Goal: Information Seeking & Learning: Check status

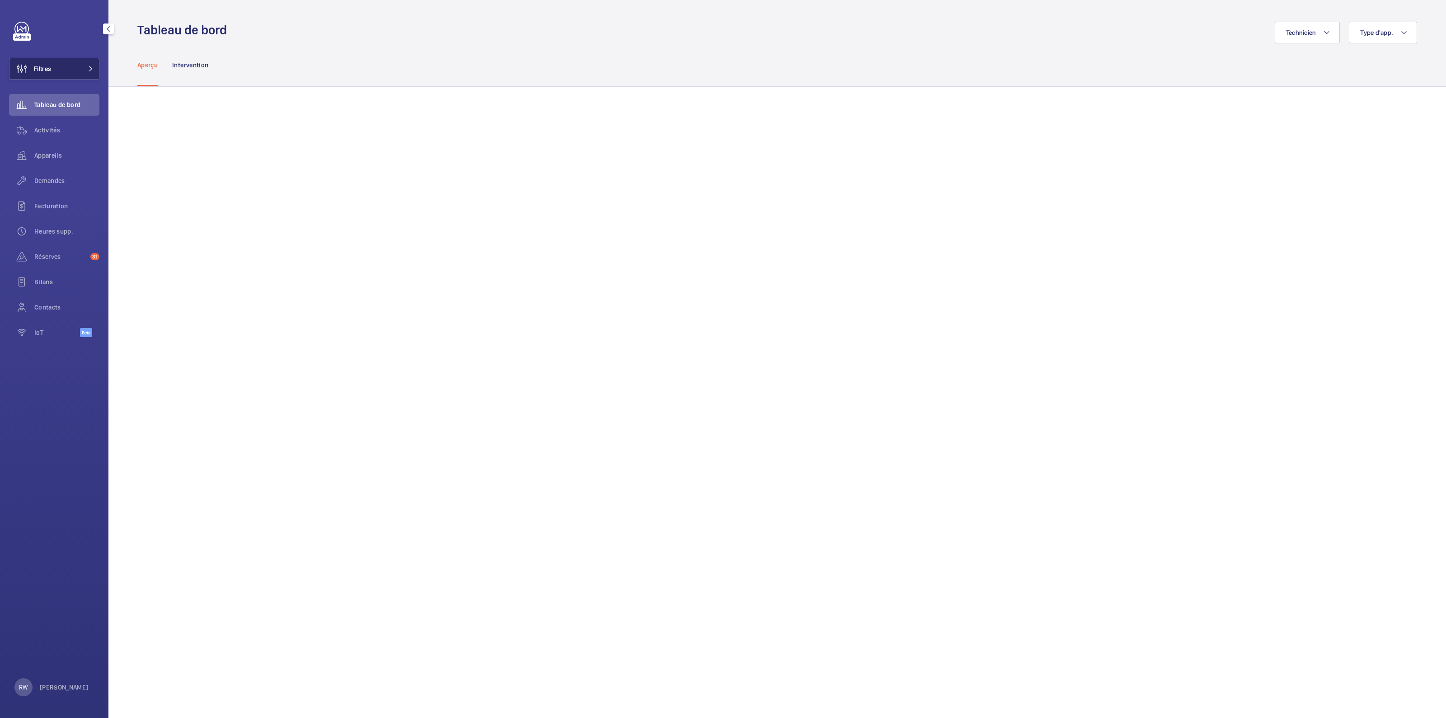
click at [86, 63] on button "Filtres" at bounding box center [54, 69] width 90 height 22
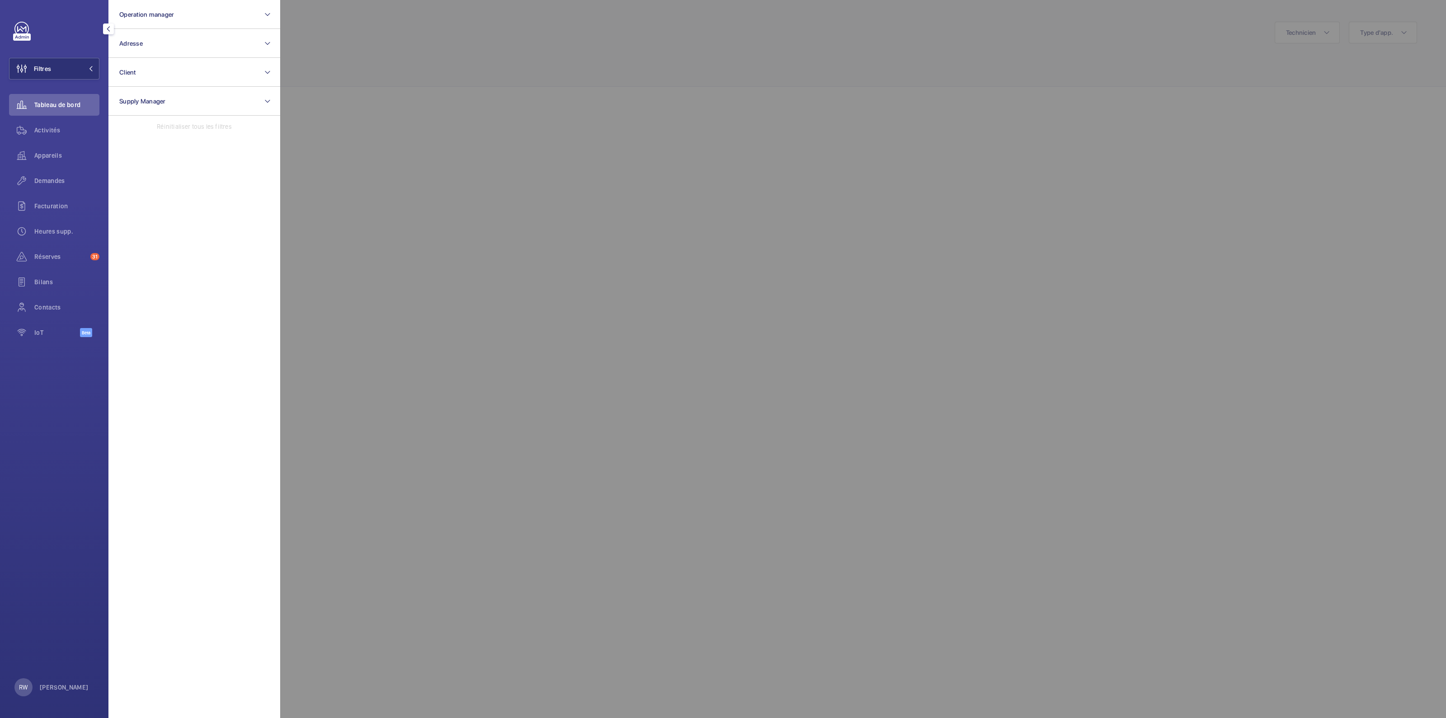
click at [531, 70] on div at bounding box center [1003, 359] width 1446 height 718
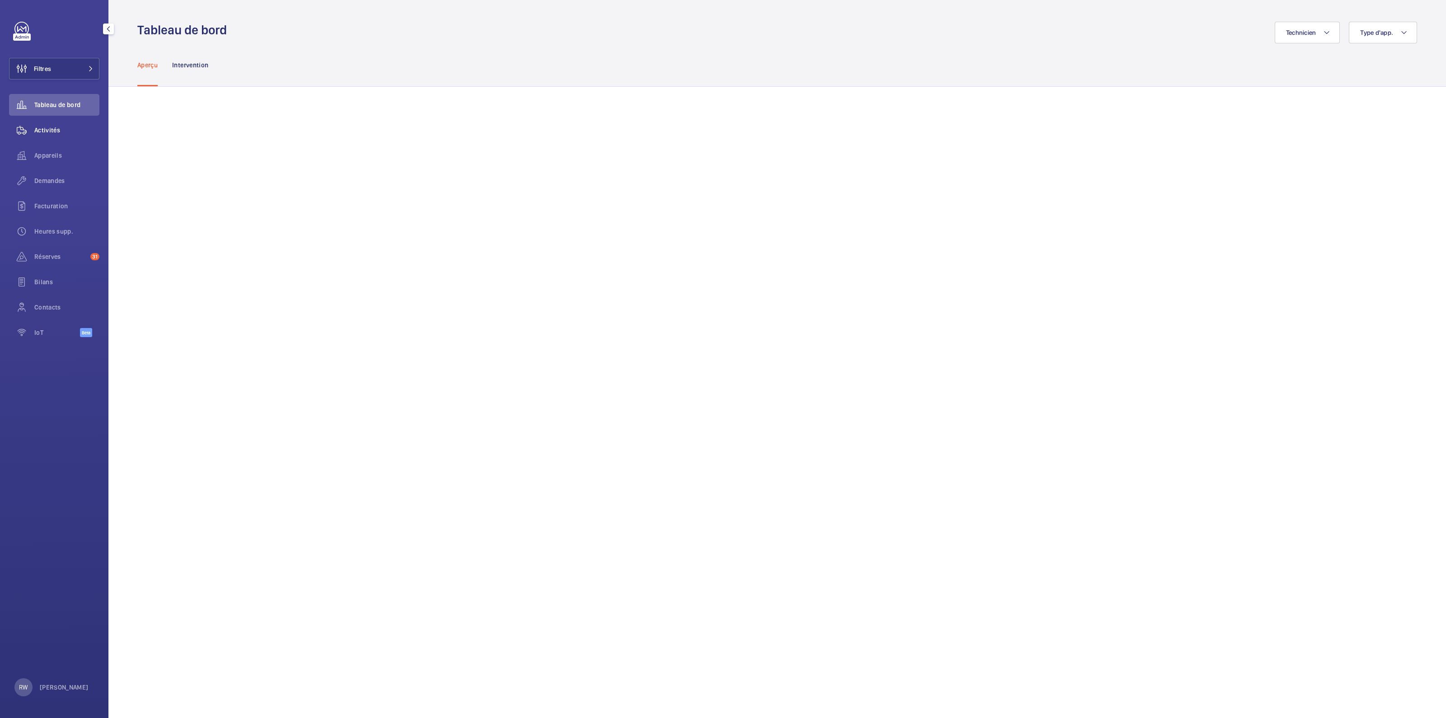
click at [37, 131] on span "Activités" at bounding box center [66, 130] width 65 height 9
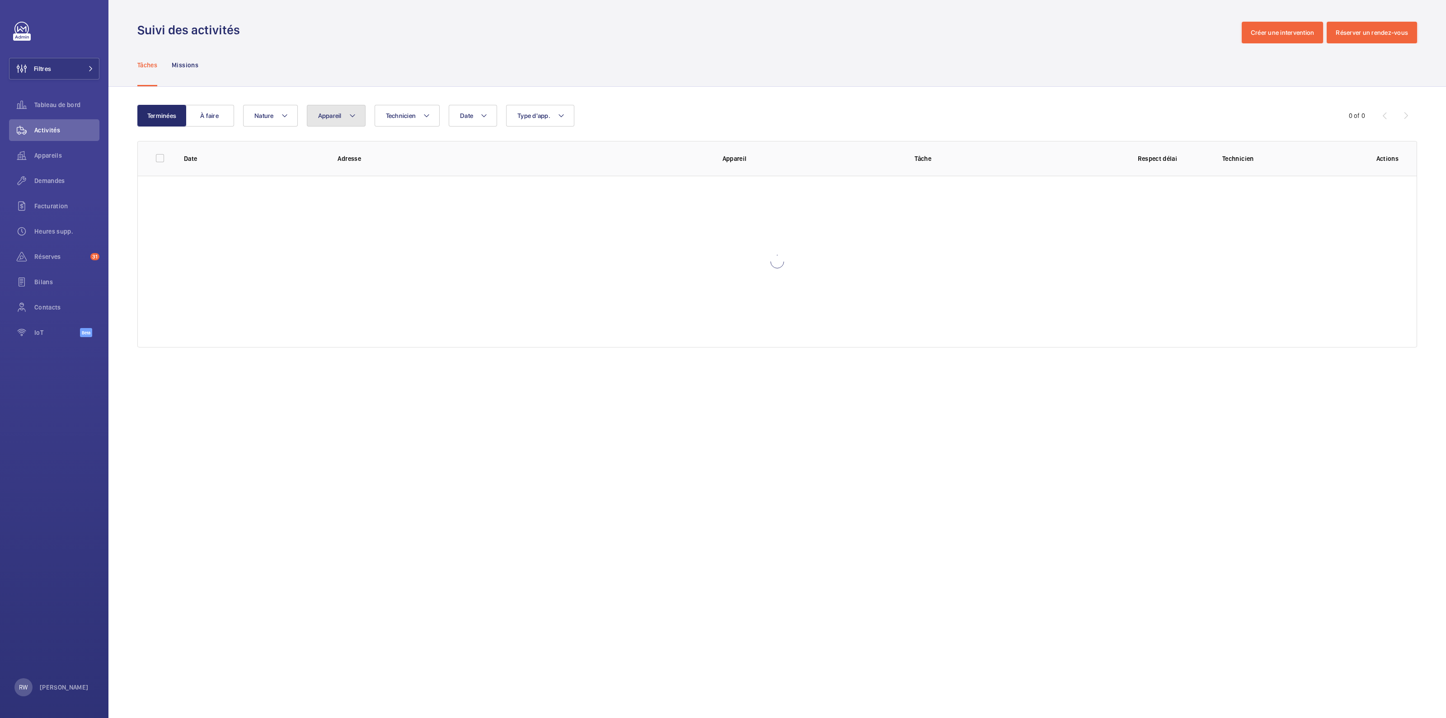
click at [346, 119] on button "Appareil" at bounding box center [336, 116] width 59 height 22
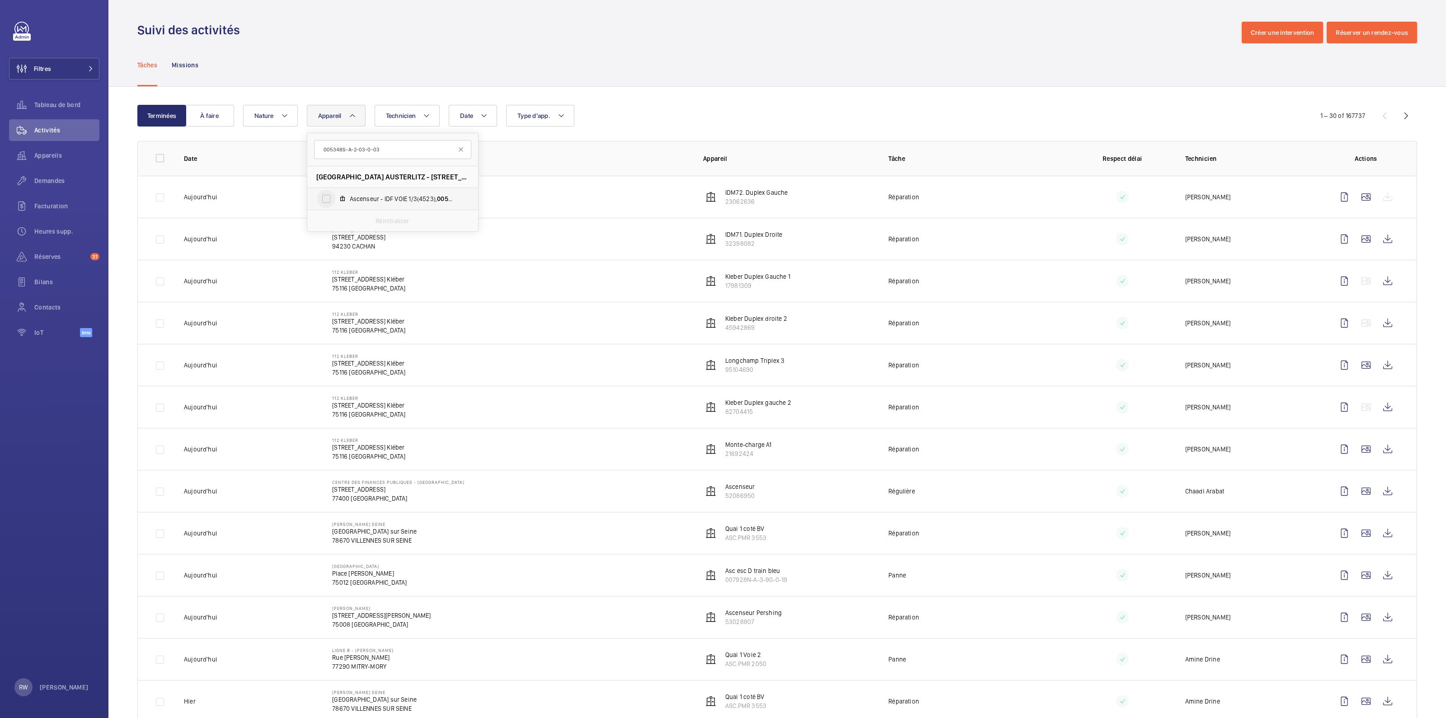
type input "005348S-A-2-03-0-03"
click at [331, 196] on input "Ascenseur - IDF VOIE 1/3(4523), 005348S-A-2-03-0-03" at bounding box center [326, 199] width 18 height 18
checkbox input "true"
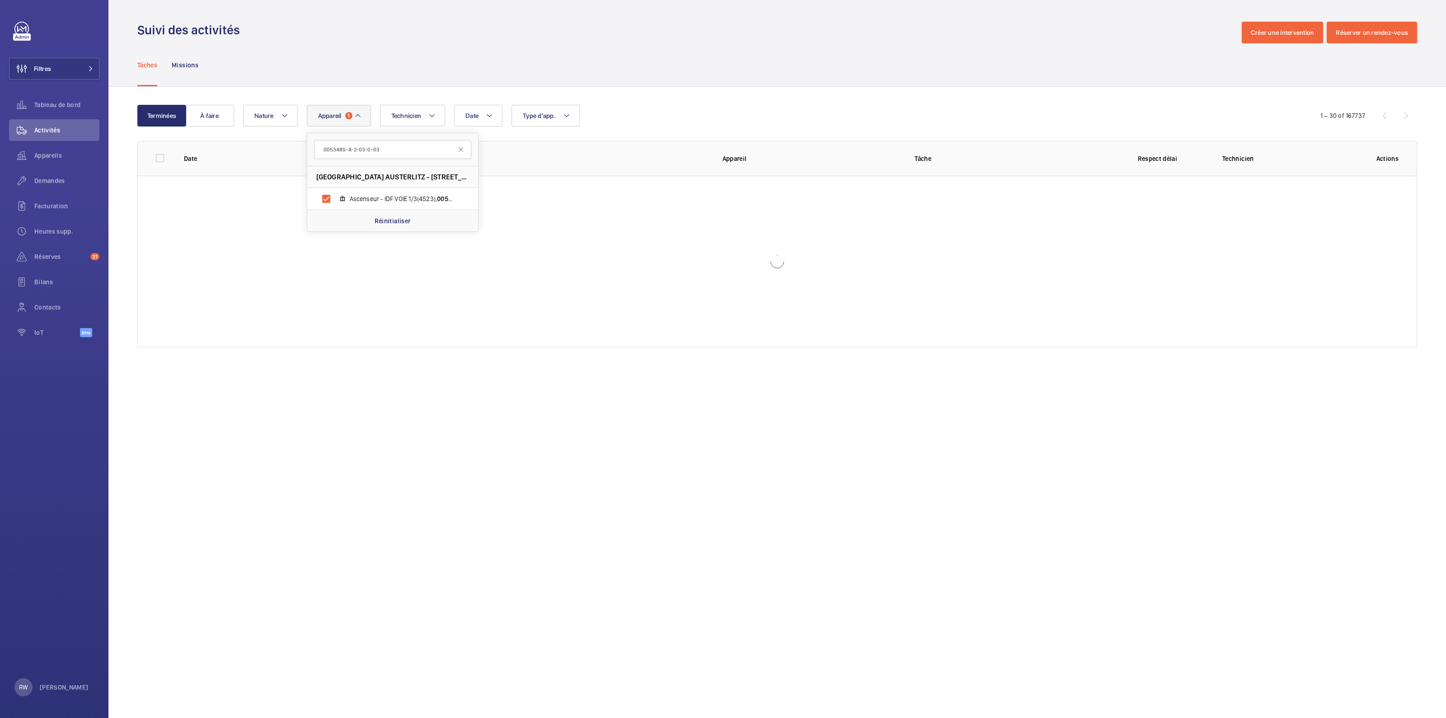
click at [467, 60] on div "Tâches Missions" at bounding box center [776, 64] width 1279 height 43
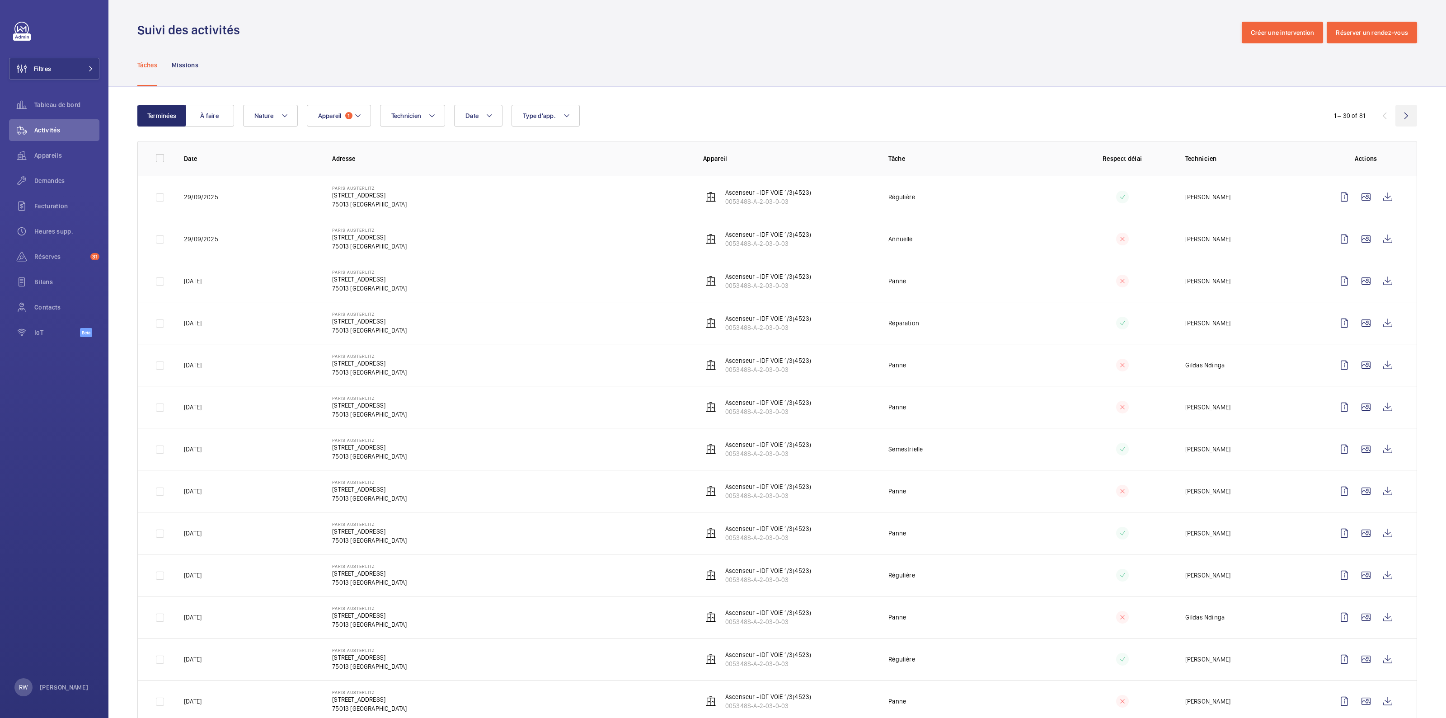
click at [1395, 115] on wm-front-icon-button at bounding box center [1406, 116] width 22 height 22
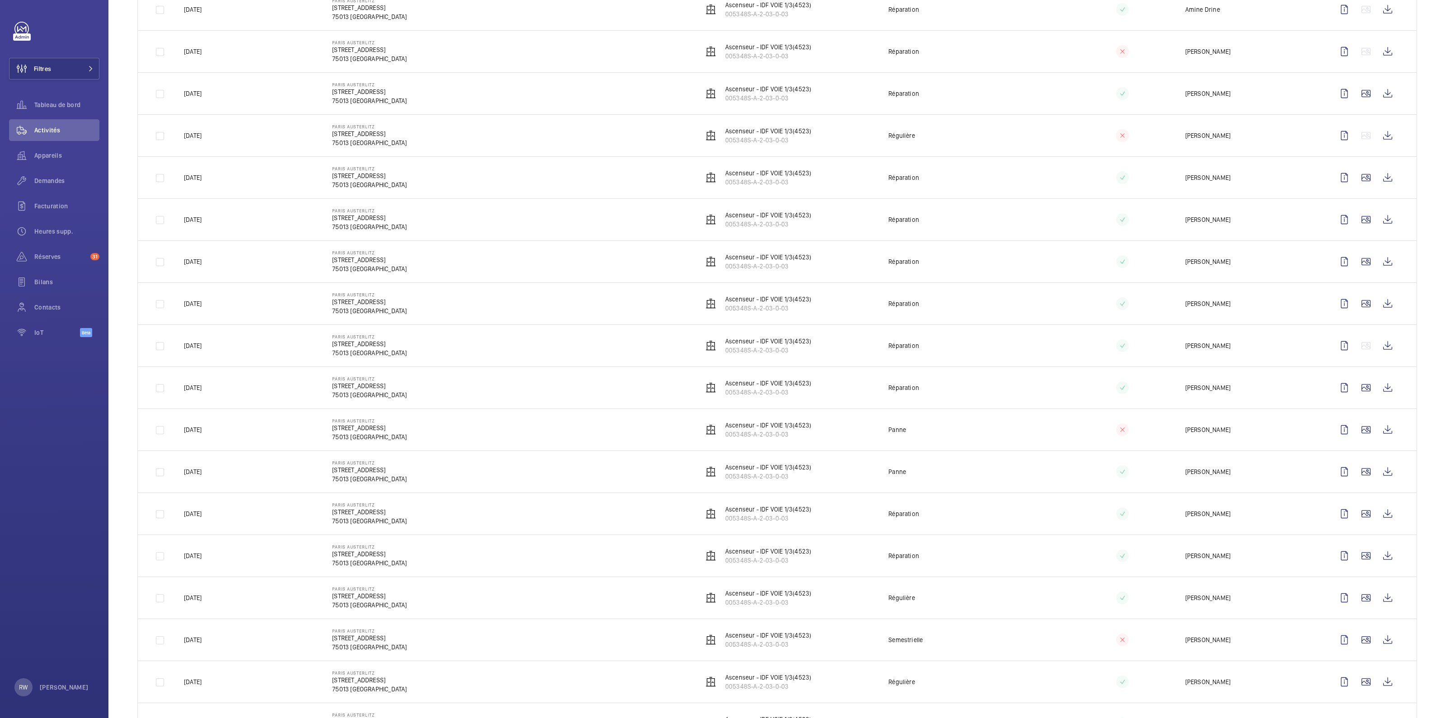
scroll to position [621, 0]
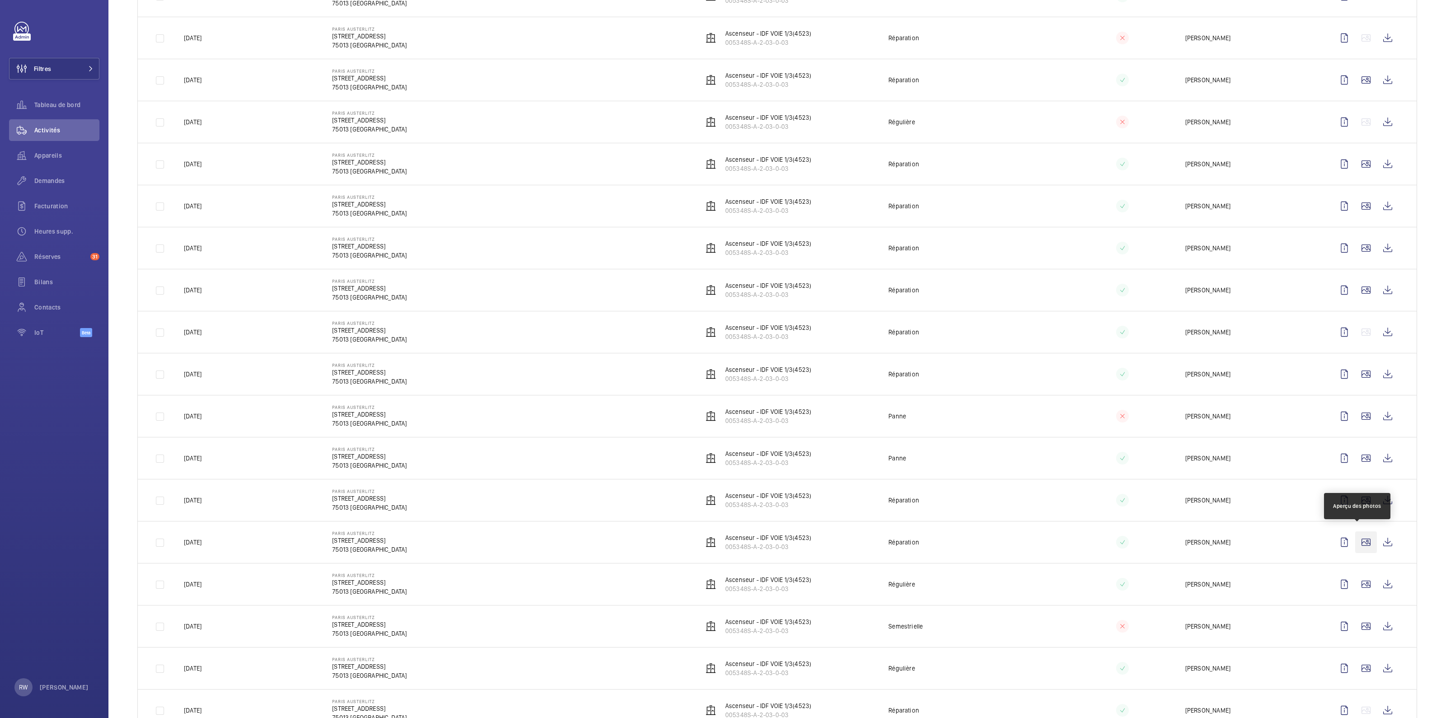
click at [1358, 538] on wm-front-icon-button at bounding box center [1366, 542] width 22 height 22
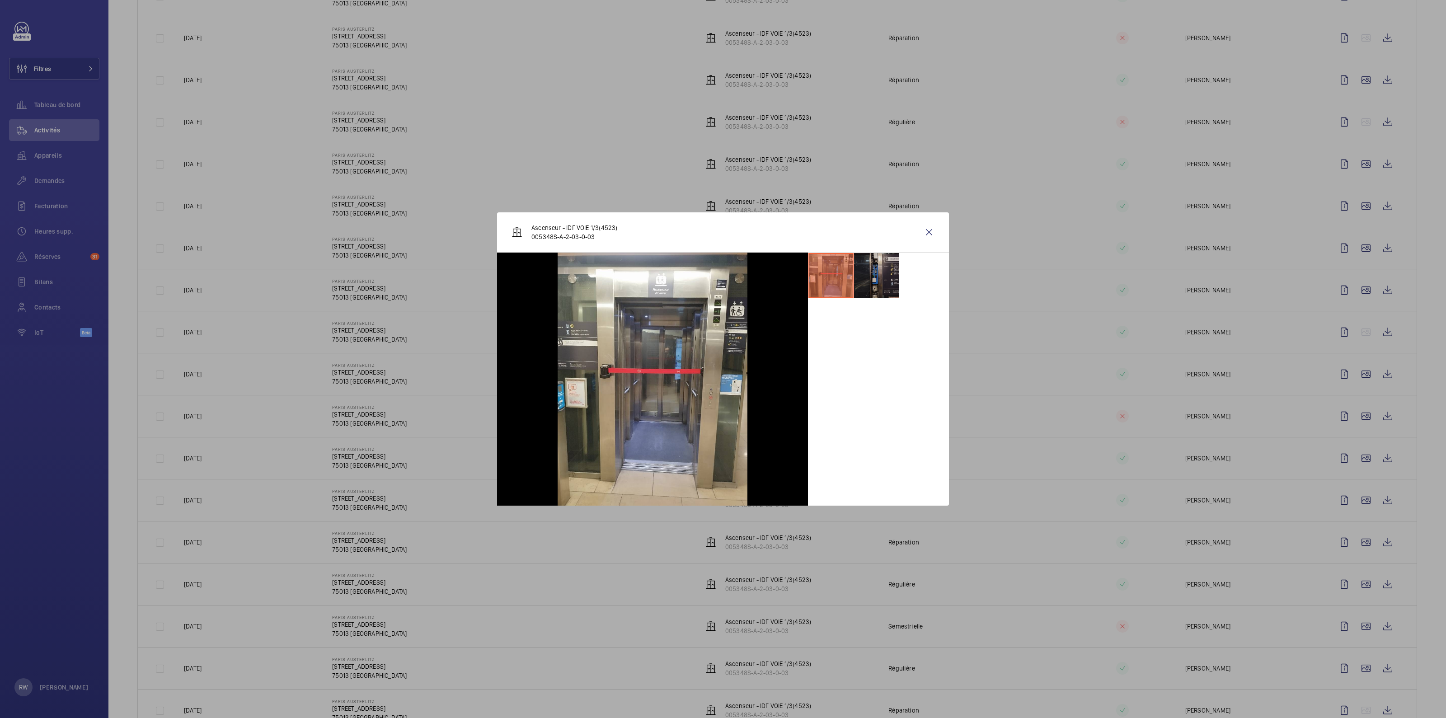
click at [866, 283] on li at bounding box center [876, 275] width 45 height 45
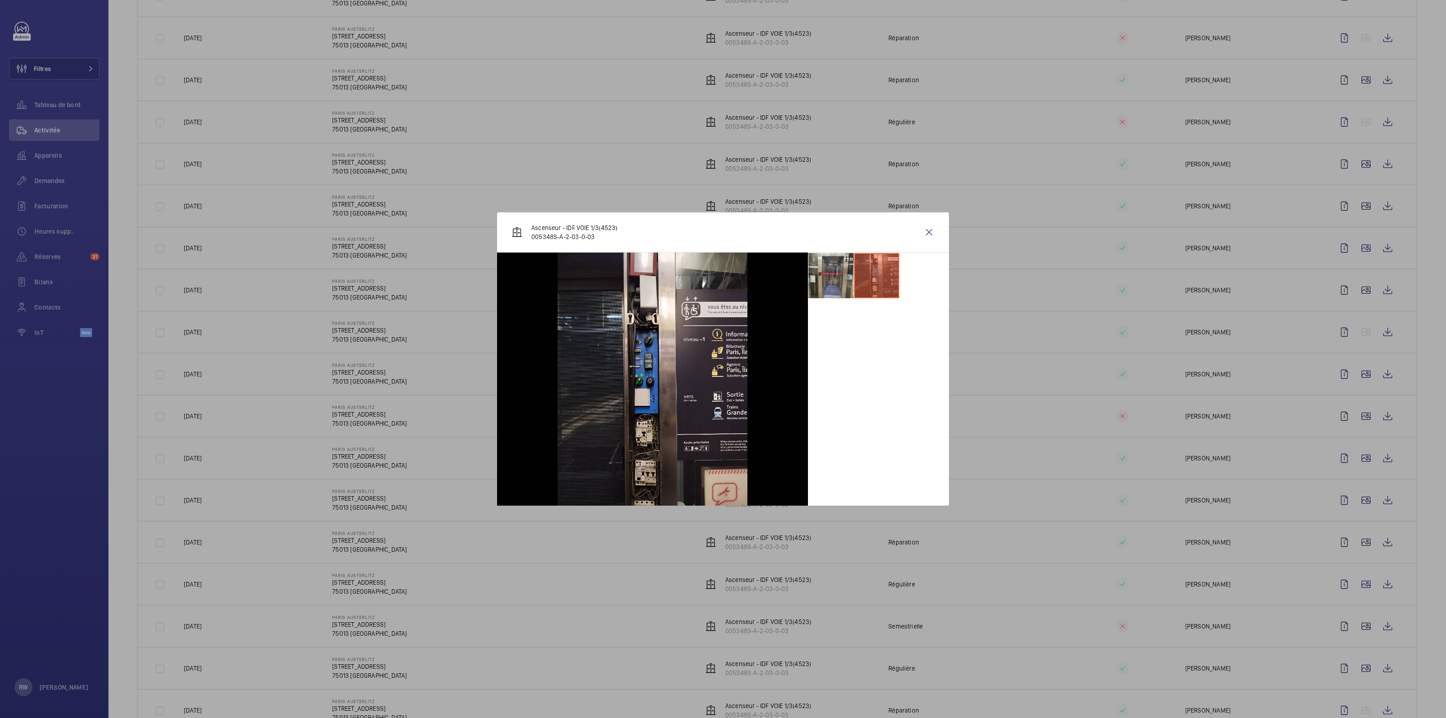
click at [942, 229] on div "Ascenseur - IDF VOIE 1/3(4523) 005348S-A-2-03-0-03" at bounding box center [723, 232] width 452 height 40
click at [928, 234] on wm-front-icon-button at bounding box center [929, 232] width 22 height 22
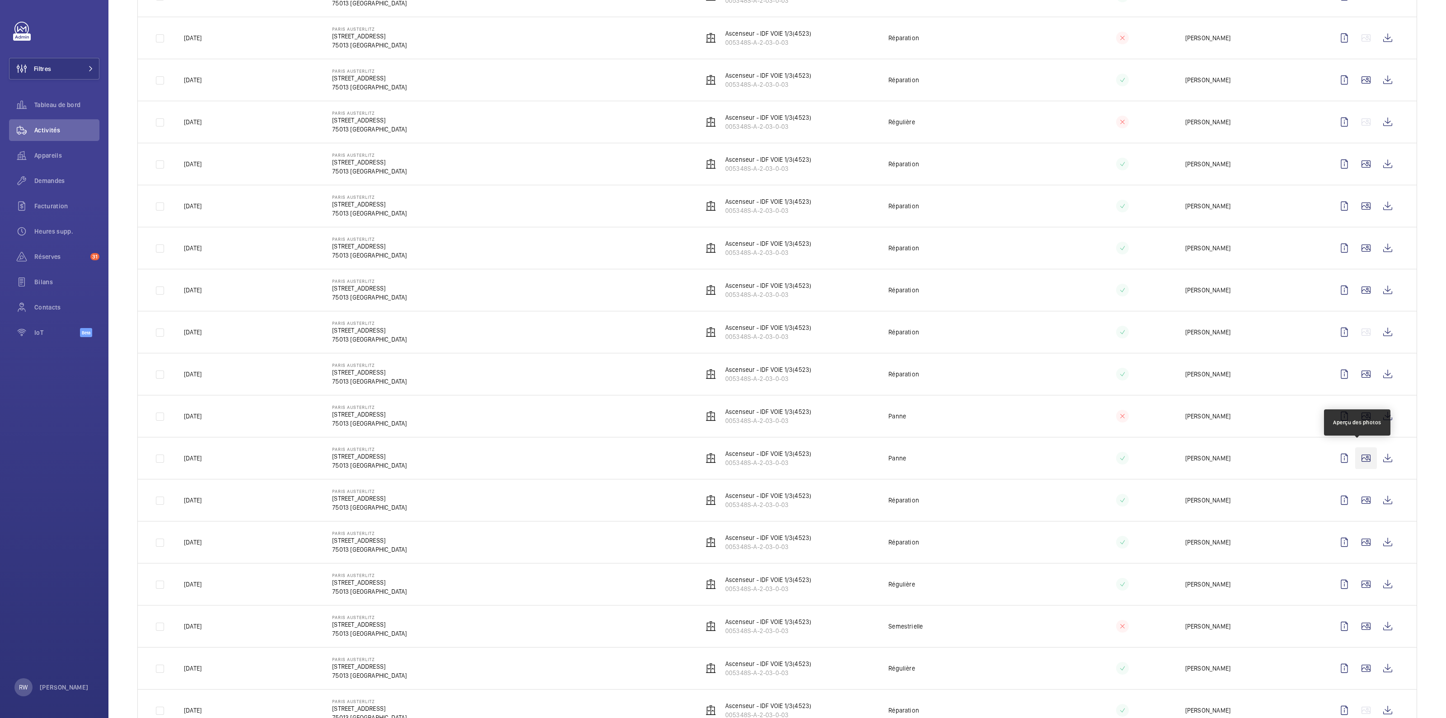
click at [1358, 454] on wm-front-icon-button at bounding box center [1366, 458] width 22 height 22
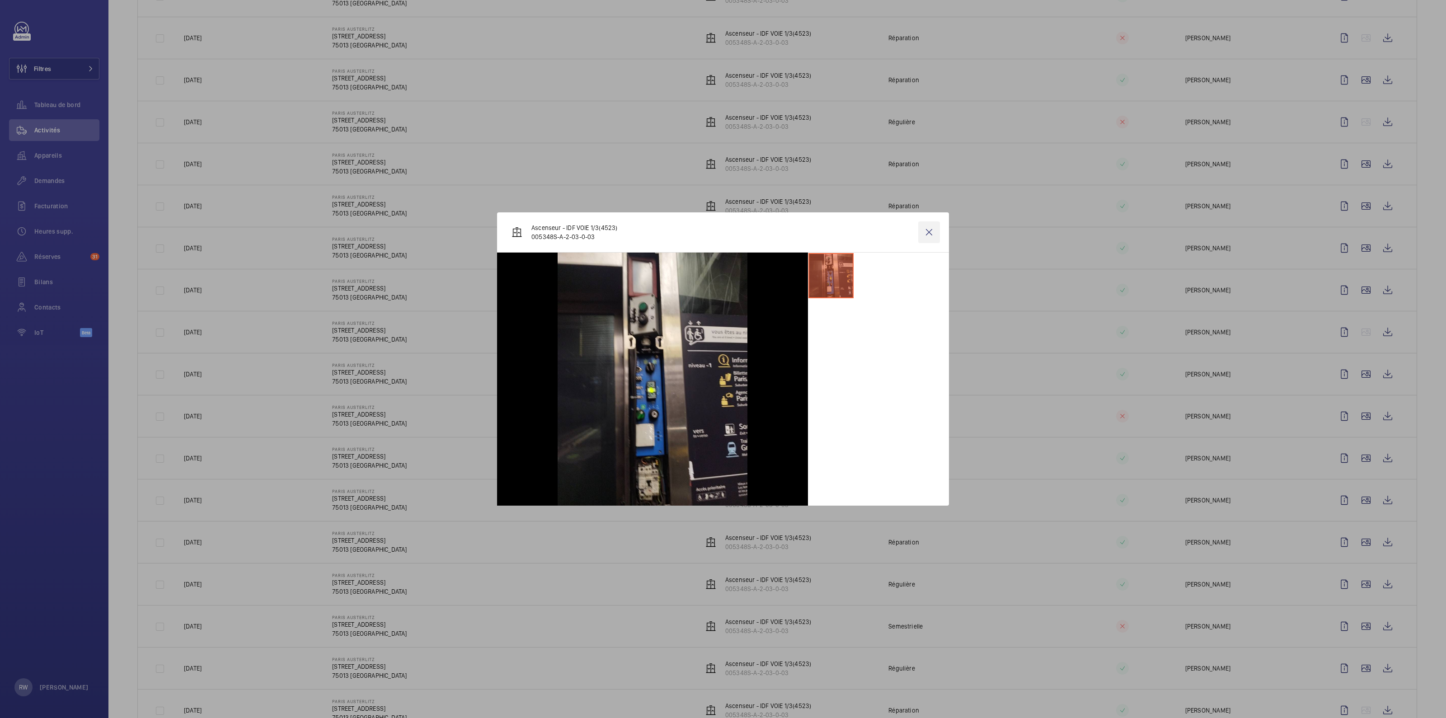
click at [923, 233] on wm-front-icon-button at bounding box center [929, 232] width 22 height 22
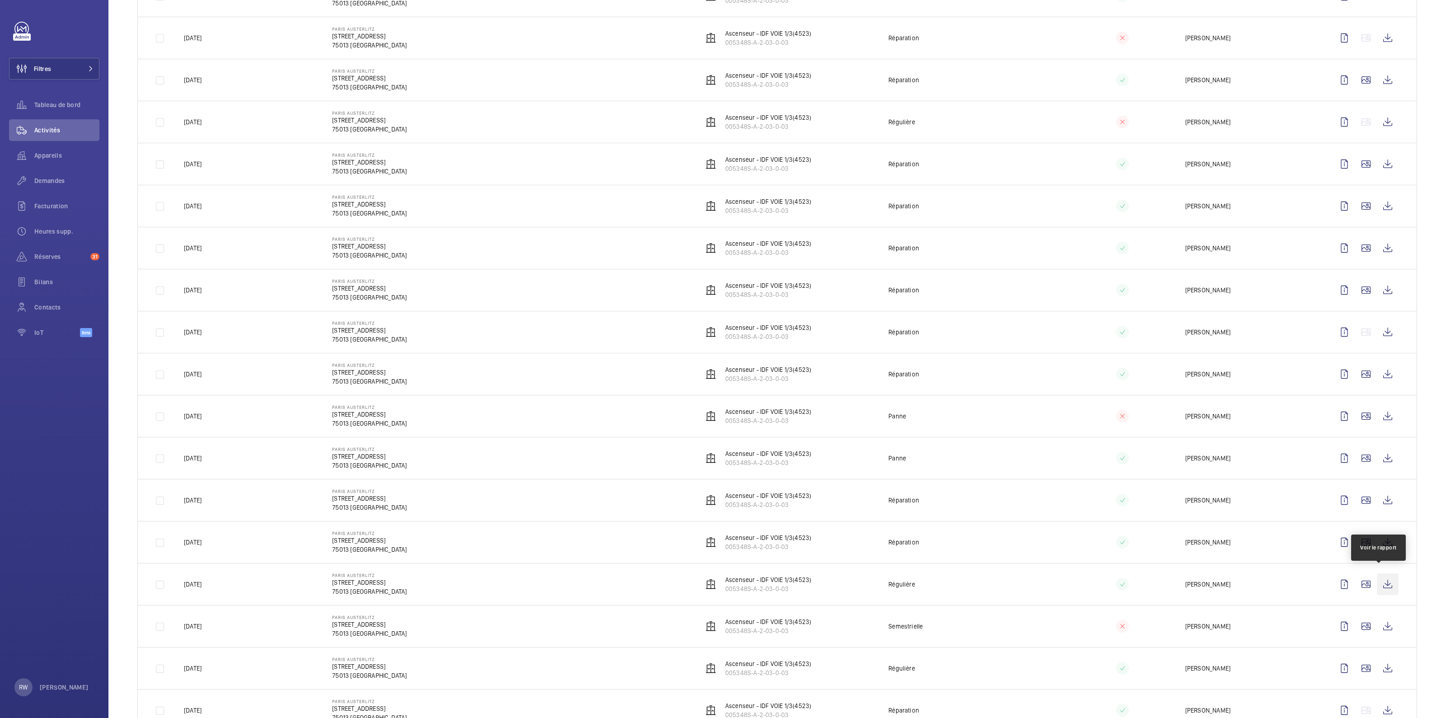
click at [1382, 583] on wm-front-icon-button at bounding box center [1388, 584] width 22 height 22
click at [1377, 410] on wm-front-icon-button at bounding box center [1388, 416] width 22 height 22
click at [1380, 370] on wm-front-icon-button at bounding box center [1388, 374] width 22 height 22
click at [1377, 324] on wm-front-icon-button at bounding box center [1388, 332] width 22 height 22
click at [1379, 287] on wm-front-icon-button at bounding box center [1388, 290] width 22 height 22
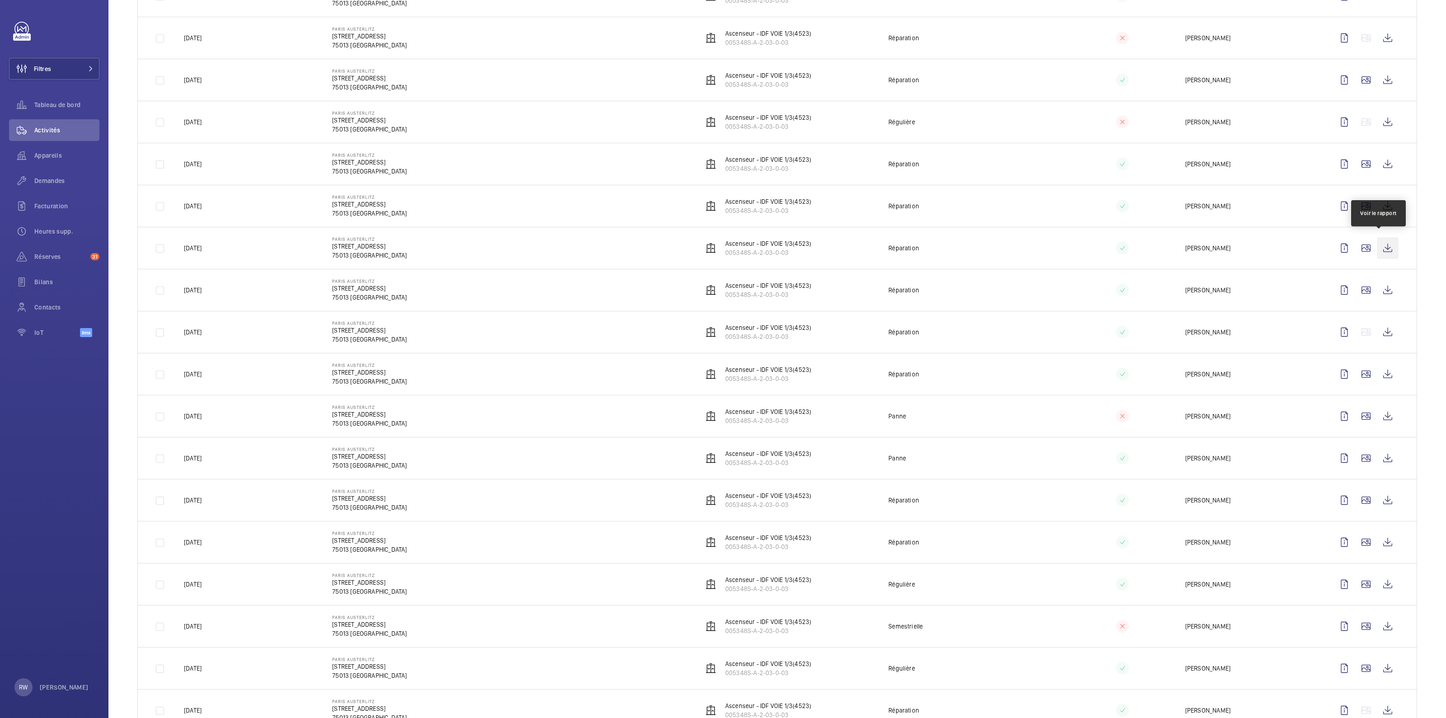
click at [1378, 245] on wm-front-icon-button at bounding box center [1388, 248] width 22 height 22
click at [1379, 201] on wm-front-icon-button at bounding box center [1388, 206] width 22 height 22
click at [1379, 161] on wm-front-icon-button at bounding box center [1388, 164] width 22 height 22
click at [1378, 76] on wm-front-icon-button at bounding box center [1388, 80] width 22 height 22
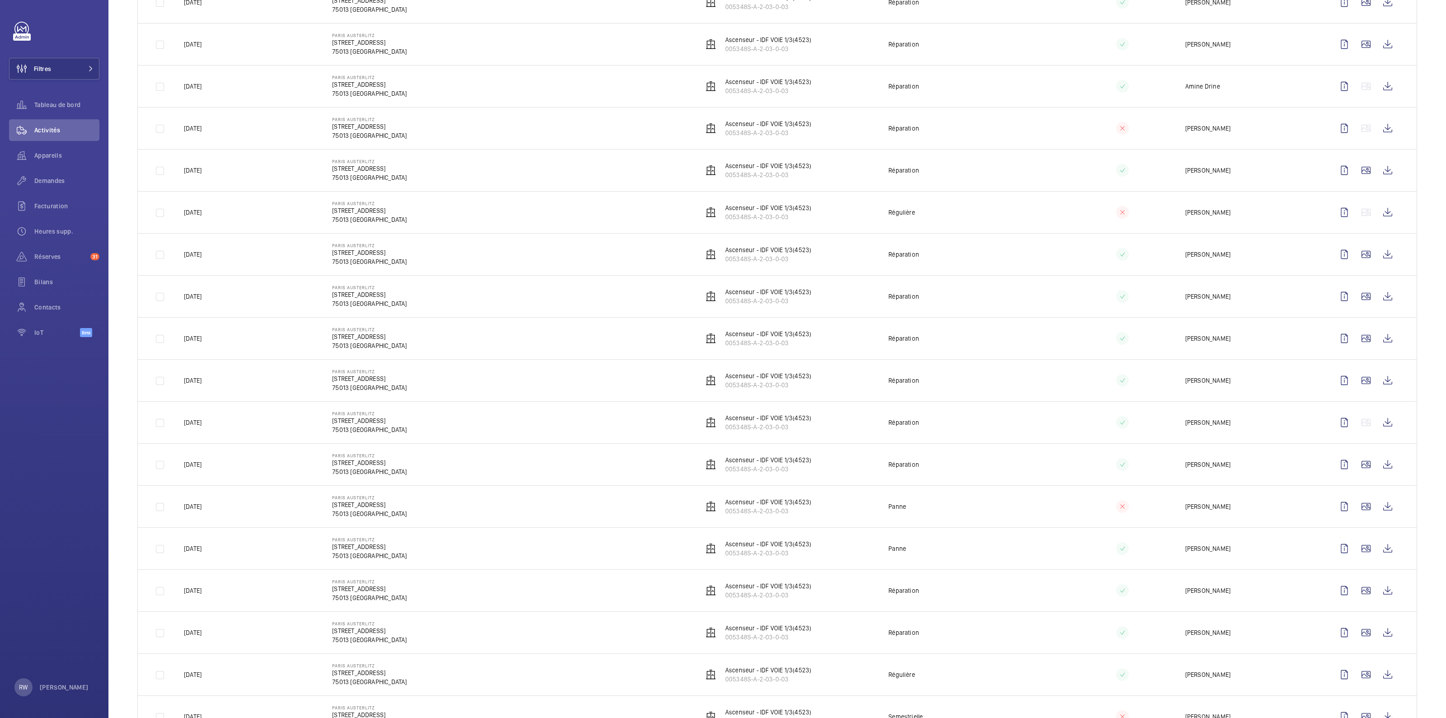
scroll to position [508, 0]
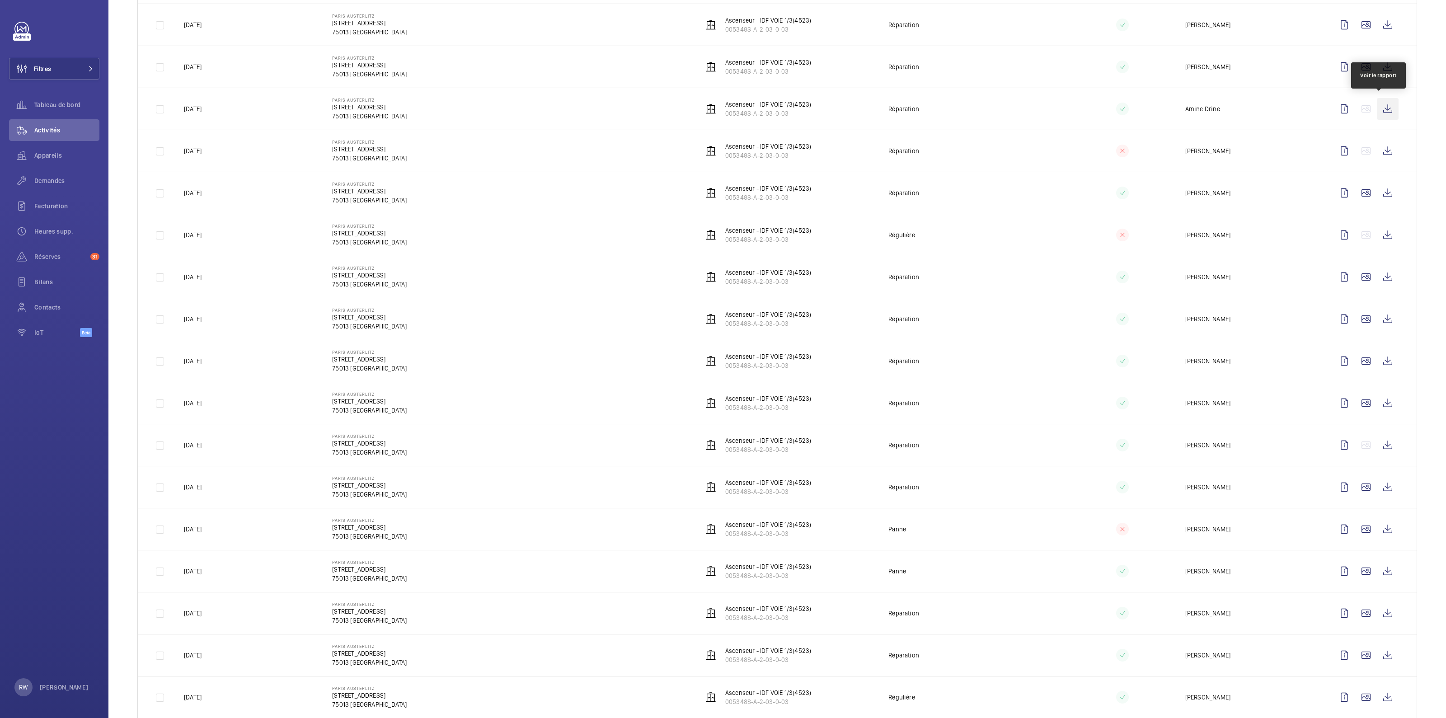
click at [1382, 109] on wm-front-icon-button at bounding box center [1388, 109] width 22 height 22
click at [1380, 150] on wm-front-icon-button at bounding box center [1388, 151] width 22 height 22
click at [1382, 63] on wm-front-icon-button at bounding box center [1388, 67] width 22 height 22
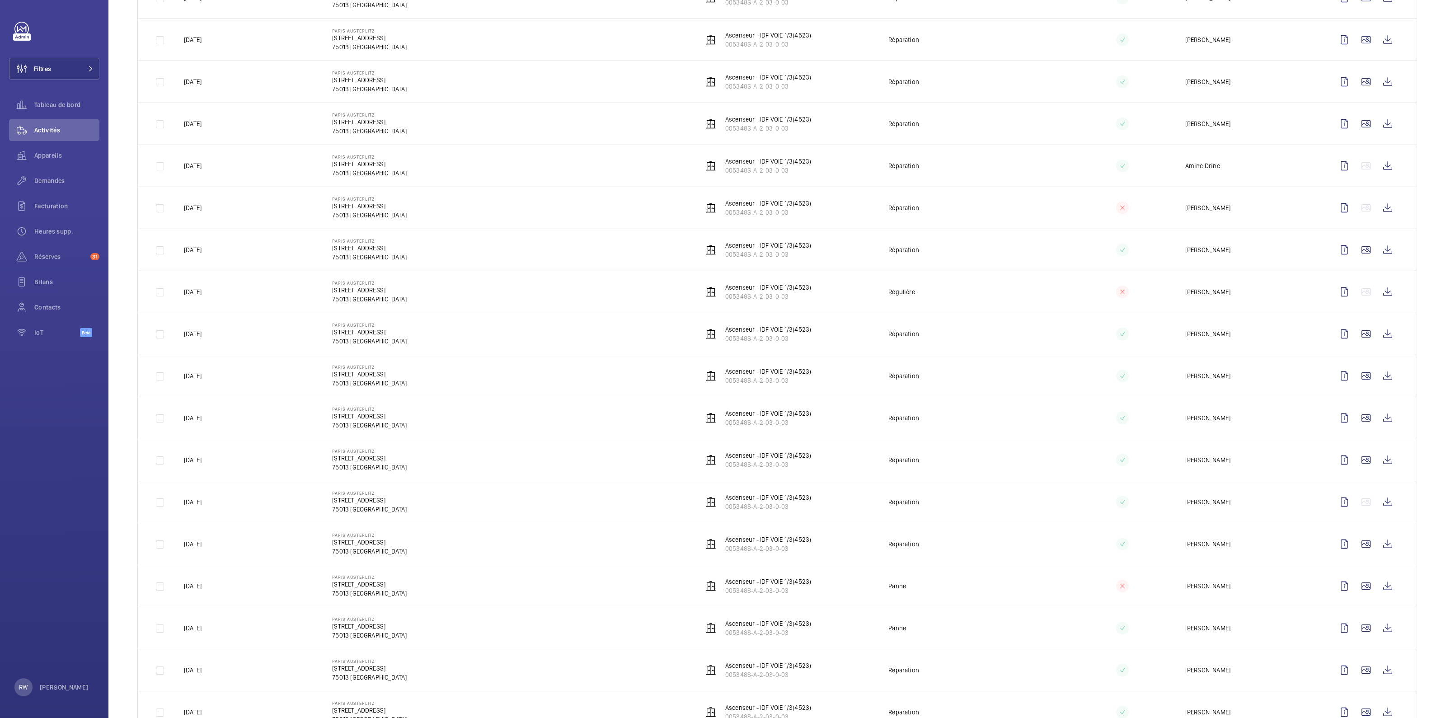
click at [222, 134] on td "11/07/2024" at bounding box center [243, 124] width 148 height 42
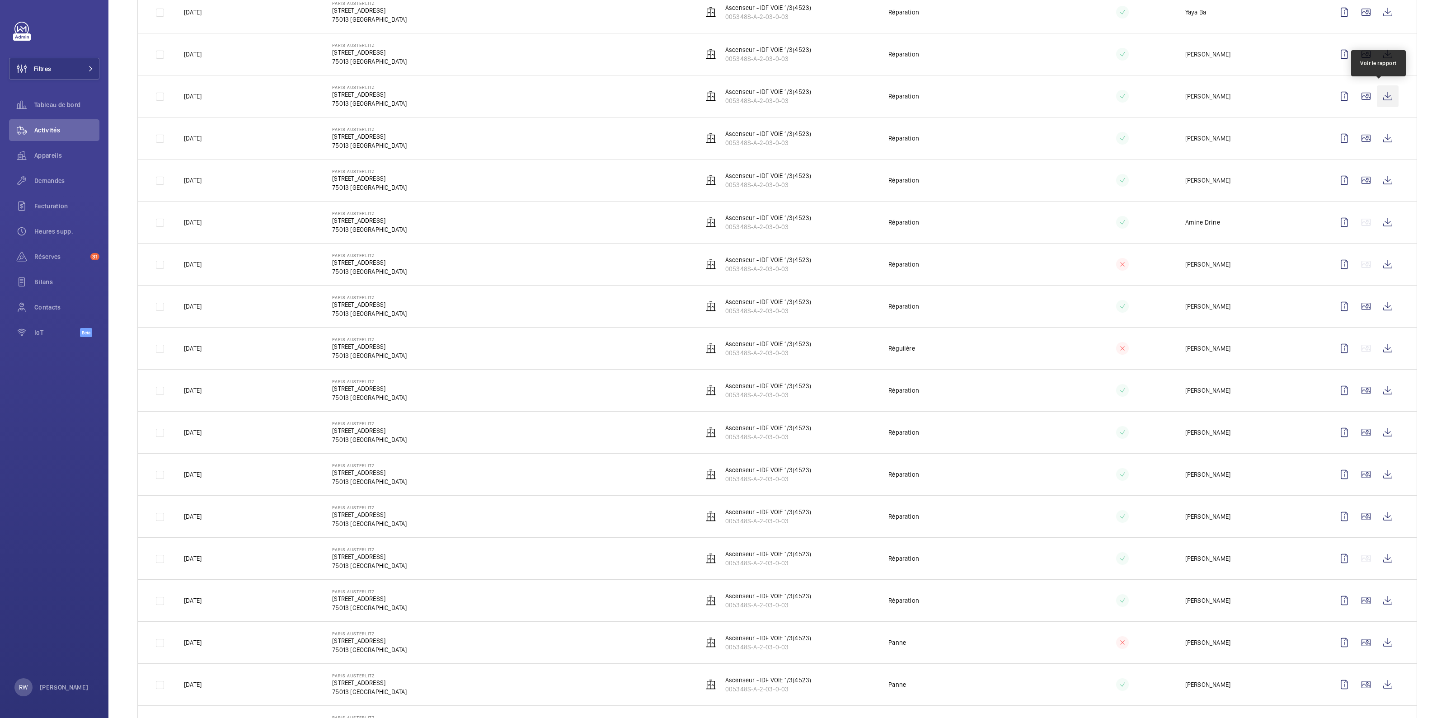
click at [1378, 94] on wm-front-icon-button at bounding box center [1388, 96] width 22 height 22
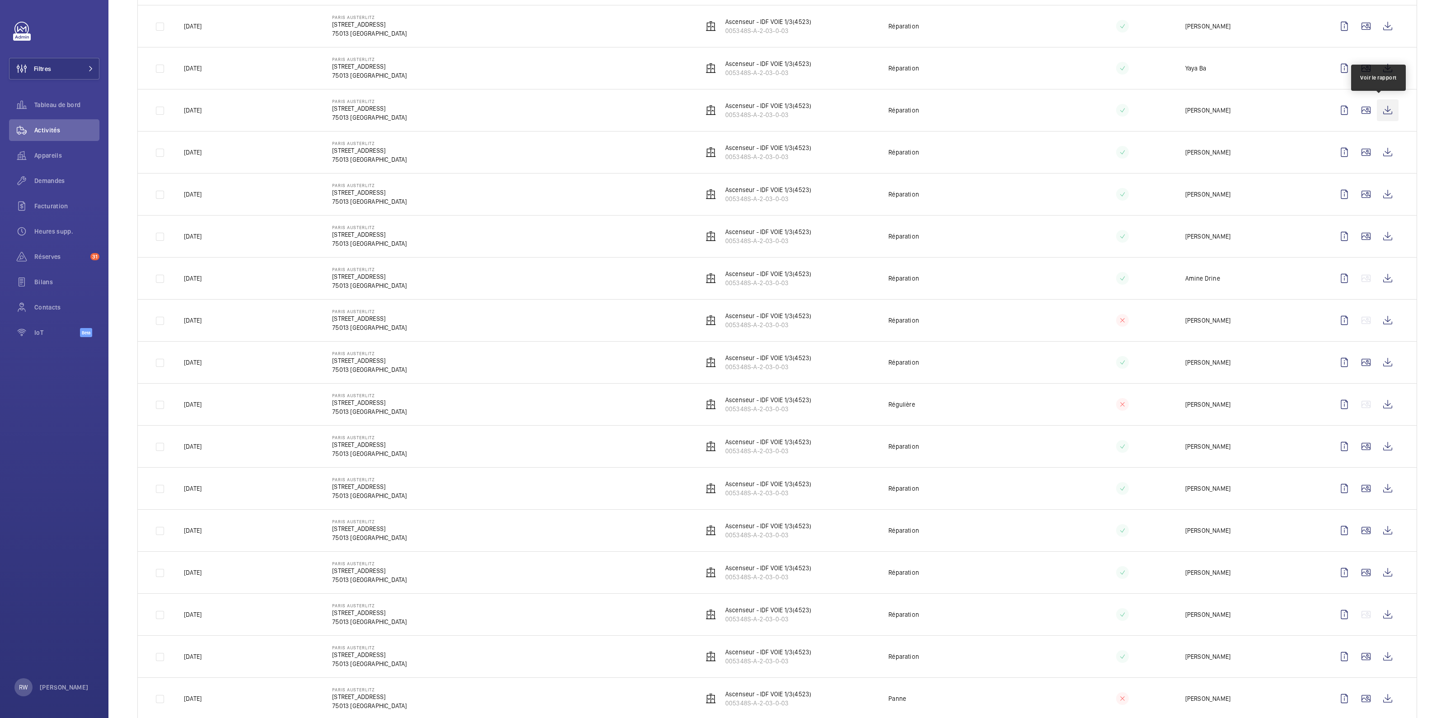
click at [1378, 109] on wm-front-icon-button at bounding box center [1388, 110] width 22 height 22
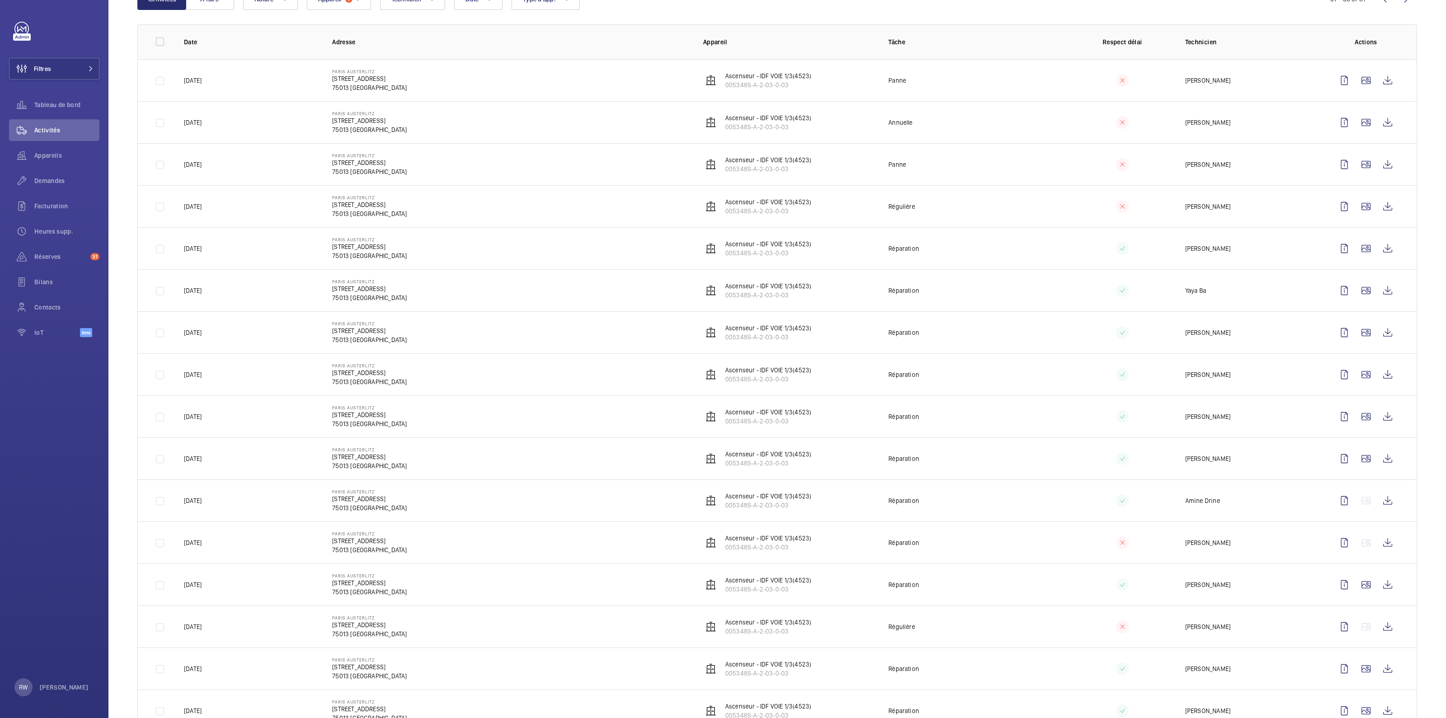
scroll to position [0, 0]
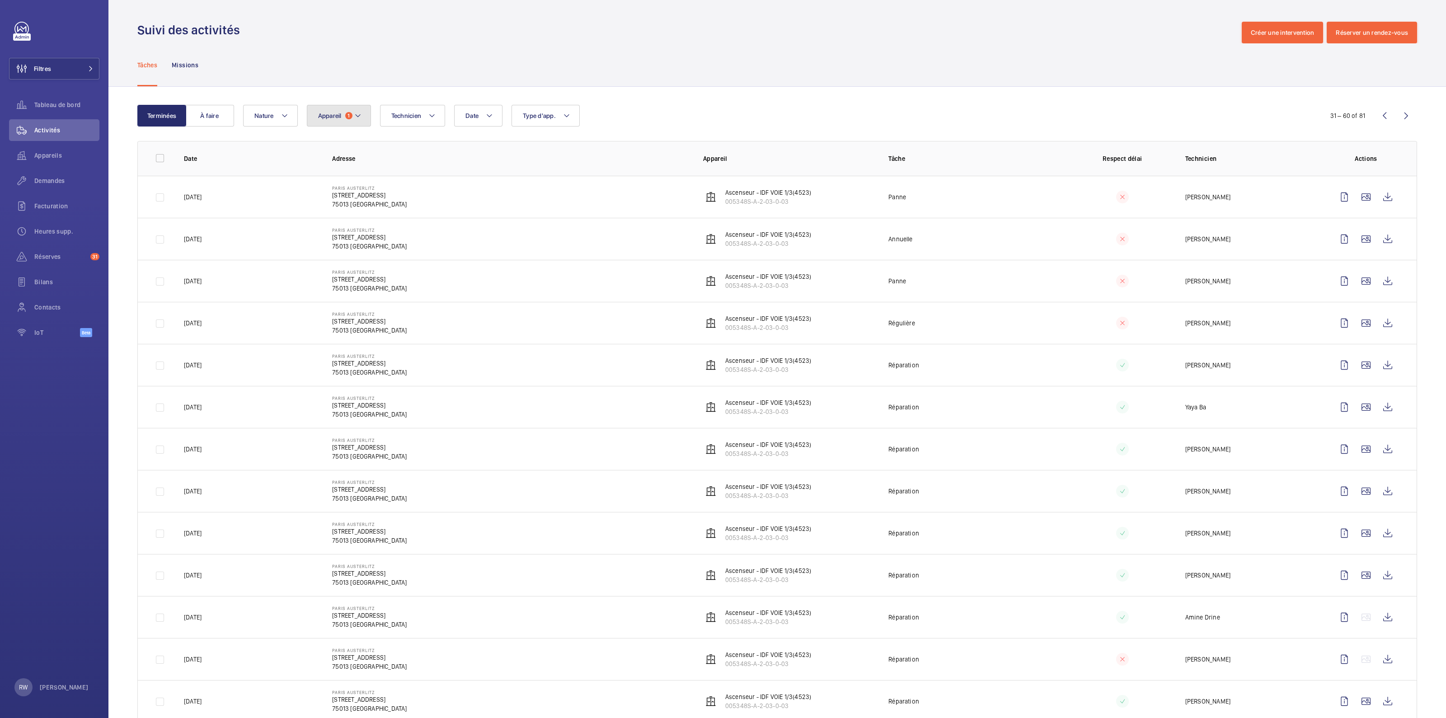
click at [358, 113] on mat-icon at bounding box center [357, 115] width 7 height 11
click at [399, 317] on p "Réinitialiser" at bounding box center [393, 317] width 36 height 9
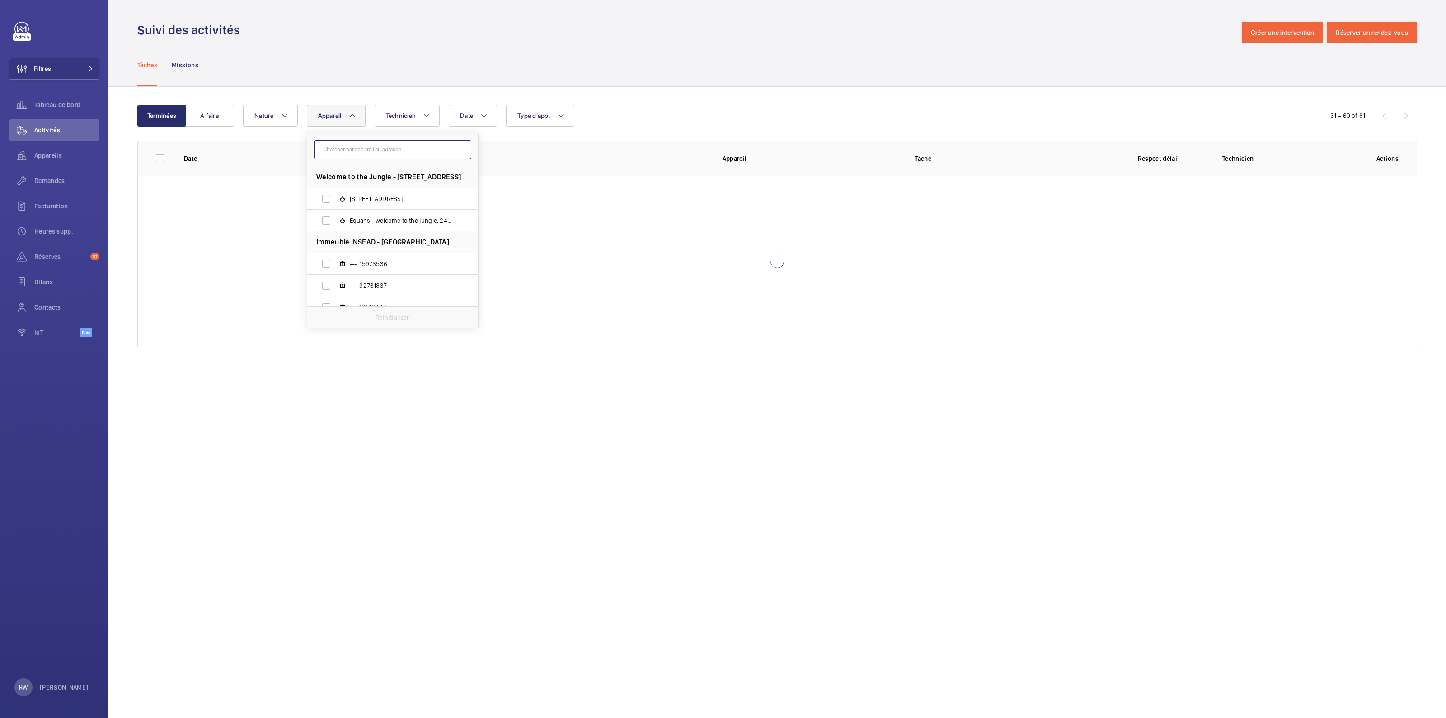
click at [380, 149] on input "text" at bounding box center [392, 149] width 157 height 19
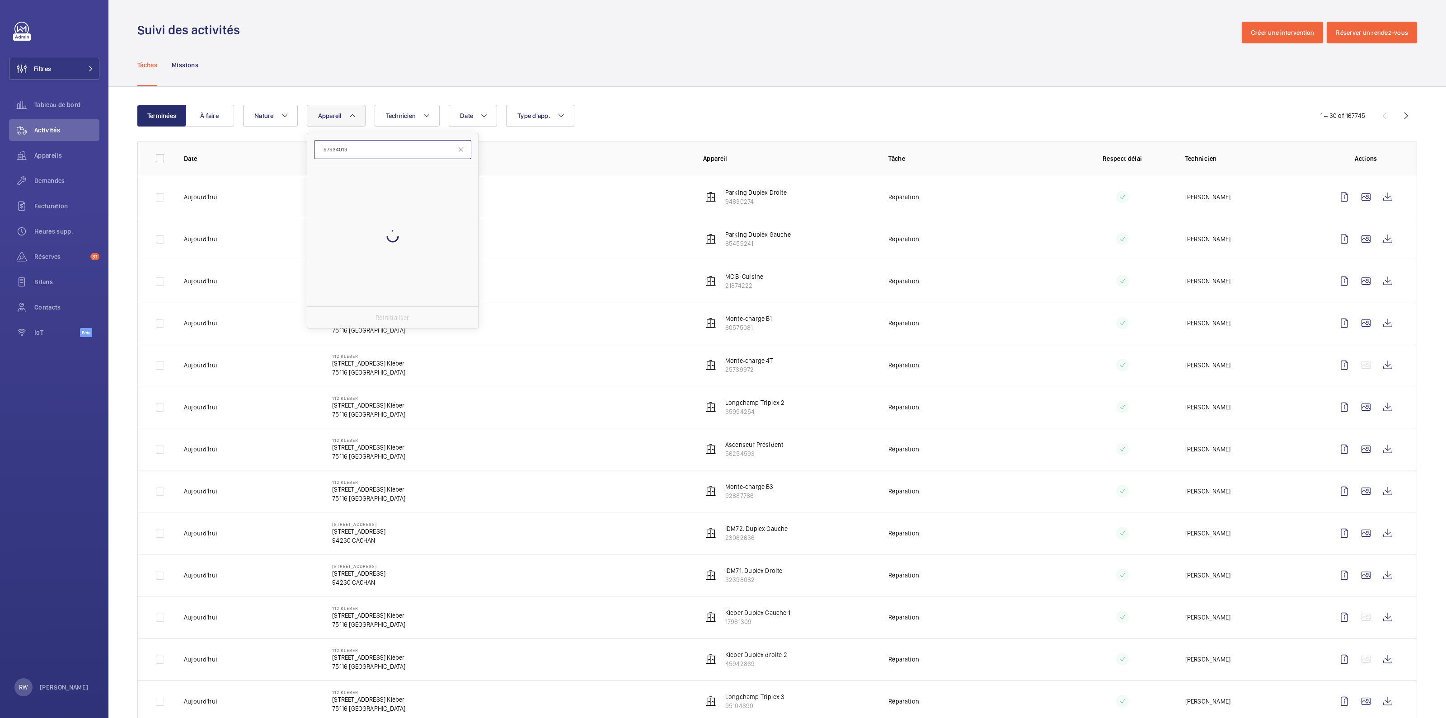
type input "97934019"
drag, startPoint x: 328, startPoint y: 202, endPoint x: 341, endPoint y: 191, distance: 17.6
click at [330, 202] on input "Ascenseur principal, 97934019" at bounding box center [326, 199] width 18 height 18
checkbox input "true"
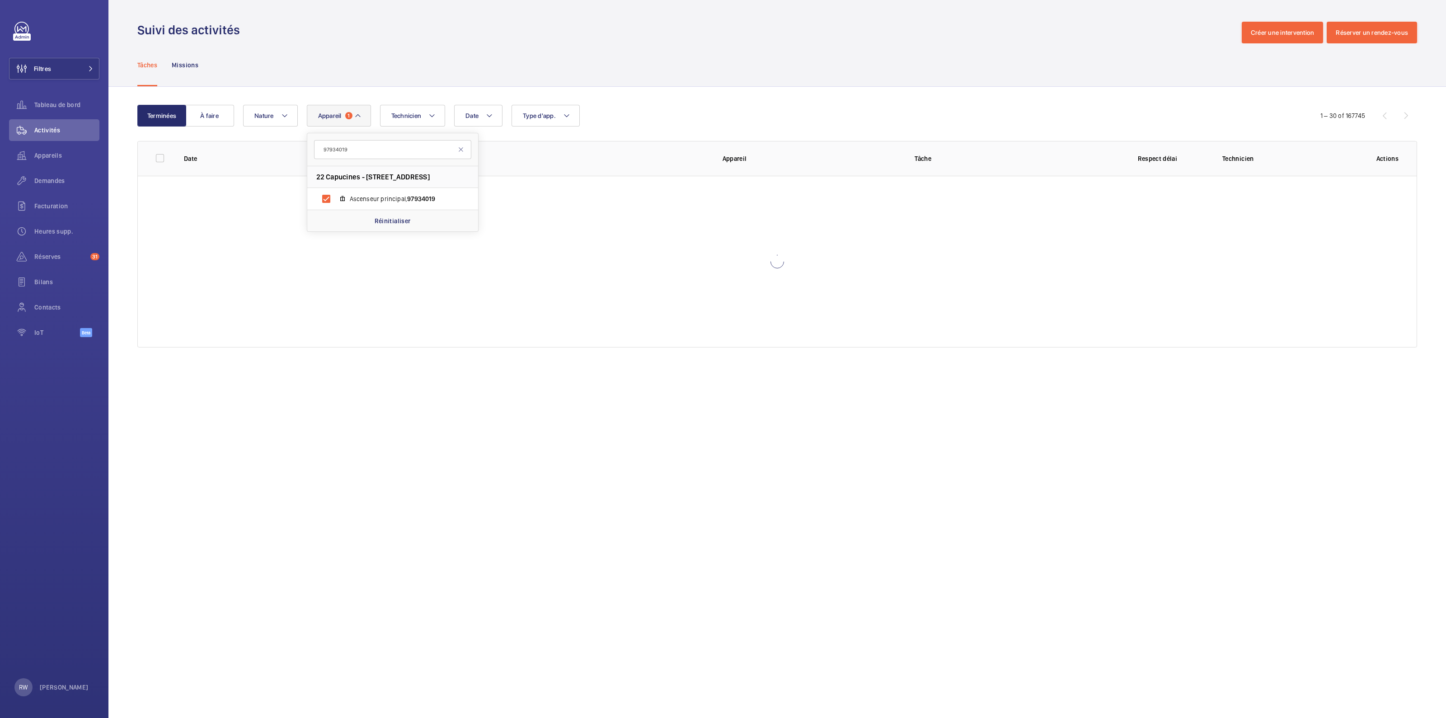
click at [562, 60] on div "Tâches Missions" at bounding box center [776, 64] width 1279 height 43
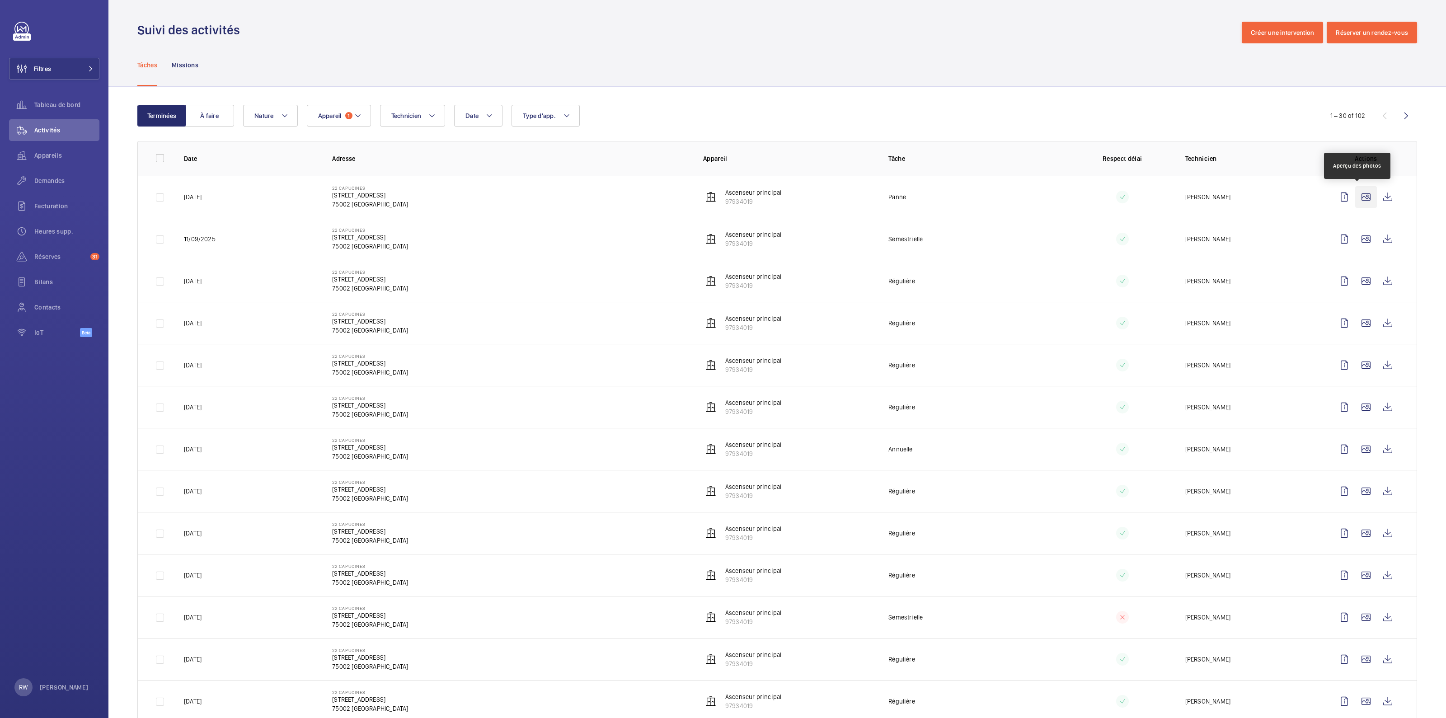
click at [1361, 202] on wm-front-icon-button at bounding box center [1366, 197] width 22 height 22
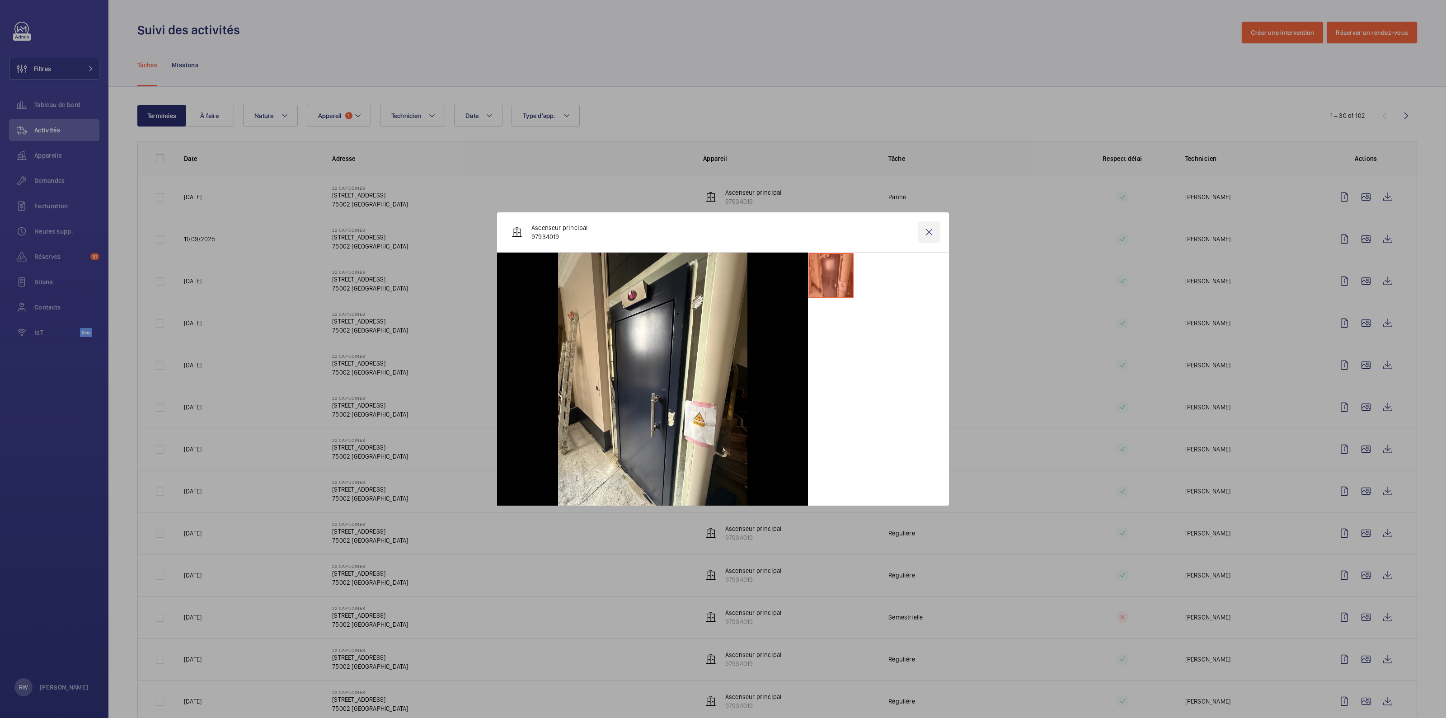
drag, startPoint x: 927, startPoint y: 232, endPoint x: 942, endPoint y: 232, distance: 15.4
click at [927, 232] on wm-front-icon-button at bounding box center [929, 232] width 22 height 22
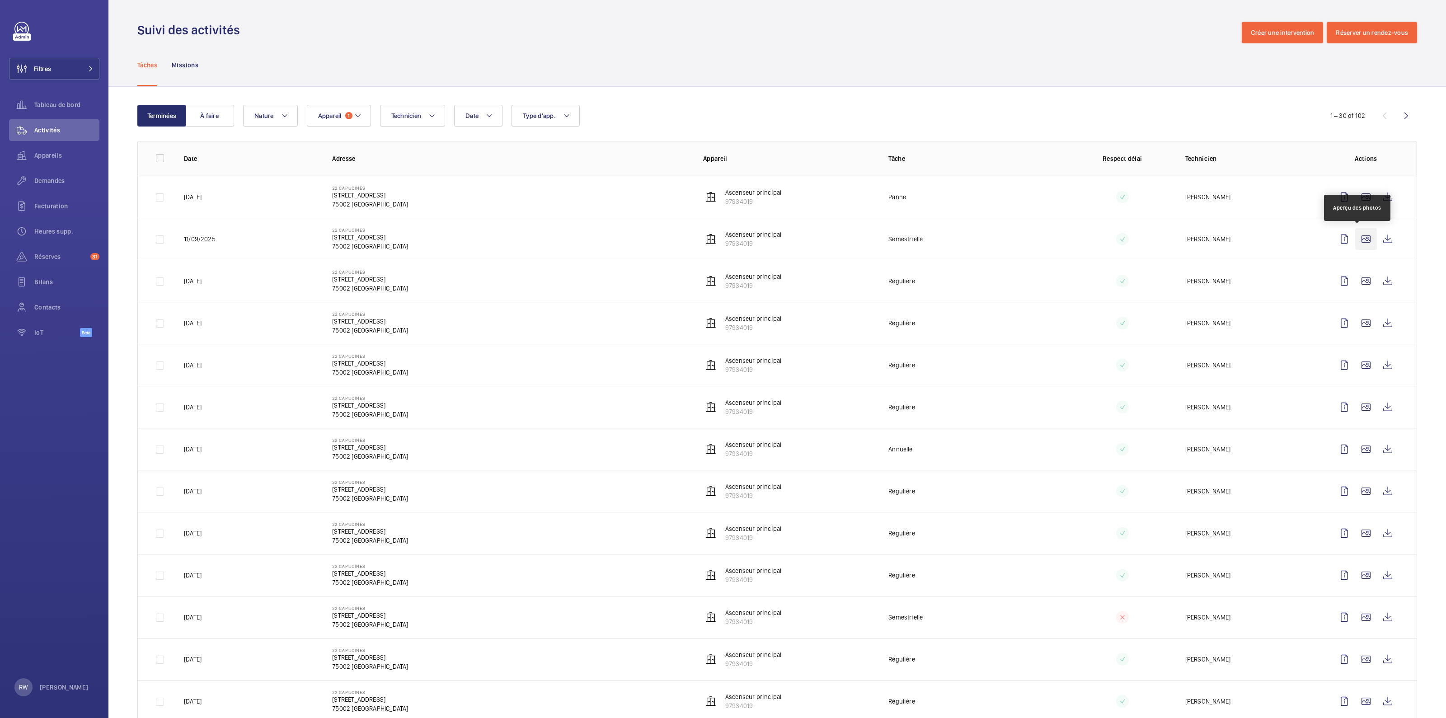
click at [1355, 239] on wm-front-icon-button at bounding box center [1366, 239] width 22 height 22
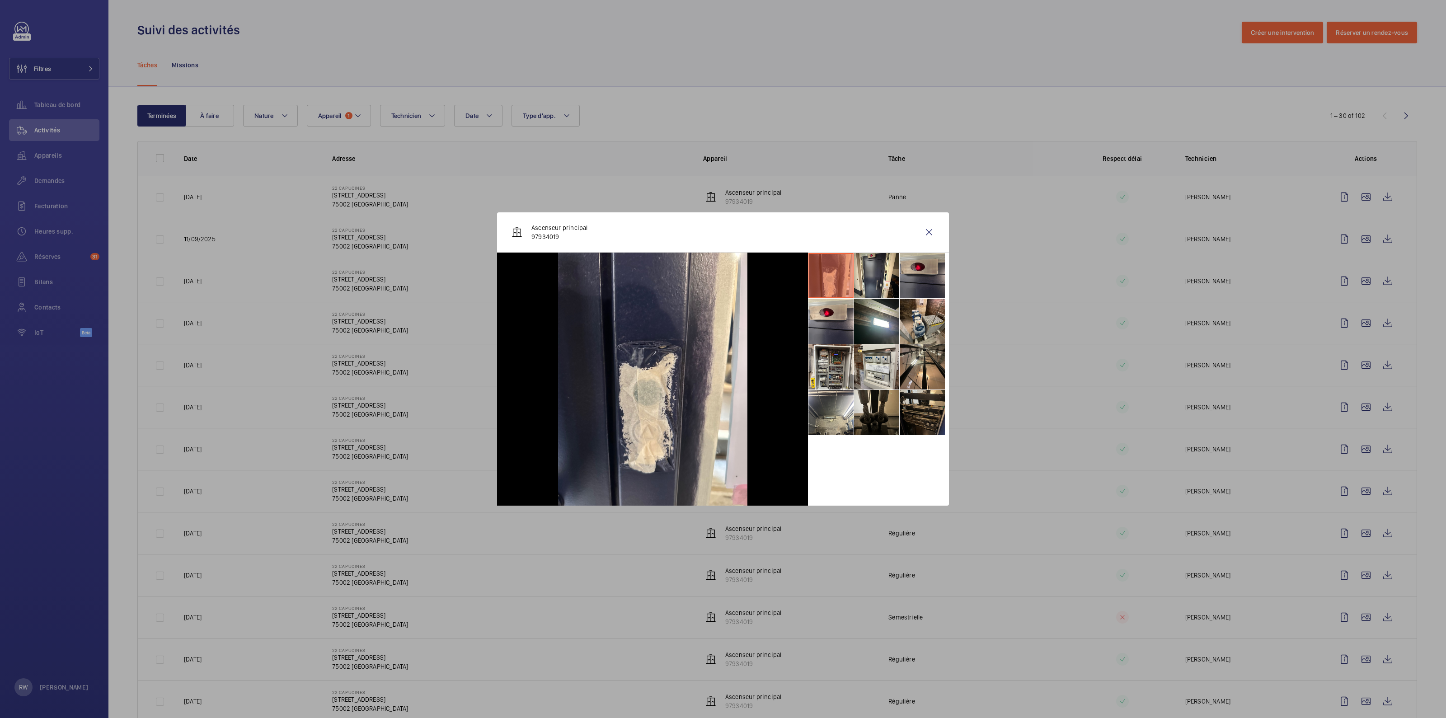
drag, startPoint x: 885, startPoint y: 281, endPoint x: 931, endPoint y: 284, distance: 46.2
click at [885, 281] on li at bounding box center [876, 275] width 45 height 45
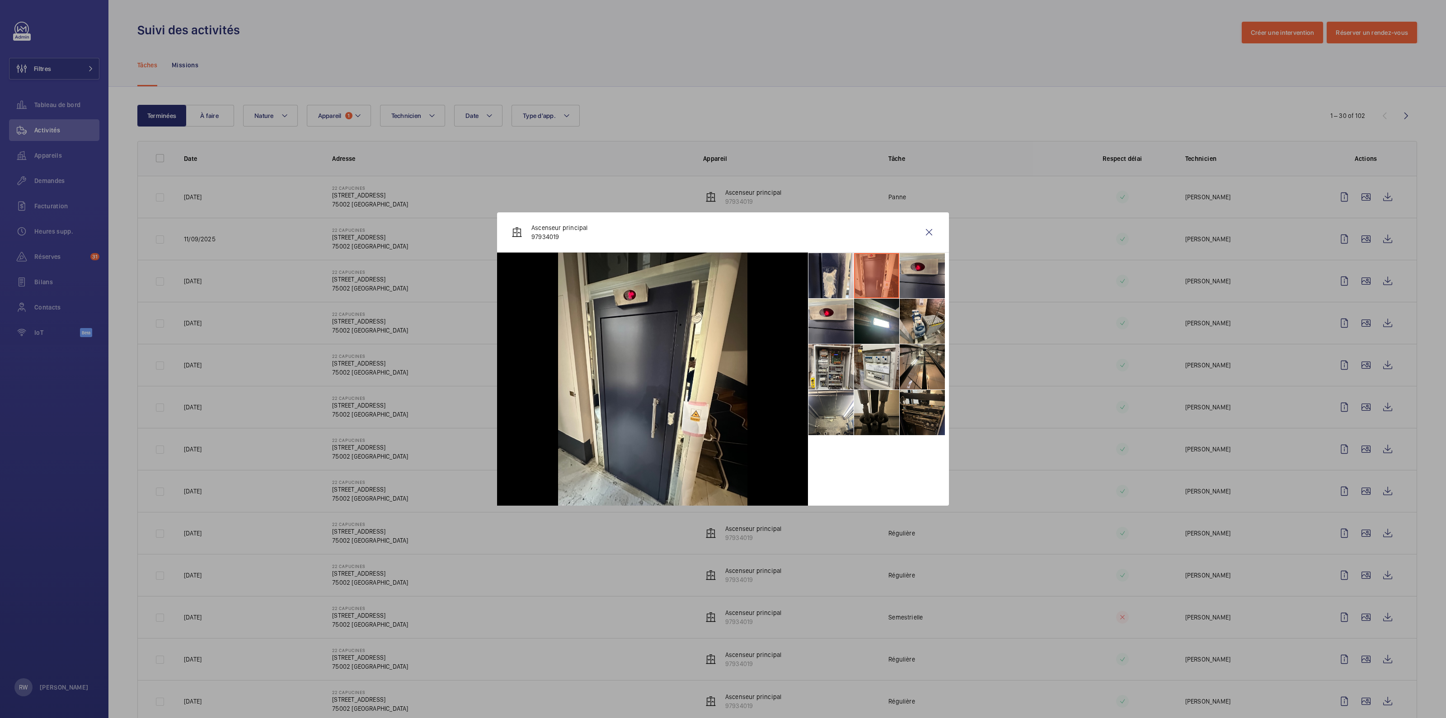
click at [935, 284] on li at bounding box center [921, 275] width 45 height 45
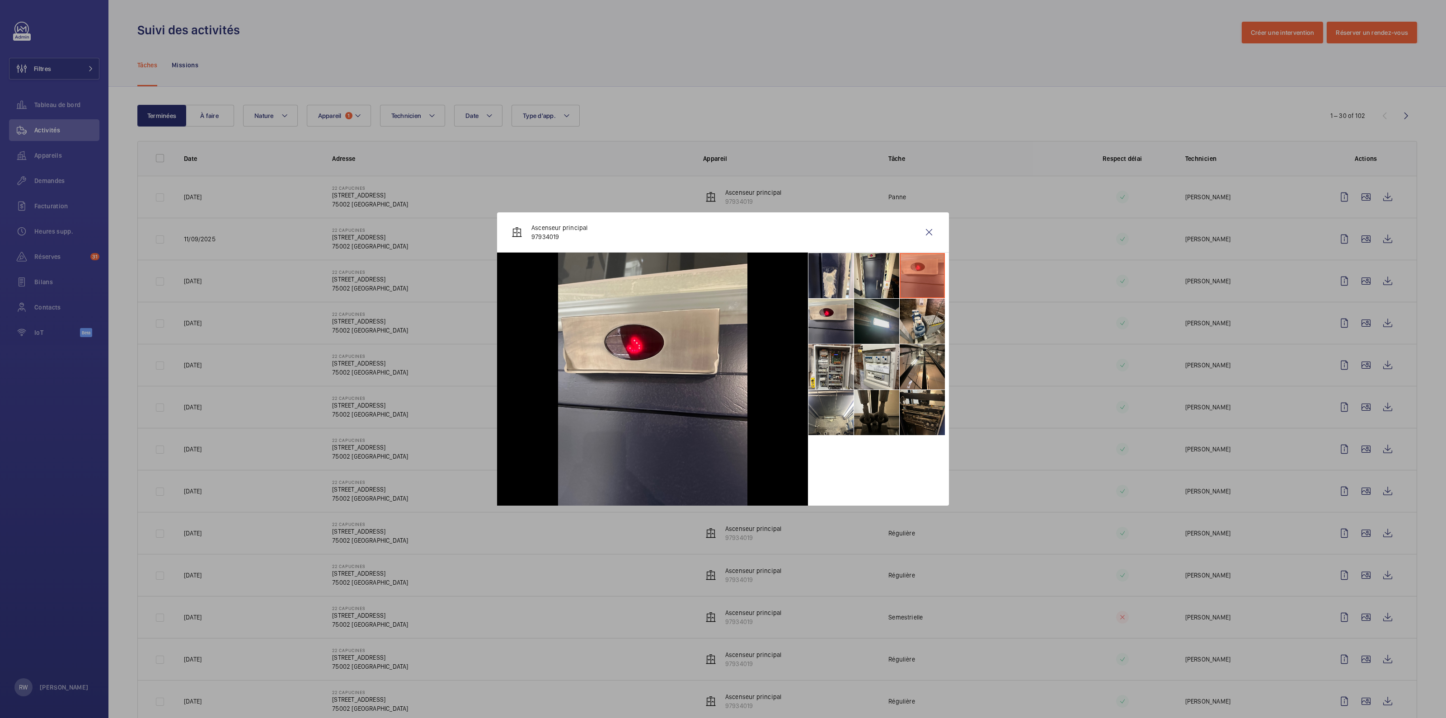
drag, startPoint x: 923, startPoint y: 331, endPoint x: 894, endPoint y: 331, distance: 28.9
click at [923, 331] on li at bounding box center [921, 321] width 45 height 45
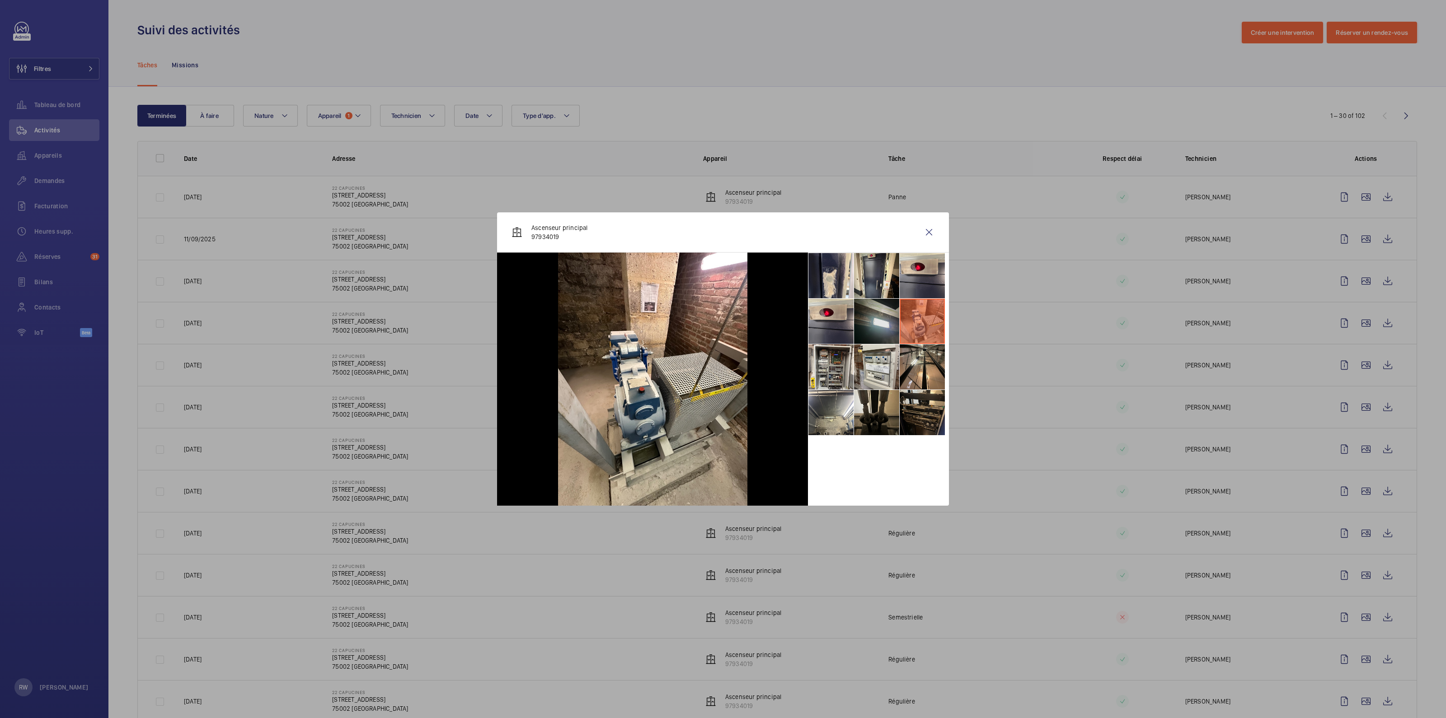
click at [891, 329] on li at bounding box center [876, 321] width 45 height 45
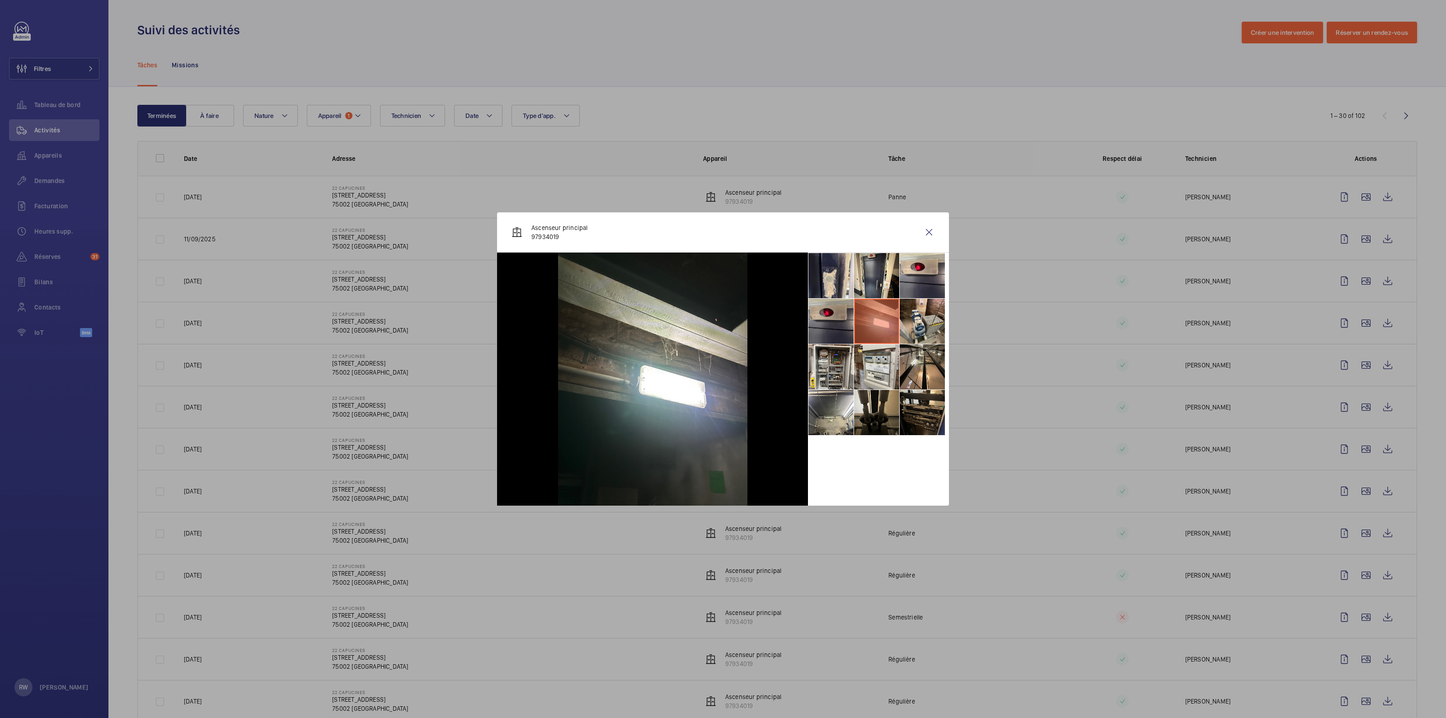
click at [844, 335] on li at bounding box center [830, 321] width 45 height 45
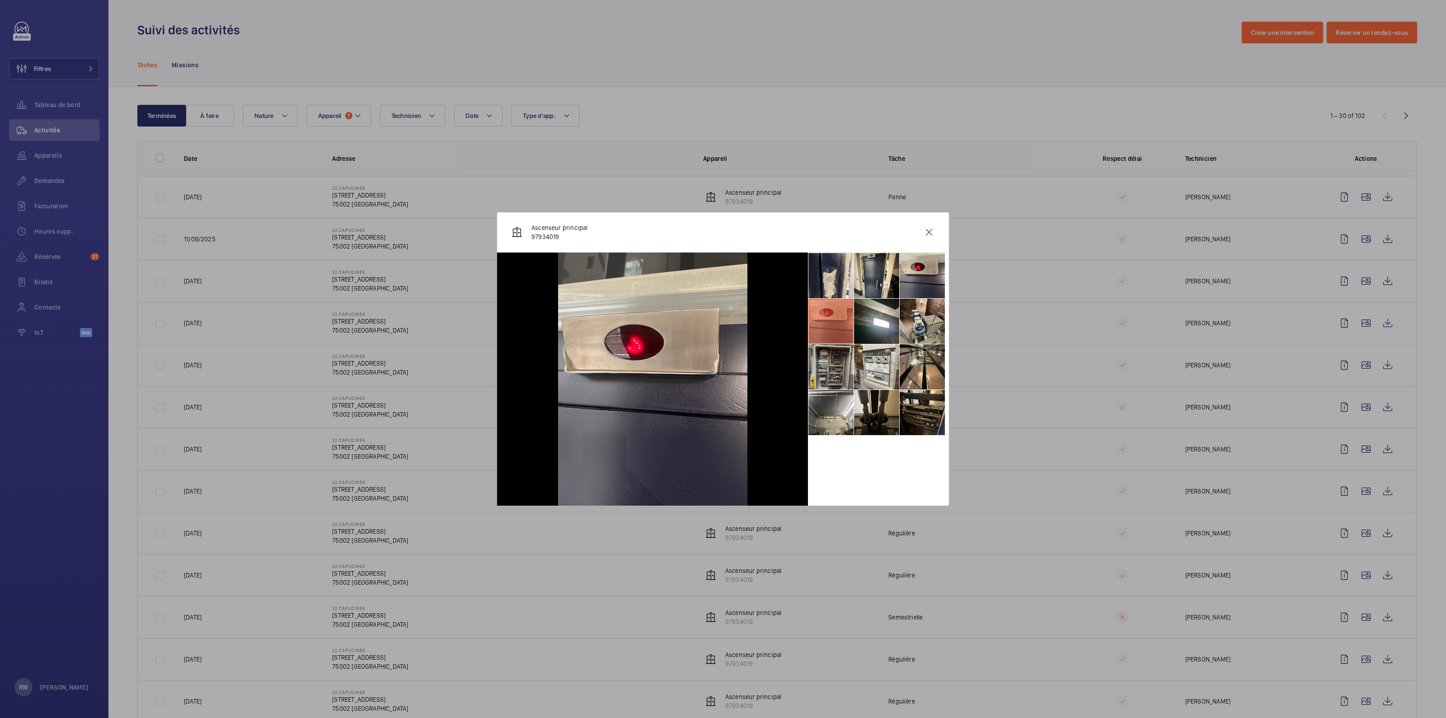
click at [840, 379] on li at bounding box center [830, 366] width 45 height 45
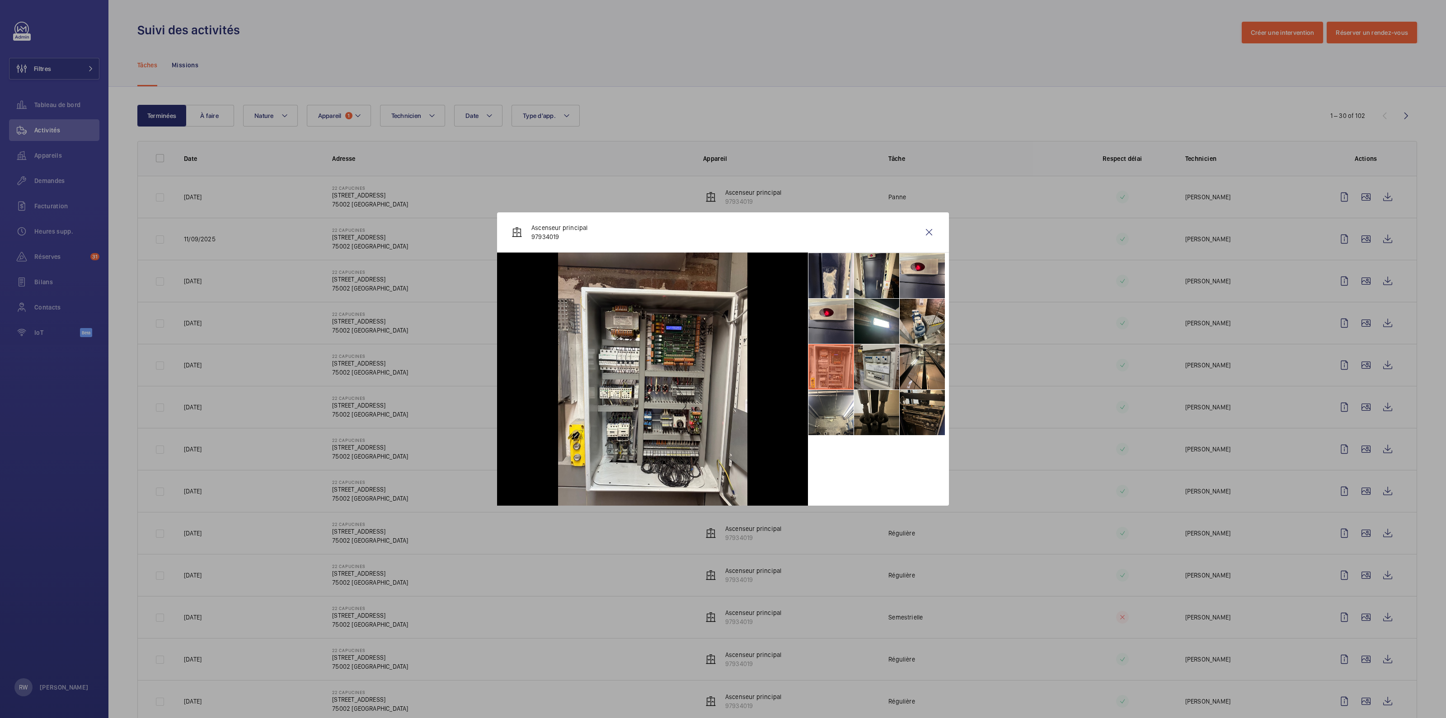
click at [861, 375] on li at bounding box center [876, 366] width 45 height 45
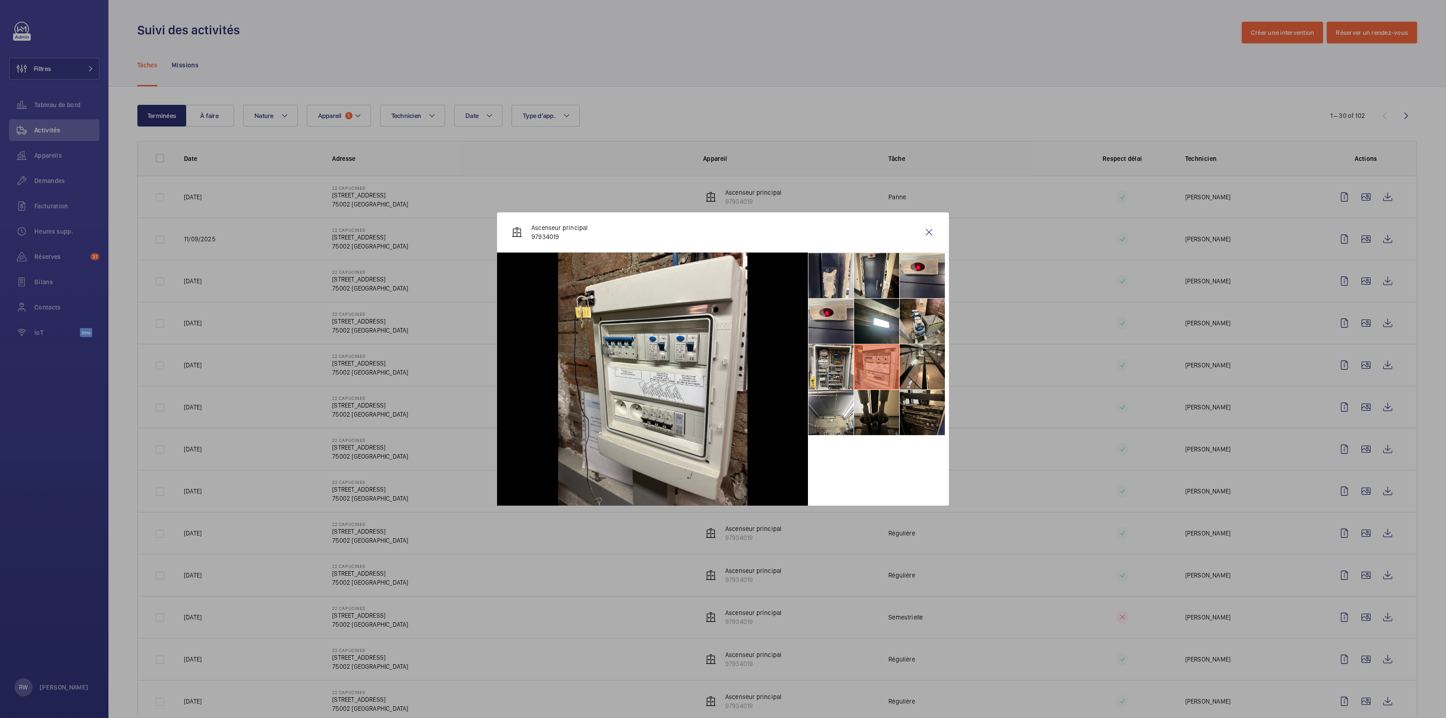
click at [895, 363] on li at bounding box center [876, 366] width 45 height 45
click at [908, 412] on li at bounding box center [921, 412] width 45 height 45
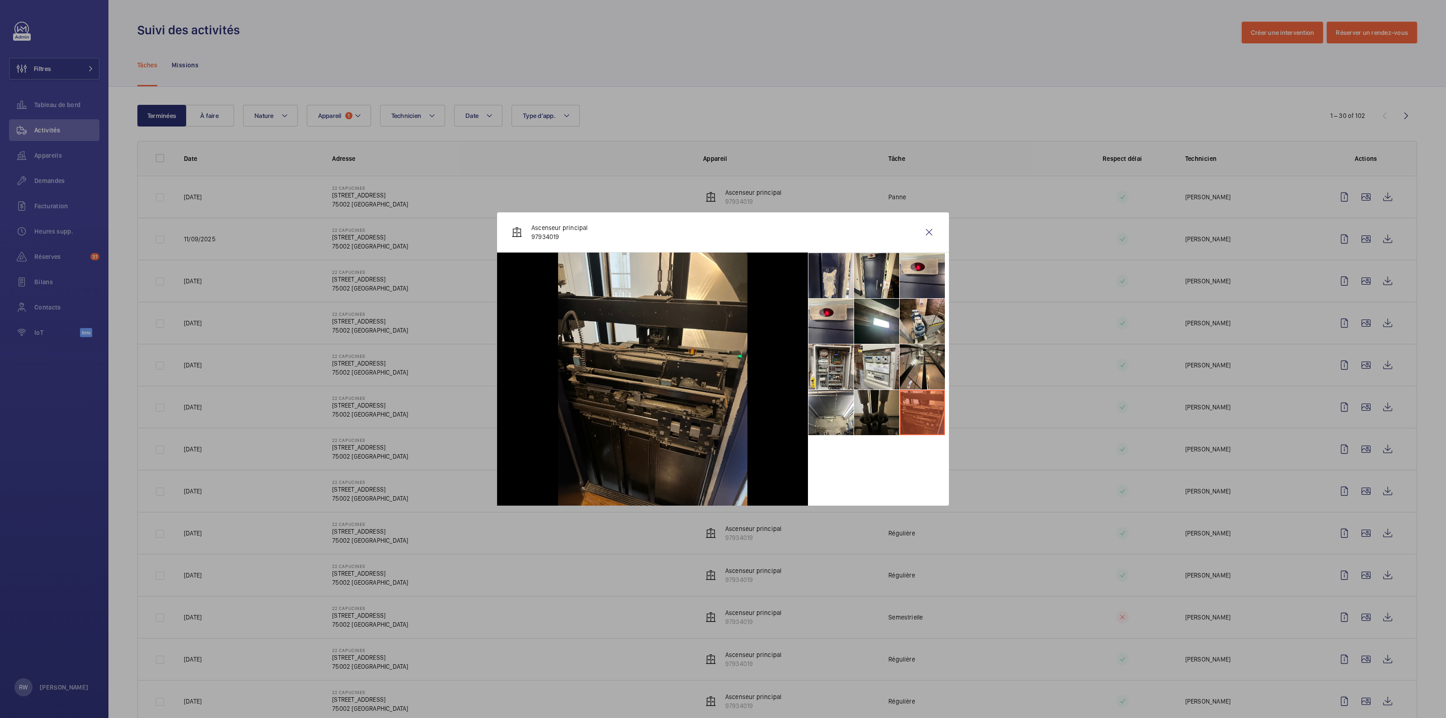
click at [865, 418] on li at bounding box center [876, 412] width 45 height 45
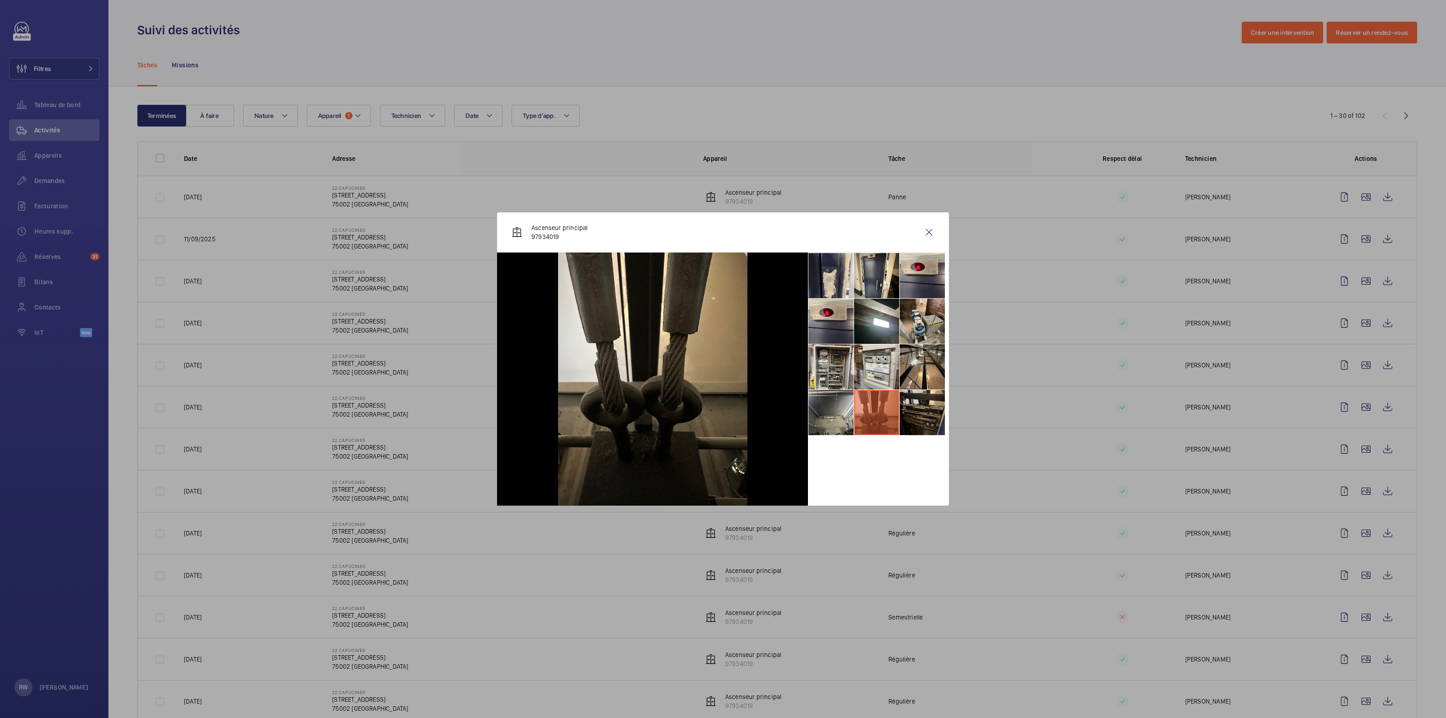
click at [835, 414] on li at bounding box center [830, 412] width 45 height 45
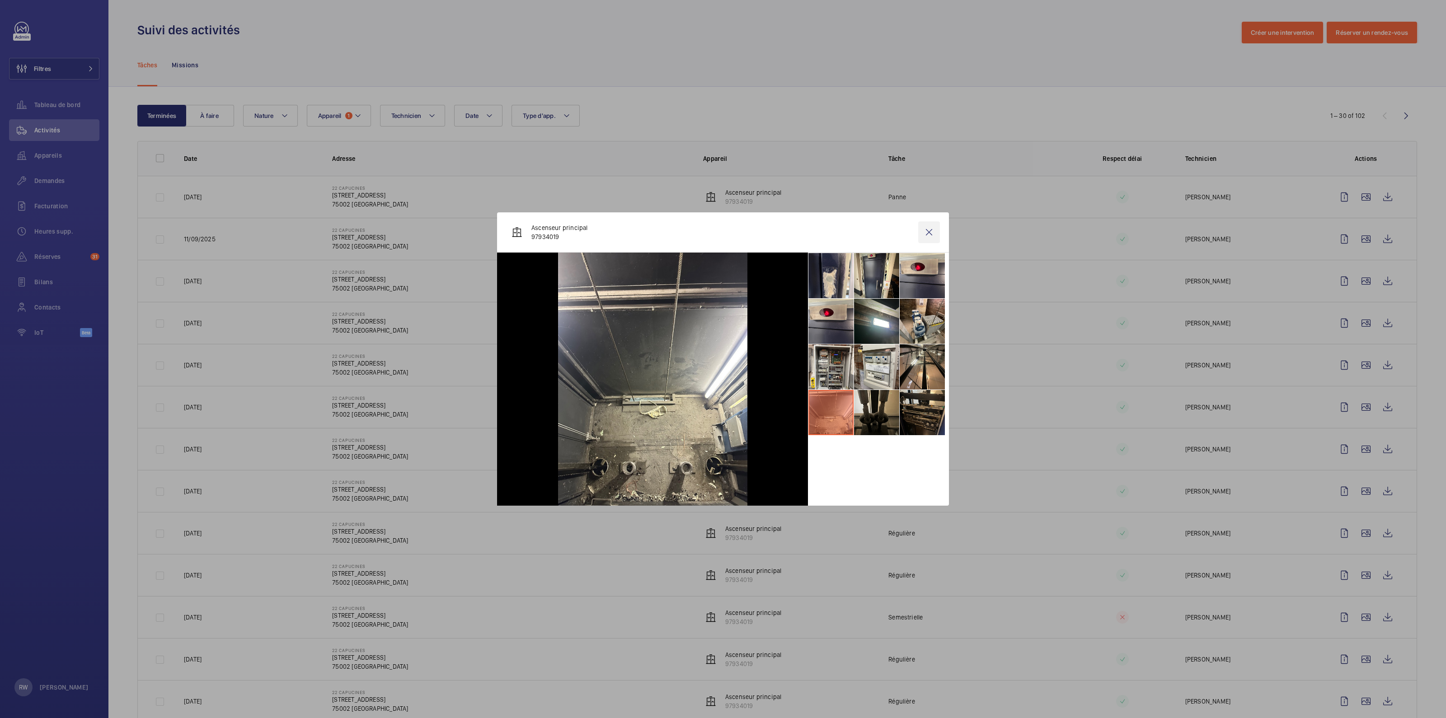
click at [926, 236] on wm-front-icon-button at bounding box center [929, 232] width 22 height 22
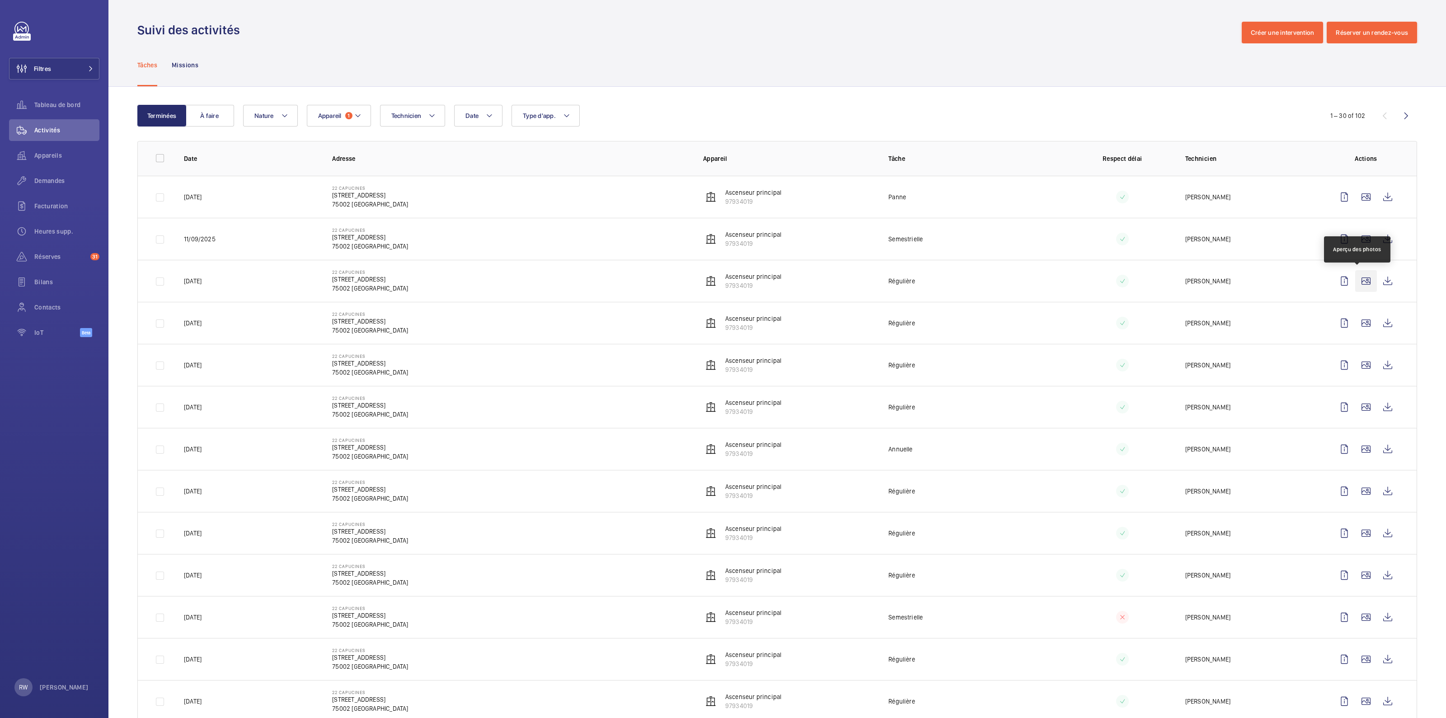
click at [1358, 280] on wm-front-icon-button at bounding box center [1366, 281] width 22 height 22
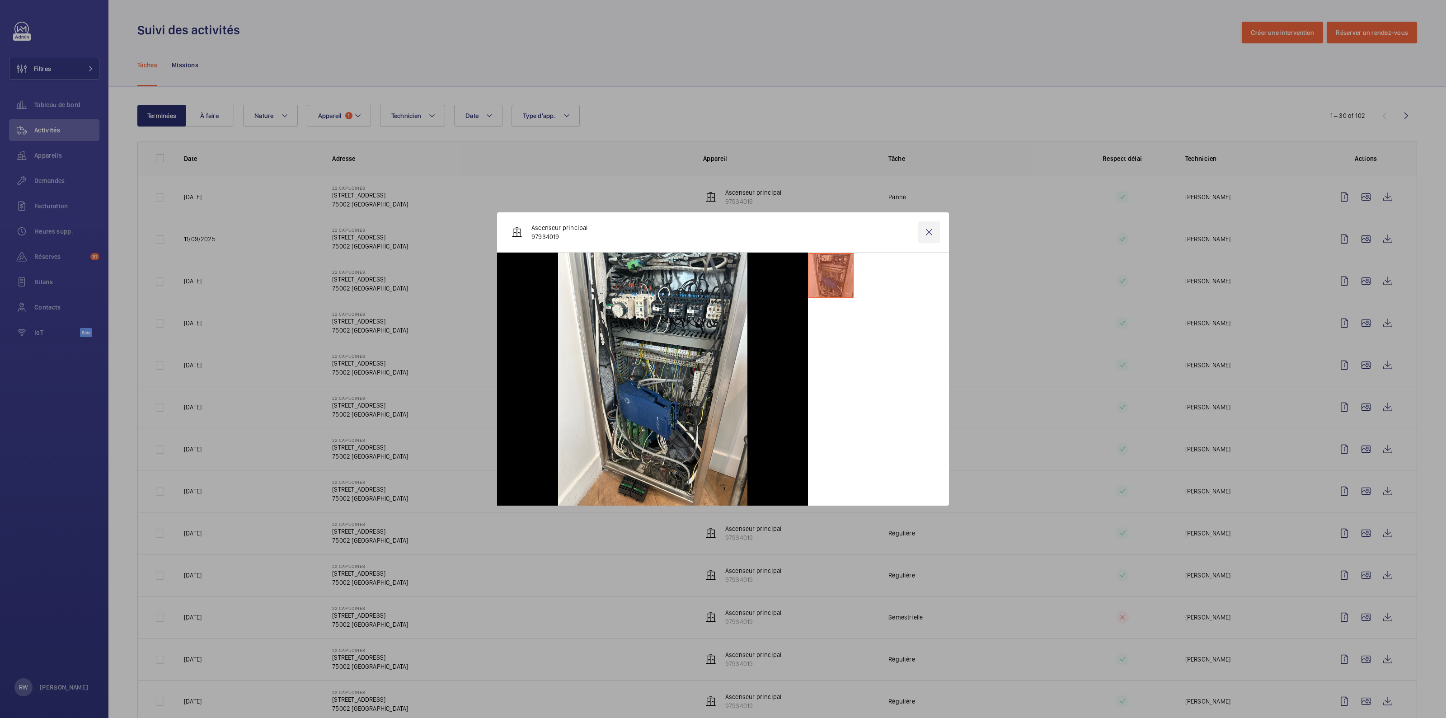
click at [928, 234] on wm-front-icon-button at bounding box center [929, 232] width 22 height 22
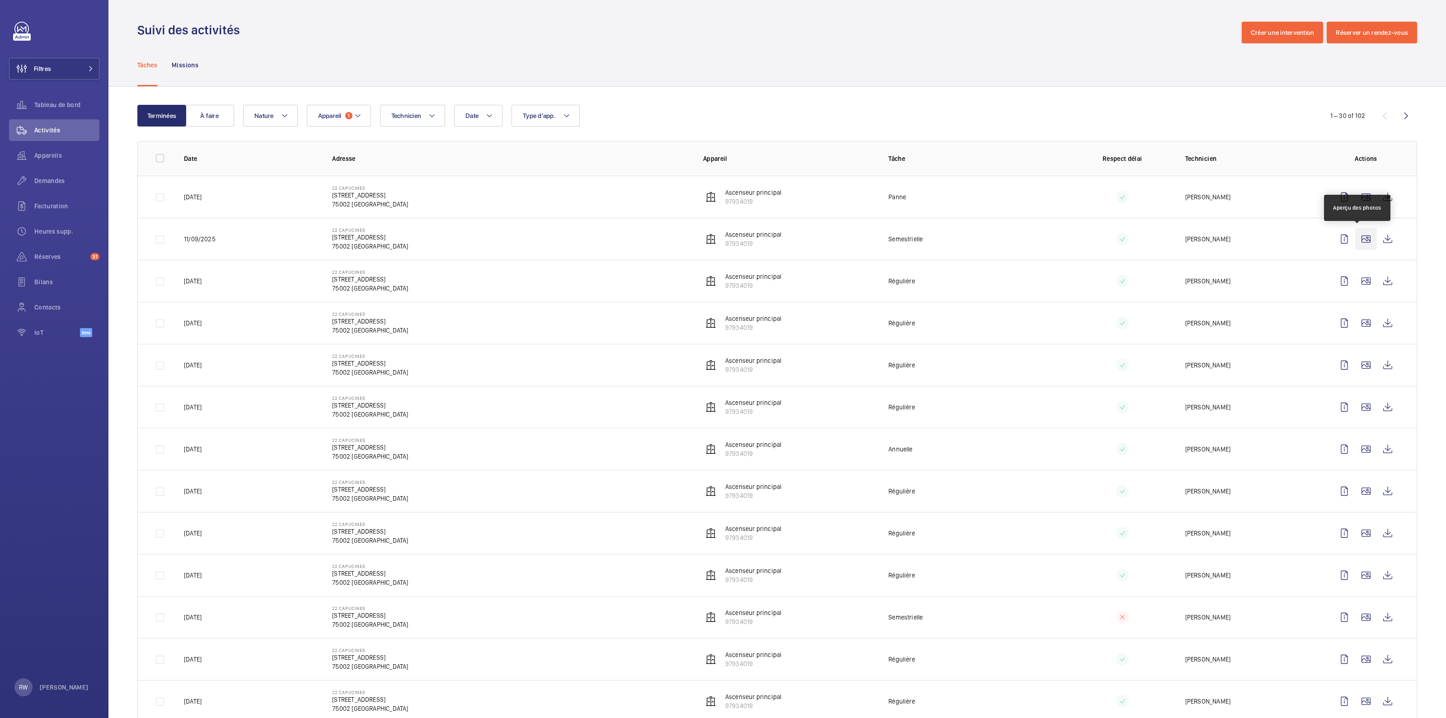
click at [1357, 240] on wm-front-icon-button at bounding box center [1366, 239] width 22 height 22
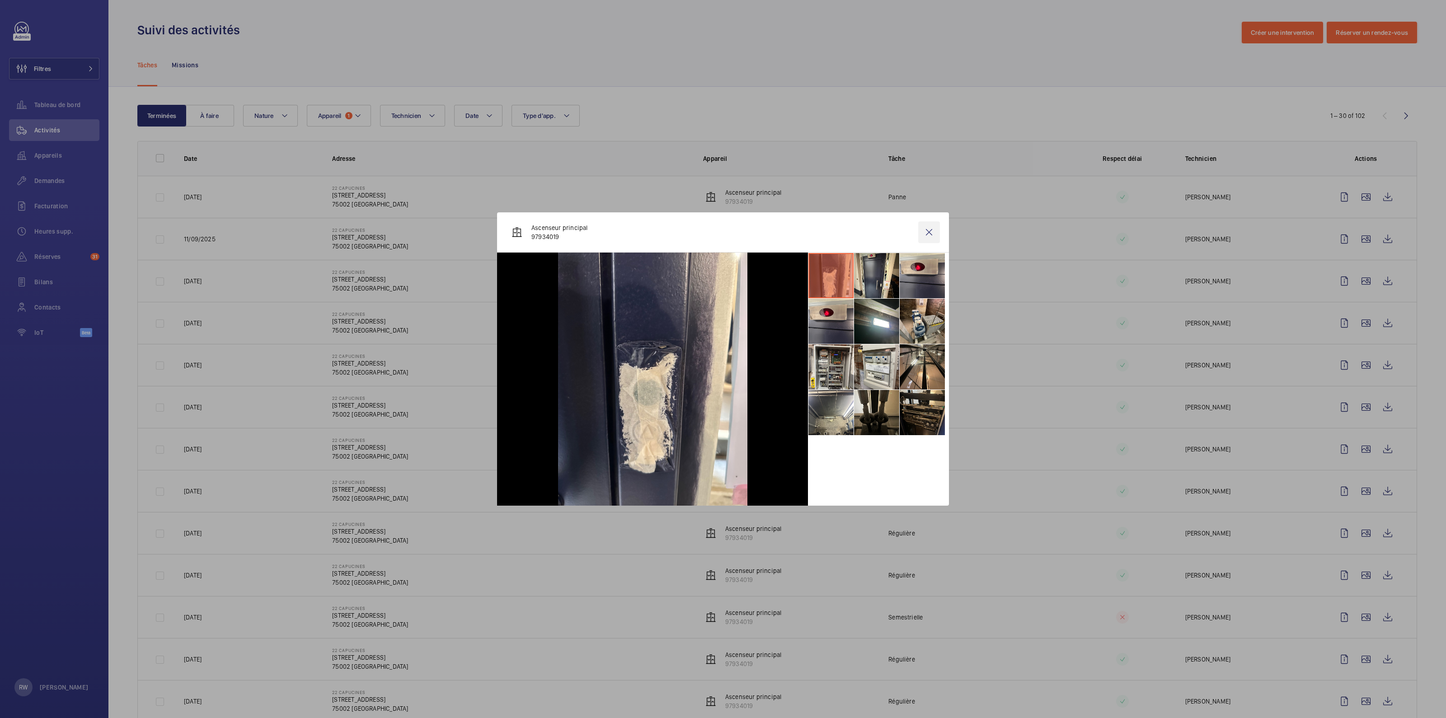
click at [924, 236] on wm-front-icon-button at bounding box center [929, 232] width 22 height 22
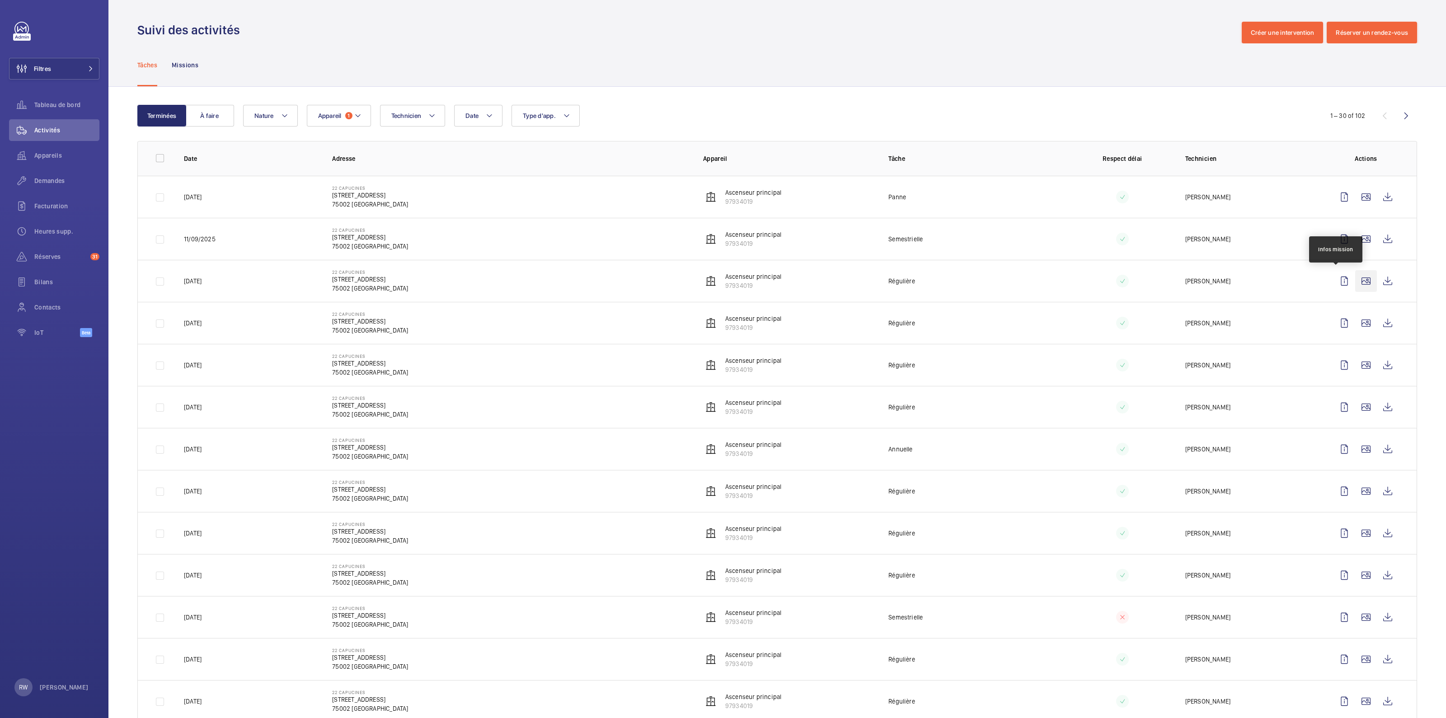
click at [1359, 280] on wm-front-icon-button at bounding box center [1366, 281] width 22 height 22
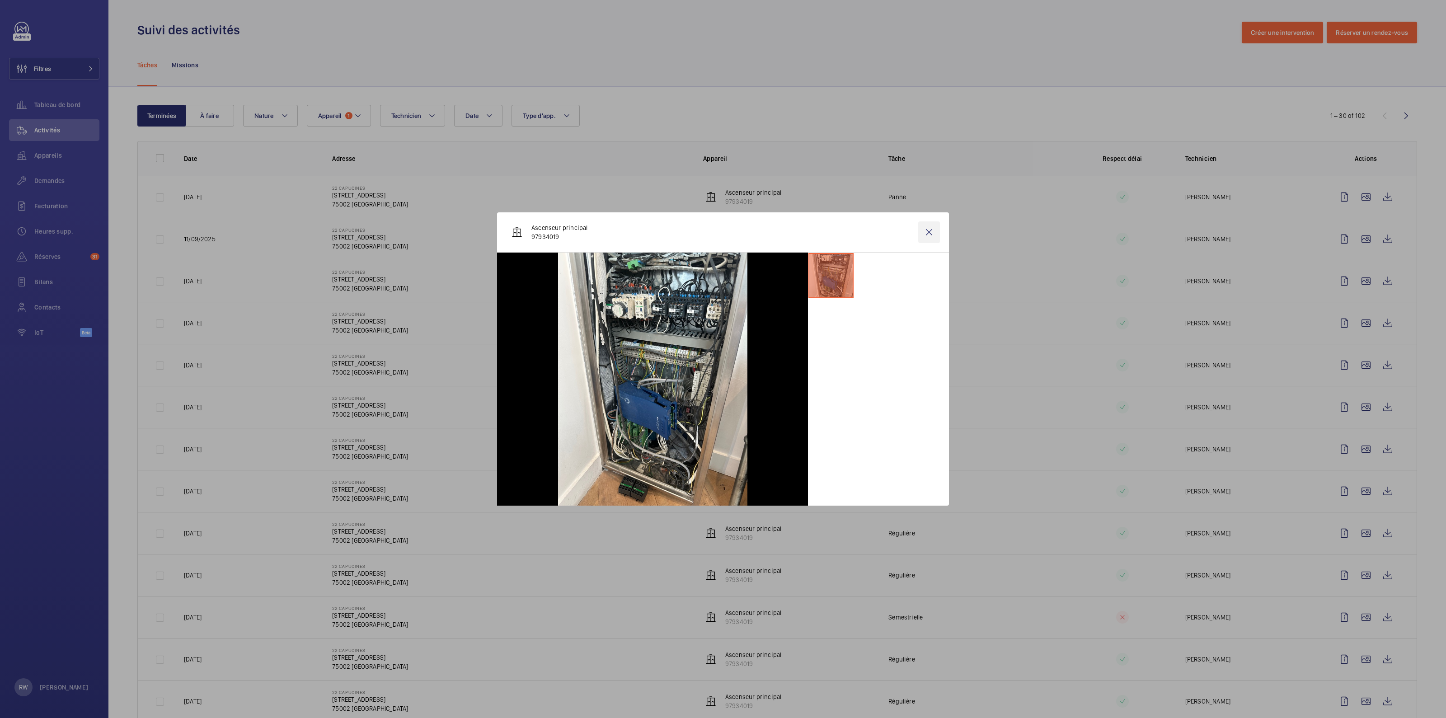
click at [928, 235] on wm-front-icon-button at bounding box center [929, 232] width 22 height 22
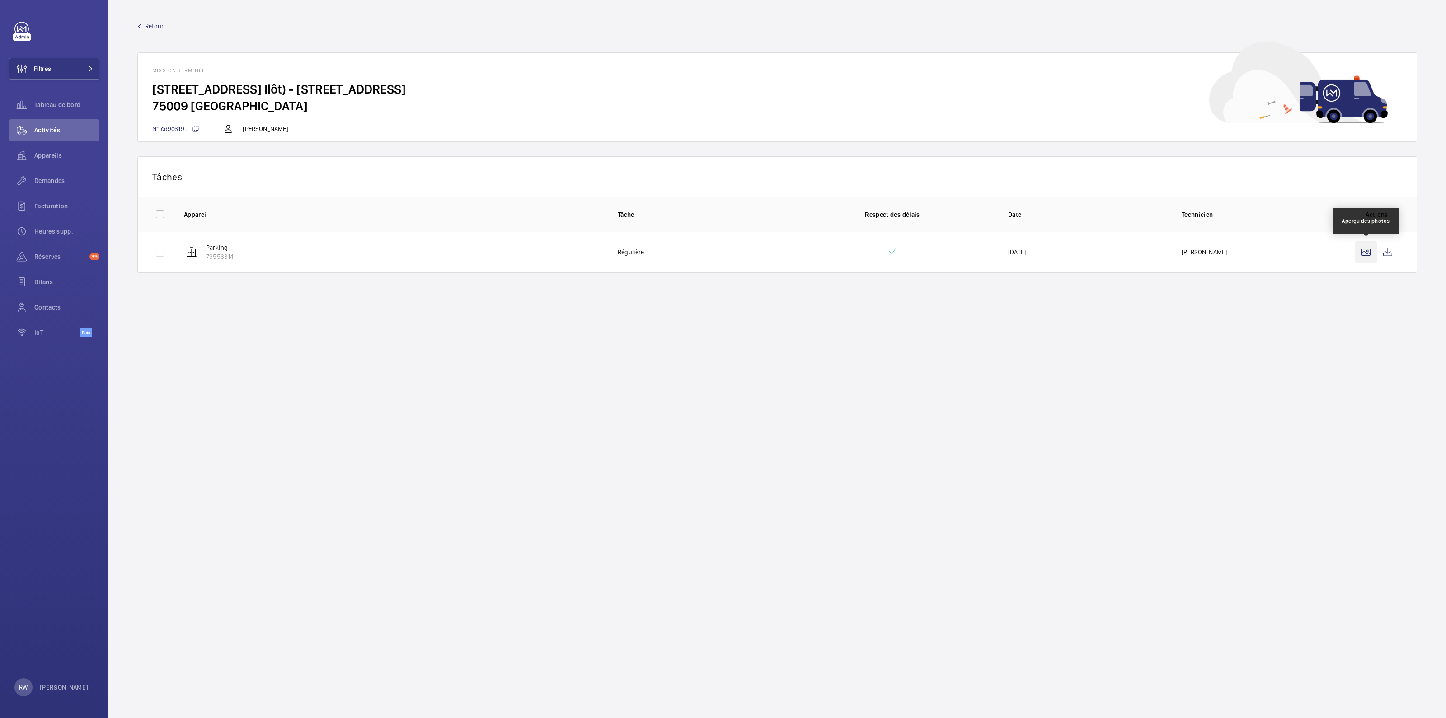
click at [1363, 247] on wm-front-icon-button at bounding box center [1366, 252] width 22 height 22
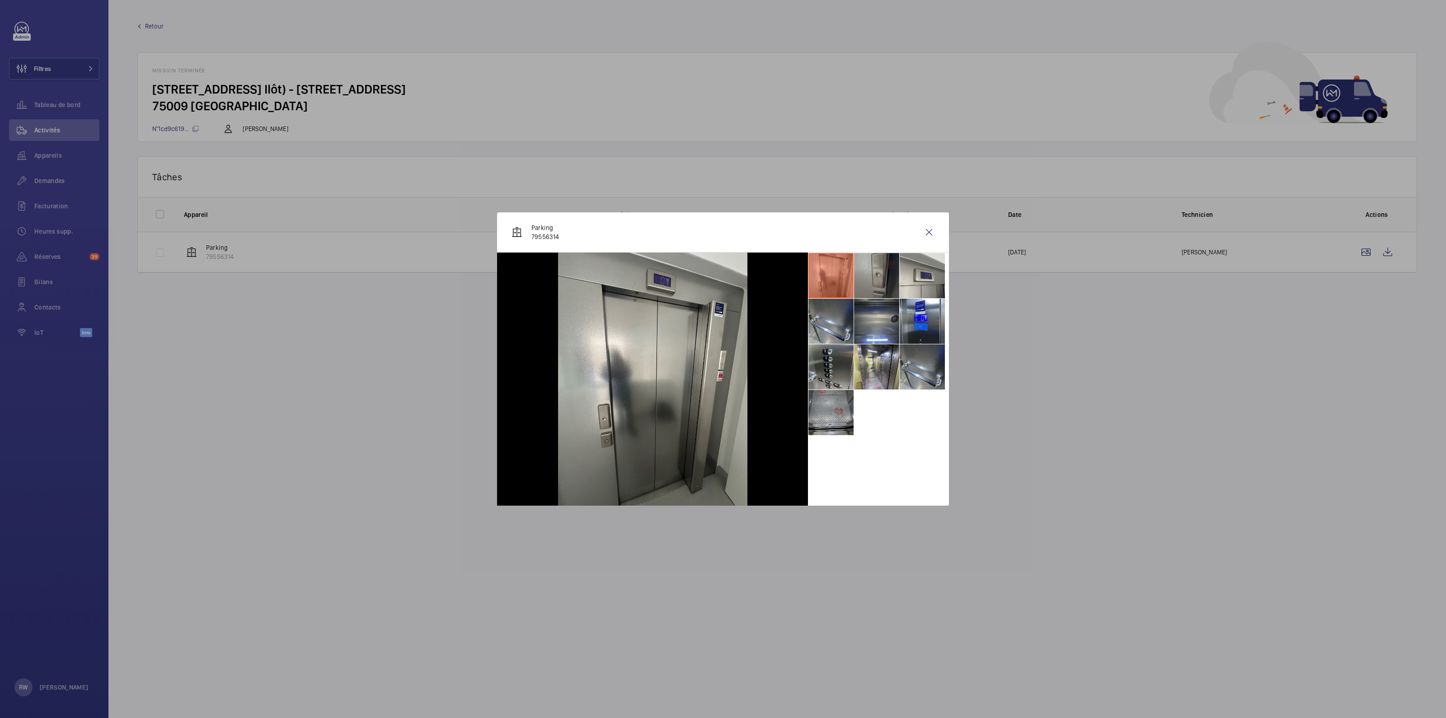
click at [875, 273] on li at bounding box center [876, 275] width 45 height 45
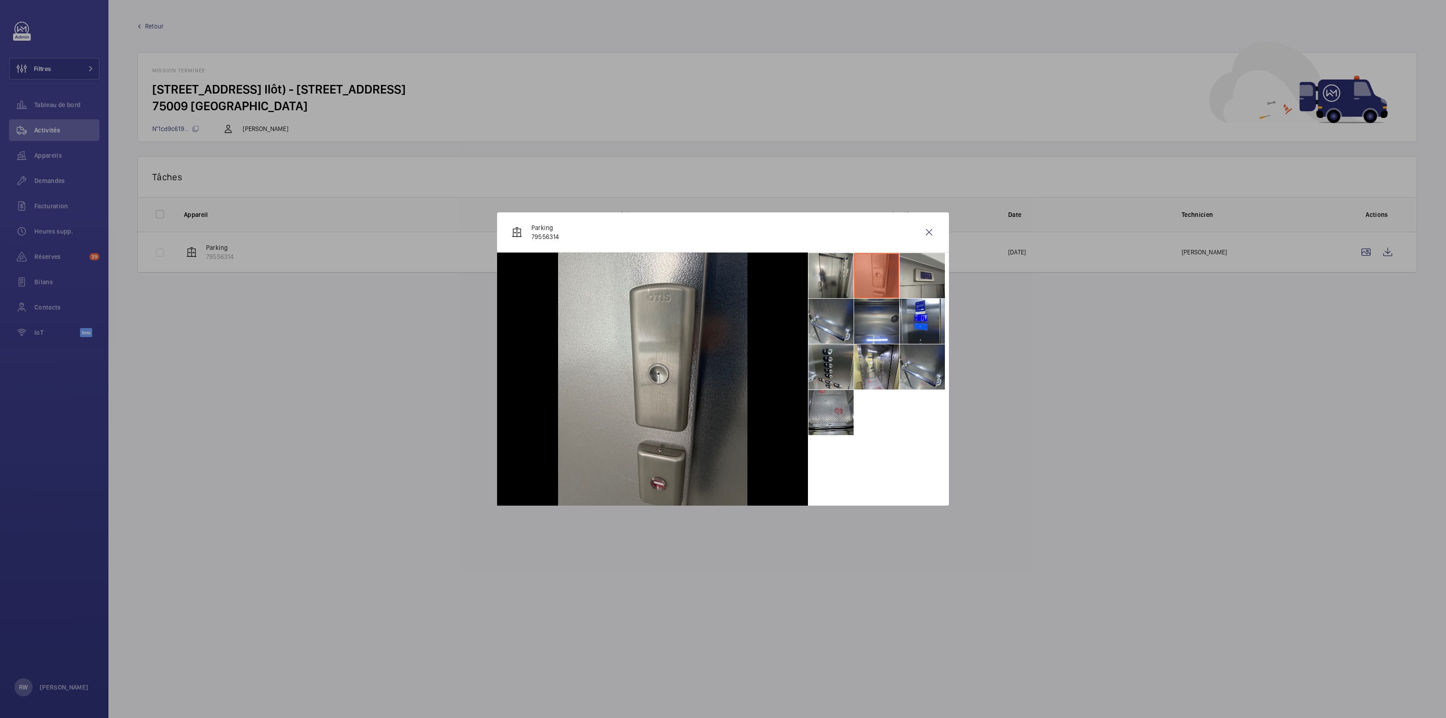
click at [926, 272] on li at bounding box center [921, 275] width 45 height 45
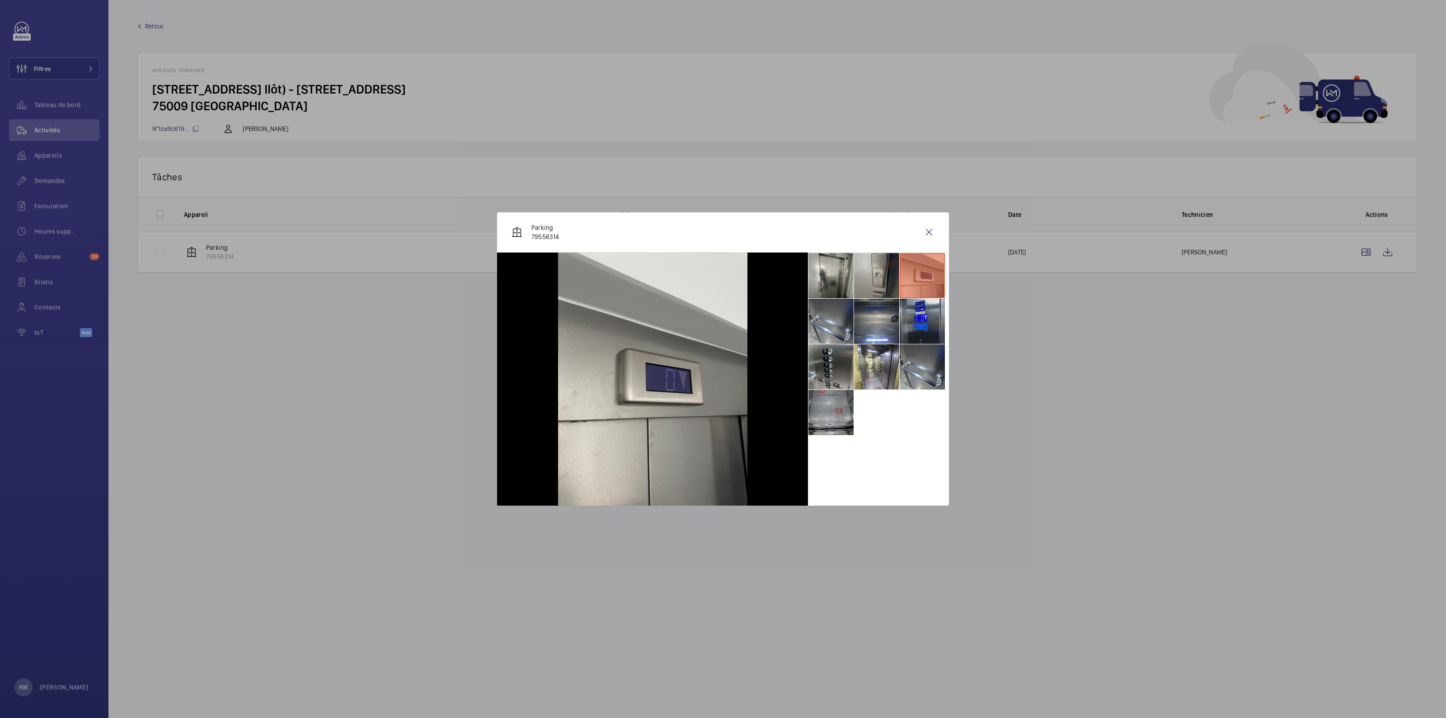
click at [923, 316] on li at bounding box center [921, 321] width 45 height 45
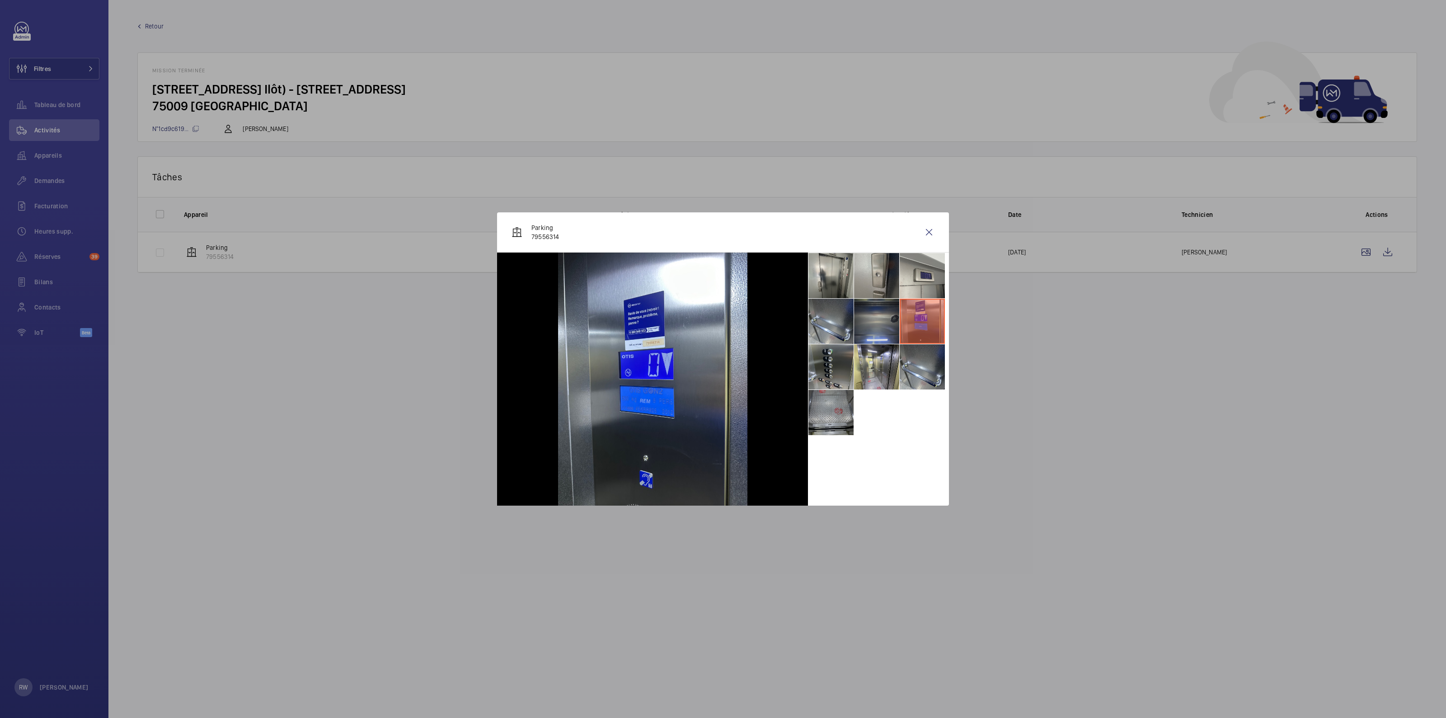
click at [866, 322] on li at bounding box center [876, 321] width 45 height 45
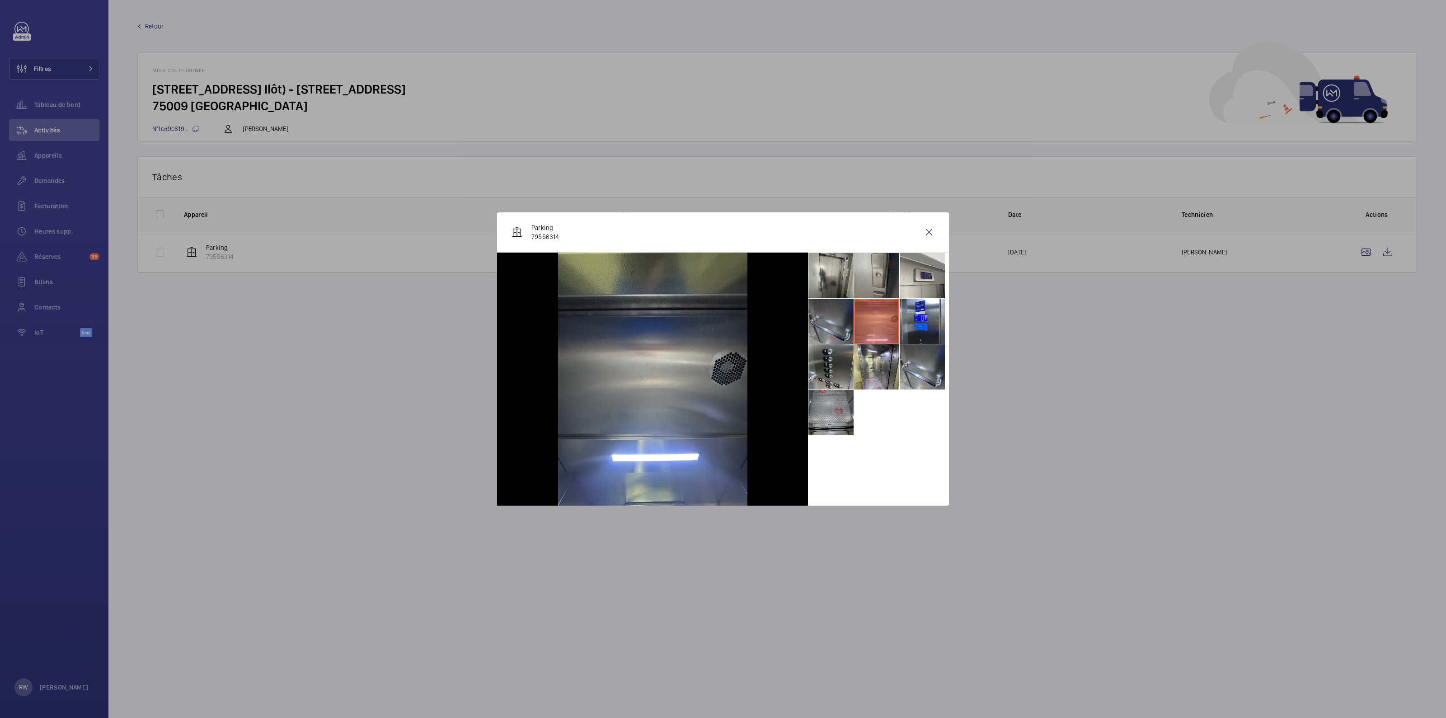
click at [824, 322] on li at bounding box center [830, 321] width 45 height 45
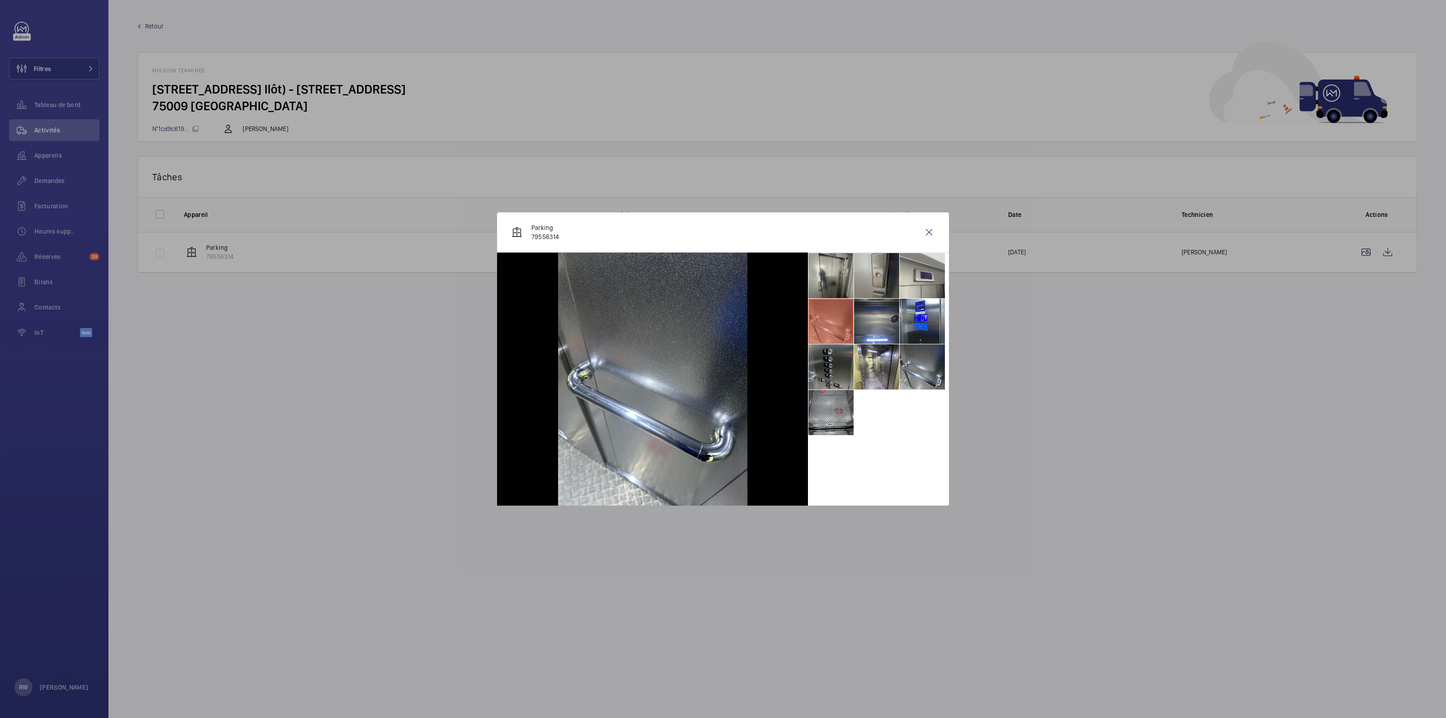
click at [829, 372] on li at bounding box center [830, 366] width 45 height 45
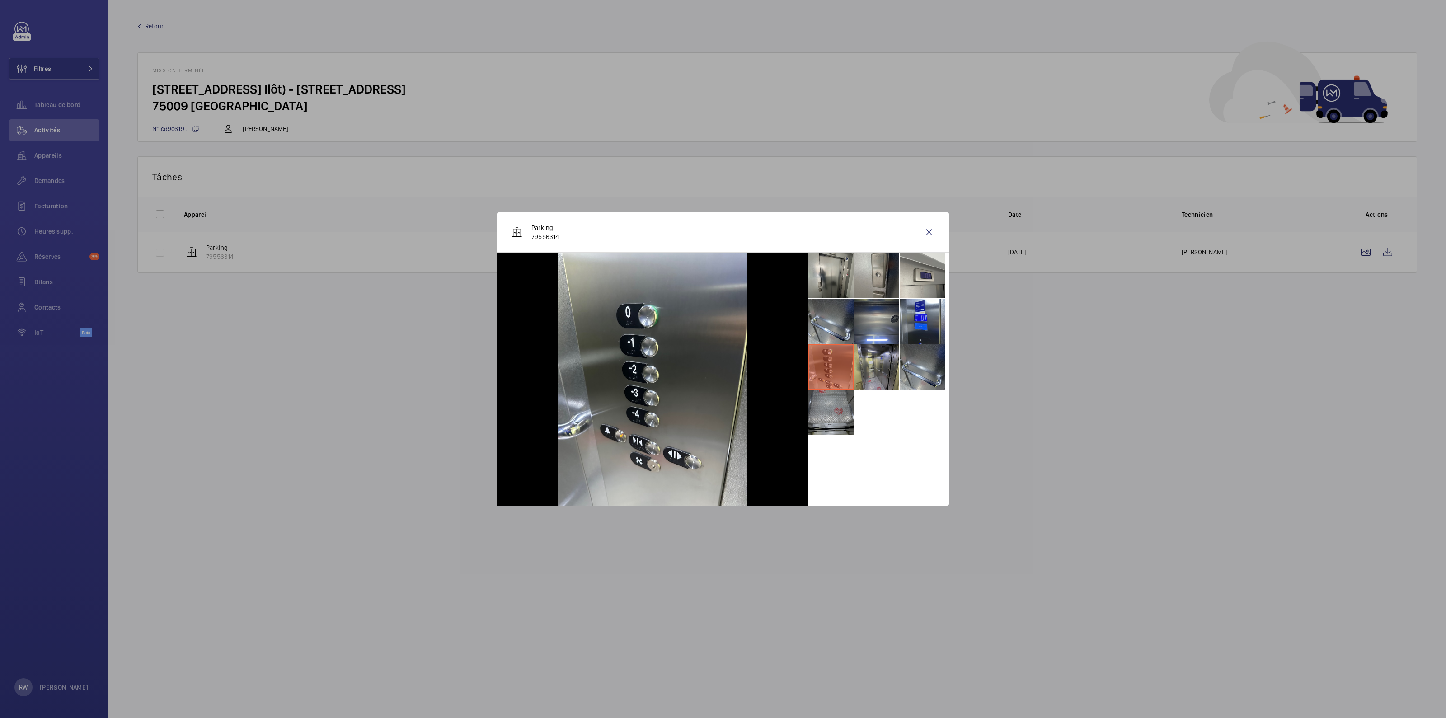
click at [877, 369] on li at bounding box center [876, 366] width 45 height 45
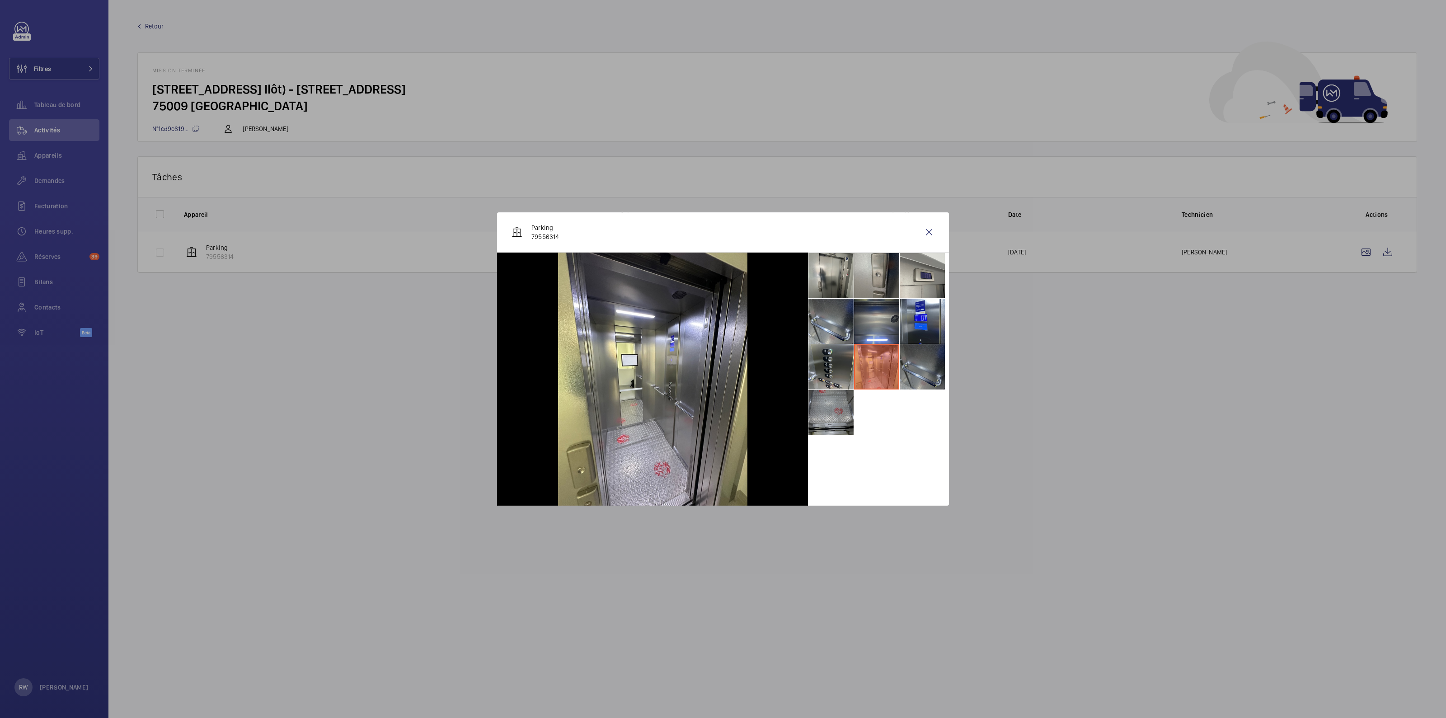
click at [924, 361] on li at bounding box center [921, 366] width 45 height 45
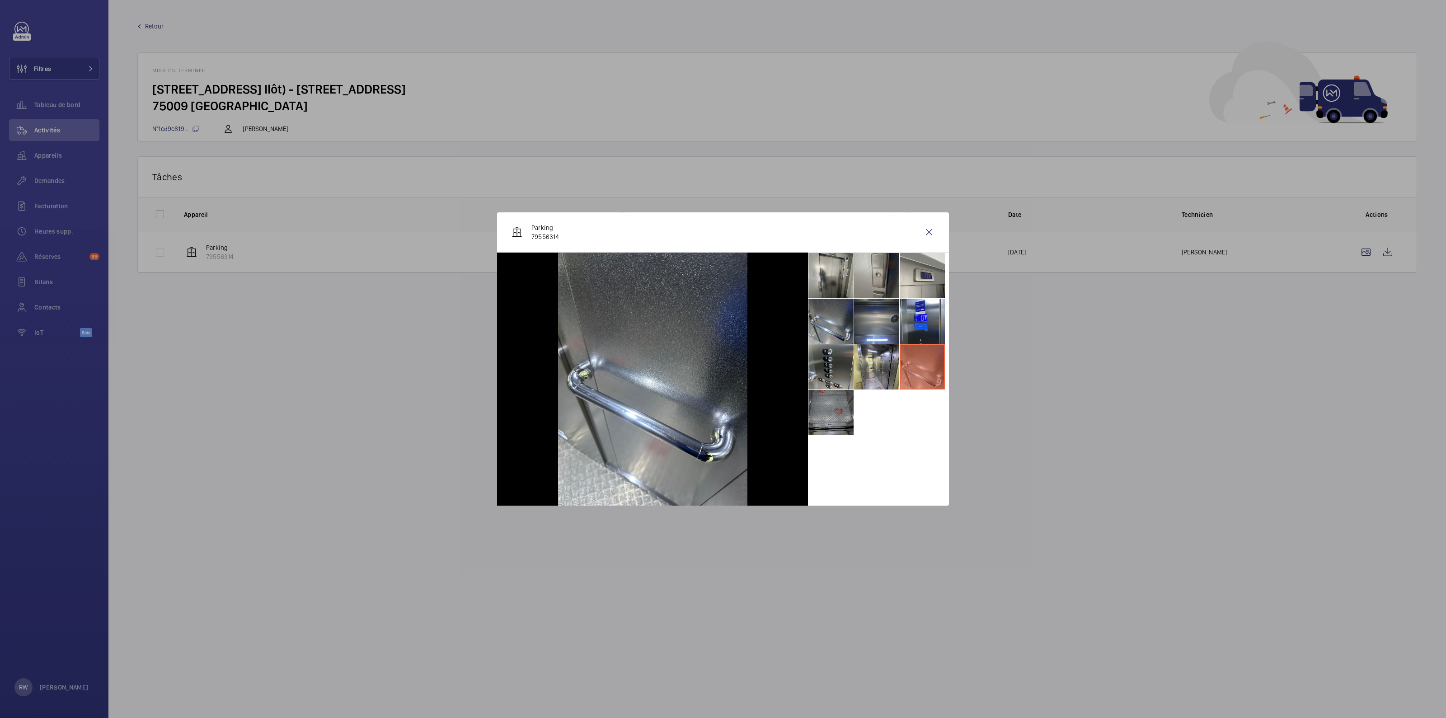
click at [835, 403] on li at bounding box center [830, 412] width 45 height 45
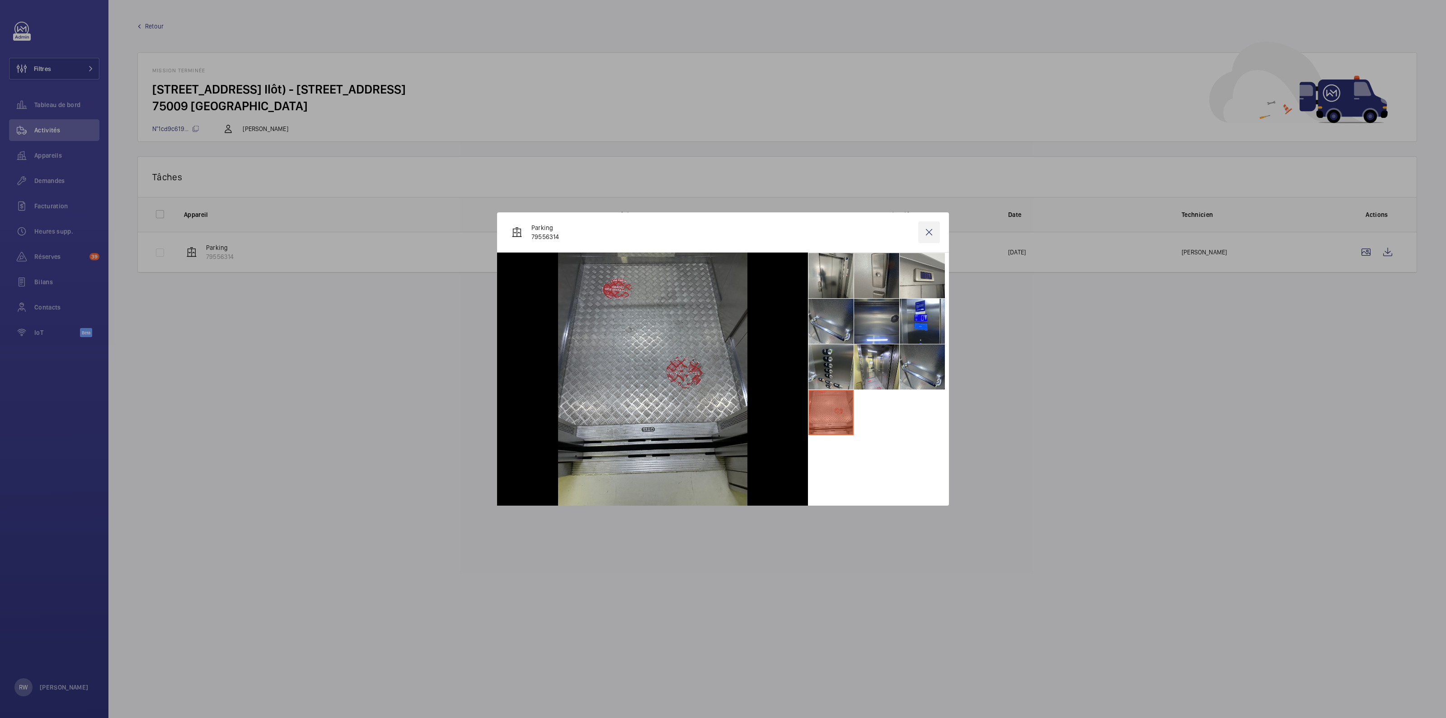
click at [929, 231] on wm-front-icon-button at bounding box center [929, 232] width 22 height 22
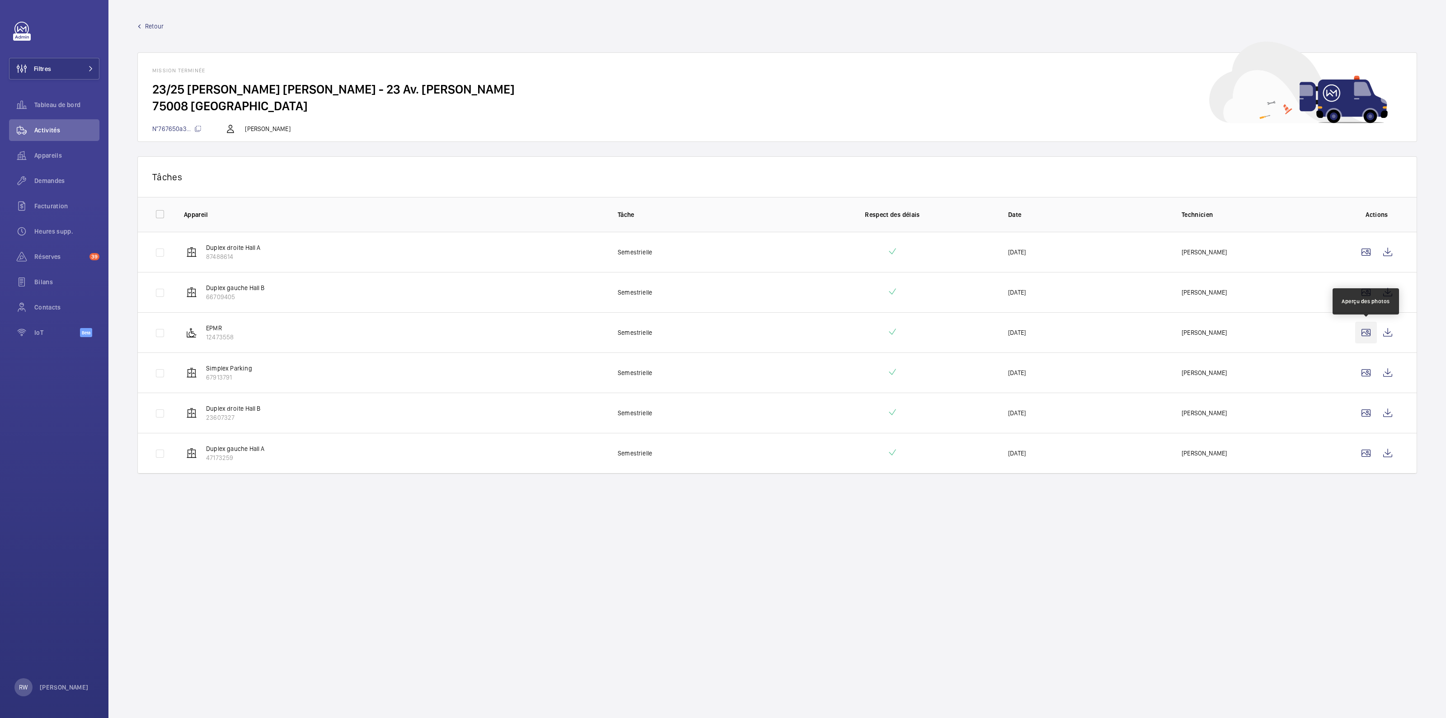
click at [1364, 331] on wm-front-icon-button at bounding box center [1366, 333] width 22 height 22
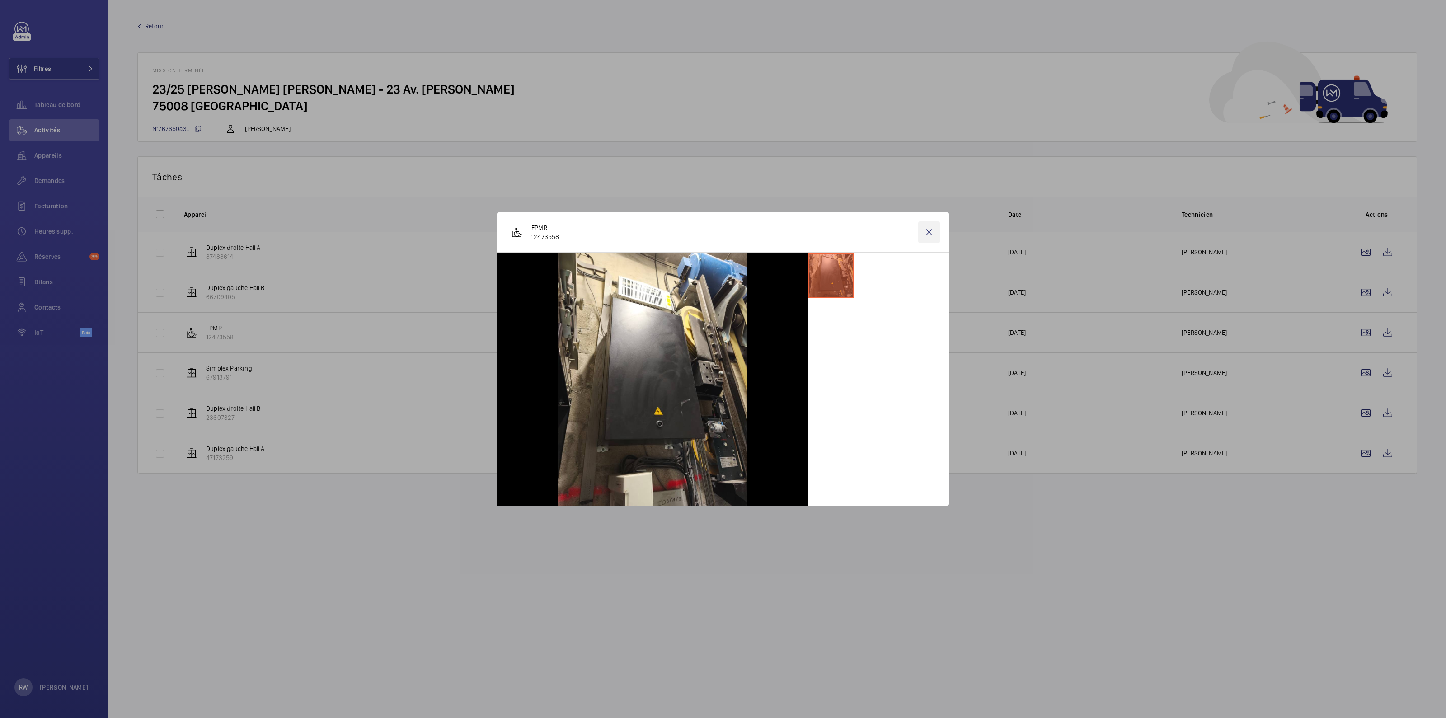
click at [933, 229] on wm-front-icon-button at bounding box center [929, 232] width 22 height 22
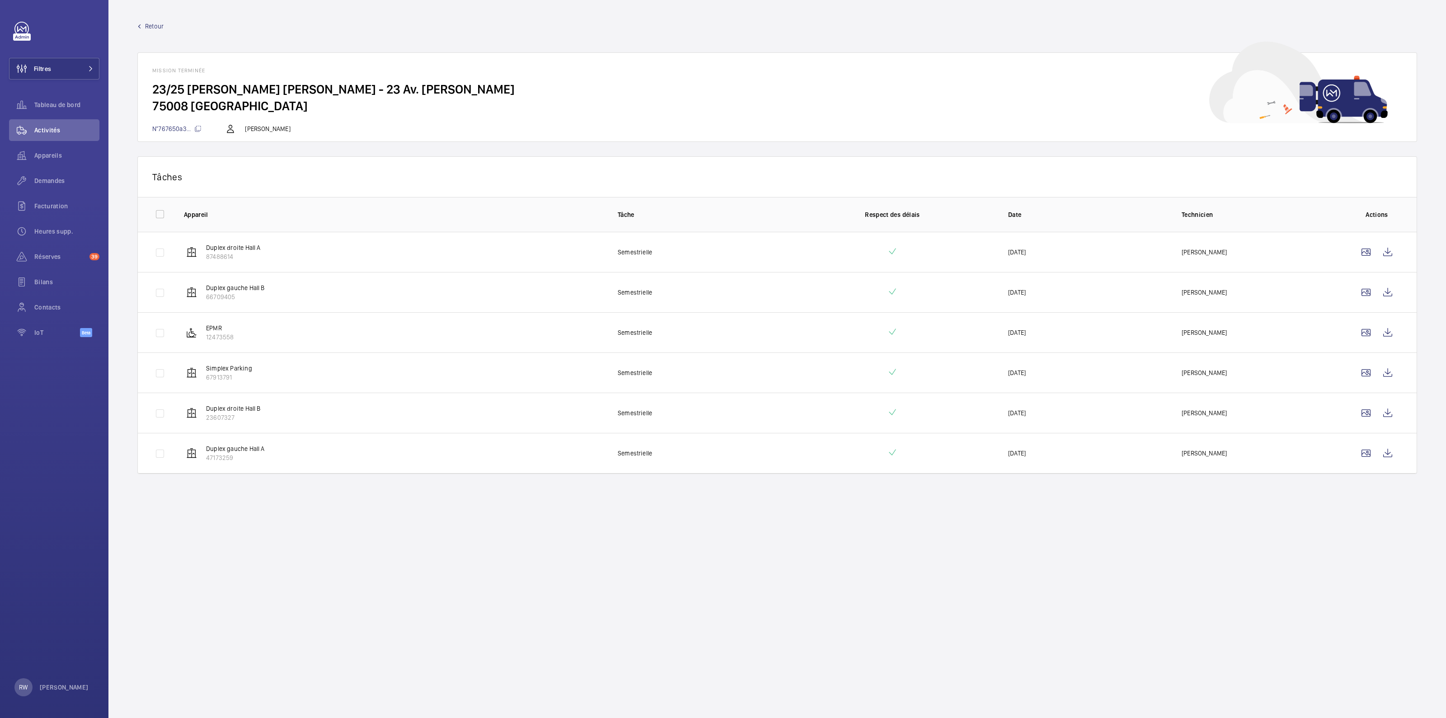
click at [153, 25] on span "Retour" at bounding box center [154, 26] width 19 height 9
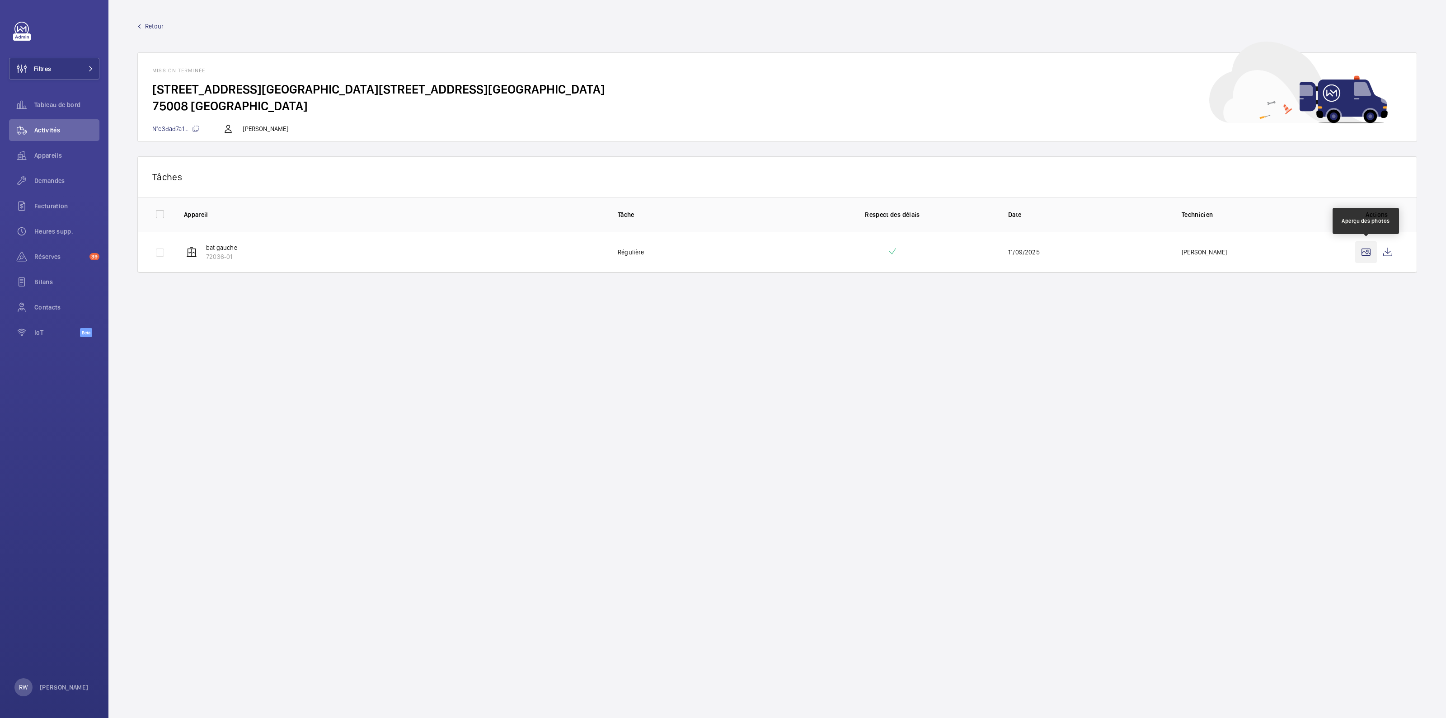
click at [1365, 253] on wm-front-icon-button at bounding box center [1366, 252] width 22 height 22
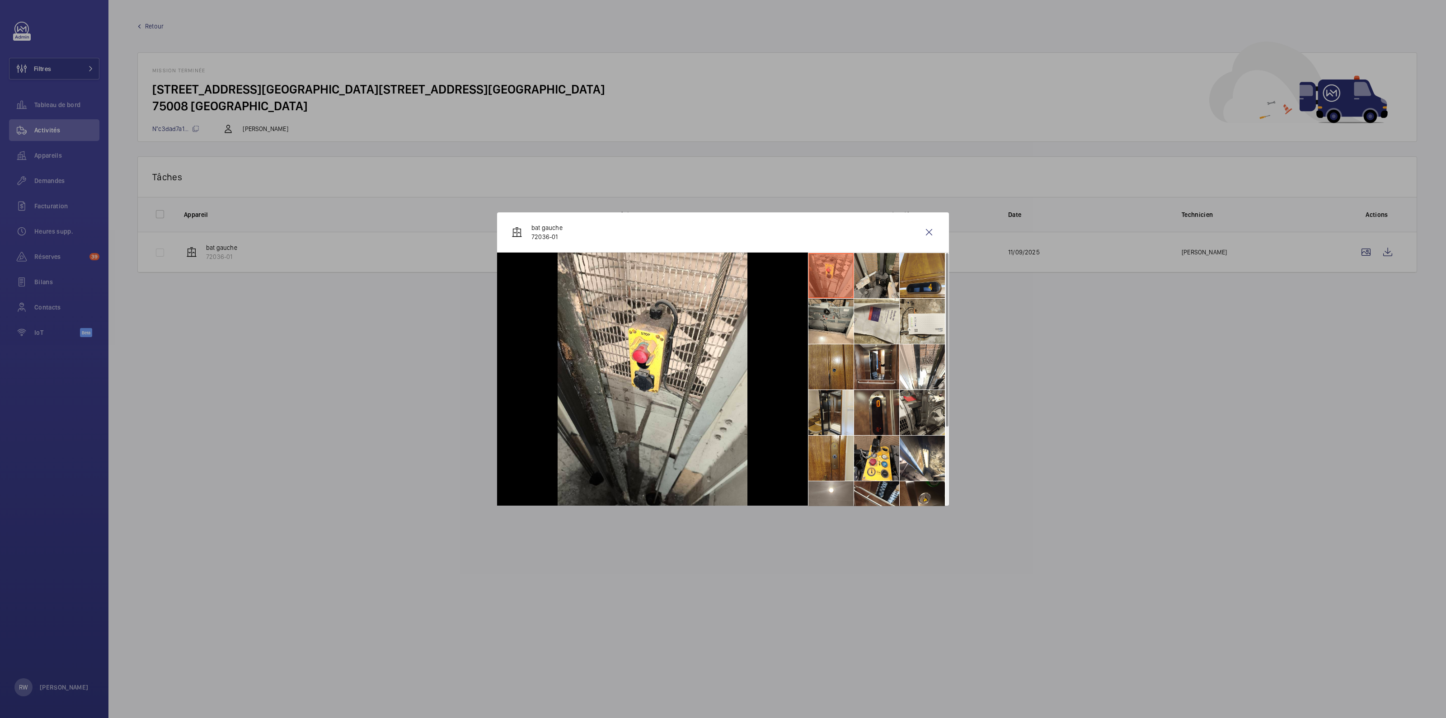
click at [874, 275] on li at bounding box center [876, 275] width 45 height 45
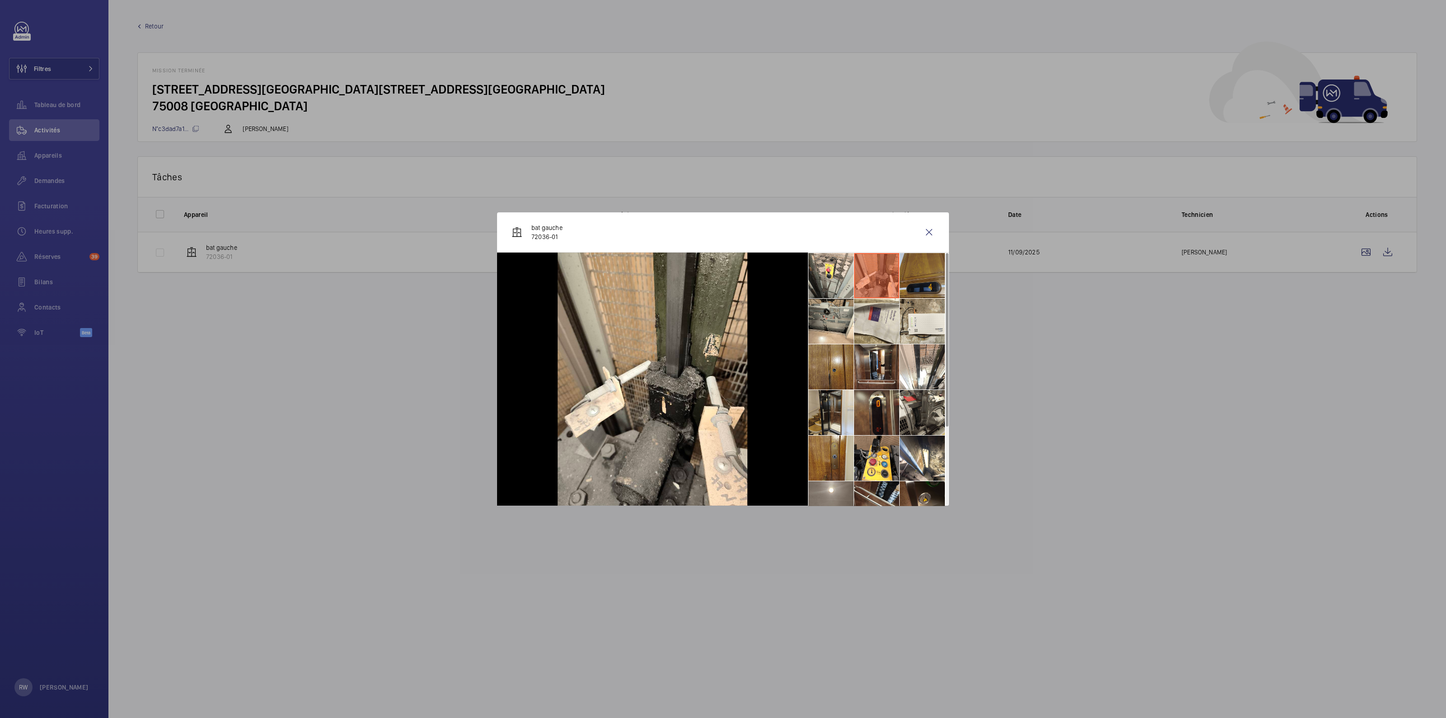
click at [926, 272] on li at bounding box center [921, 275] width 45 height 45
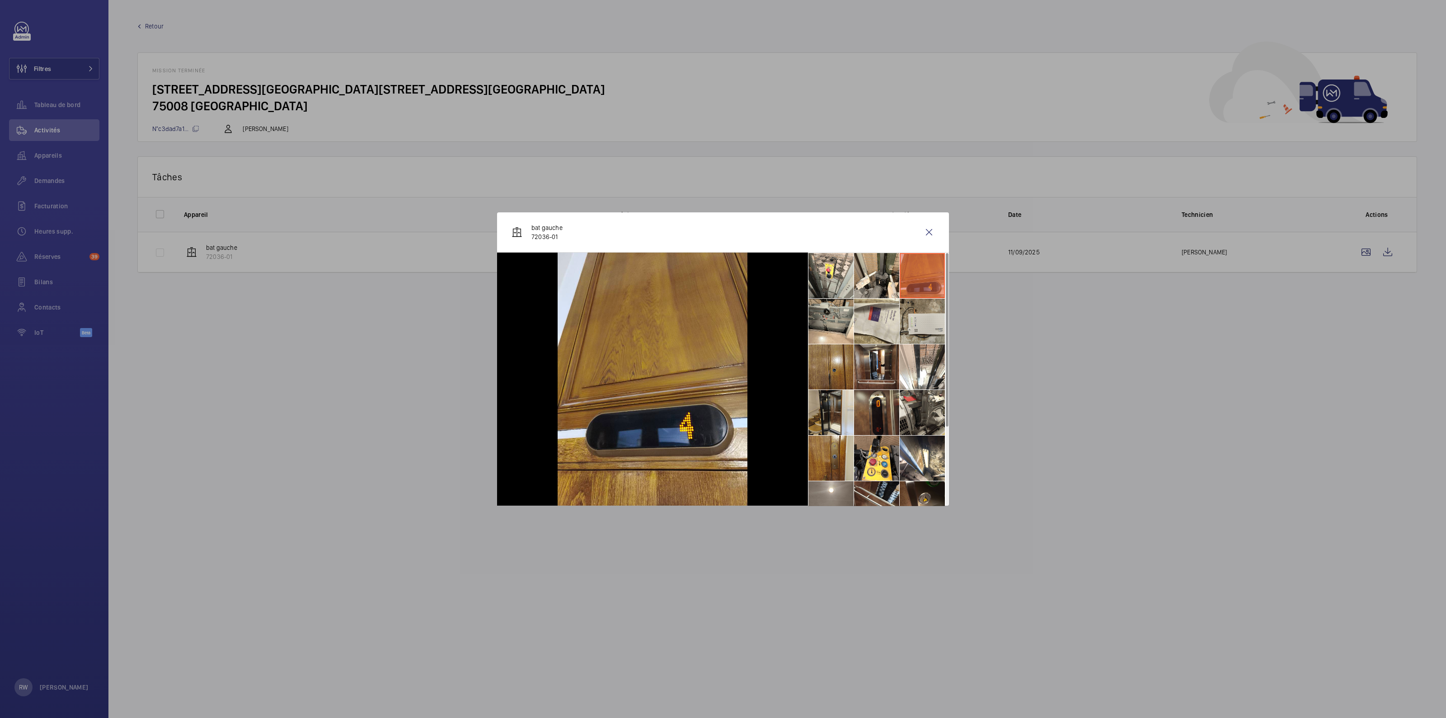
click at [922, 322] on li at bounding box center [921, 321] width 45 height 45
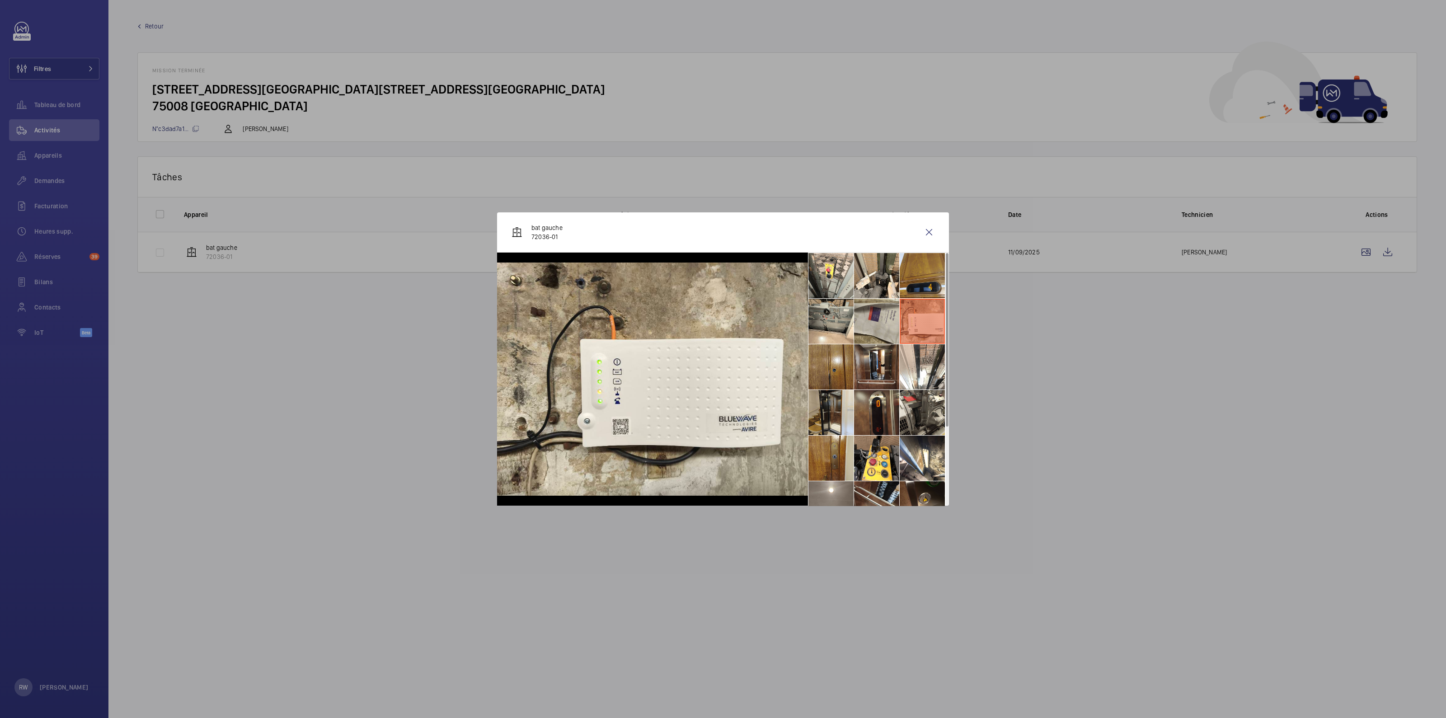
click at [885, 319] on li at bounding box center [876, 321] width 45 height 45
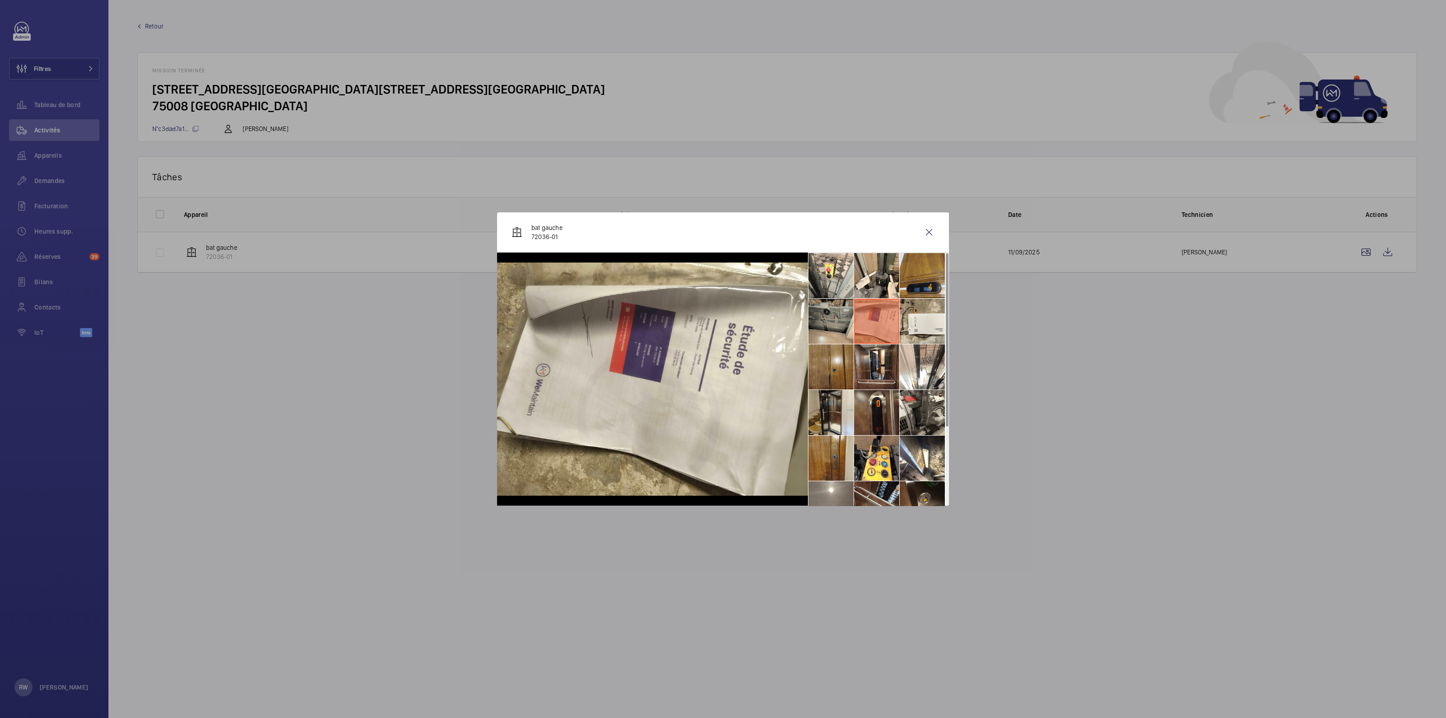
click at [830, 320] on li at bounding box center [830, 321] width 45 height 45
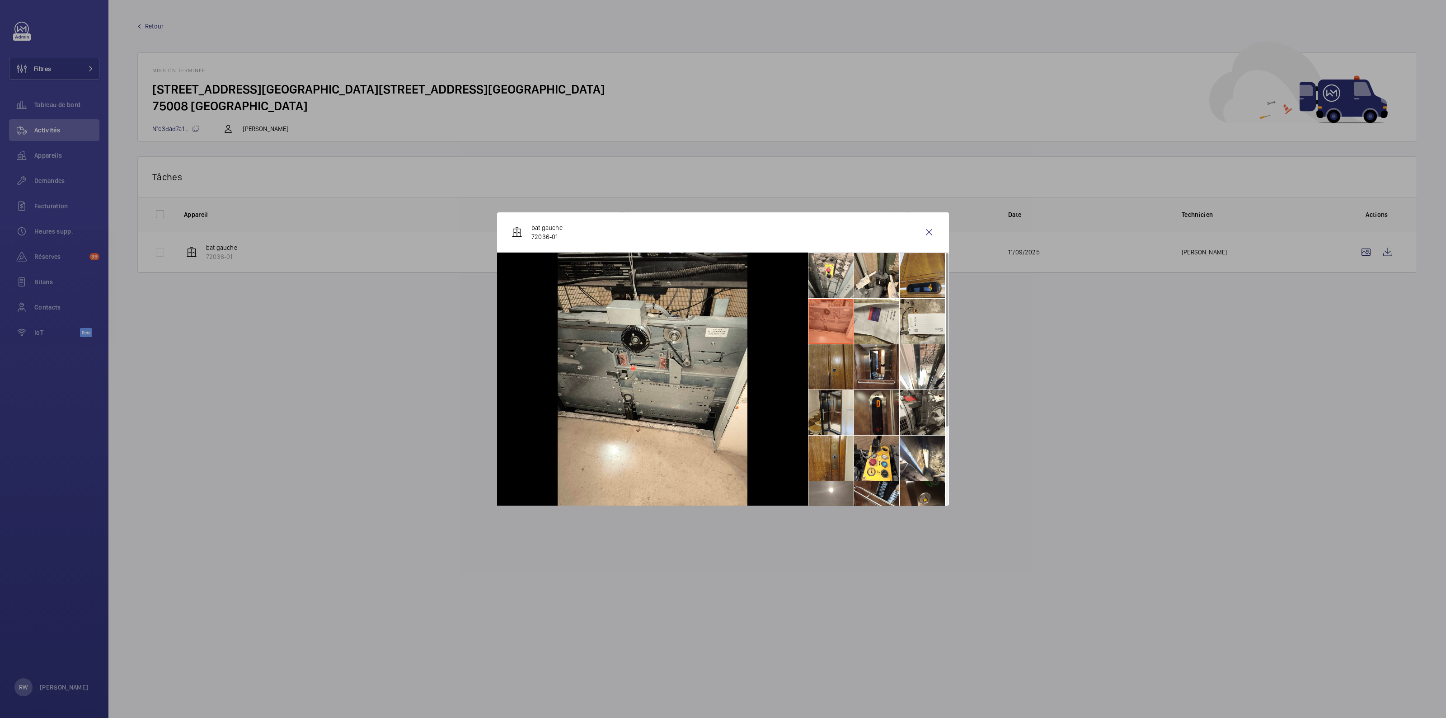
click at [822, 362] on li at bounding box center [830, 366] width 45 height 45
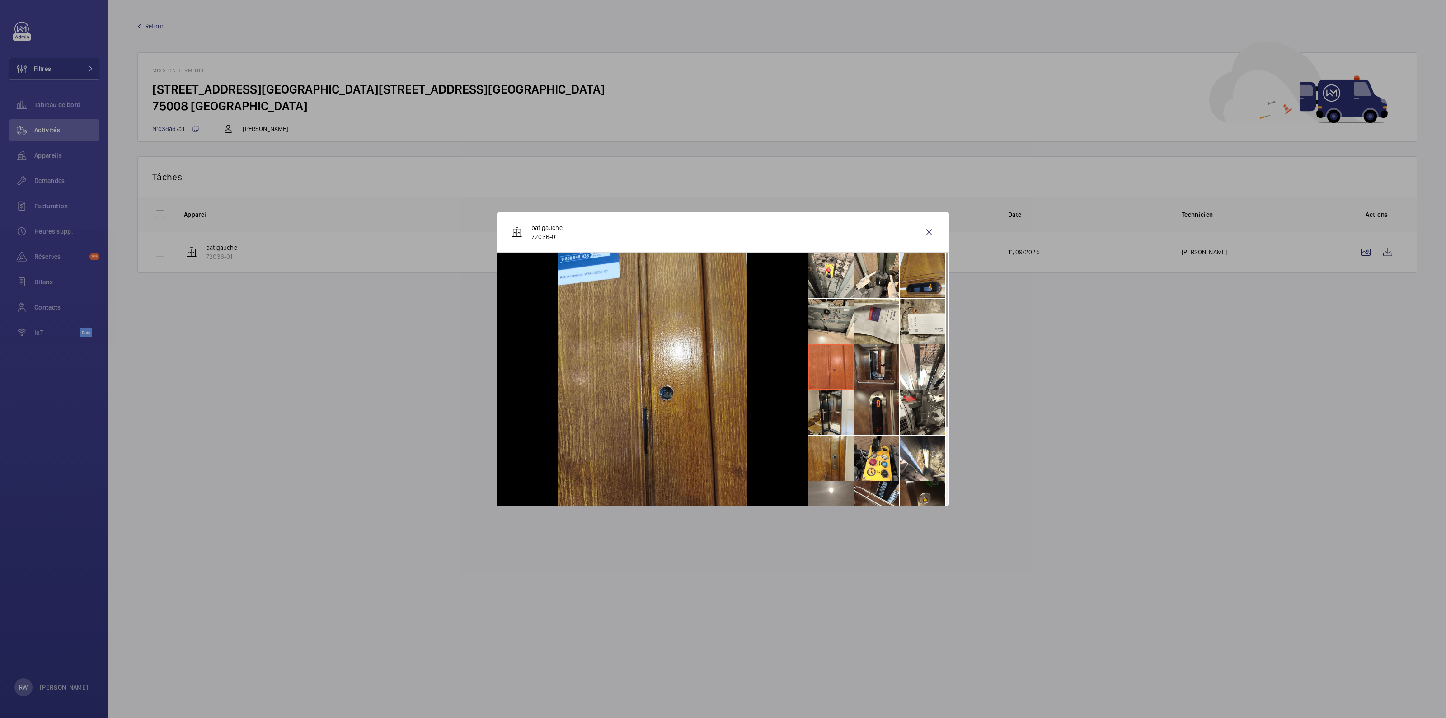
click at [860, 362] on li at bounding box center [876, 366] width 45 height 45
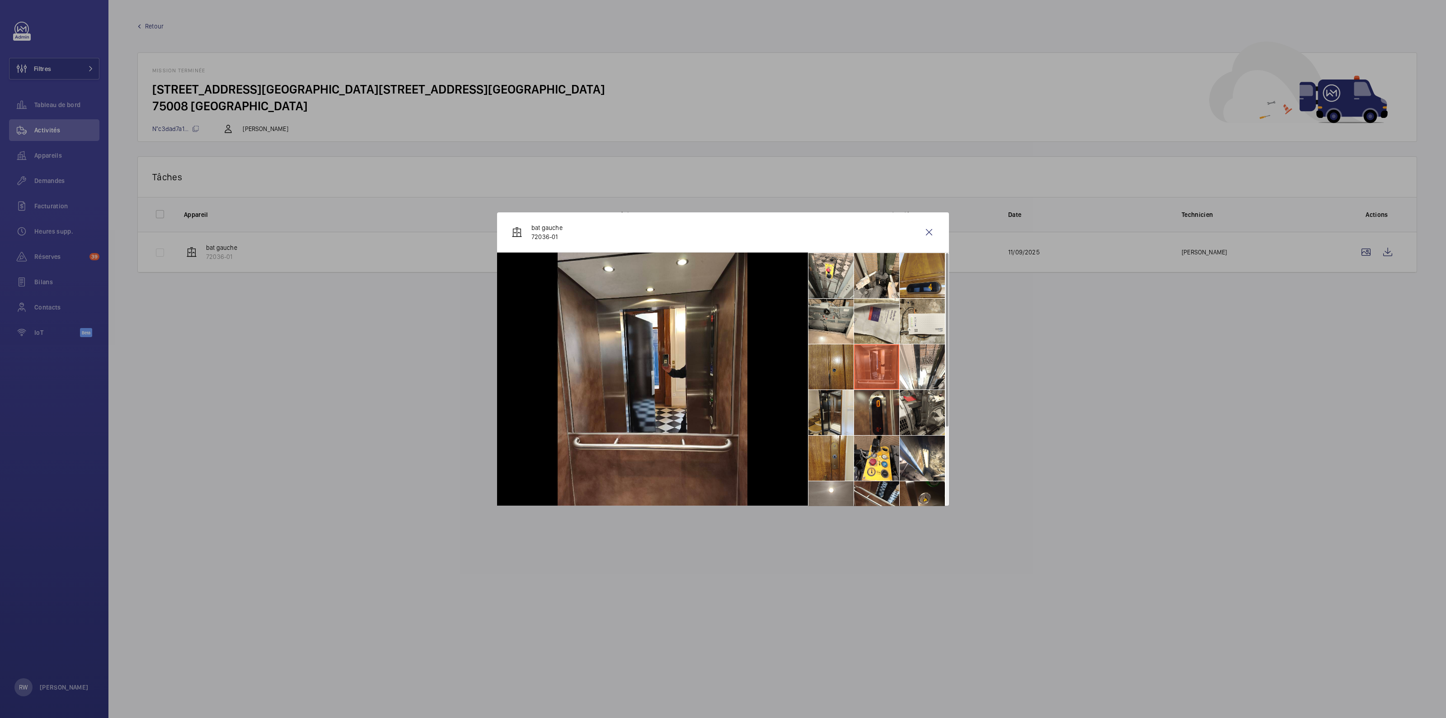
click at [892, 365] on li at bounding box center [876, 366] width 45 height 45
click at [906, 367] on li at bounding box center [921, 366] width 45 height 45
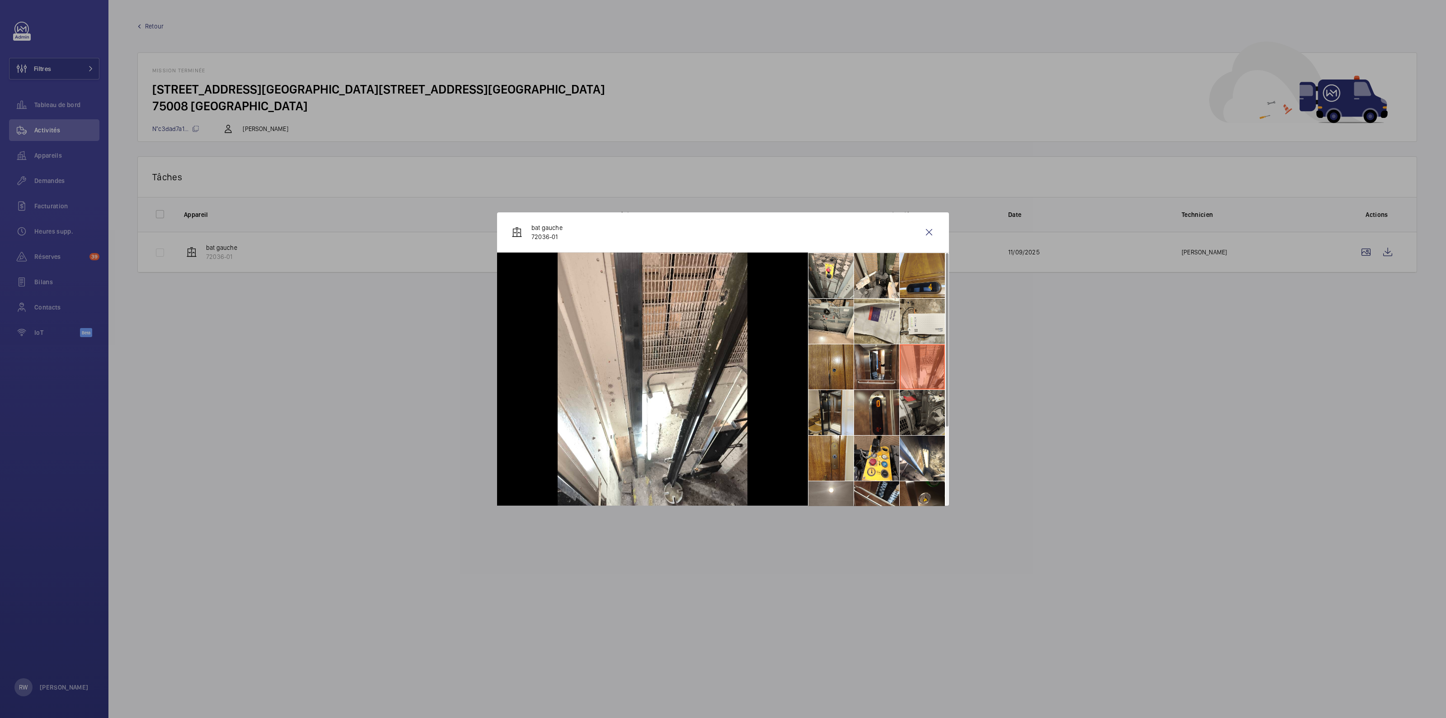
click at [917, 413] on li at bounding box center [921, 412] width 45 height 45
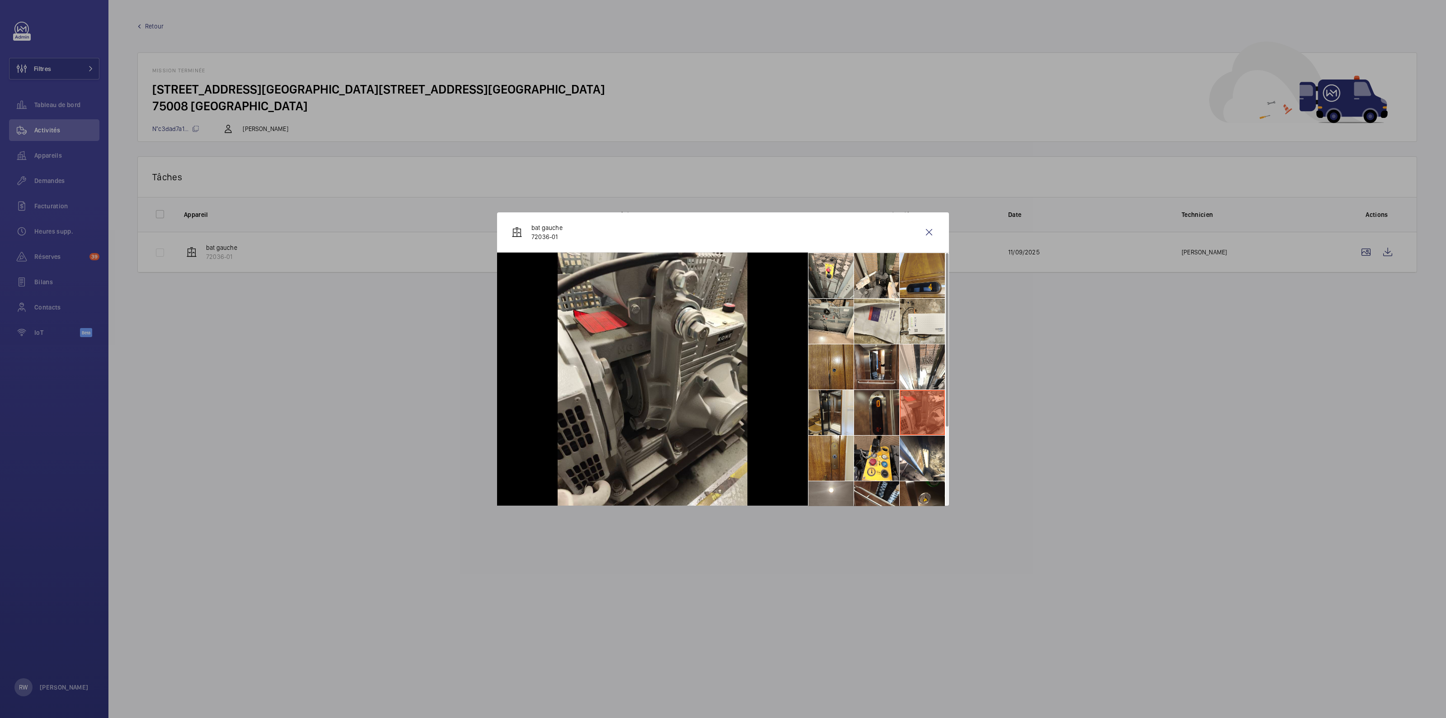
click at [882, 417] on li at bounding box center [876, 412] width 45 height 45
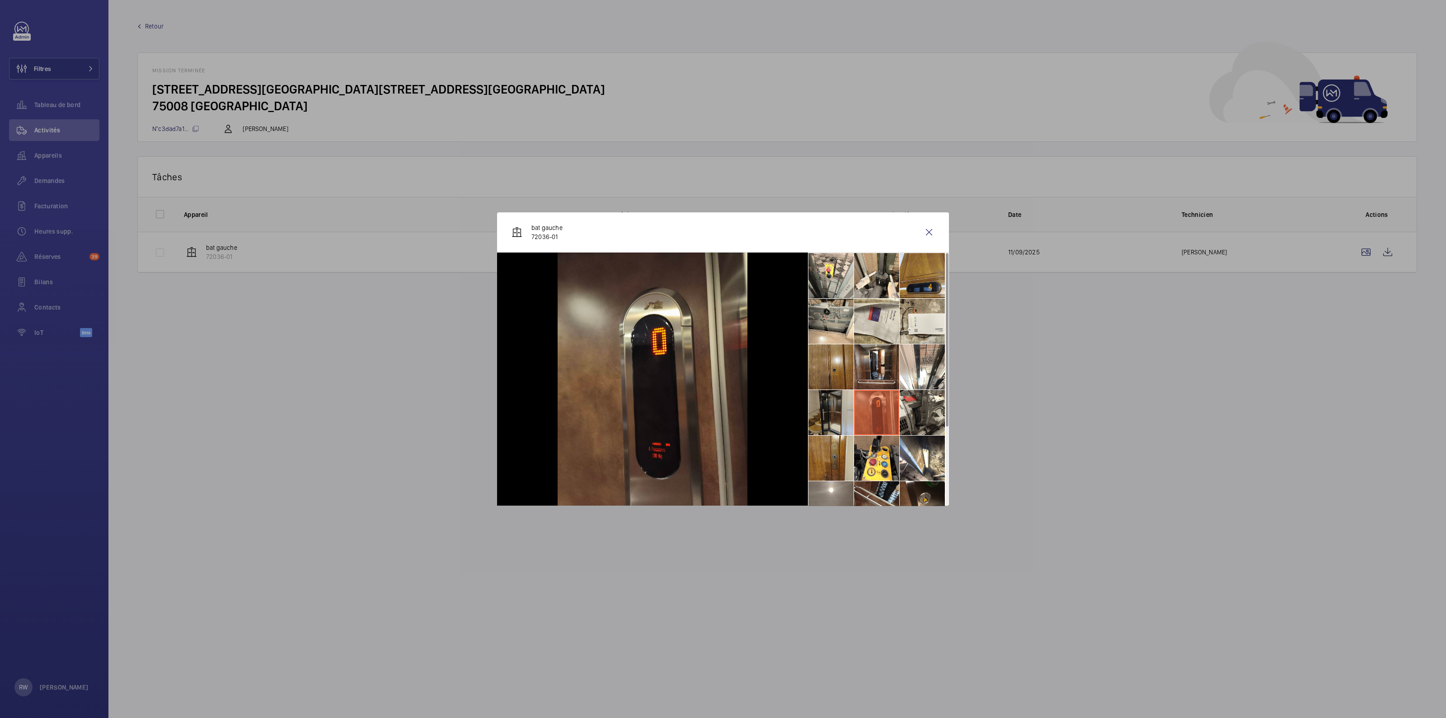
click at [839, 420] on li at bounding box center [830, 412] width 45 height 45
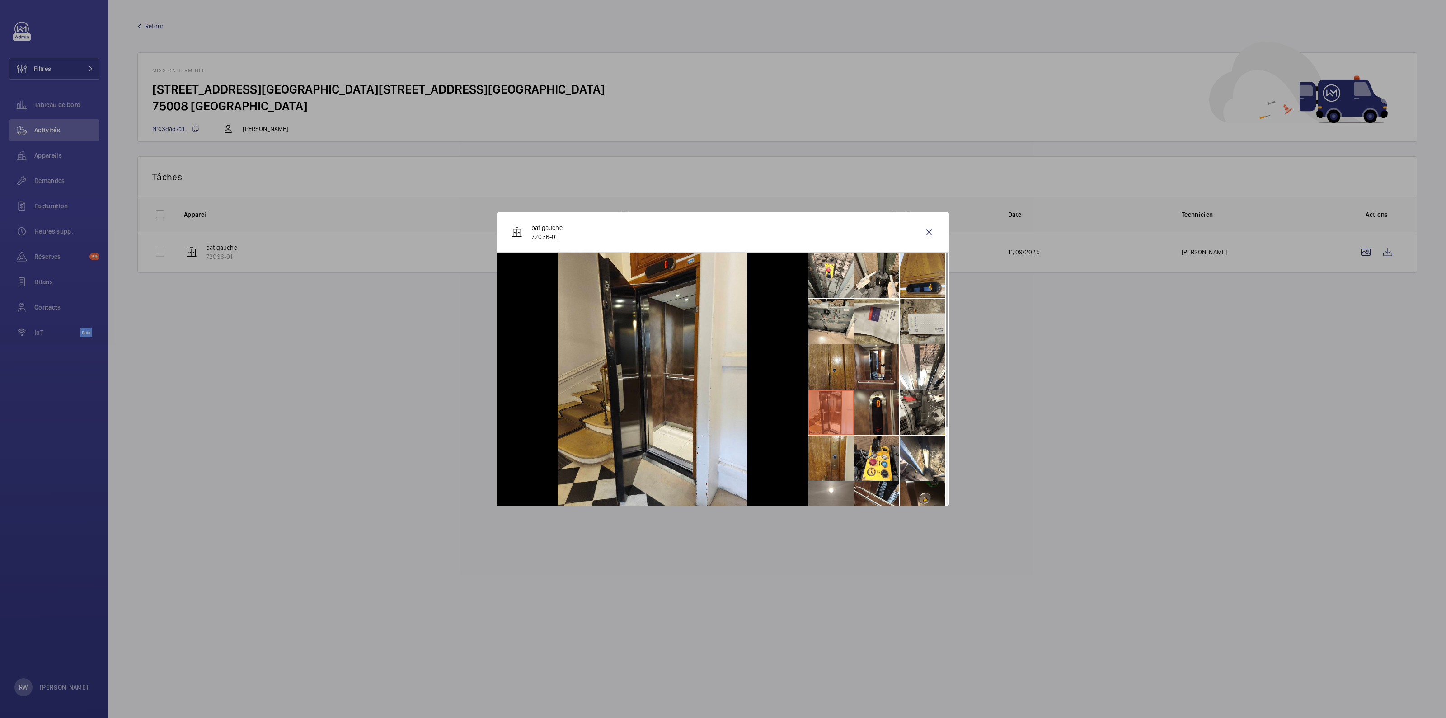
click at [910, 324] on li at bounding box center [921, 321] width 45 height 45
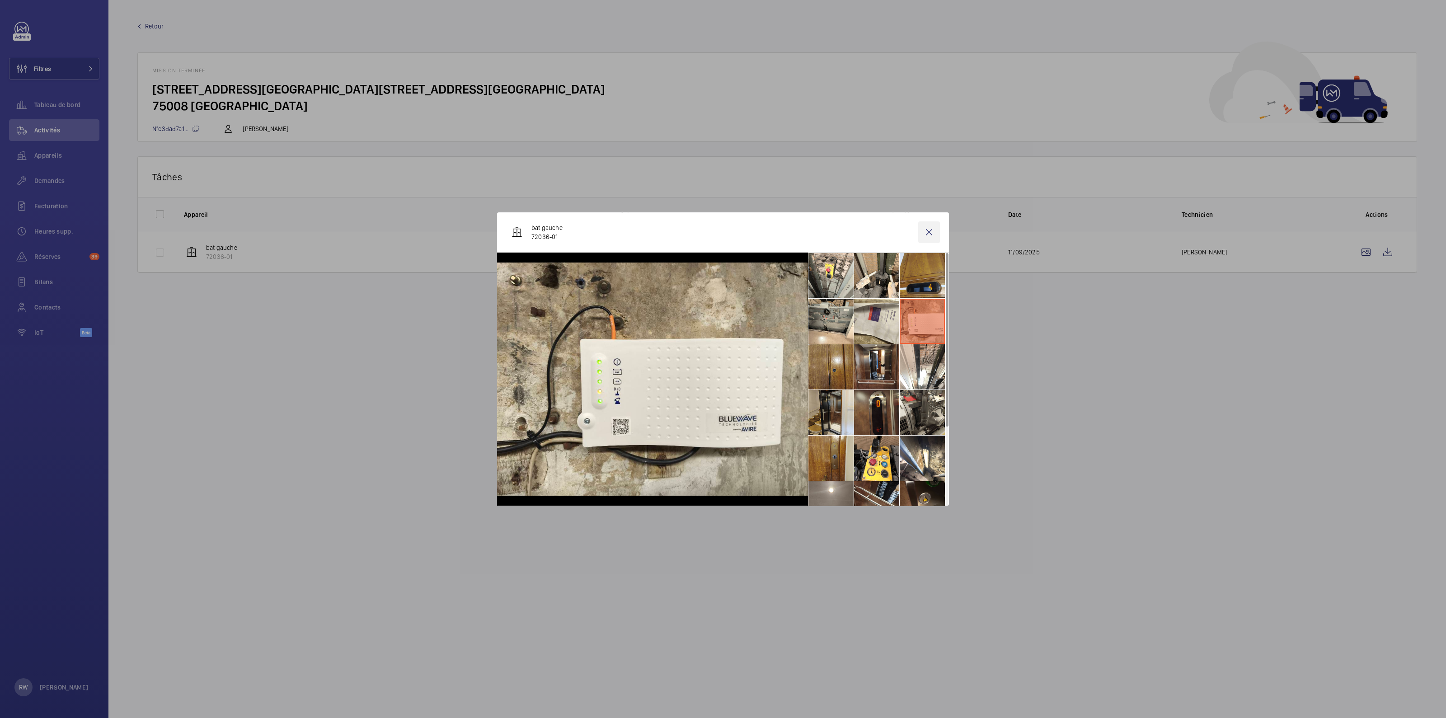
click at [929, 231] on wm-front-icon-button at bounding box center [929, 232] width 22 height 22
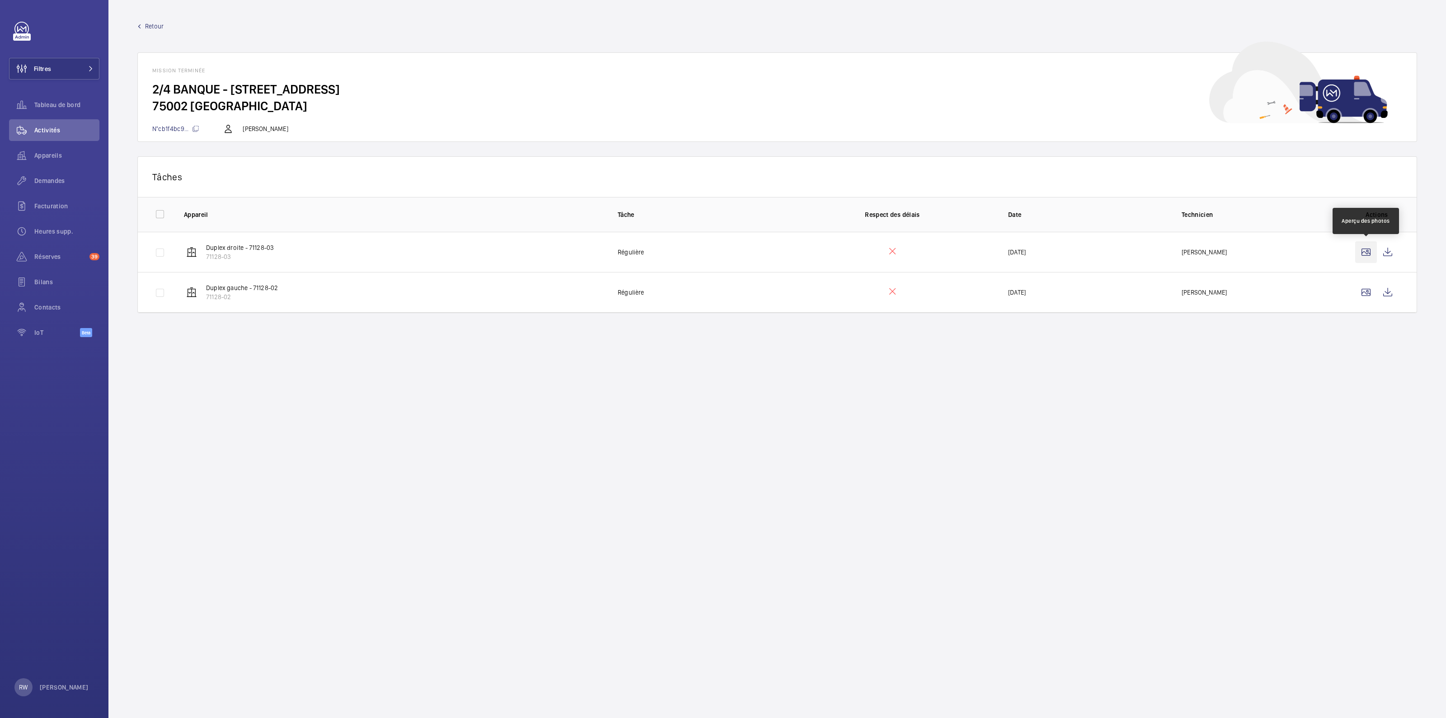
click at [1367, 247] on wm-front-icon-button at bounding box center [1366, 252] width 22 height 22
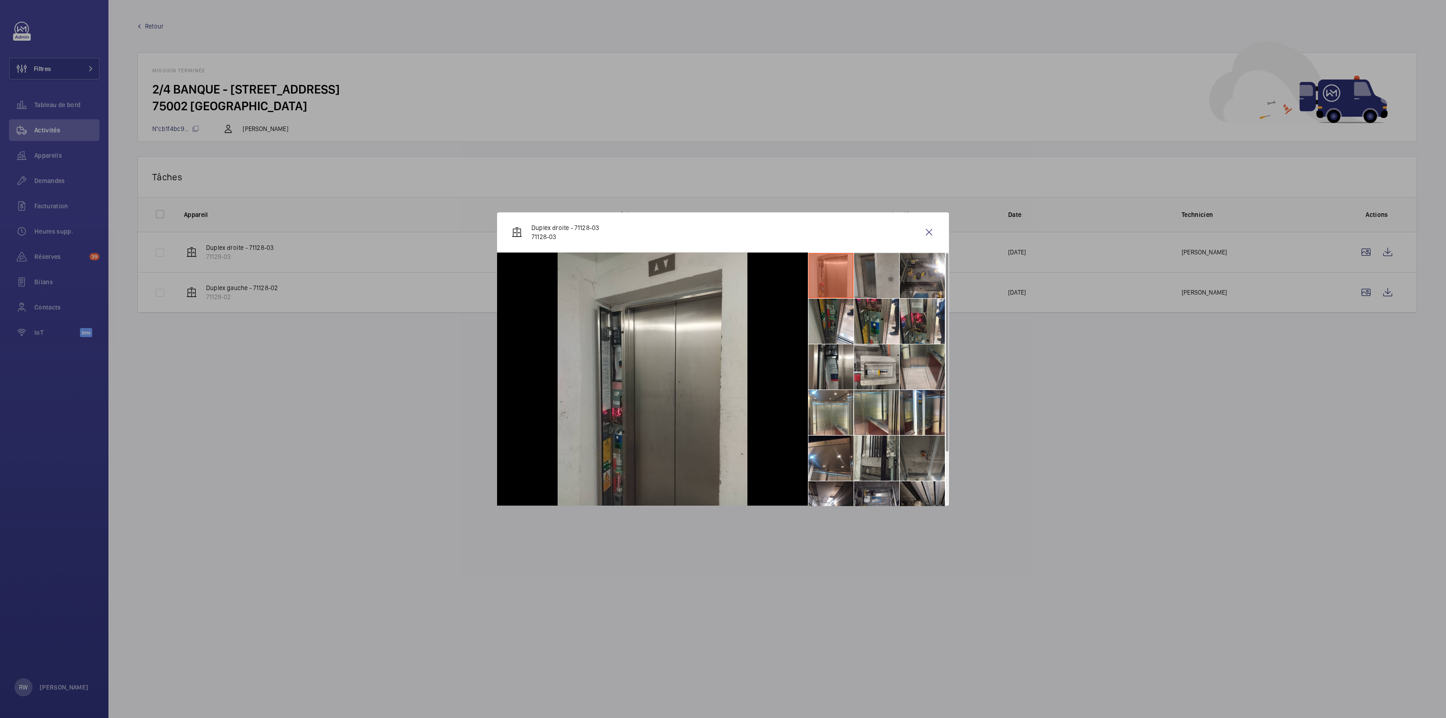
click at [880, 272] on li at bounding box center [876, 275] width 45 height 45
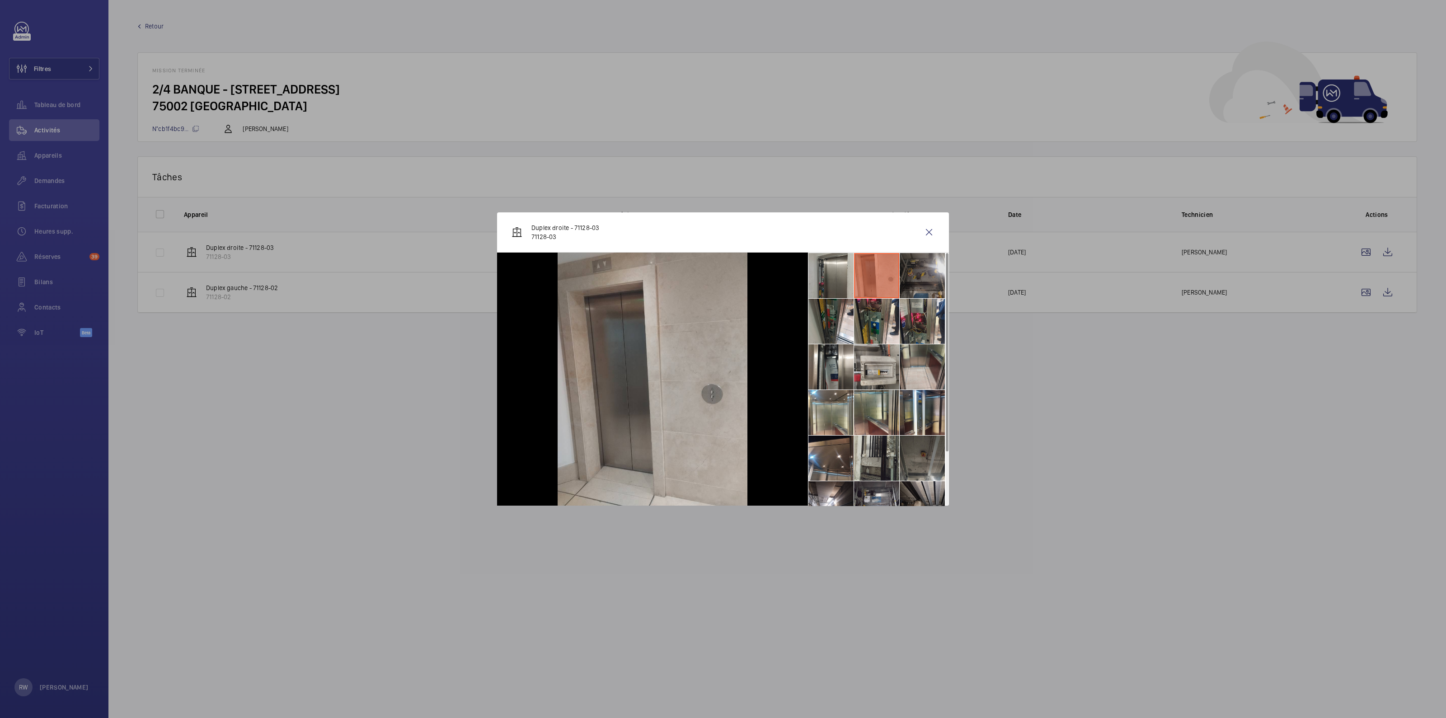
click at [925, 270] on li at bounding box center [921, 275] width 45 height 45
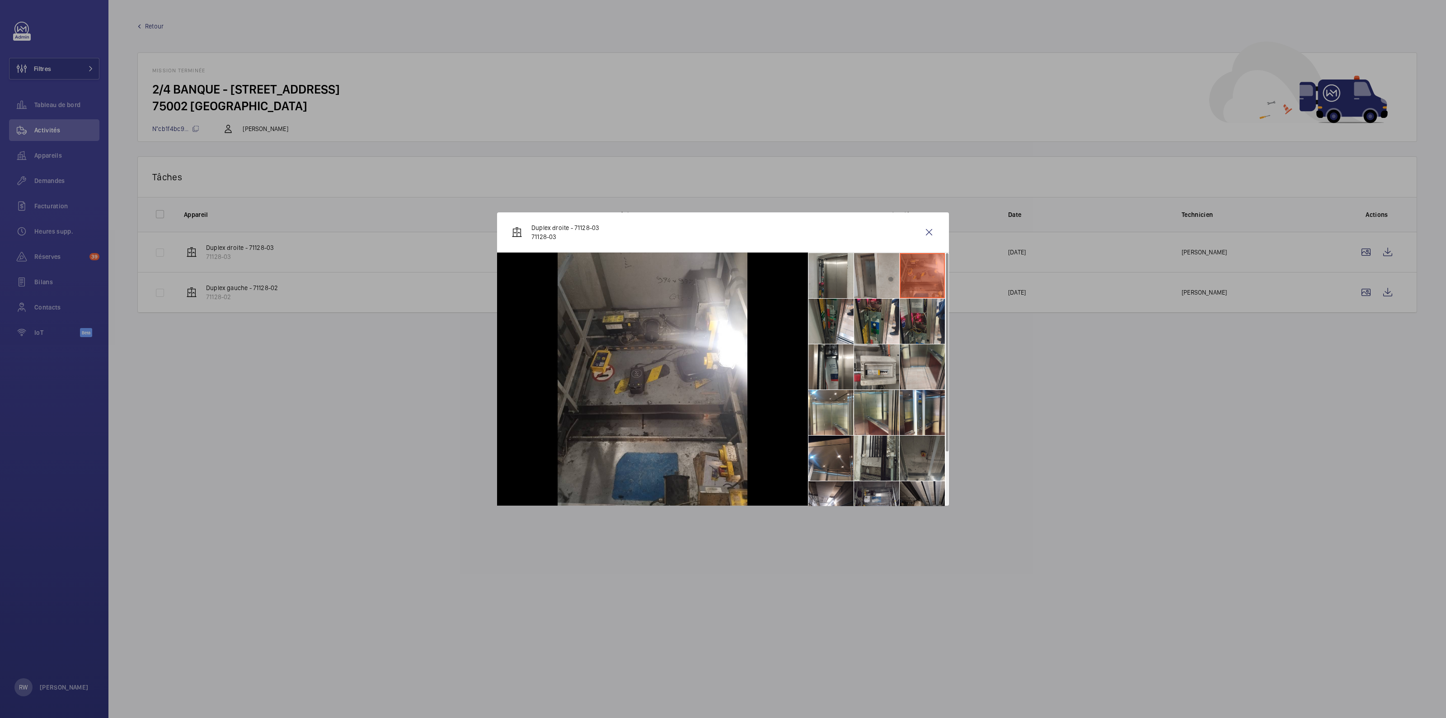
click at [918, 316] on li at bounding box center [921, 321] width 45 height 45
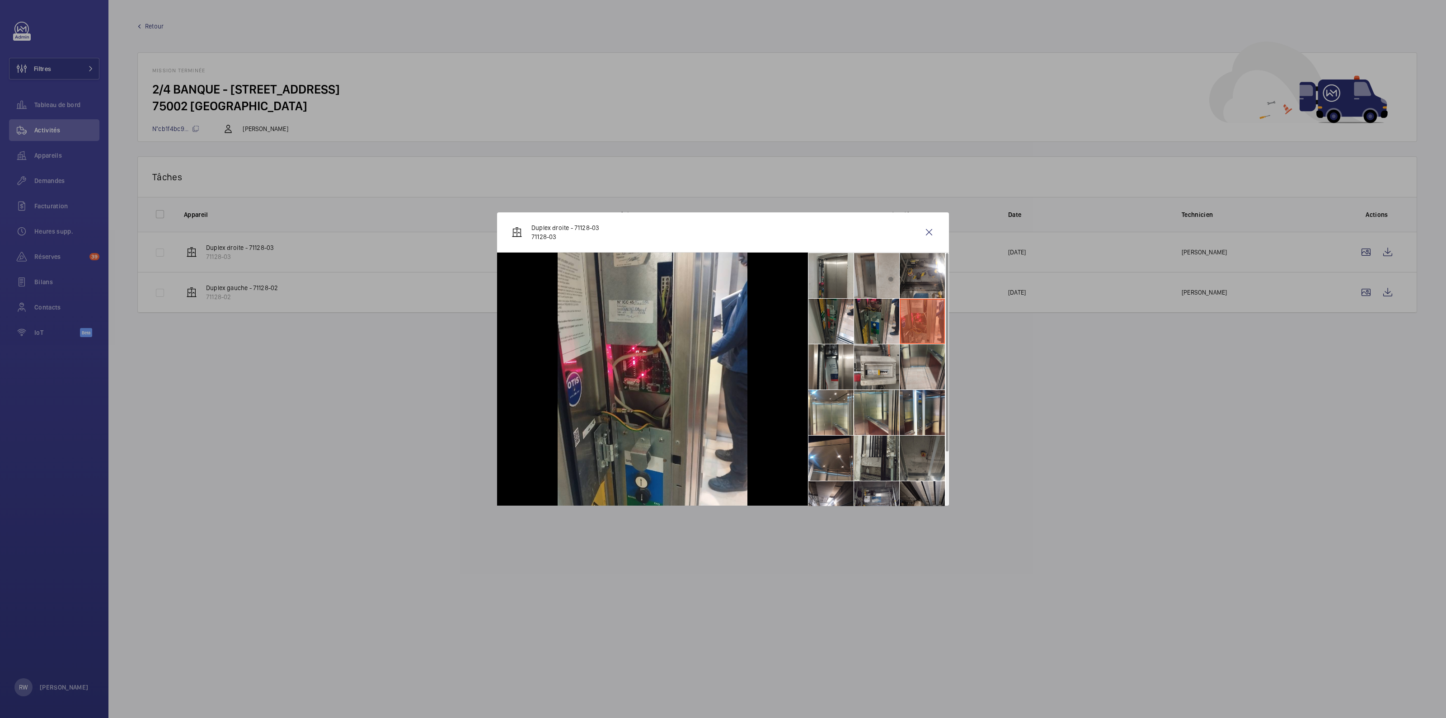
click at [874, 322] on li at bounding box center [876, 321] width 45 height 45
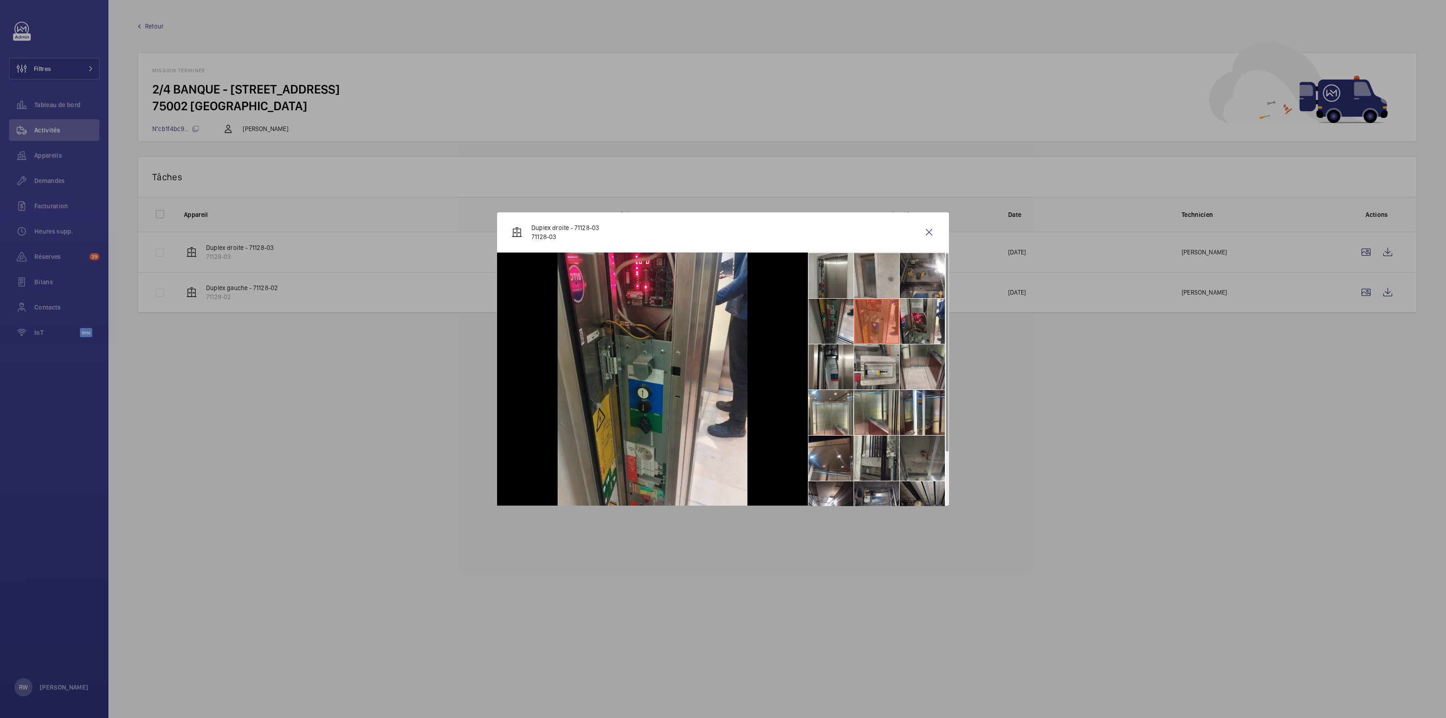
click at [825, 323] on li at bounding box center [830, 321] width 45 height 45
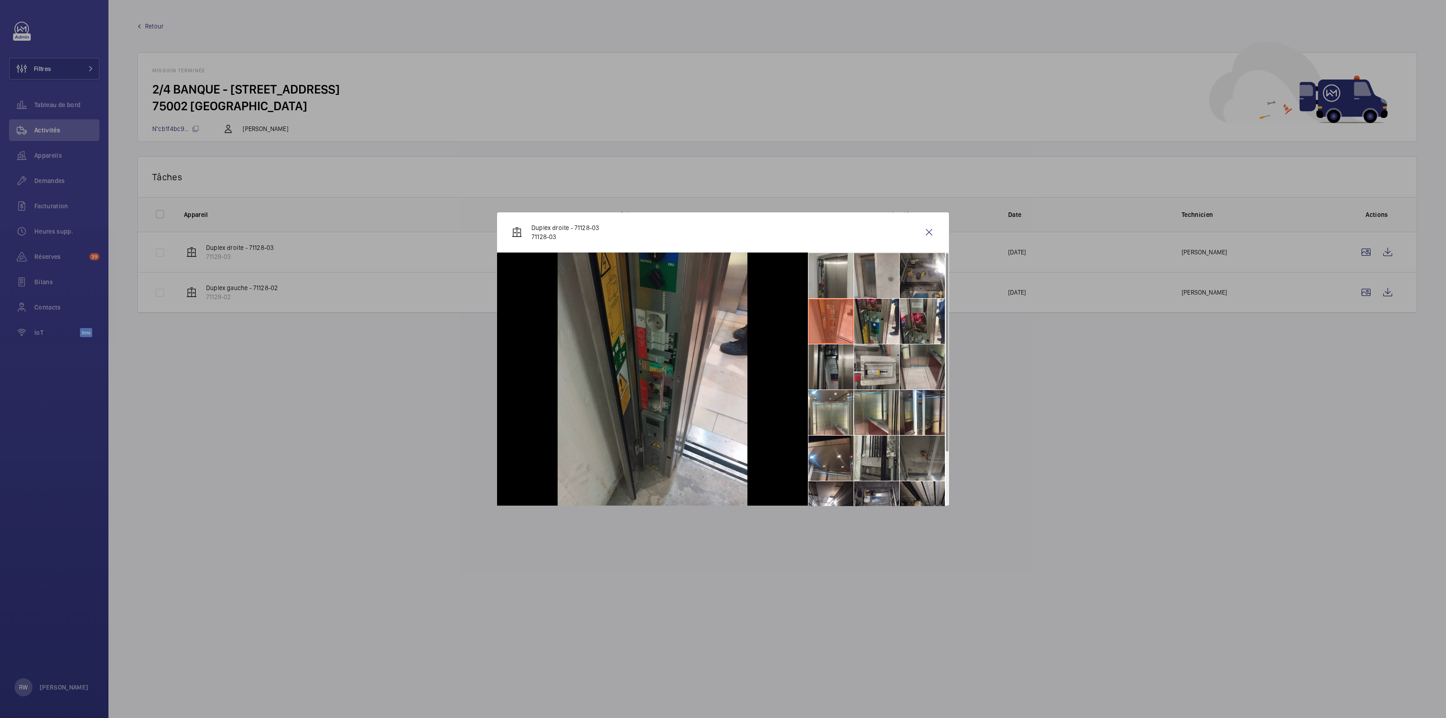
click at [826, 369] on li at bounding box center [830, 366] width 45 height 45
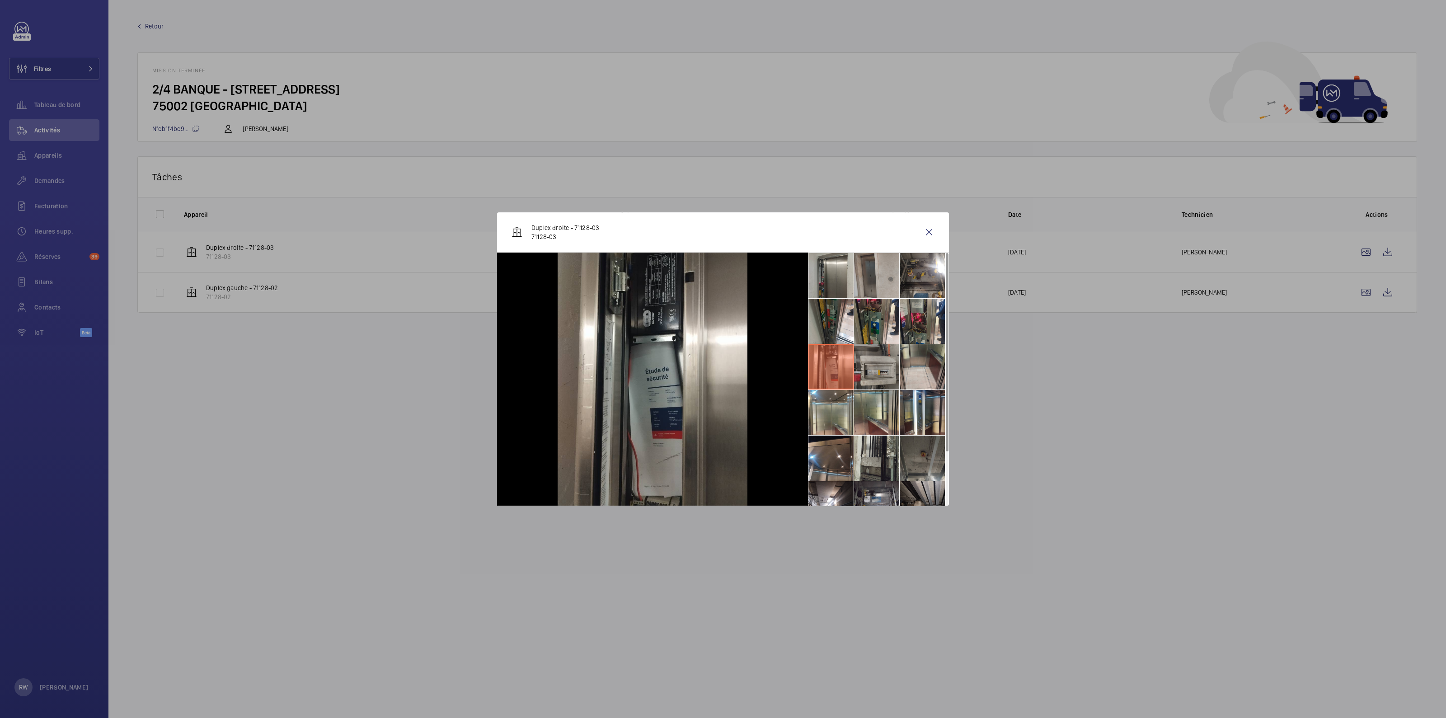
click at [868, 368] on li at bounding box center [876, 366] width 45 height 45
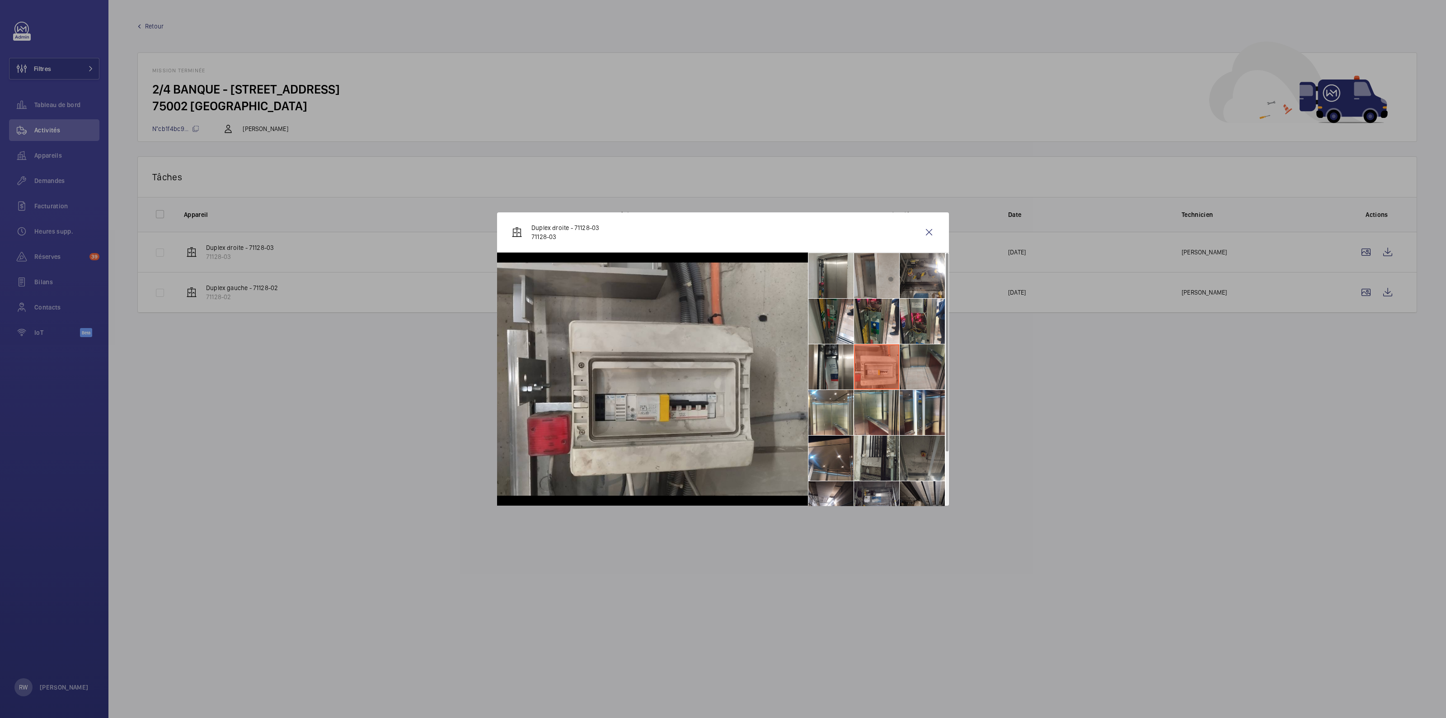
click at [918, 367] on li at bounding box center [921, 366] width 45 height 45
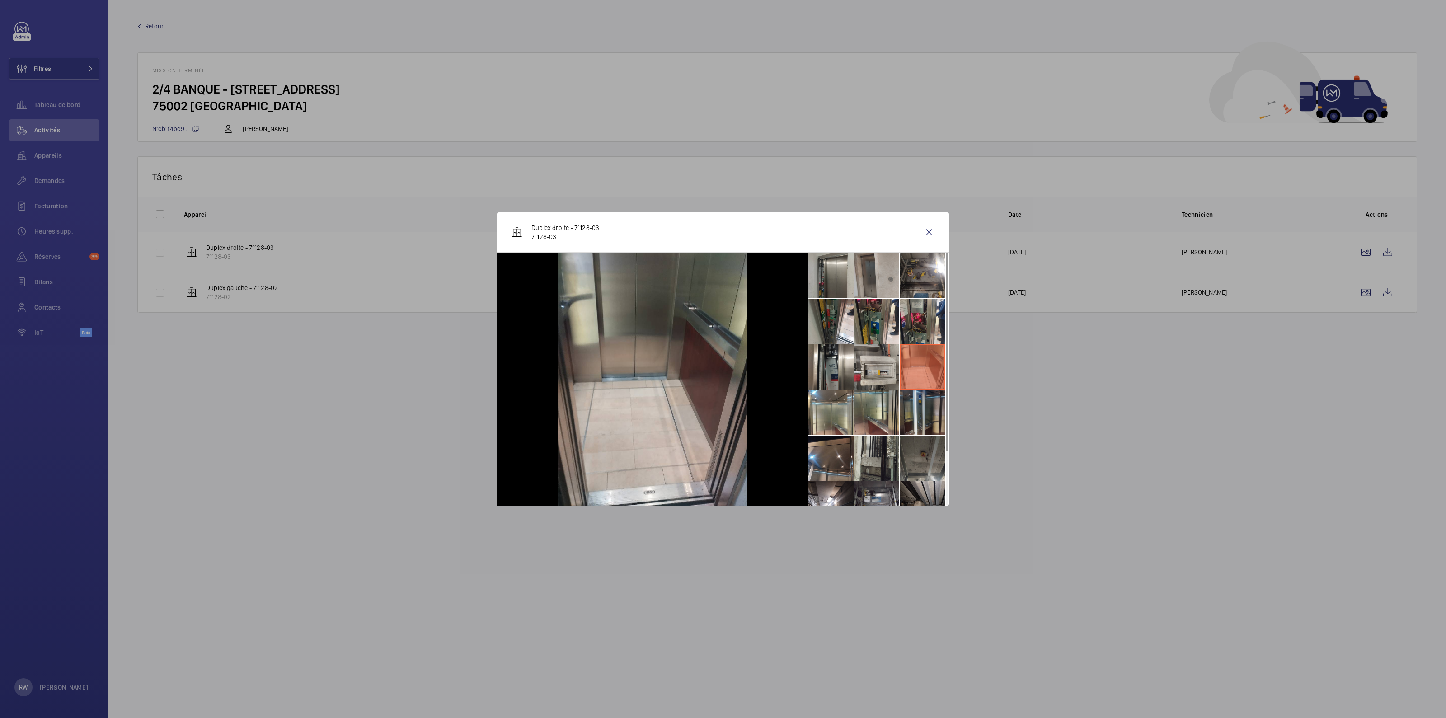
click at [913, 400] on li at bounding box center [921, 412] width 45 height 45
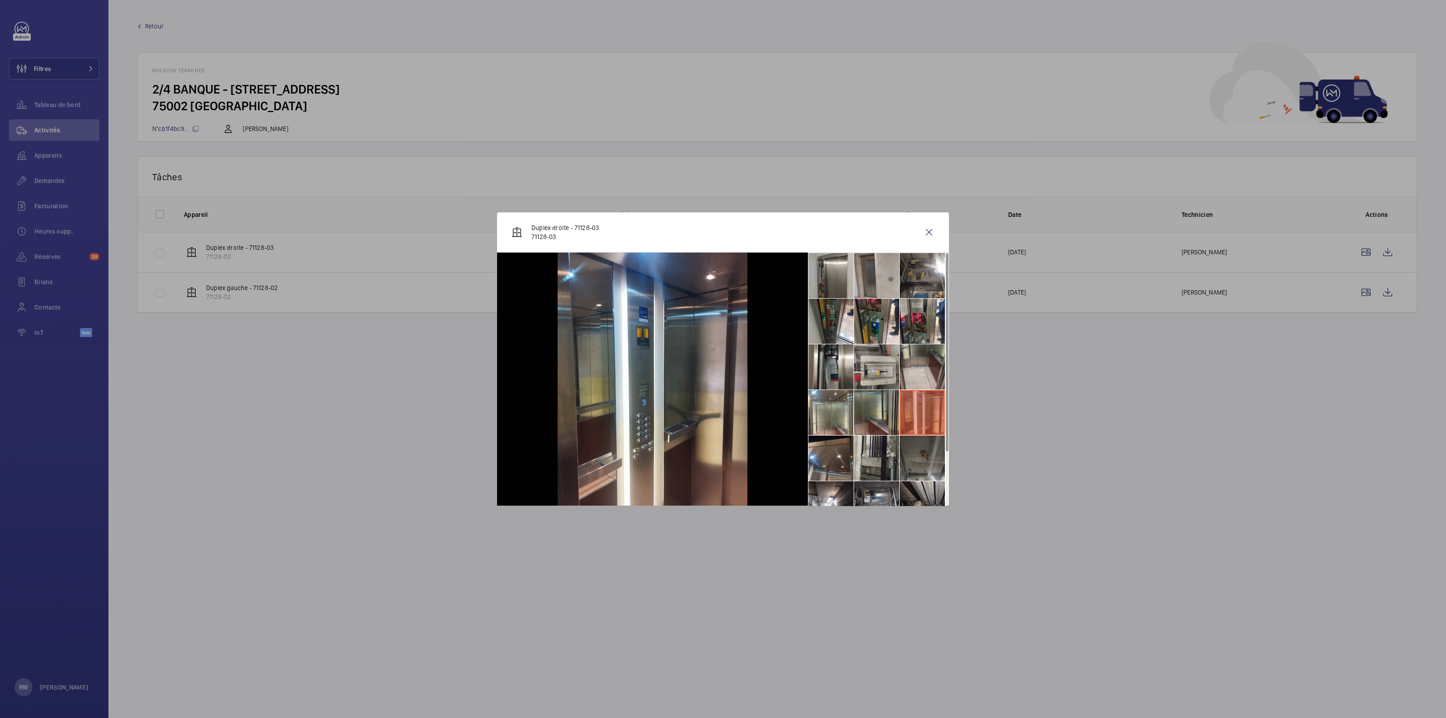
click at [873, 400] on li at bounding box center [876, 412] width 45 height 45
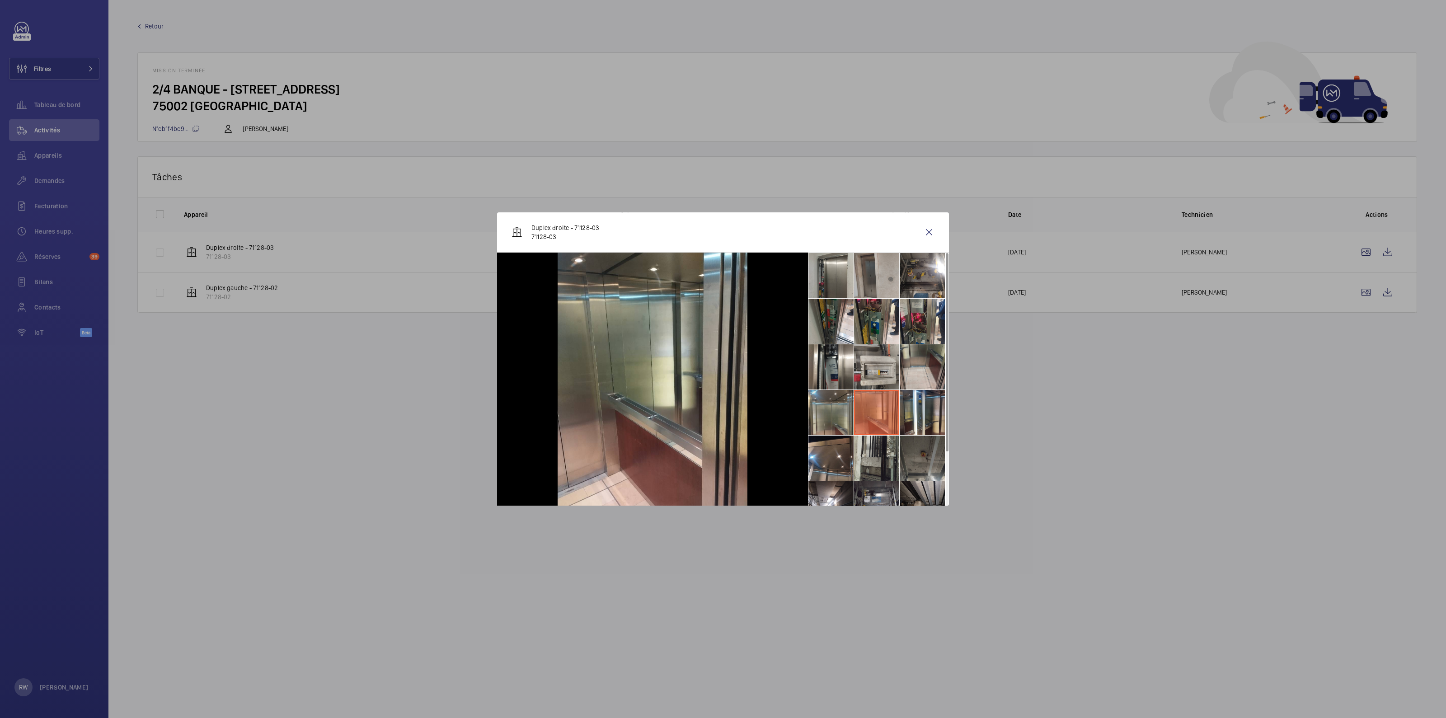
click at [821, 401] on li at bounding box center [830, 412] width 45 height 45
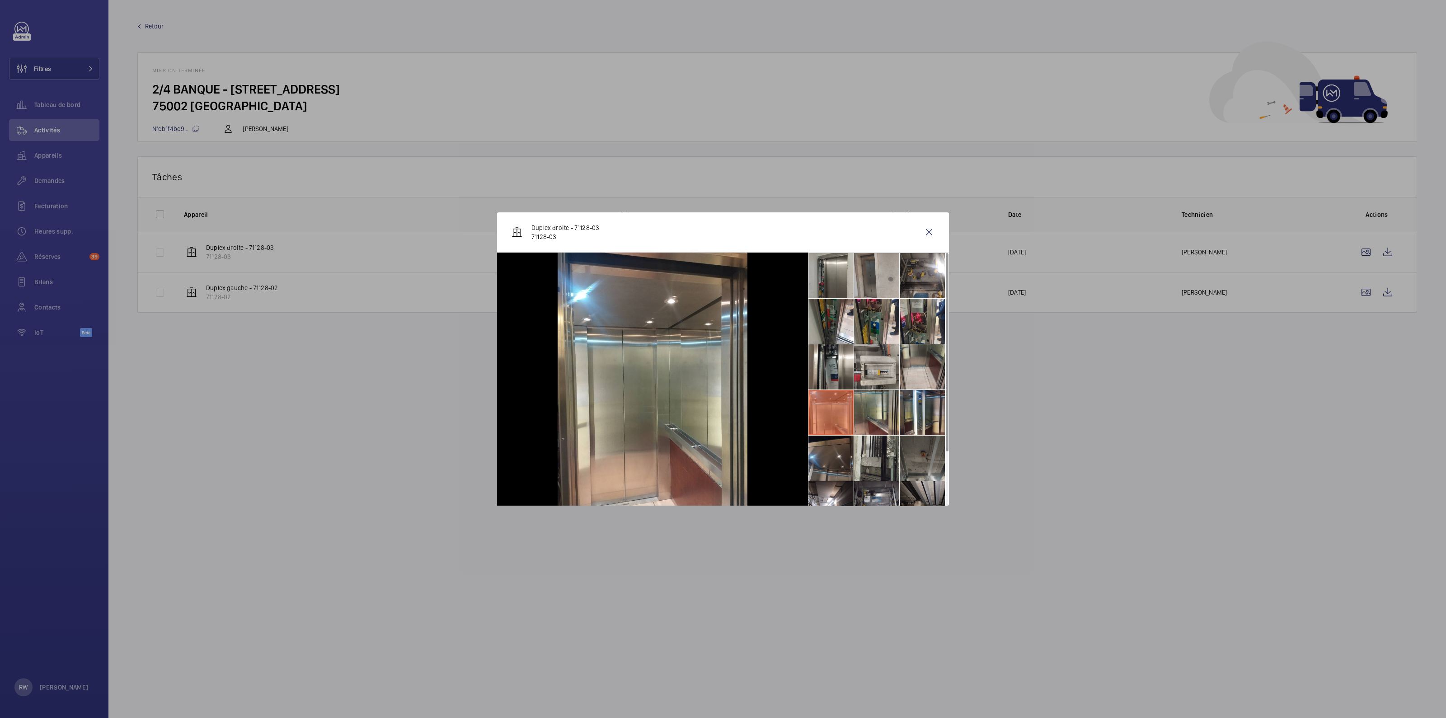
click at [820, 444] on li at bounding box center [830, 458] width 45 height 45
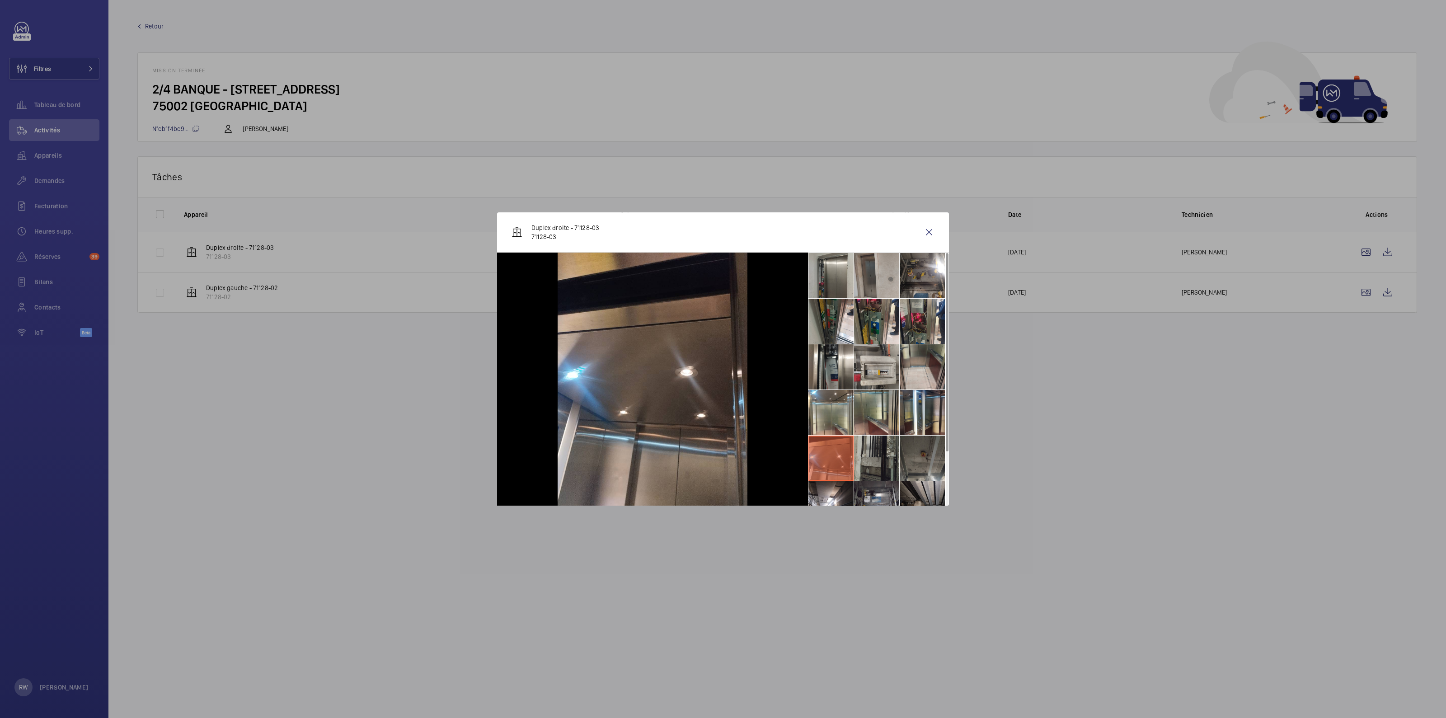
click at [865, 448] on li at bounding box center [876, 458] width 45 height 45
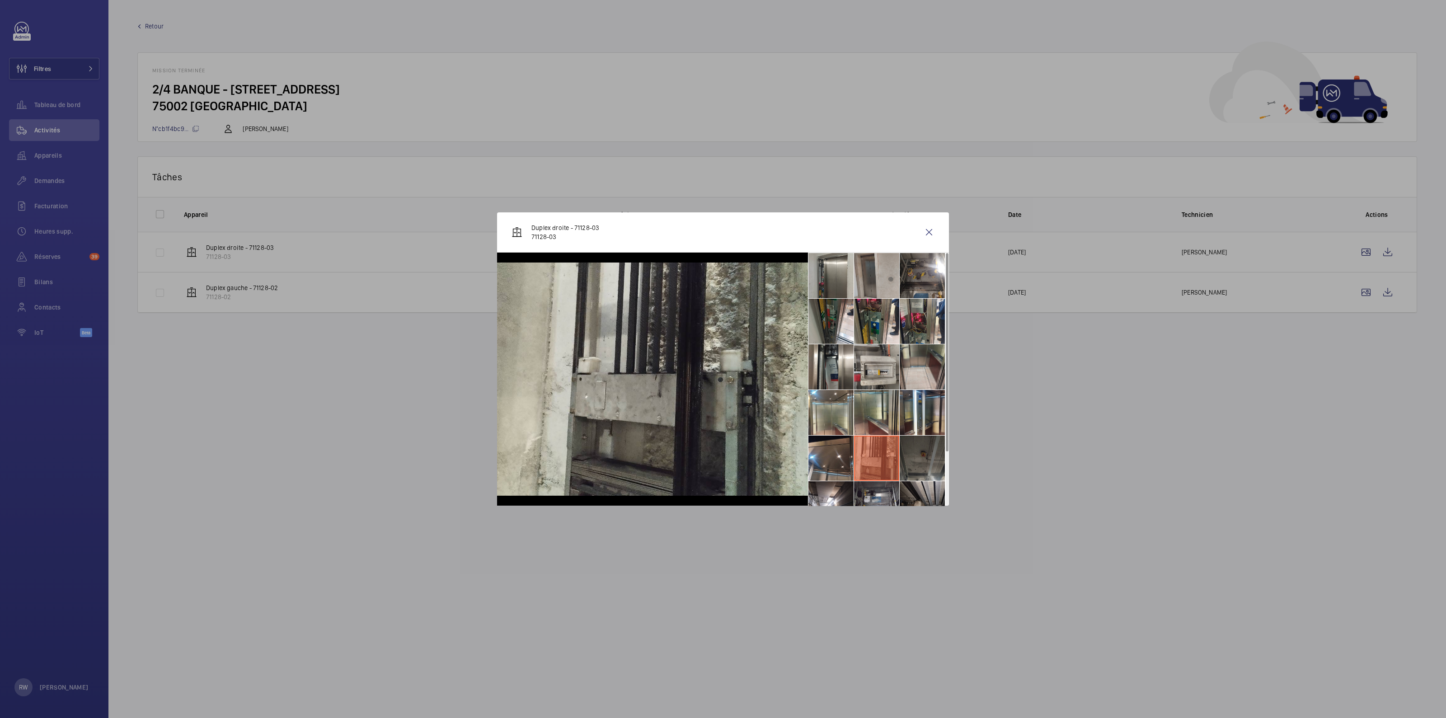
click at [916, 450] on li at bounding box center [921, 458] width 45 height 45
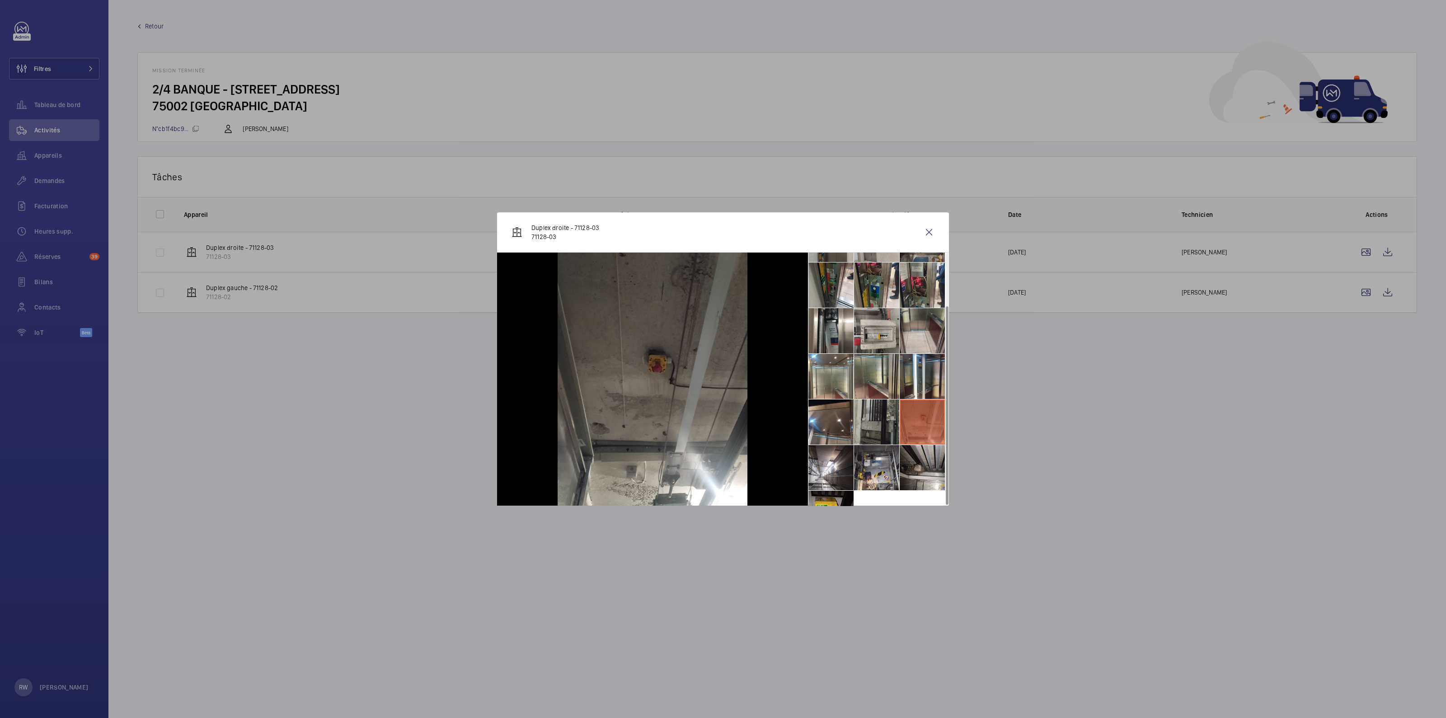
scroll to position [66, 0]
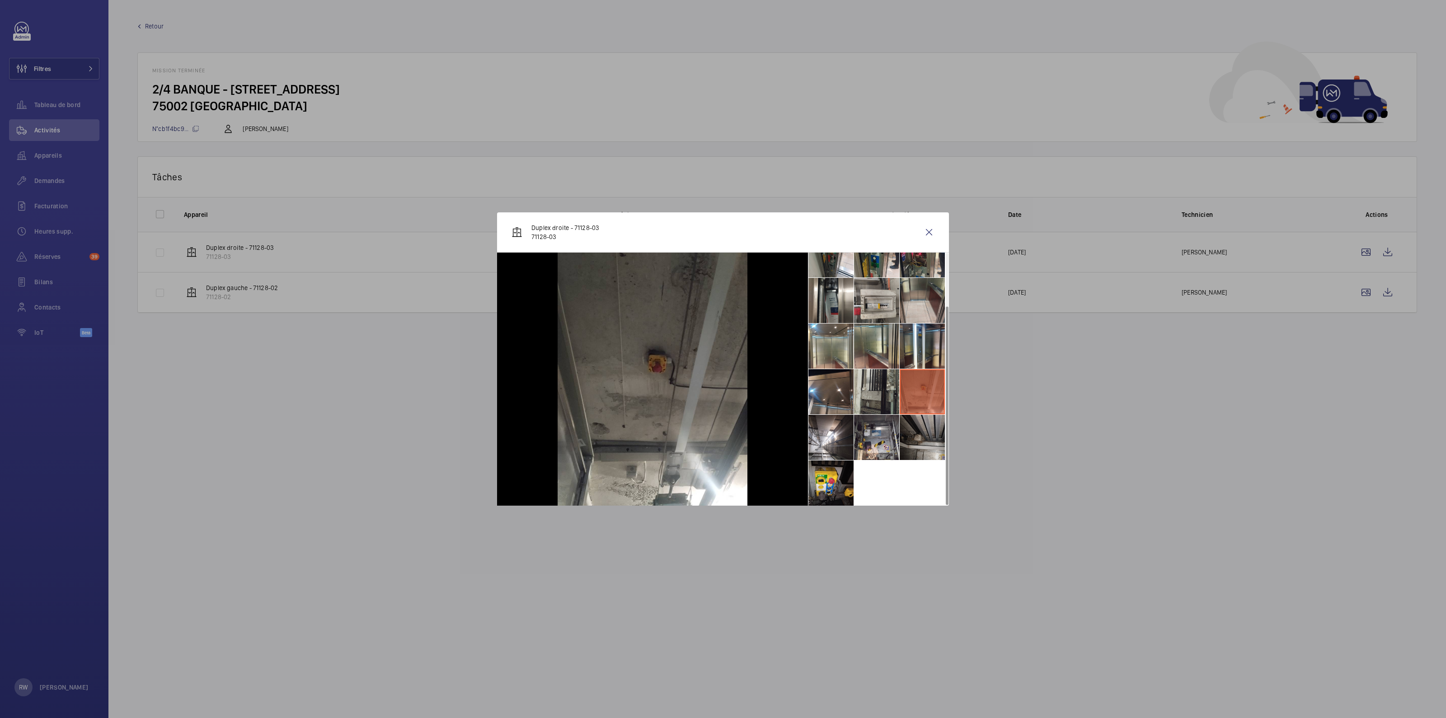
click at [917, 430] on li at bounding box center [921, 437] width 45 height 45
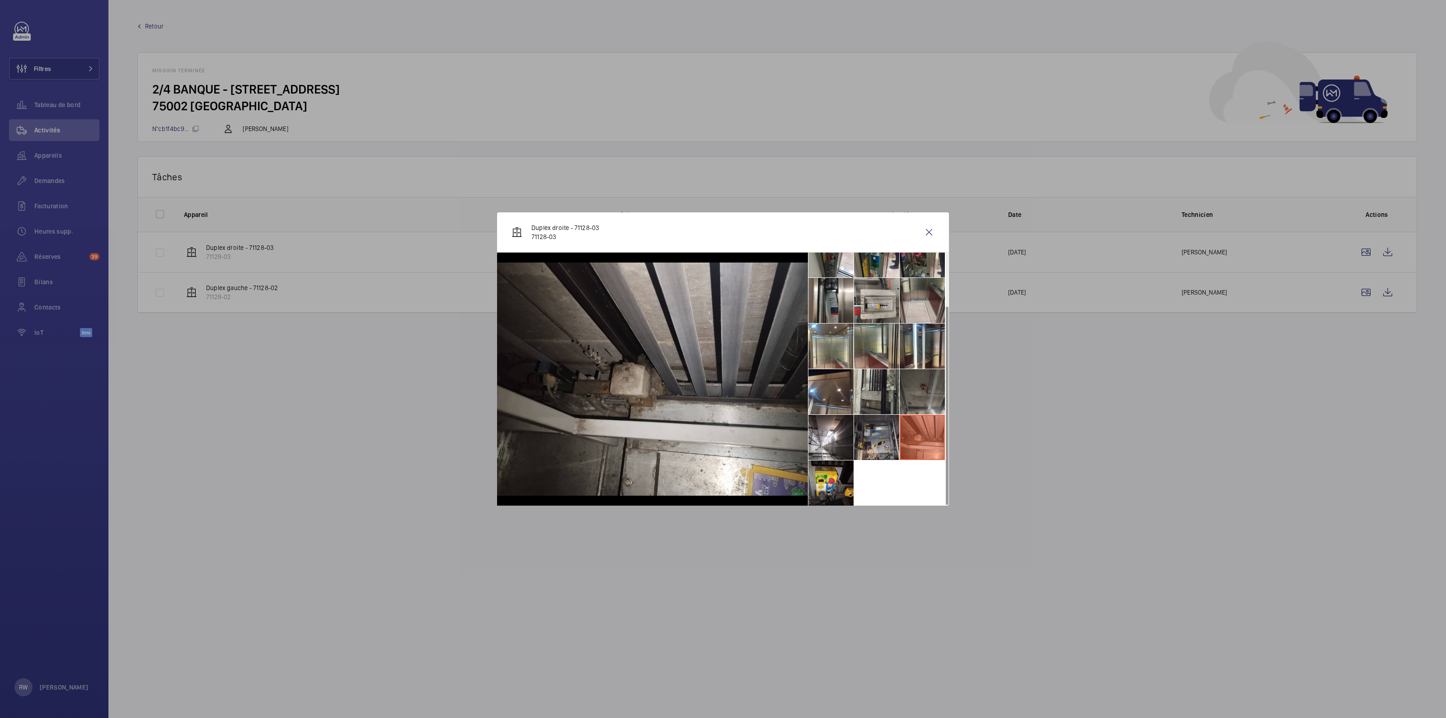
click at [866, 430] on li at bounding box center [876, 437] width 45 height 45
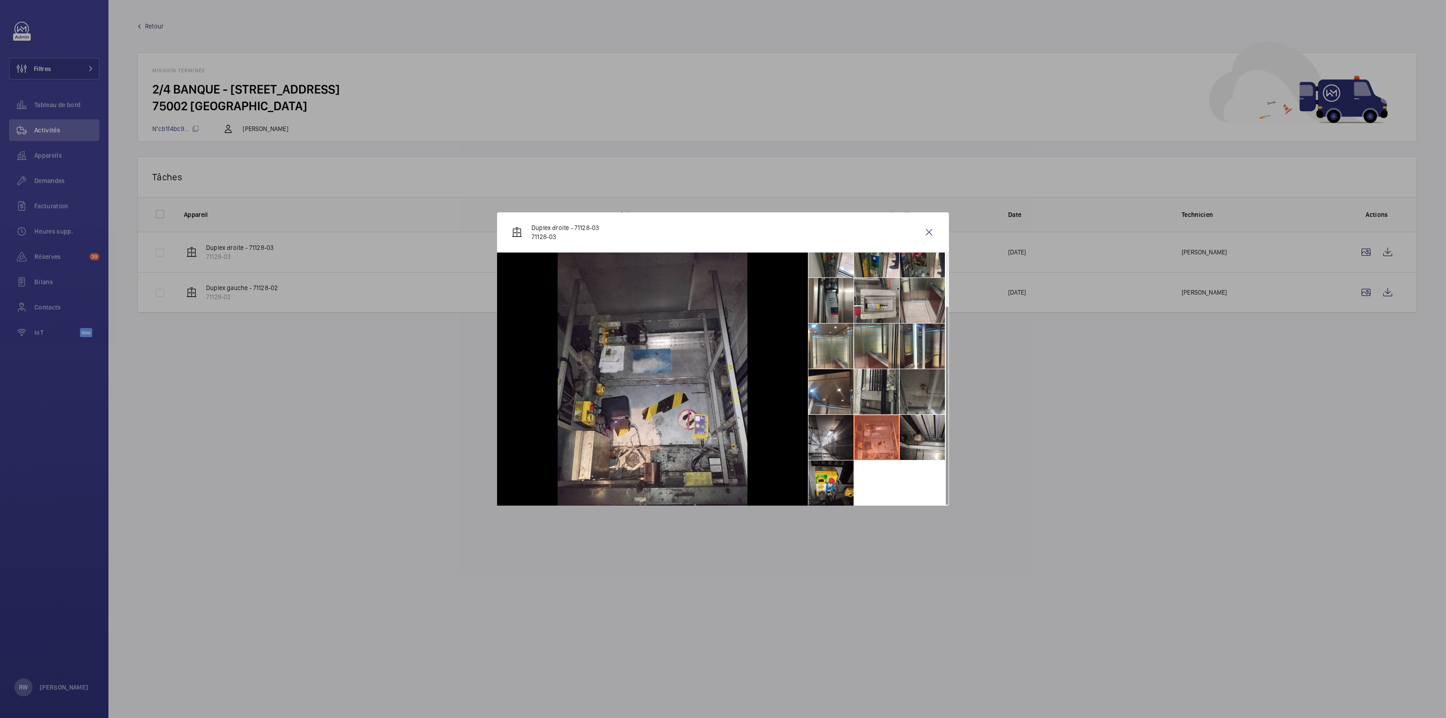
click at [827, 434] on li at bounding box center [830, 437] width 45 height 45
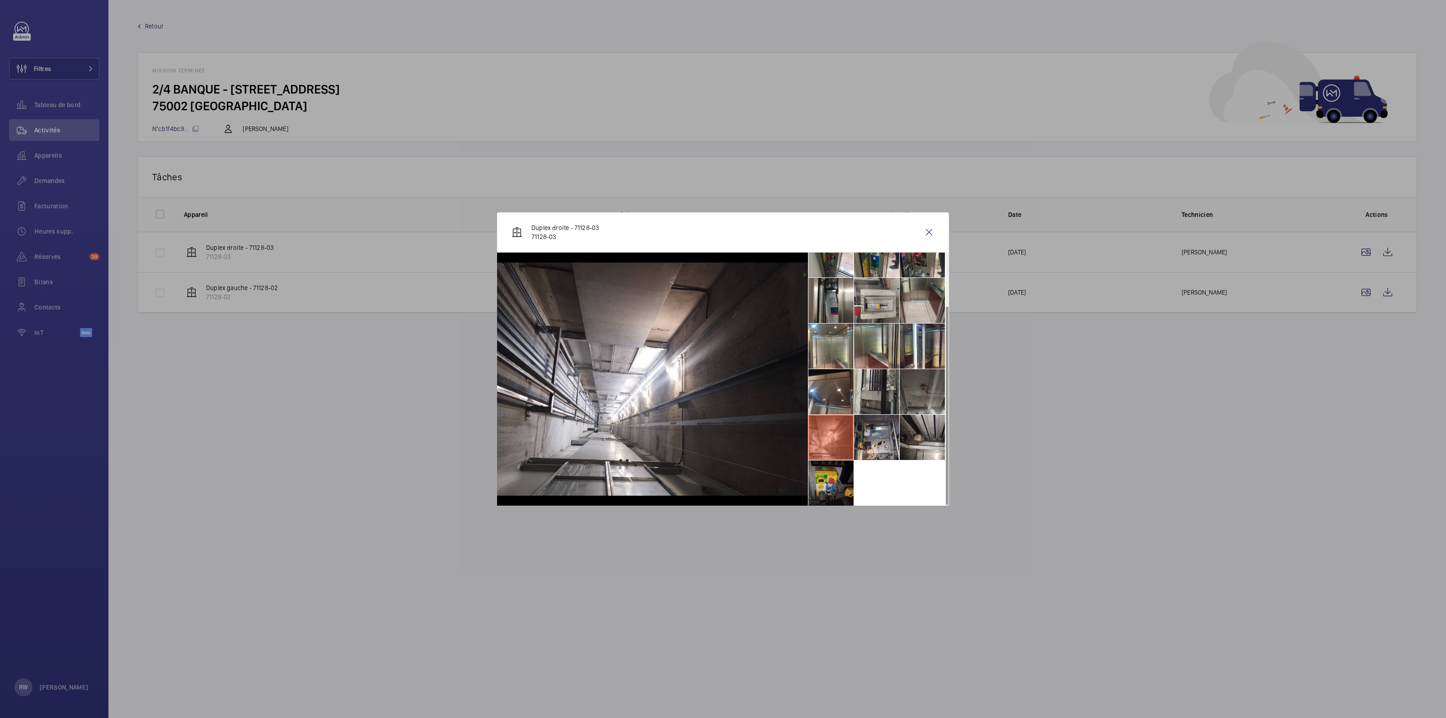
click at [833, 478] on li at bounding box center [830, 482] width 45 height 45
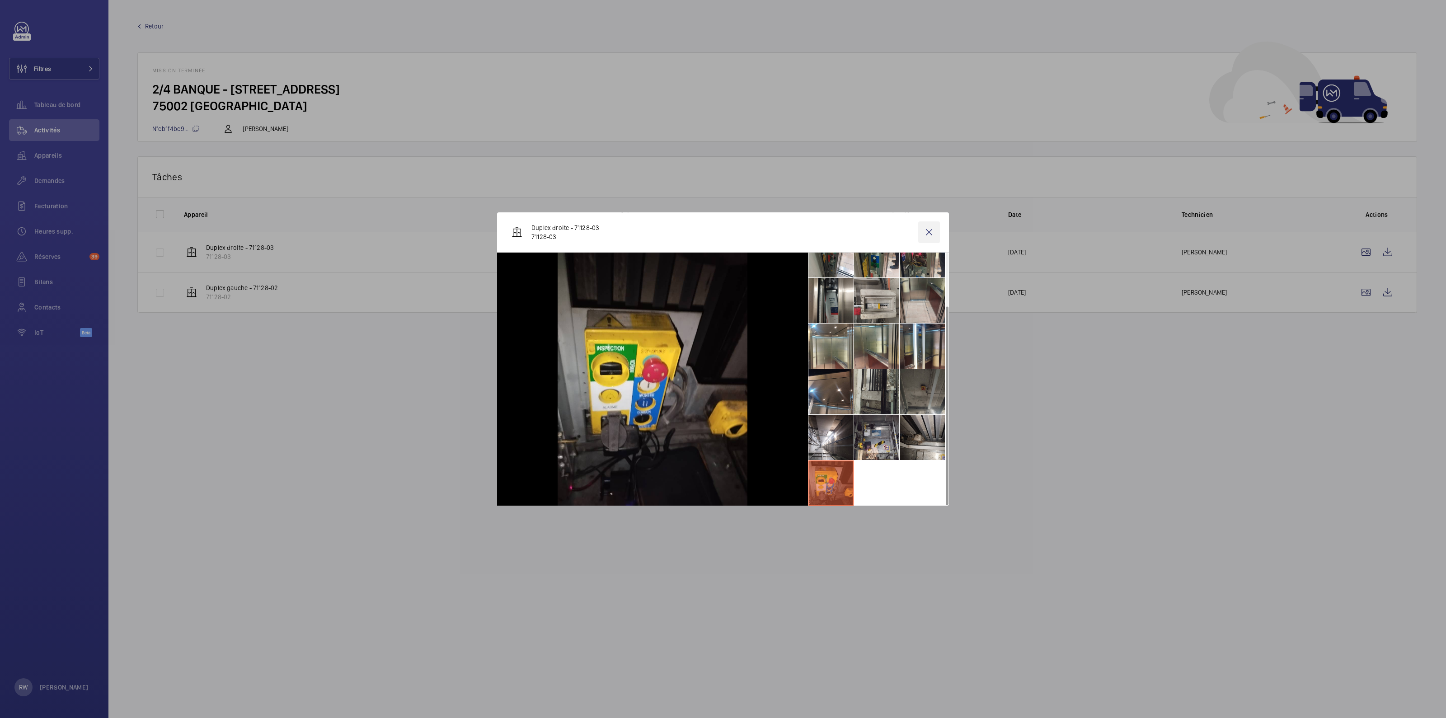
click at [928, 232] on wm-front-icon-button at bounding box center [929, 232] width 22 height 22
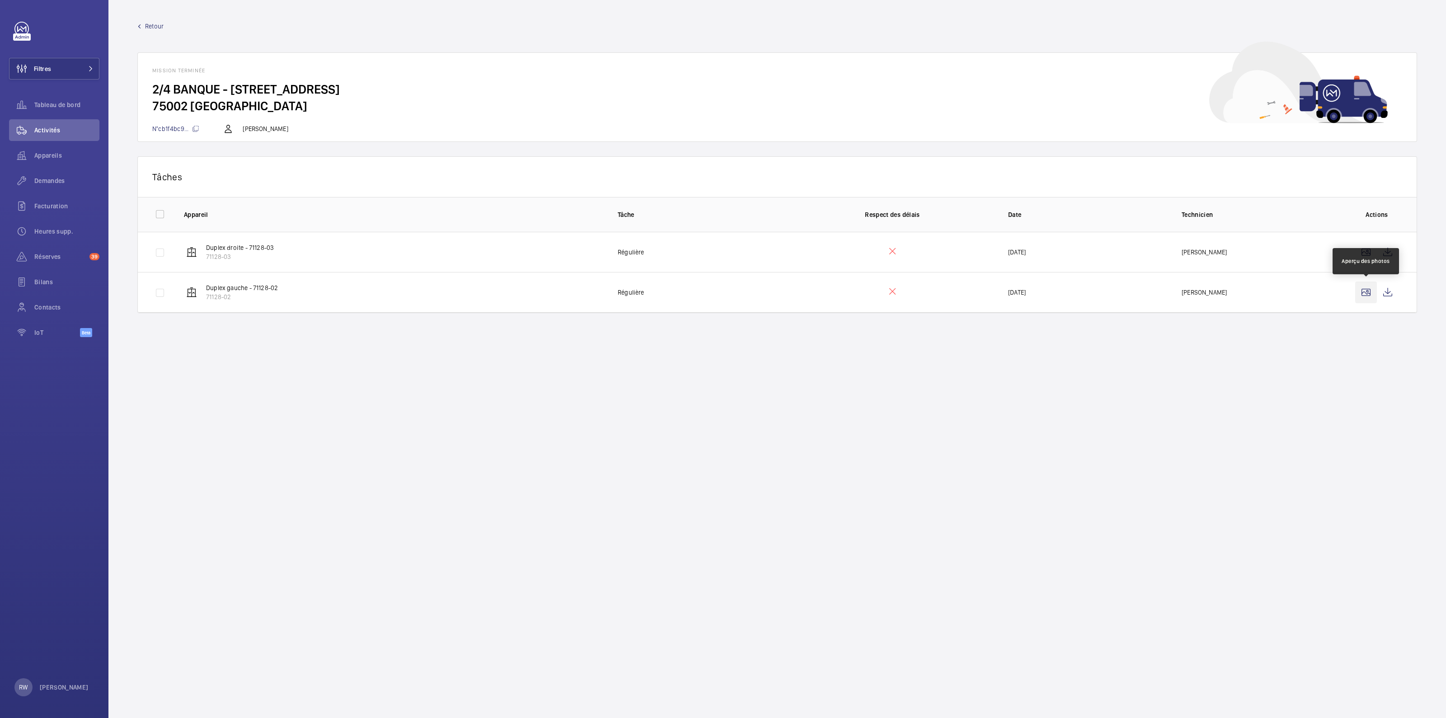
click at [1365, 290] on wm-front-icon-button at bounding box center [1366, 292] width 22 height 22
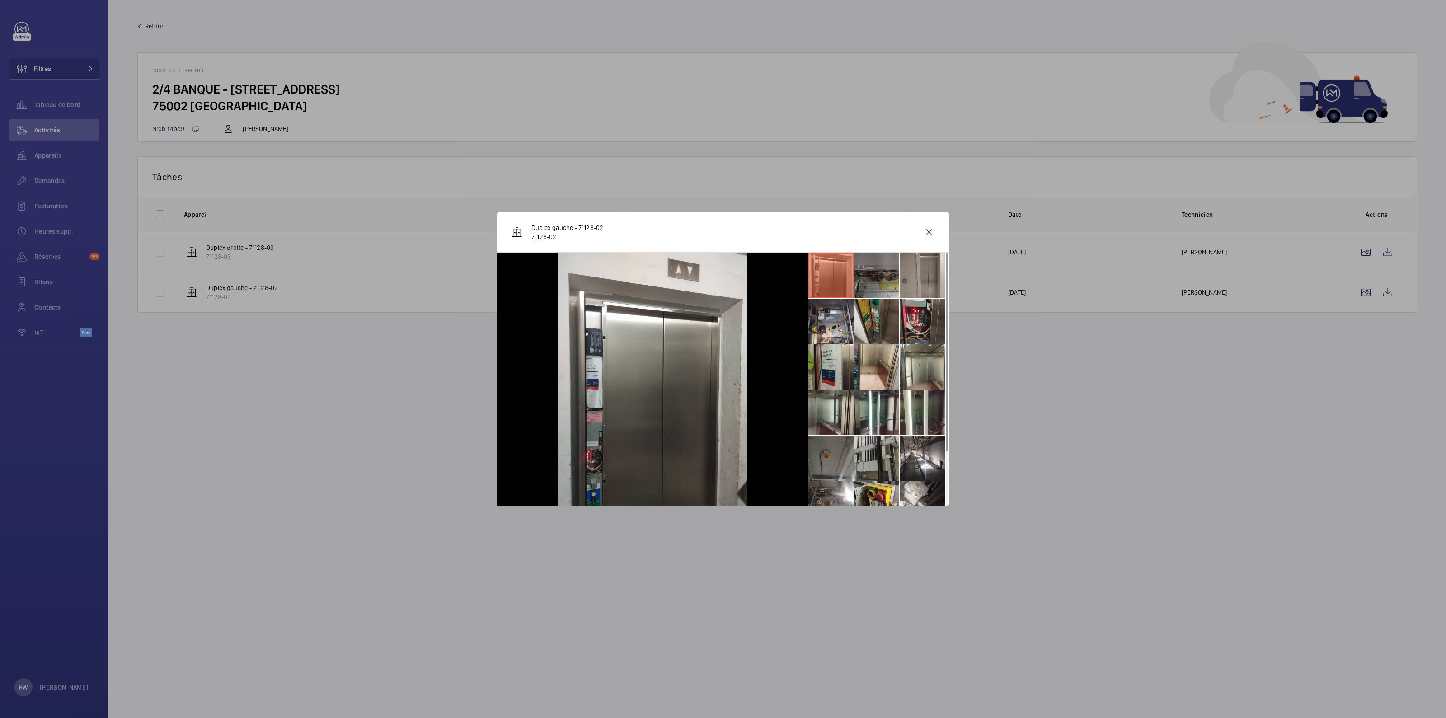
click at [867, 272] on li at bounding box center [876, 275] width 45 height 45
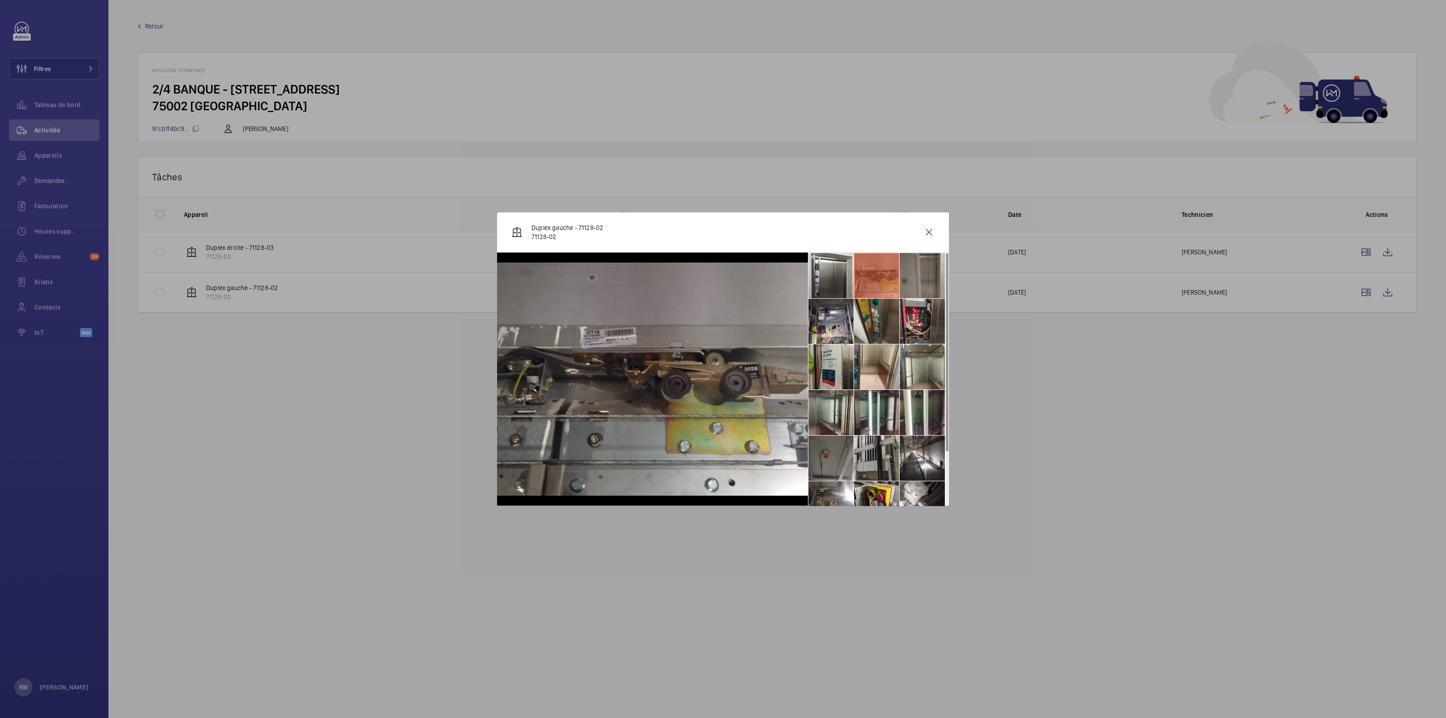
click at [909, 276] on li at bounding box center [921, 275] width 45 height 45
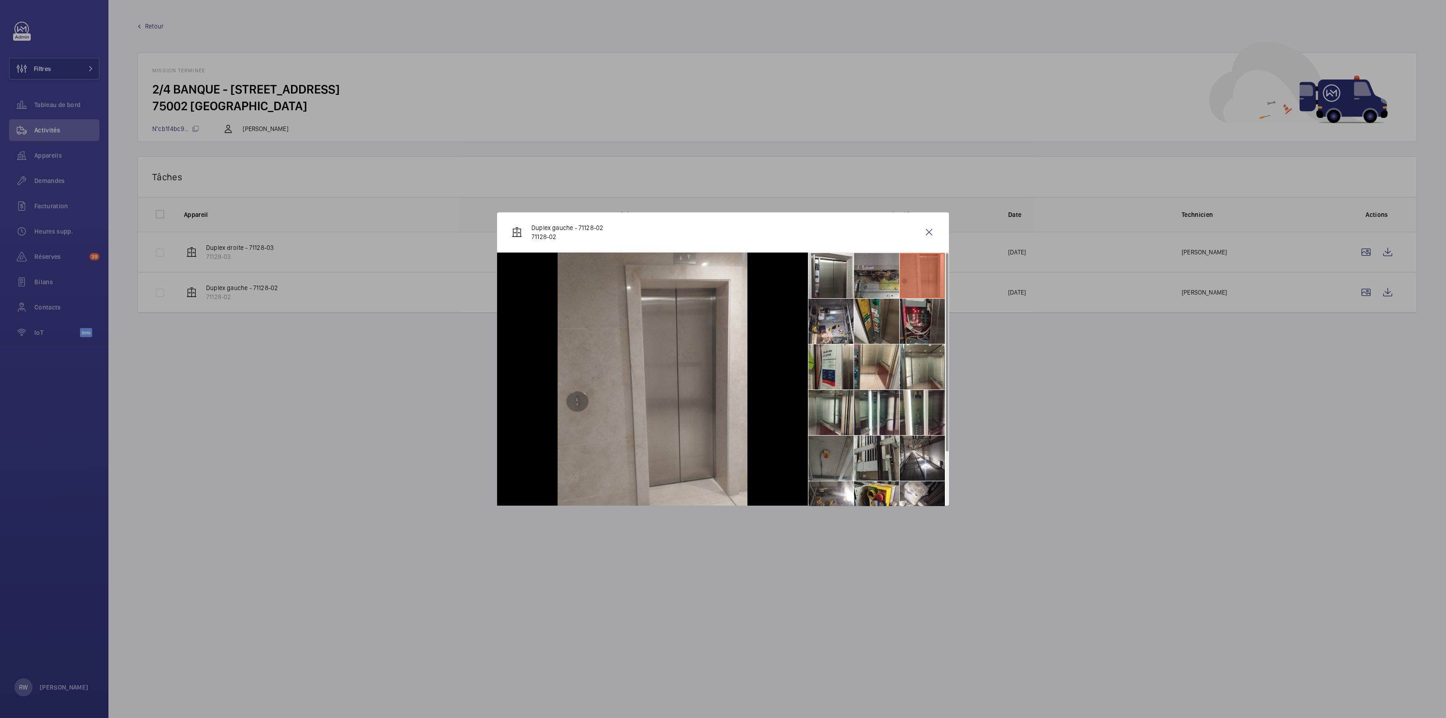
click at [918, 324] on li at bounding box center [921, 321] width 45 height 45
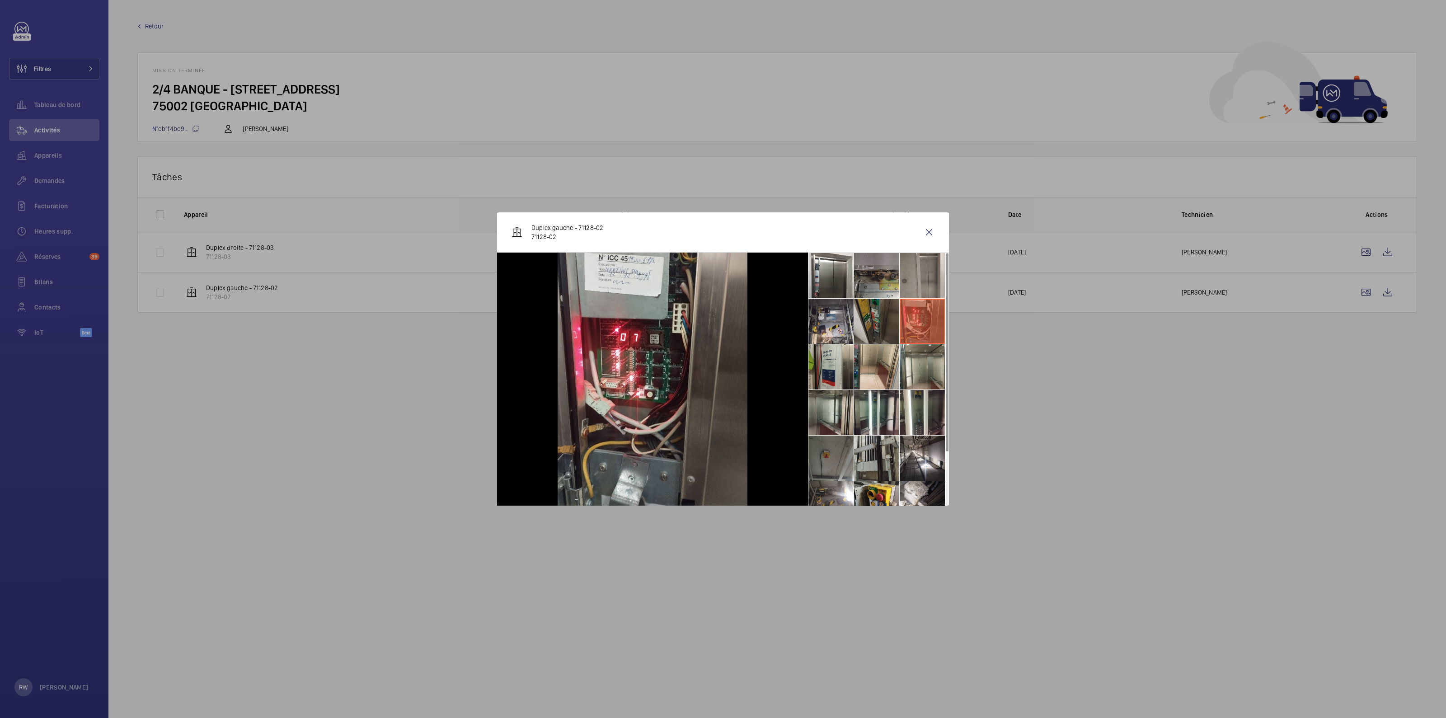
click at [866, 331] on li at bounding box center [876, 321] width 45 height 45
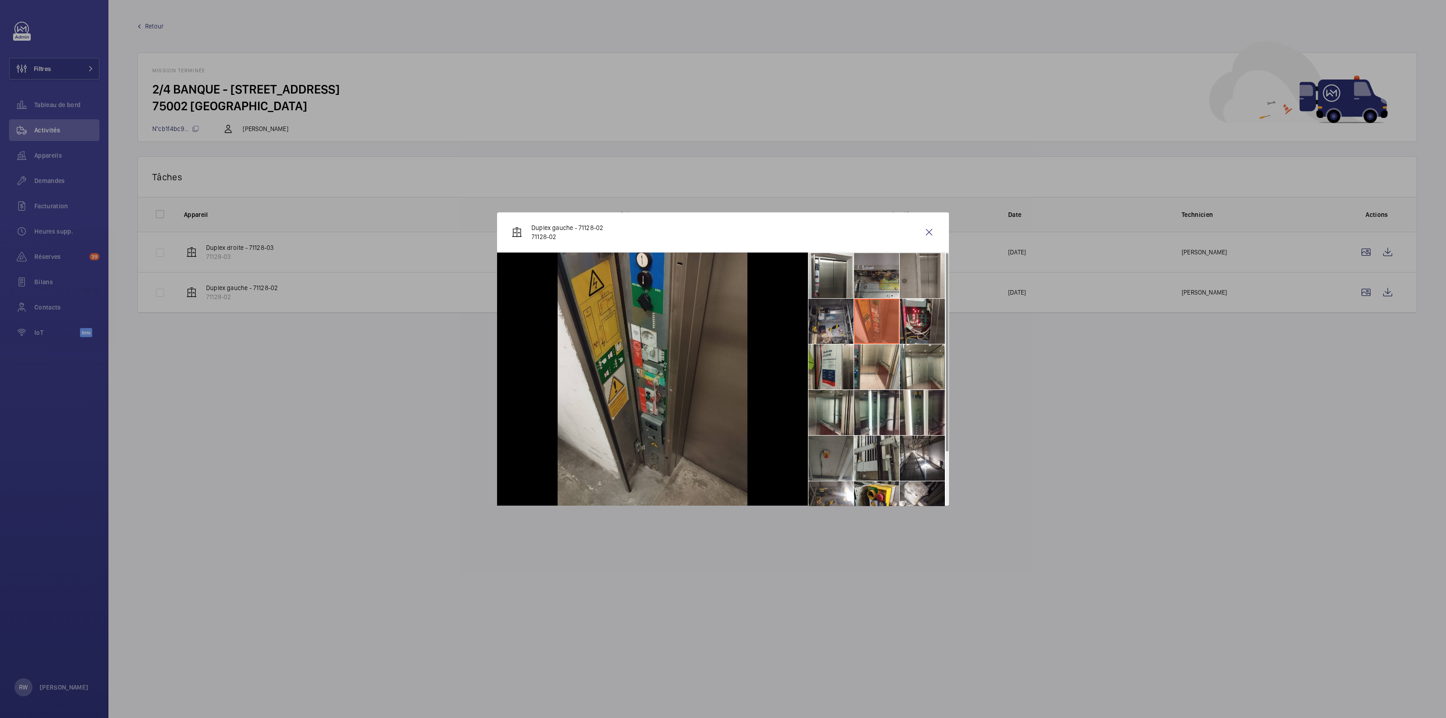
click at [834, 329] on li at bounding box center [830, 321] width 45 height 45
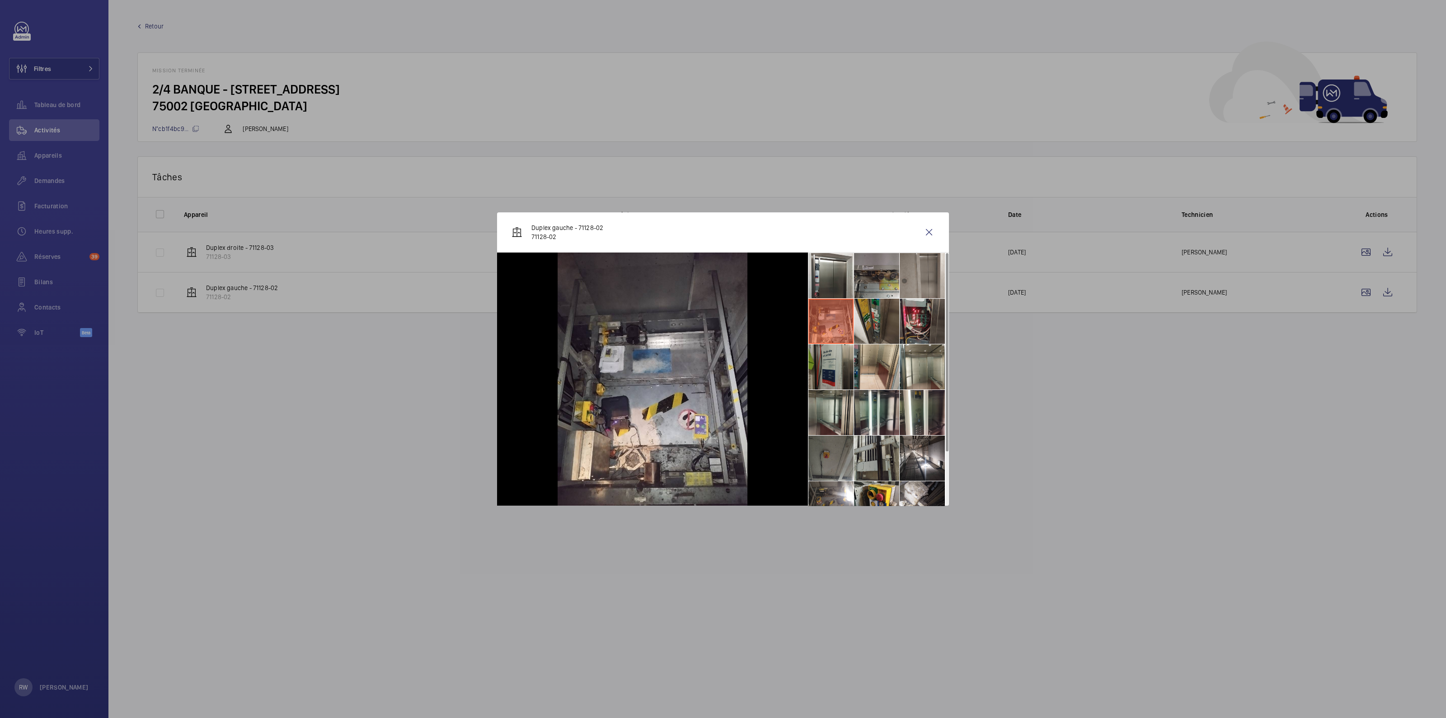
click at [833, 376] on li at bounding box center [830, 366] width 45 height 45
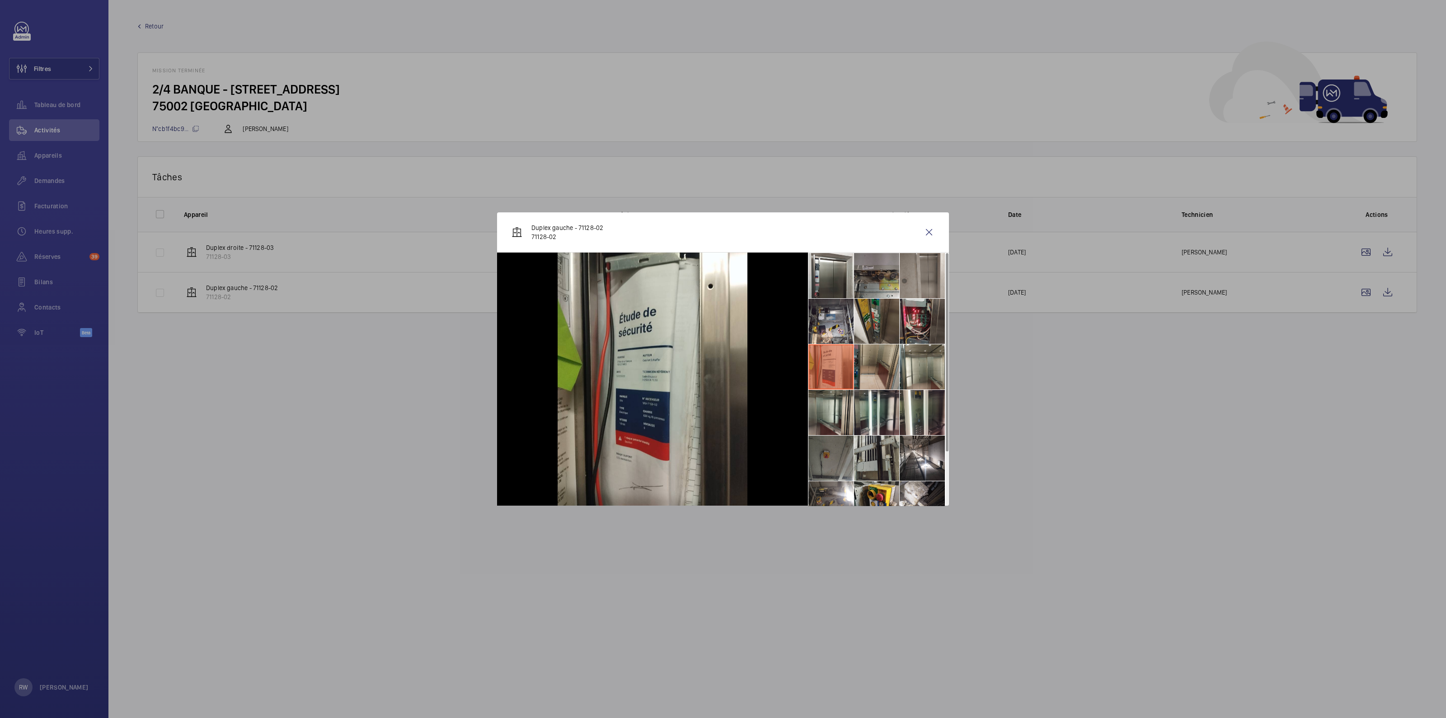
click at [878, 369] on li at bounding box center [876, 366] width 45 height 45
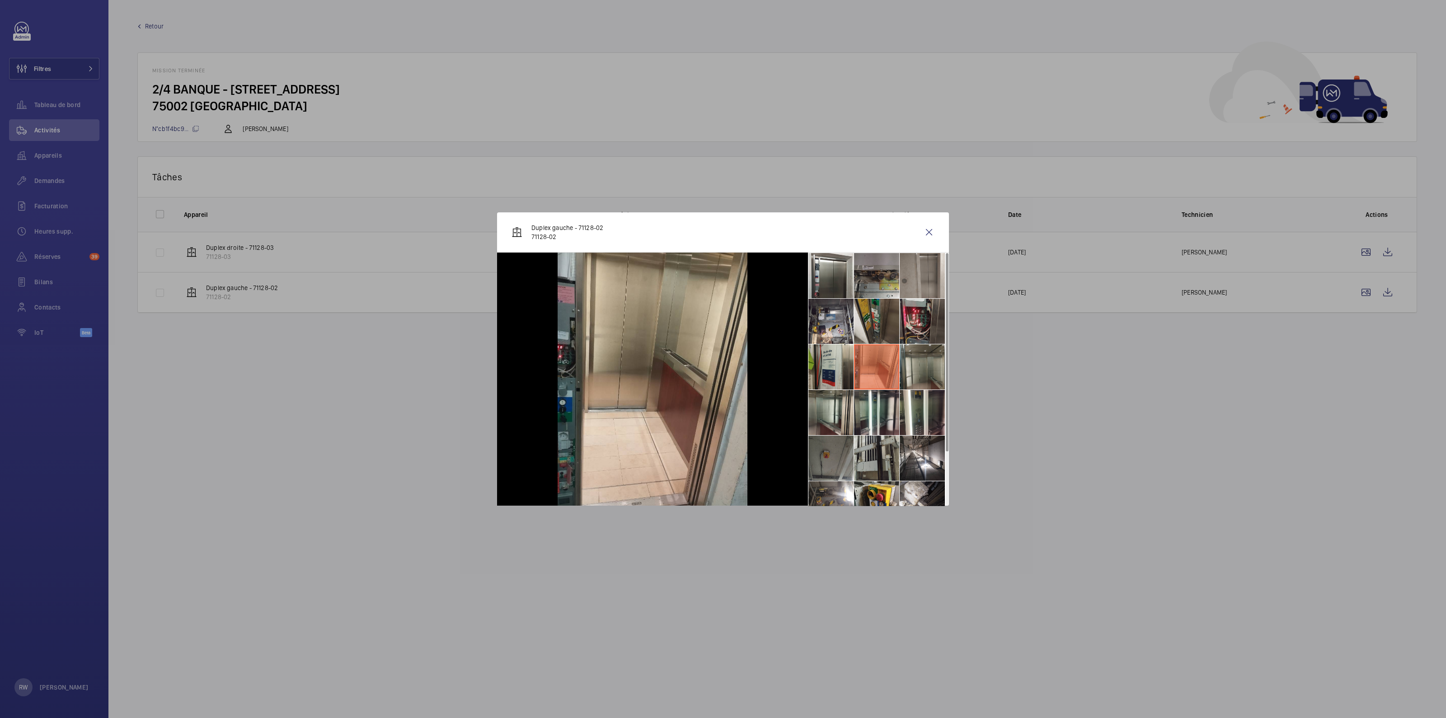
click at [914, 366] on li at bounding box center [921, 366] width 45 height 45
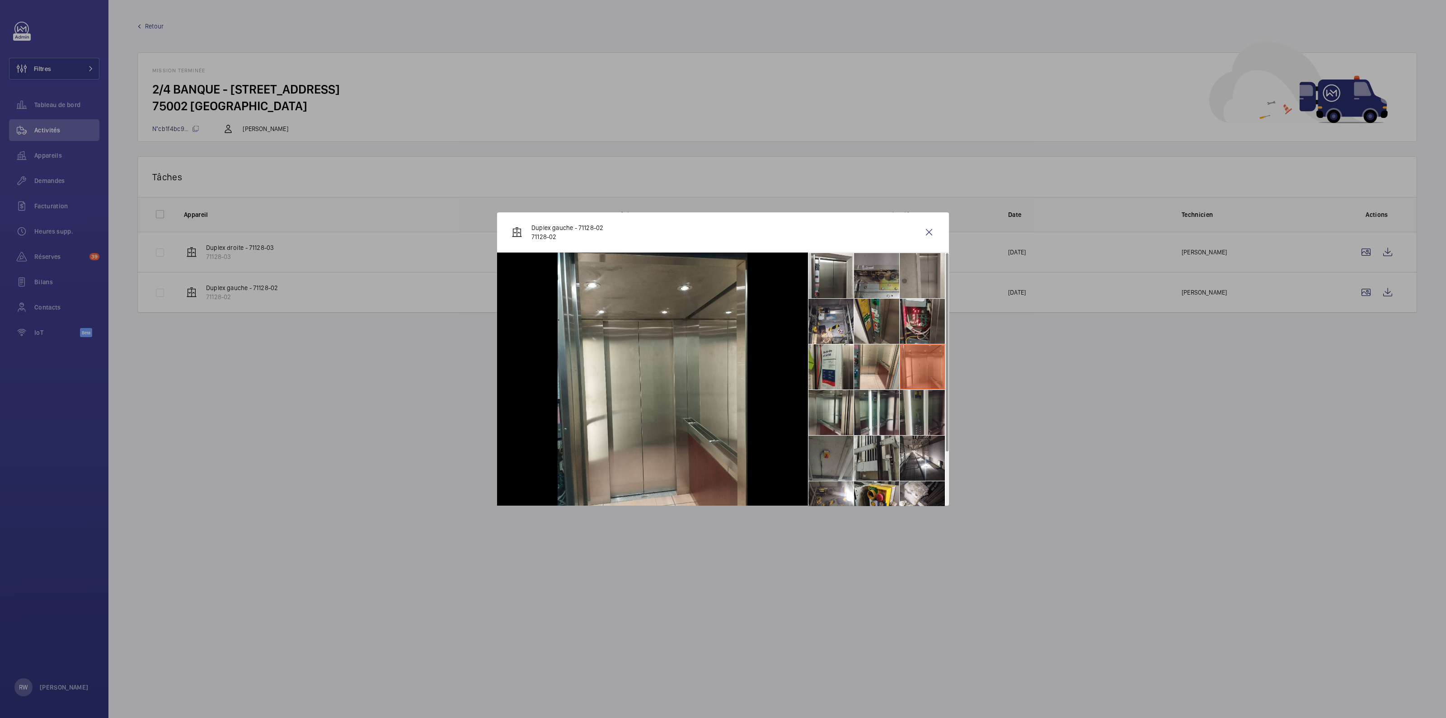
click at [913, 421] on li at bounding box center [921, 412] width 45 height 45
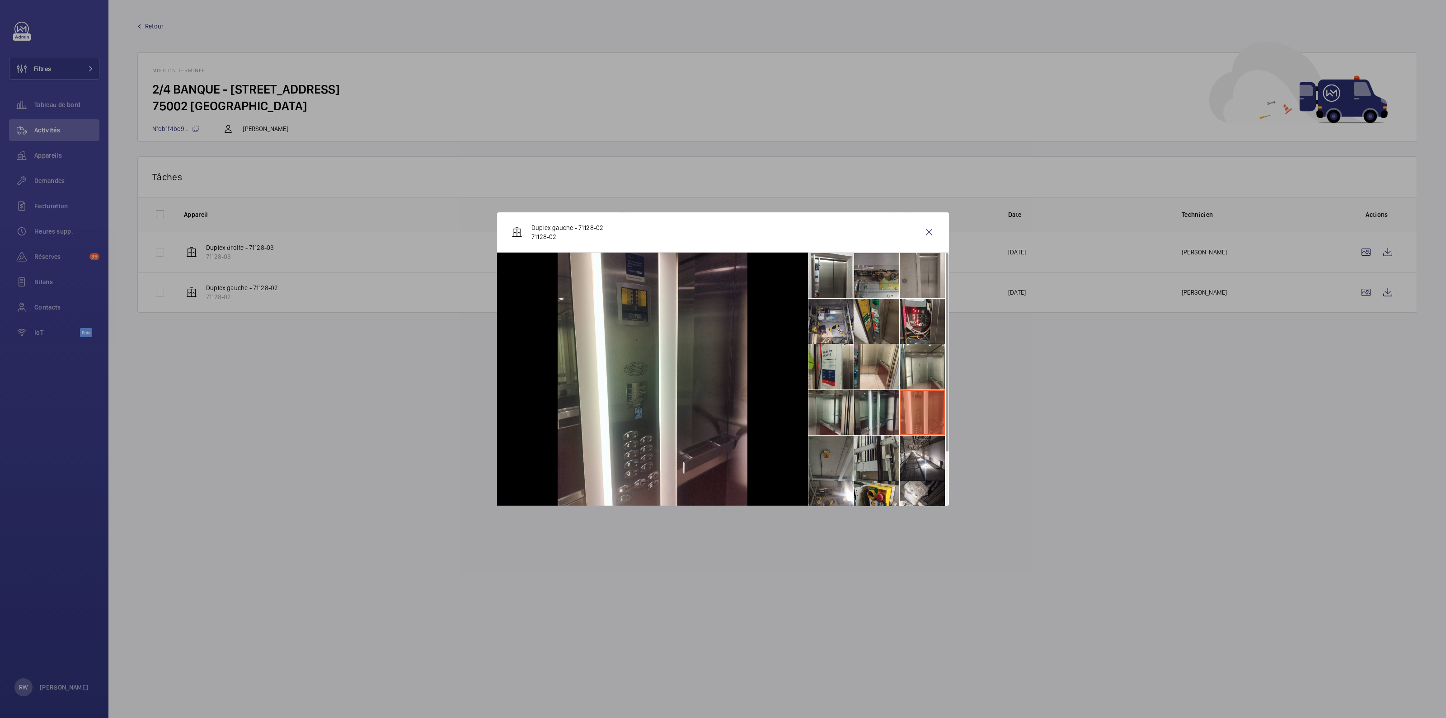
click at [872, 410] on li at bounding box center [876, 412] width 45 height 45
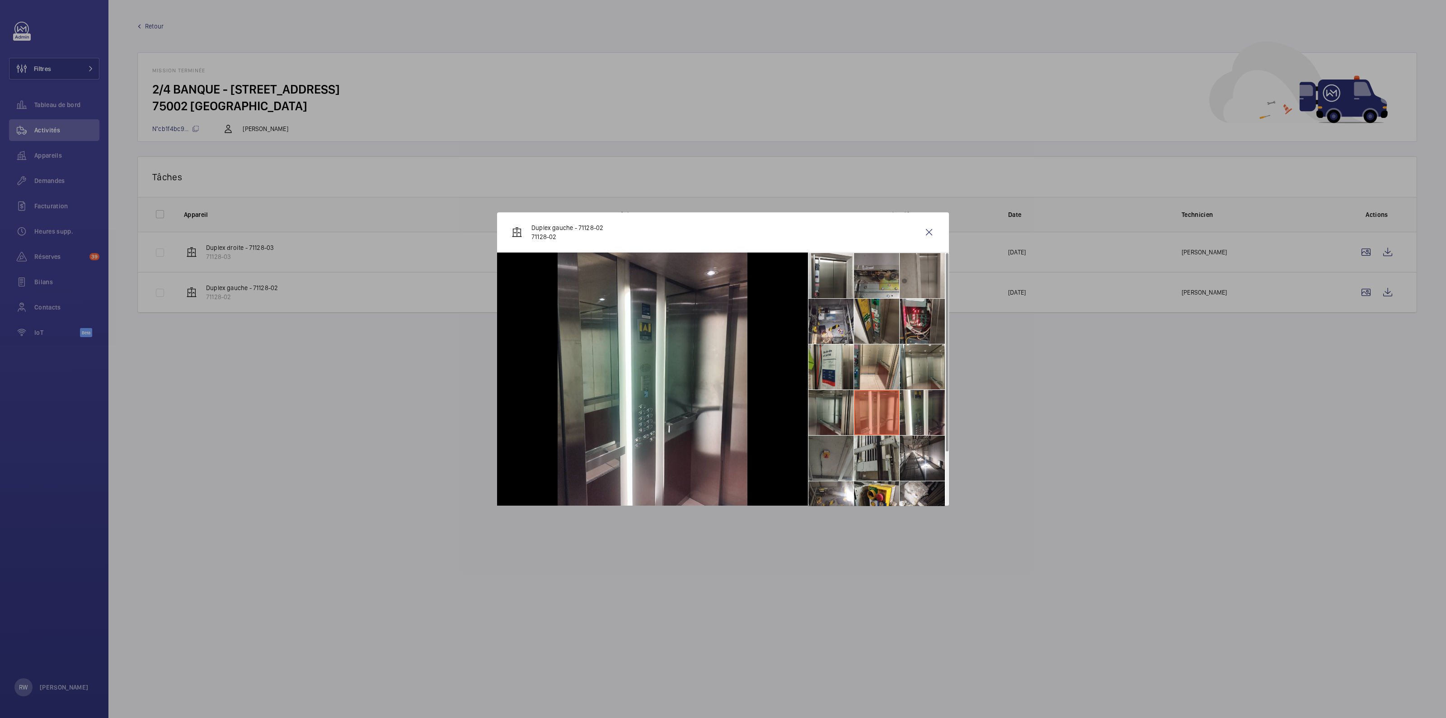
click at [835, 410] on li at bounding box center [830, 412] width 45 height 45
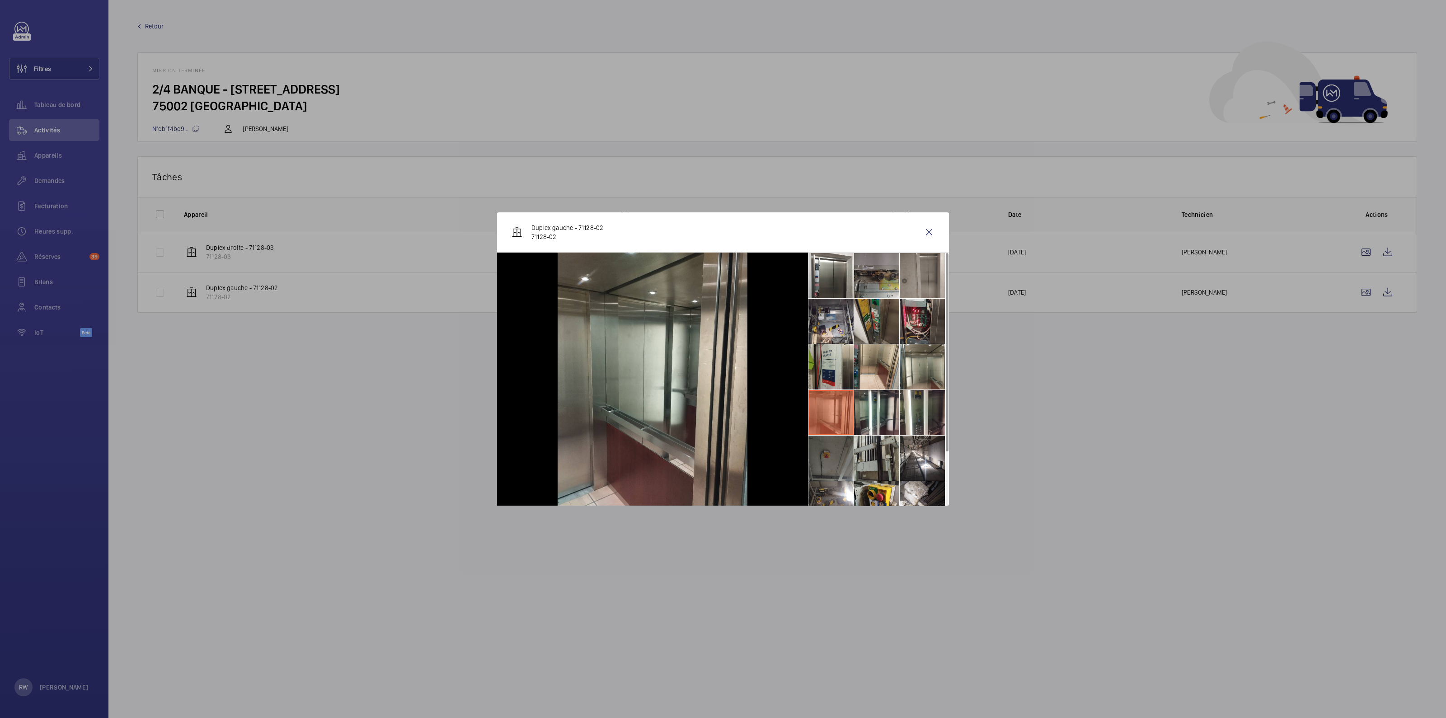
click at [846, 463] on li at bounding box center [830, 458] width 45 height 45
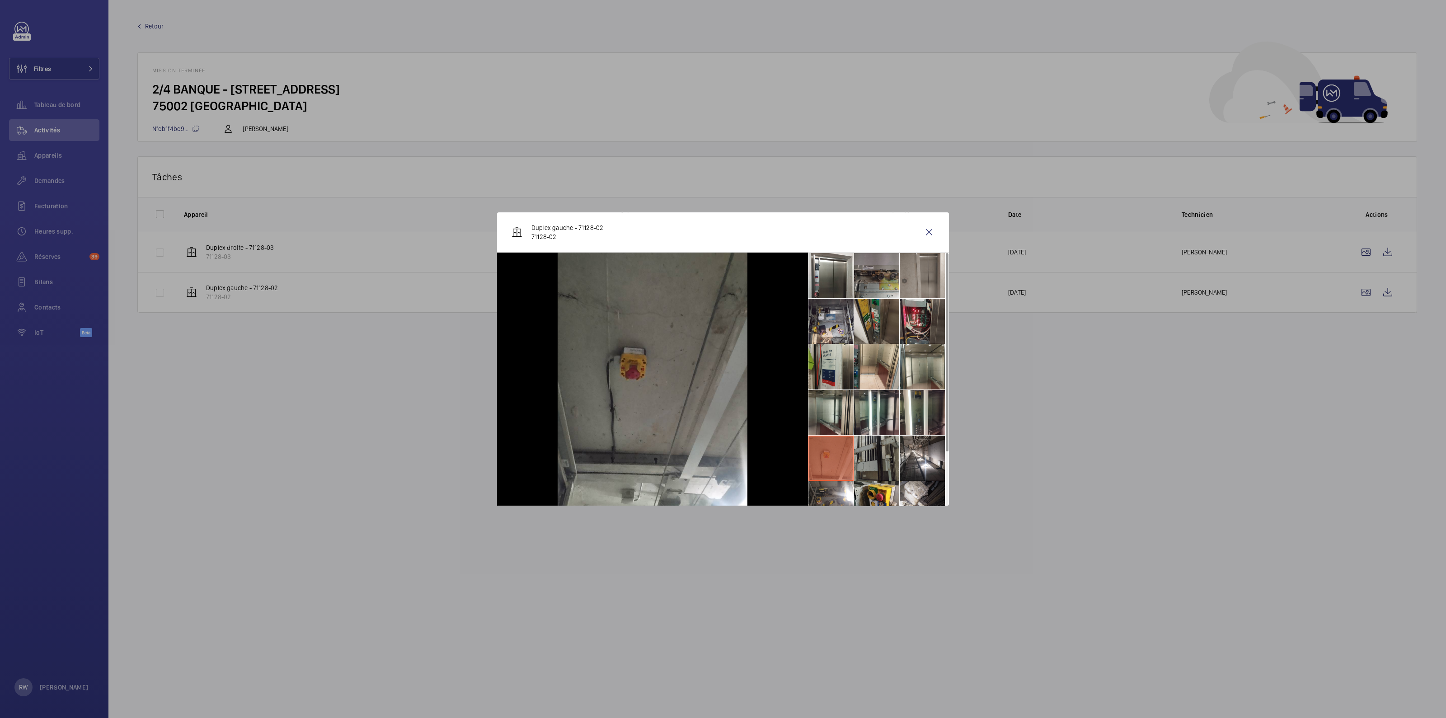
click at [877, 460] on li at bounding box center [876, 458] width 45 height 45
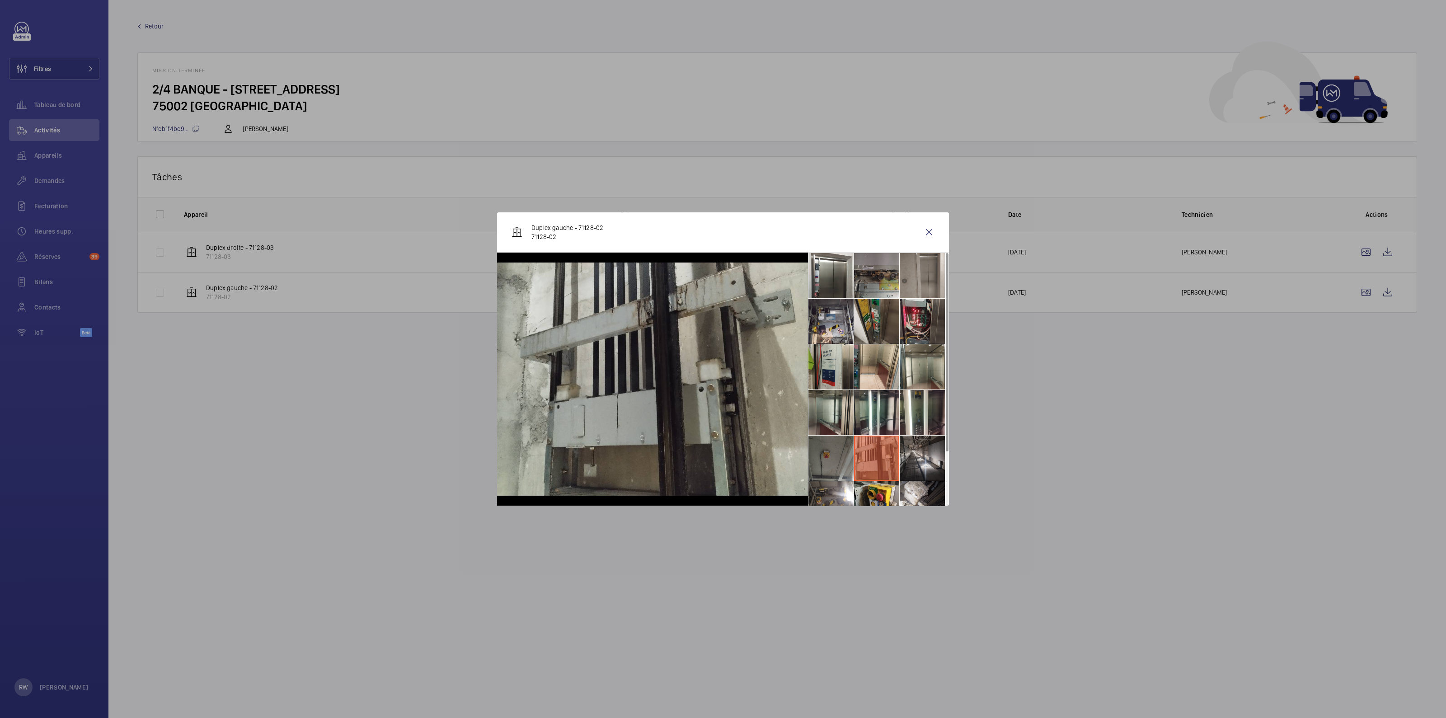
click at [910, 455] on li at bounding box center [921, 458] width 45 height 45
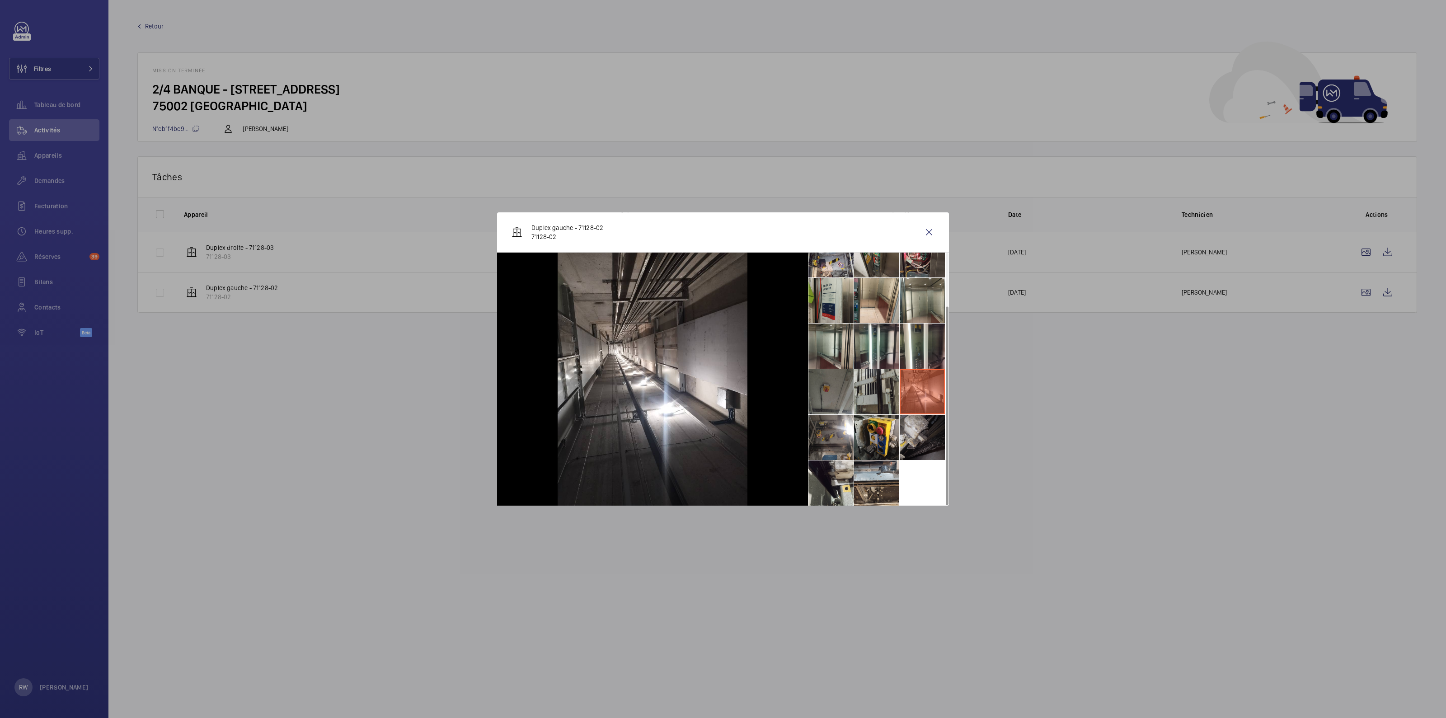
click at [913, 438] on li at bounding box center [921, 437] width 45 height 45
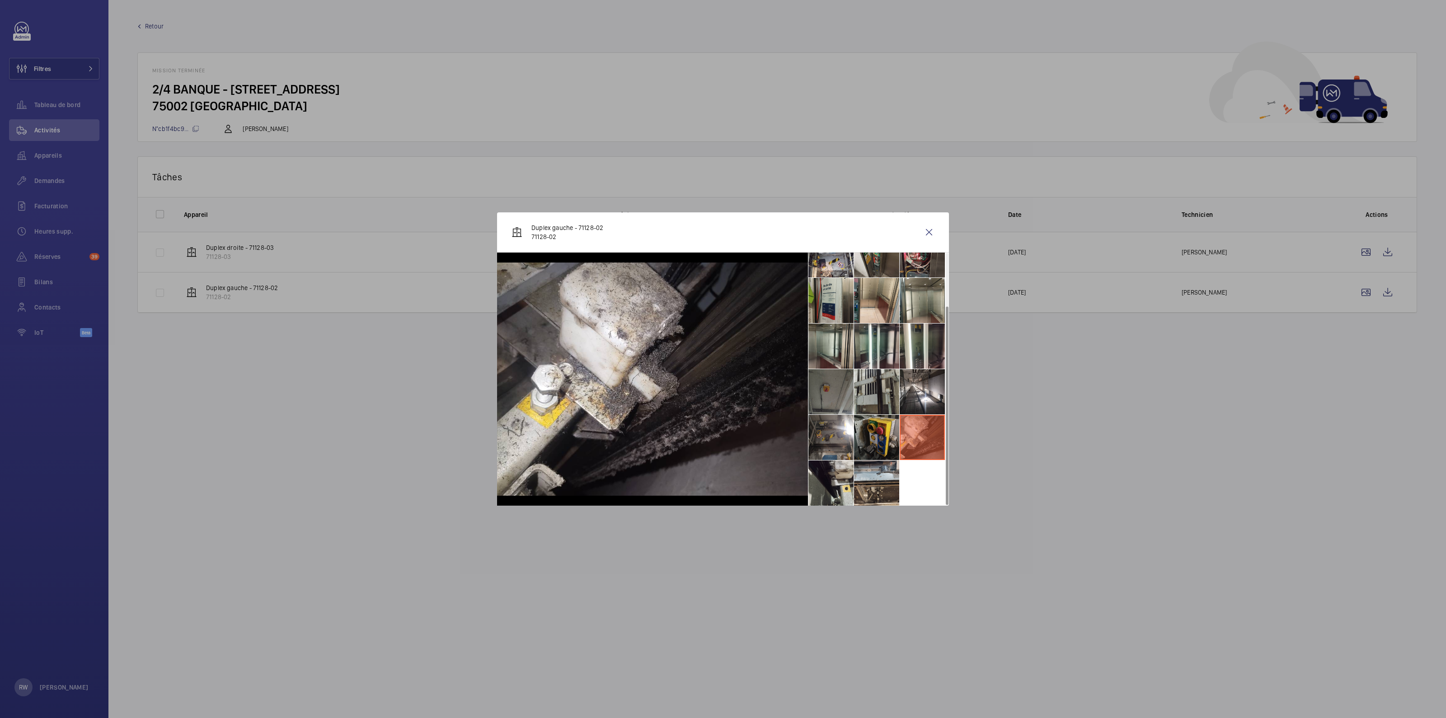
click at [873, 436] on li at bounding box center [876, 437] width 45 height 45
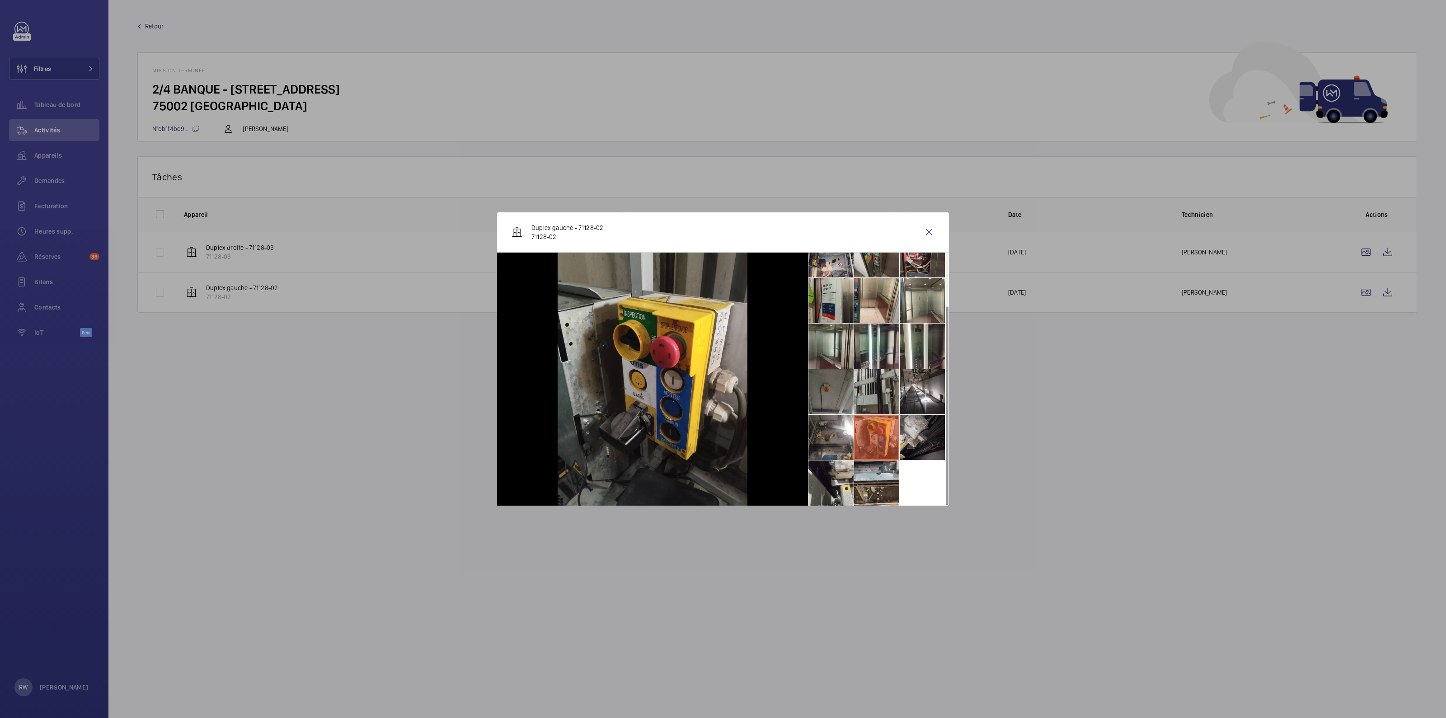
drag, startPoint x: 919, startPoint y: 439, endPoint x: 901, endPoint y: 438, distance: 18.1
click at [919, 439] on li at bounding box center [921, 437] width 45 height 45
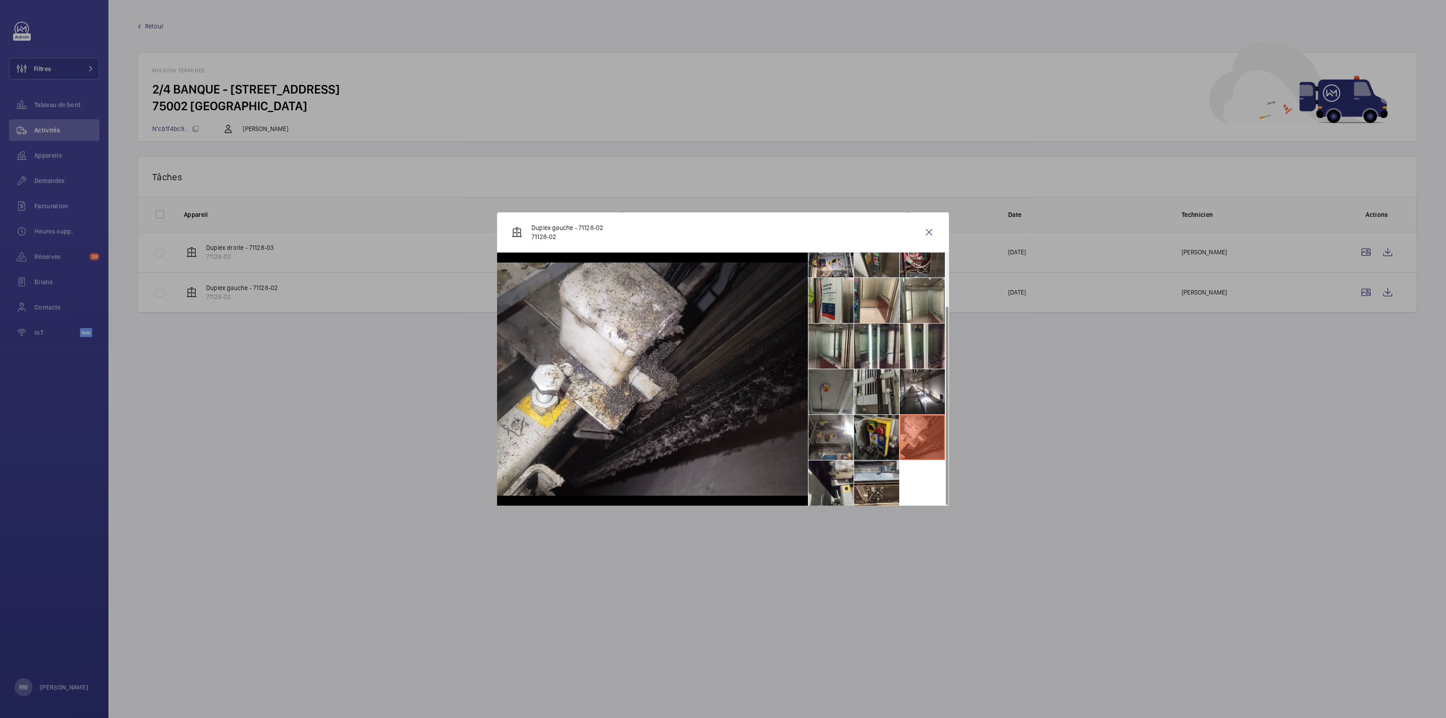
click at [872, 436] on li at bounding box center [876, 437] width 45 height 45
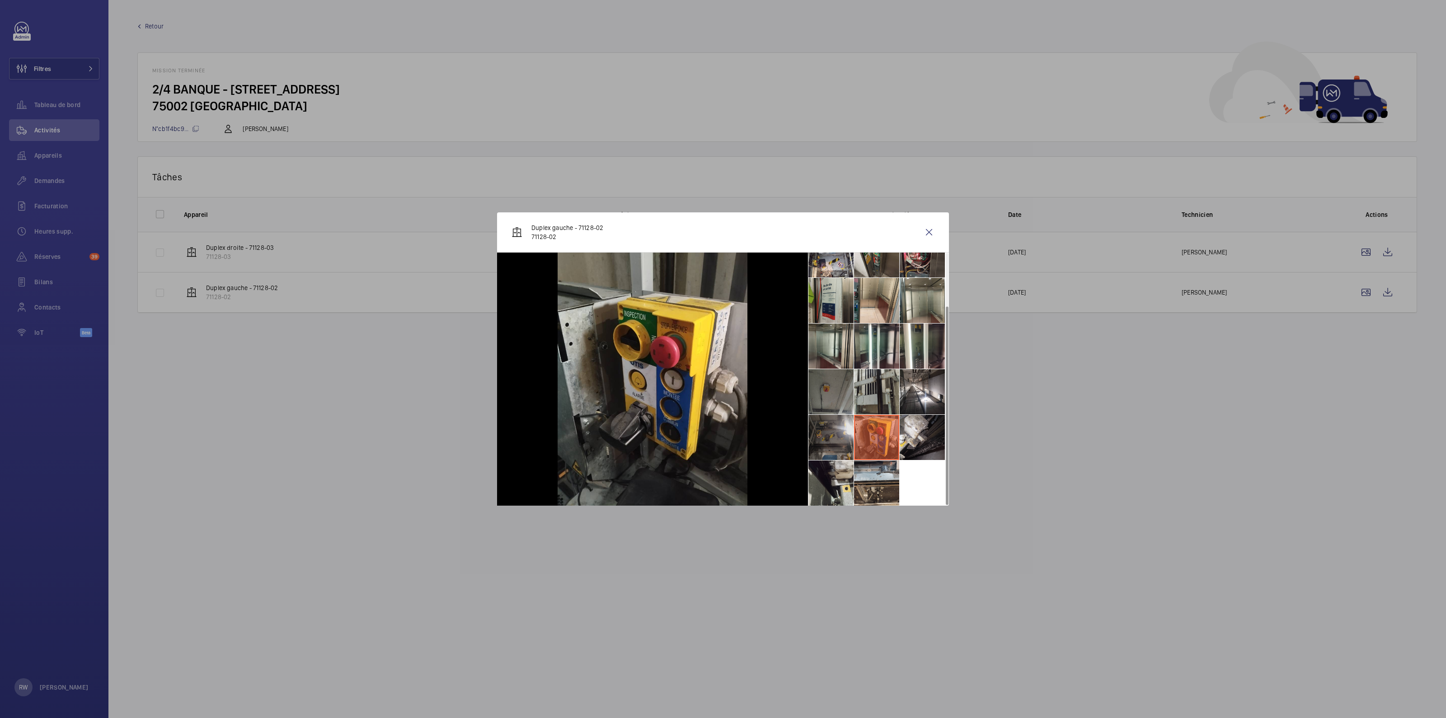
click at [822, 434] on li at bounding box center [830, 437] width 45 height 45
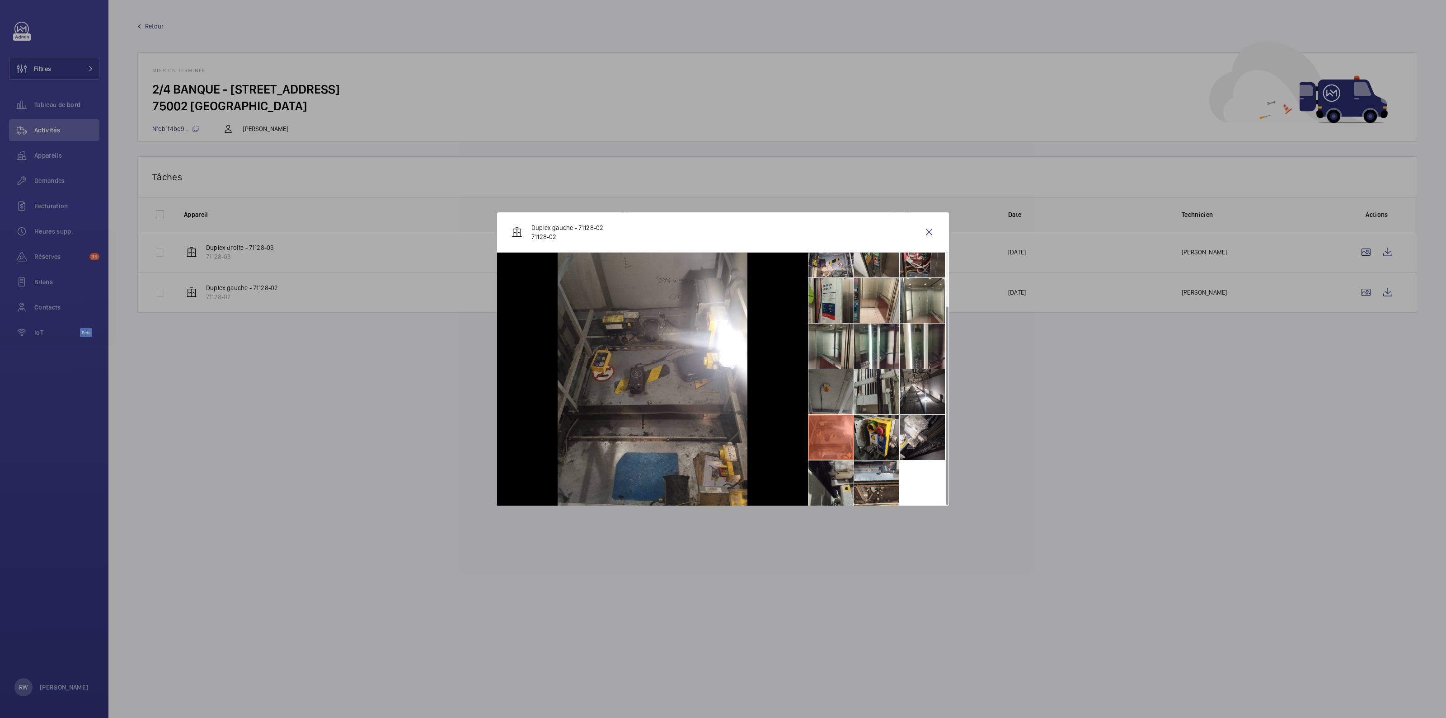
click at [827, 480] on li at bounding box center [830, 482] width 45 height 45
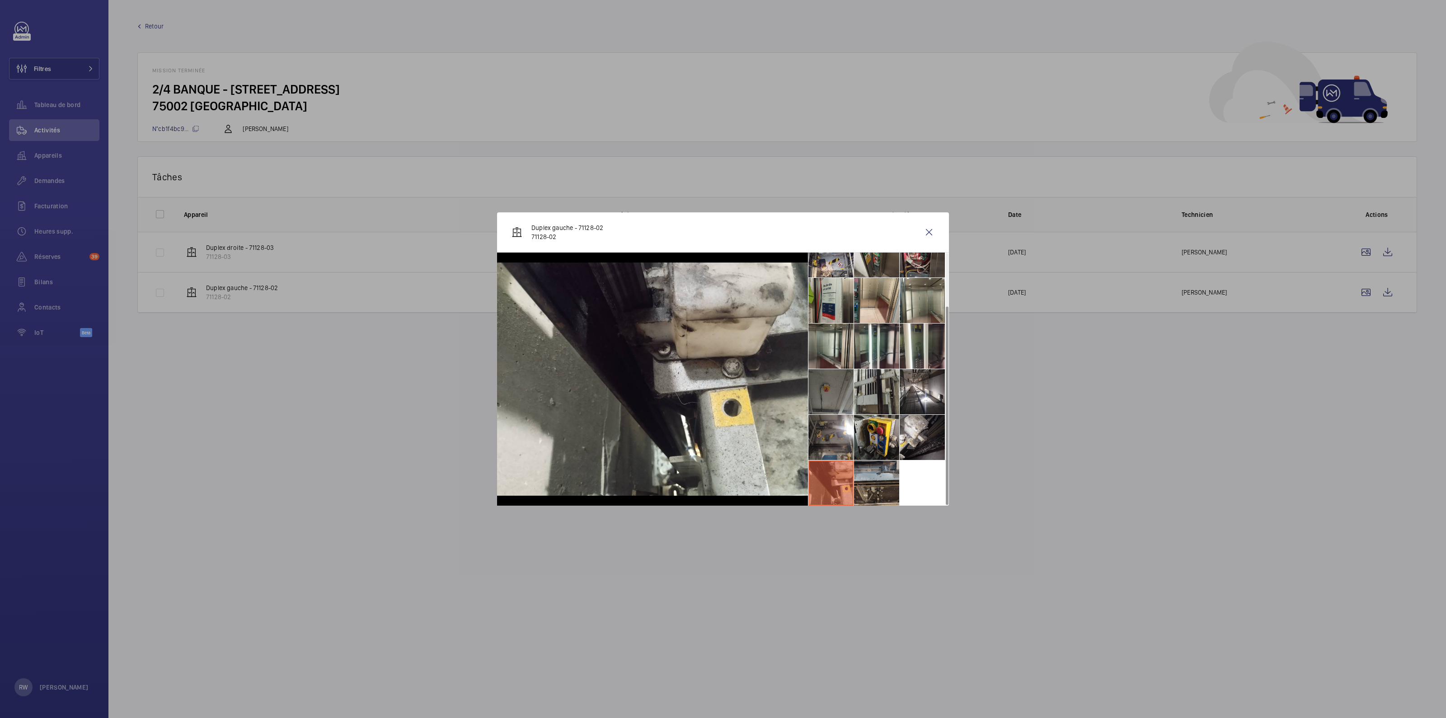
click at [867, 480] on li at bounding box center [876, 482] width 45 height 45
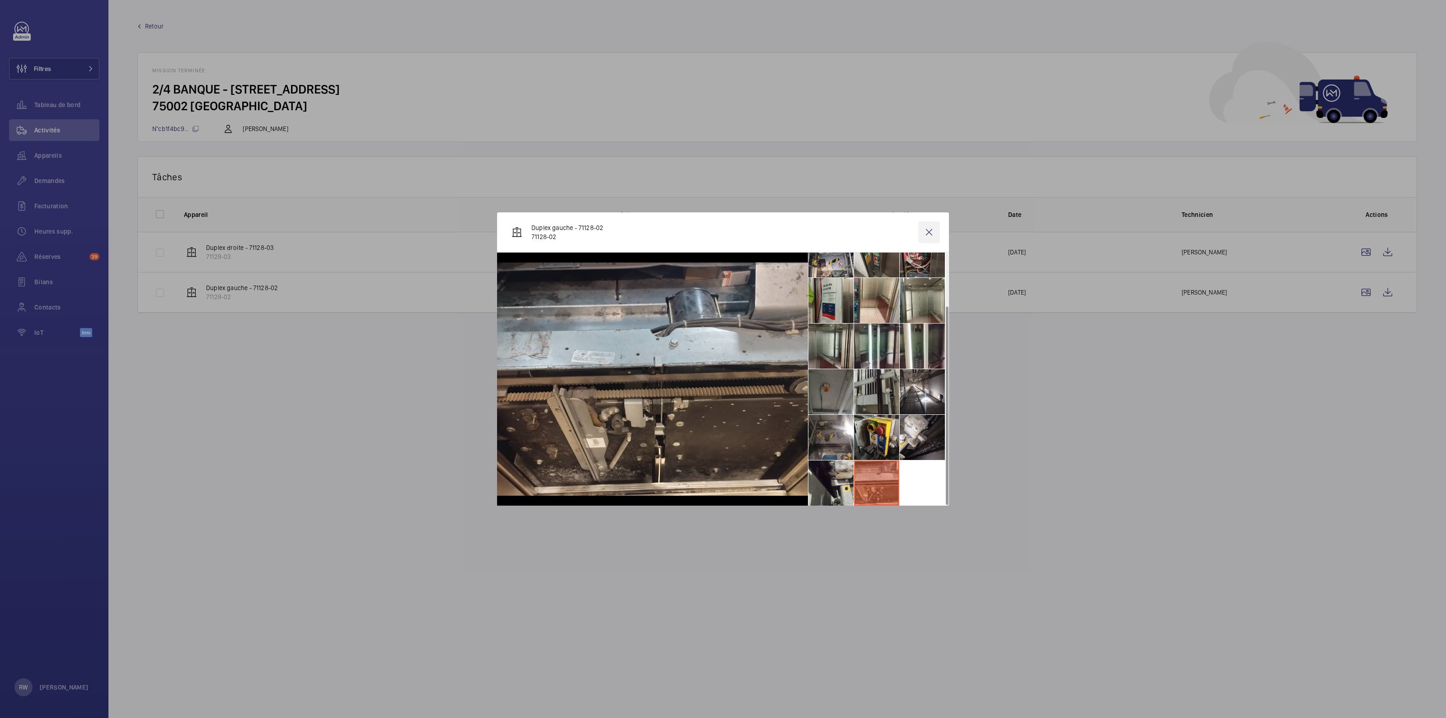
click at [934, 233] on wm-front-icon-button at bounding box center [929, 232] width 22 height 22
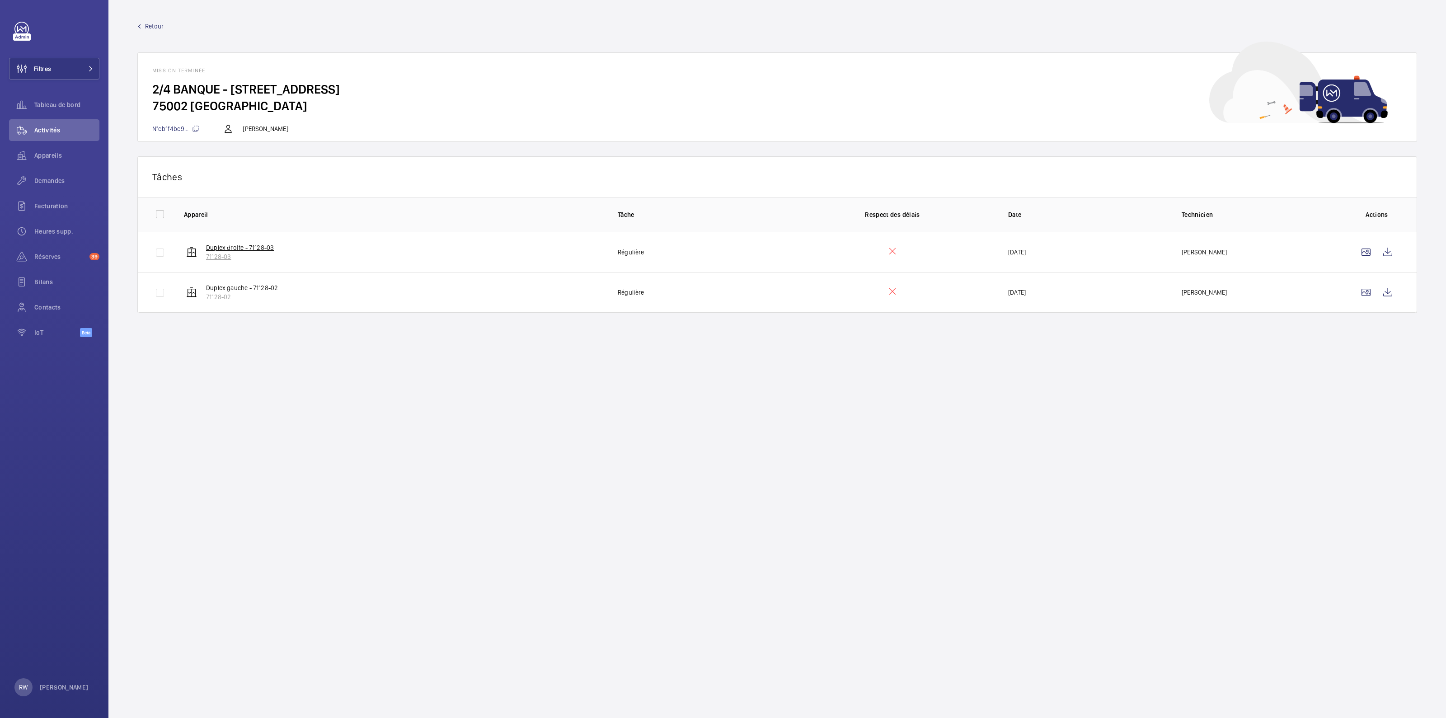
drag, startPoint x: 235, startPoint y: 258, endPoint x: 204, endPoint y: 260, distance: 31.7
click at [204, 260] on wm-front-device-cell "Duplex droite - 71128-03 71128-03" at bounding box center [229, 252] width 90 height 18
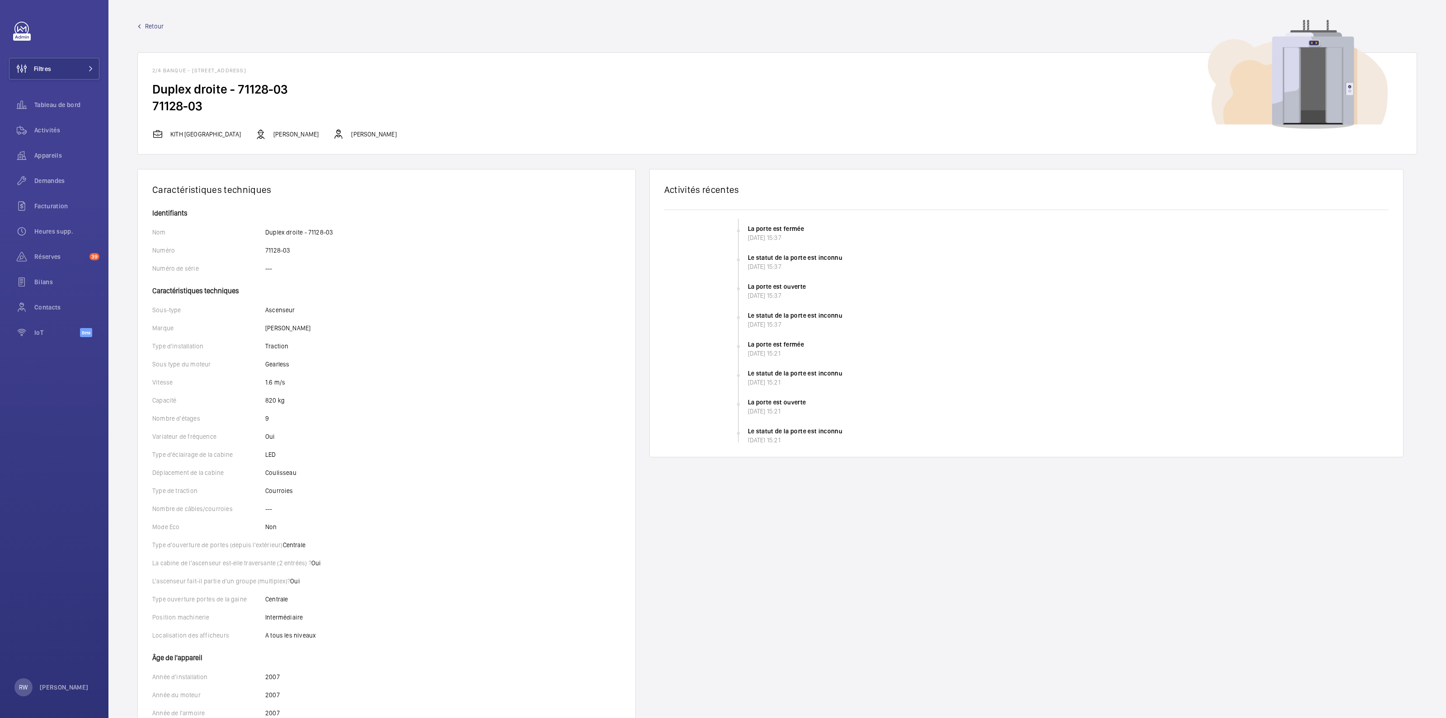
drag, startPoint x: 212, startPoint y: 113, endPoint x: 150, endPoint y: 112, distance: 61.9
click at [150, 112] on wm-front-card-body "Duplex droite - 71128-03 71128-03" at bounding box center [777, 105] width 1279 height 48
copy h2 "71128-03"
click at [155, 29] on span "Retour" at bounding box center [154, 26] width 19 height 9
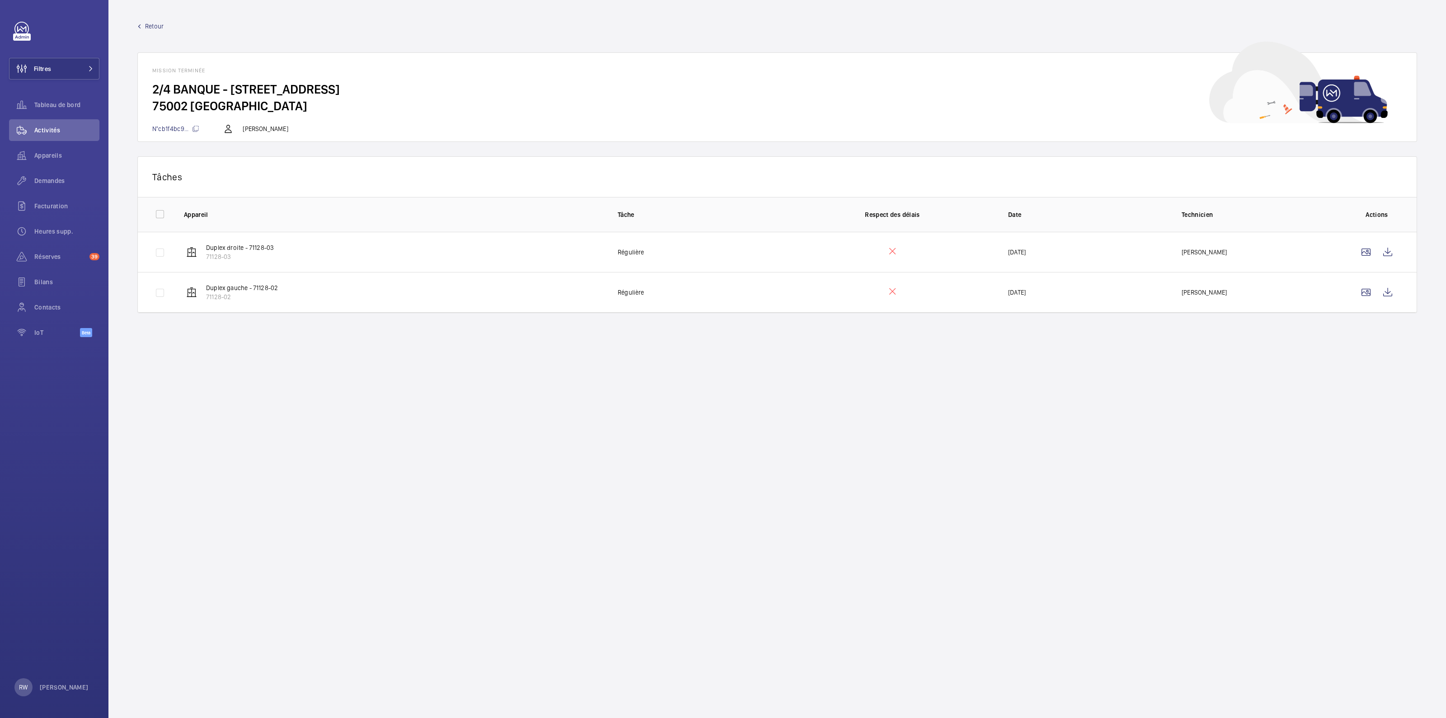
click at [147, 23] on span "Retour" at bounding box center [154, 26] width 19 height 9
click at [1369, 292] on wm-front-icon-button at bounding box center [1366, 292] width 22 height 22
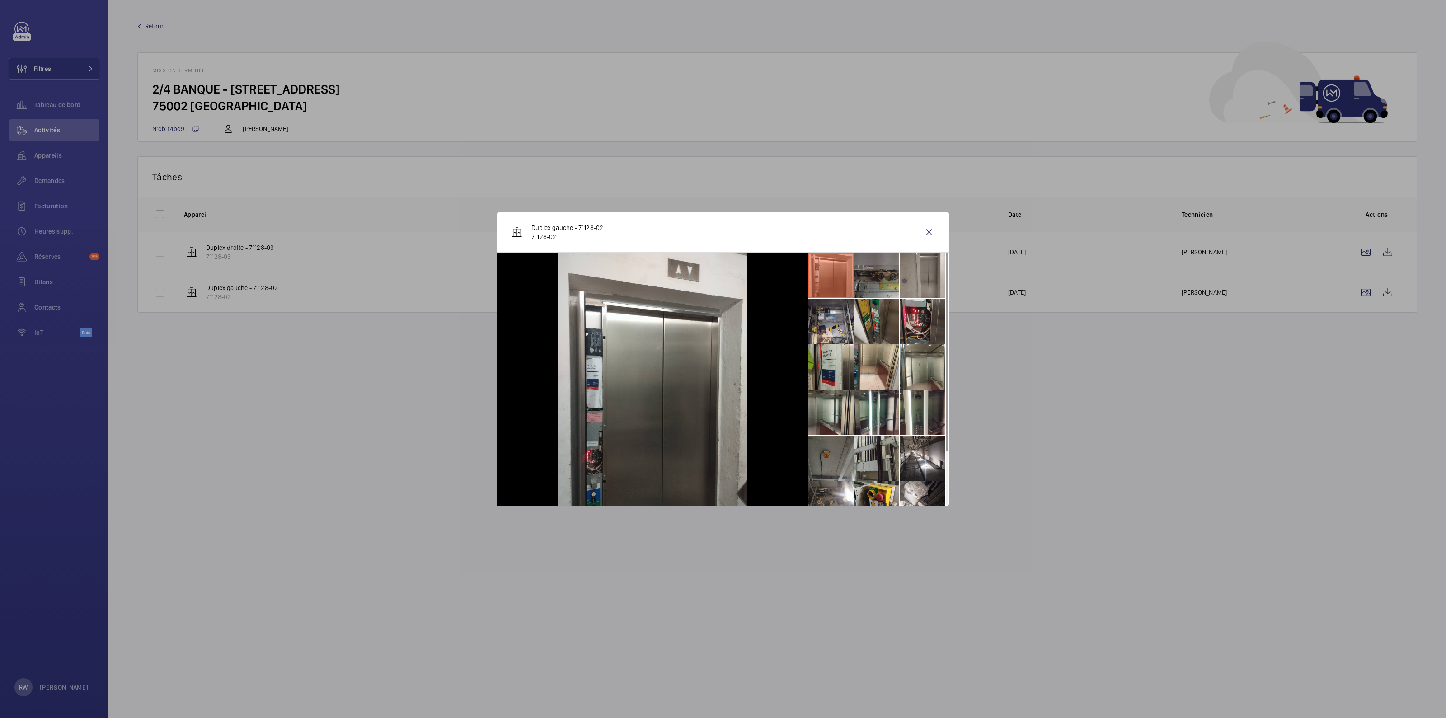
click at [893, 275] on li at bounding box center [876, 275] width 45 height 45
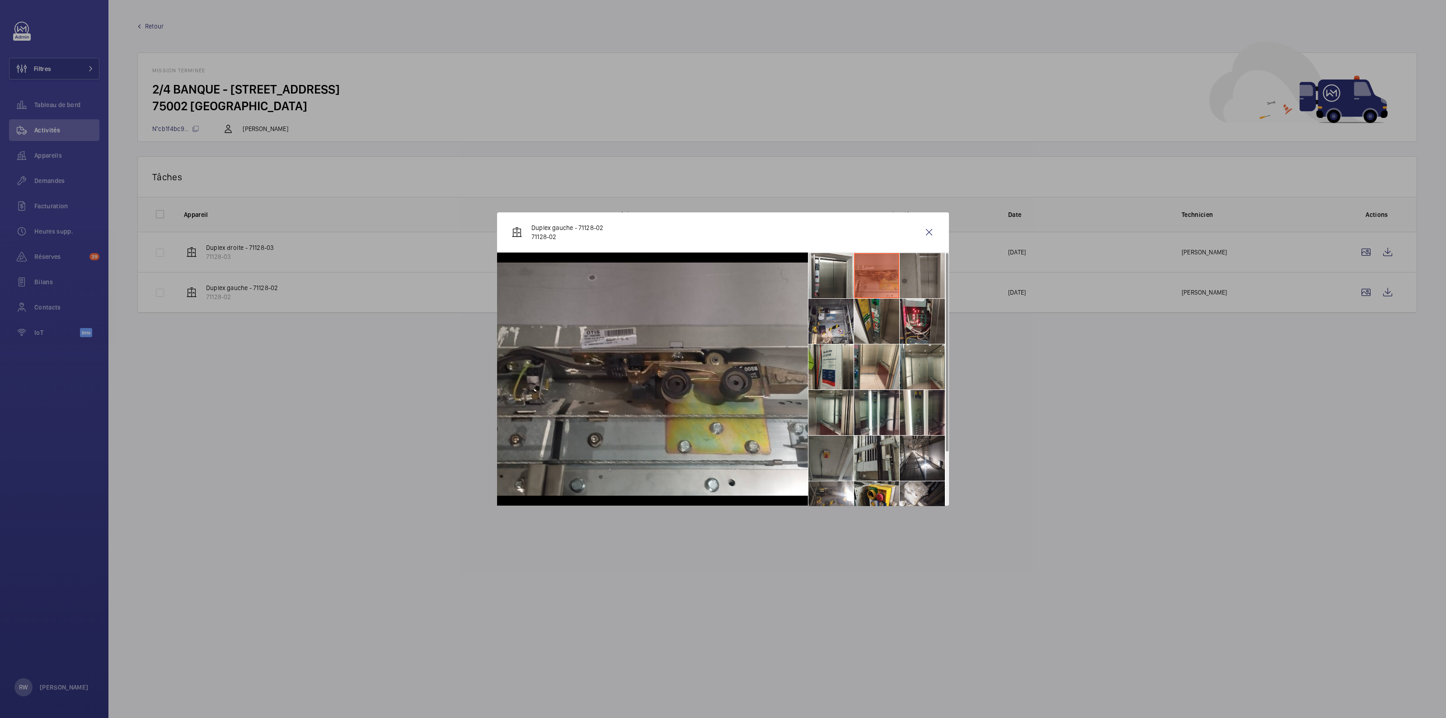
drag, startPoint x: 921, startPoint y: 279, endPoint x: 918, endPoint y: 284, distance: 6.5
click at [921, 280] on li at bounding box center [921, 275] width 45 height 45
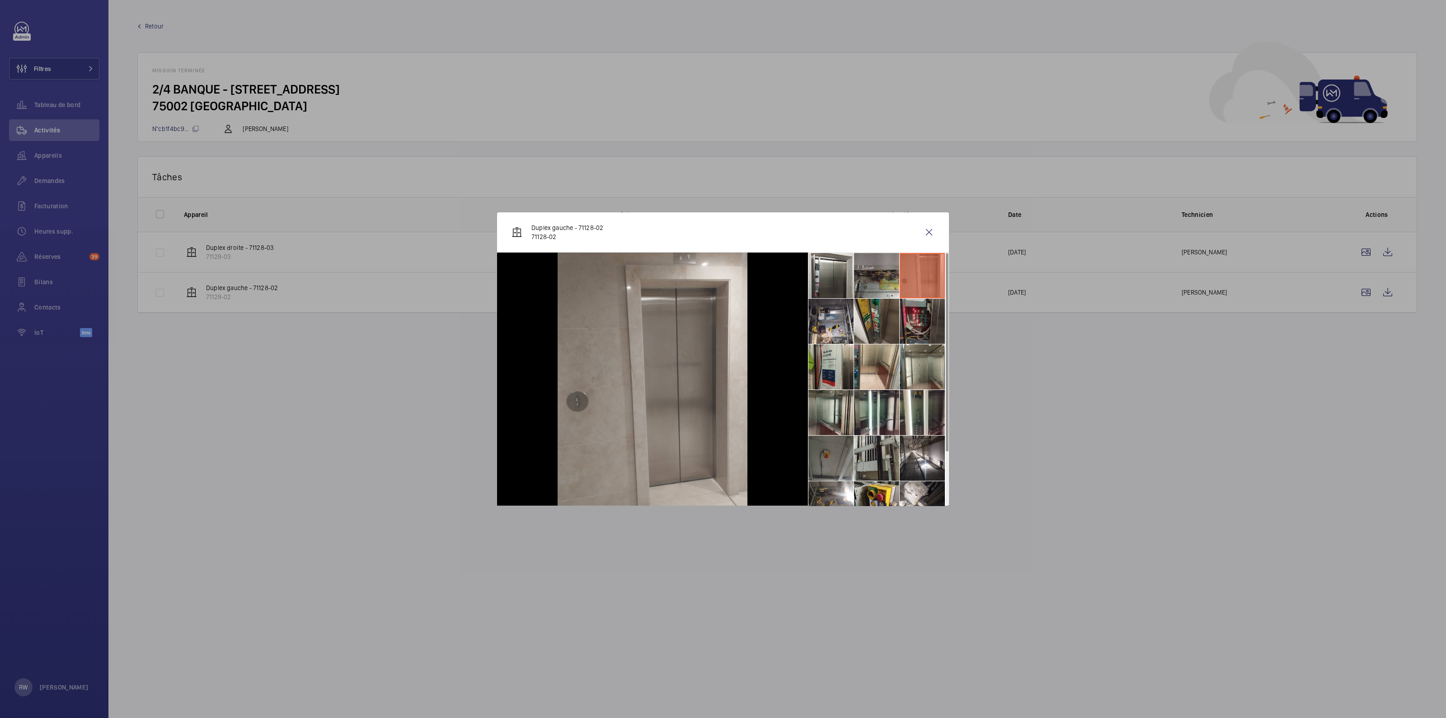
click at [915, 322] on li at bounding box center [921, 321] width 45 height 45
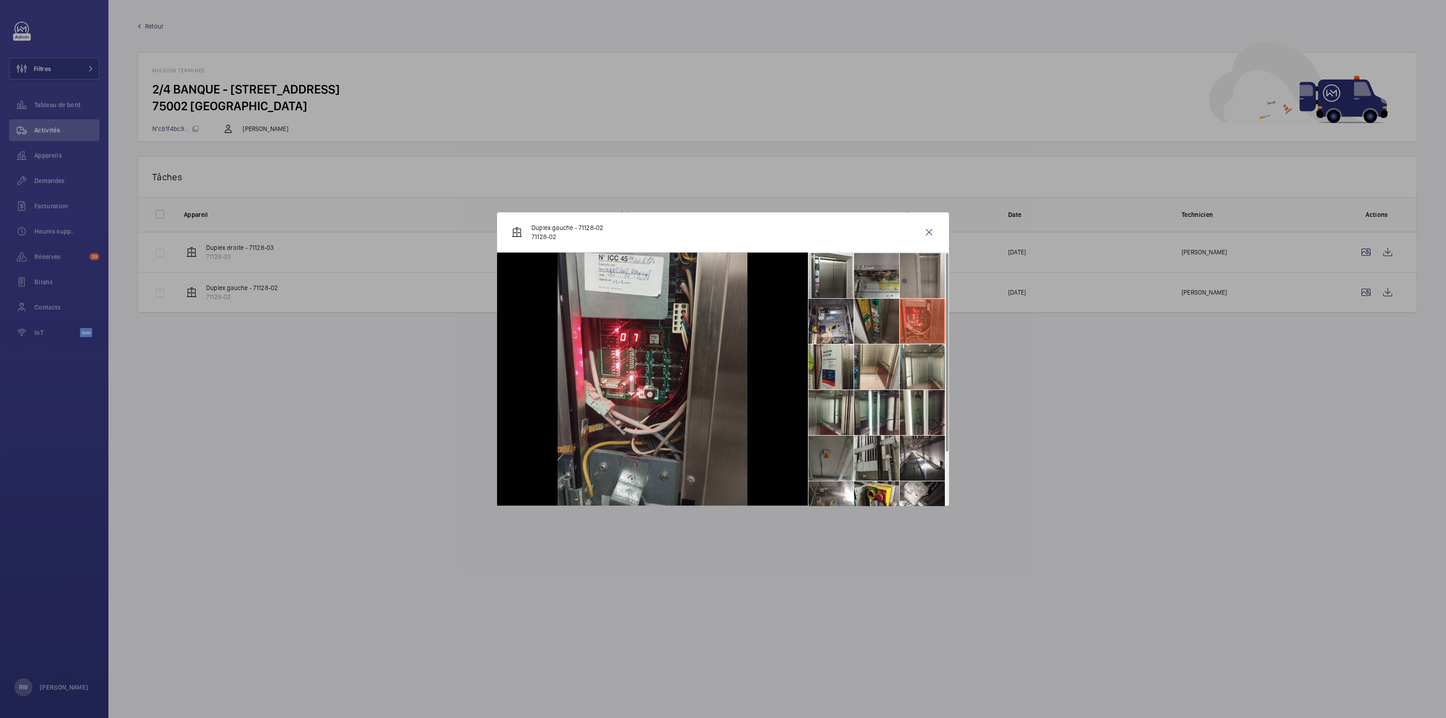
click at [870, 324] on li at bounding box center [876, 321] width 45 height 45
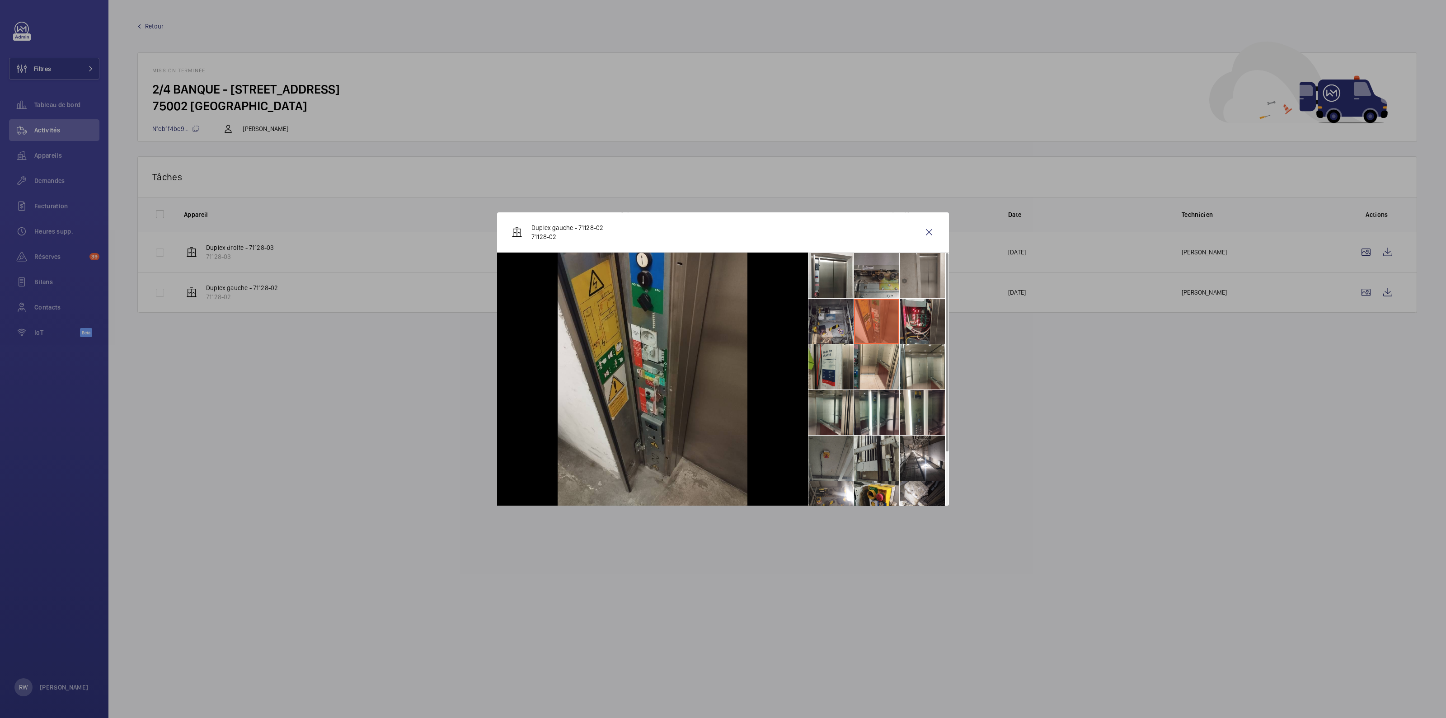
click at [840, 324] on li at bounding box center [830, 321] width 45 height 45
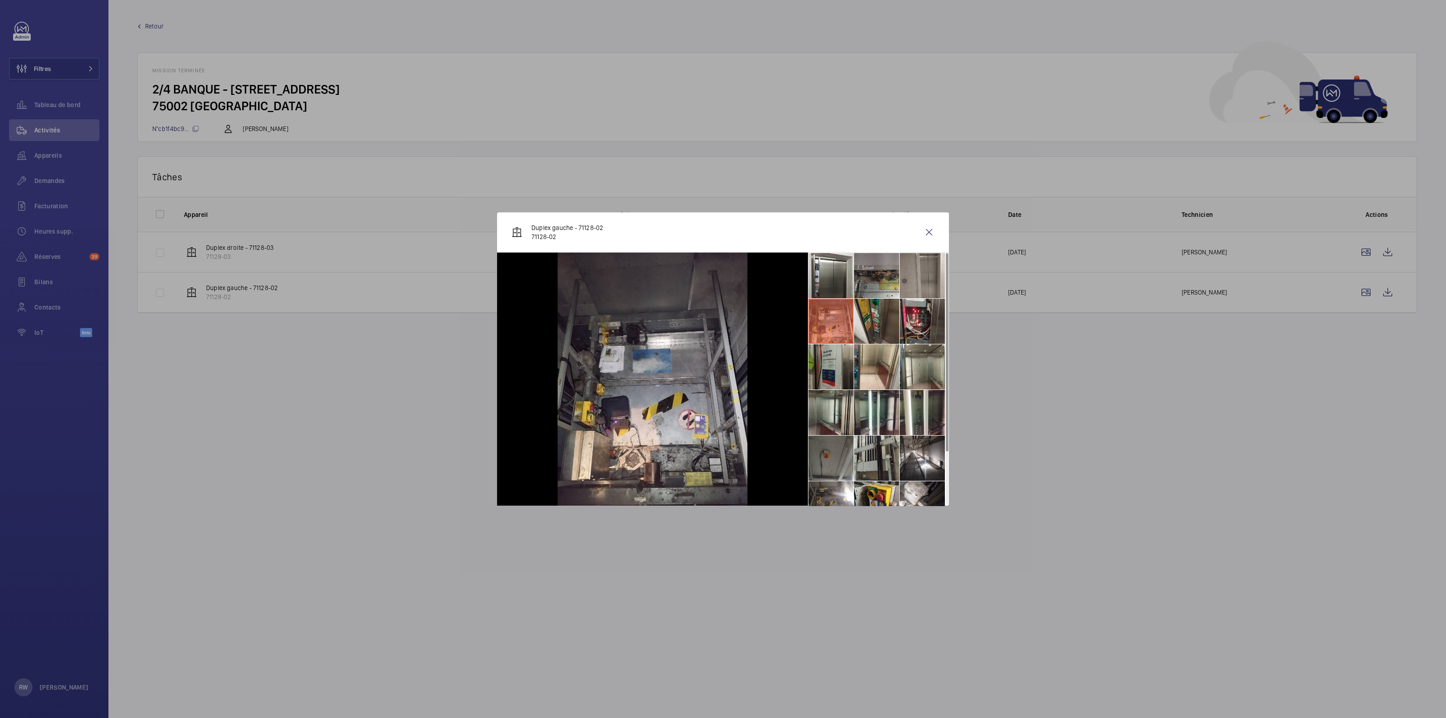
click at [844, 371] on li at bounding box center [830, 366] width 45 height 45
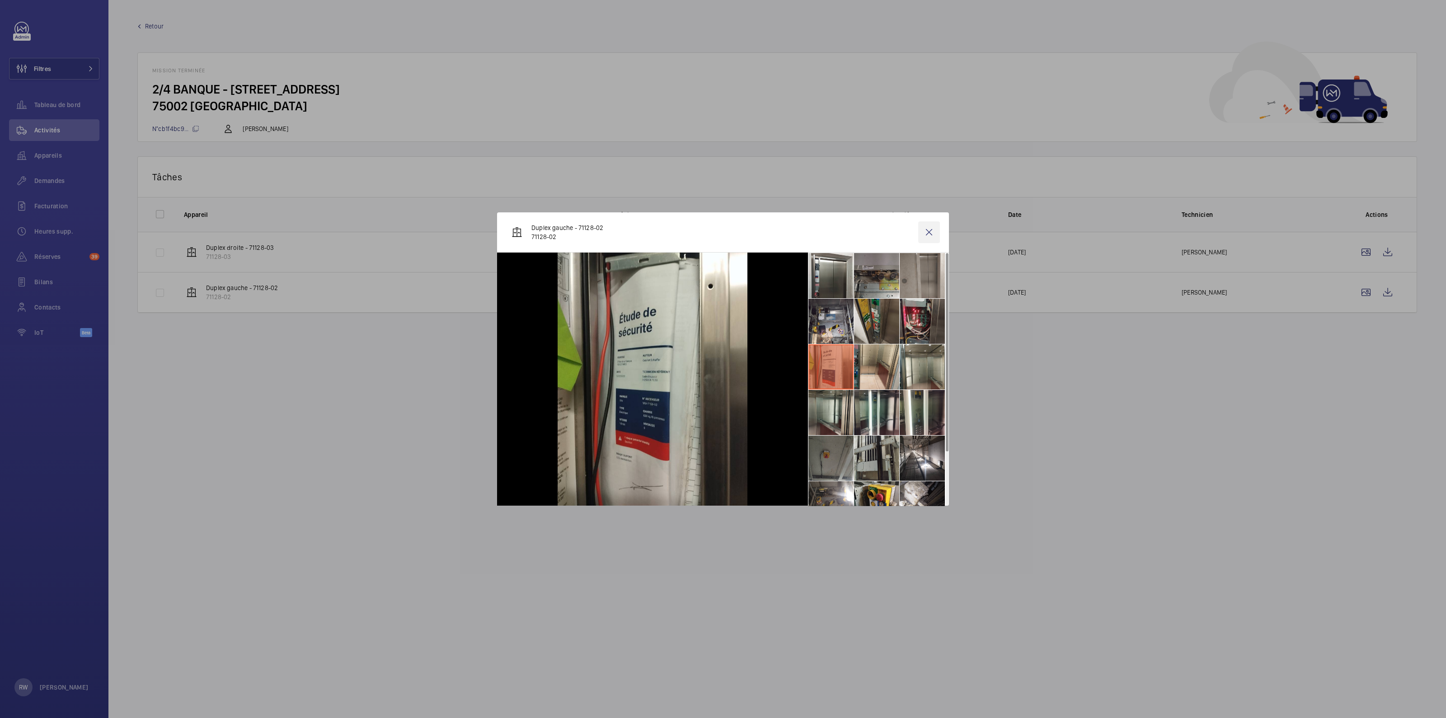
click at [929, 234] on wm-front-icon-button at bounding box center [929, 232] width 22 height 22
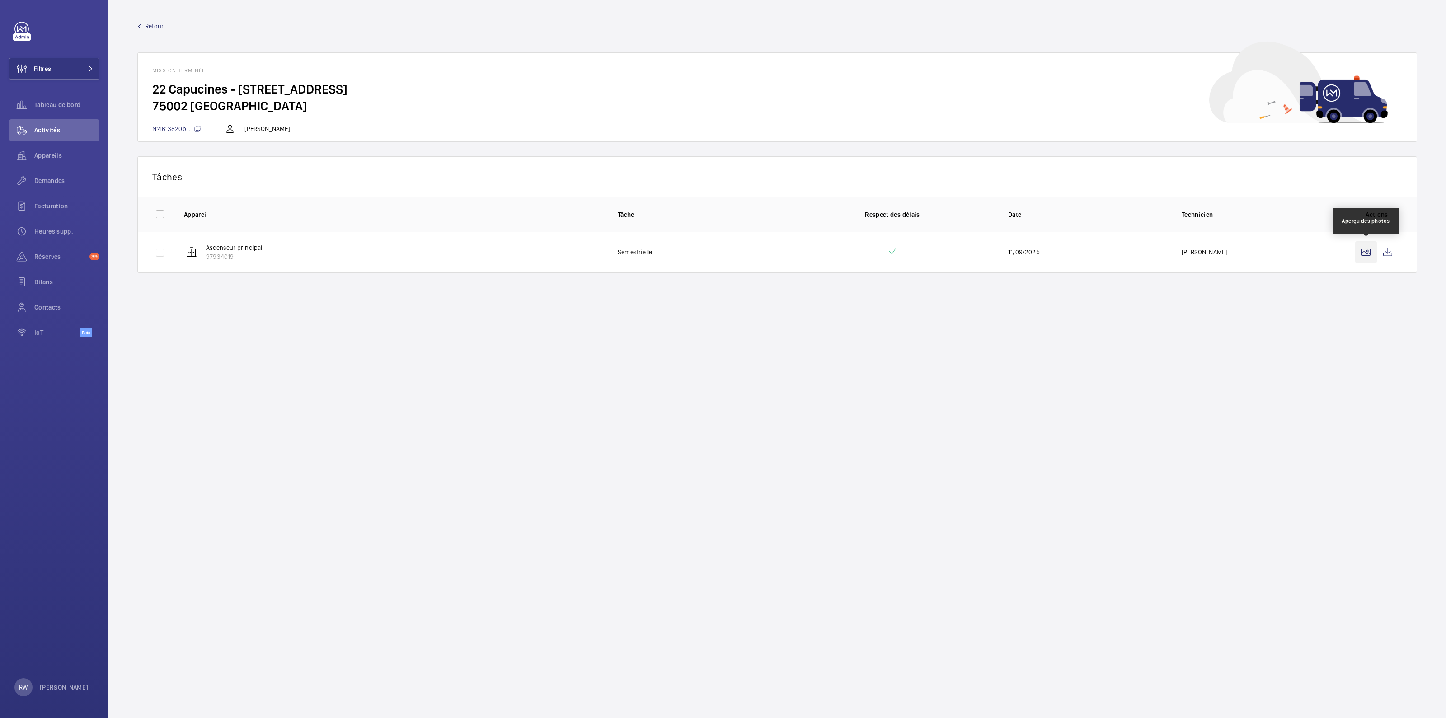
click at [1366, 252] on wm-front-icon-button at bounding box center [1366, 252] width 22 height 22
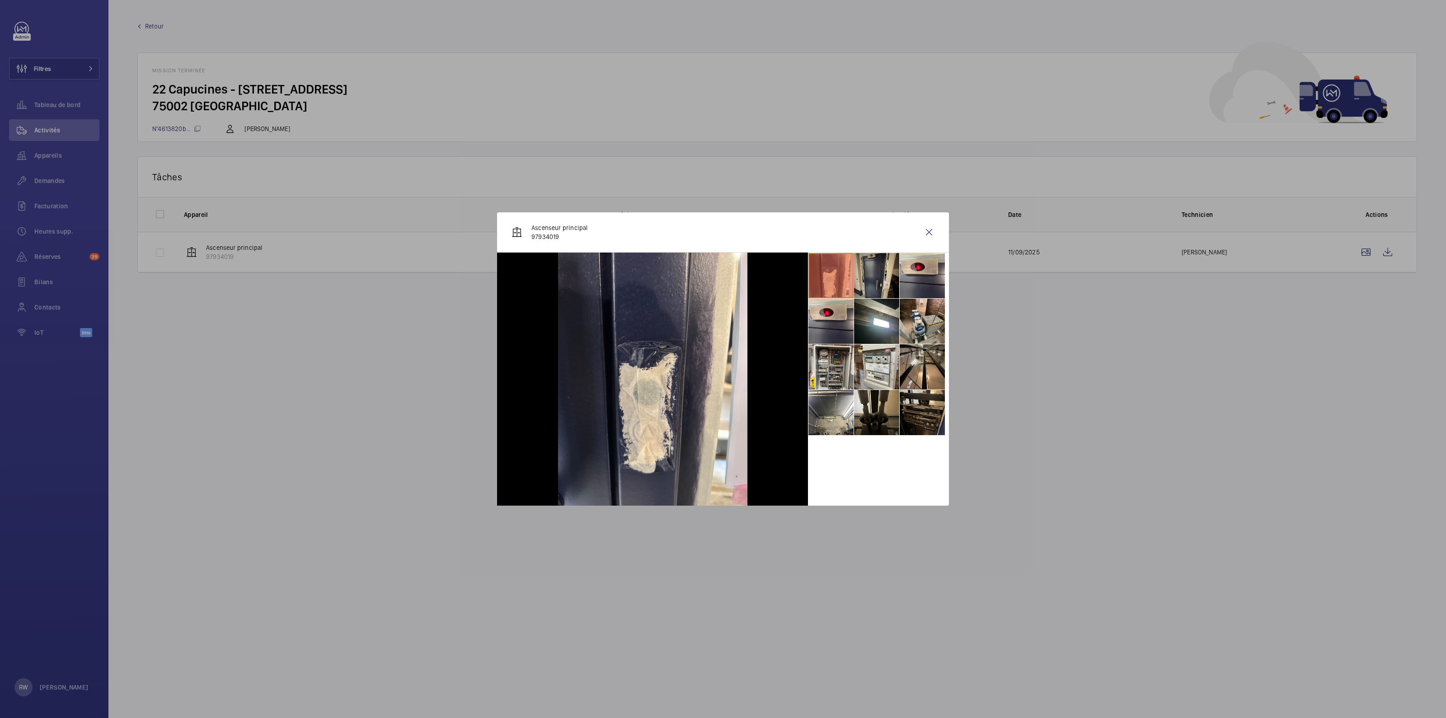
click at [879, 276] on li at bounding box center [876, 275] width 45 height 45
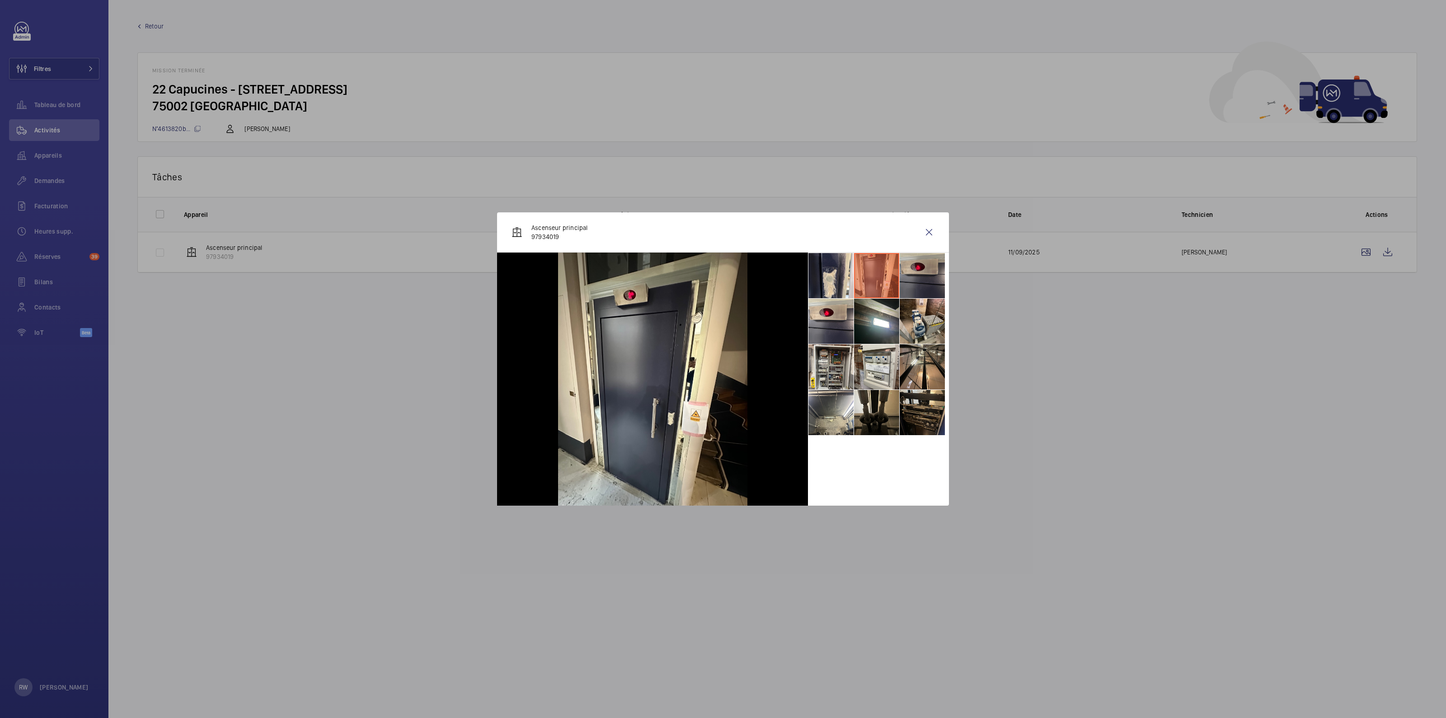
click at [924, 274] on li at bounding box center [921, 275] width 45 height 45
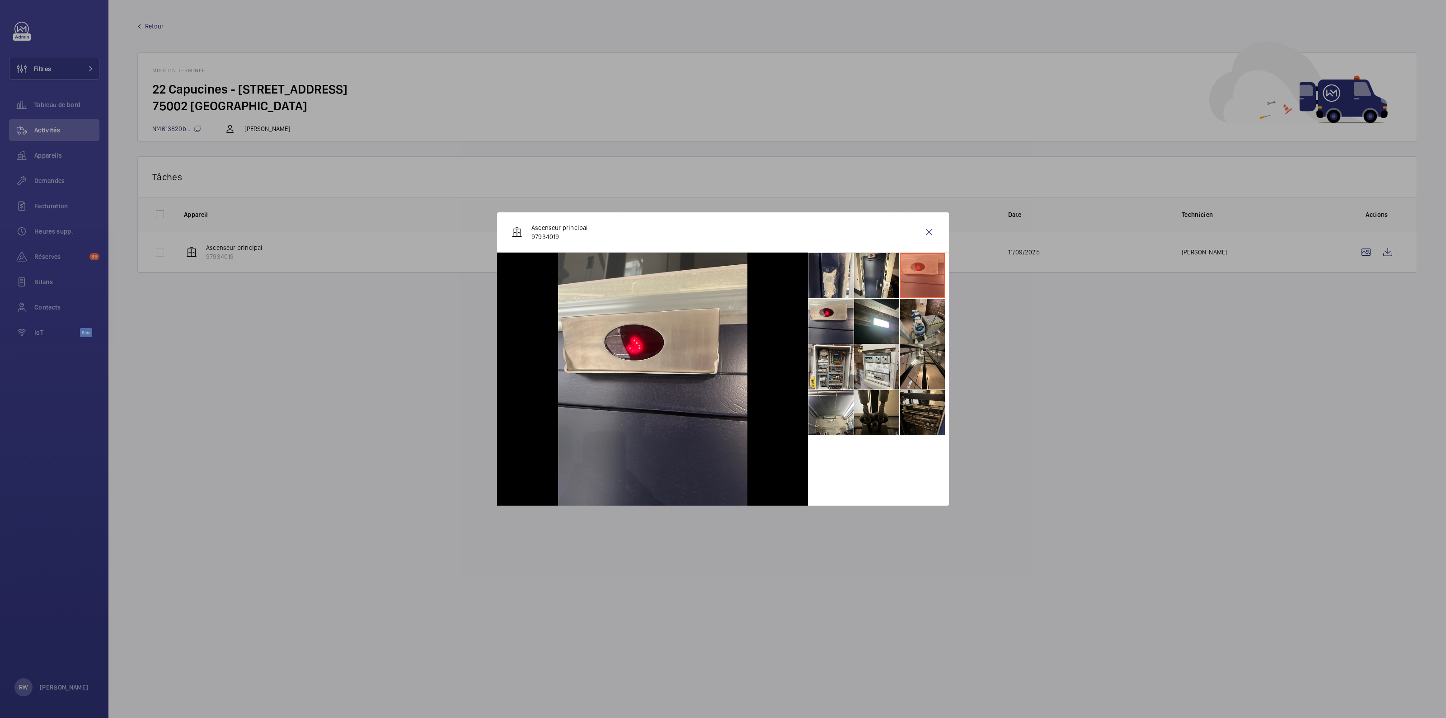
click at [913, 335] on li at bounding box center [921, 321] width 45 height 45
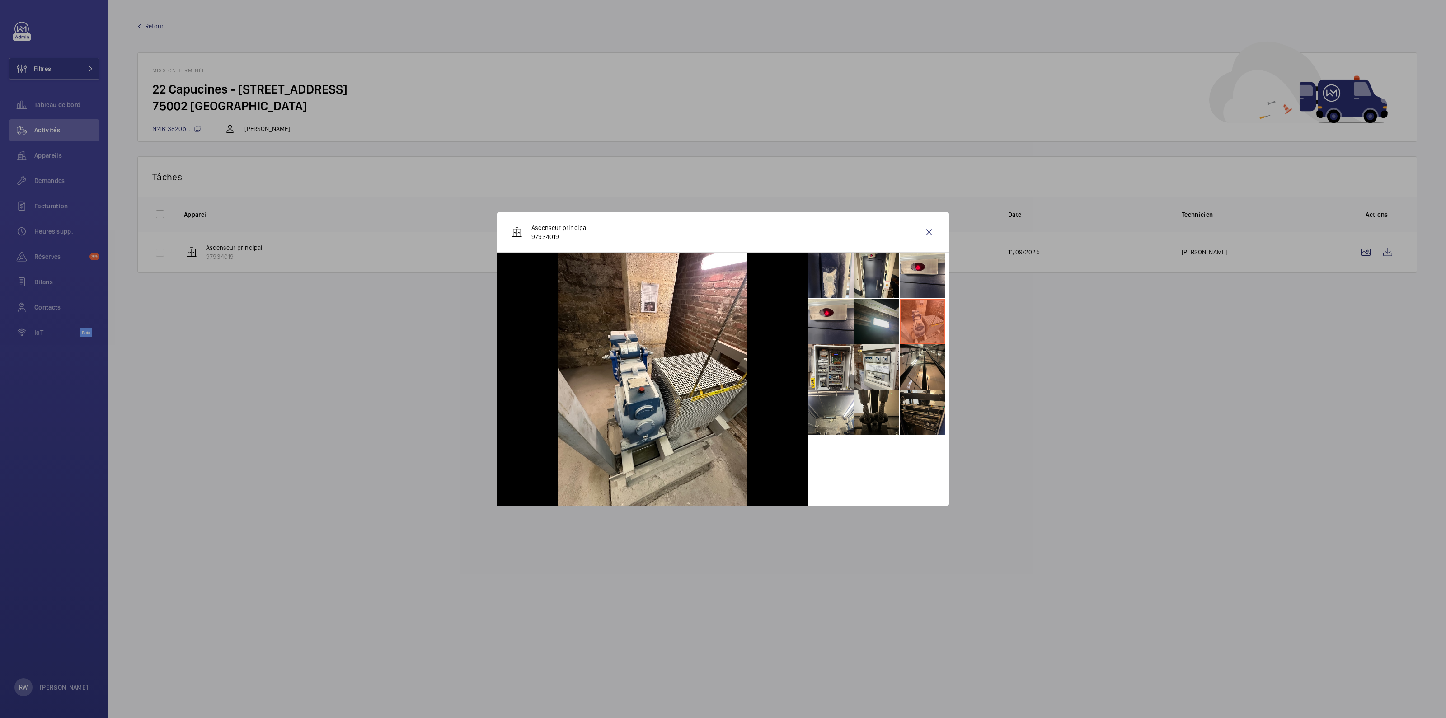
click at [866, 324] on li at bounding box center [876, 321] width 45 height 45
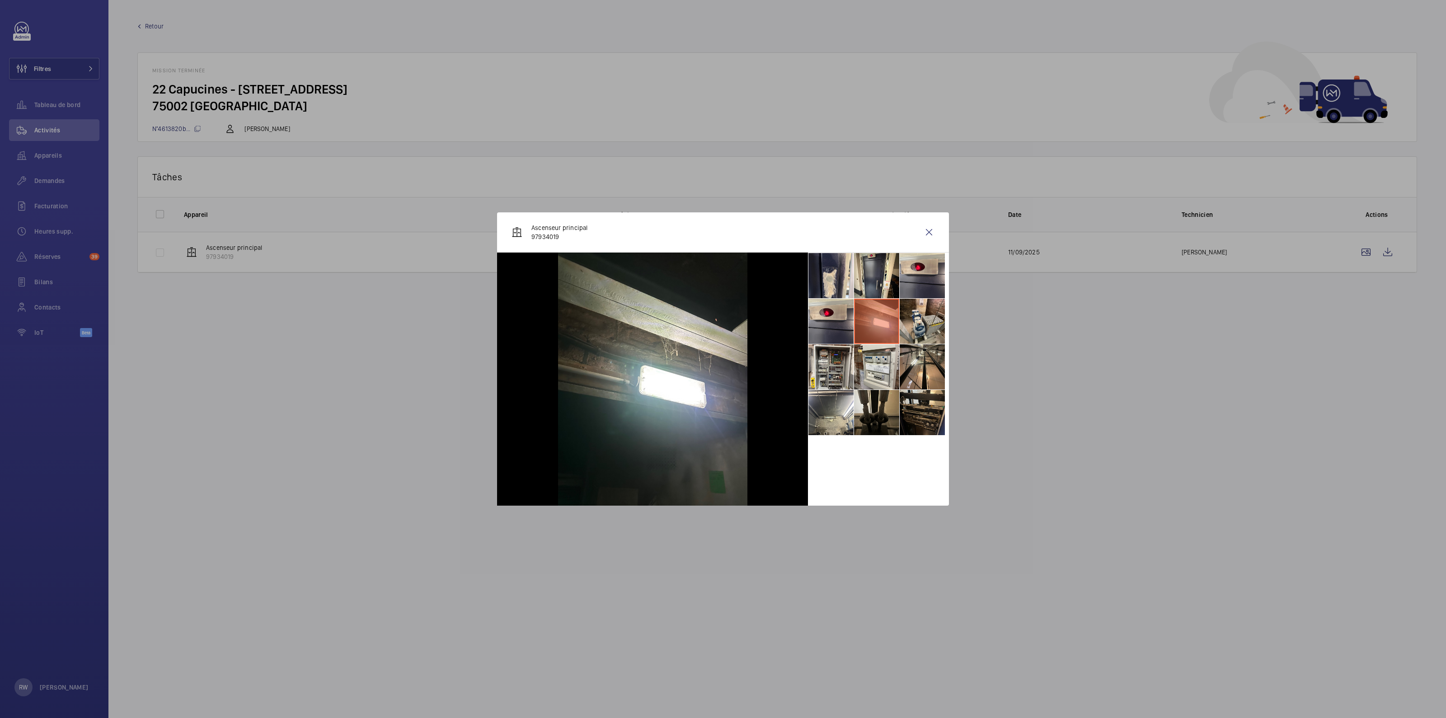
click at [806, 323] on div at bounding box center [652, 379] width 311 height 253
click at [831, 339] on li at bounding box center [830, 321] width 45 height 45
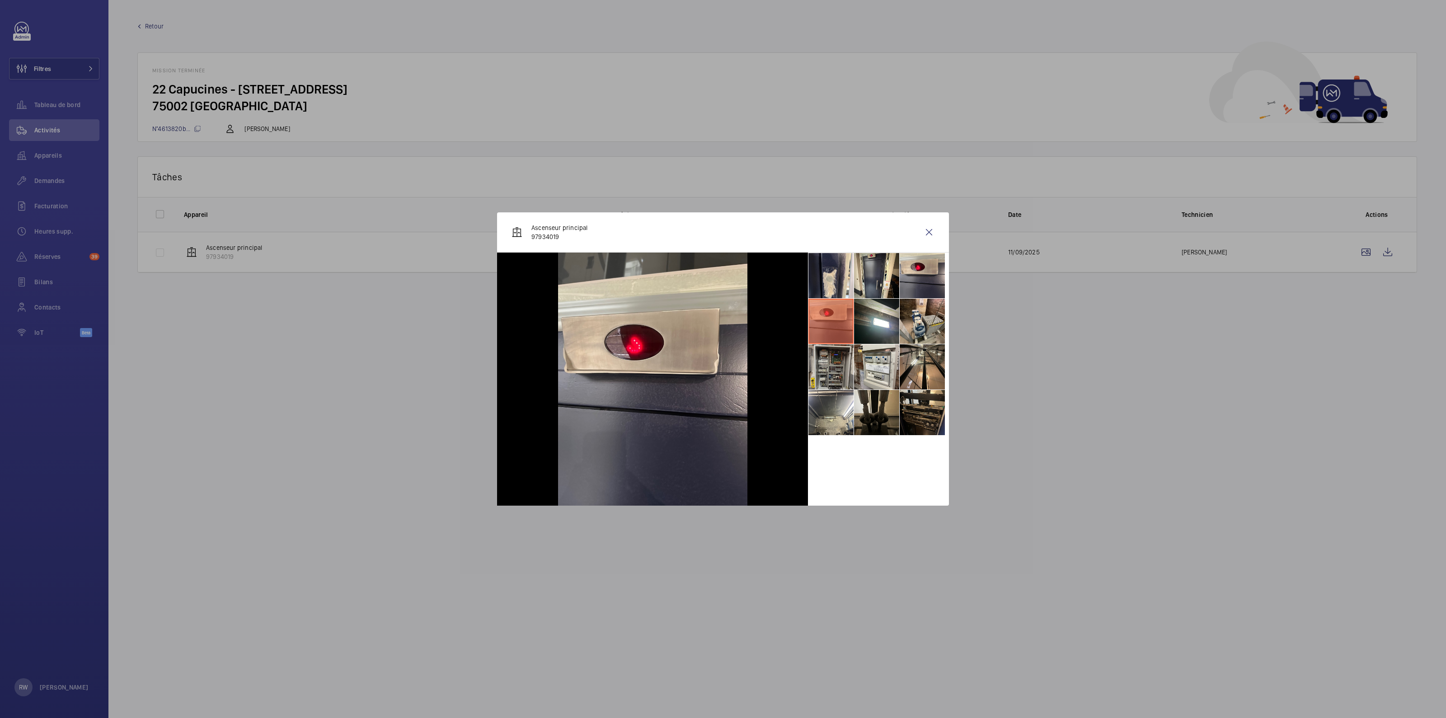
click at [835, 371] on li at bounding box center [830, 366] width 45 height 45
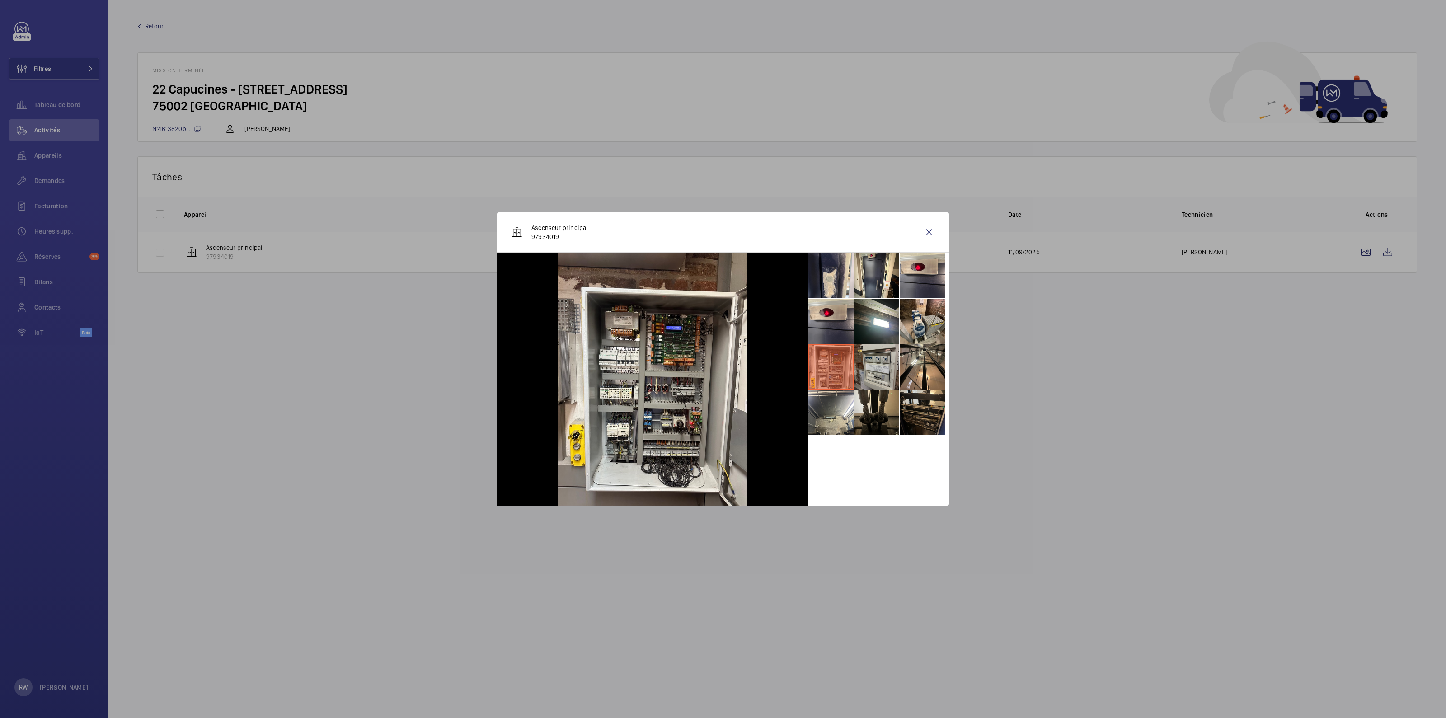
click at [865, 371] on li at bounding box center [876, 366] width 45 height 45
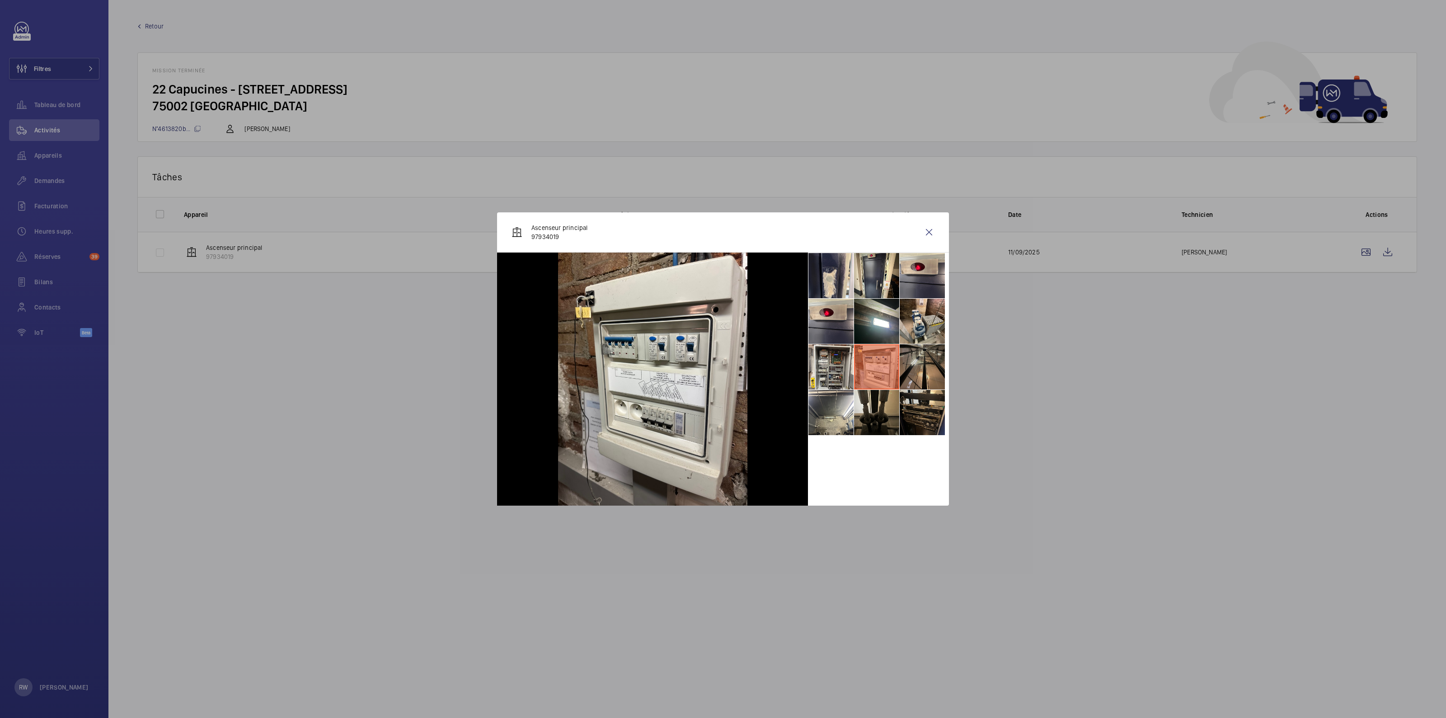
click at [916, 367] on li at bounding box center [921, 366] width 45 height 45
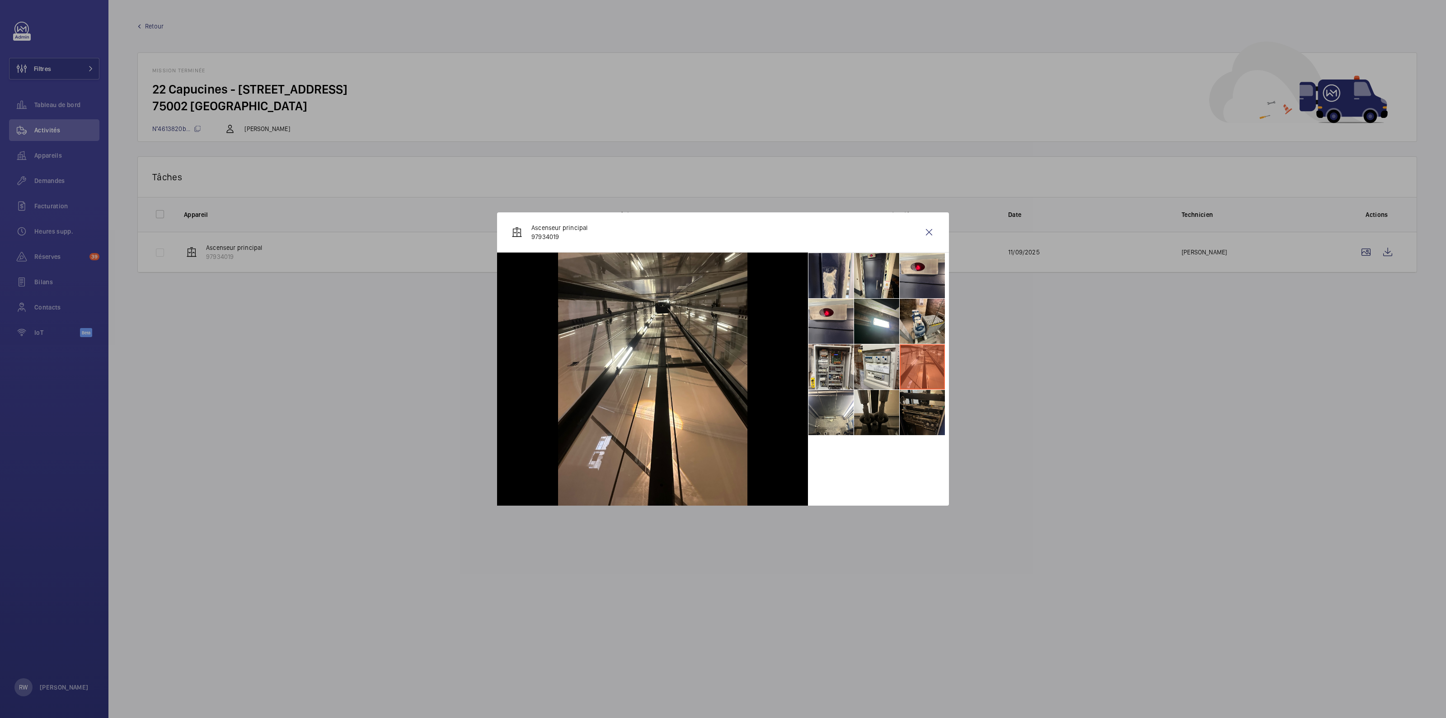
click at [914, 401] on li at bounding box center [921, 412] width 45 height 45
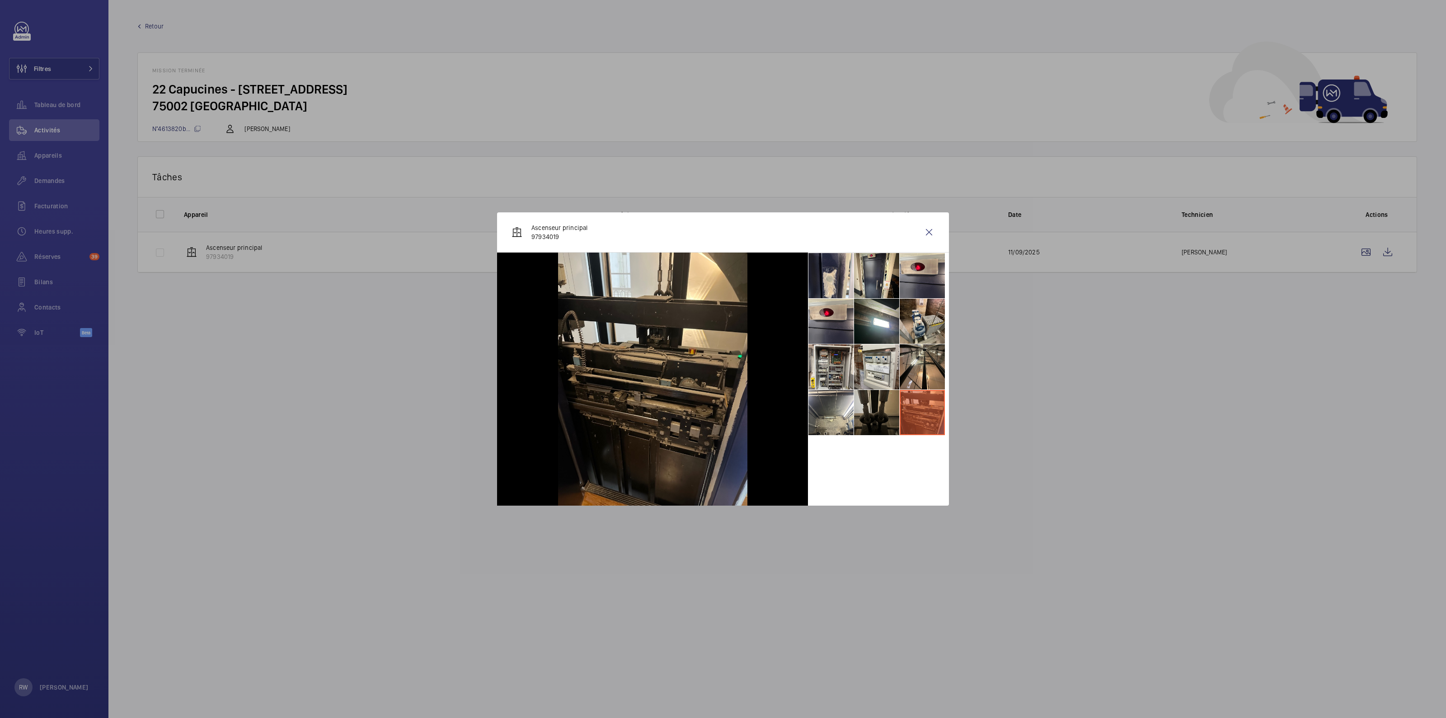
click at [878, 401] on li at bounding box center [876, 412] width 45 height 45
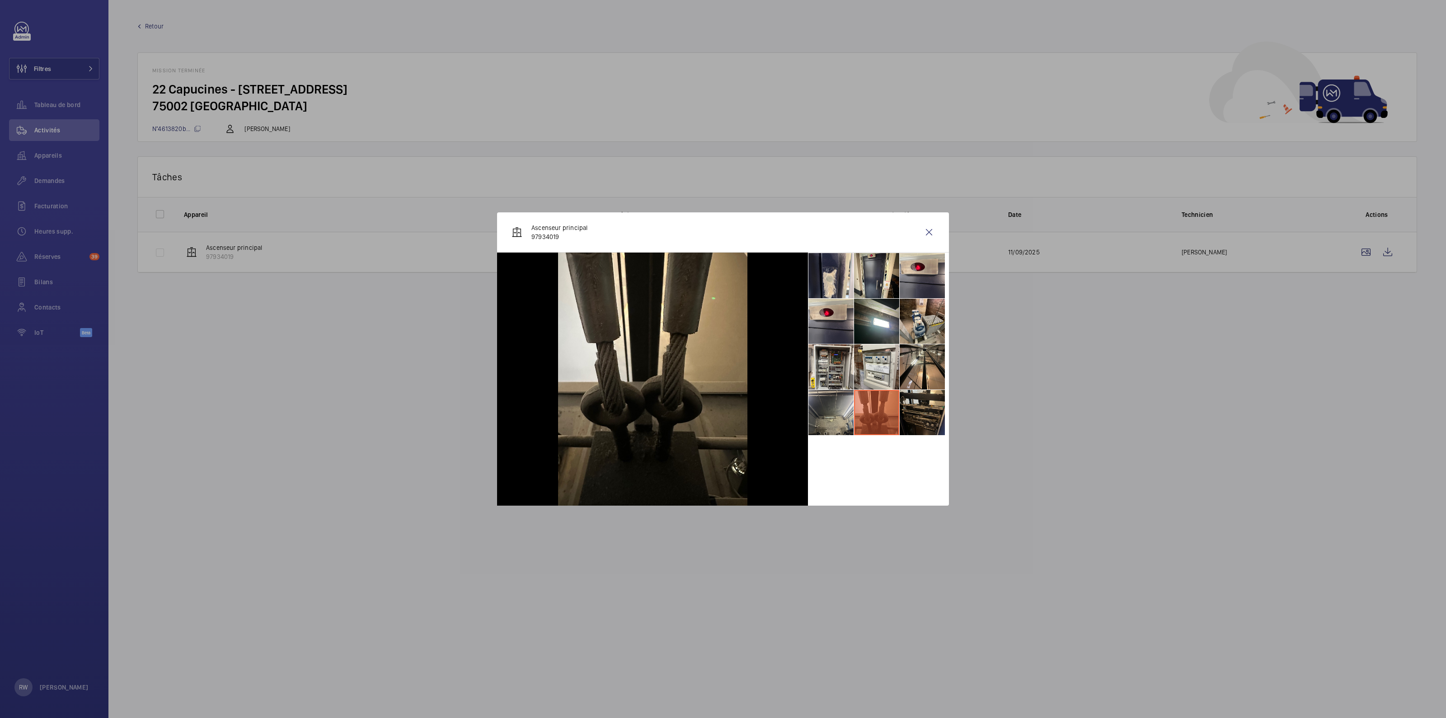
click at [838, 414] on li at bounding box center [830, 412] width 45 height 45
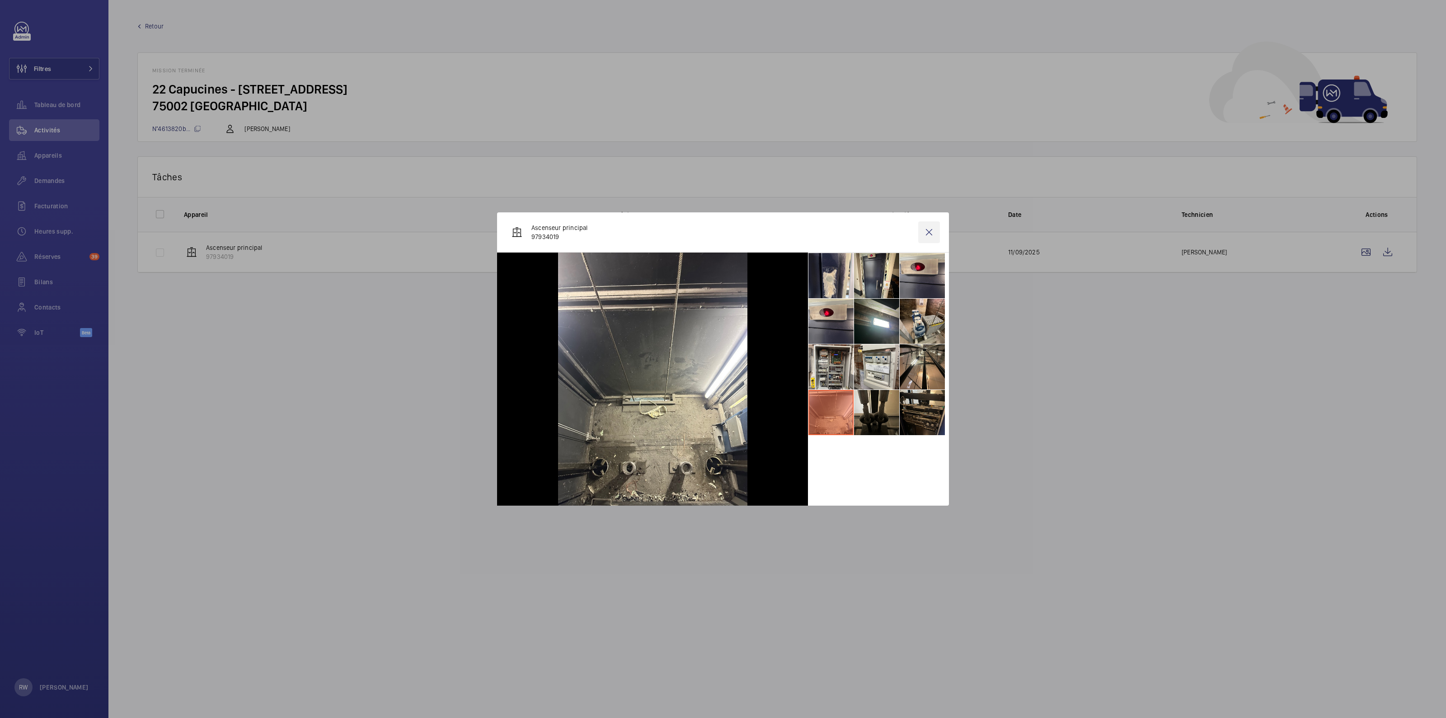
click at [929, 234] on wm-front-icon-button at bounding box center [929, 232] width 22 height 22
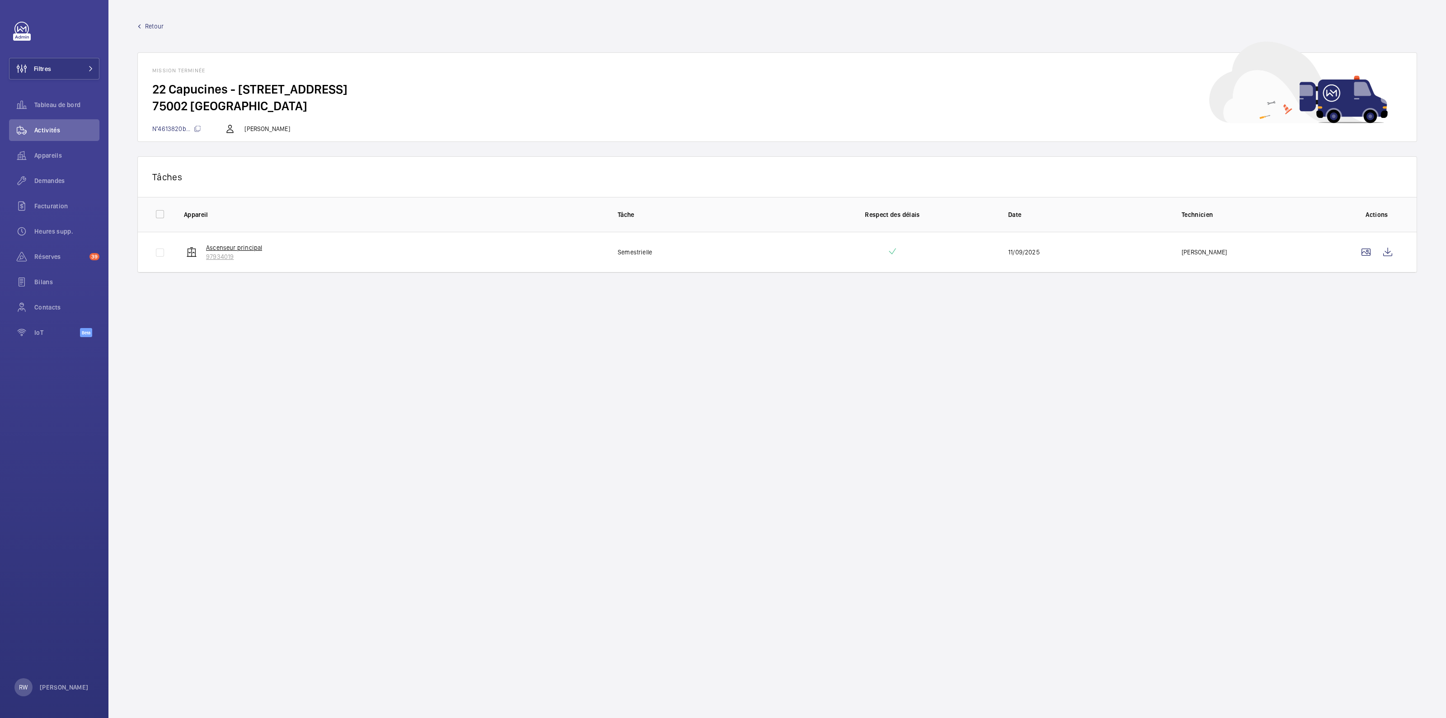
drag, startPoint x: 246, startPoint y: 256, endPoint x: 206, endPoint y: 259, distance: 40.3
click at [206, 259] on p "97934019" at bounding box center [234, 256] width 56 height 9
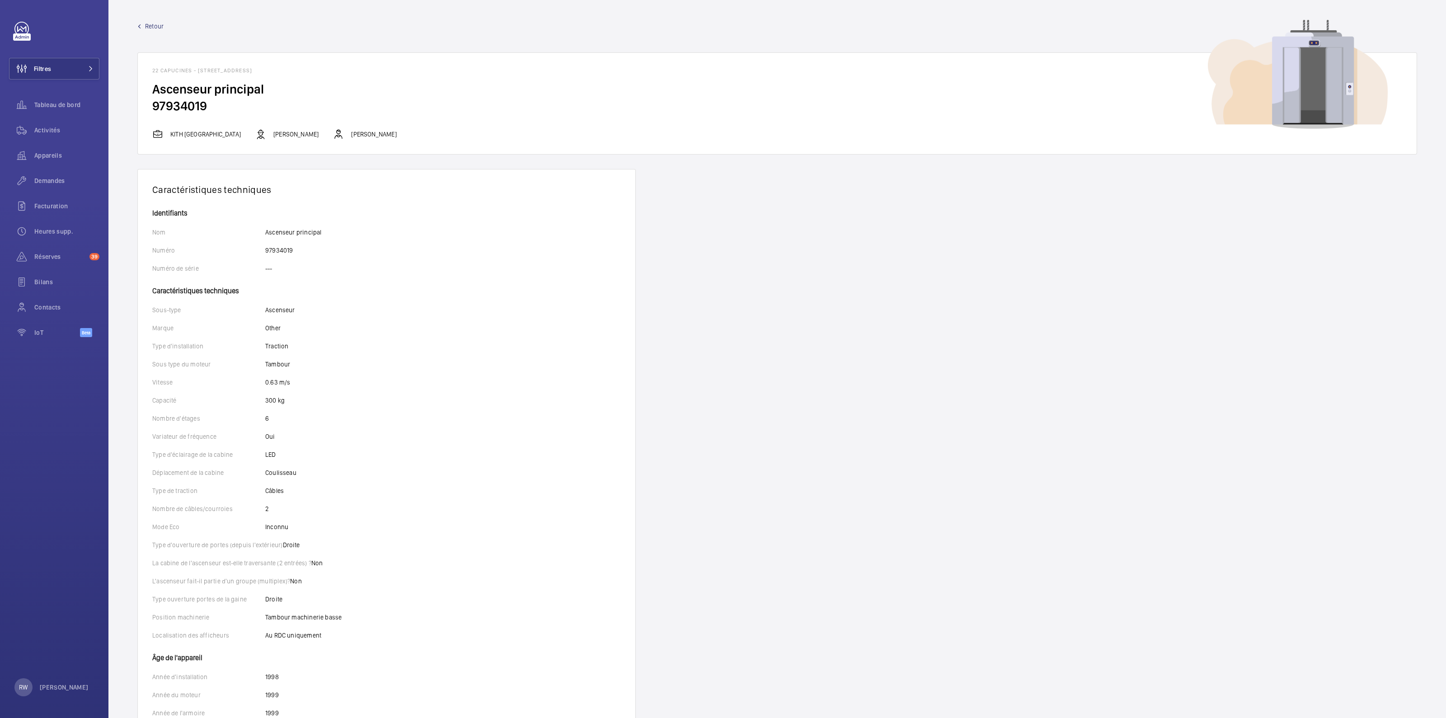
click at [176, 108] on h2 "97934019" at bounding box center [777, 106] width 1250 height 17
click at [177, 108] on h2 "97934019" at bounding box center [777, 106] width 1250 height 17
copy h2 "97934019"
click at [148, 26] on span "Retour" at bounding box center [154, 26] width 19 height 9
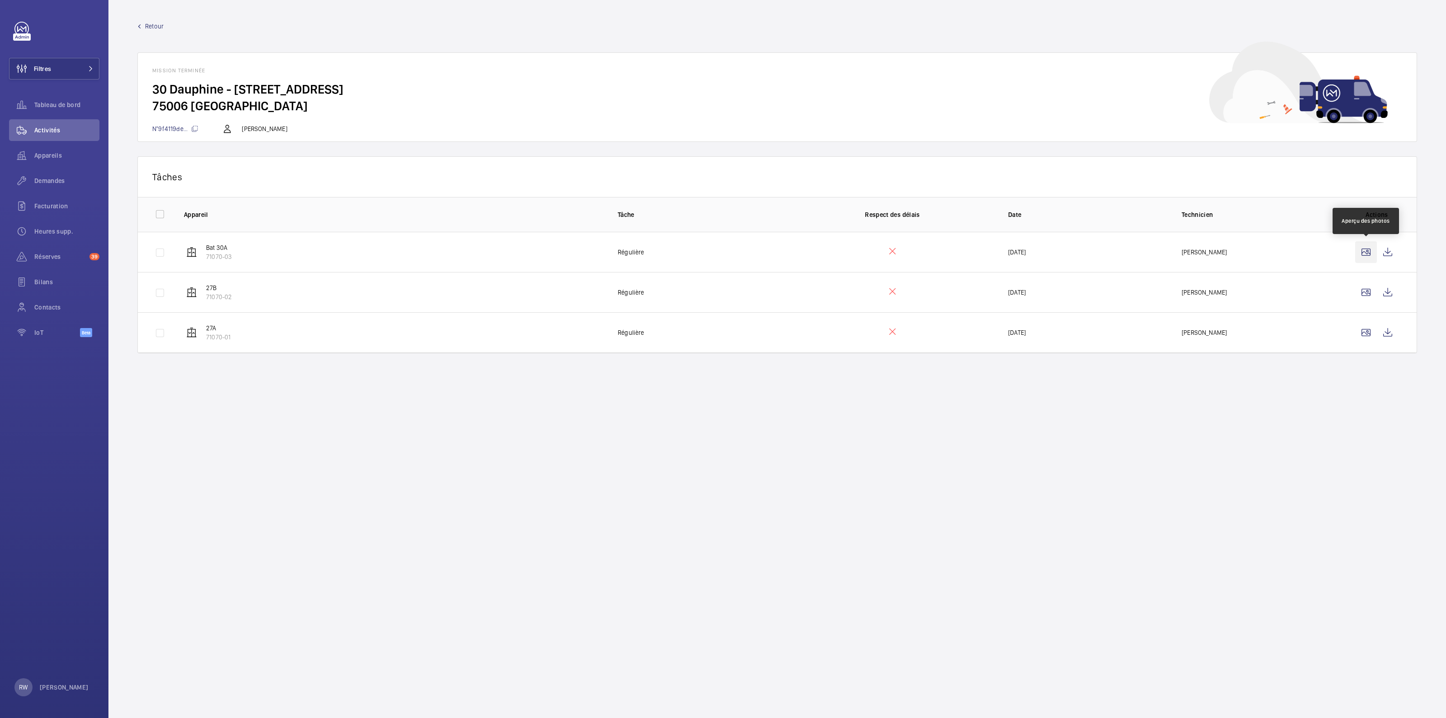
click at [1365, 250] on wm-front-icon-button at bounding box center [1366, 252] width 22 height 22
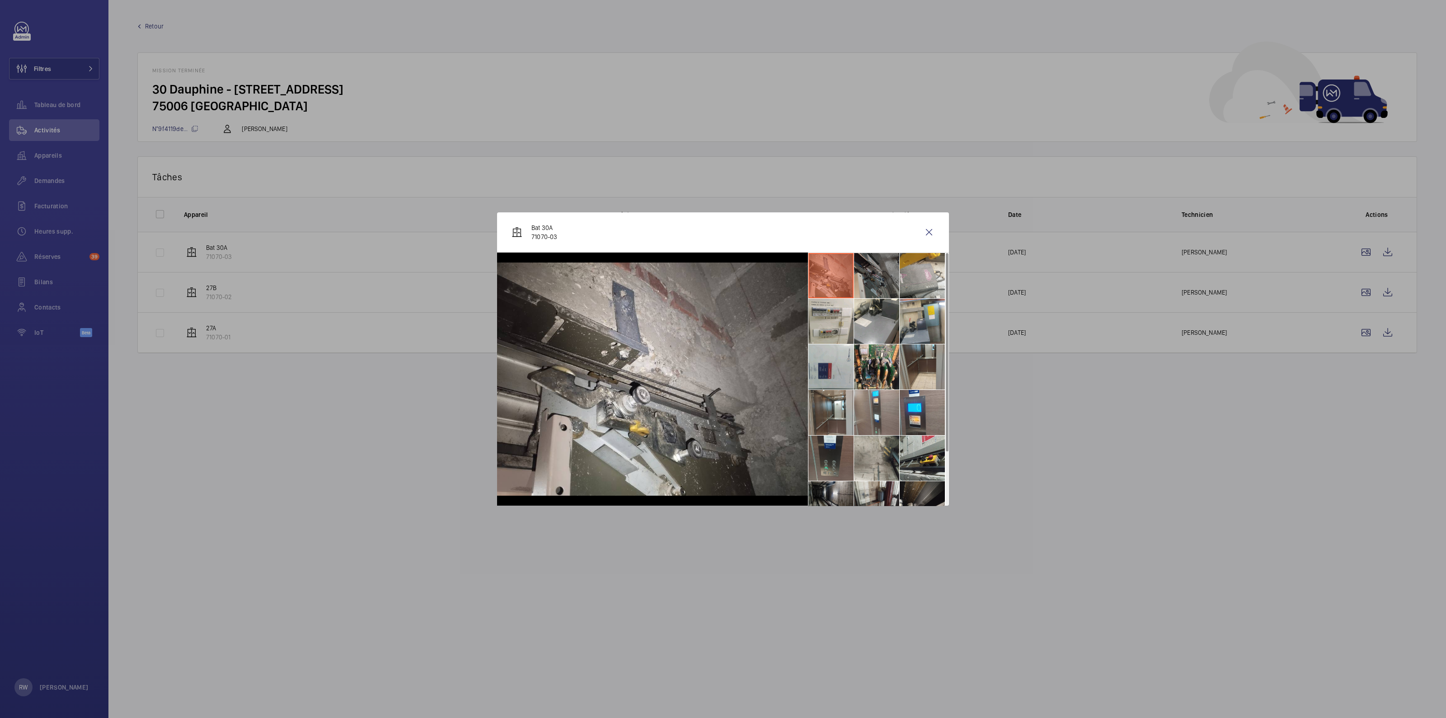
click at [871, 274] on li at bounding box center [876, 275] width 45 height 45
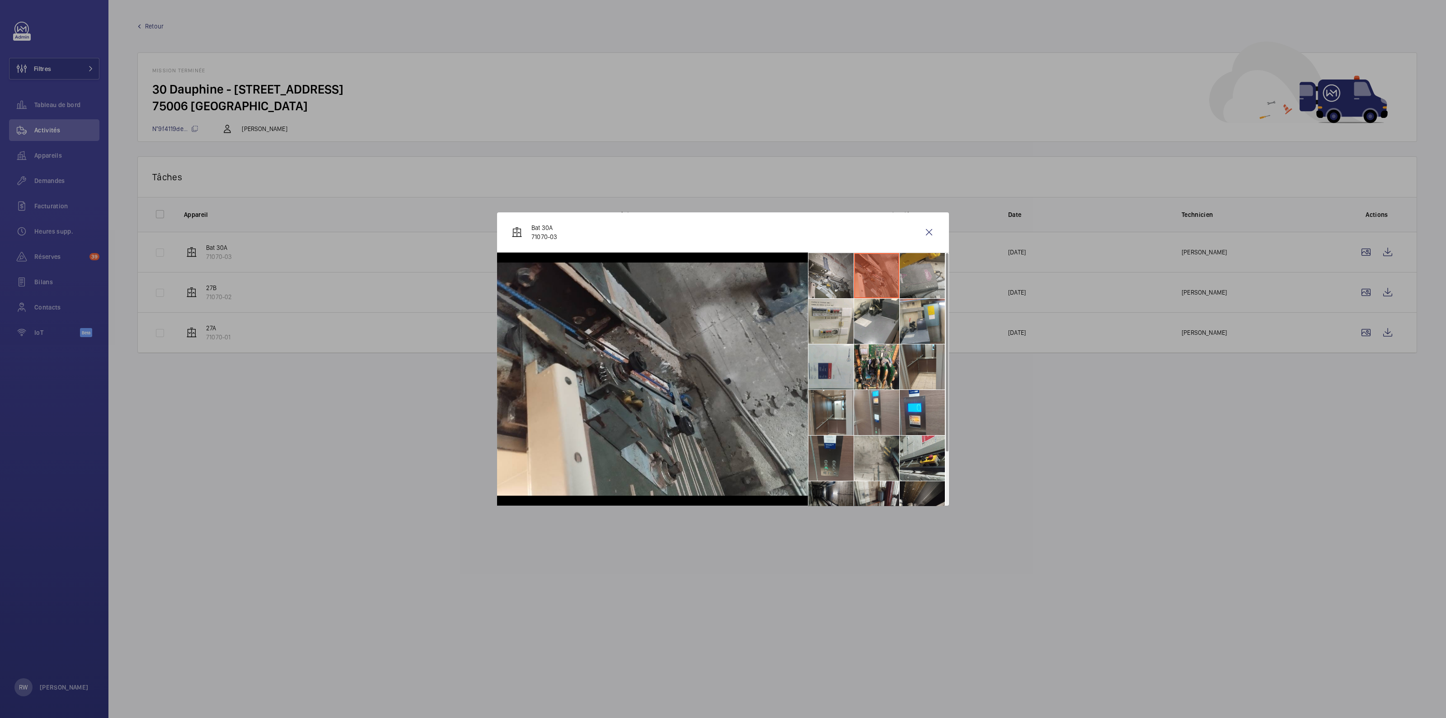
click at [913, 275] on li at bounding box center [921, 275] width 45 height 45
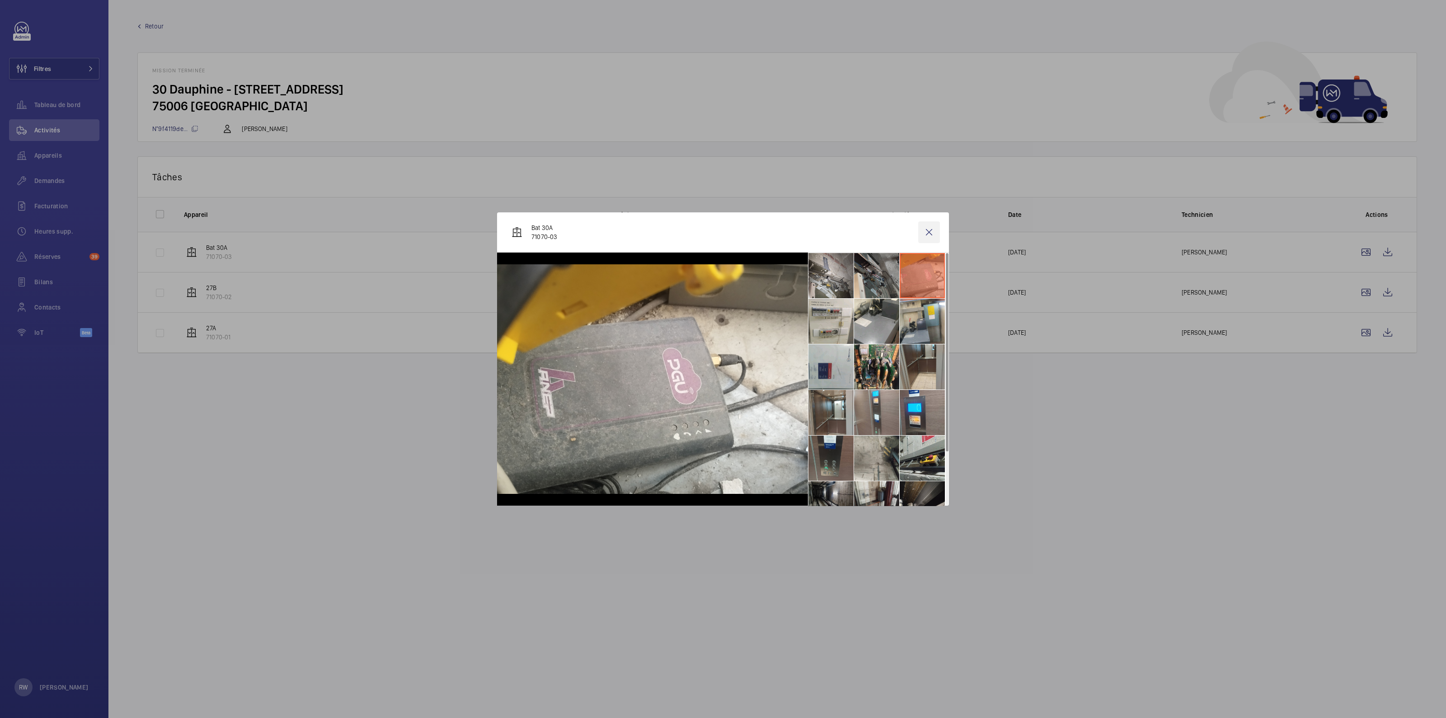
click at [932, 232] on wm-front-icon-button at bounding box center [929, 232] width 22 height 22
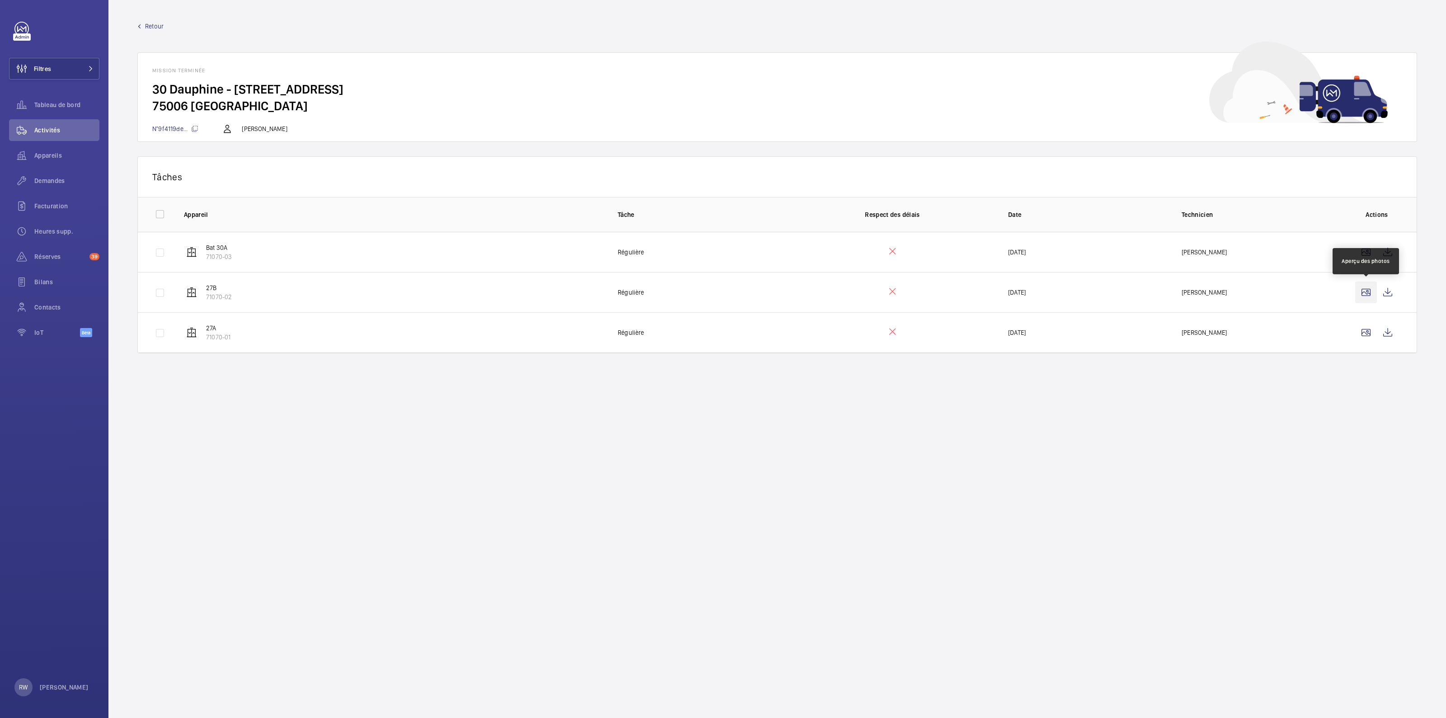
click at [1364, 290] on wm-front-icon-button at bounding box center [1366, 292] width 22 height 22
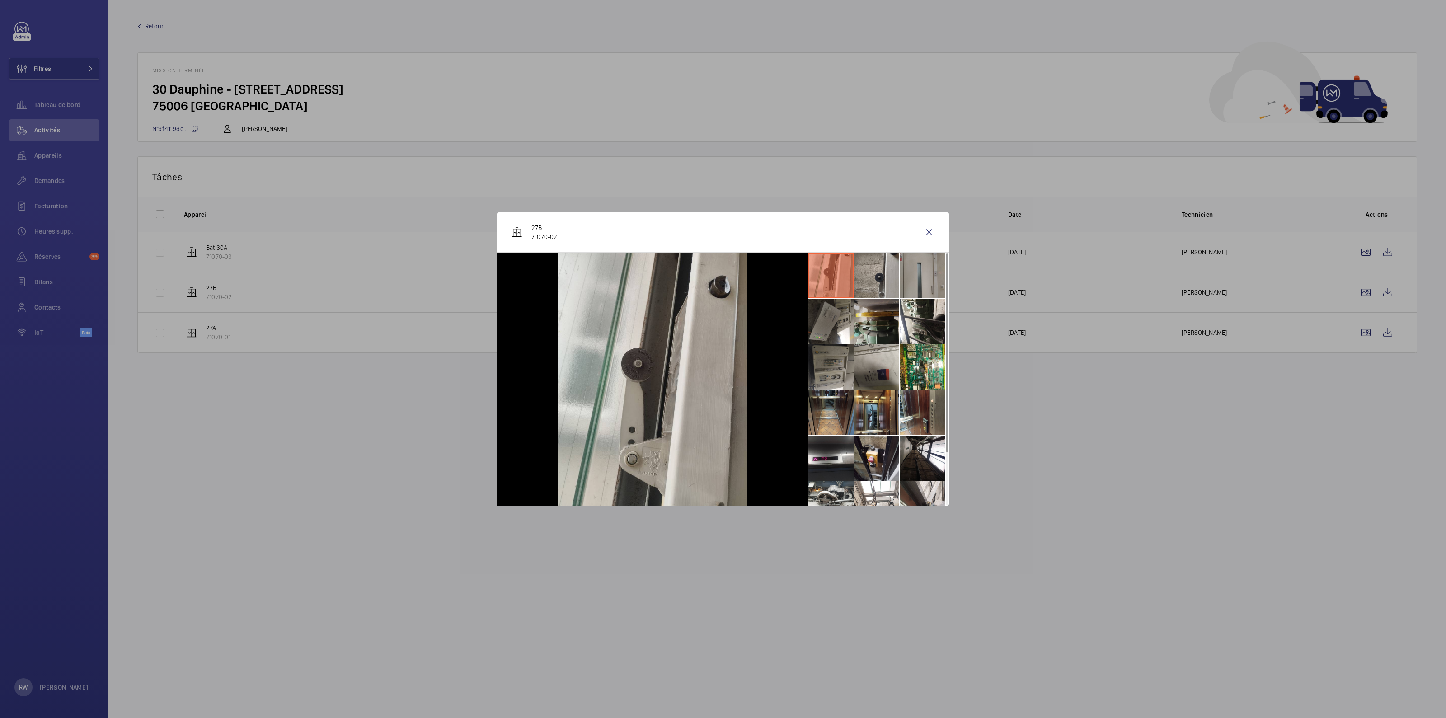
scroll to position [56, 0]
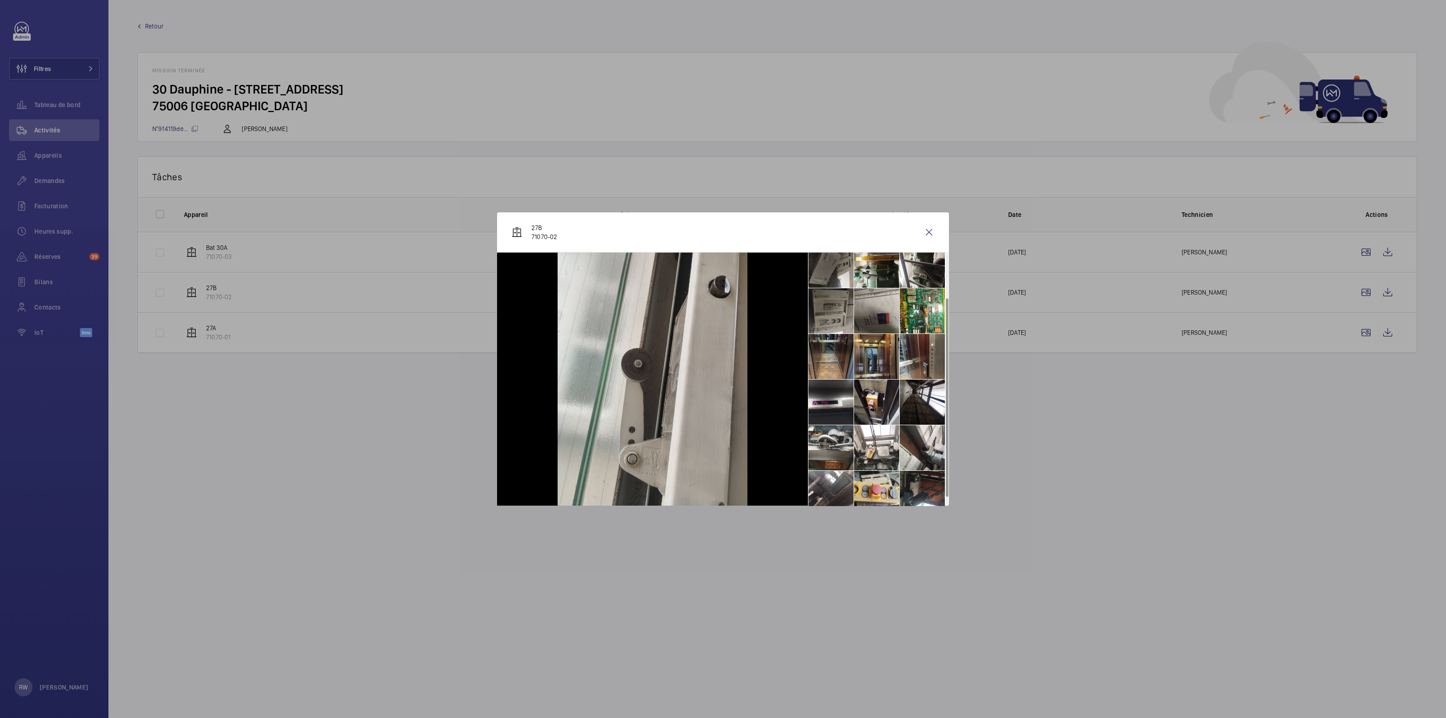
click at [837, 275] on li at bounding box center [830, 265] width 45 height 45
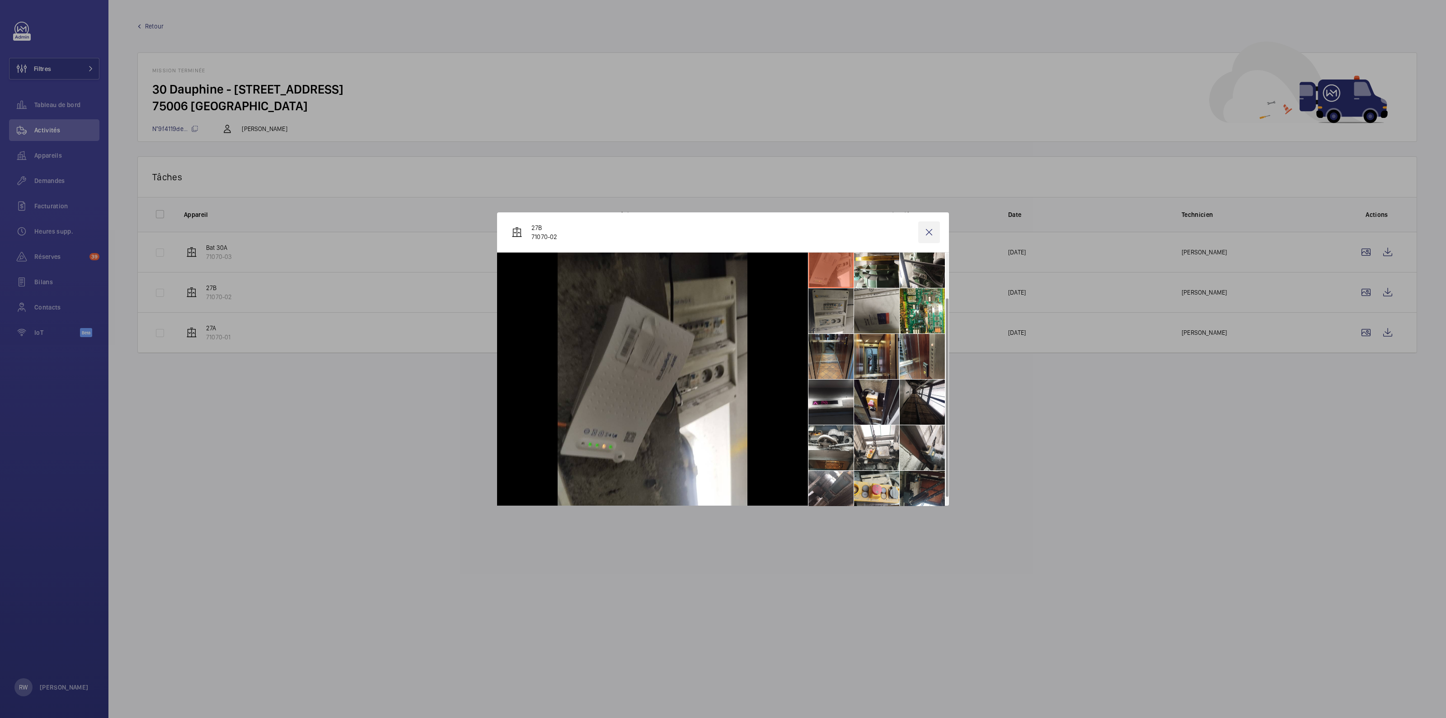
click at [931, 229] on wm-front-icon-button at bounding box center [929, 232] width 22 height 22
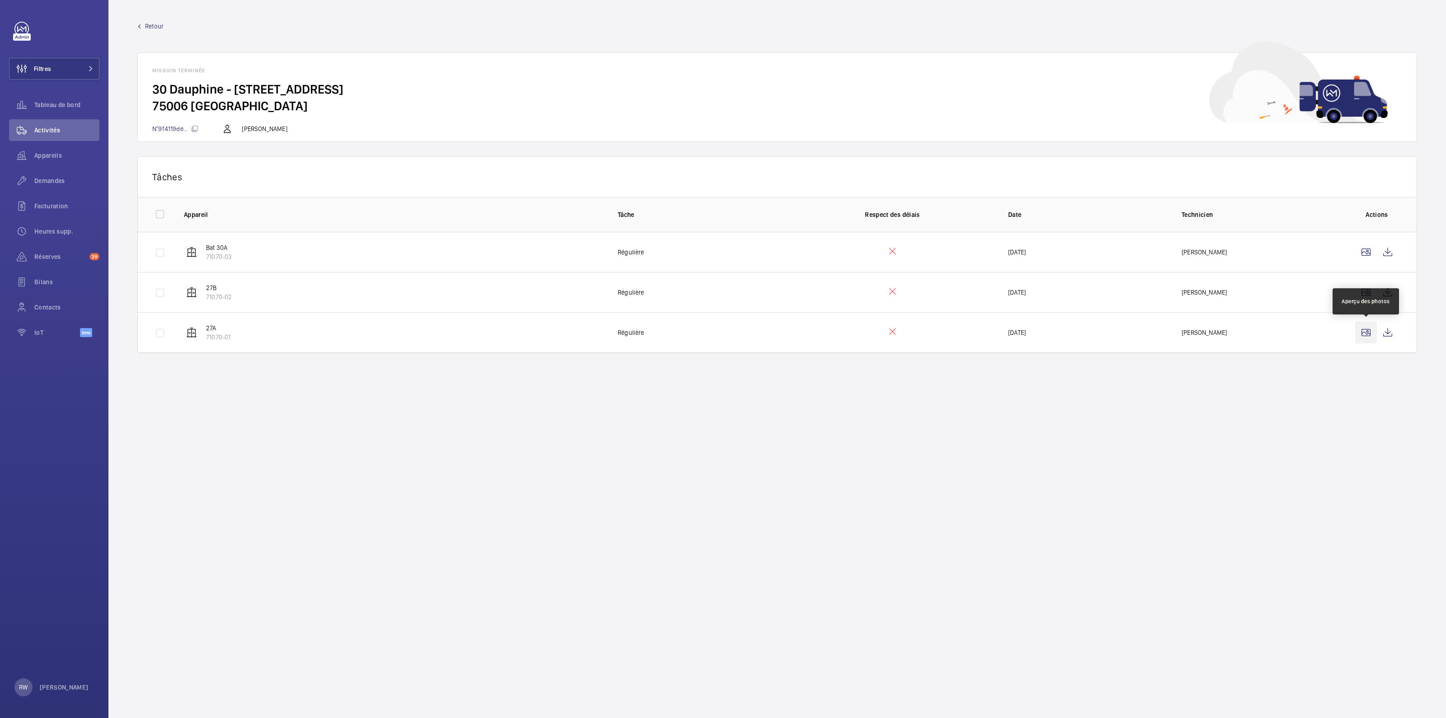
click at [1368, 336] on wm-front-icon-button at bounding box center [1366, 333] width 22 height 22
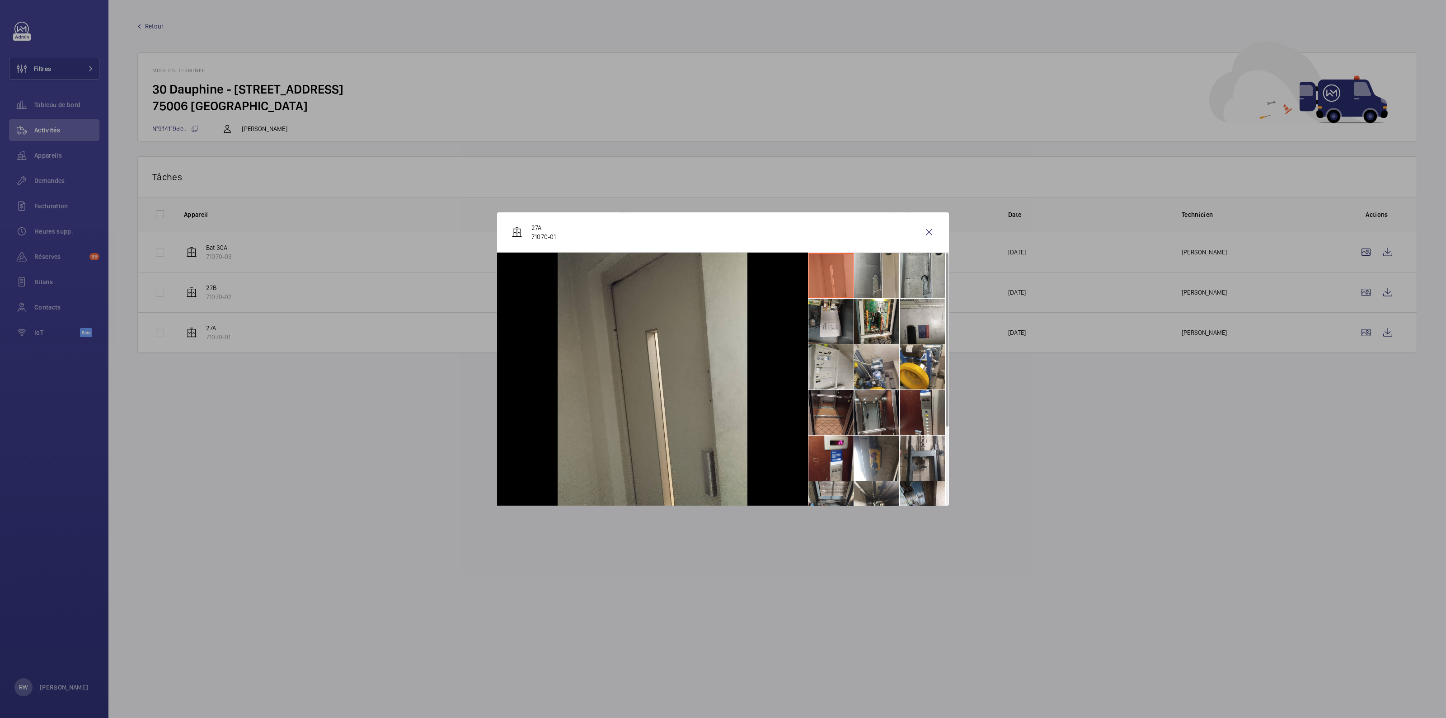
click at [836, 337] on li at bounding box center [830, 321] width 45 height 45
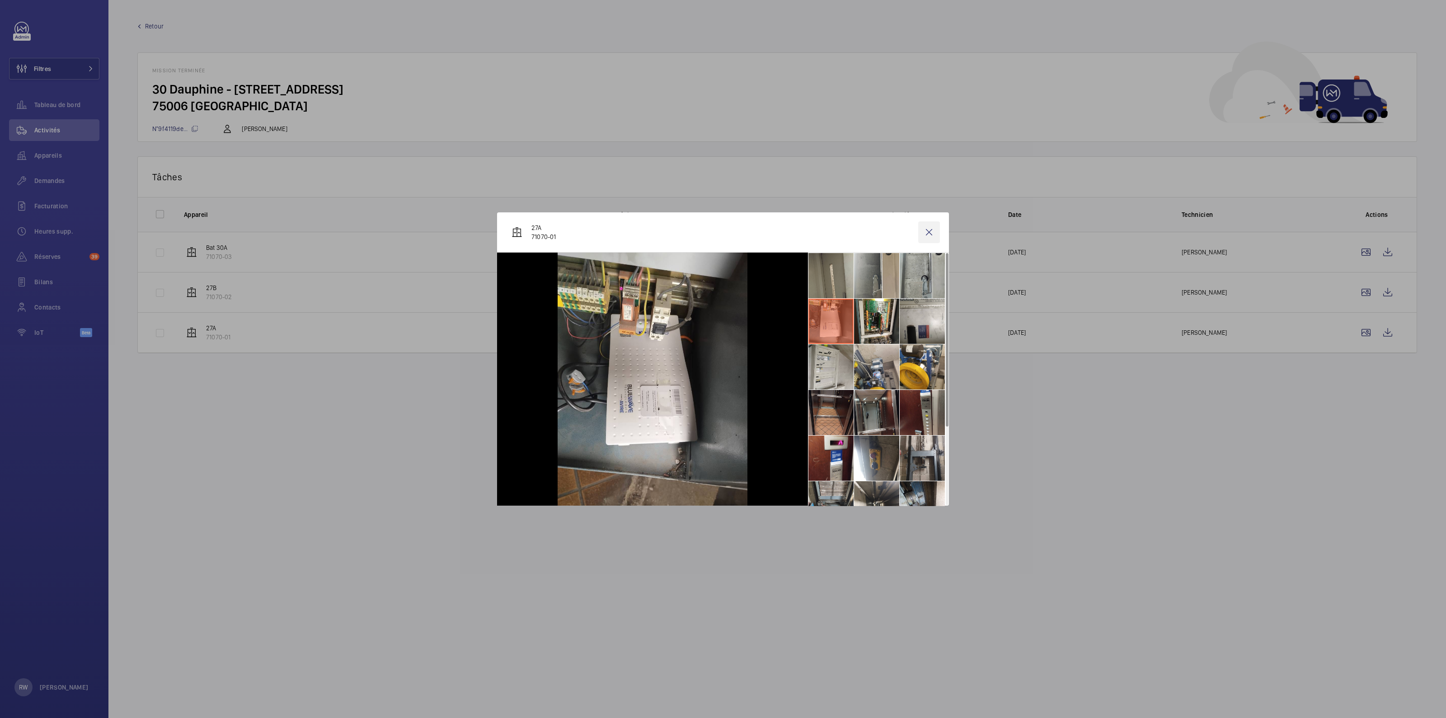
click at [931, 234] on wm-front-icon-button at bounding box center [929, 232] width 22 height 22
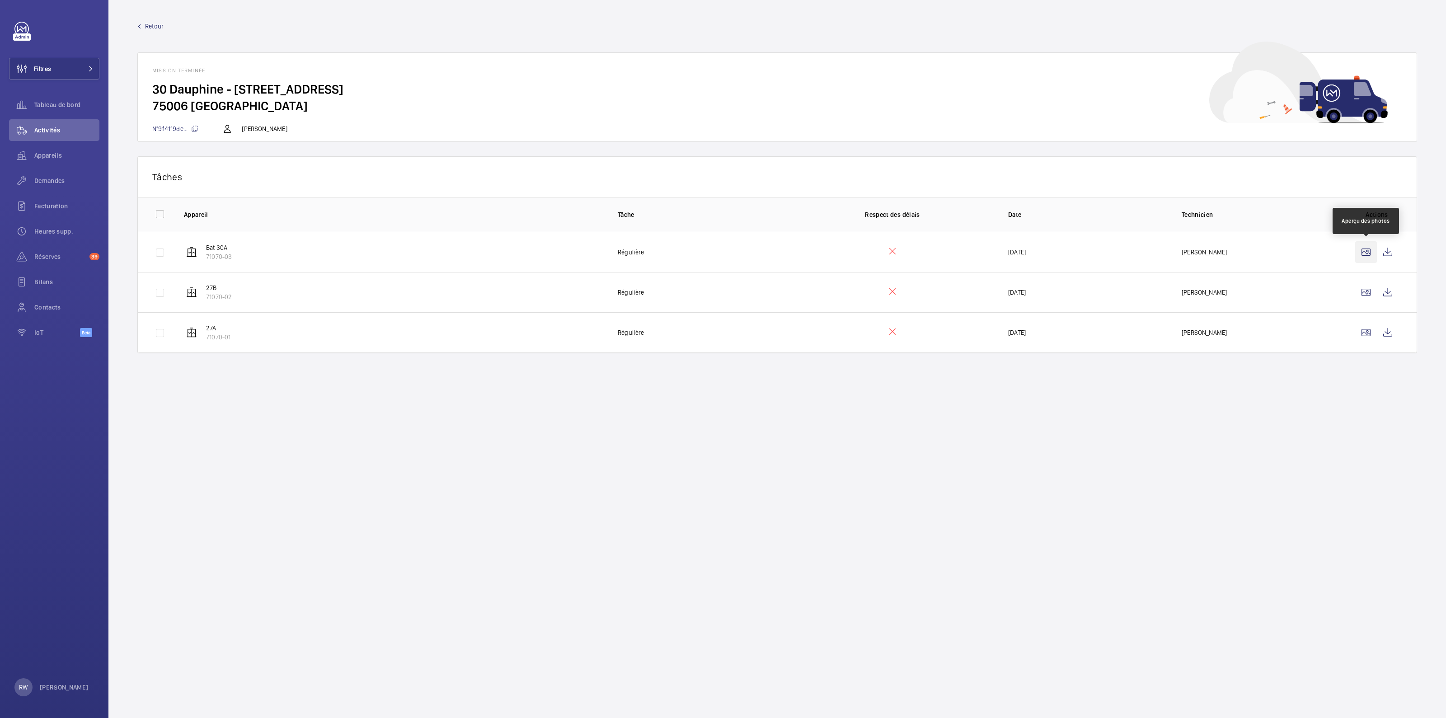
click at [1364, 253] on wm-front-icon-button at bounding box center [1366, 252] width 22 height 22
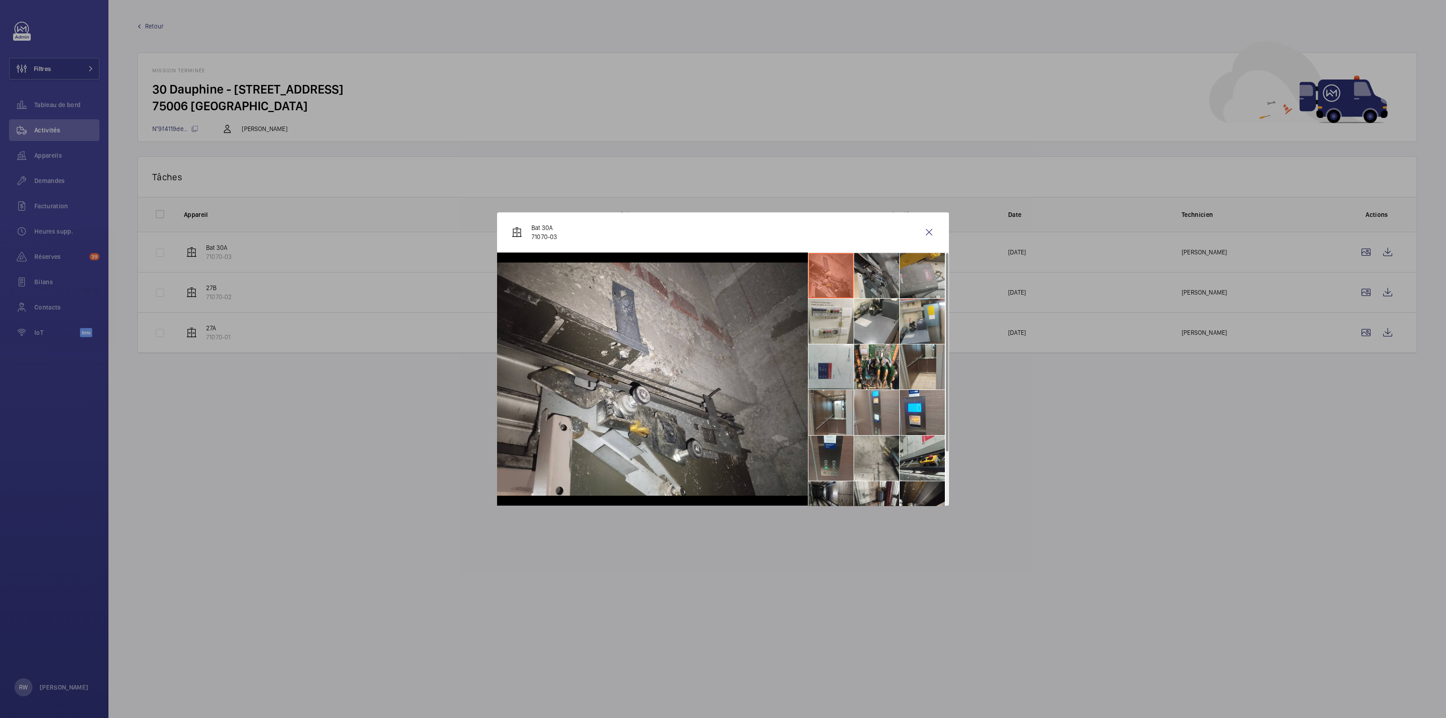
click at [921, 284] on li at bounding box center [921, 275] width 45 height 45
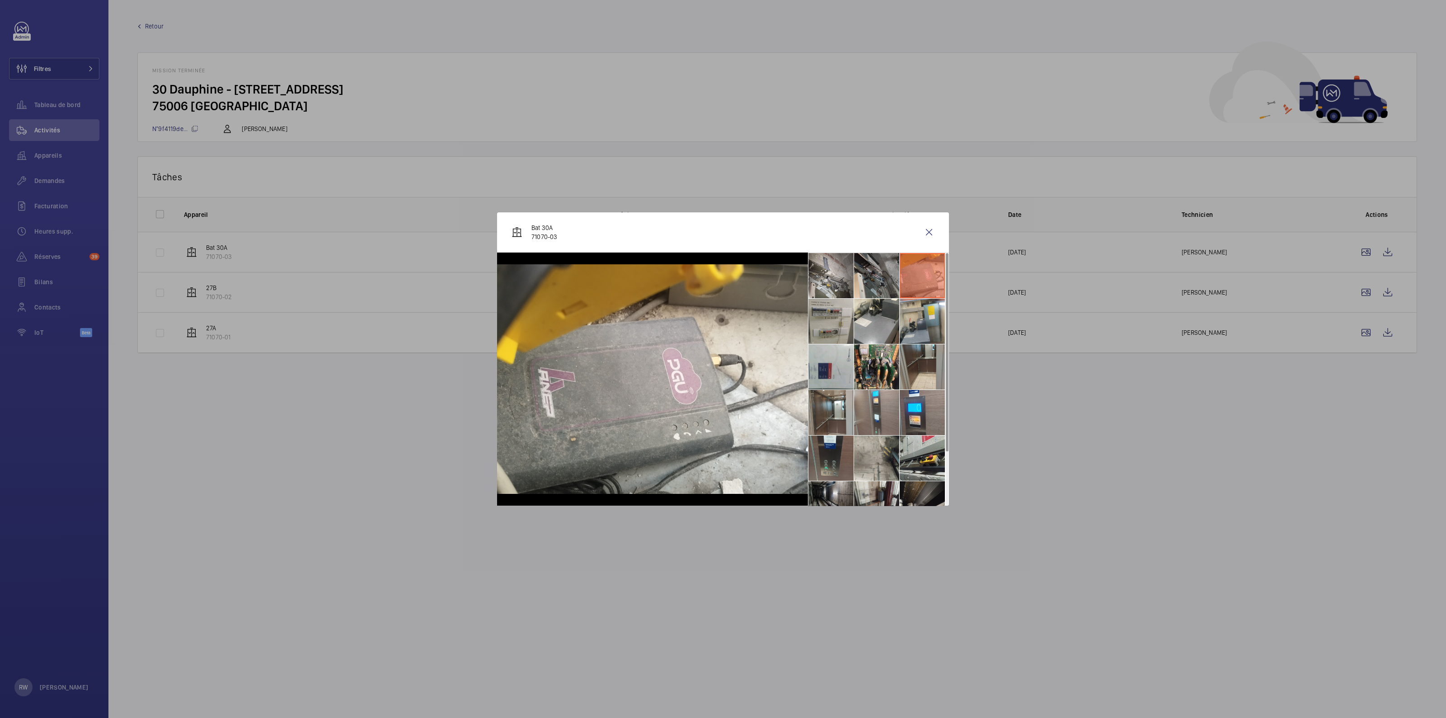
click at [825, 319] on li at bounding box center [830, 321] width 45 height 45
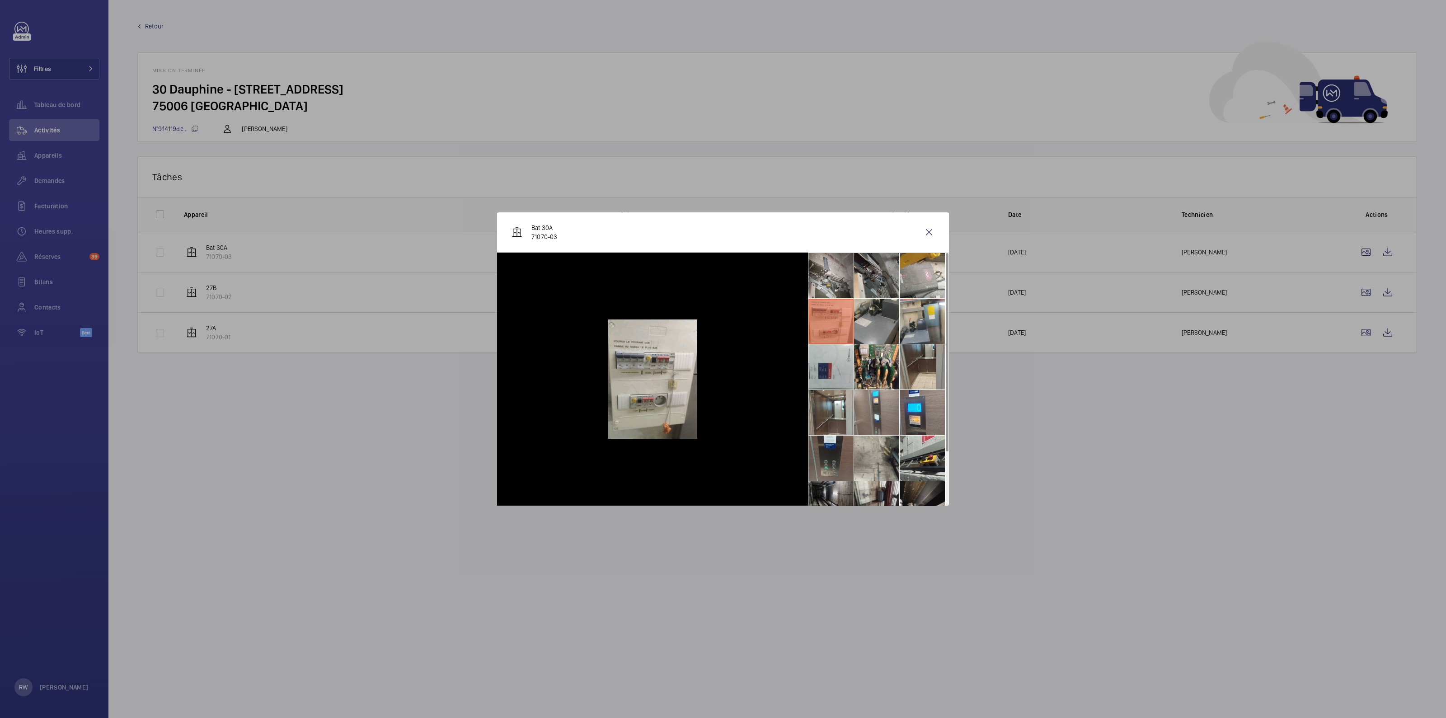
click at [873, 316] on li at bounding box center [876, 321] width 45 height 45
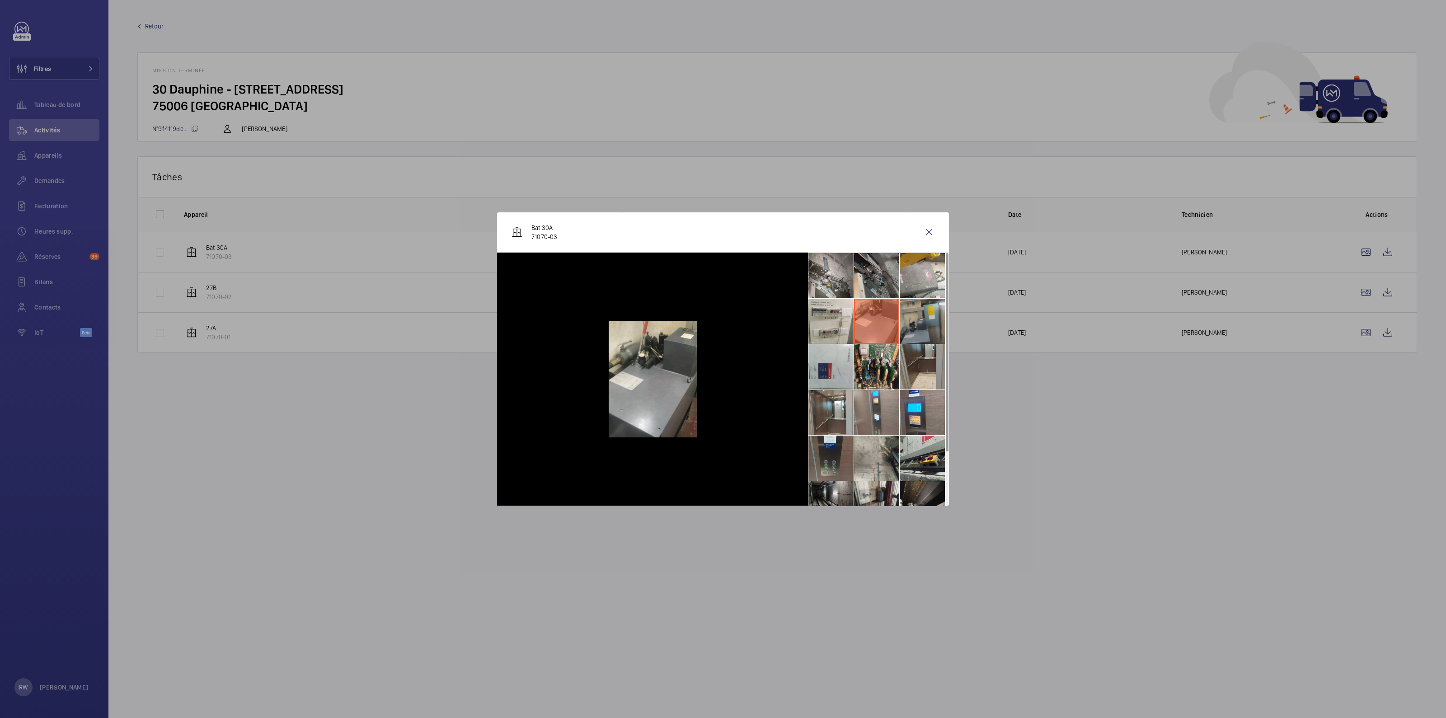
click at [909, 315] on li at bounding box center [921, 321] width 45 height 45
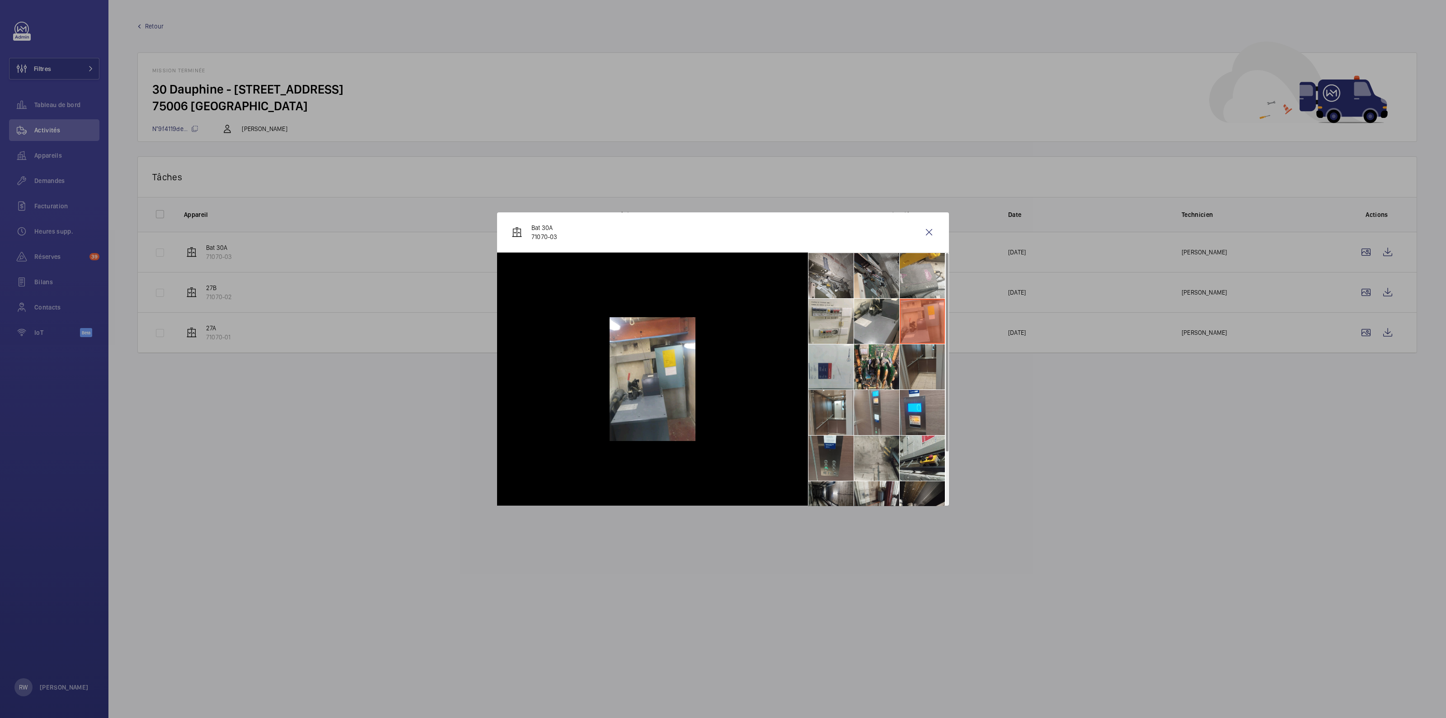
click at [908, 357] on li at bounding box center [921, 366] width 45 height 45
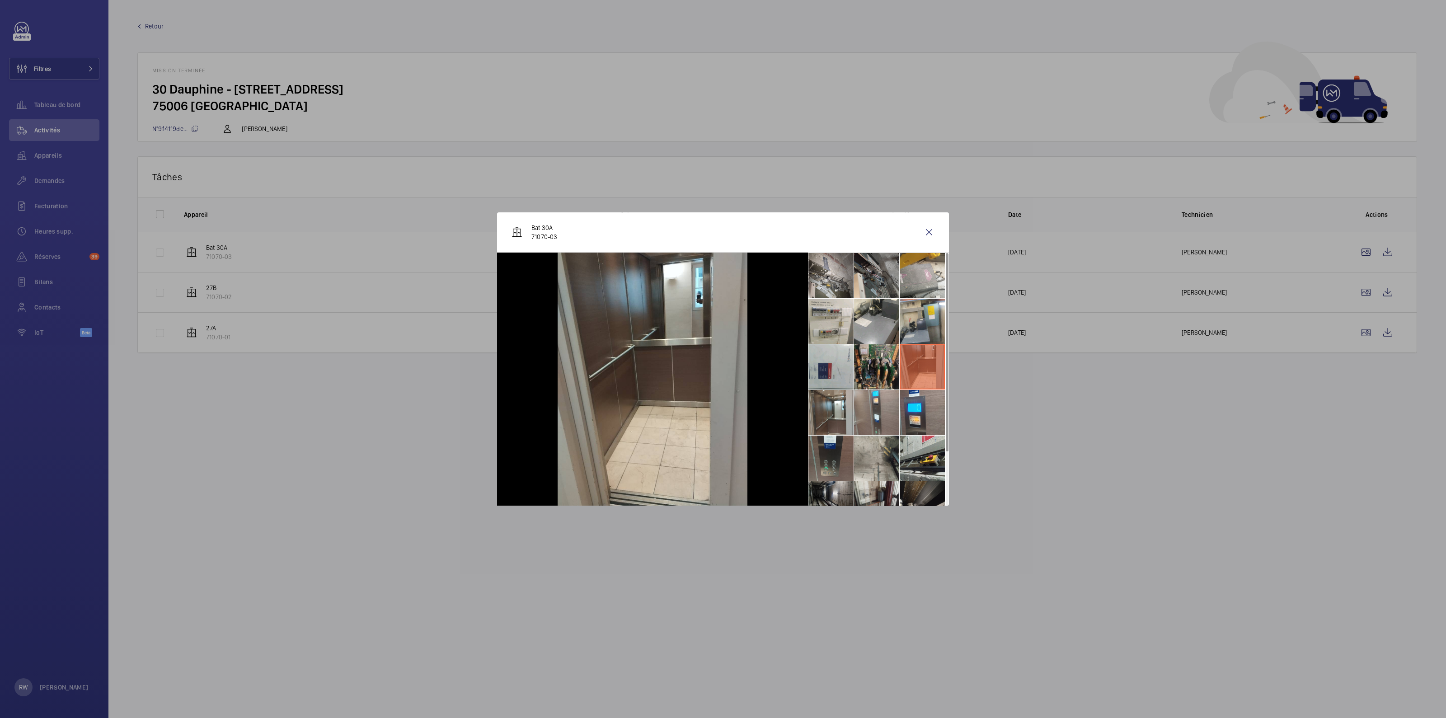
click at [874, 358] on li at bounding box center [876, 366] width 45 height 45
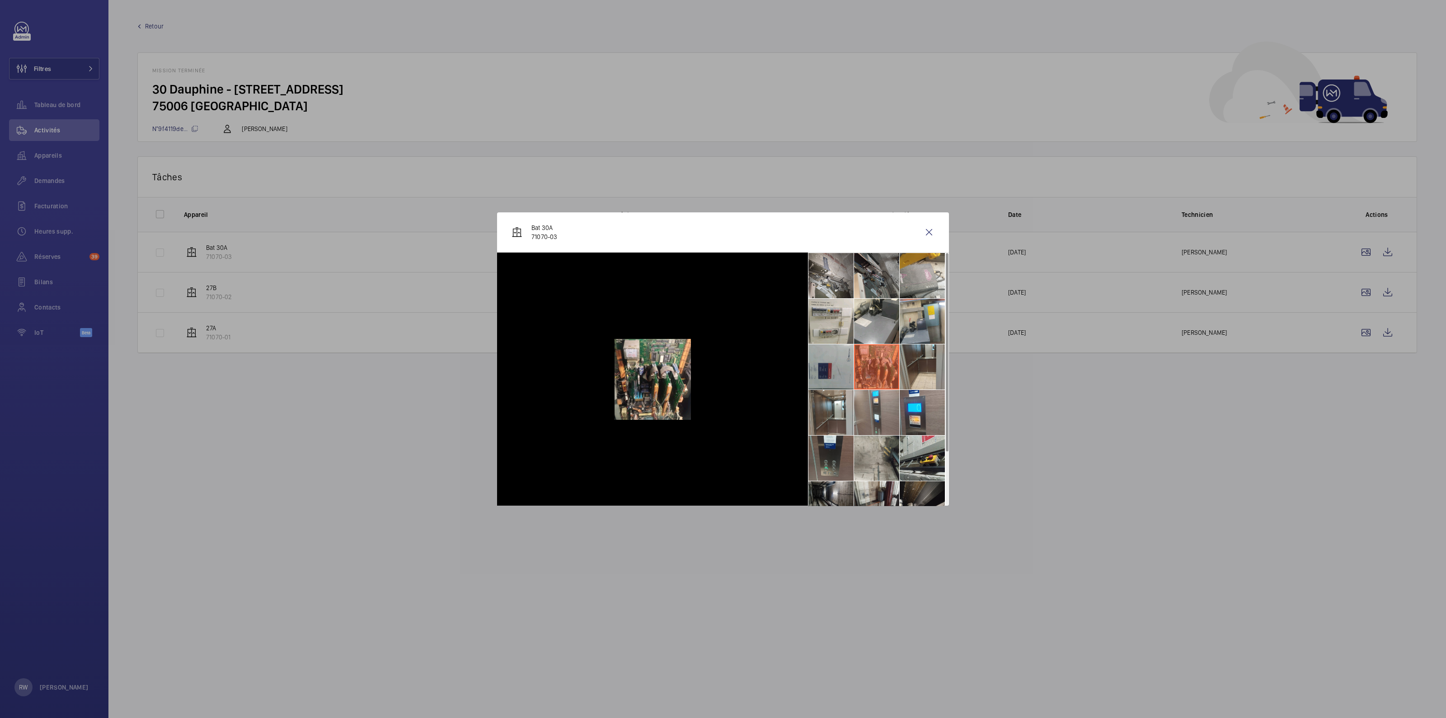
click at [840, 355] on li at bounding box center [830, 366] width 45 height 45
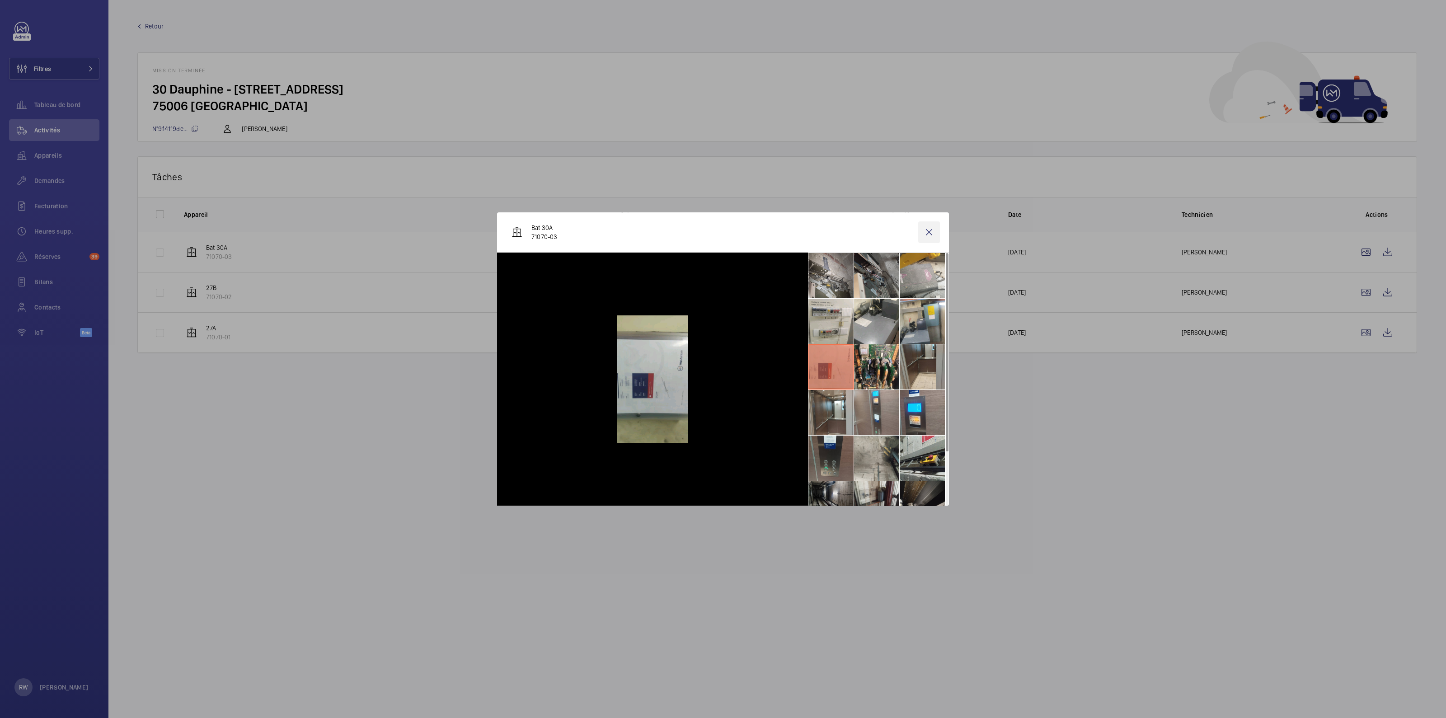
click at [928, 231] on wm-front-icon-button at bounding box center [929, 232] width 22 height 22
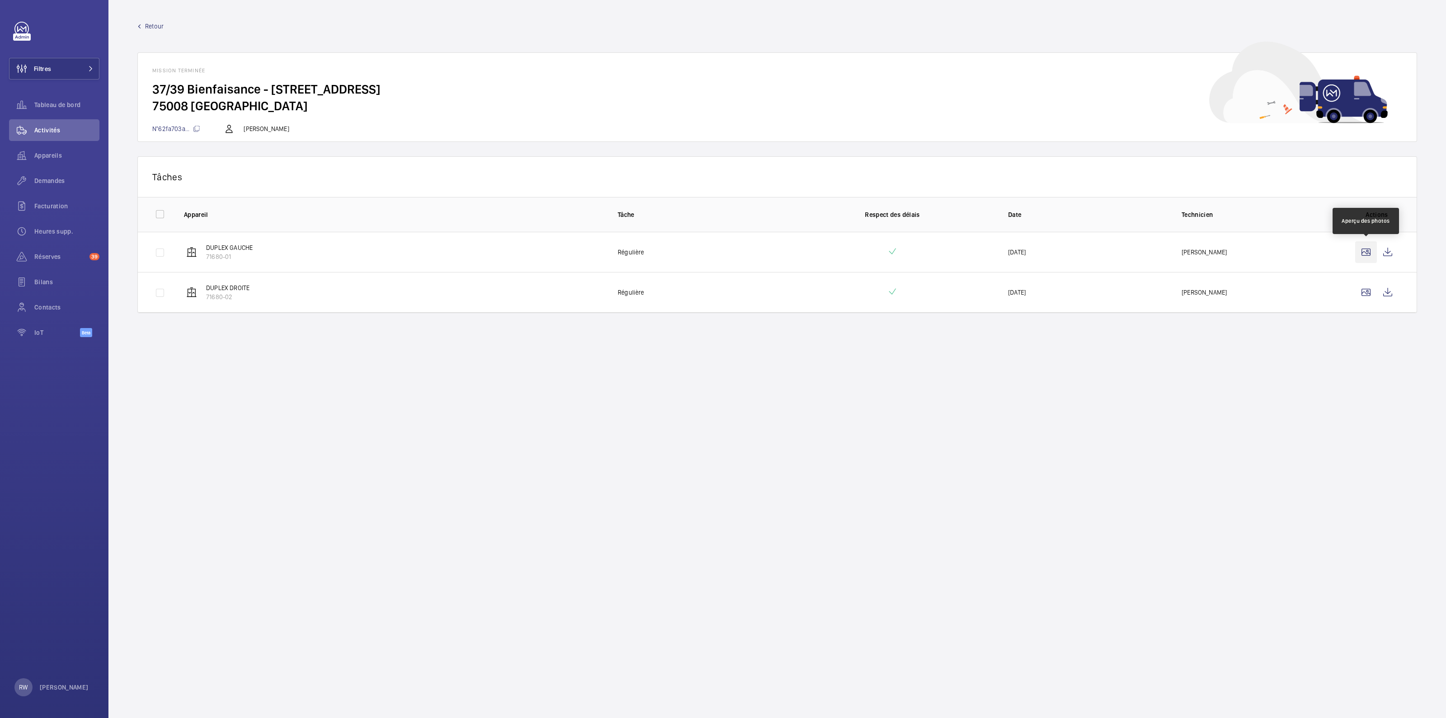
click at [1363, 248] on wm-front-icon-button at bounding box center [1366, 252] width 22 height 22
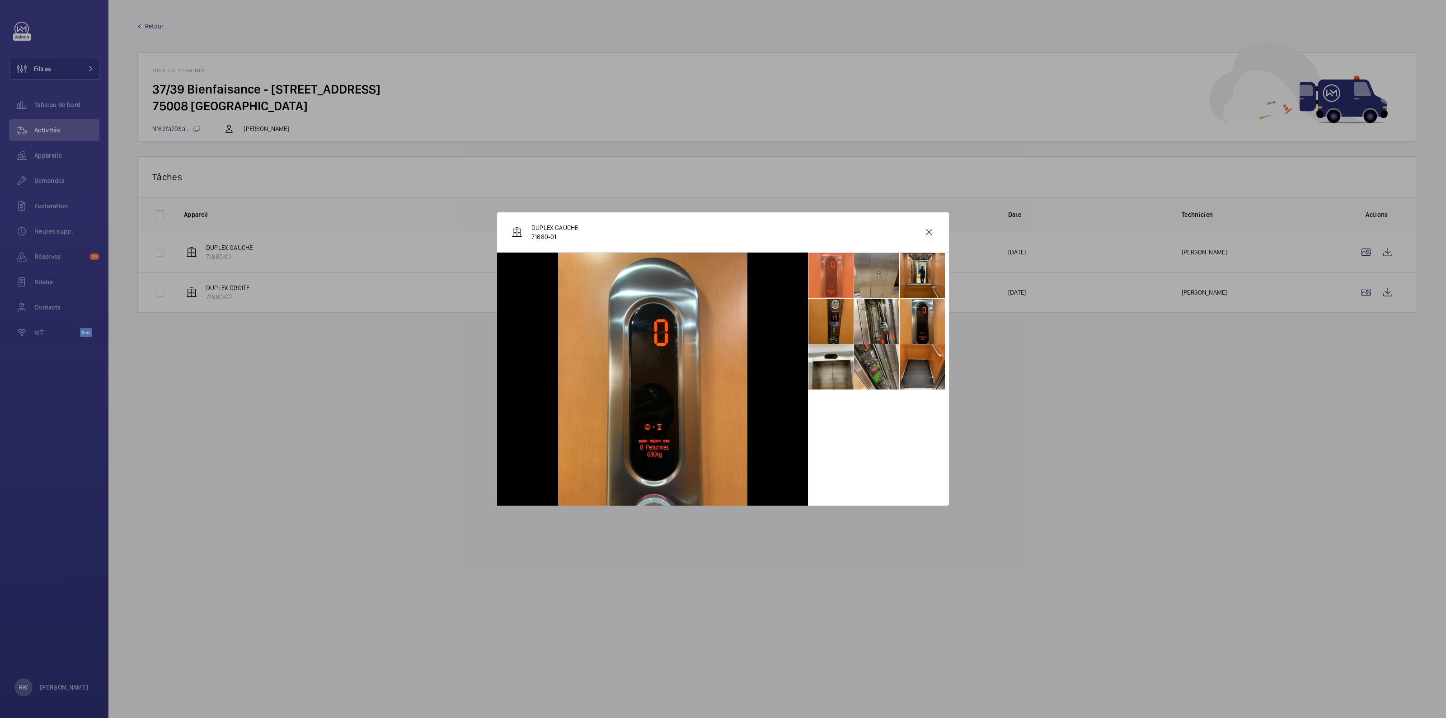
click at [883, 264] on li at bounding box center [876, 275] width 45 height 45
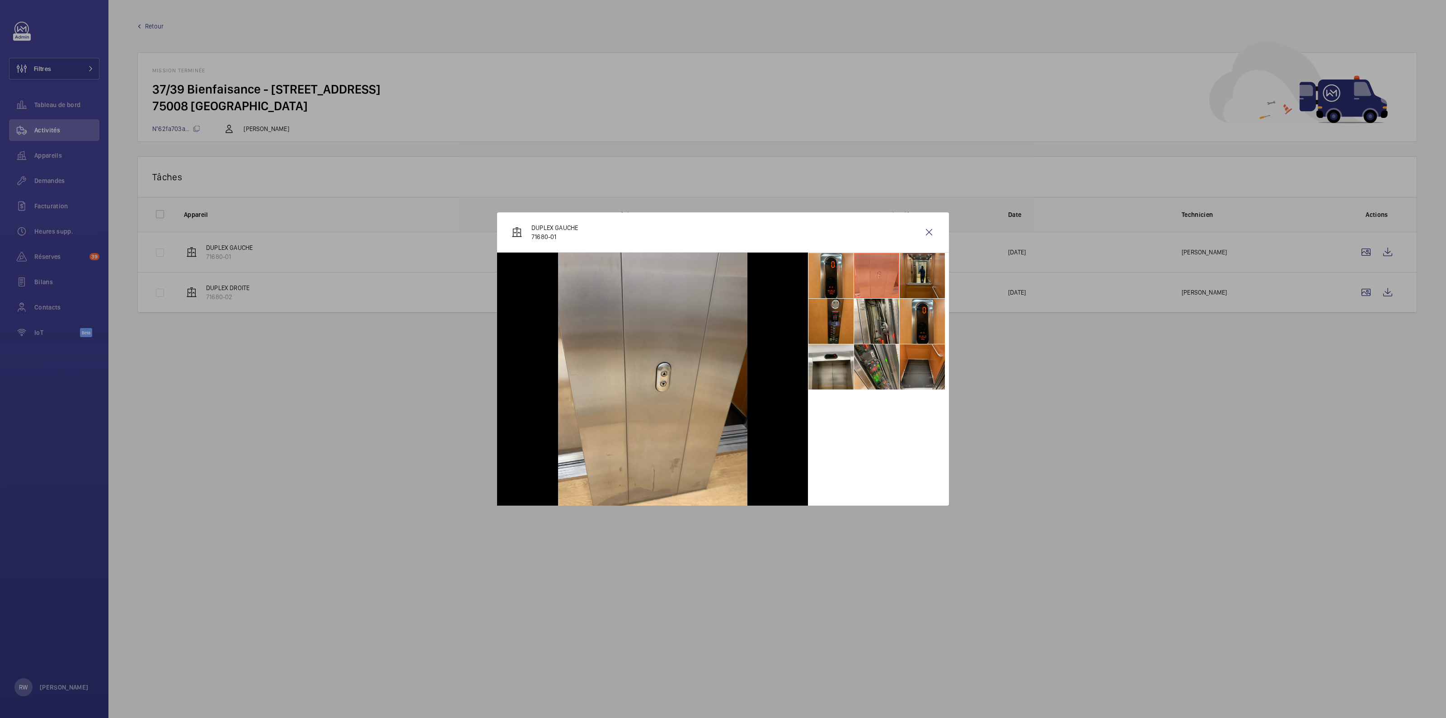
click at [921, 268] on li at bounding box center [921, 275] width 45 height 45
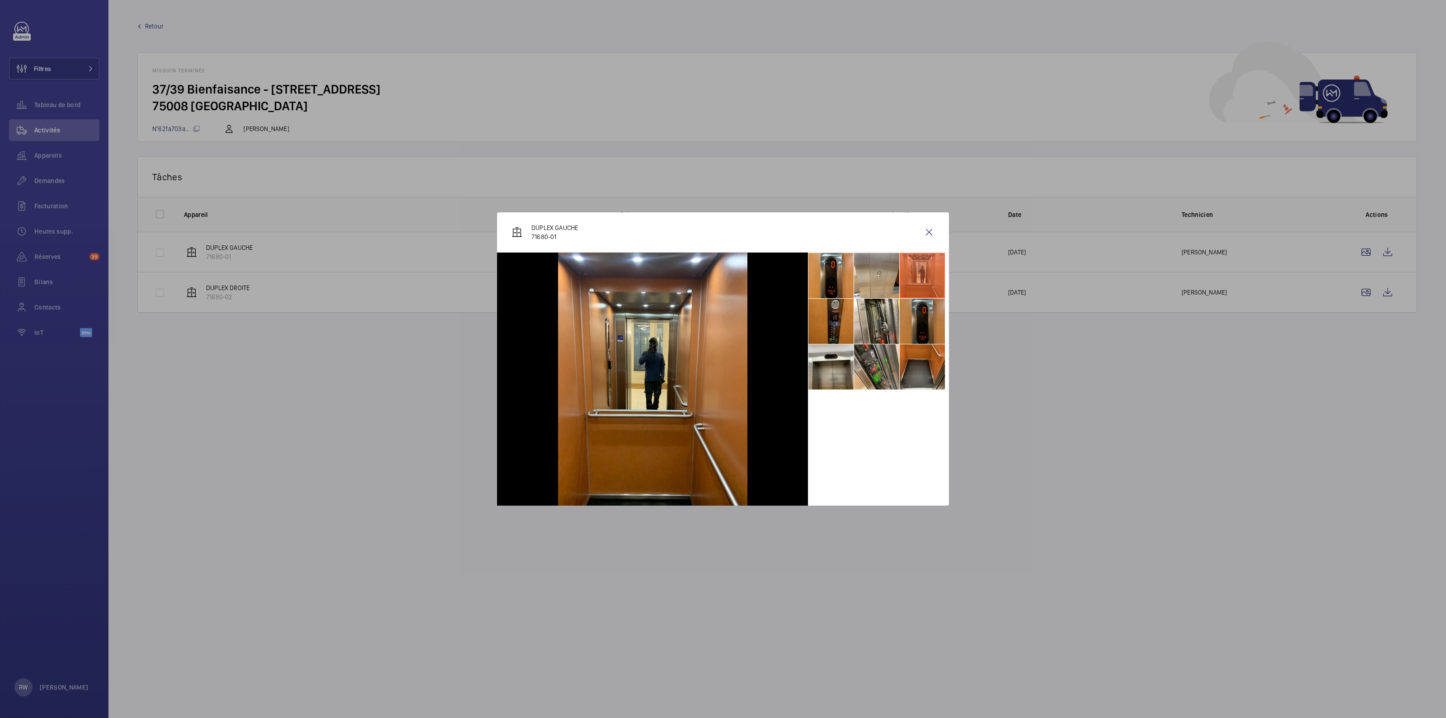
click at [919, 313] on li at bounding box center [921, 321] width 45 height 45
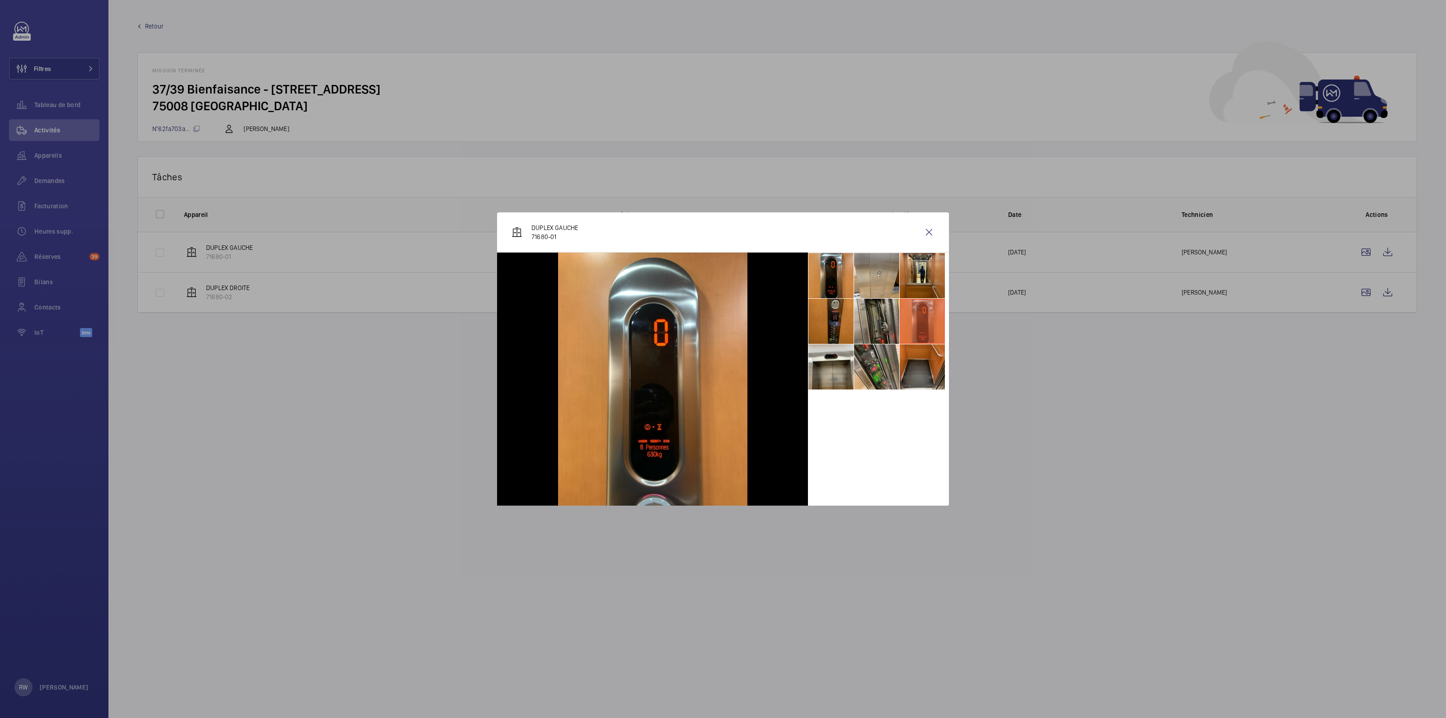
click at [886, 319] on li at bounding box center [876, 321] width 45 height 45
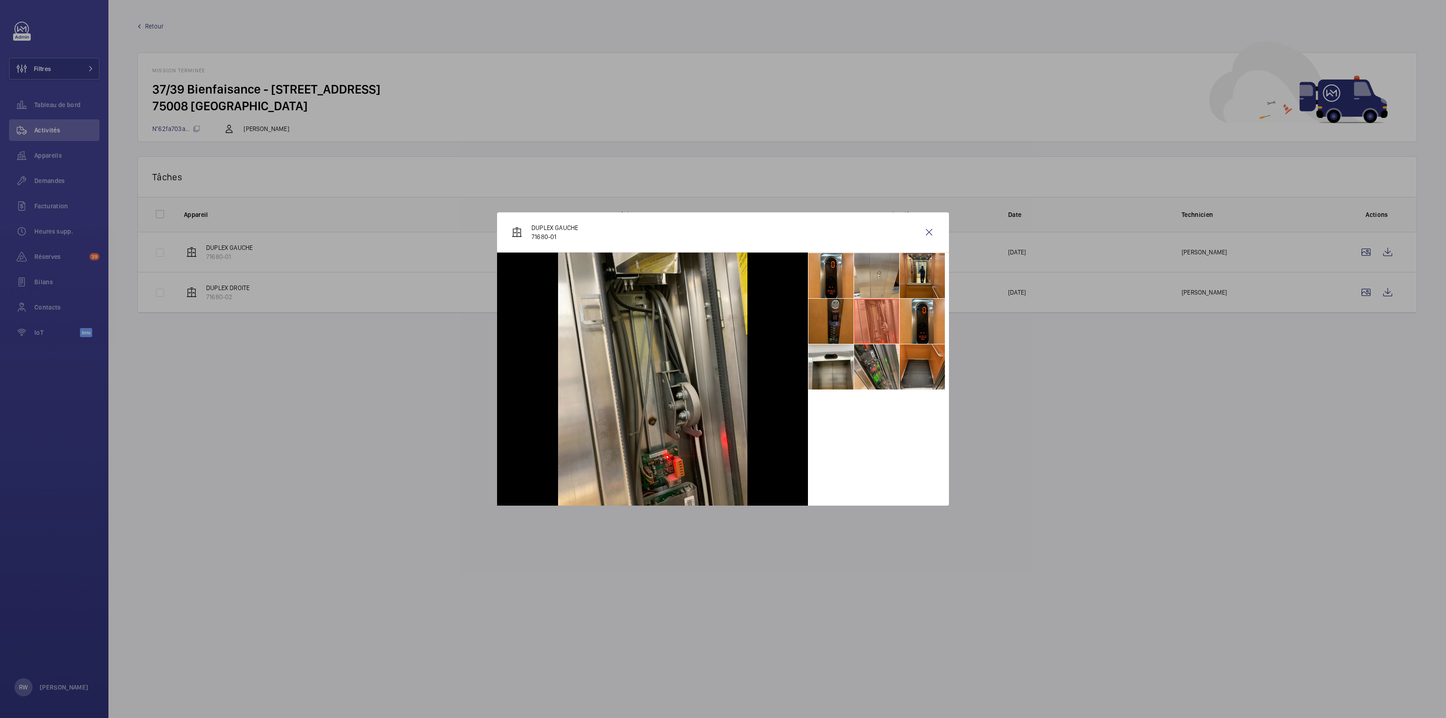
click at [838, 321] on li at bounding box center [830, 321] width 45 height 45
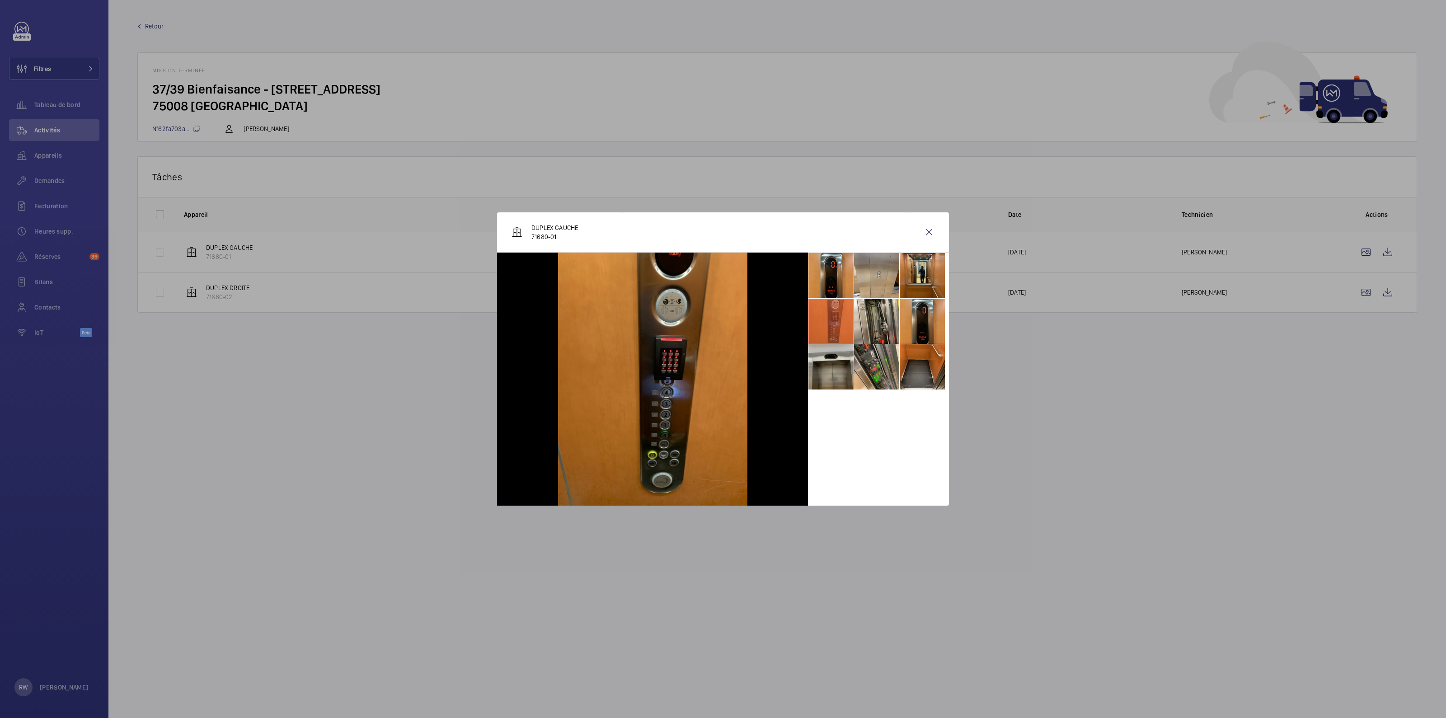
click at [833, 377] on li at bounding box center [830, 366] width 45 height 45
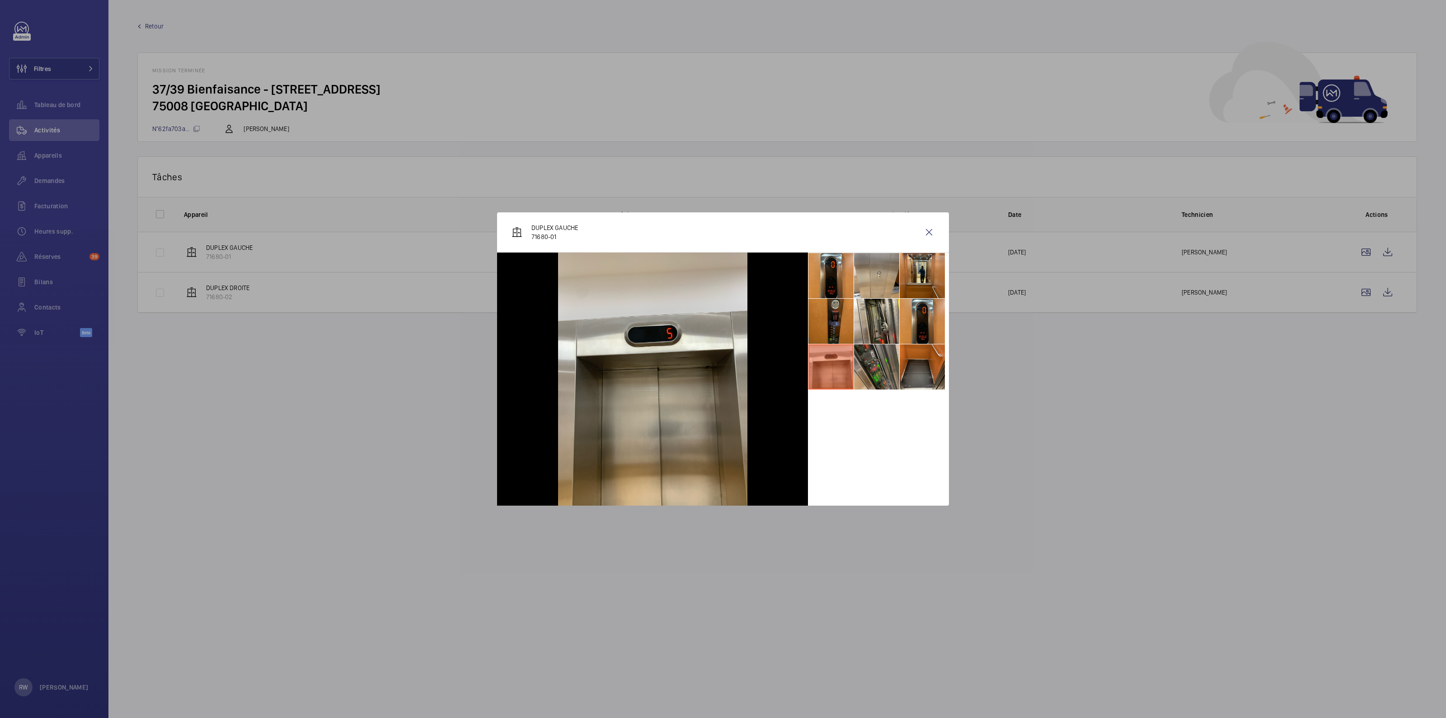
click at [877, 370] on li at bounding box center [876, 366] width 45 height 45
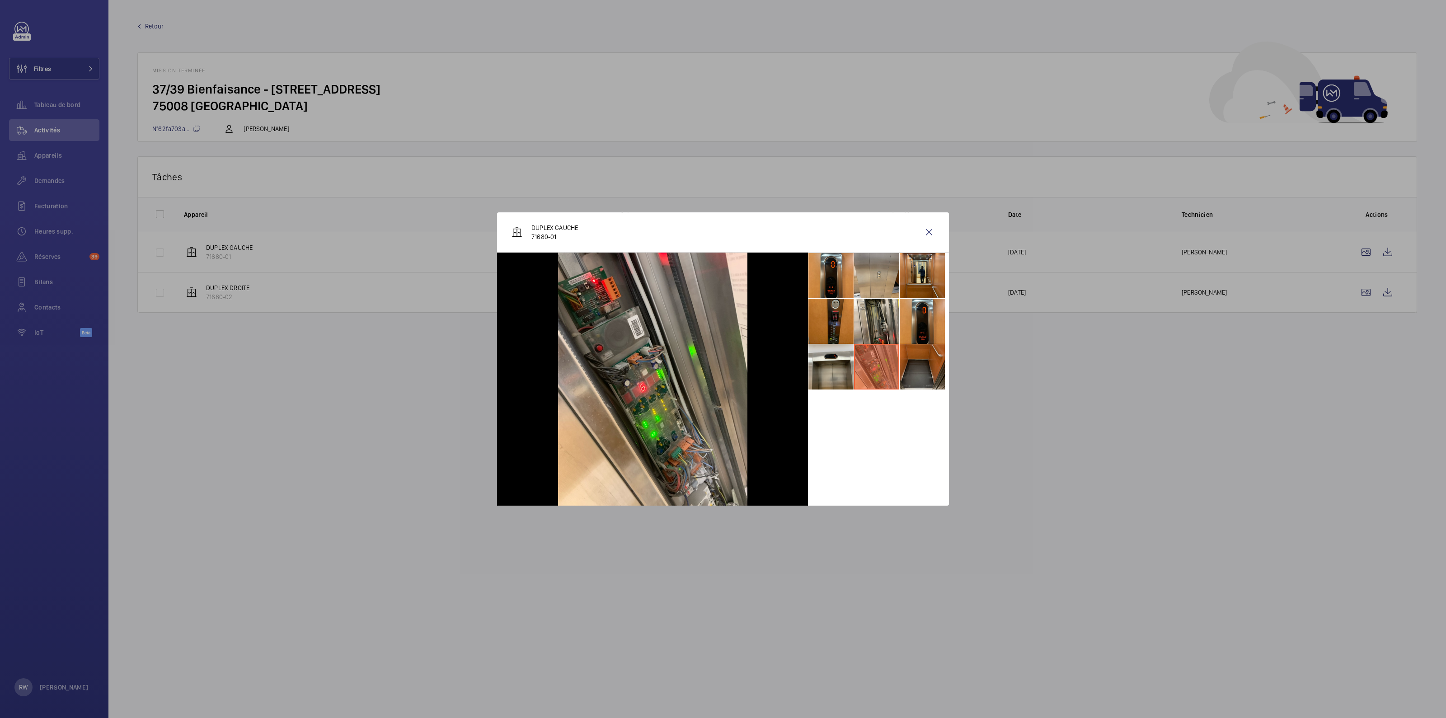
click at [908, 369] on li at bounding box center [921, 366] width 45 height 45
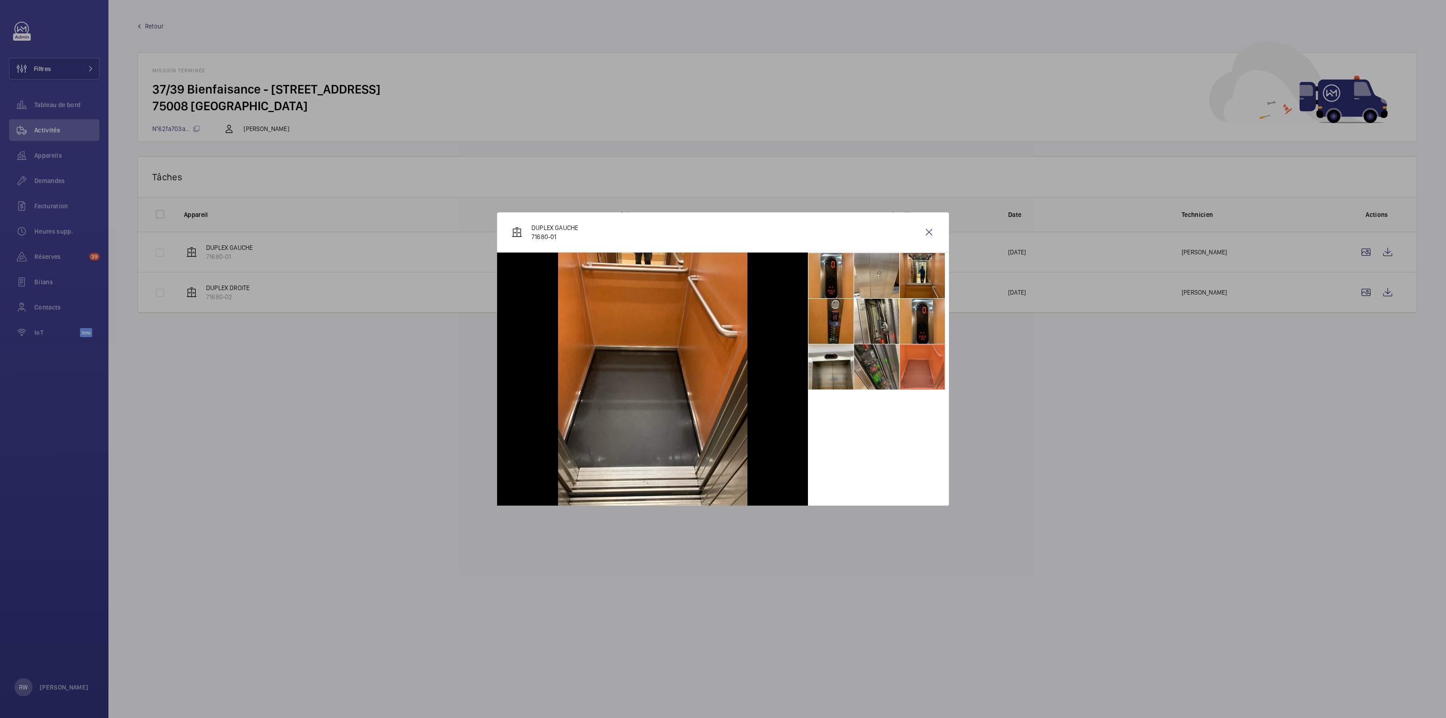
click at [880, 360] on li at bounding box center [876, 366] width 45 height 45
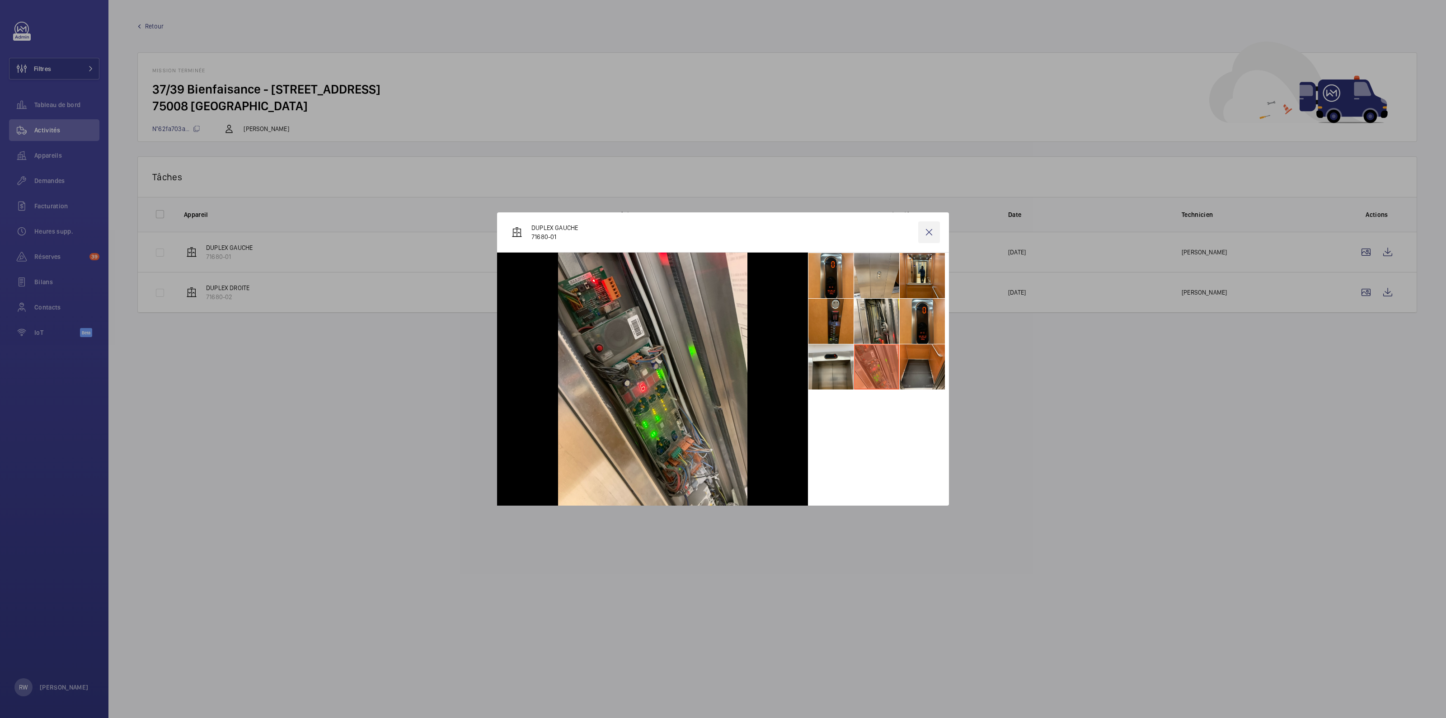
click at [931, 240] on wm-front-icon-button at bounding box center [929, 232] width 22 height 22
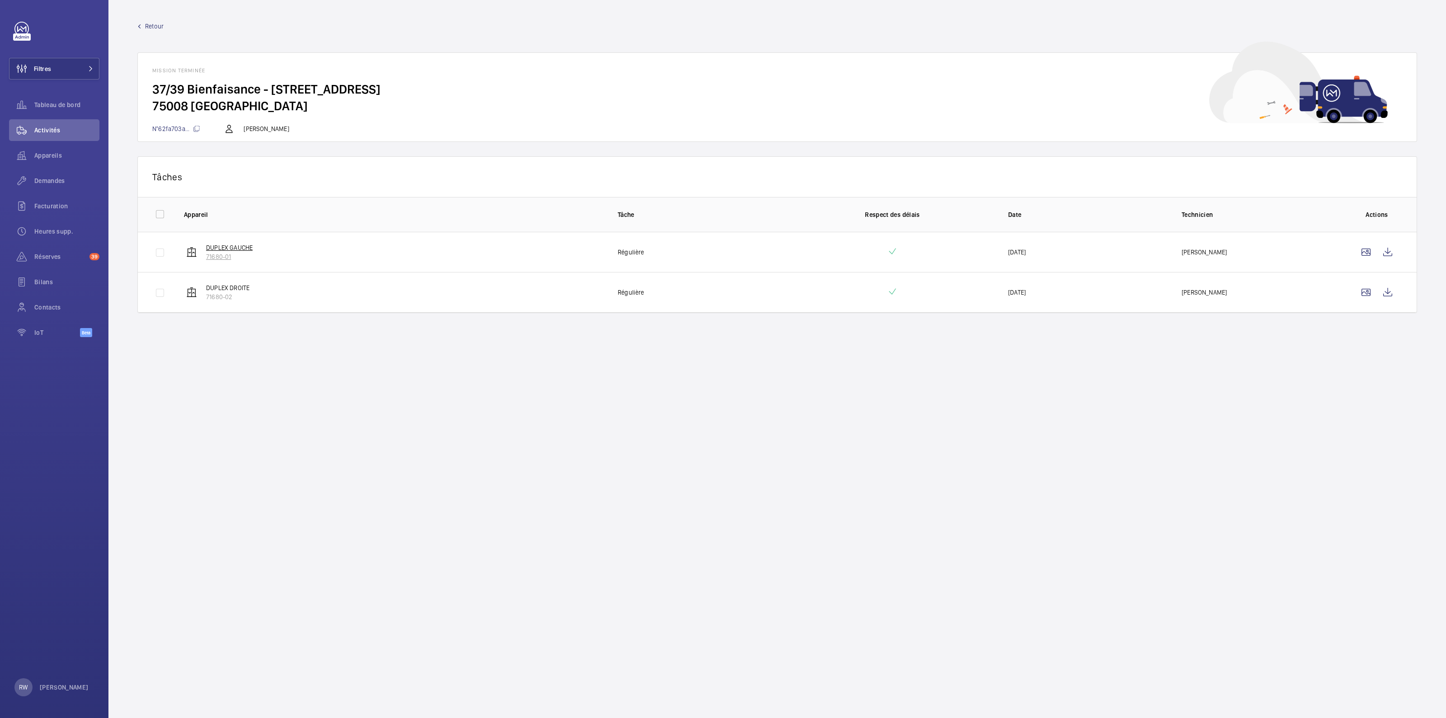
click at [208, 248] on p "DUPLEX GAUCHE" at bounding box center [229, 247] width 47 height 9
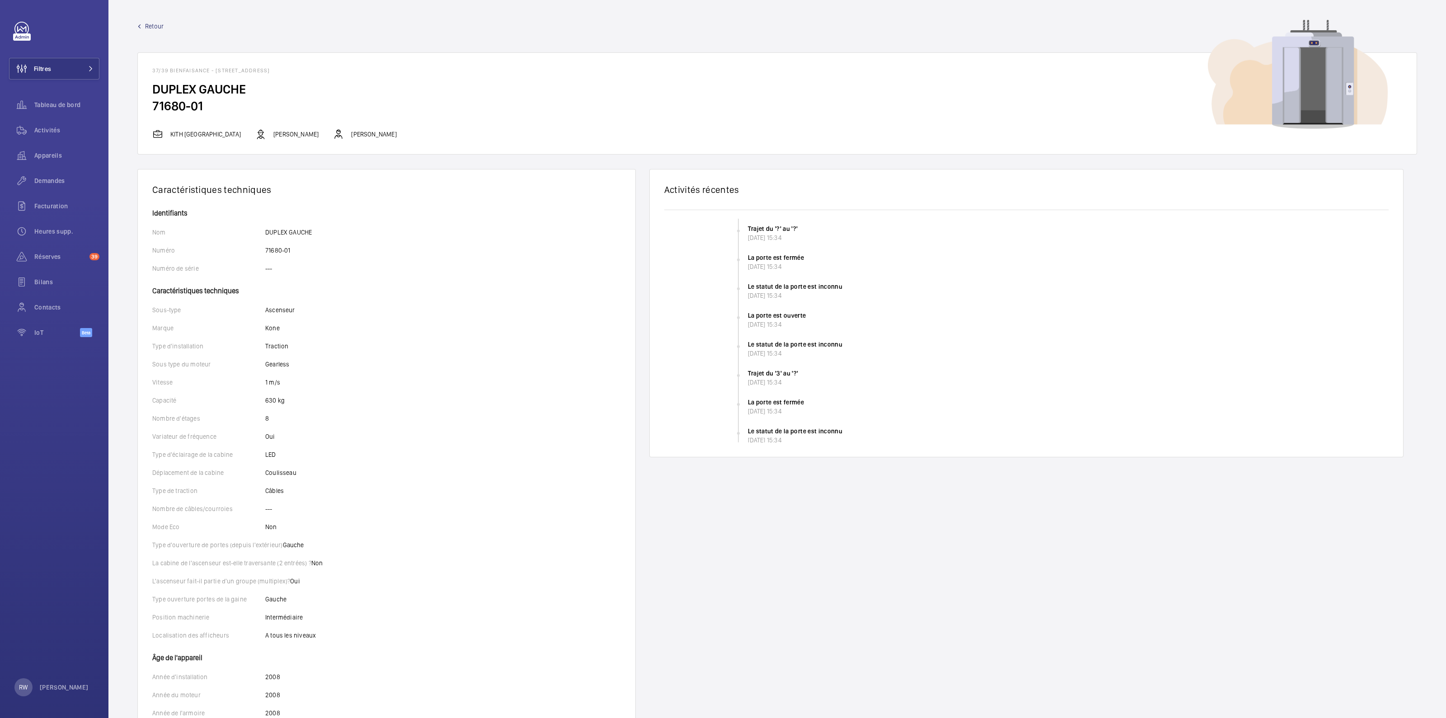
click at [178, 107] on h2 "71680-01" at bounding box center [777, 106] width 1250 height 17
click at [211, 109] on h2 "71680-01" at bounding box center [777, 106] width 1250 height 17
drag, startPoint x: 169, startPoint y: 111, endPoint x: 158, endPoint y: 111, distance: 10.8
click at [158, 111] on h2 "71680-01" at bounding box center [777, 106] width 1250 height 17
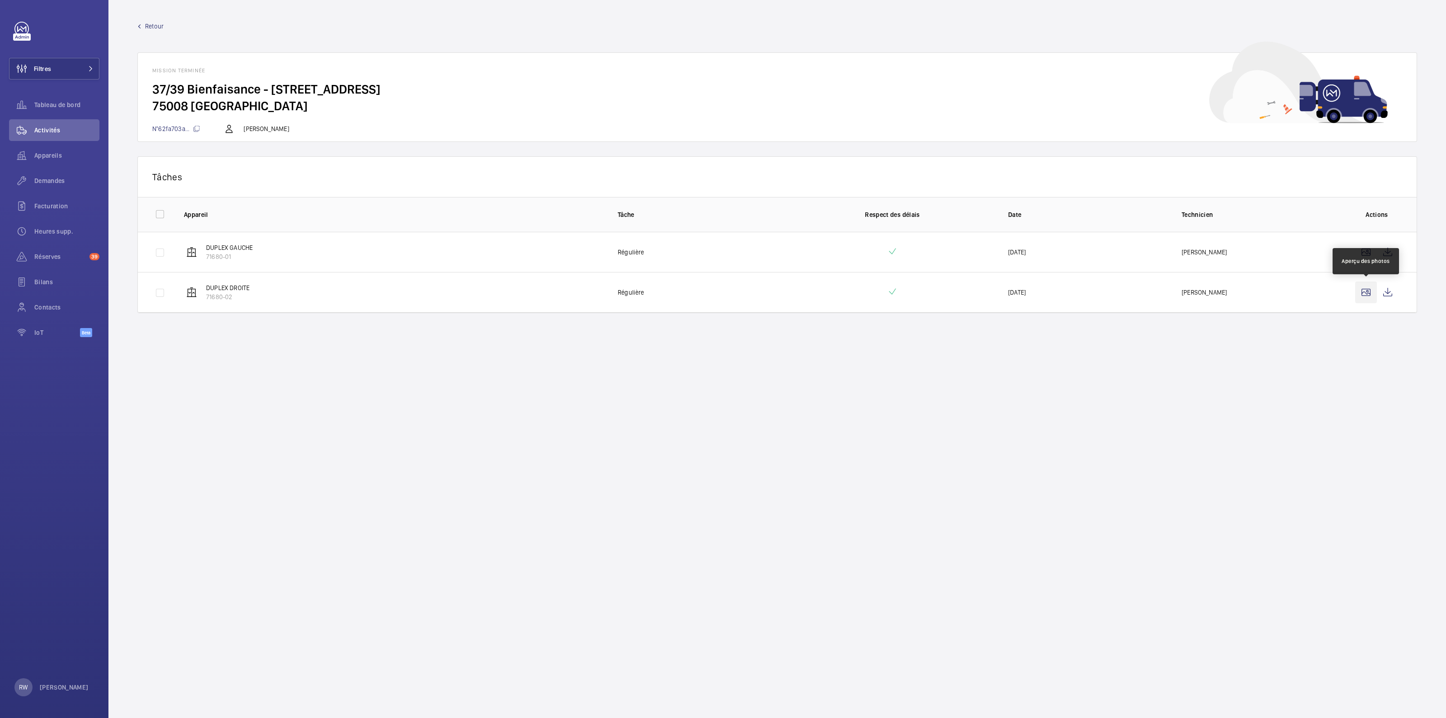
click at [1363, 295] on wm-front-icon-button at bounding box center [1366, 292] width 22 height 22
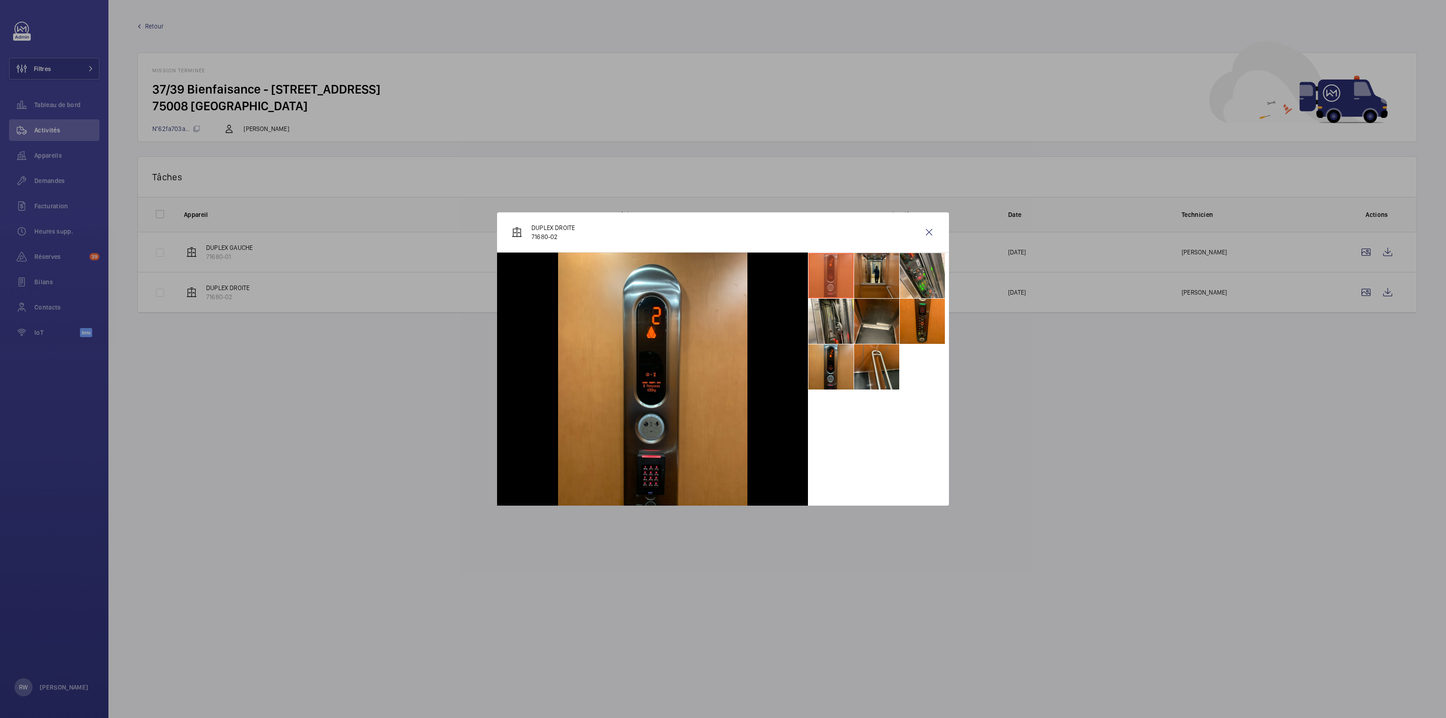
click at [874, 269] on li at bounding box center [876, 275] width 45 height 45
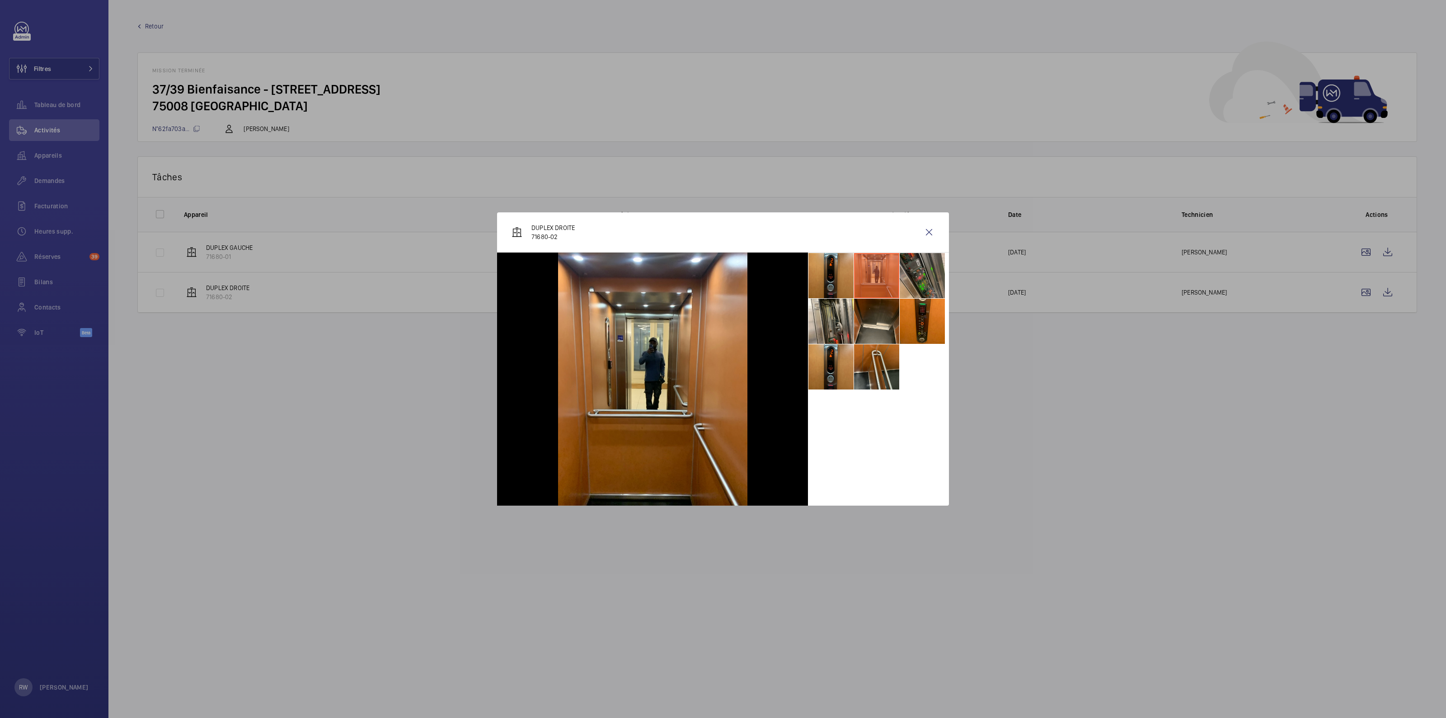
drag, startPoint x: 909, startPoint y: 272, endPoint x: 909, endPoint y: 281, distance: 8.2
click at [909, 273] on li at bounding box center [921, 275] width 45 height 45
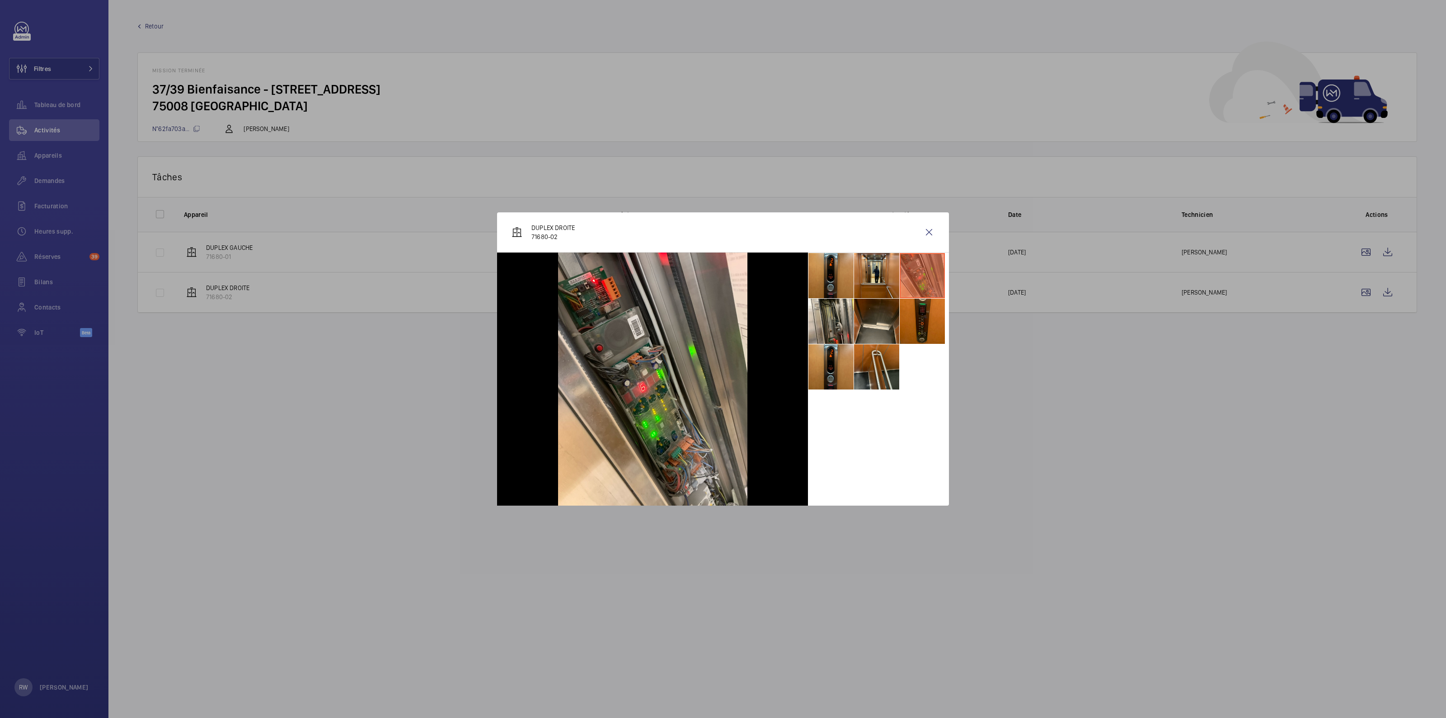
click at [918, 323] on li at bounding box center [921, 321] width 45 height 45
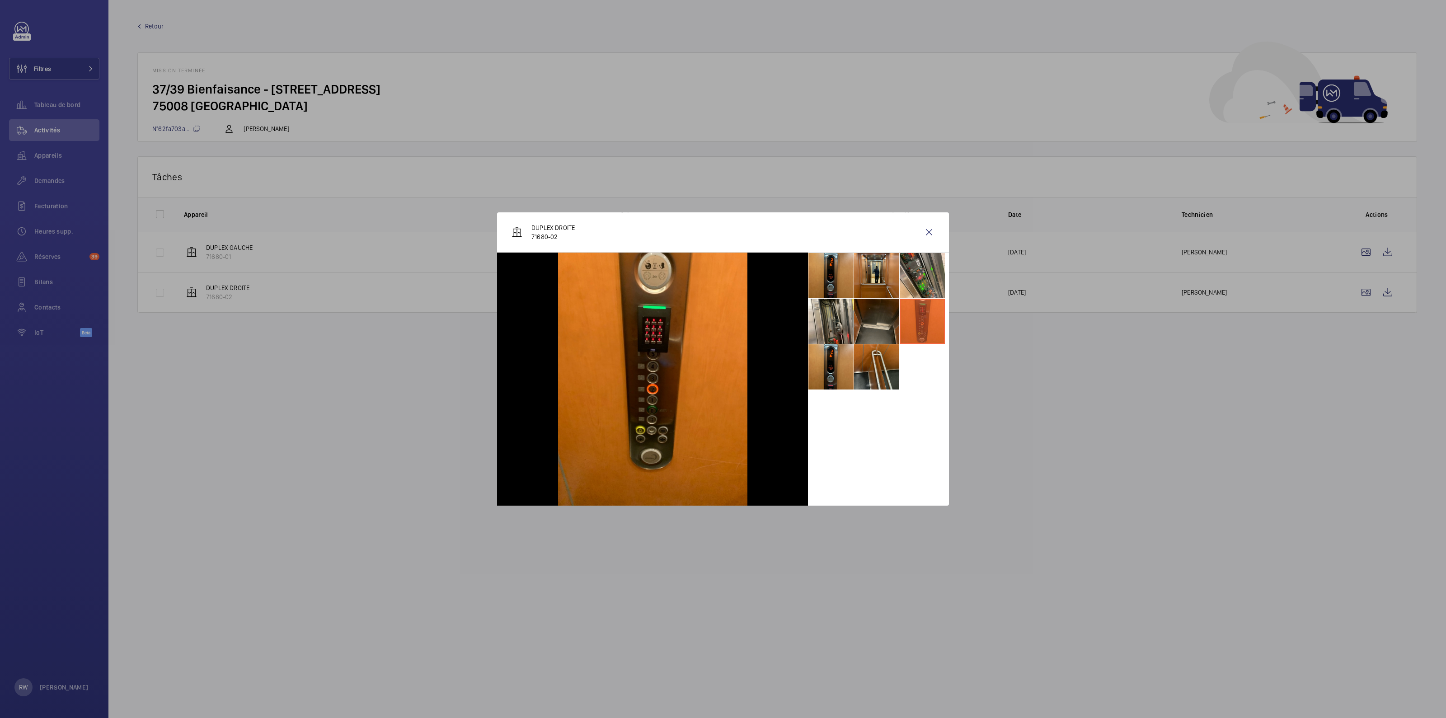
click at [874, 322] on li at bounding box center [876, 321] width 45 height 45
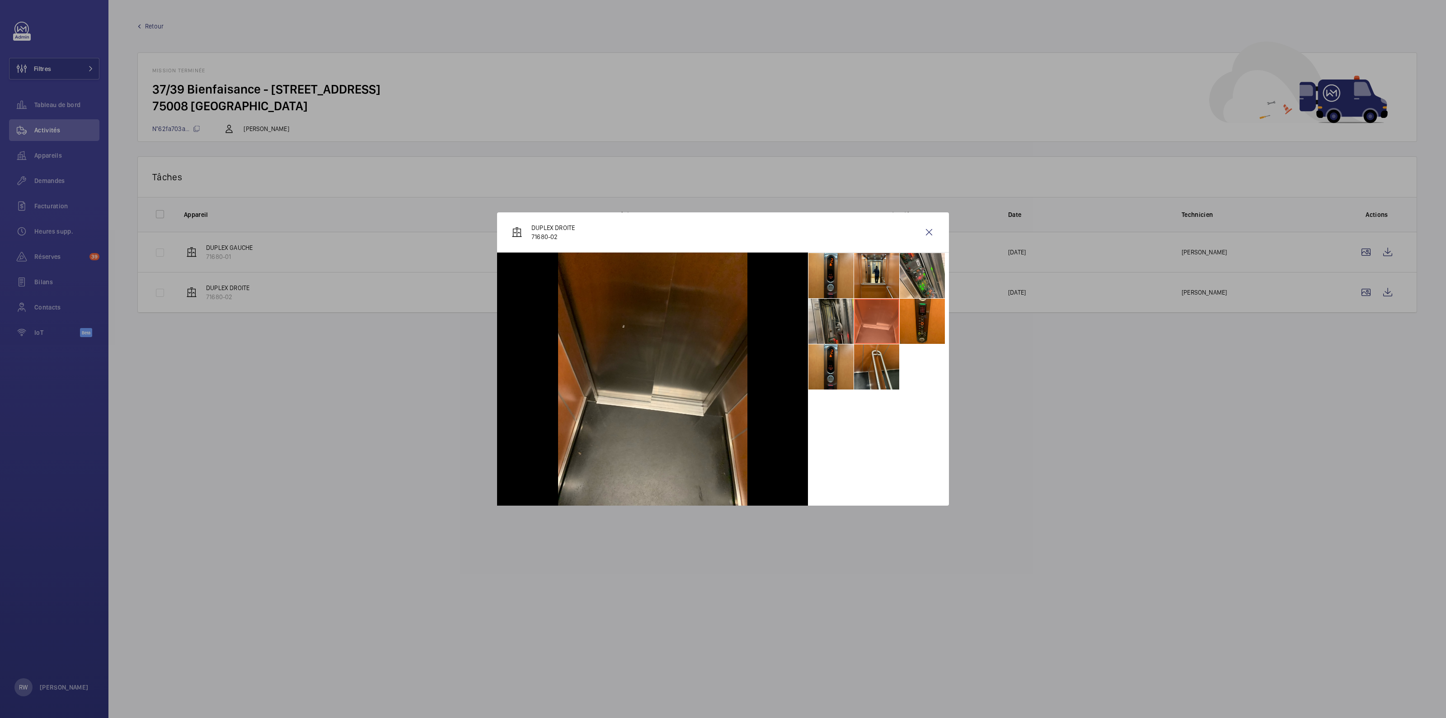
click at [817, 317] on li at bounding box center [830, 321] width 45 height 45
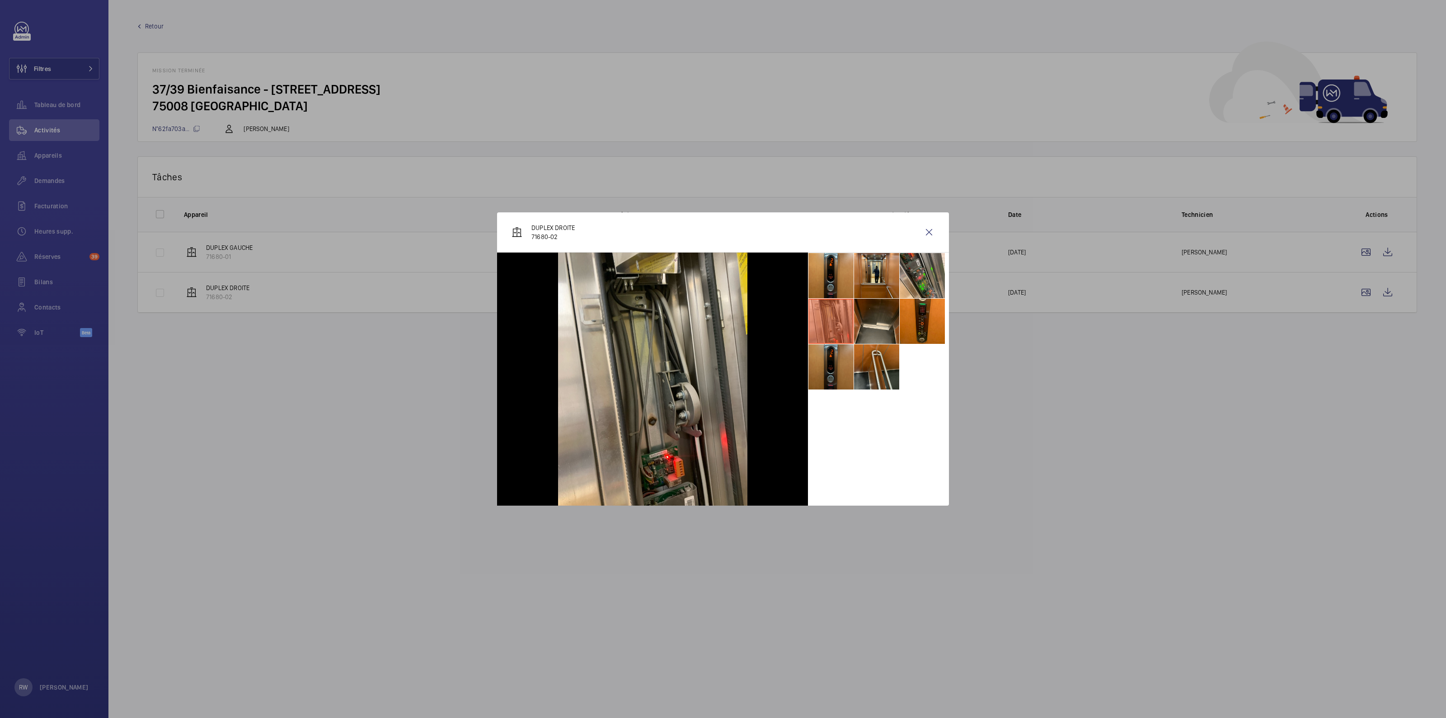
click at [831, 365] on li at bounding box center [830, 366] width 45 height 45
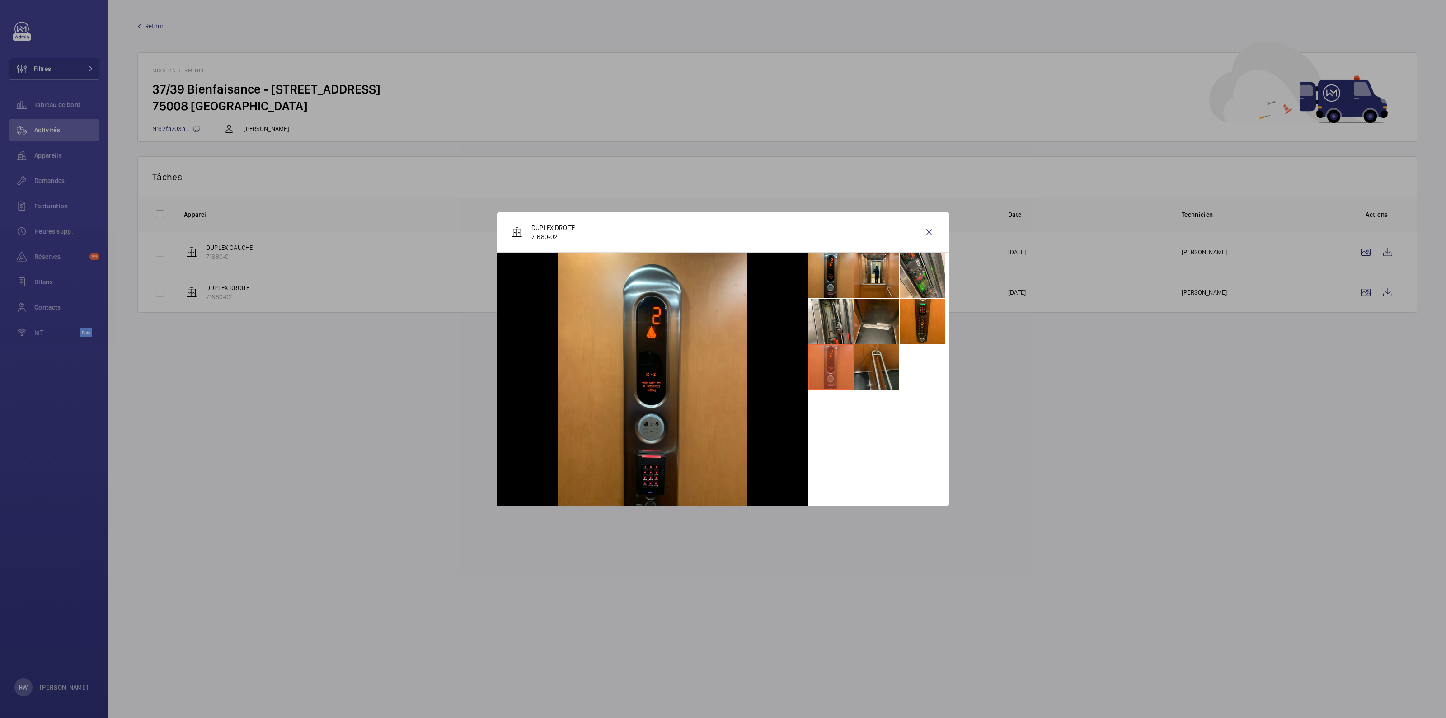
click at [880, 365] on li at bounding box center [876, 366] width 45 height 45
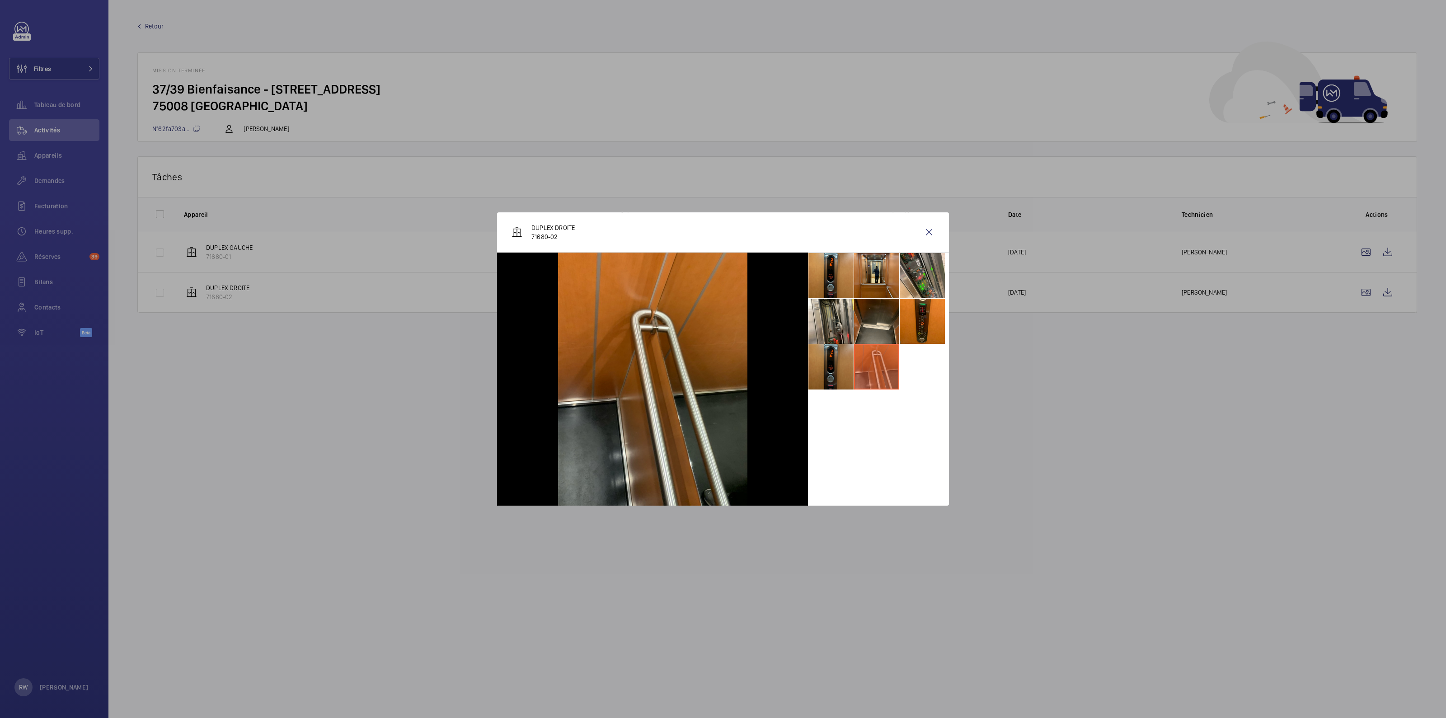
click at [837, 374] on li at bounding box center [830, 366] width 45 height 45
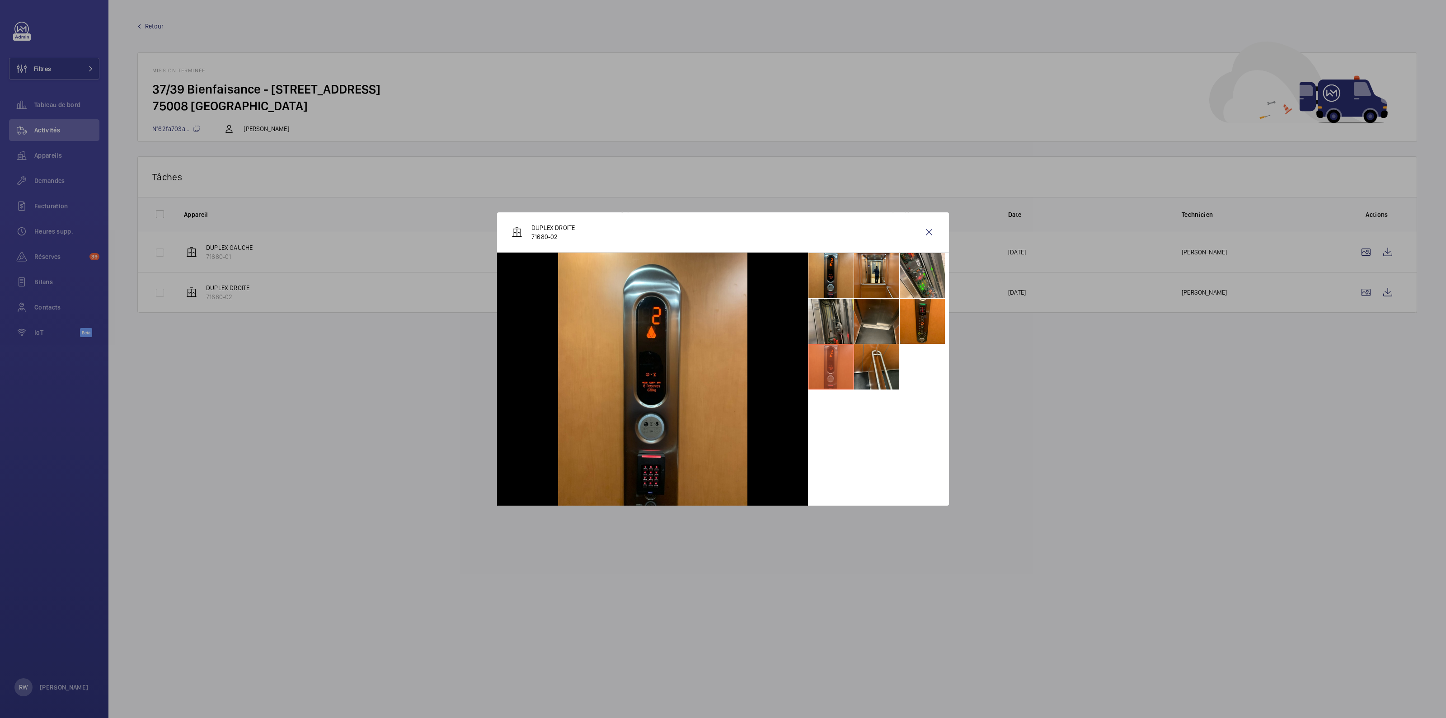
click at [838, 324] on li at bounding box center [830, 321] width 45 height 45
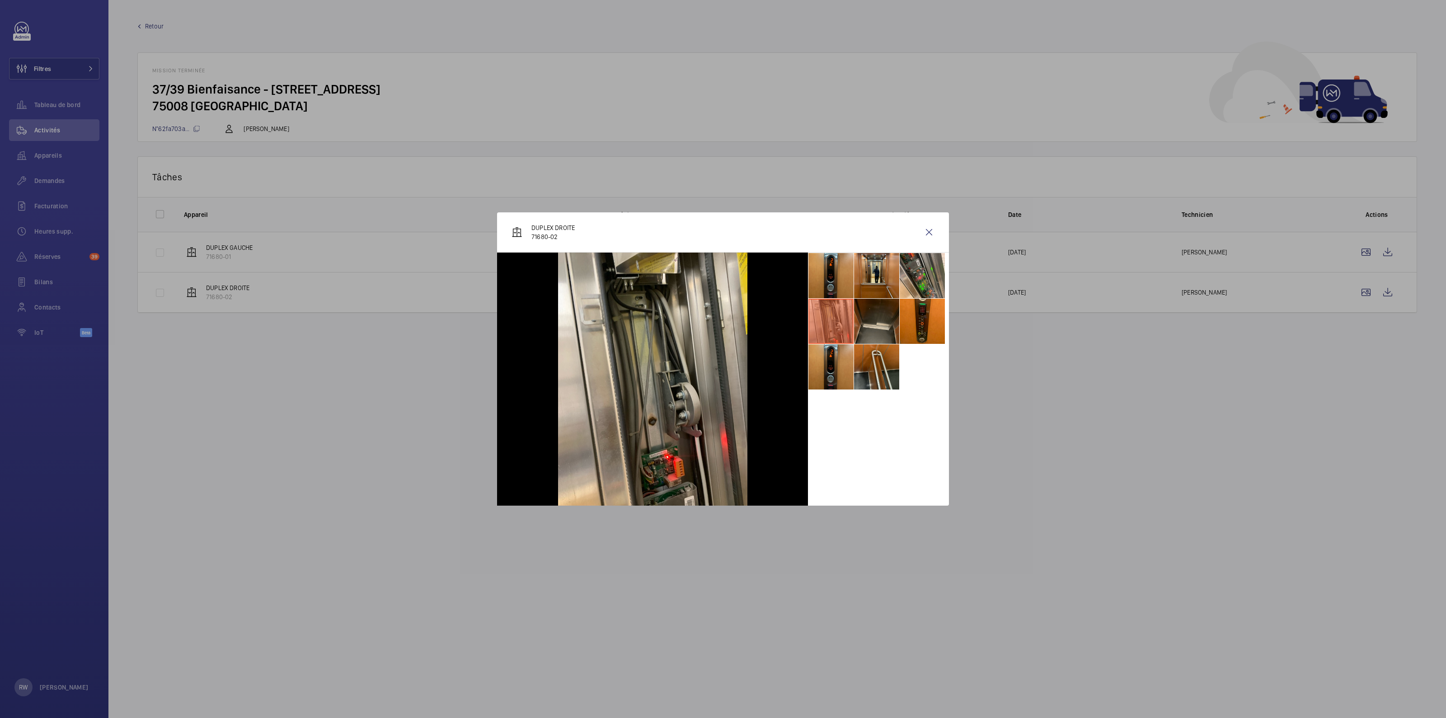
click at [873, 323] on li at bounding box center [876, 321] width 45 height 45
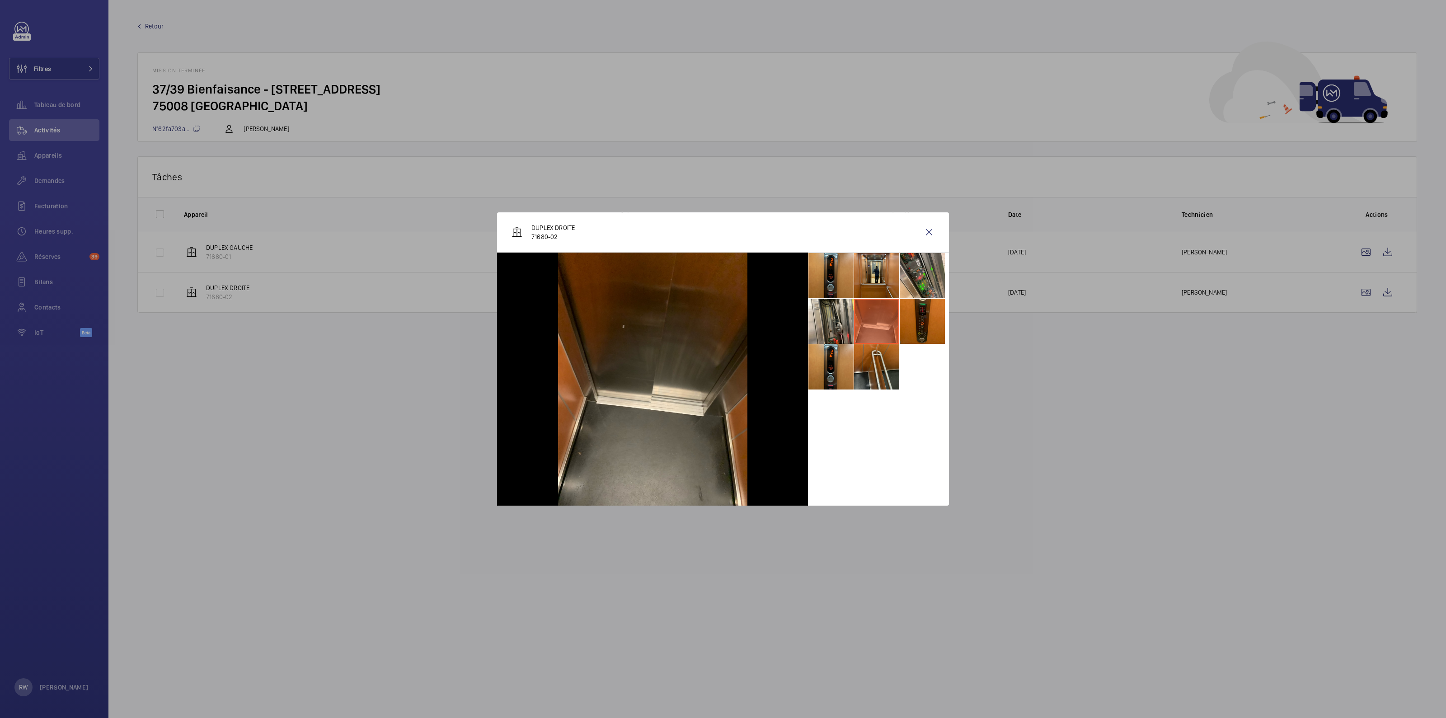
click at [928, 324] on li at bounding box center [921, 321] width 45 height 45
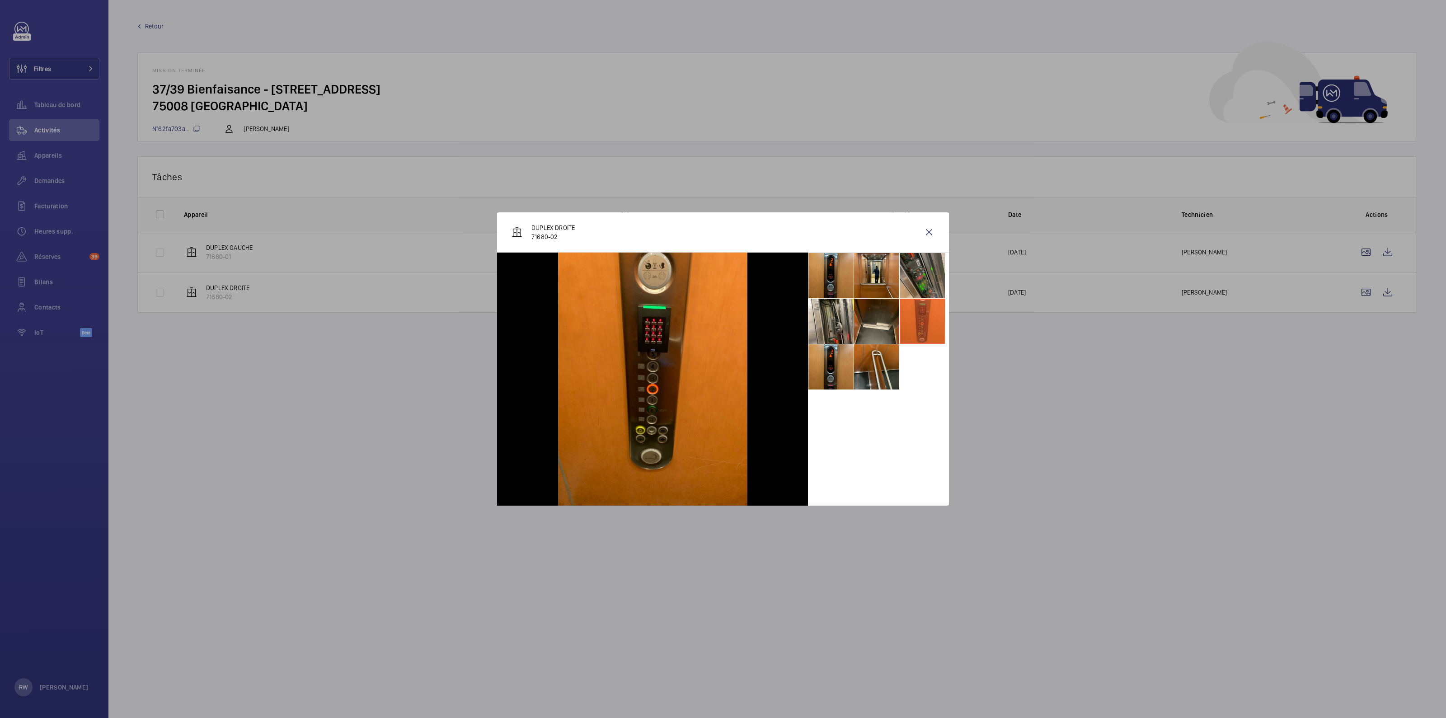
click at [928, 278] on li at bounding box center [921, 275] width 45 height 45
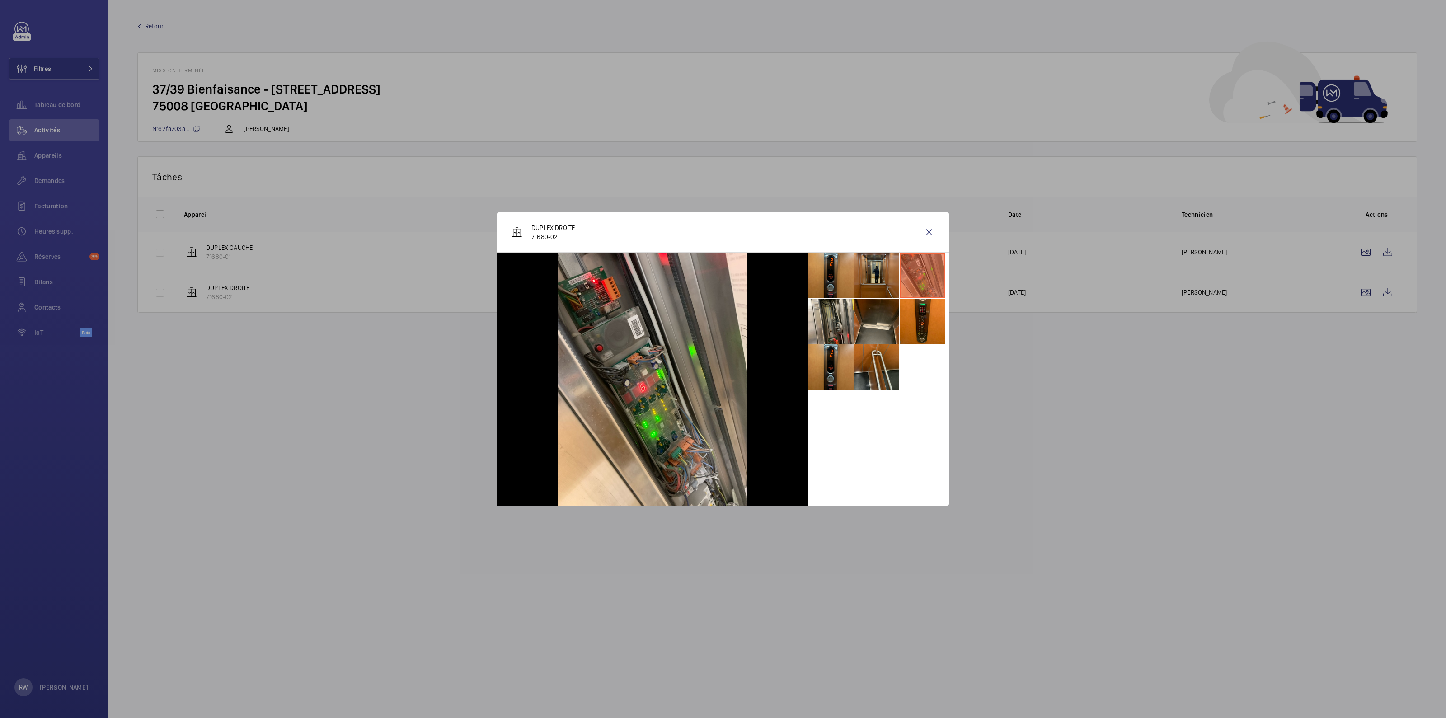
click at [867, 274] on li at bounding box center [876, 275] width 45 height 45
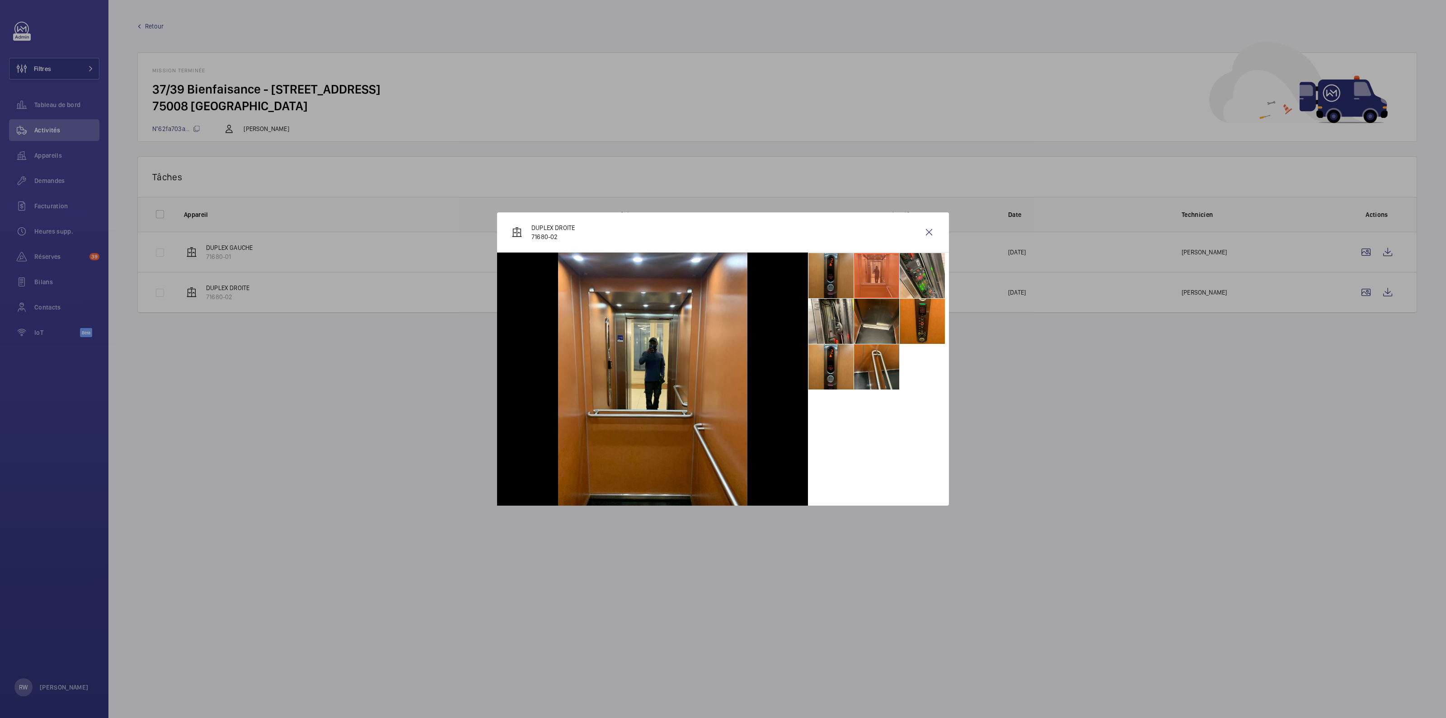
click at [841, 272] on li at bounding box center [830, 275] width 45 height 45
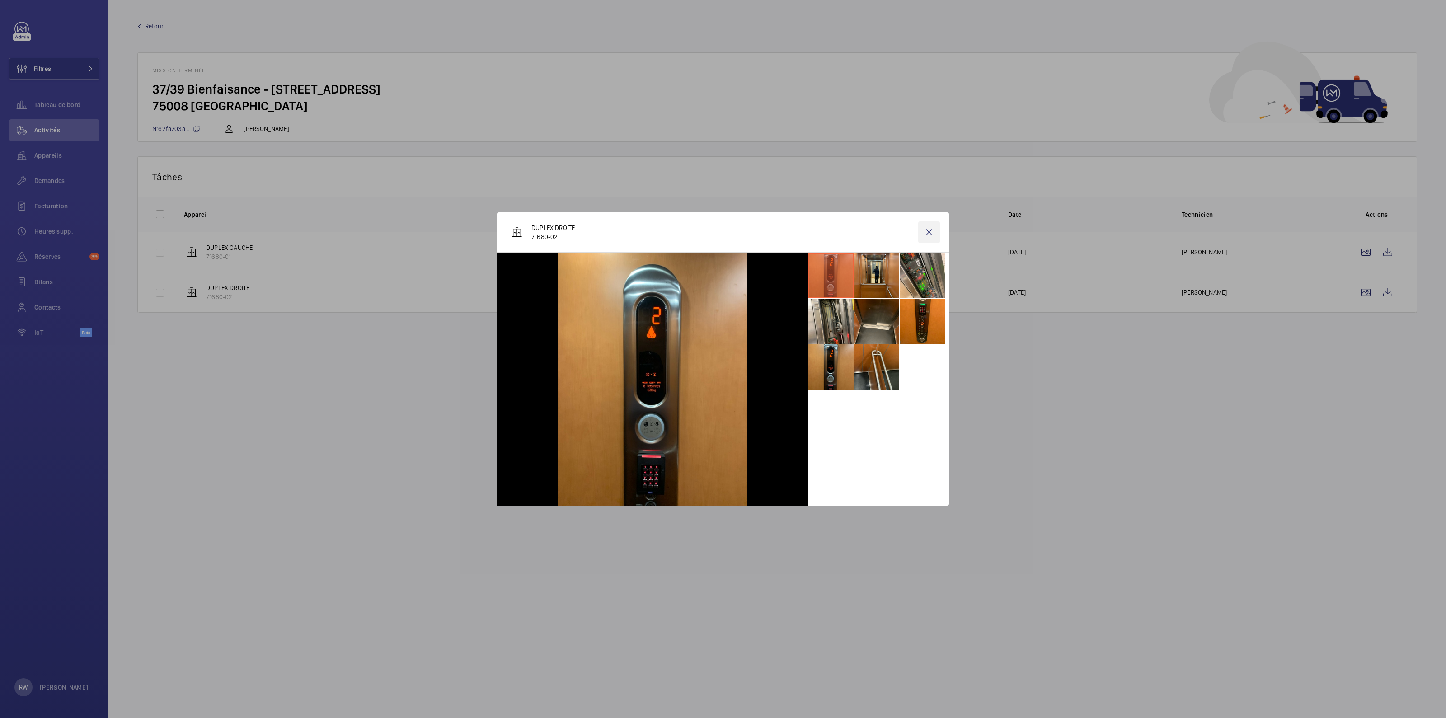
click at [925, 230] on wm-front-icon-button at bounding box center [929, 232] width 22 height 22
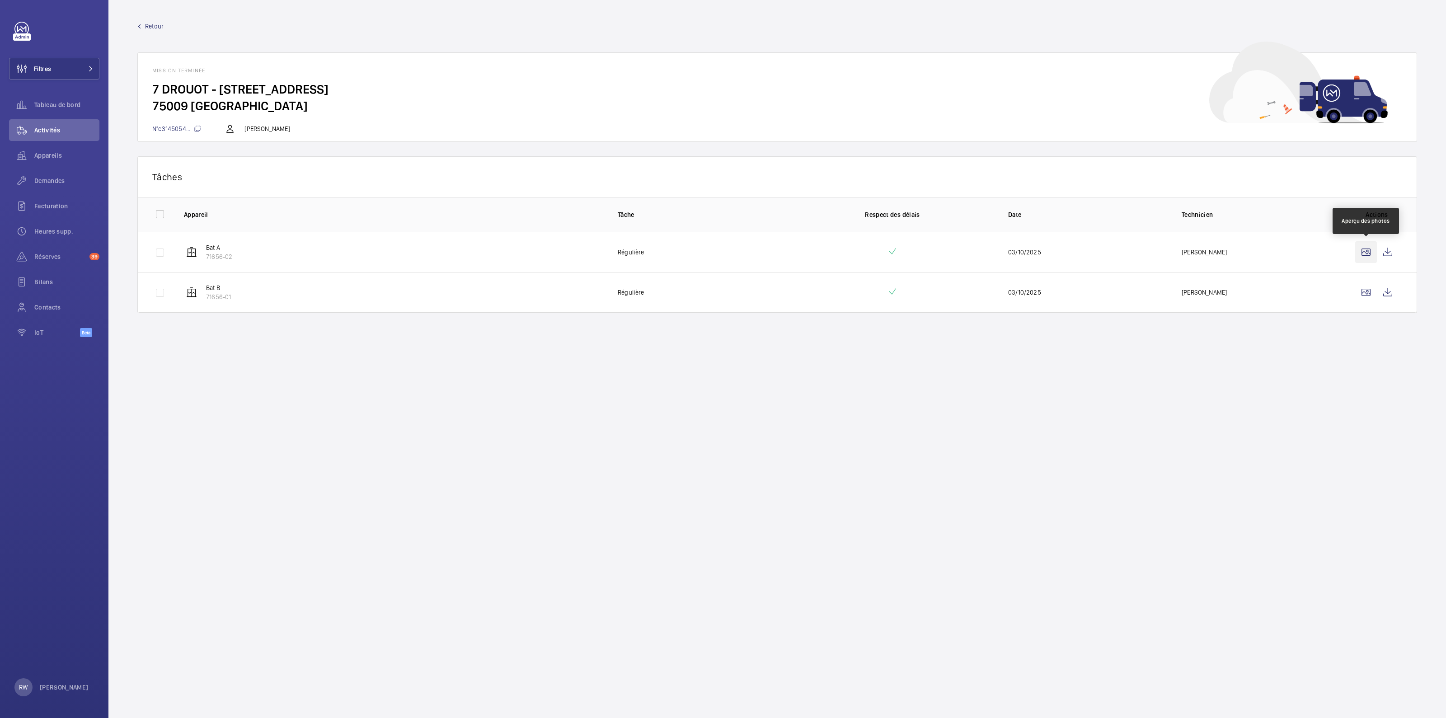
click at [1360, 255] on wm-front-icon-button at bounding box center [1366, 252] width 22 height 22
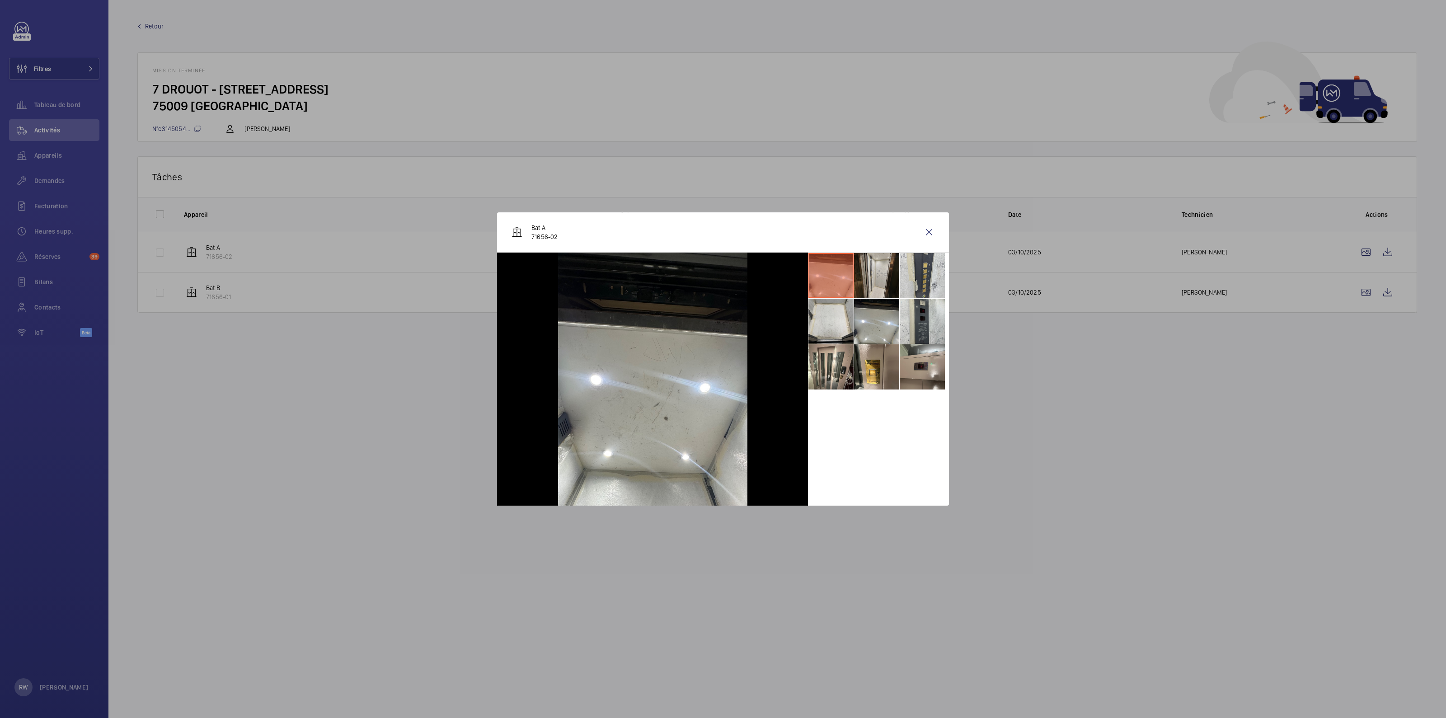
click at [881, 271] on li at bounding box center [876, 275] width 45 height 45
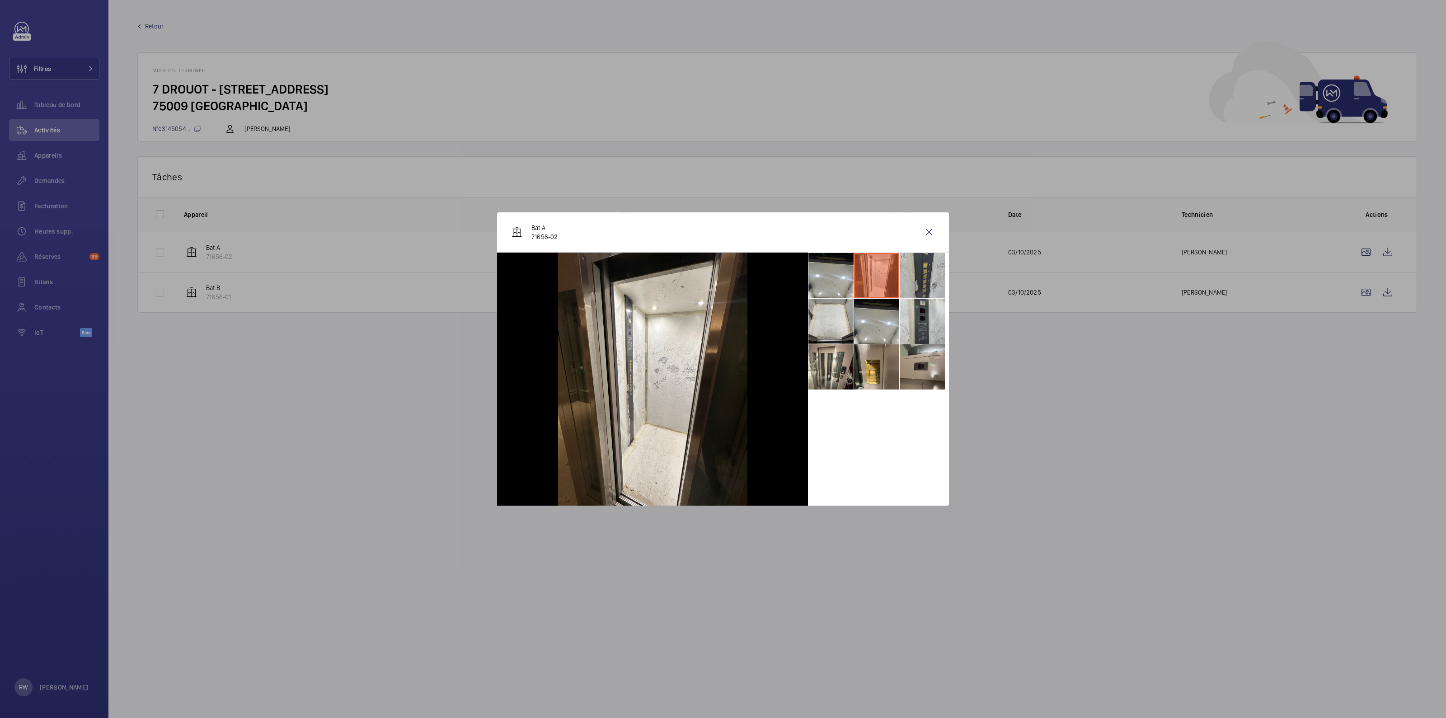
click at [911, 270] on li at bounding box center [921, 275] width 45 height 45
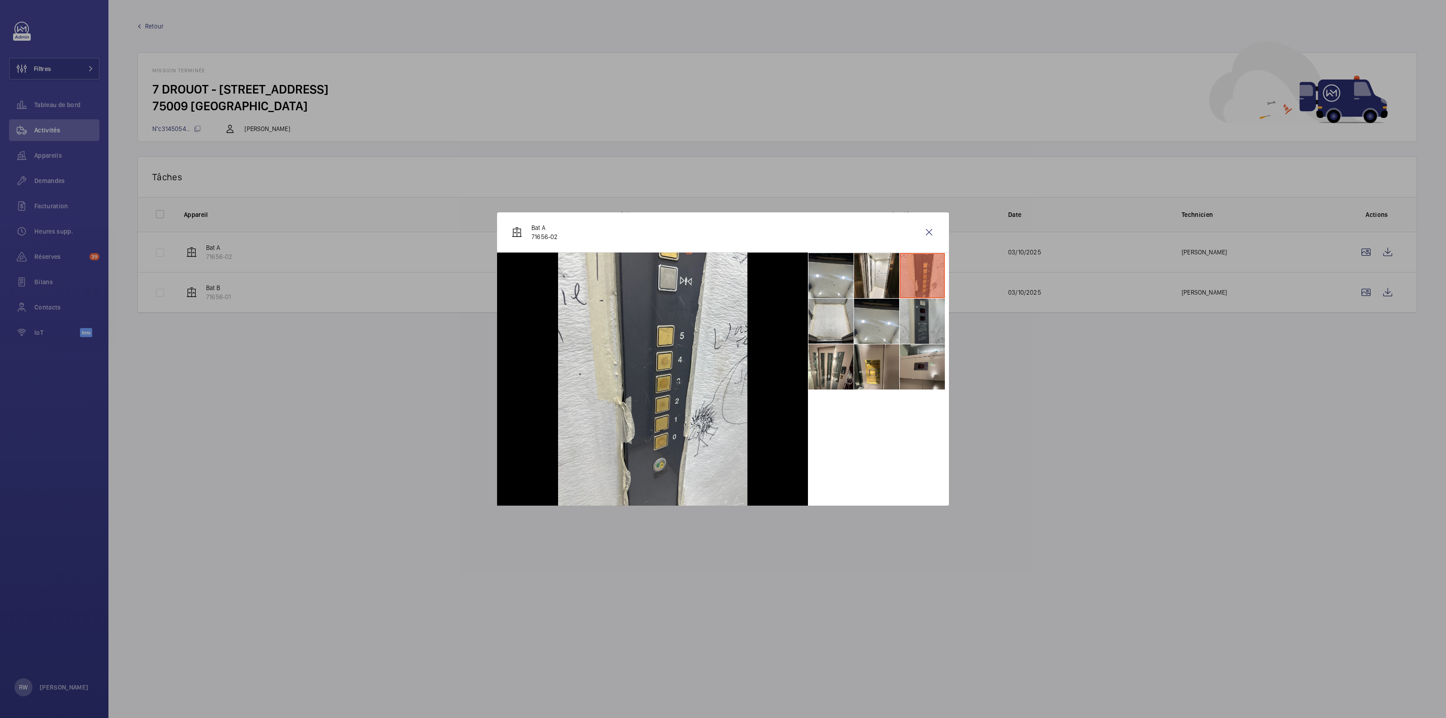
click at [910, 317] on li at bounding box center [921, 321] width 45 height 45
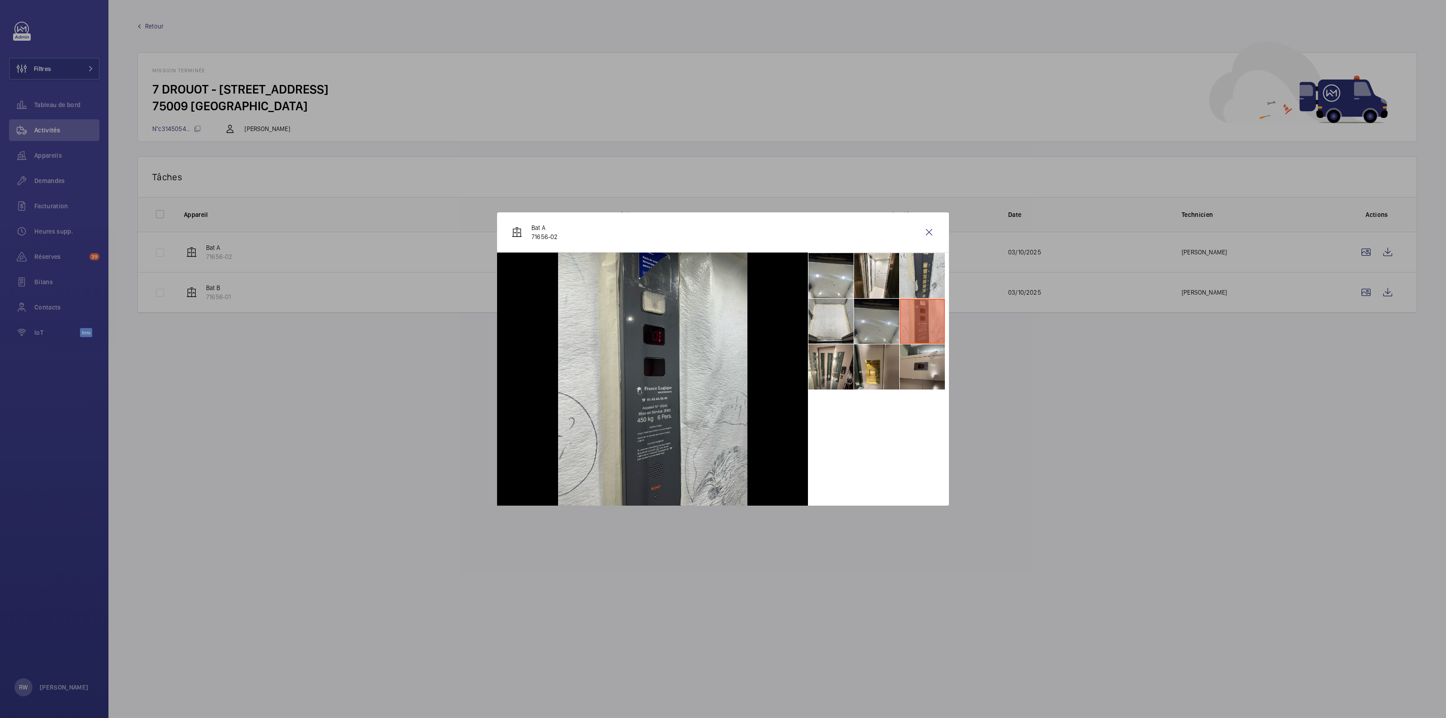
click at [874, 317] on li at bounding box center [876, 321] width 45 height 45
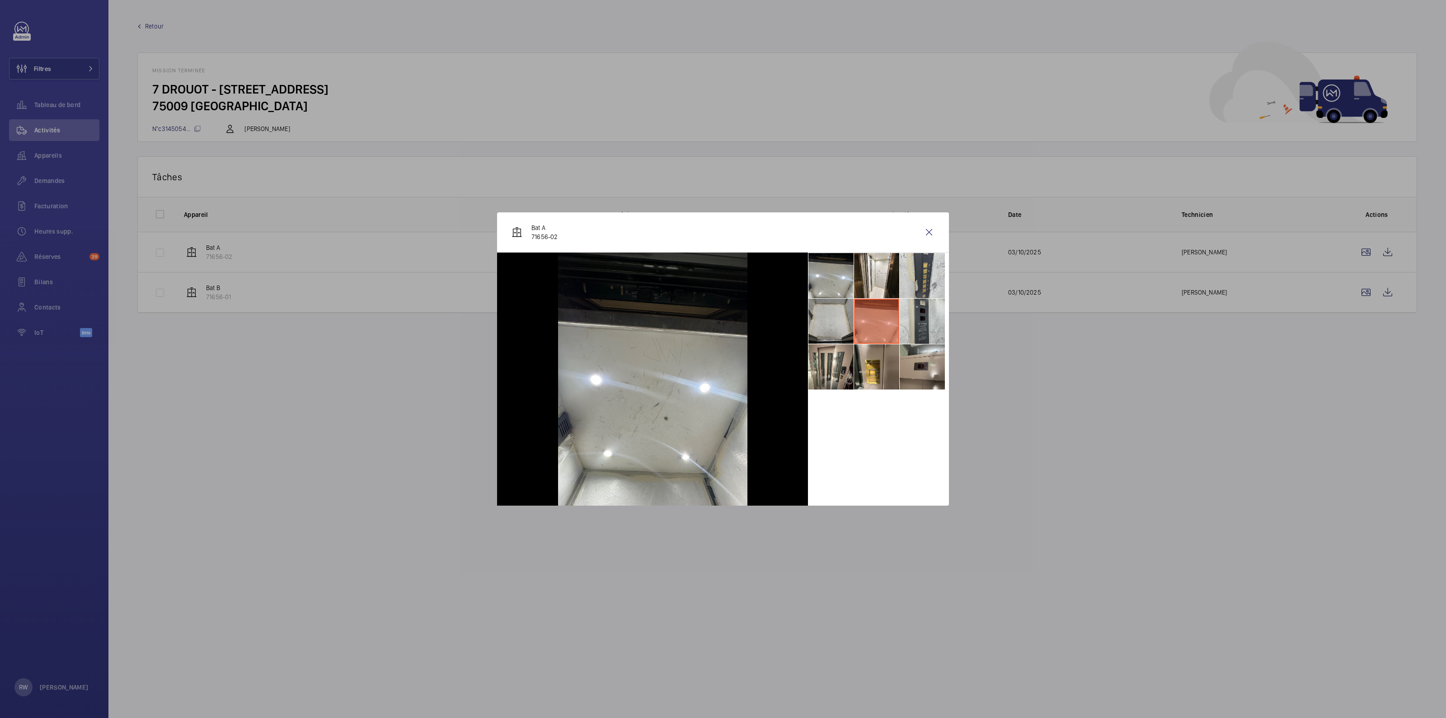
click at [813, 317] on li at bounding box center [830, 321] width 45 height 45
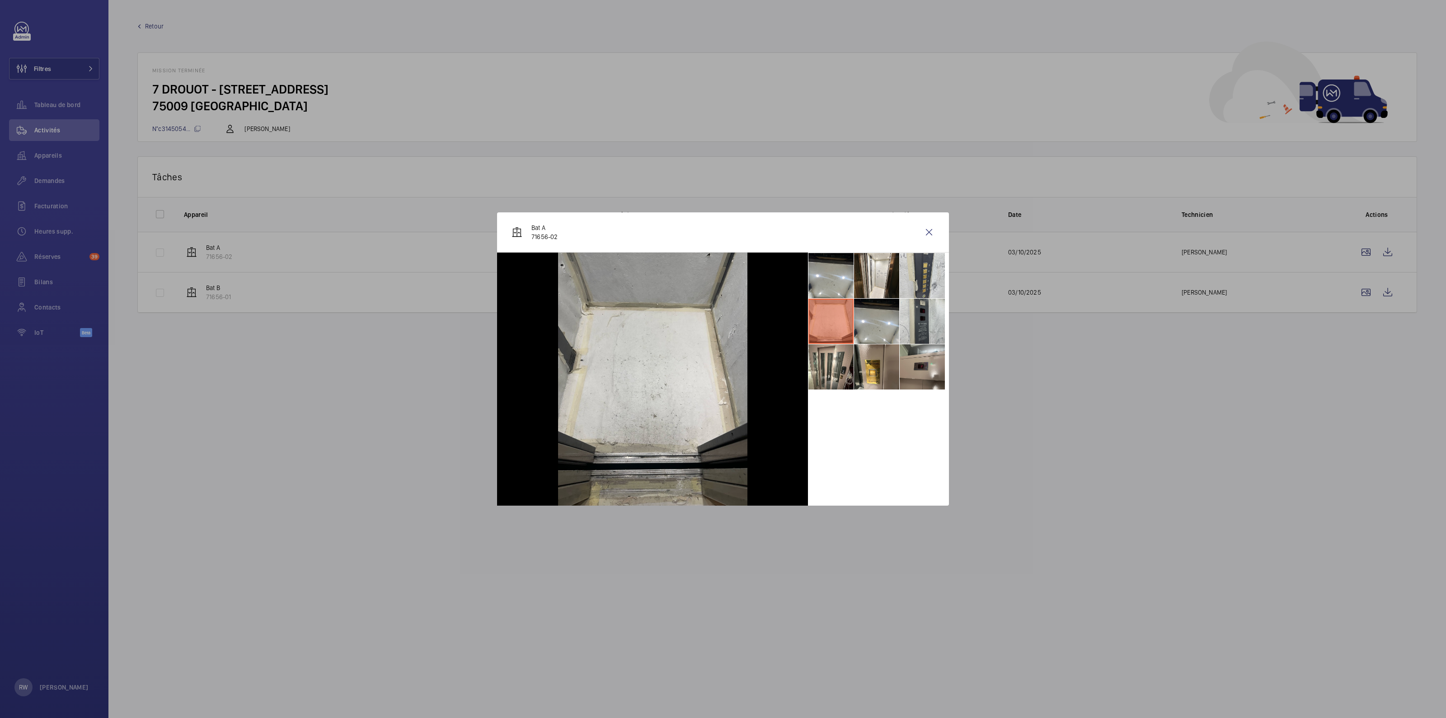
click at [799, 370] on div at bounding box center [652, 379] width 311 height 253
click at [800, 369] on div at bounding box center [652, 379] width 311 height 253
click at [824, 365] on li at bounding box center [830, 366] width 45 height 45
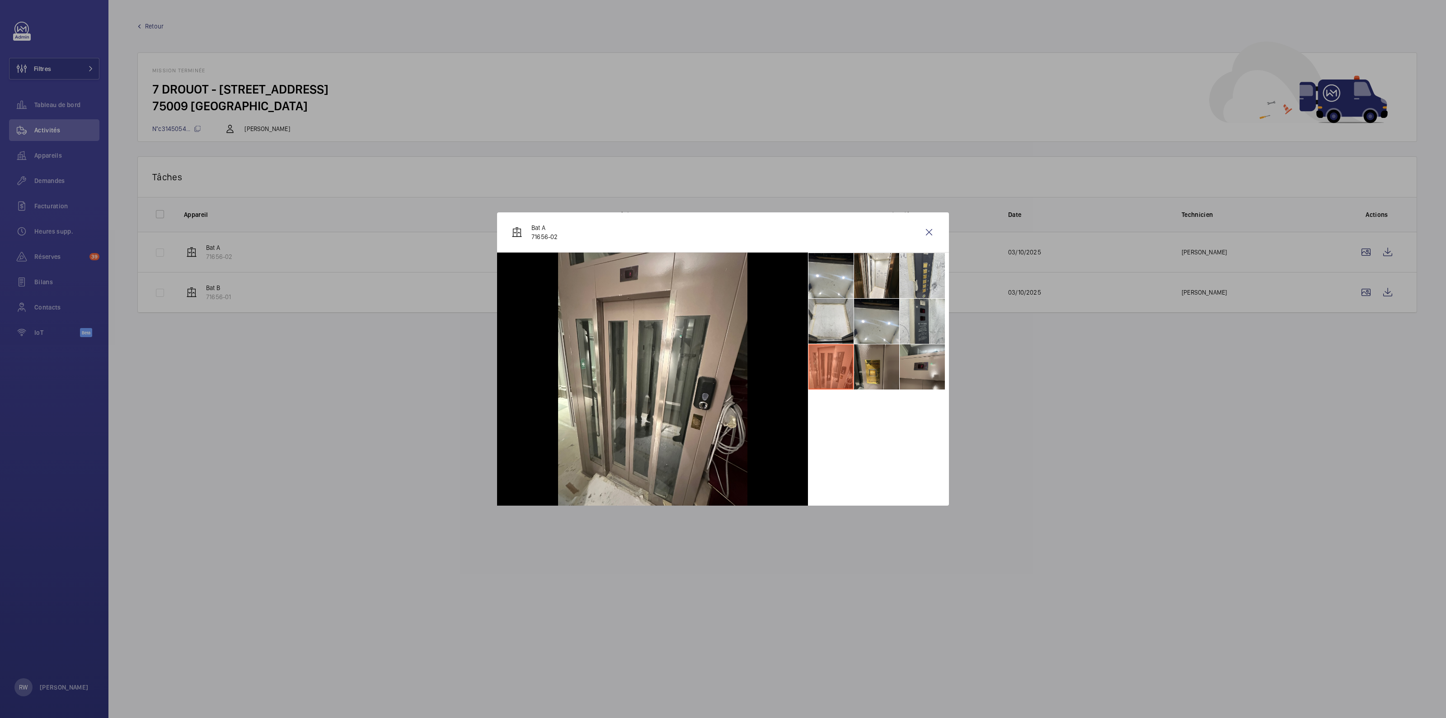
click at [866, 361] on li at bounding box center [876, 366] width 45 height 45
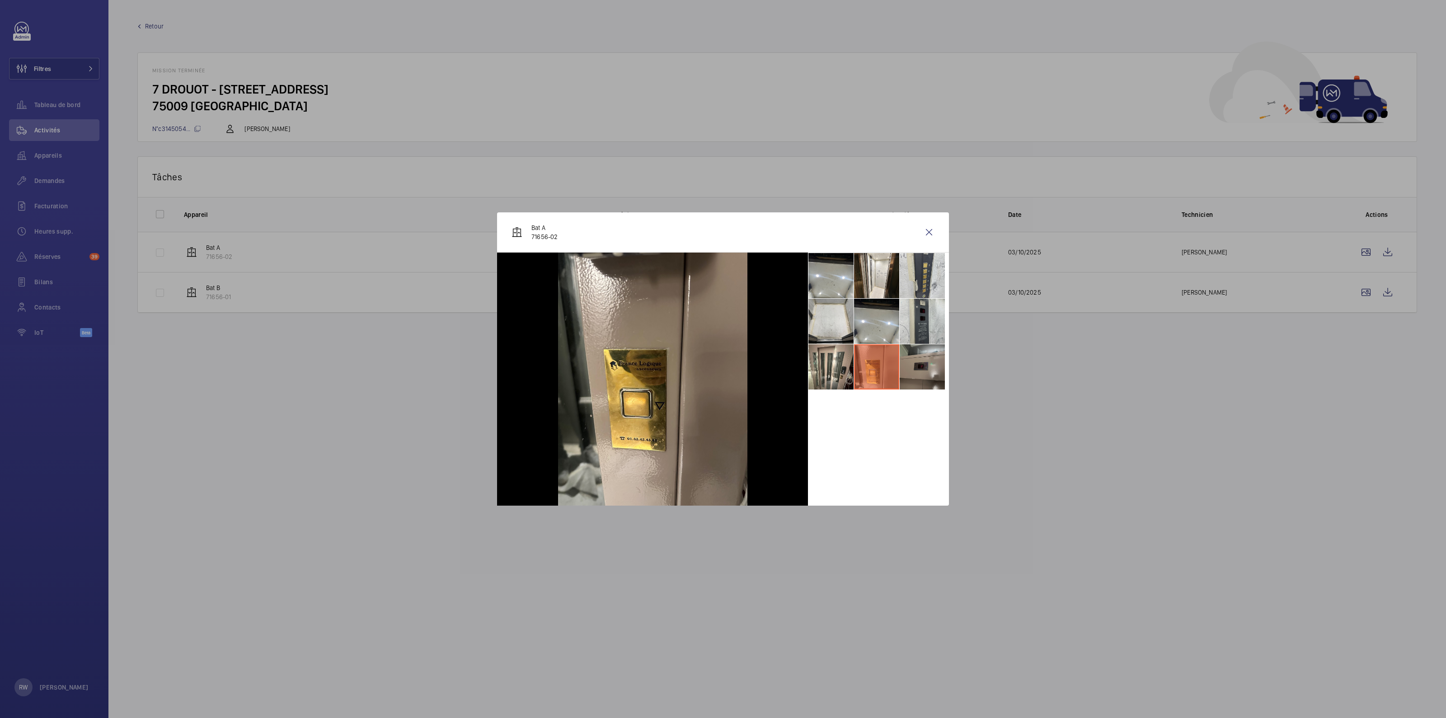
click at [927, 365] on li at bounding box center [921, 366] width 45 height 45
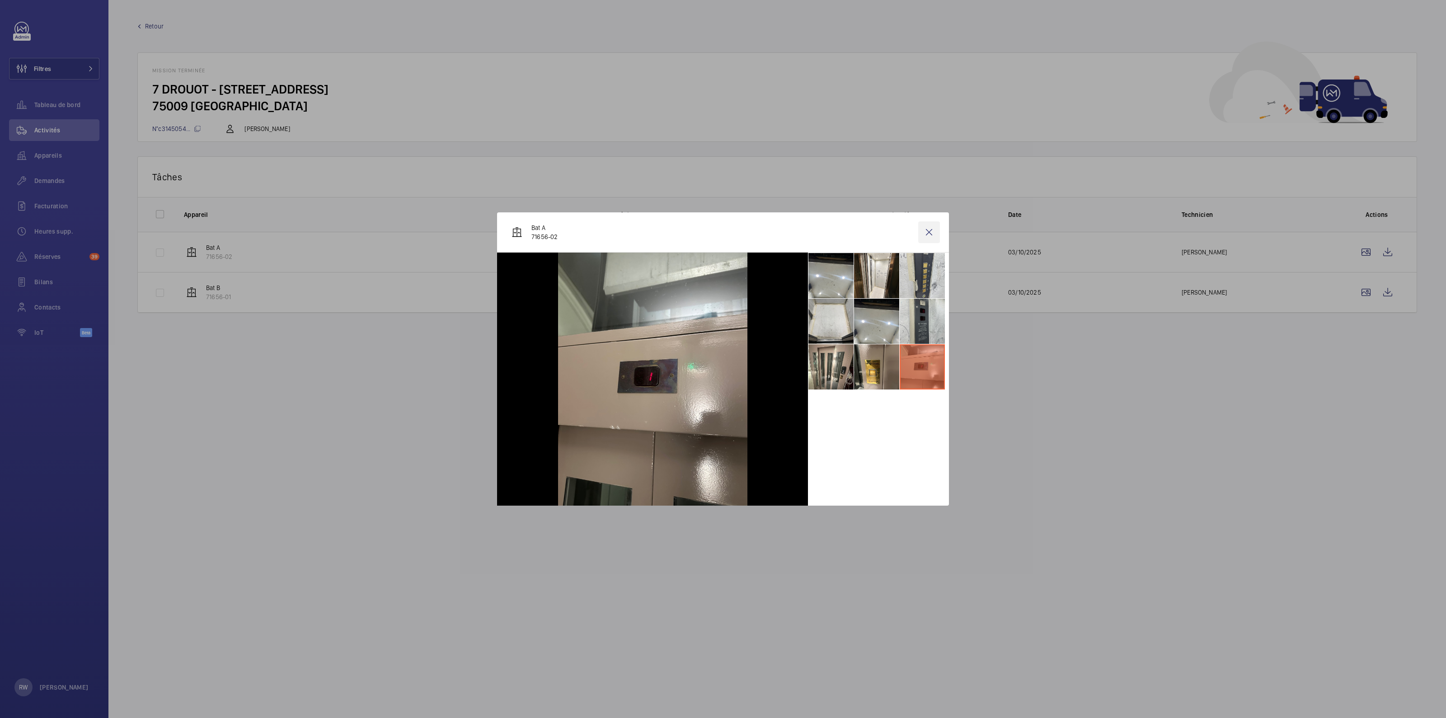
click at [929, 229] on wm-front-icon-button at bounding box center [929, 232] width 22 height 22
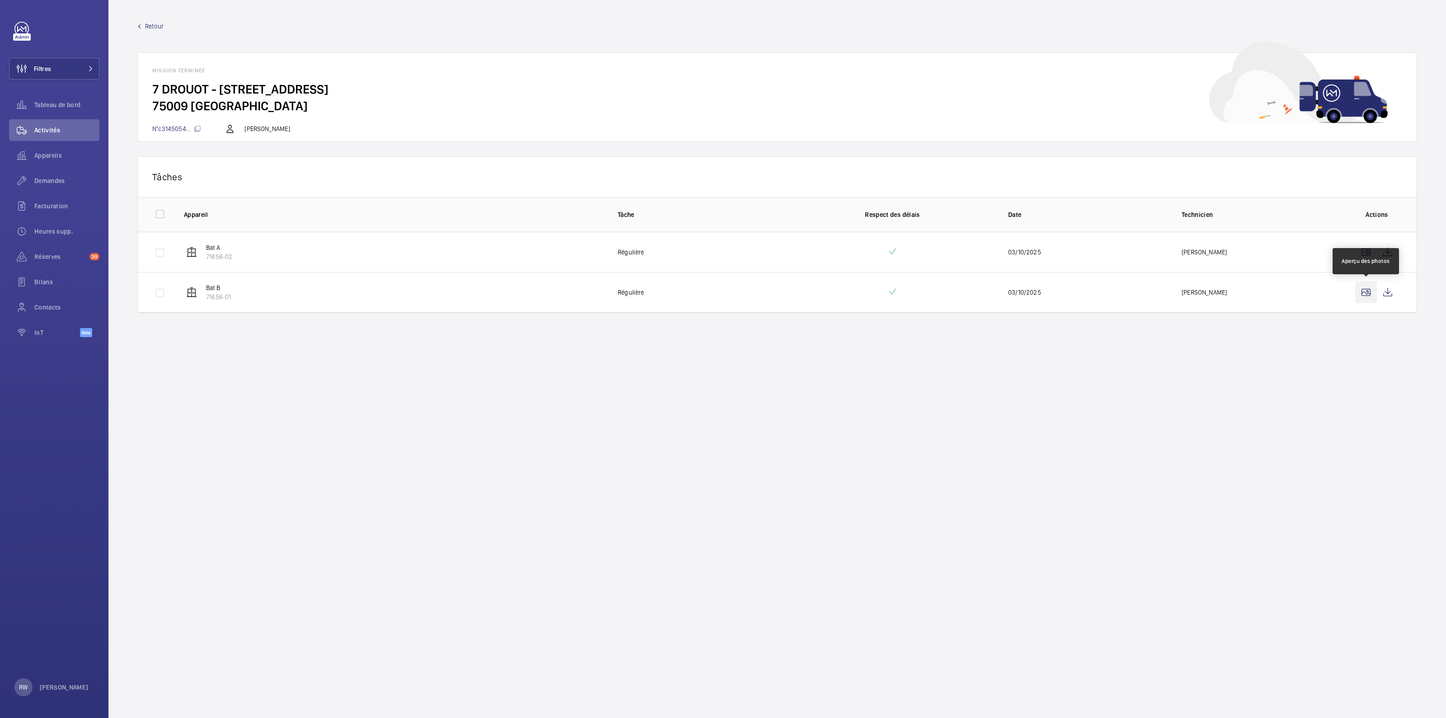
click at [1371, 291] on wm-front-icon-button at bounding box center [1366, 292] width 22 height 22
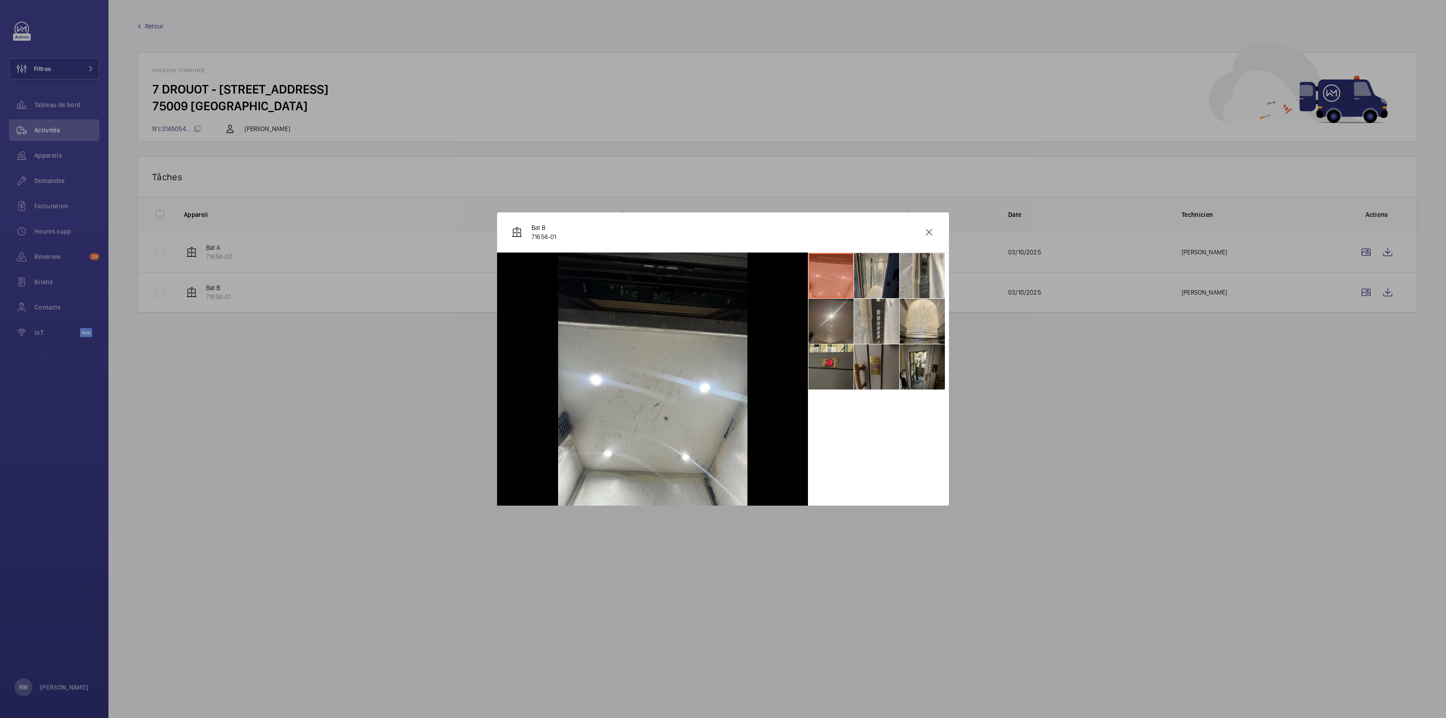
click at [890, 276] on li at bounding box center [876, 275] width 45 height 45
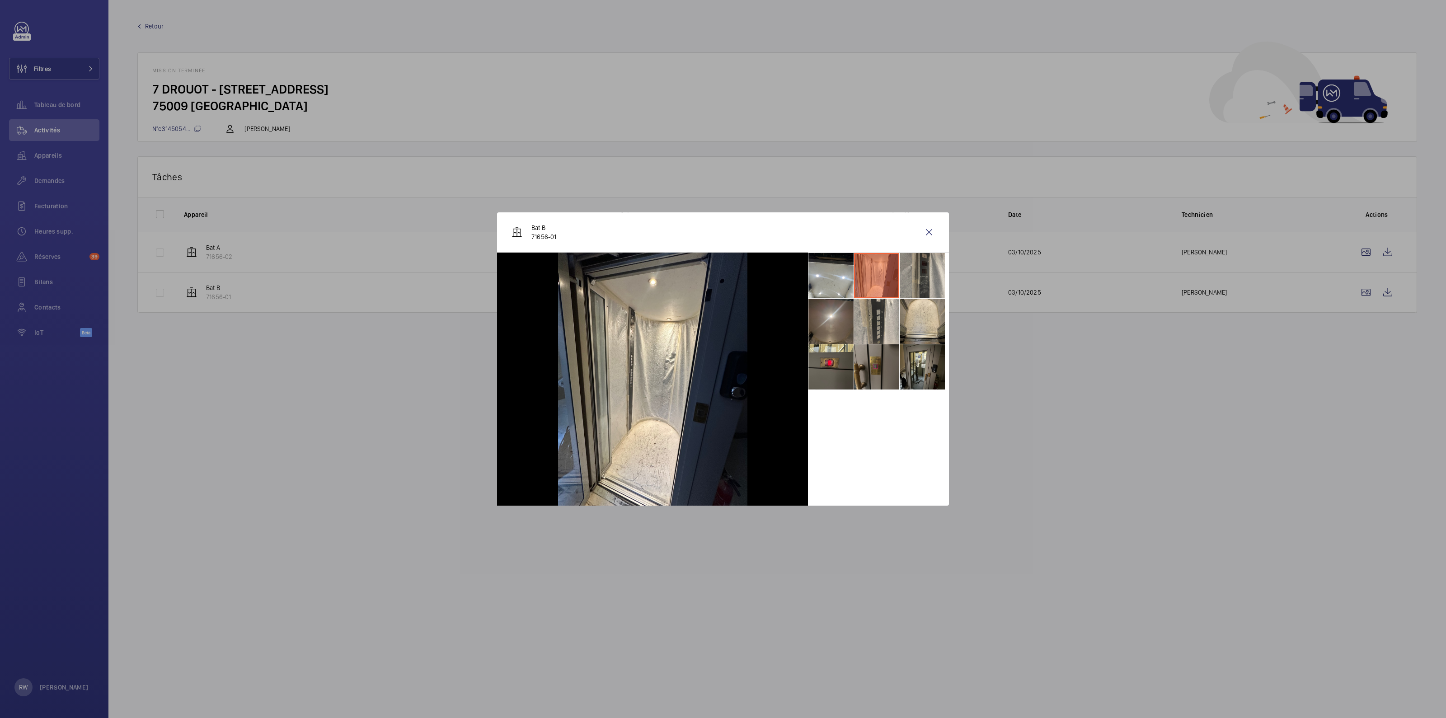
click at [915, 272] on li at bounding box center [921, 275] width 45 height 45
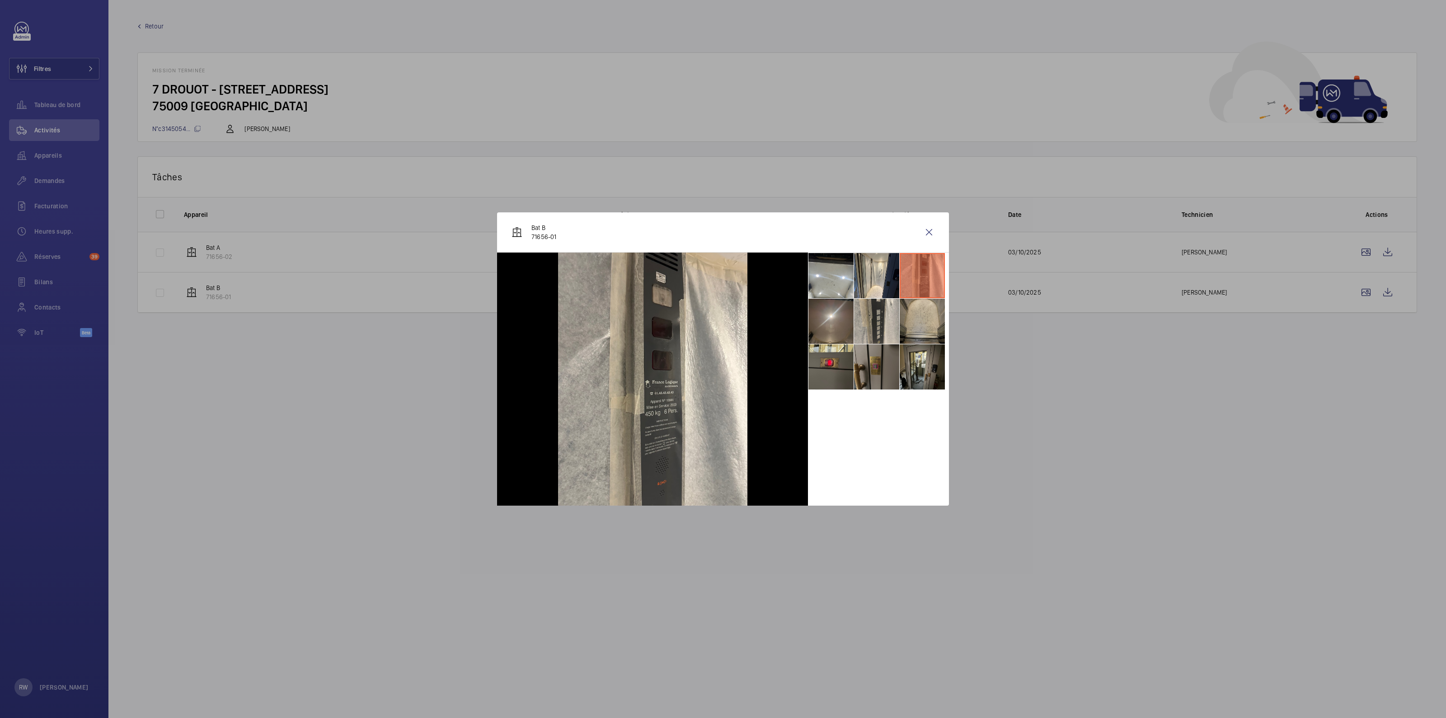
click at [911, 317] on li at bounding box center [921, 321] width 45 height 45
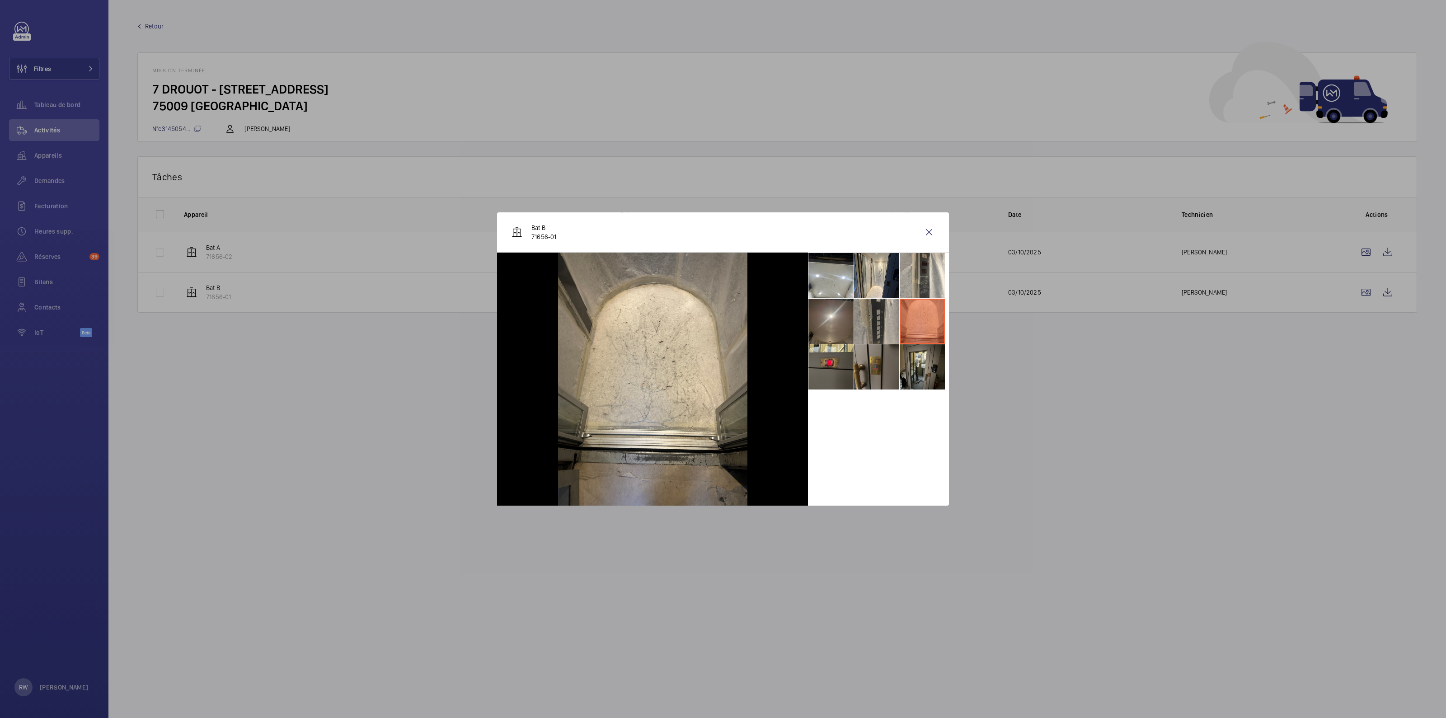
click at [878, 327] on li at bounding box center [876, 321] width 45 height 45
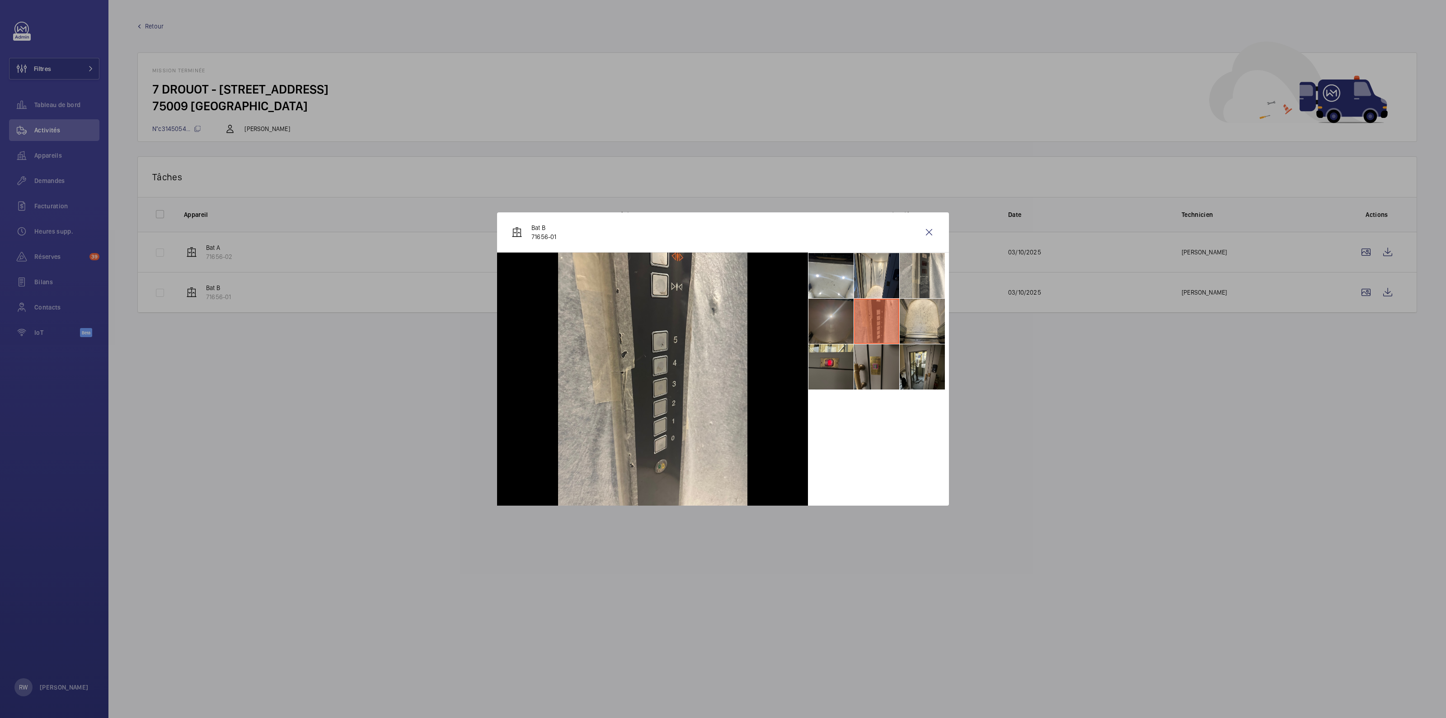
click at [840, 321] on li at bounding box center [830, 321] width 45 height 45
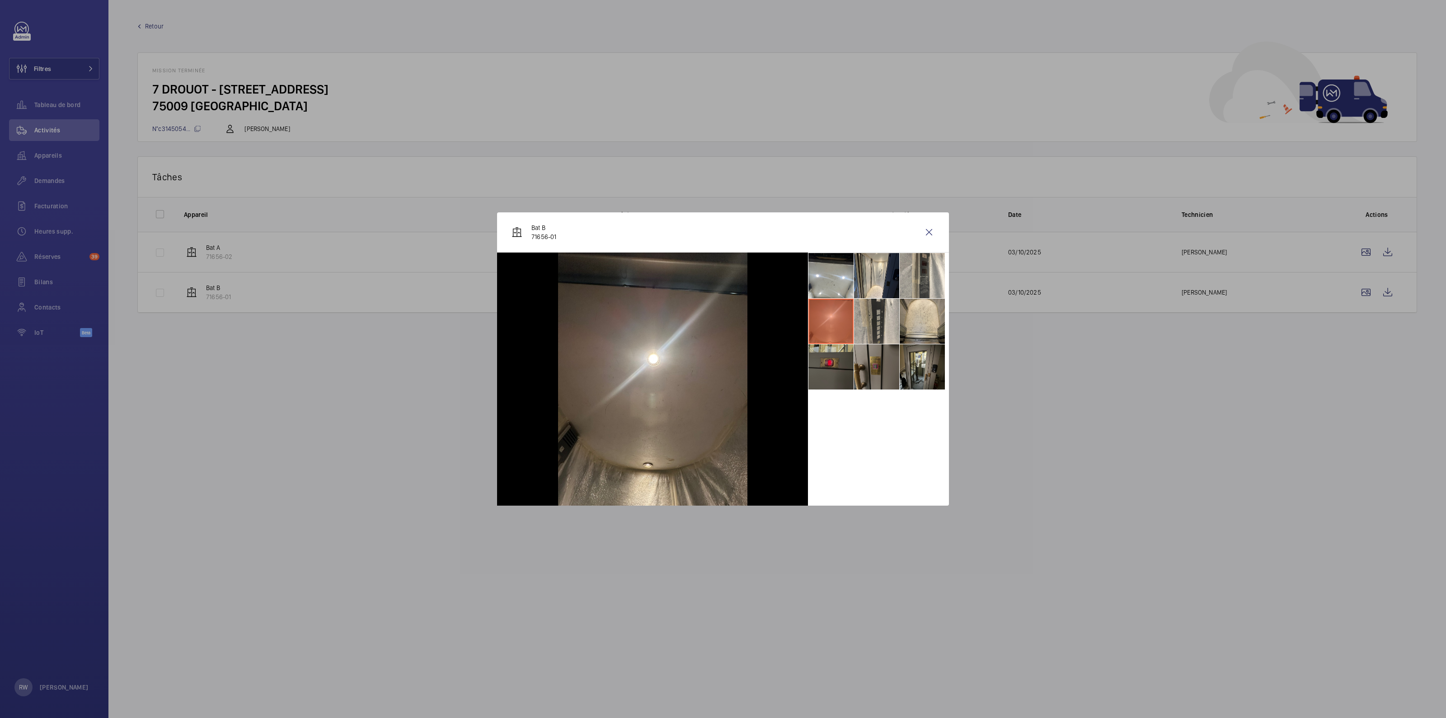
click at [839, 357] on li at bounding box center [830, 366] width 45 height 45
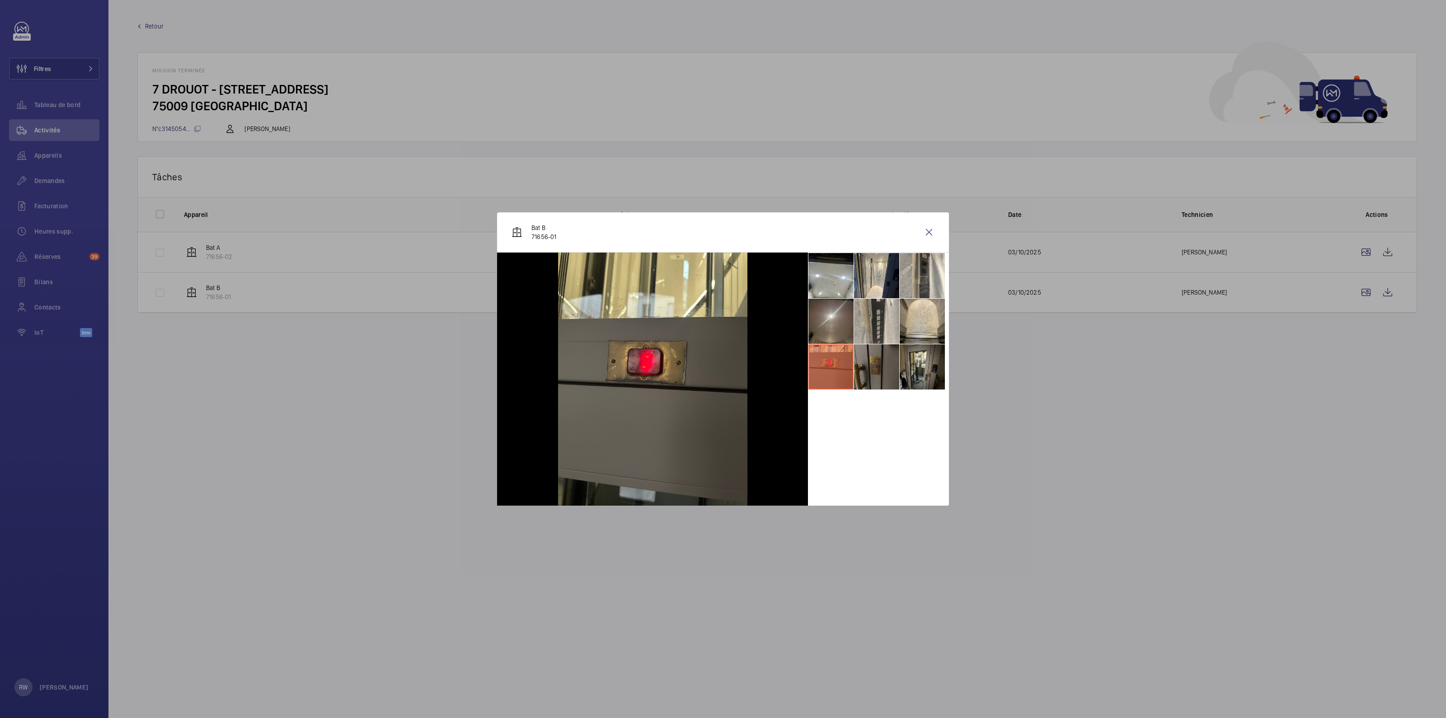
click at [861, 360] on li at bounding box center [876, 366] width 45 height 45
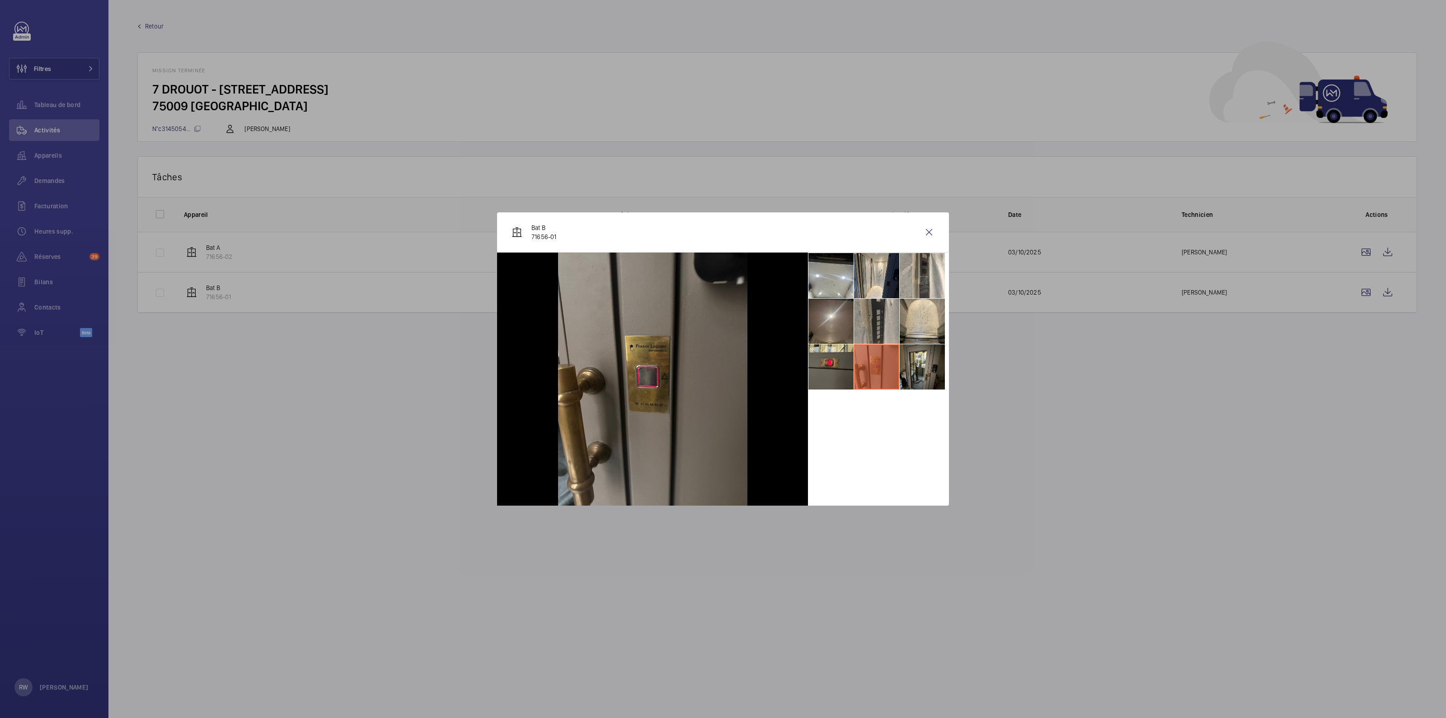
drag, startPoint x: 898, startPoint y: 363, endPoint x: 895, endPoint y: 342, distance: 21.5
click at [898, 362] on li at bounding box center [876, 366] width 45 height 45
click at [929, 233] on wm-front-icon-button at bounding box center [929, 232] width 22 height 22
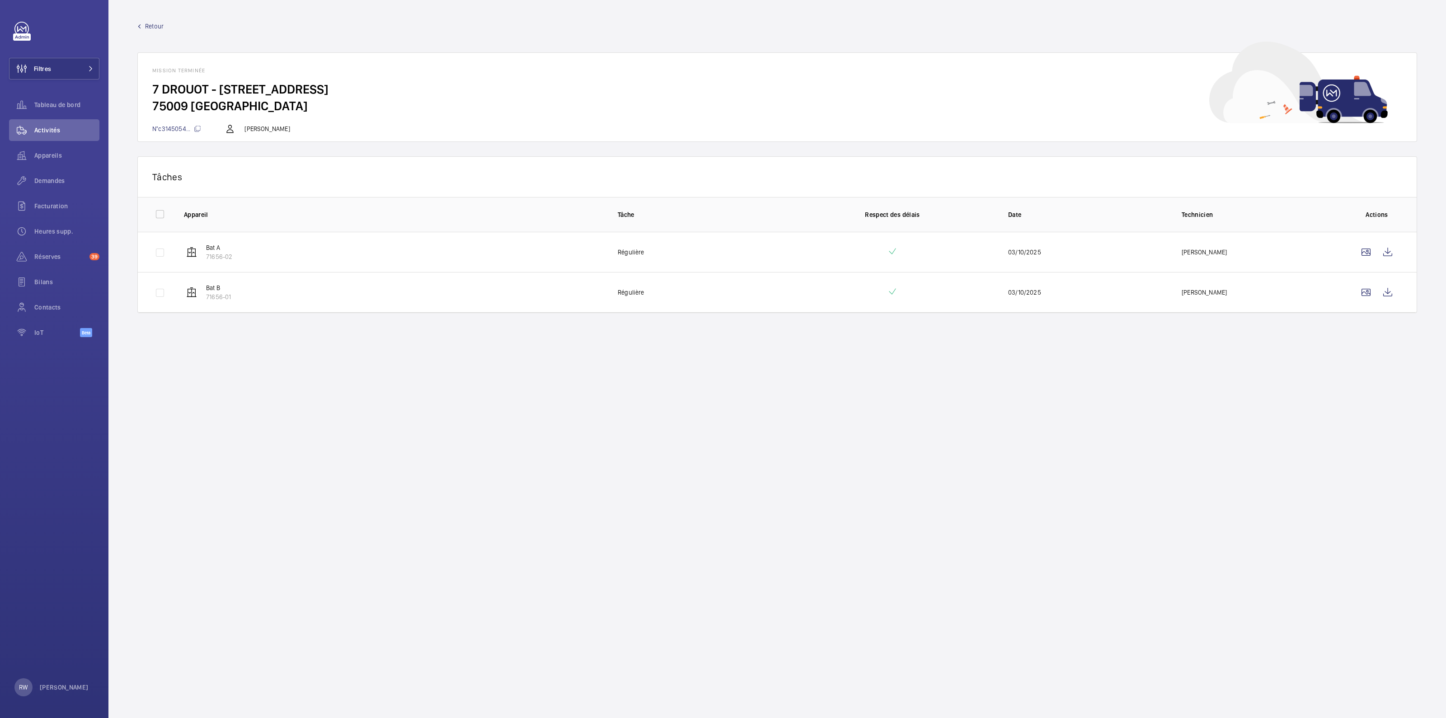
click at [154, 26] on span "Retour" at bounding box center [154, 26] width 19 height 9
click at [1360, 252] on wm-front-icon-button at bounding box center [1366, 252] width 22 height 22
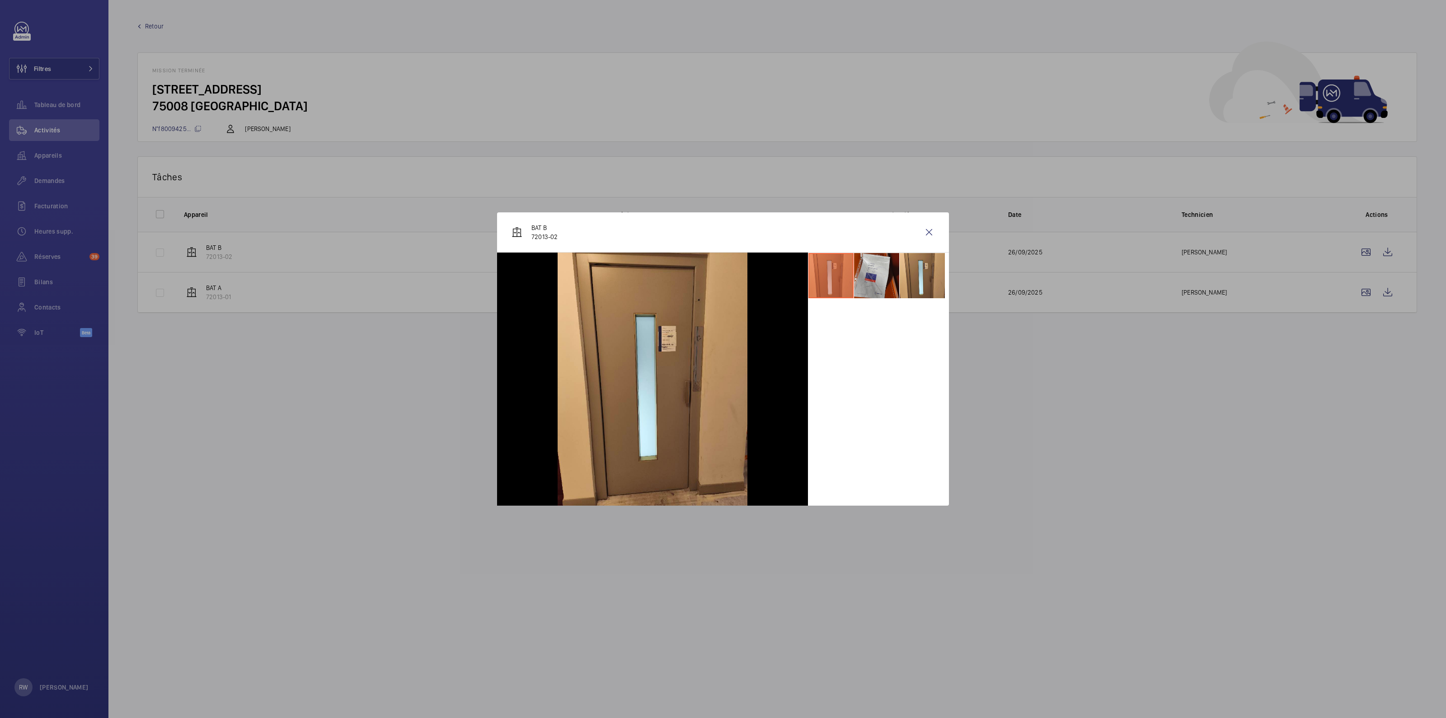
click at [878, 276] on li at bounding box center [876, 275] width 45 height 45
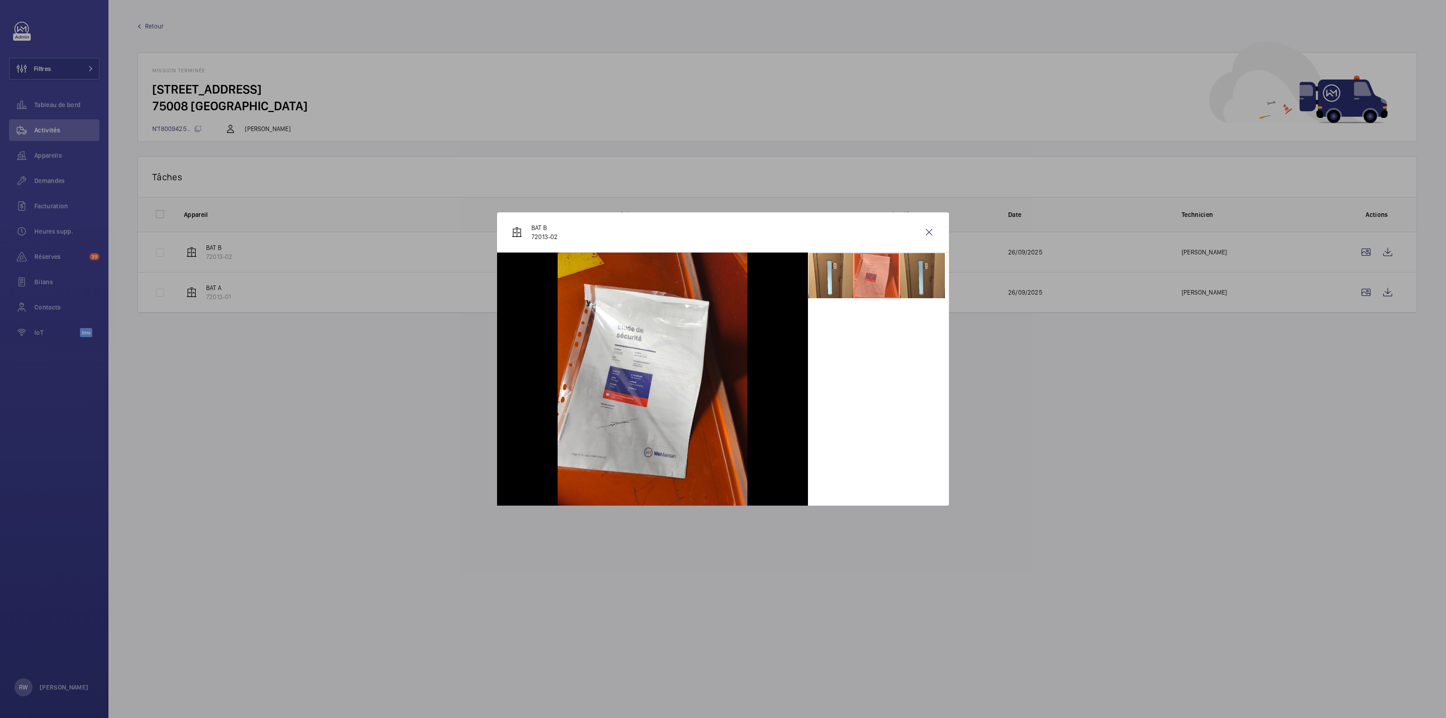
click at [938, 272] on li at bounding box center [921, 275] width 45 height 45
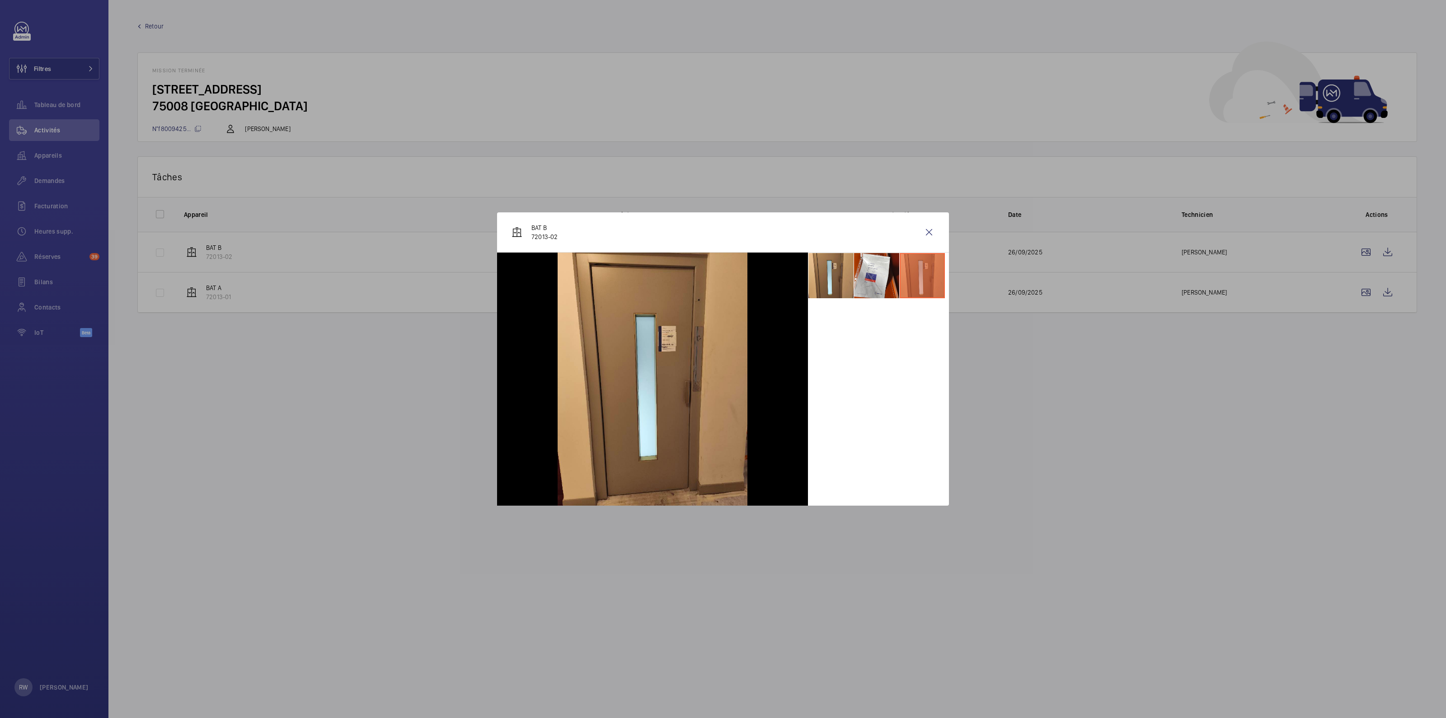
click at [944, 215] on div "BAT B 72013-02" at bounding box center [723, 232] width 452 height 40
click at [935, 229] on wm-front-icon-button at bounding box center [929, 232] width 22 height 22
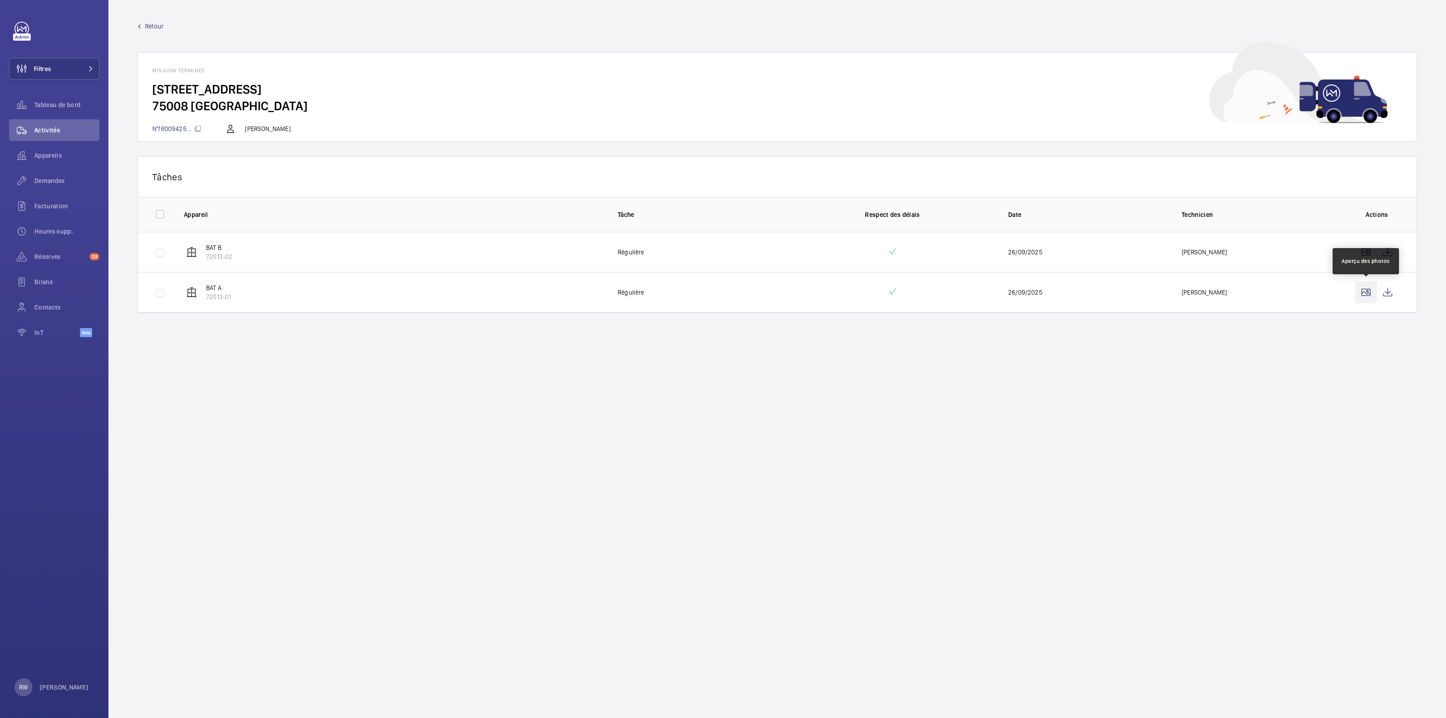
click at [1366, 295] on wm-front-icon-button at bounding box center [1366, 292] width 22 height 22
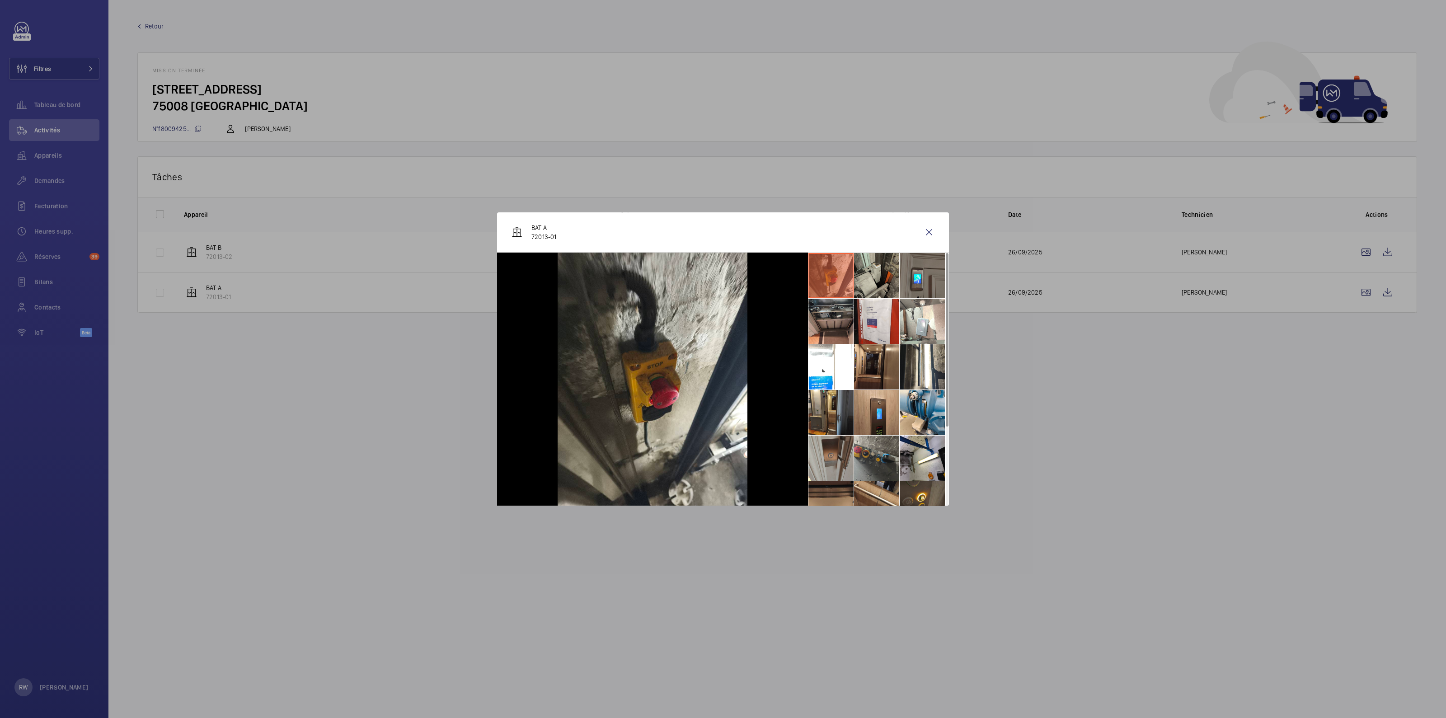
click at [882, 278] on li at bounding box center [876, 275] width 45 height 45
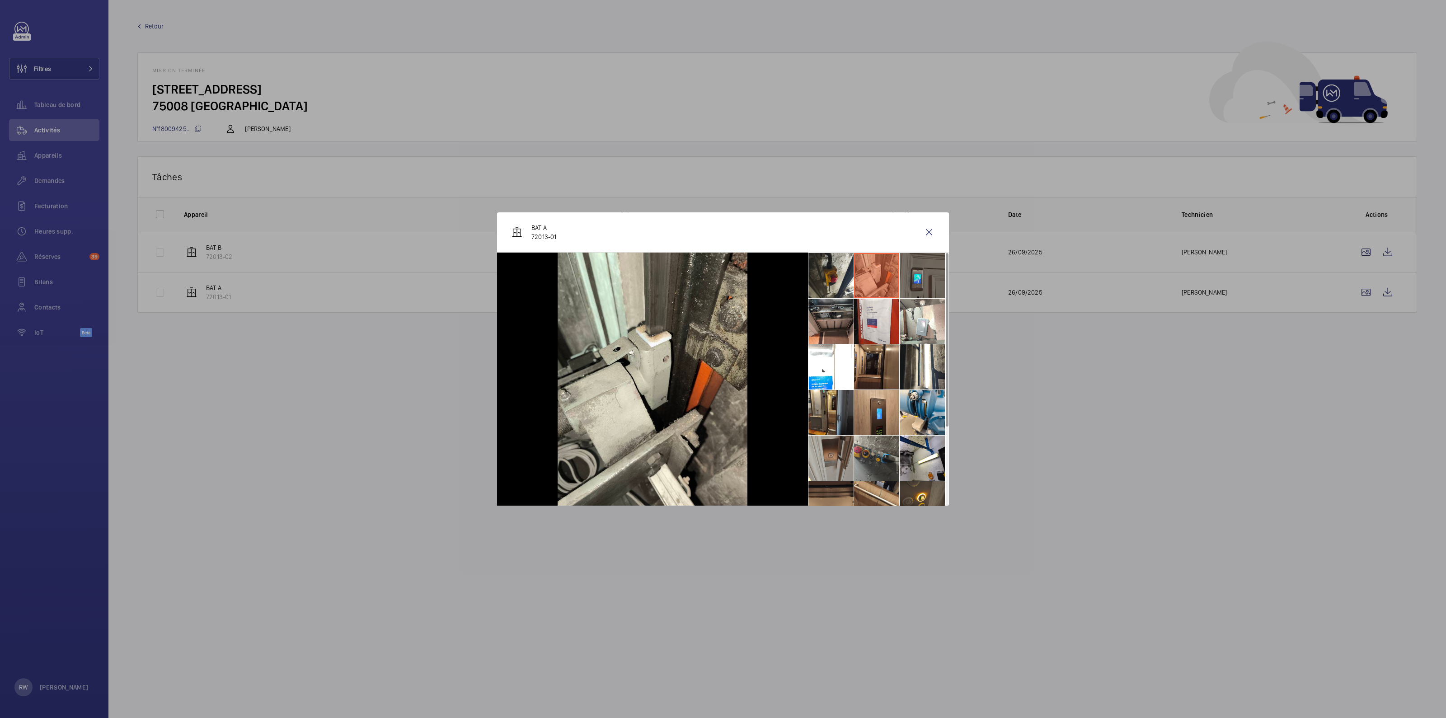
click at [921, 275] on li at bounding box center [921, 275] width 45 height 45
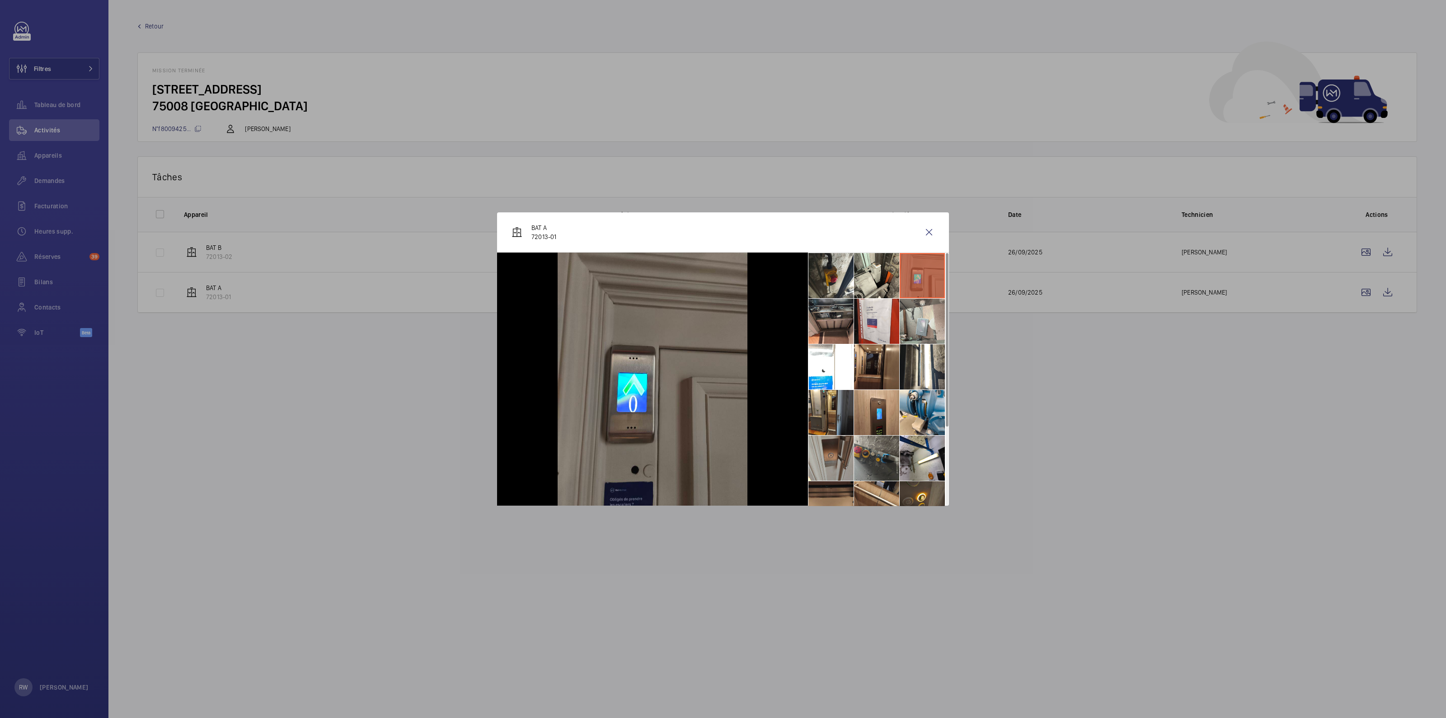
click at [918, 323] on li at bounding box center [921, 321] width 45 height 45
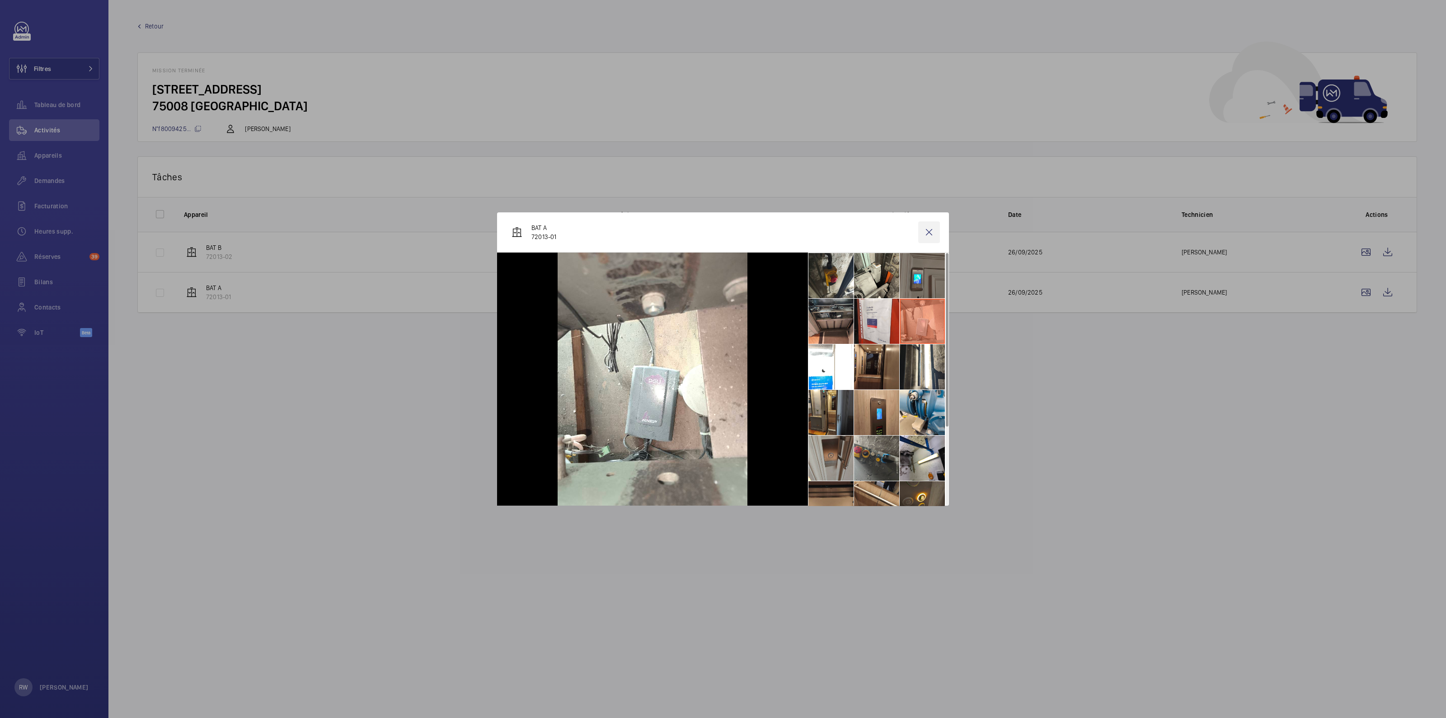
click at [930, 229] on wm-front-icon-button at bounding box center [929, 232] width 22 height 22
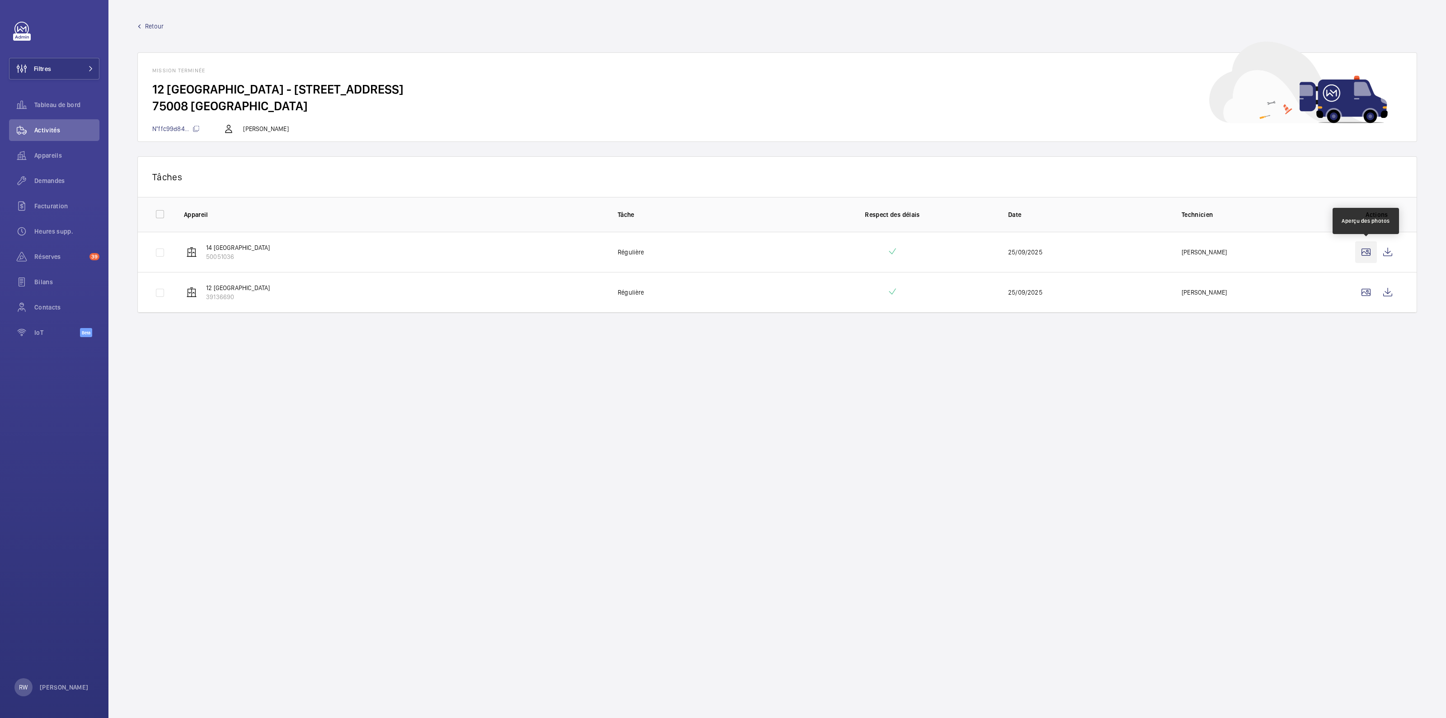
click at [1365, 252] on wm-front-icon-button at bounding box center [1366, 252] width 22 height 22
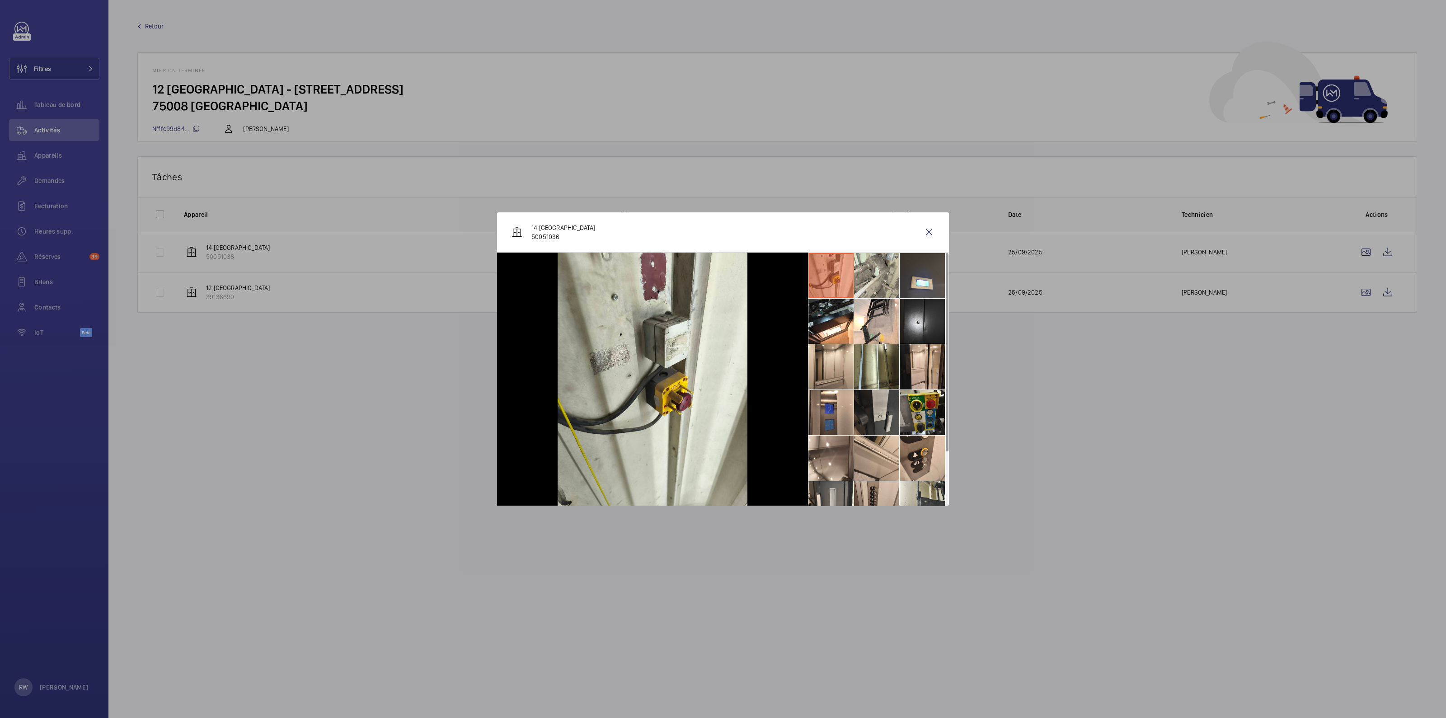
click at [870, 272] on li at bounding box center [876, 275] width 45 height 45
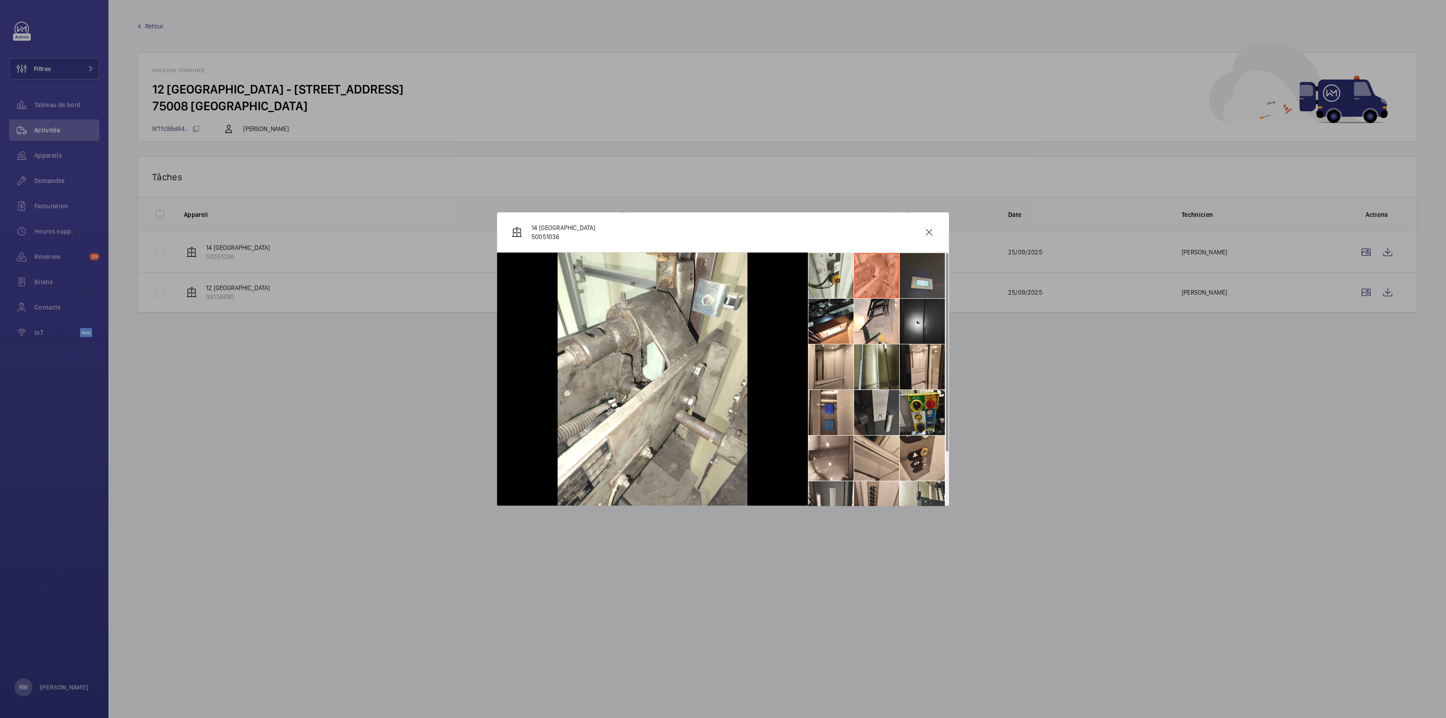
click at [906, 272] on li at bounding box center [921, 275] width 45 height 45
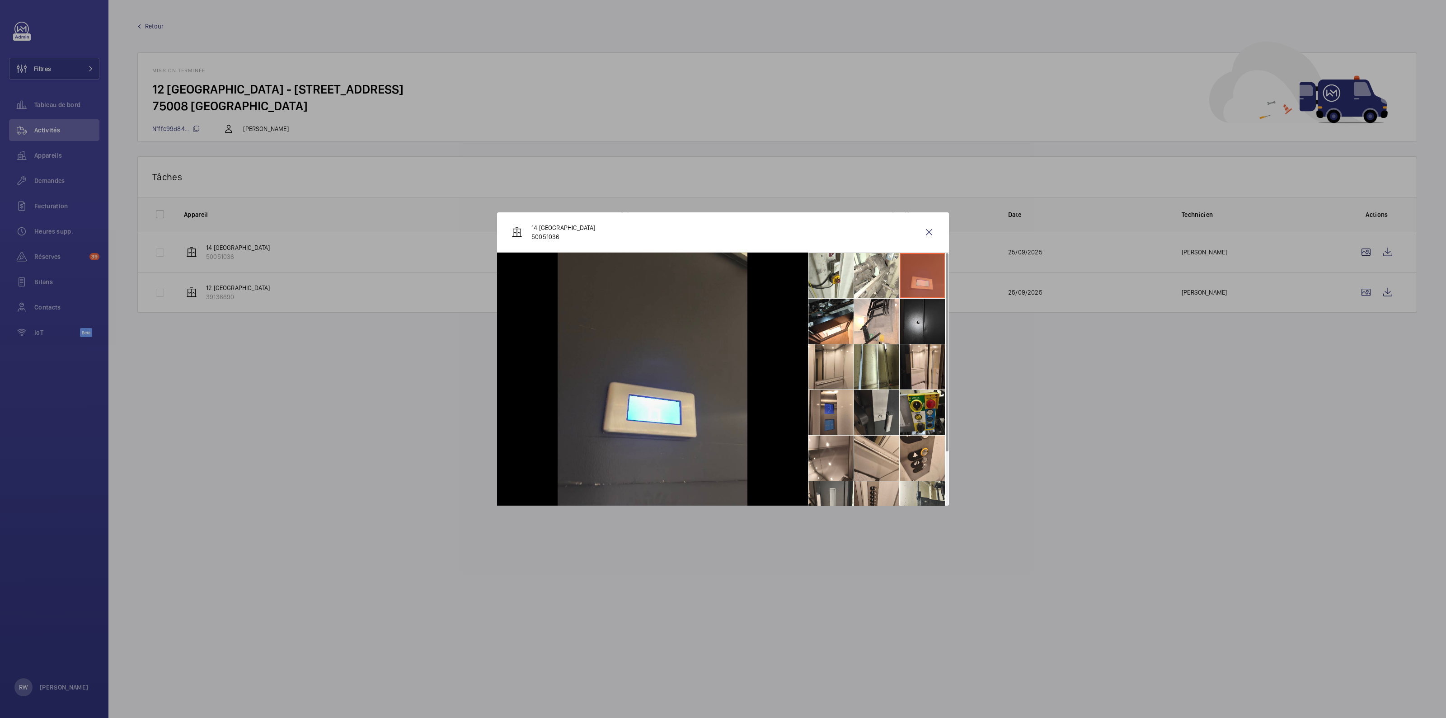
click at [910, 311] on li at bounding box center [921, 321] width 45 height 45
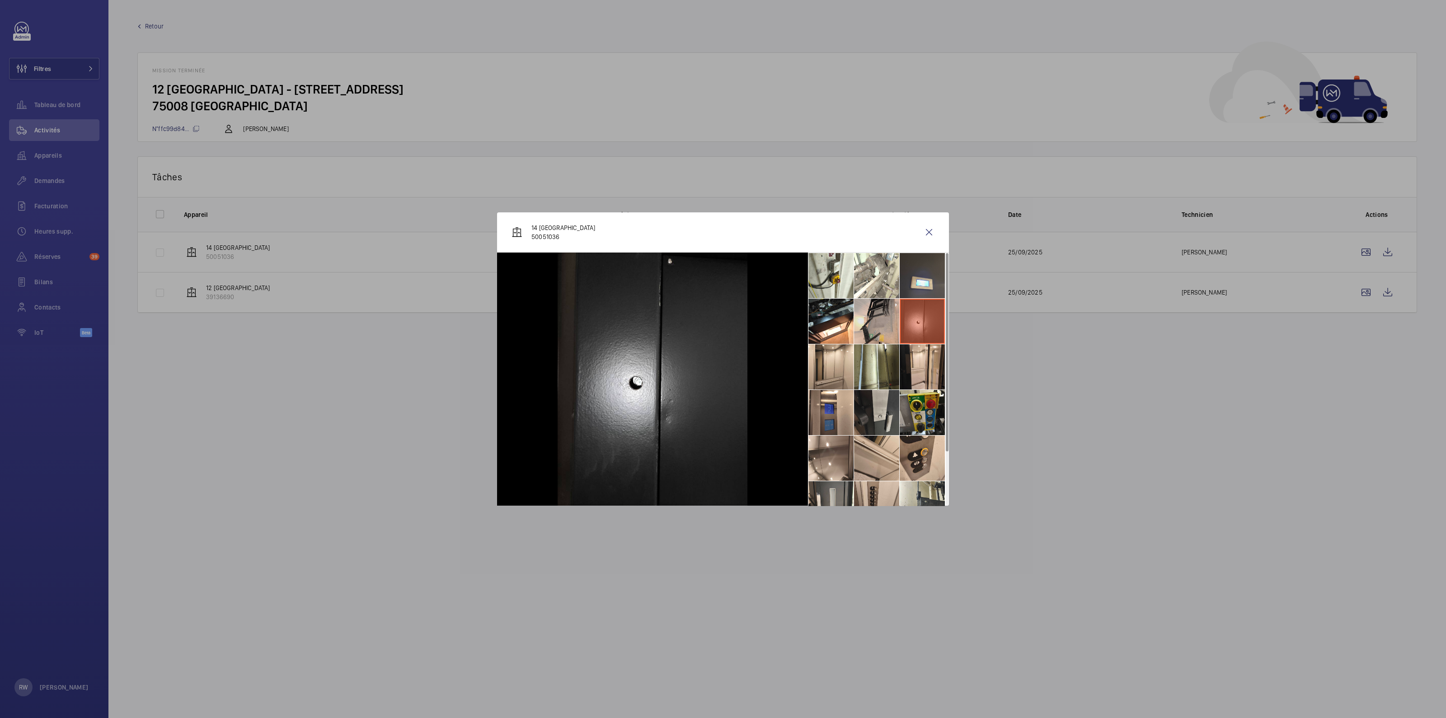
click at [874, 318] on li at bounding box center [876, 321] width 45 height 45
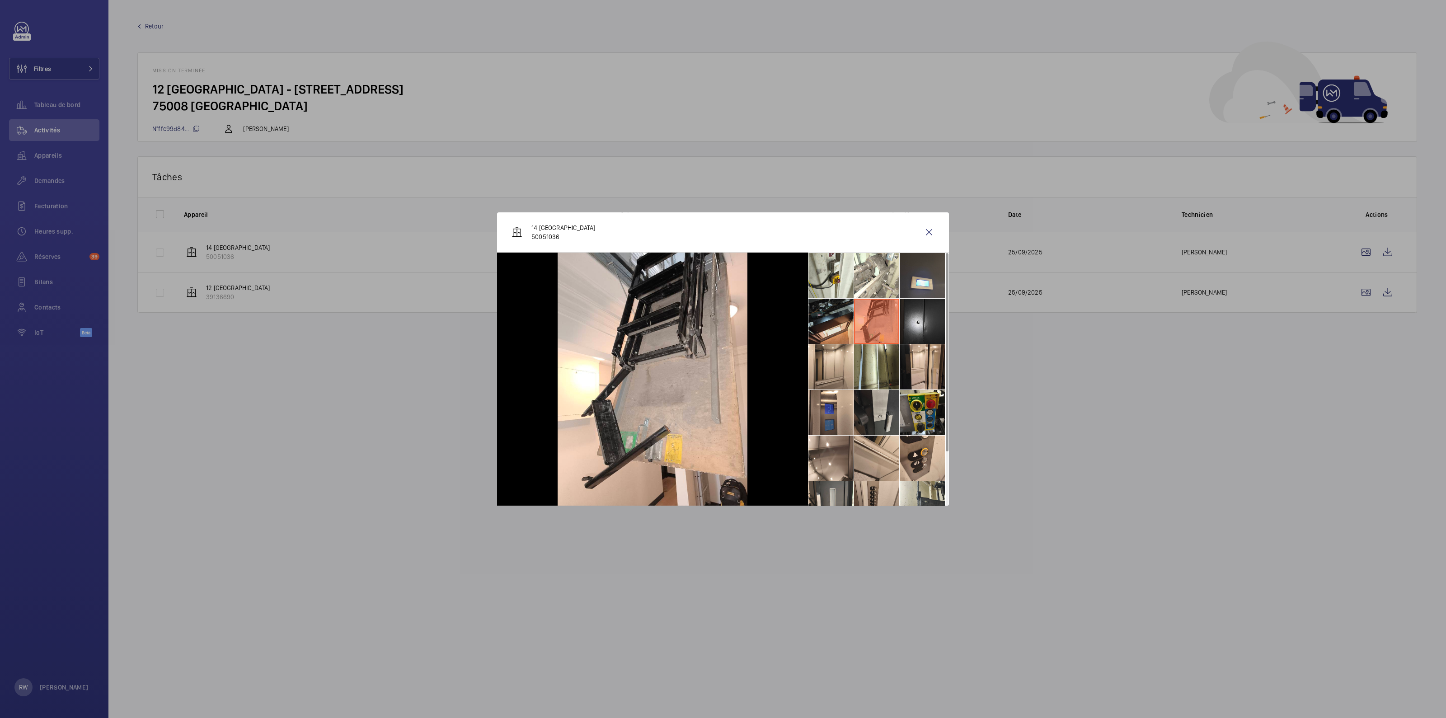
click at [838, 318] on li at bounding box center [830, 321] width 45 height 45
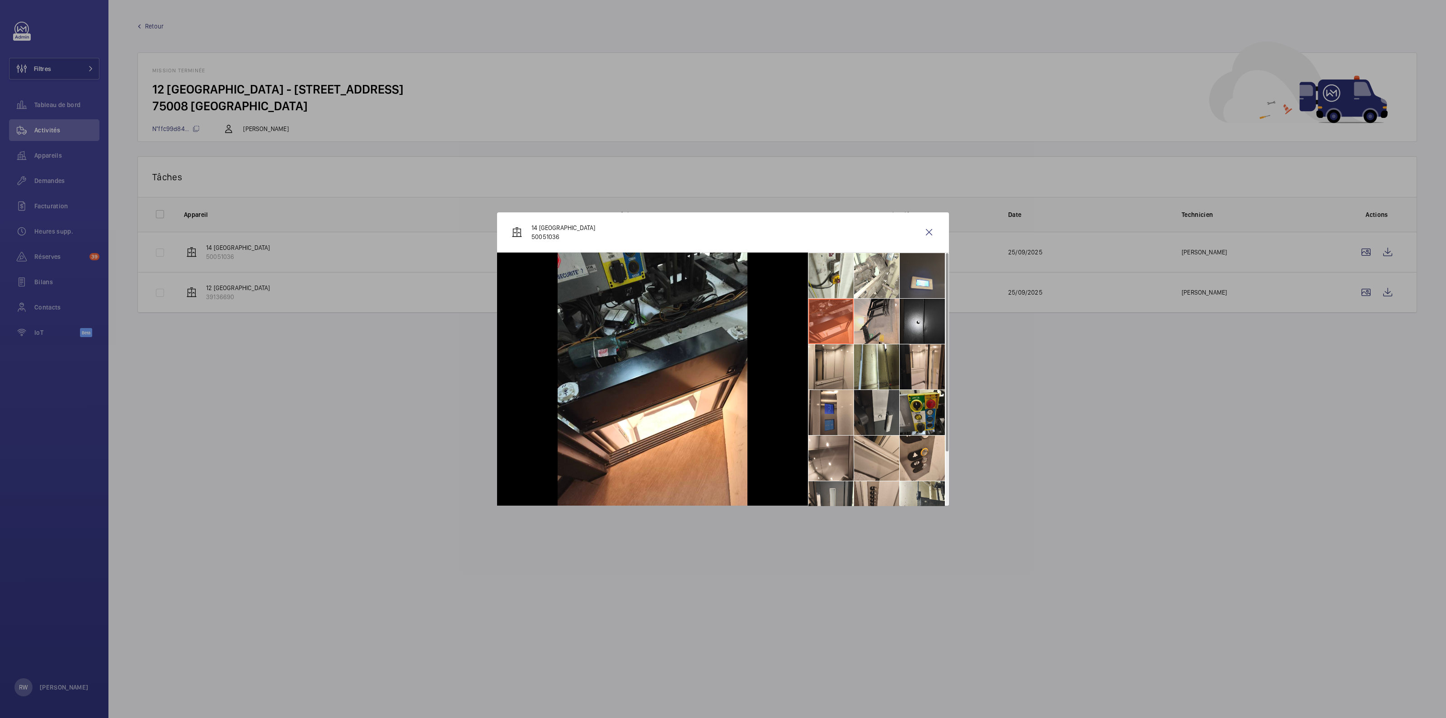
click at [875, 313] on li at bounding box center [876, 321] width 45 height 45
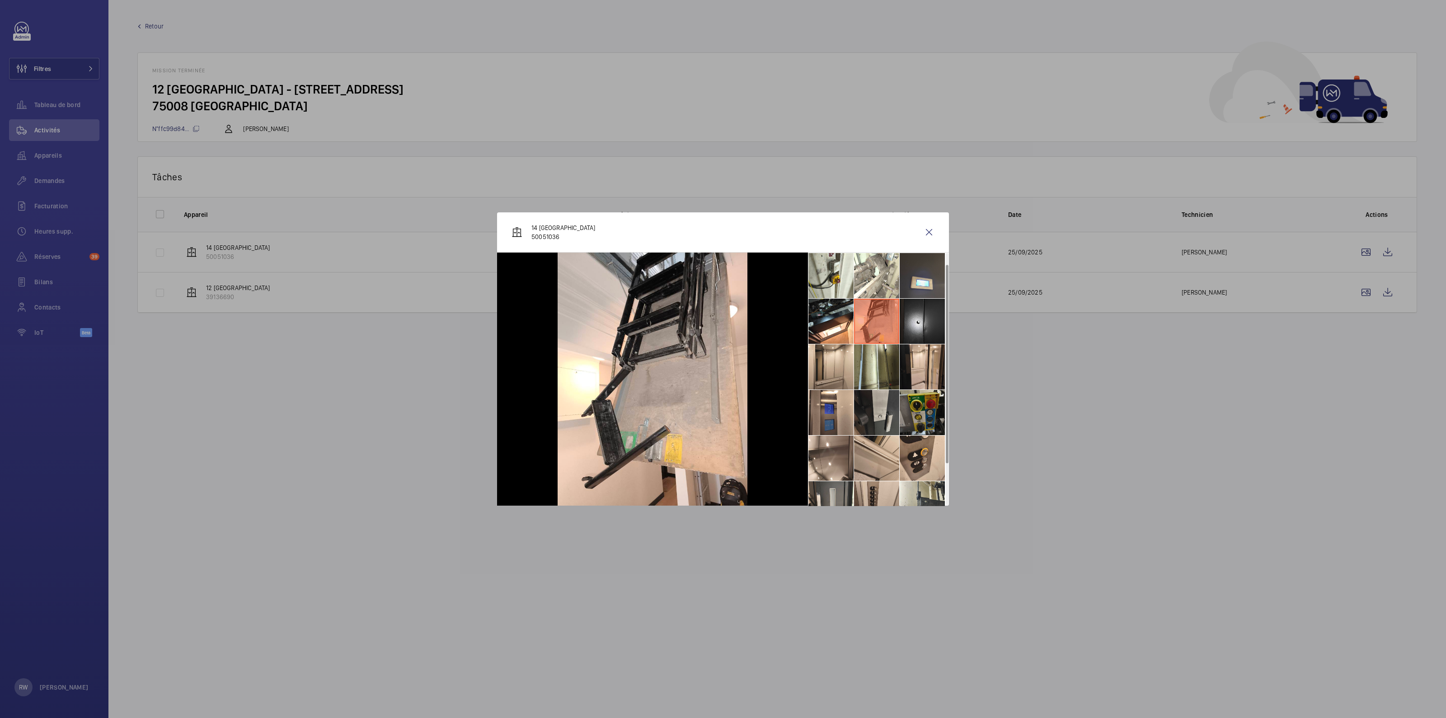
scroll to position [56, 0]
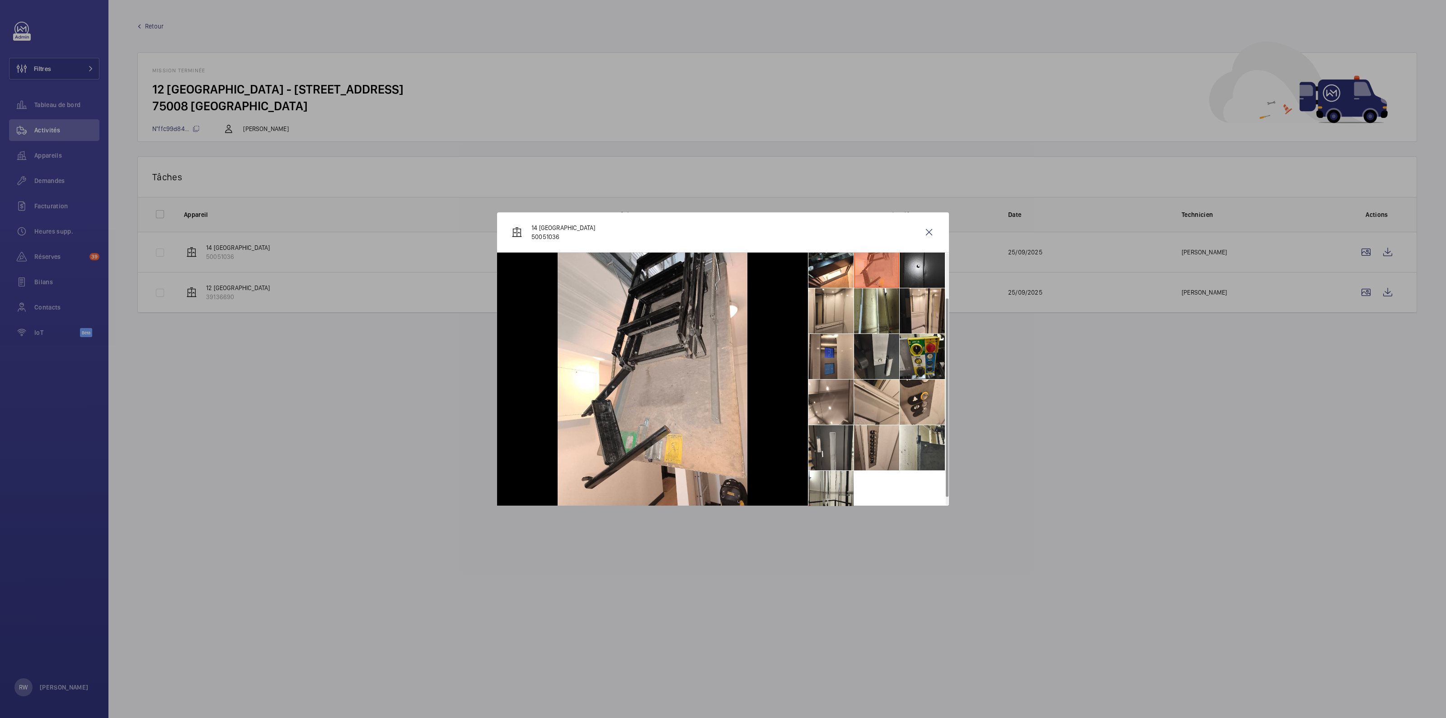
click at [844, 448] on li at bounding box center [830, 447] width 45 height 45
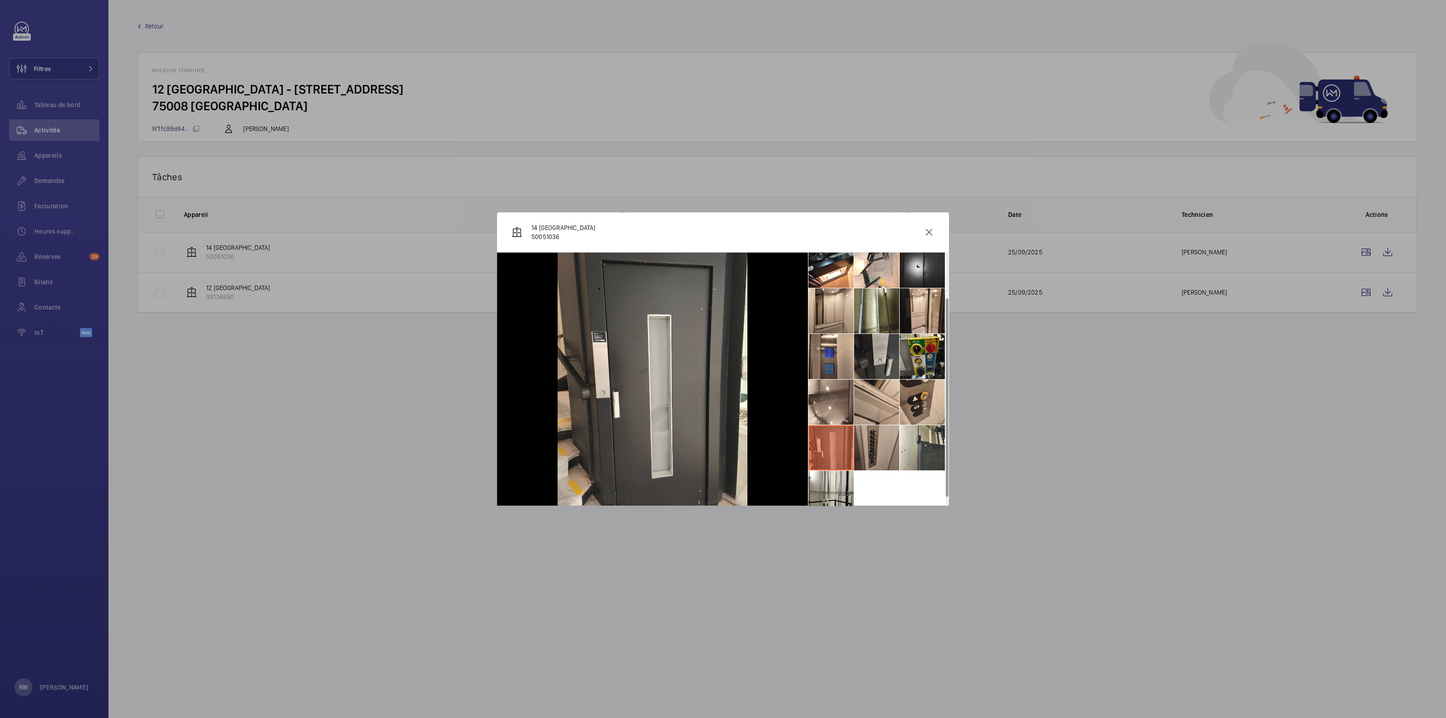
click at [867, 448] on li at bounding box center [876, 447] width 45 height 45
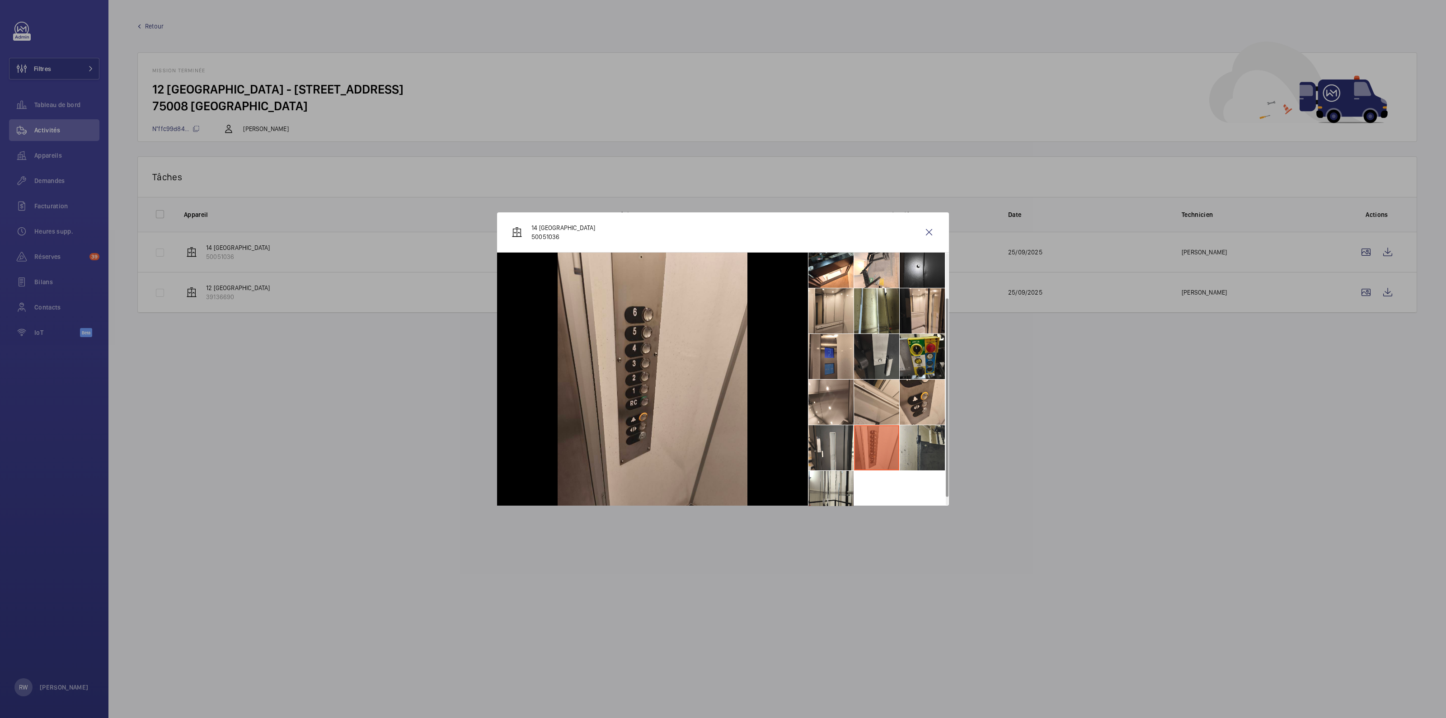
click at [910, 446] on li at bounding box center [921, 447] width 45 height 45
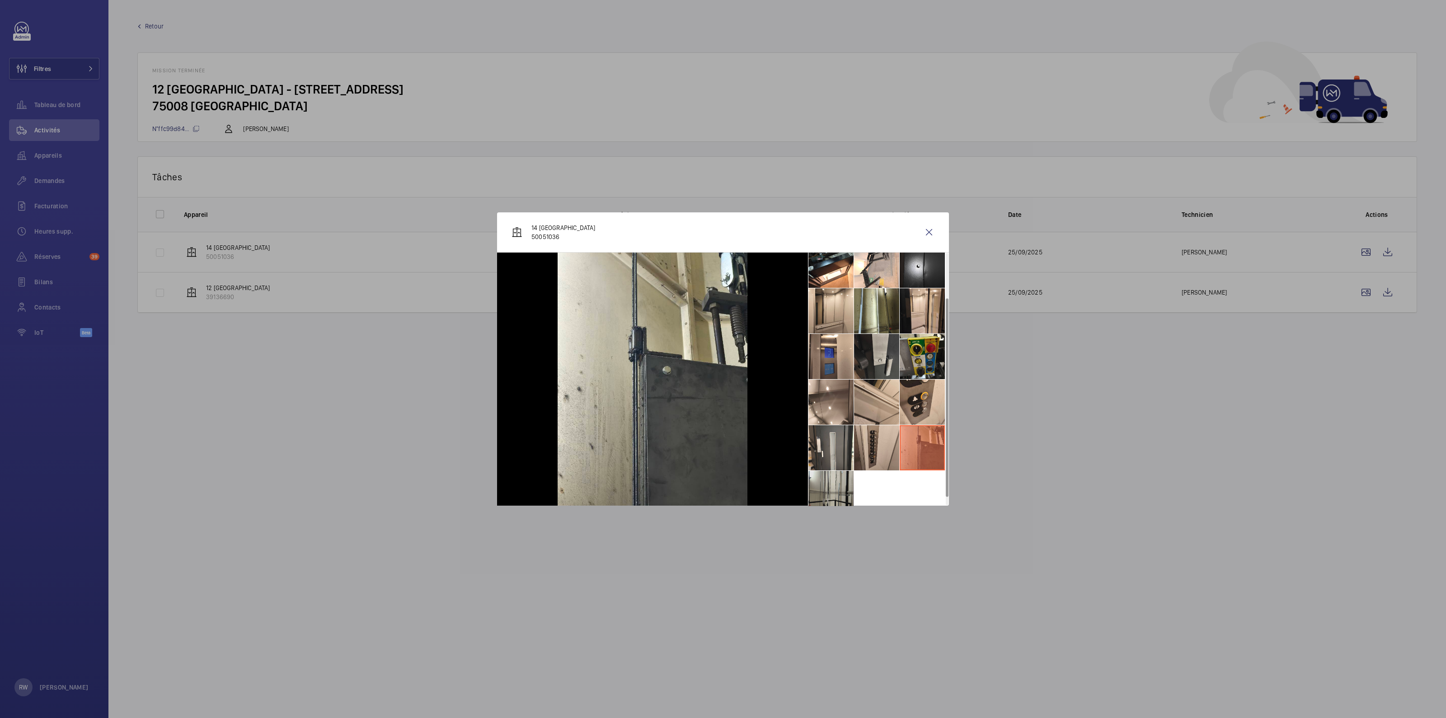
click at [834, 482] on li at bounding box center [830, 493] width 45 height 45
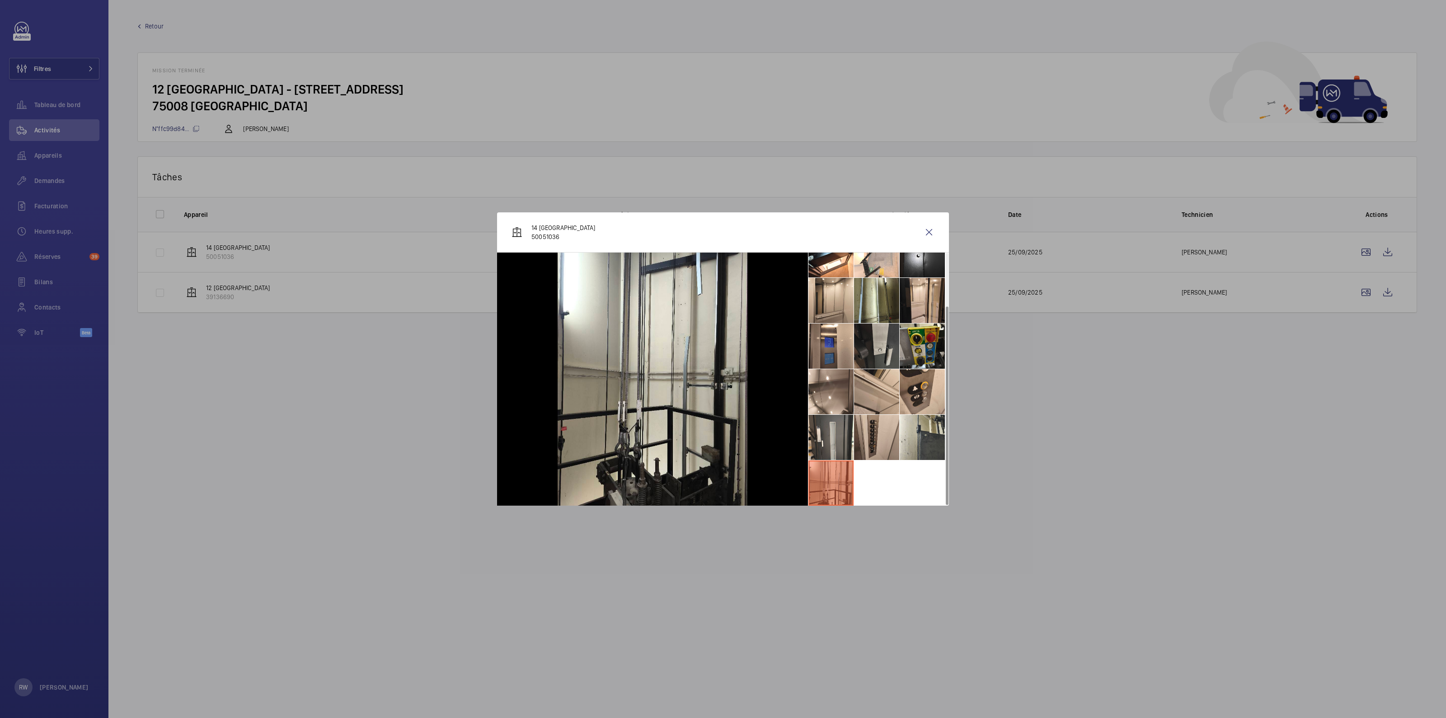
scroll to position [0, 0]
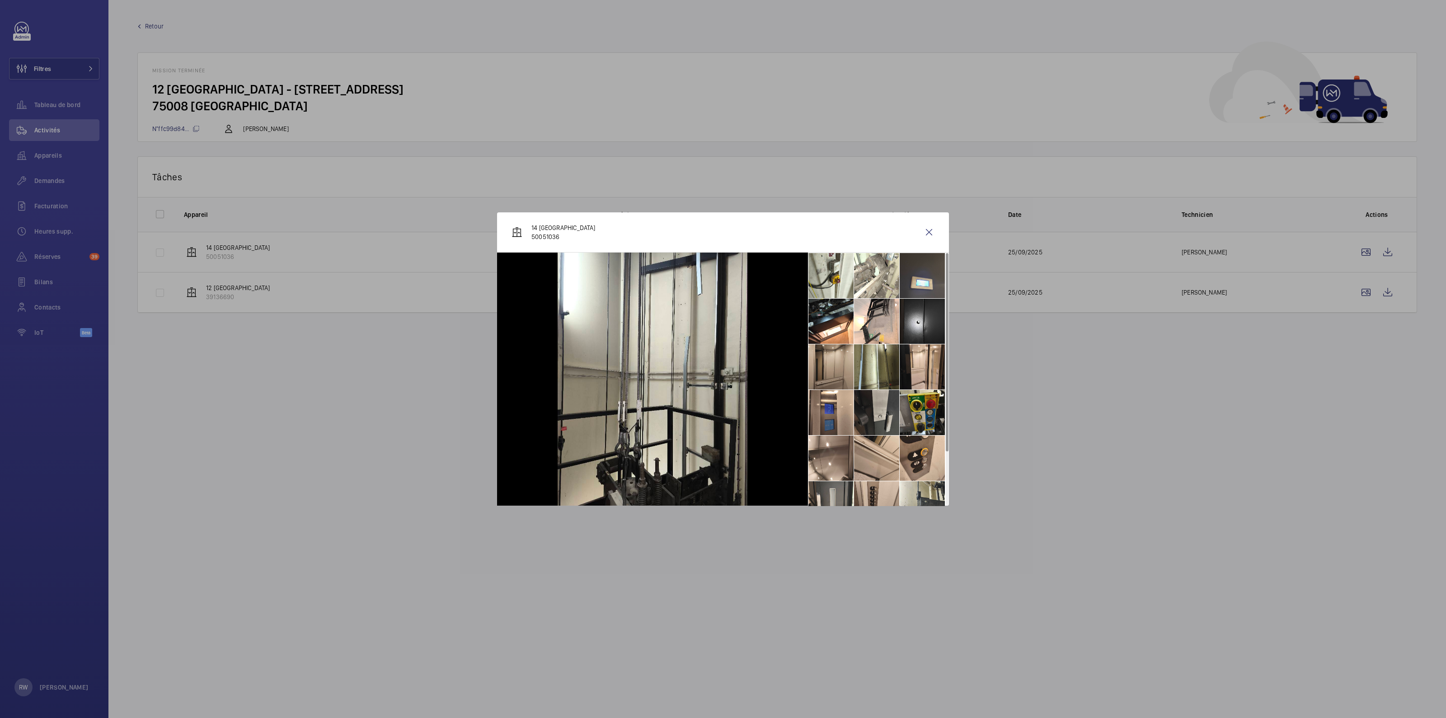
click at [834, 373] on li at bounding box center [830, 366] width 45 height 45
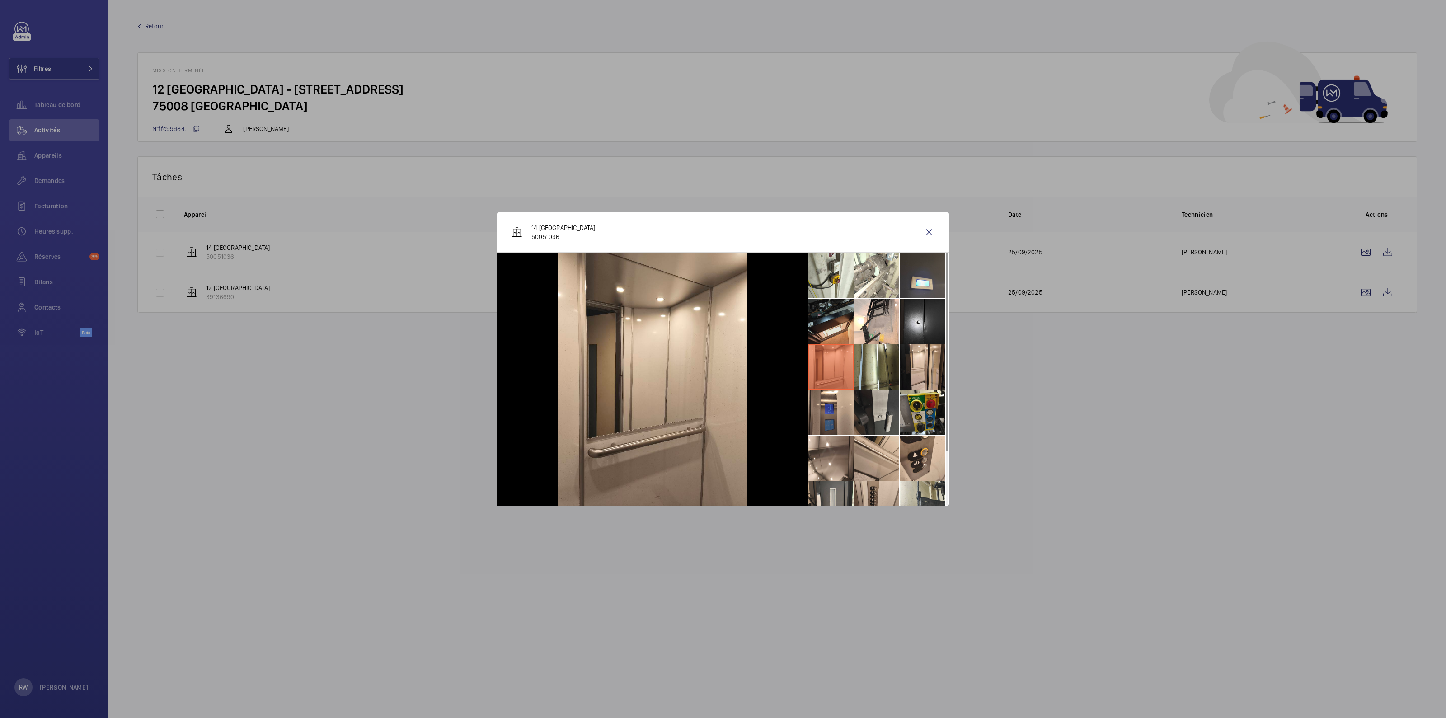
click at [837, 320] on li at bounding box center [830, 321] width 45 height 45
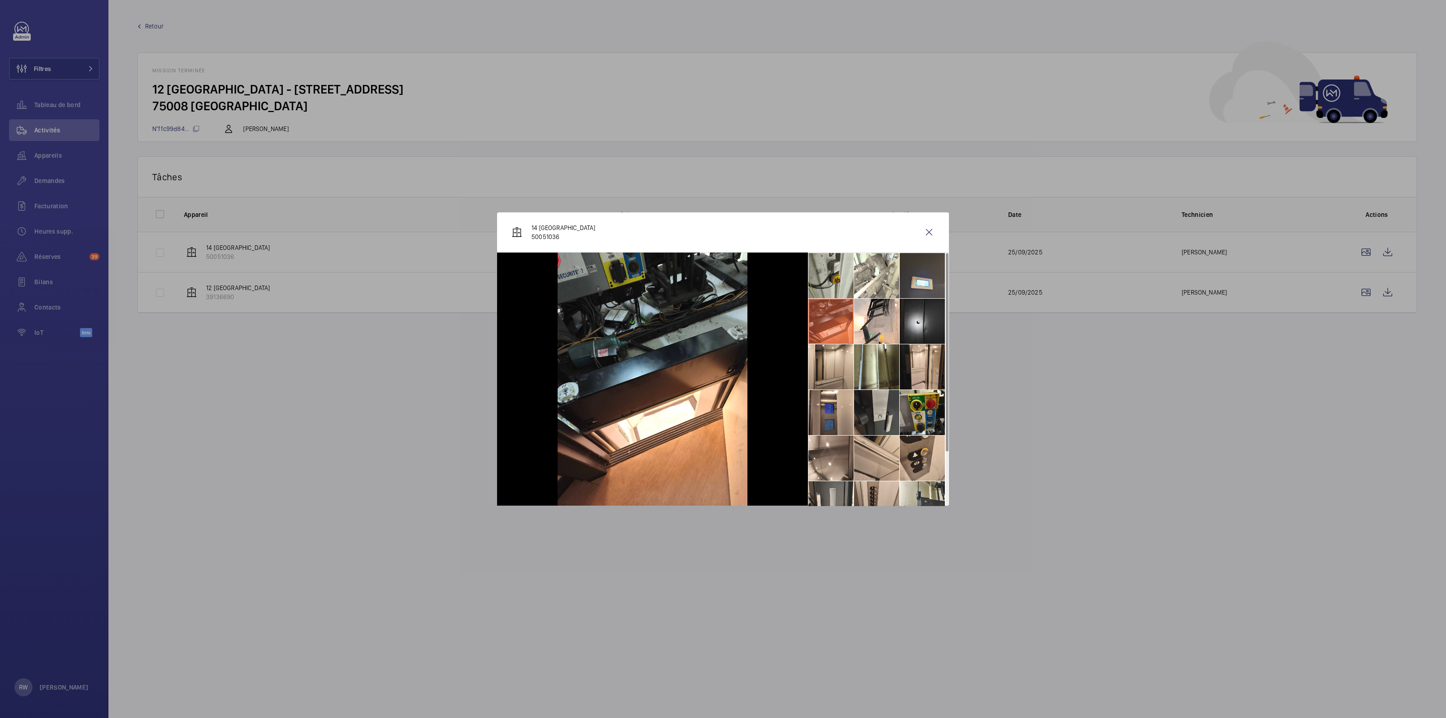
click at [834, 269] on li at bounding box center [830, 275] width 45 height 45
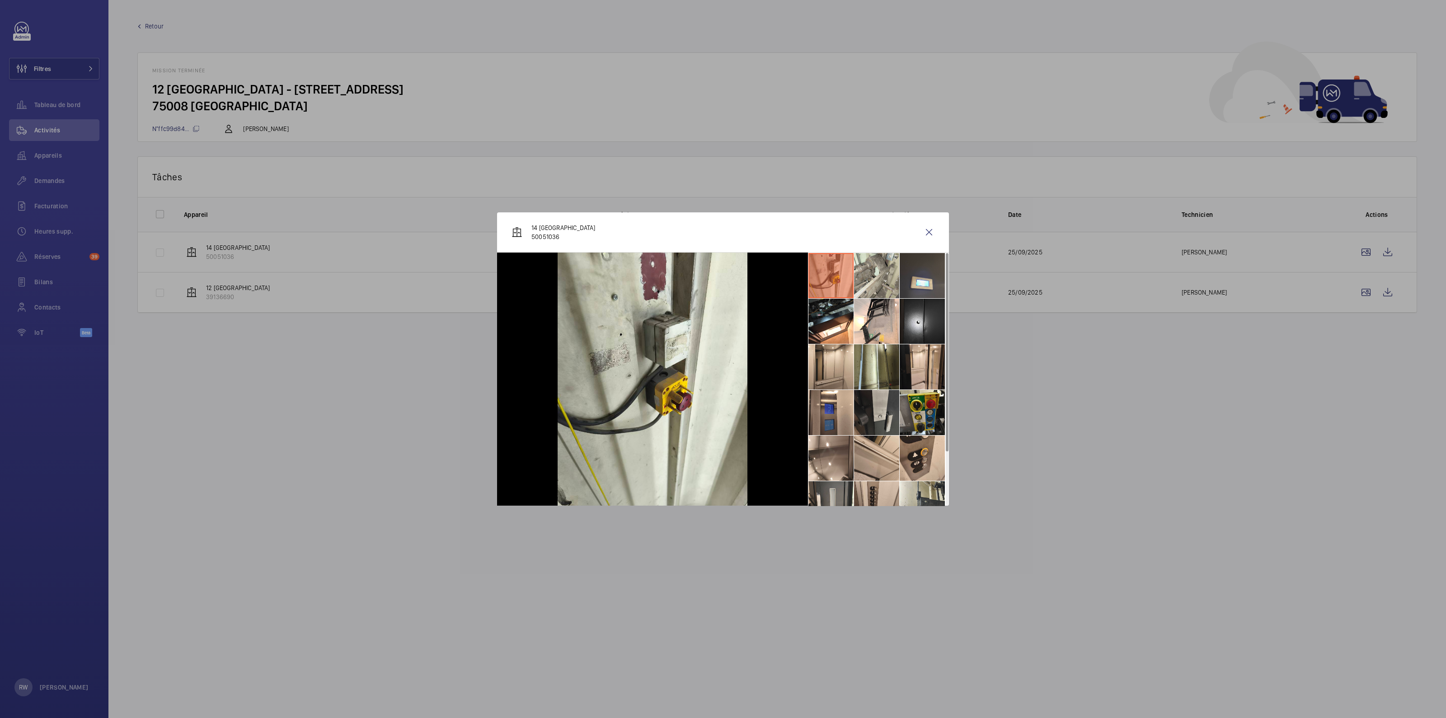
click at [886, 267] on li at bounding box center [876, 275] width 45 height 45
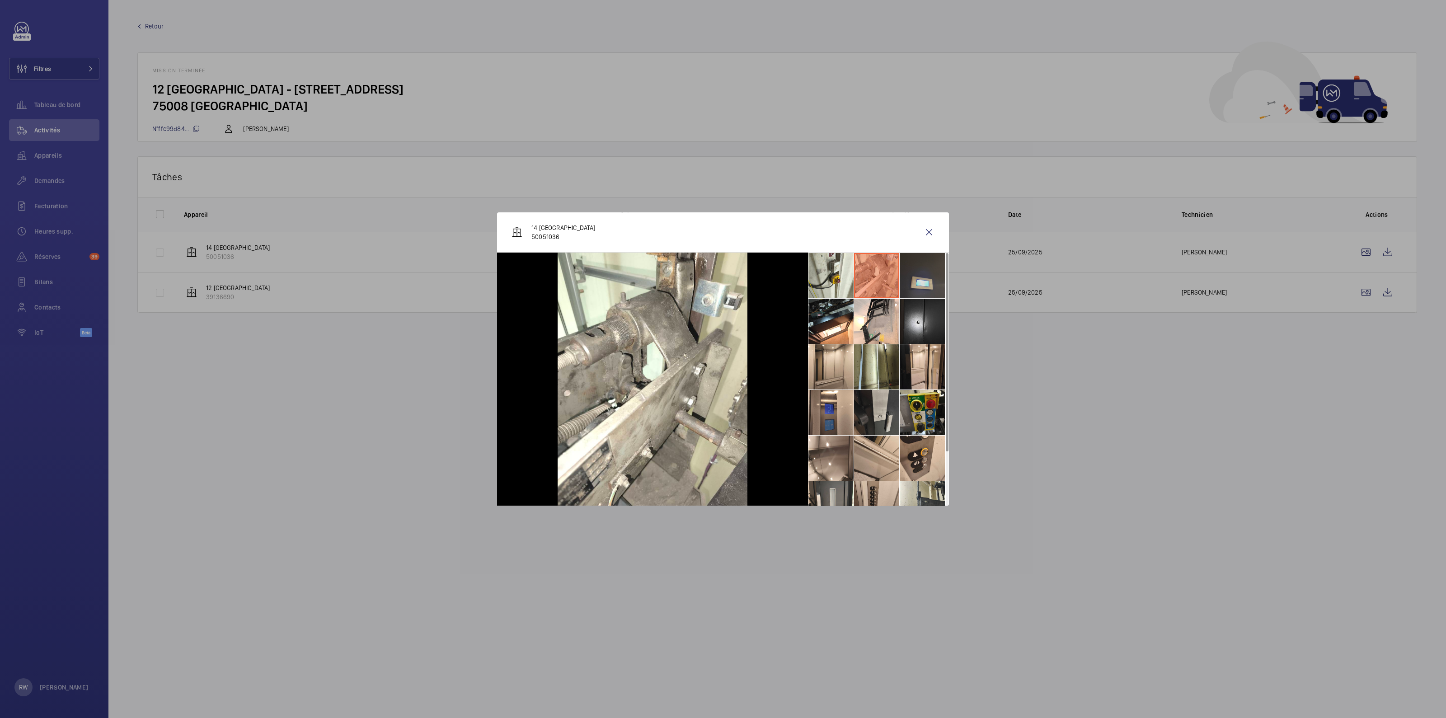
drag, startPoint x: 917, startPoint y: 267, endPoint x: 907, endPoint y: 295, distance: 29.1
click at [917, 268] on li at bounding box center [921, 275] width 45 height 45
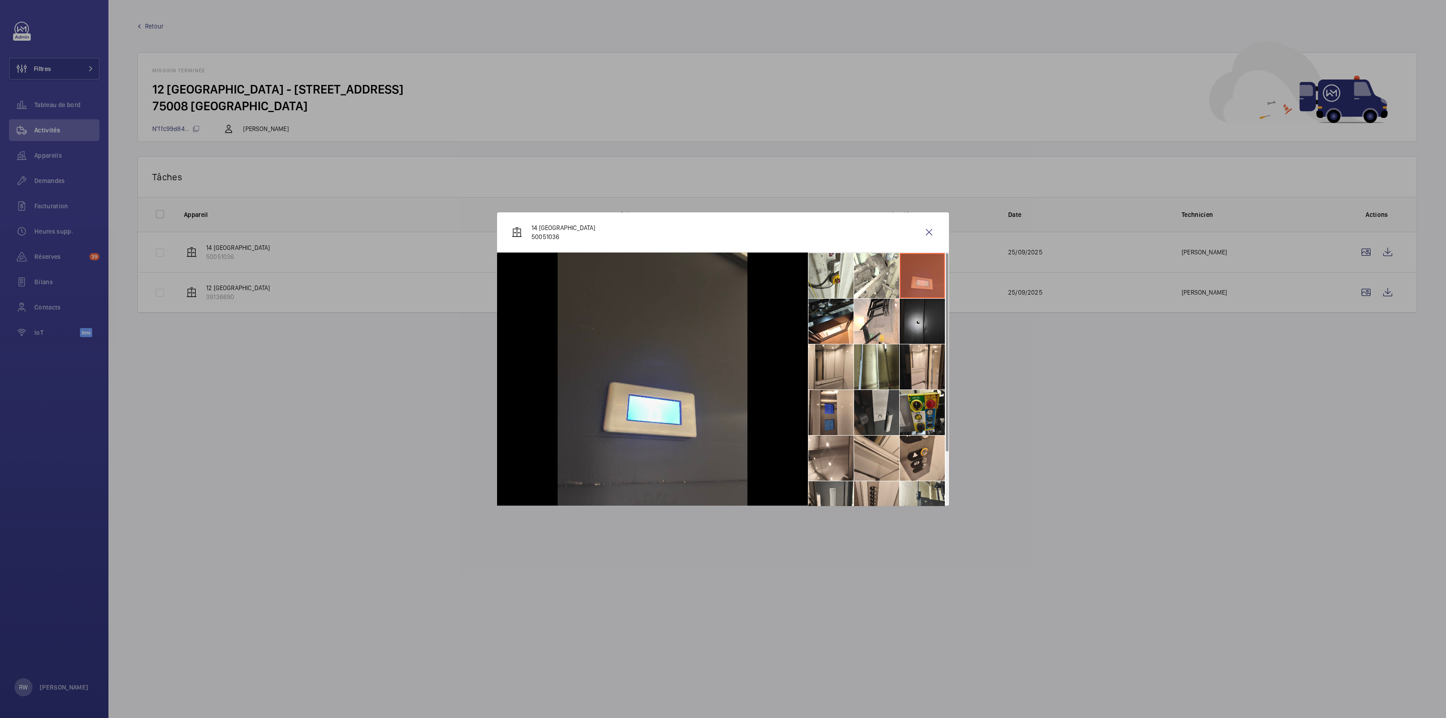
click at [922, 317] on li at bounding box center [921, 321] width 45 height 45
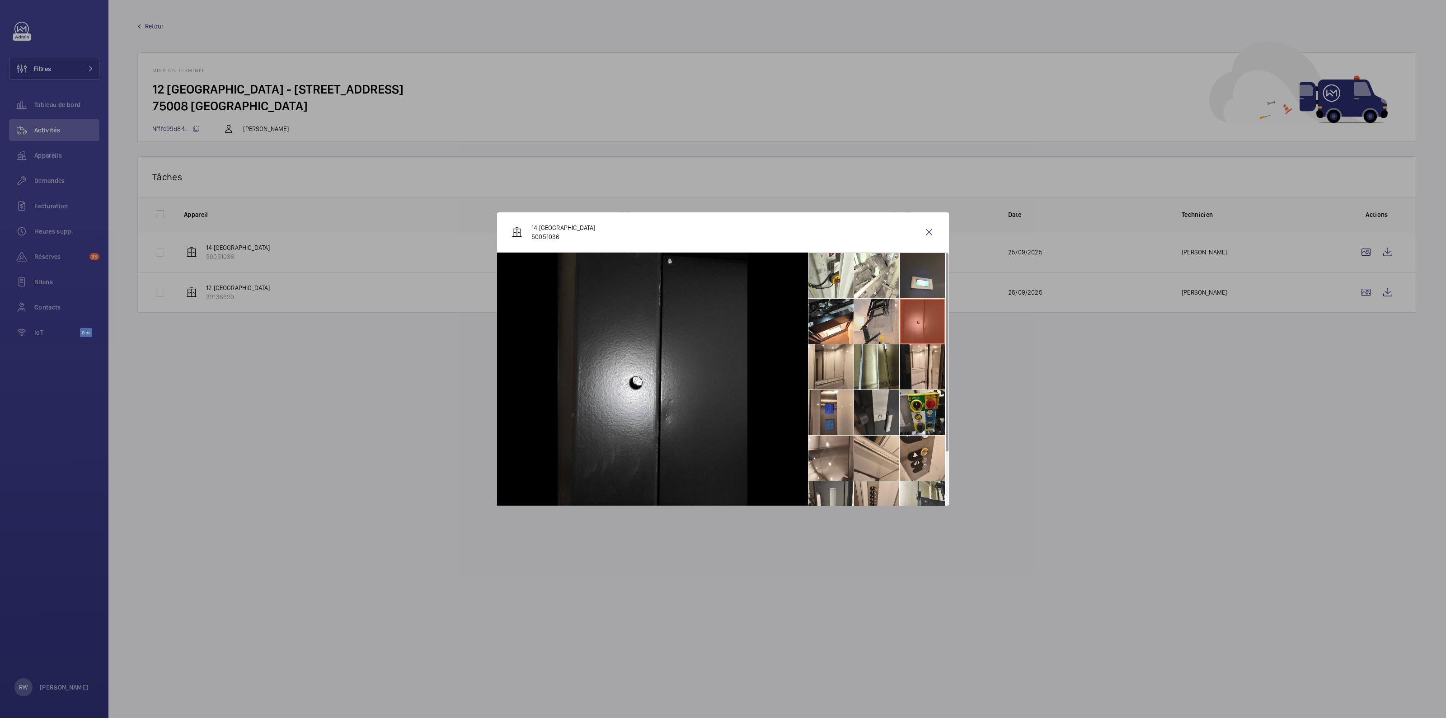
click at [880, 318] on li at bounding box center [876, 321] width 45 height 45
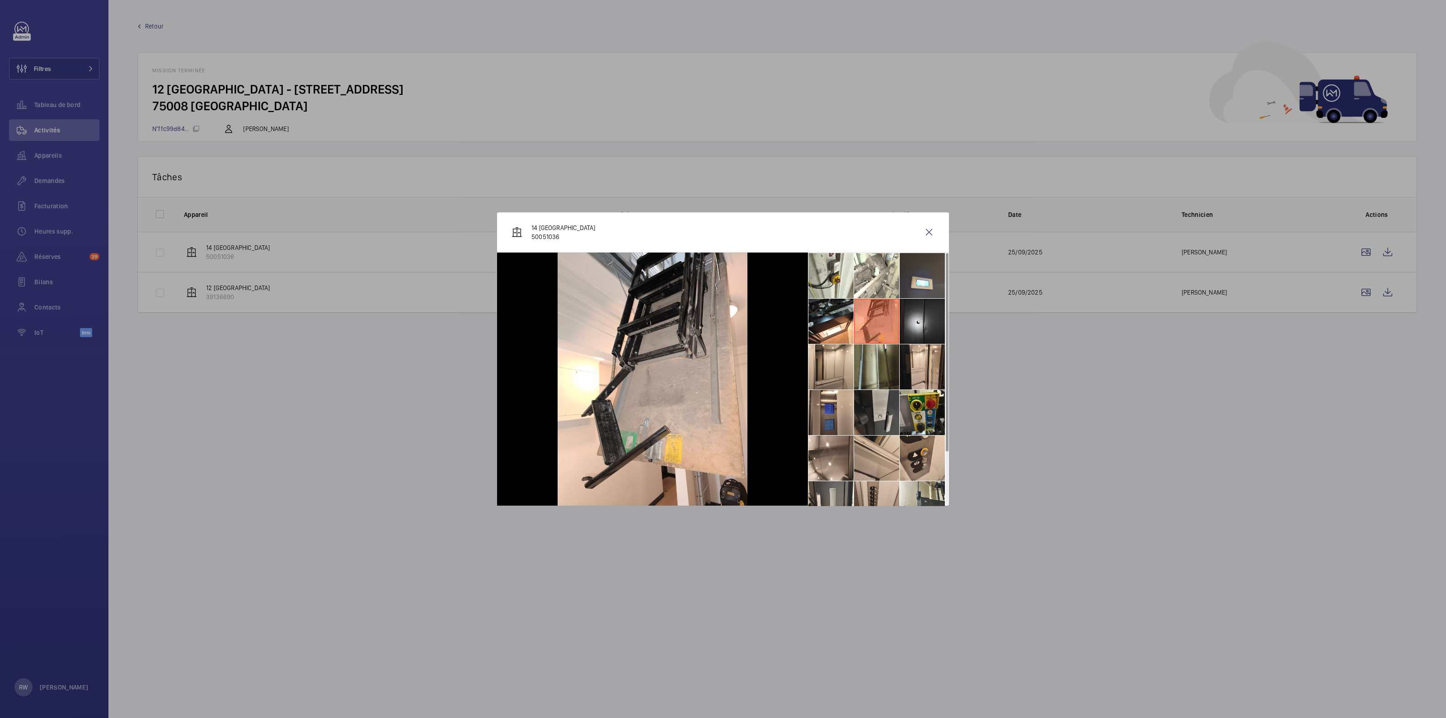
click at [876, 367] on li at bounding box center [876, 366] width 45 height 45
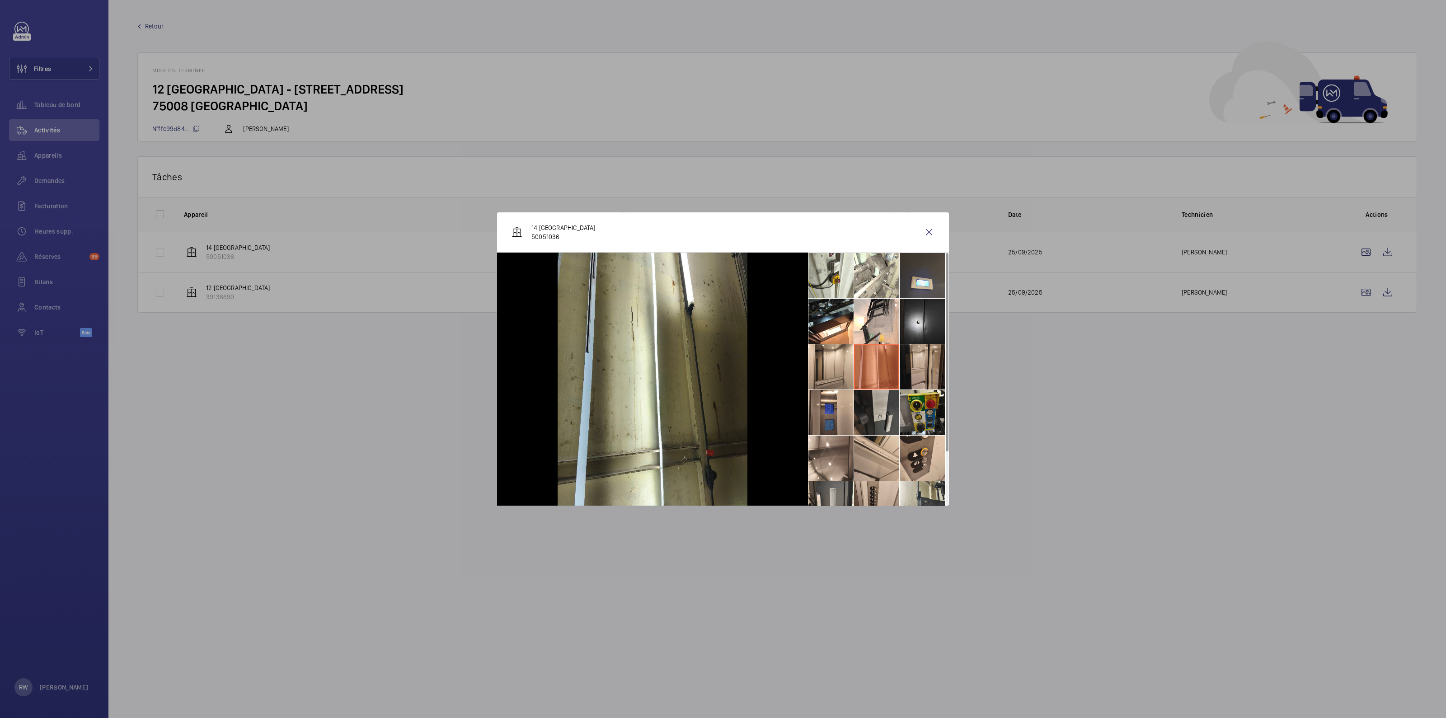
click at [914, 363] on li at bounding box center [921, 366] width 45 height 45
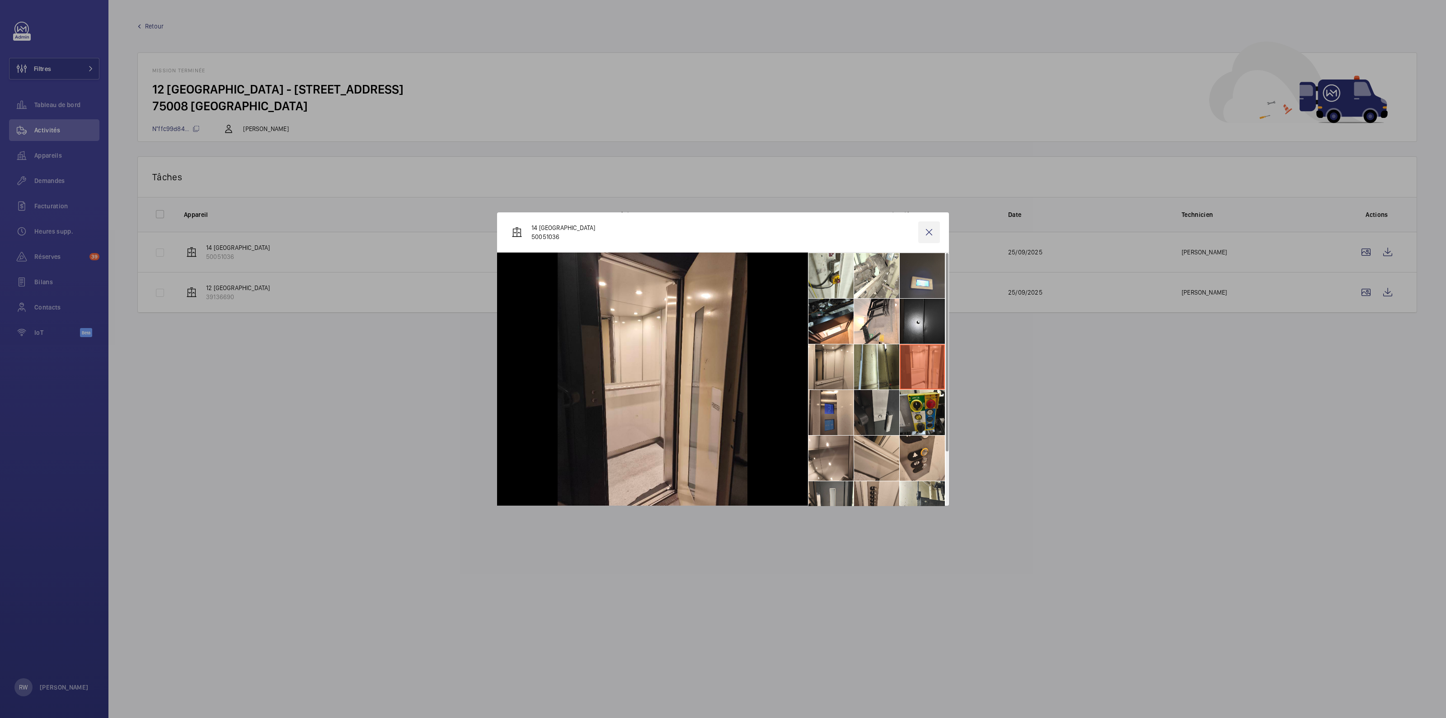
click at [929, 229] on wm-front-icon-button at bounding box center [929, 232] width 22 height 22
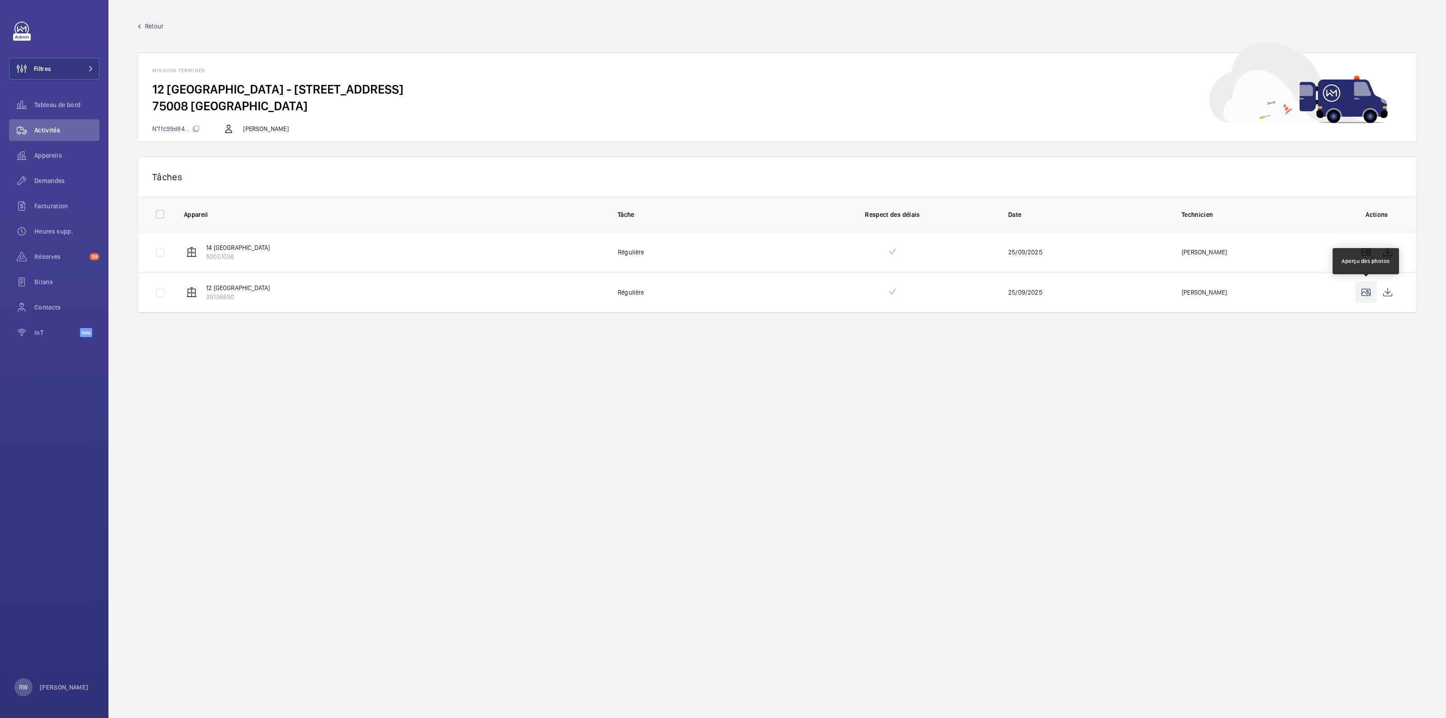
click at [1372, 294] on wm-front-icon-button at bounding box center [1366, 292] width 22 height 22
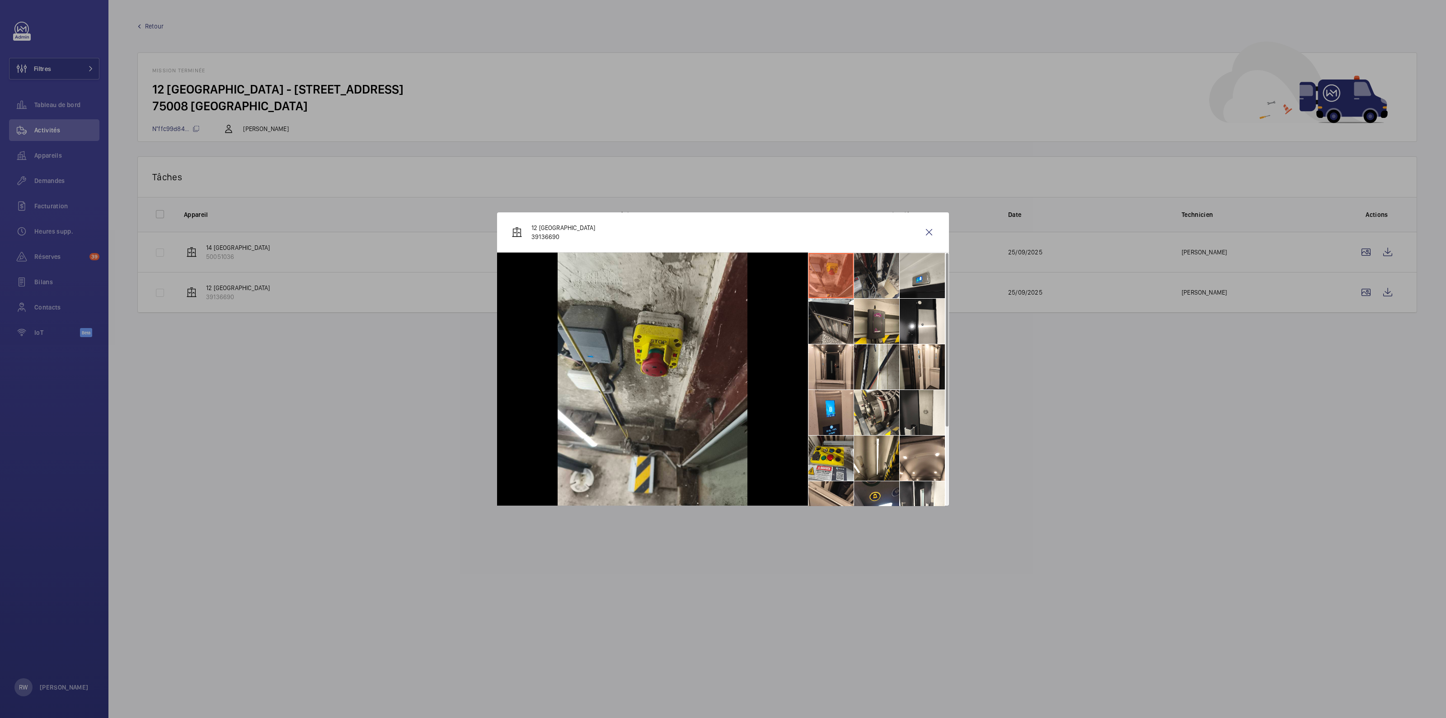
click at [873, 277] on li at bounding box center [876, 275] width 45 height 45
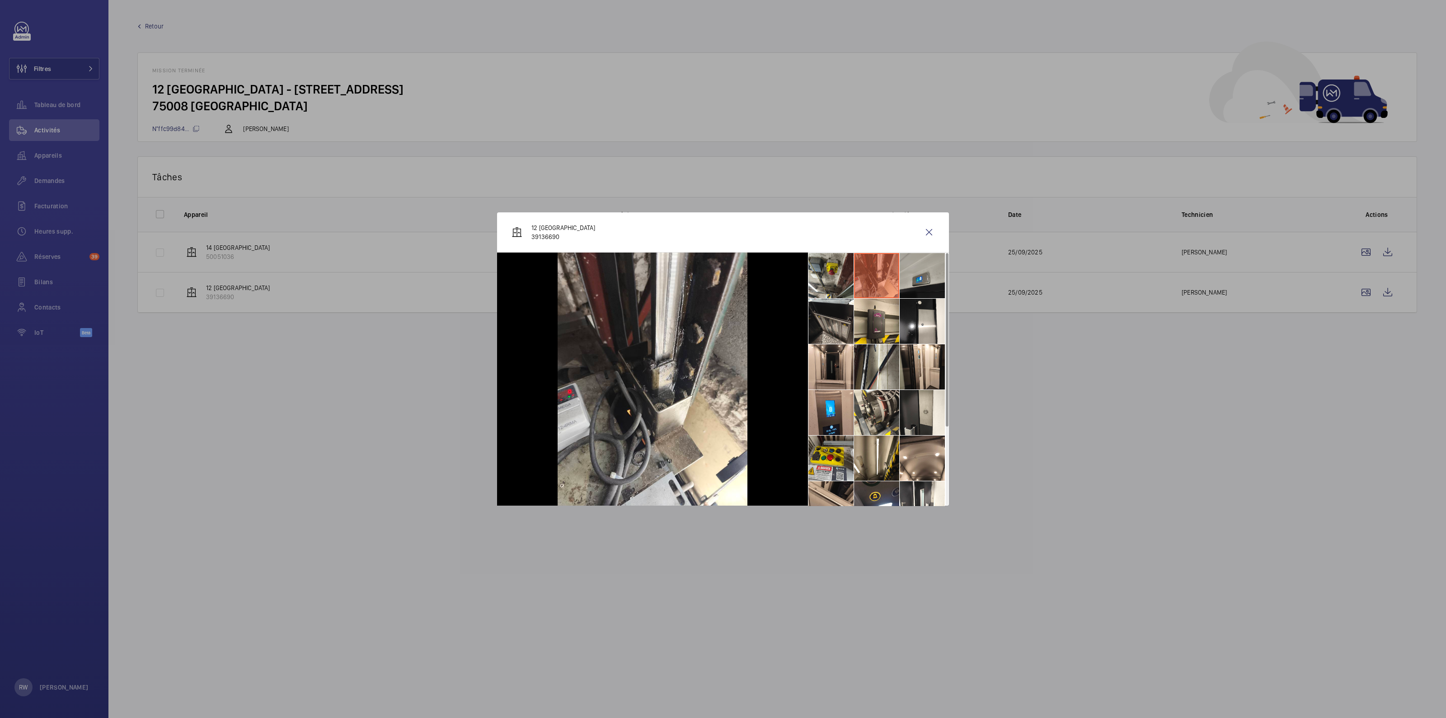
click at [919, 276] on li at bounding box center [921, 275] width 45 height 45
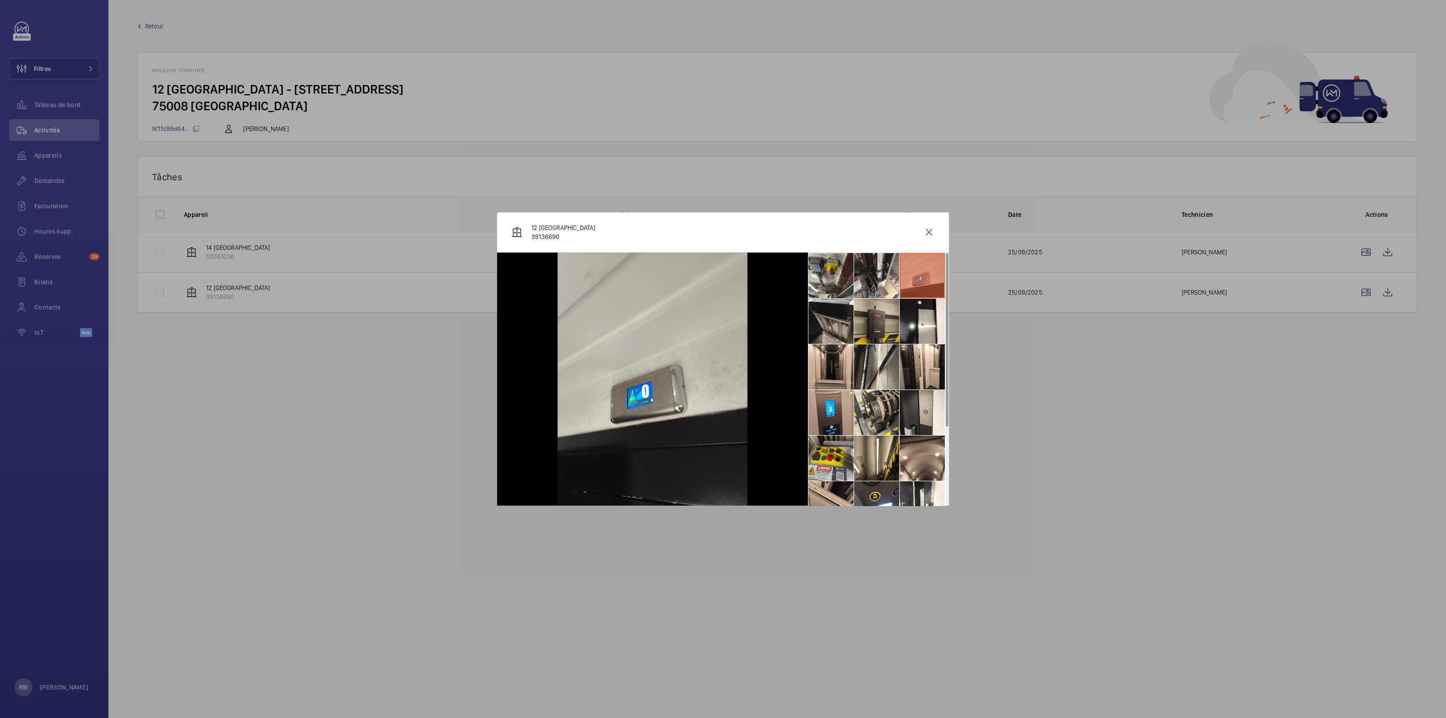
click at [889, 320] on li at bounding box center [876, 321] width 45 height 45
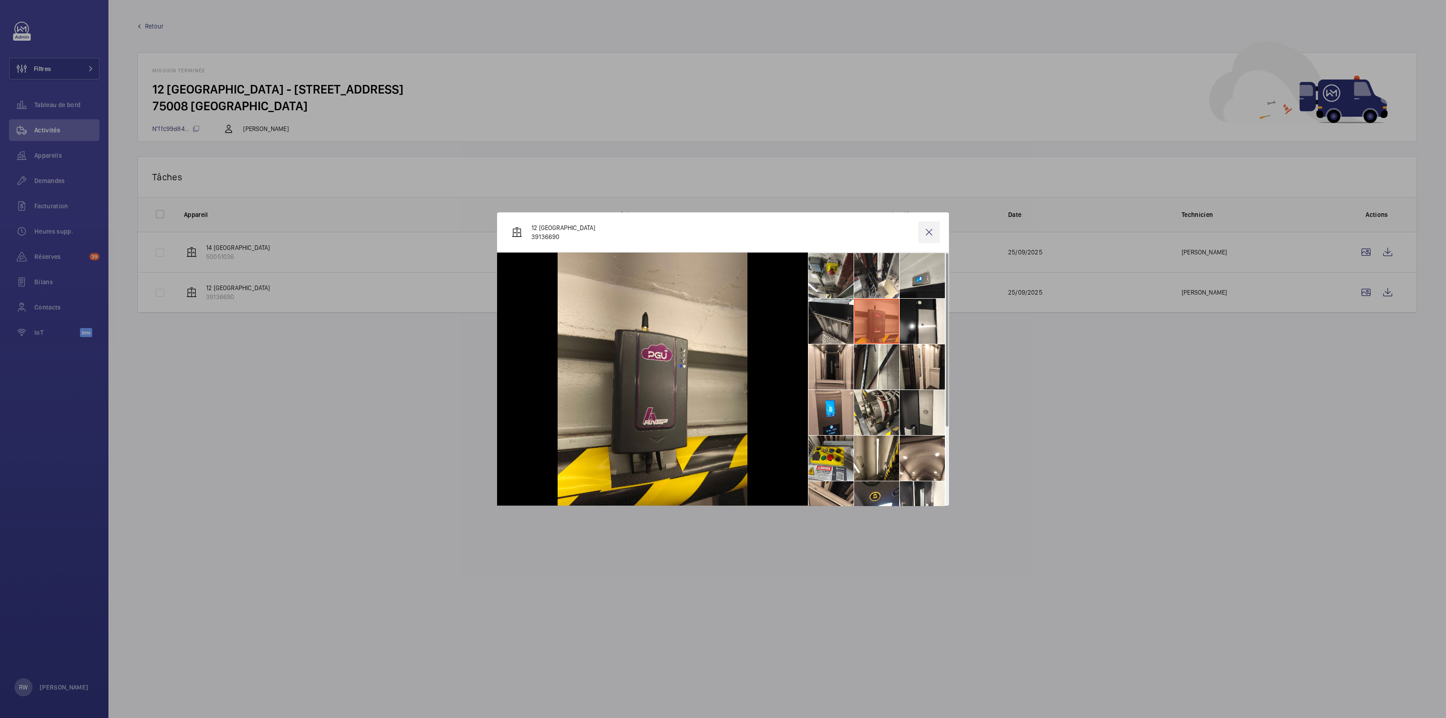
click at [929, 232] on wm-front-icon-button at bounding box center [929, 232] width 22 height 22
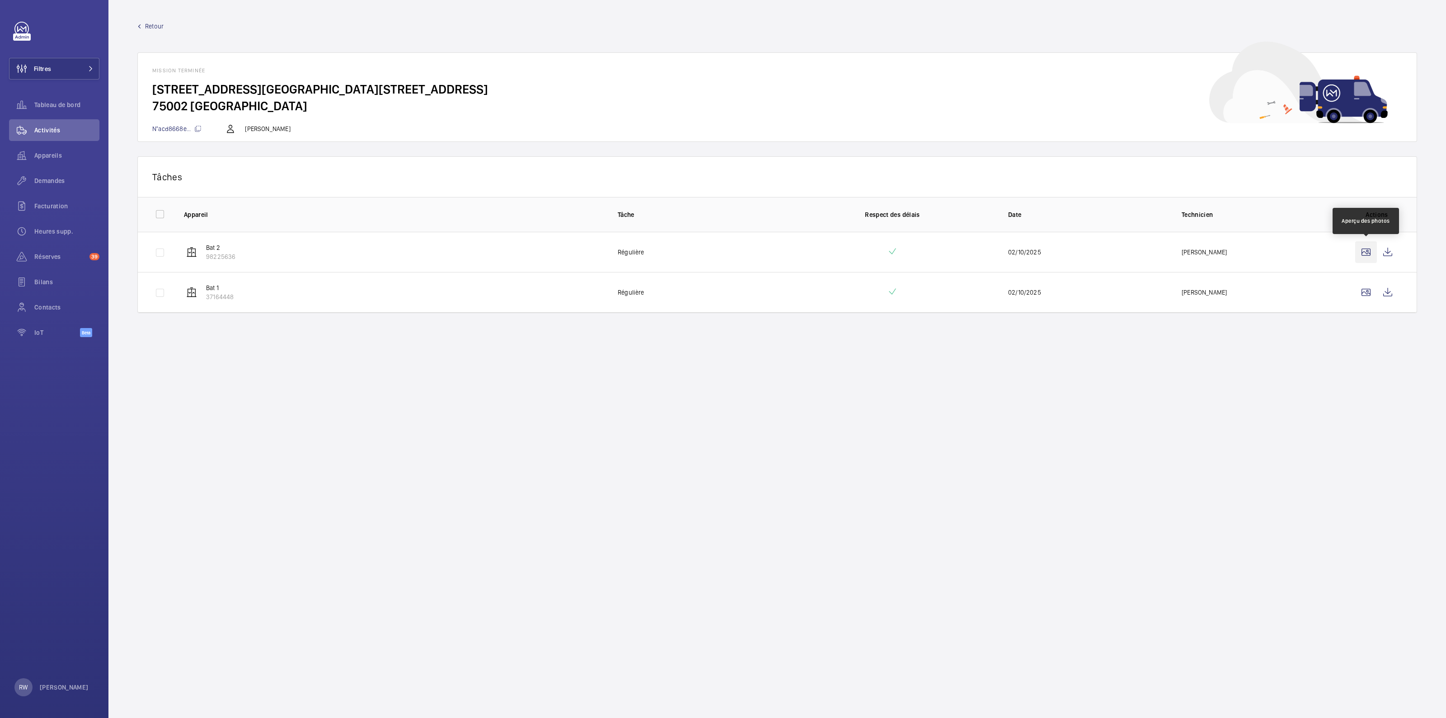
click at [1363, 254] on wm-front-icon-button at bounding box center [1366, 252] width 22 height 22
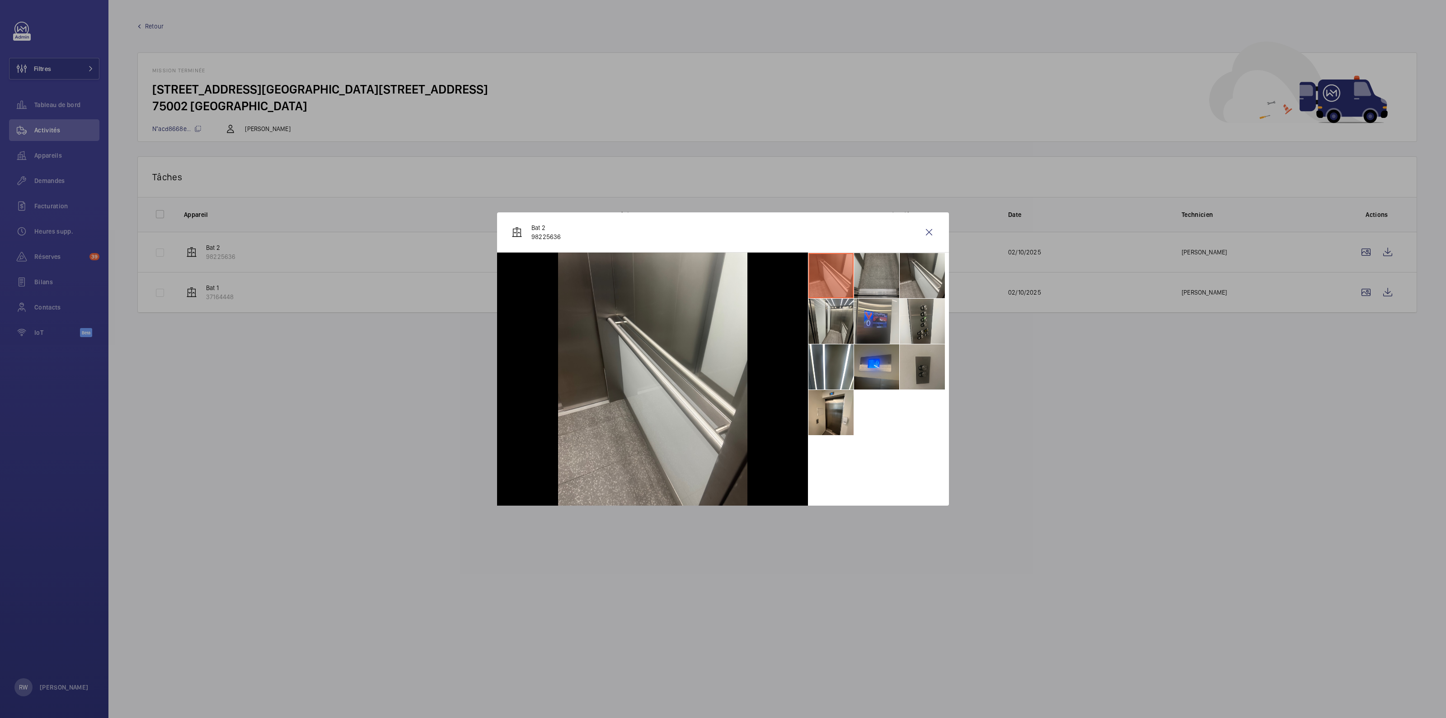
click at [888, 279] on li at bounding box center [876, 275] width 45 height 45
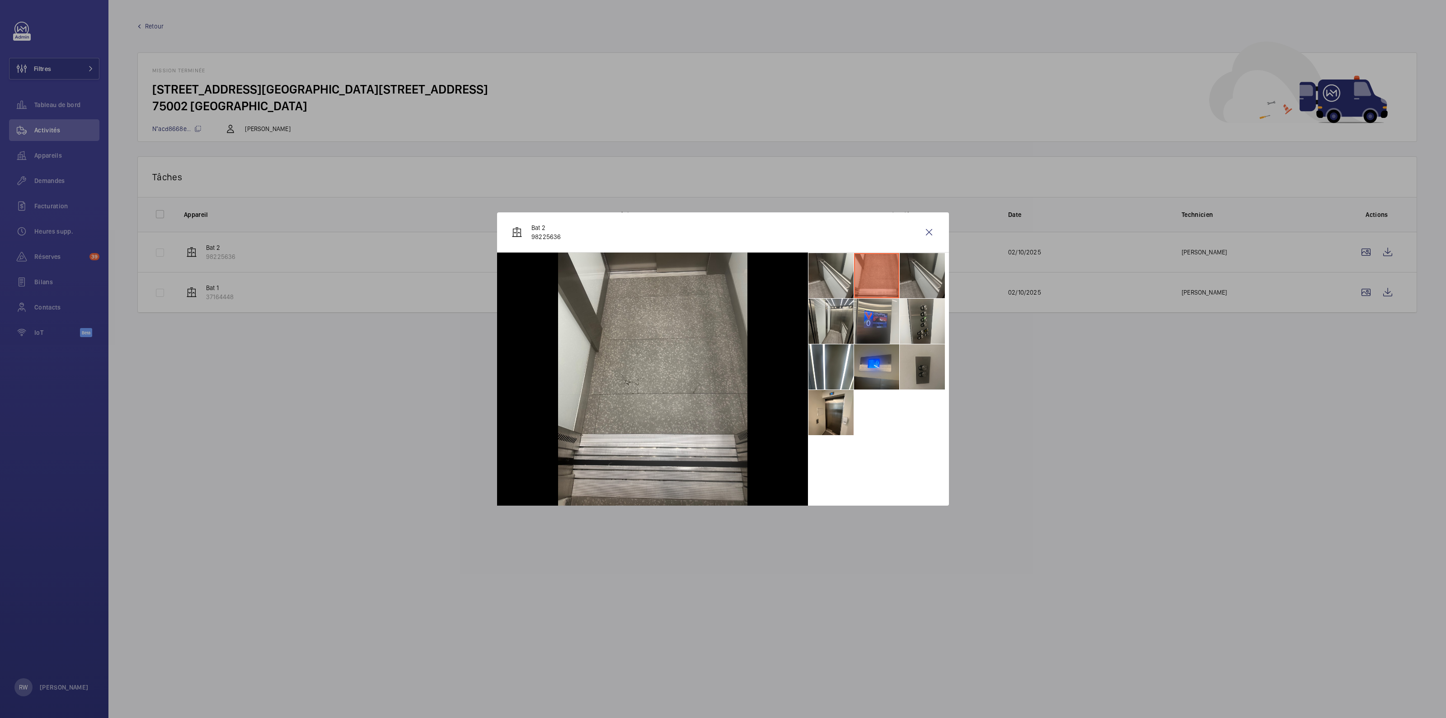
click at [928, 275] on li at bounding box center [921, 275] width 45 height 45
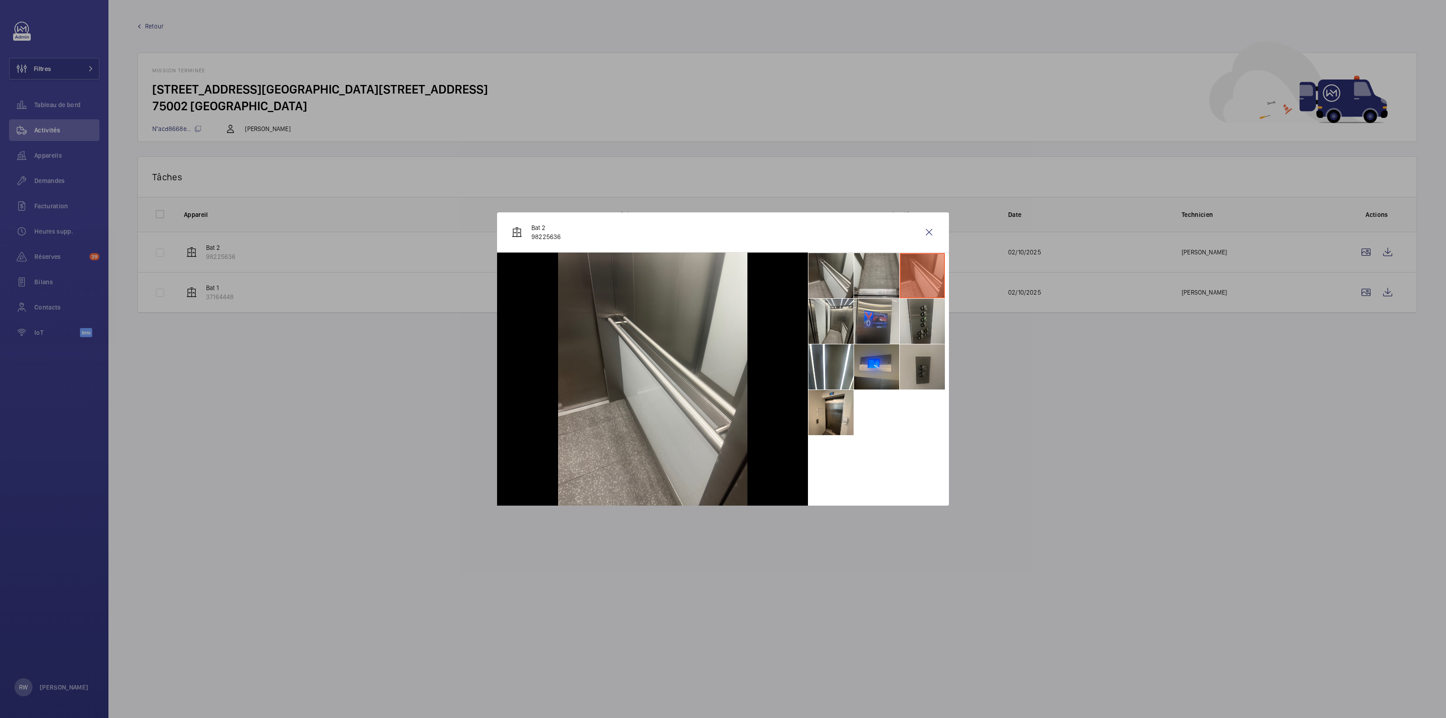
click at [926, 322] on li at bounding box center [921, 321] width 45 height 45
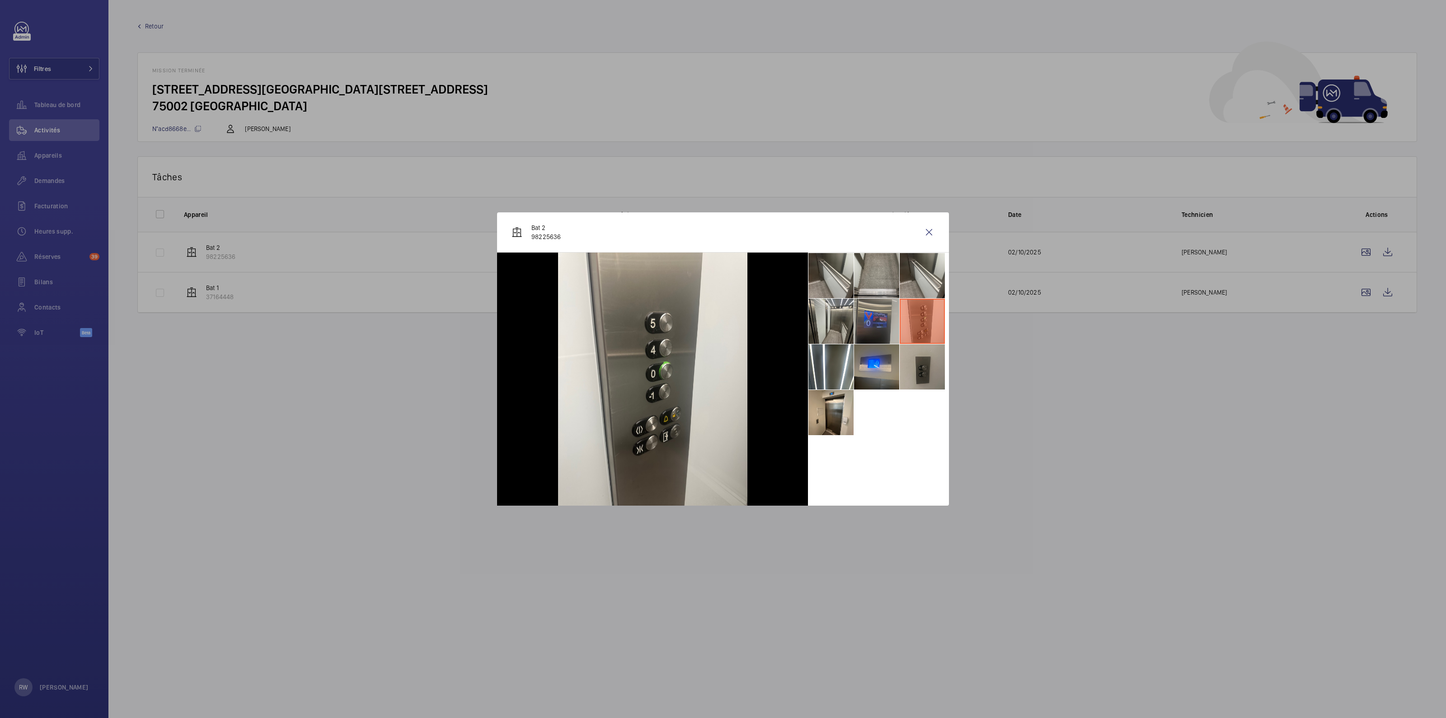
click at [890, 321] on li at bounding box center [876, 321] width 45 height 45
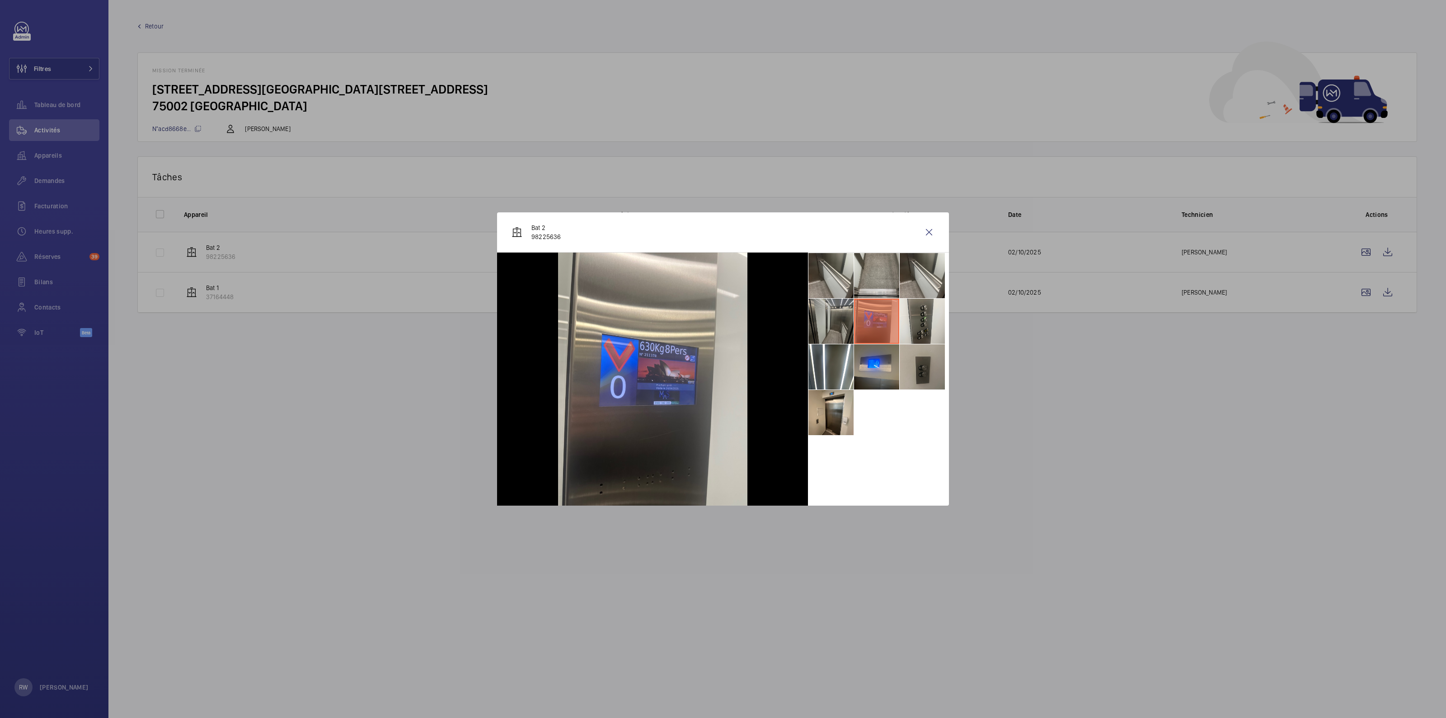
click at [839, 322] on li at bounding box center [830, 321] width 45 height 45
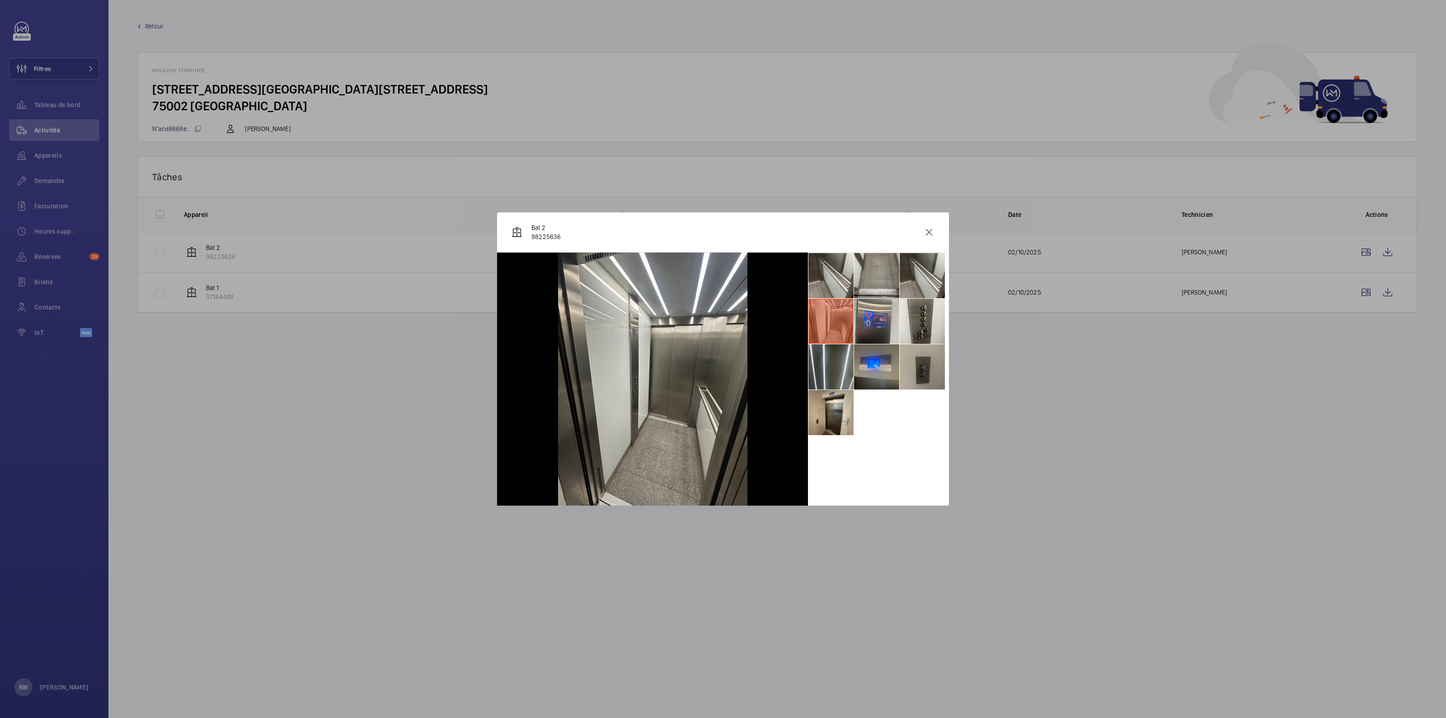
click at [827, 370] on li at bounding box center [830, 366] width 45 height 45
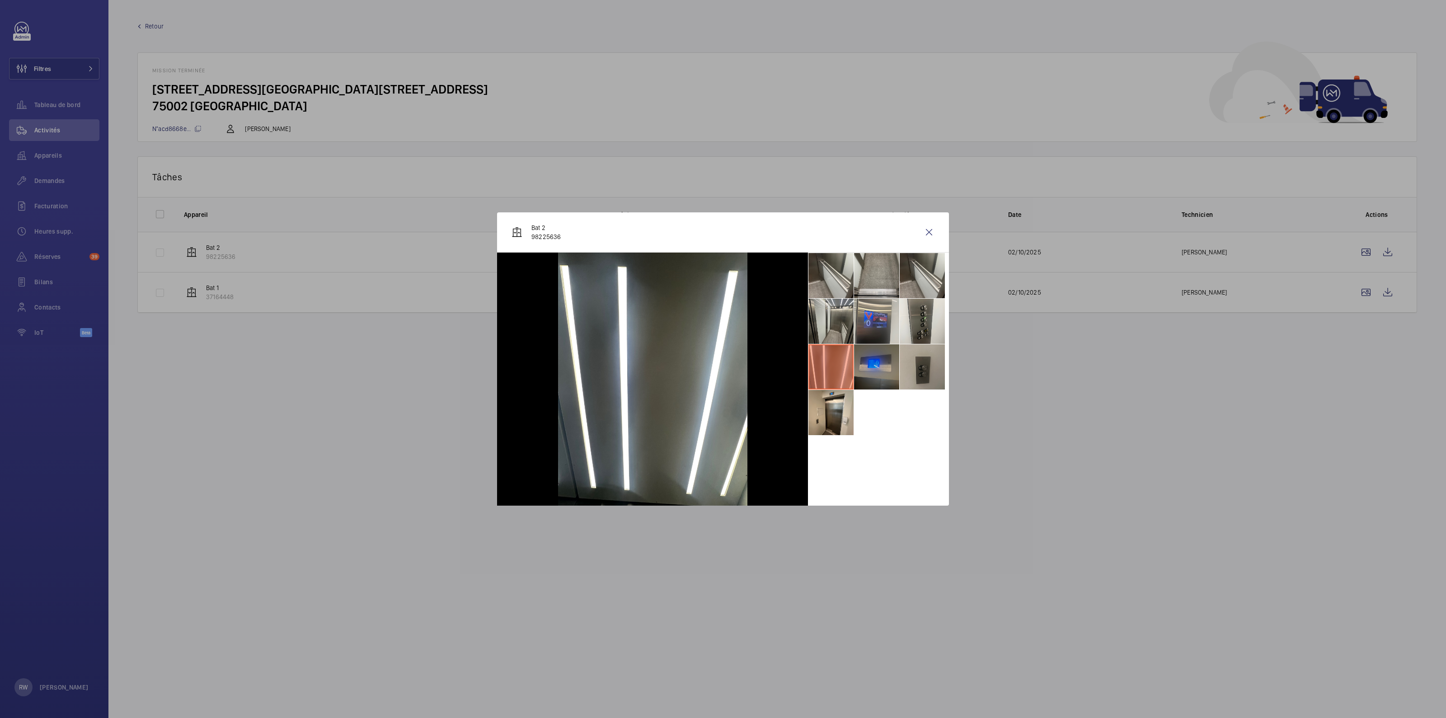
click at [876, 362] on li at bounding box center [876, 366] width 45 height 45
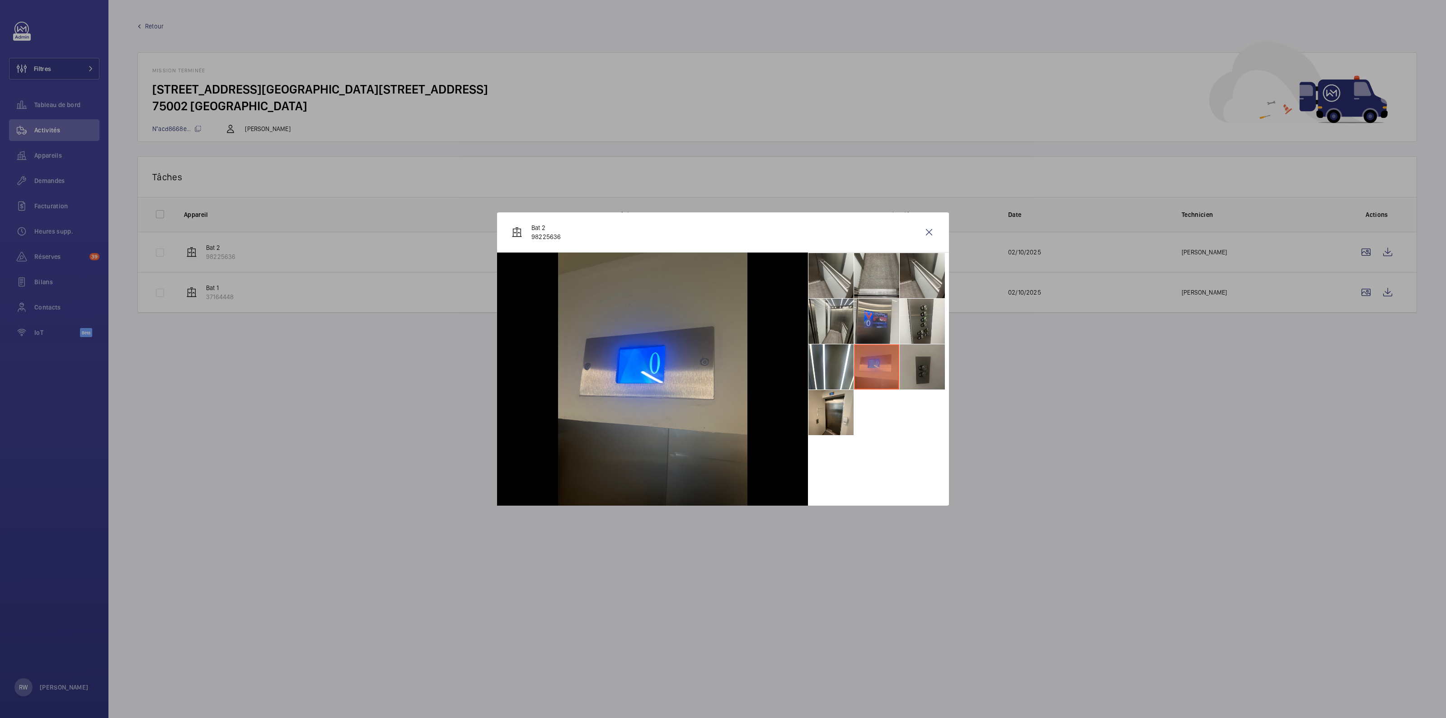
click at [906, 365] on li at bounding box center [921, 366] width 45 height 45
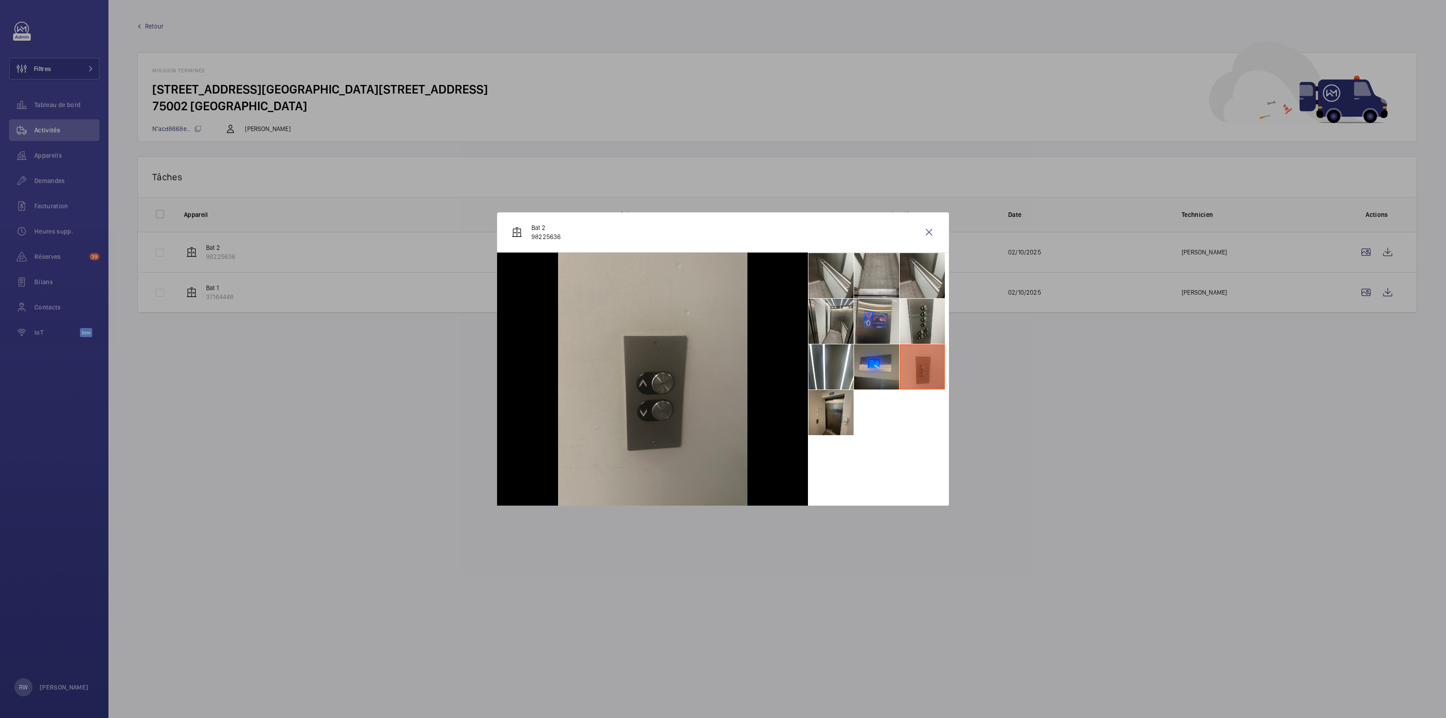
click at [817, 417] on li at bounding box center [830, 412] width 45 height 45
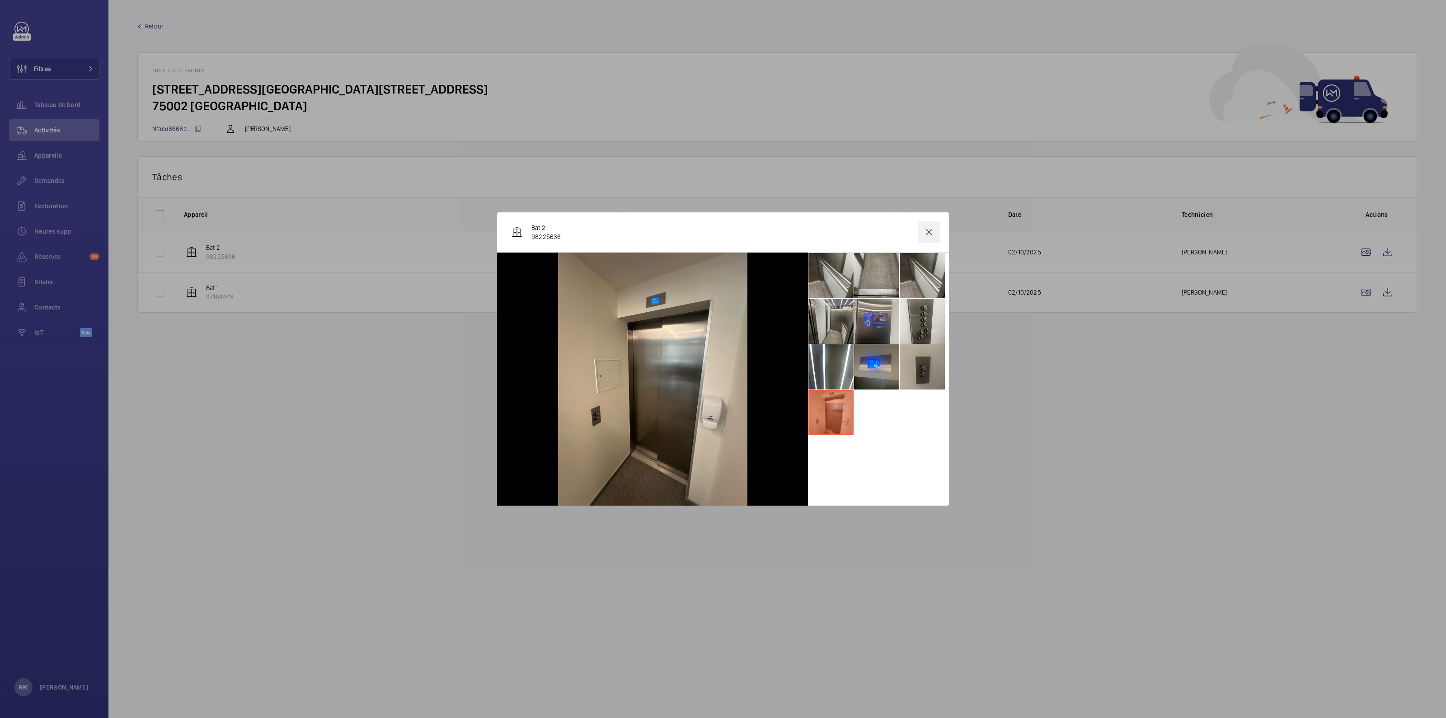
click at [927, 237] on wm-front-icon-button at bounding box center [929, 232] width 22 height 22
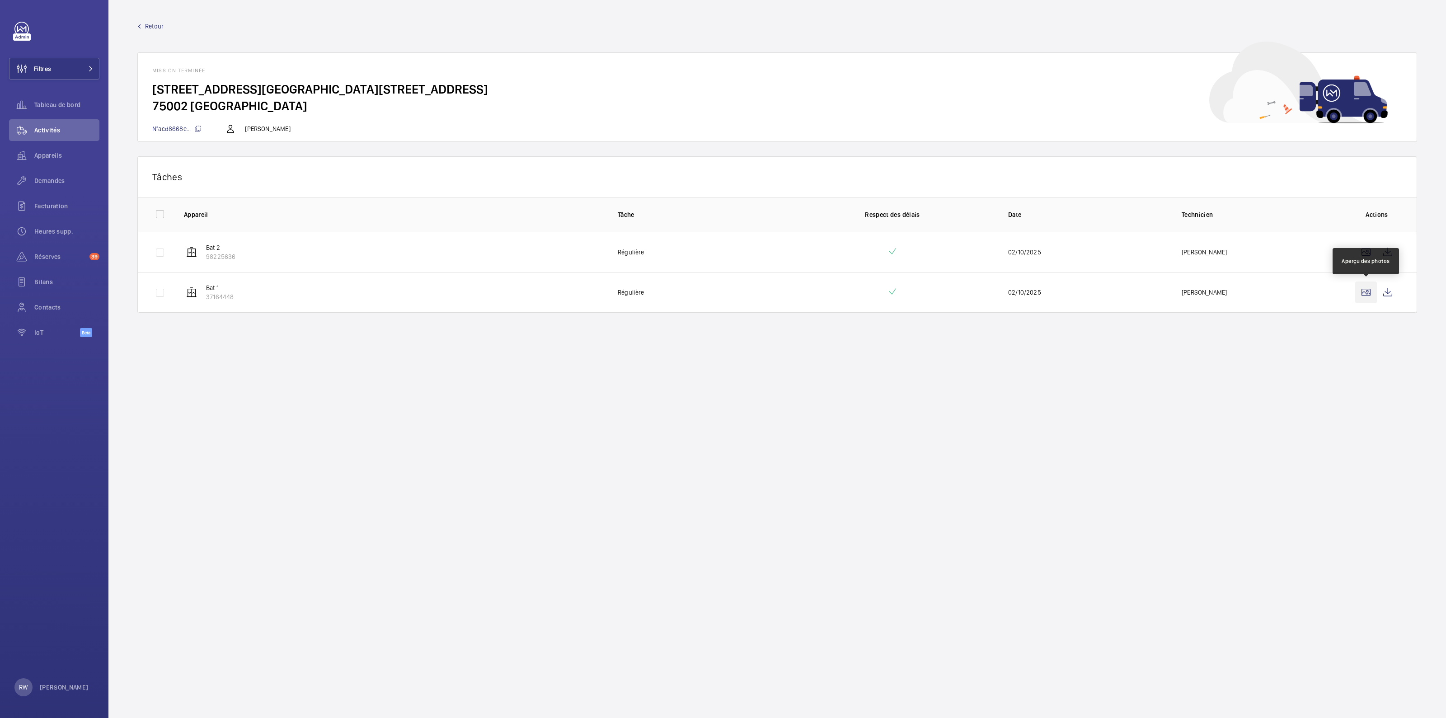
click at [1364, 297] on wm-front-icon-button at bounding box center [1366, 292] width 22 height 22
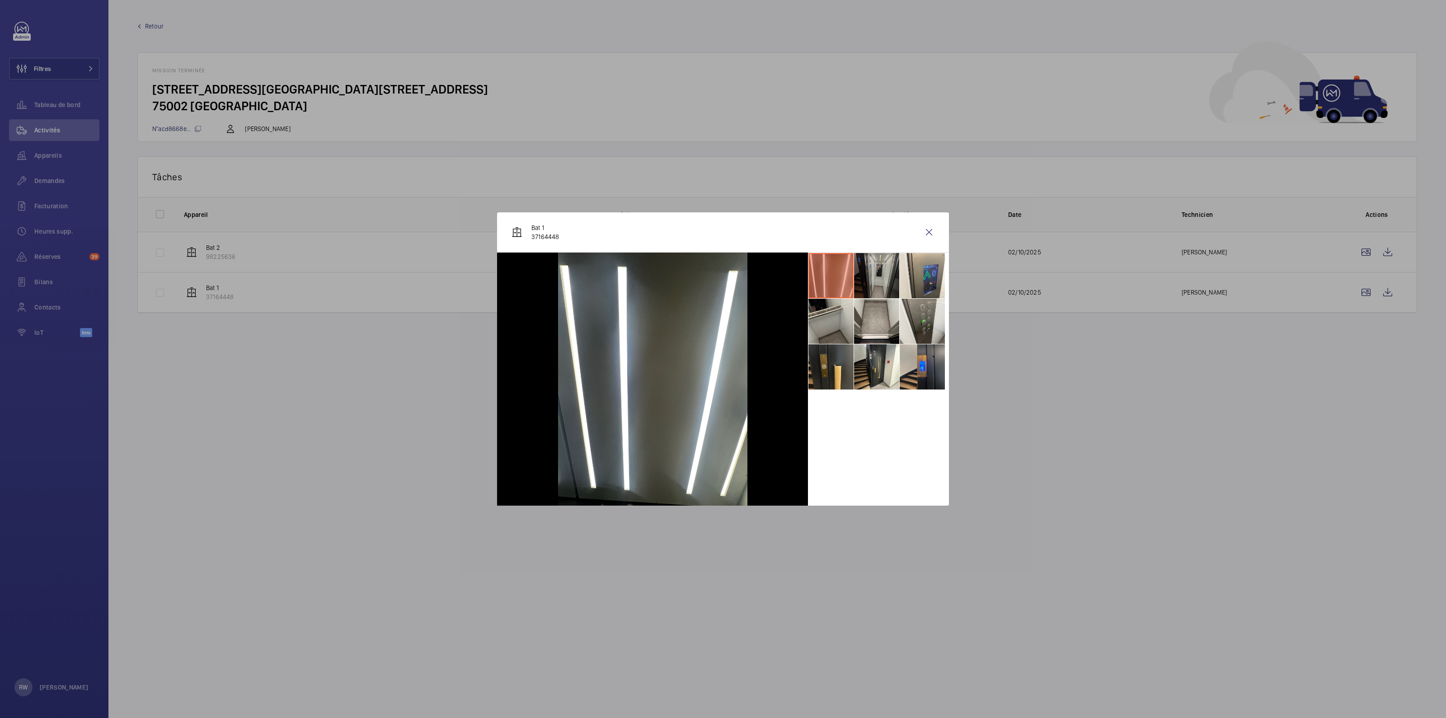
click at [870, 274] on li at bounding box center [876, 275] width 45 height 45
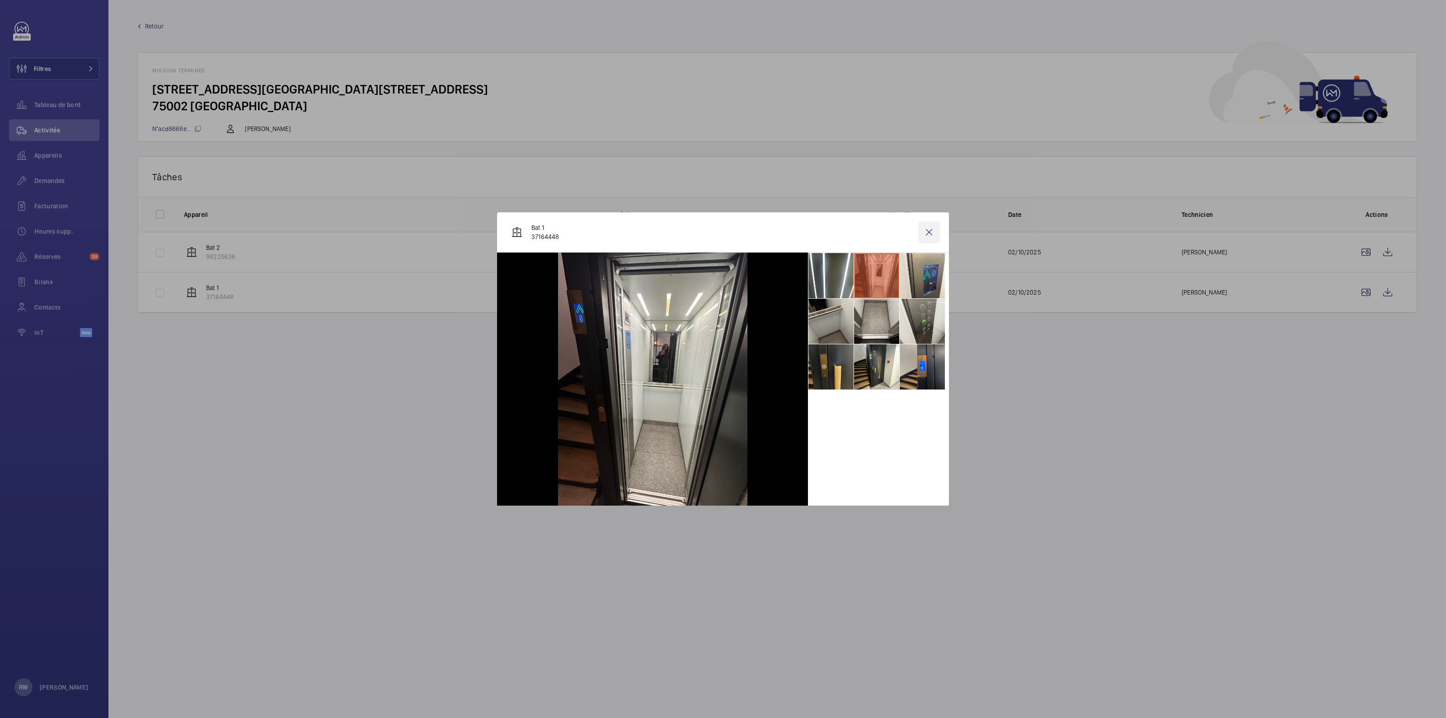
click at [931, 235] on wm-front-icon-button at bounding box center [929, 232] width 22 height 22
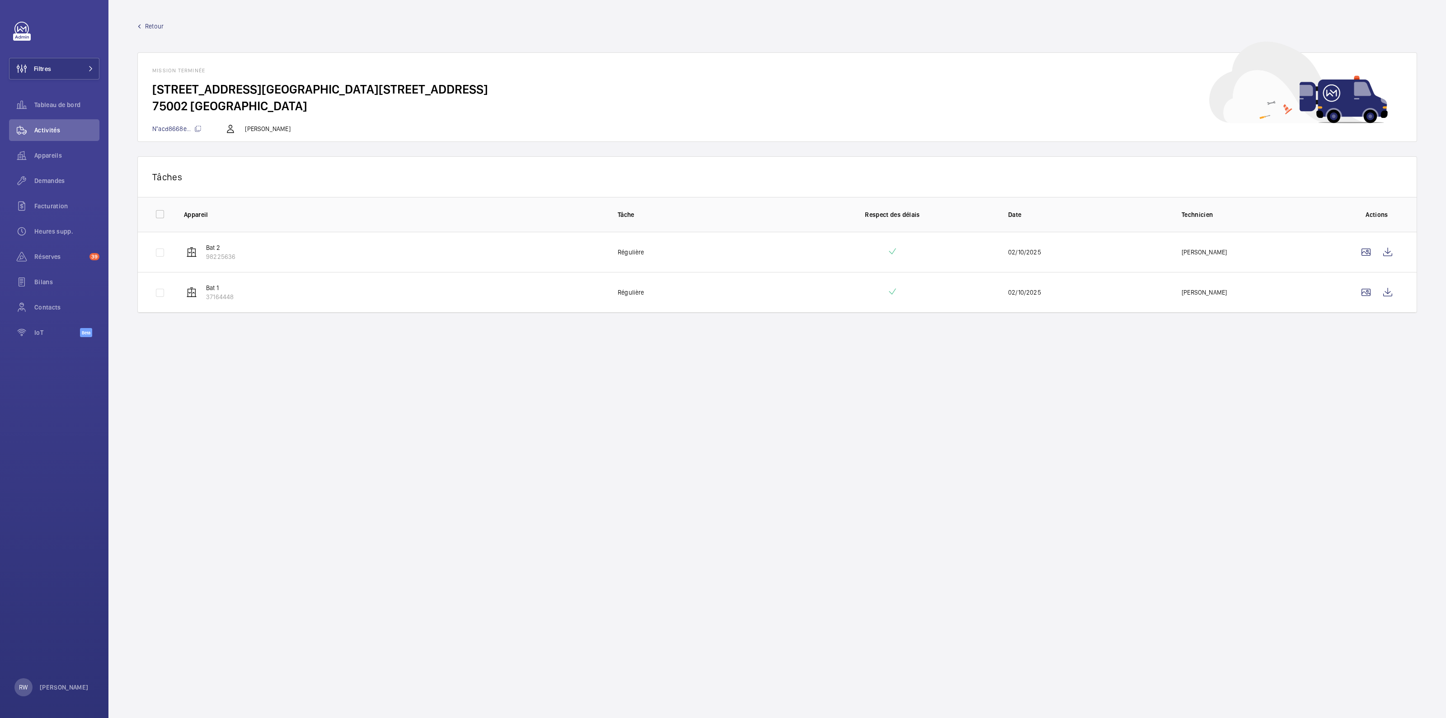
click at [157, 28] on span "Retour" at bounding box center [154, 26] width 19 height 9
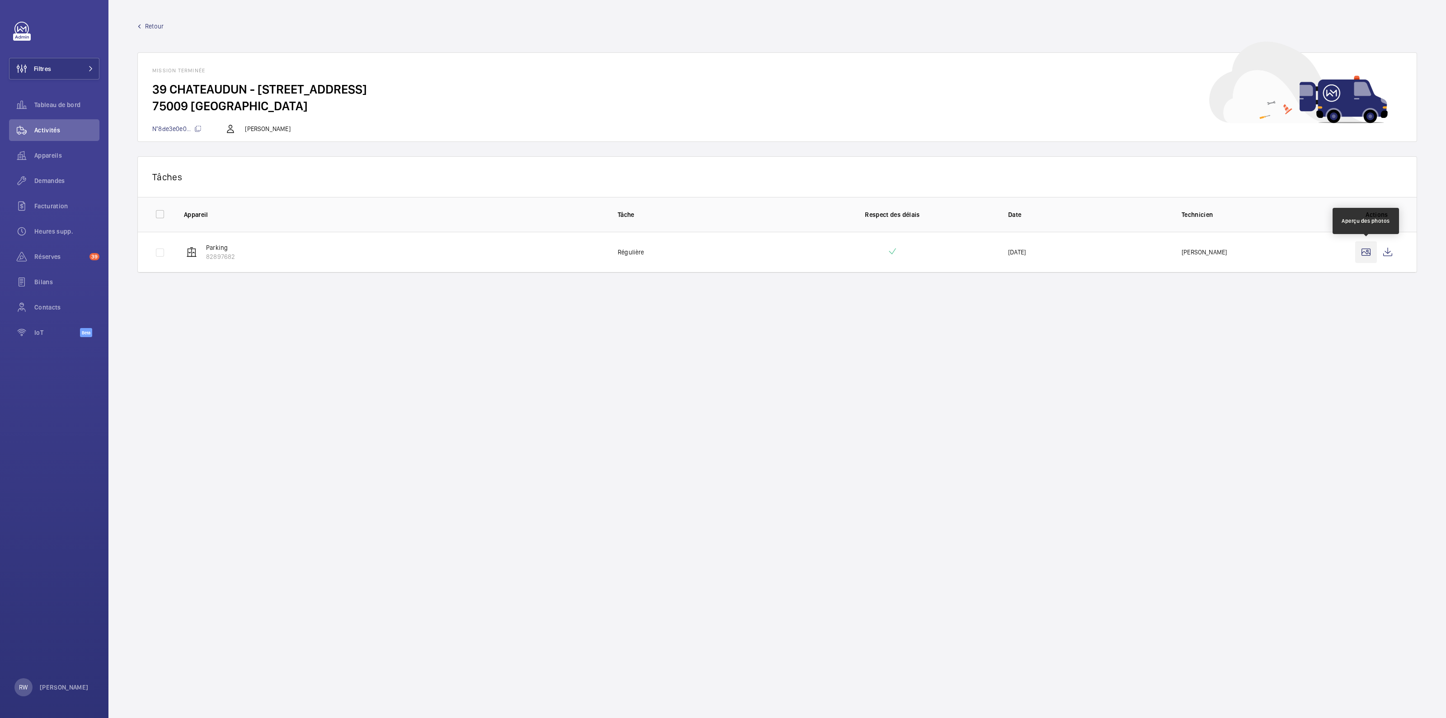
click at [1367, 249] on wm-front-icon-button at bounding box center [1366, 252] width 22 height 22
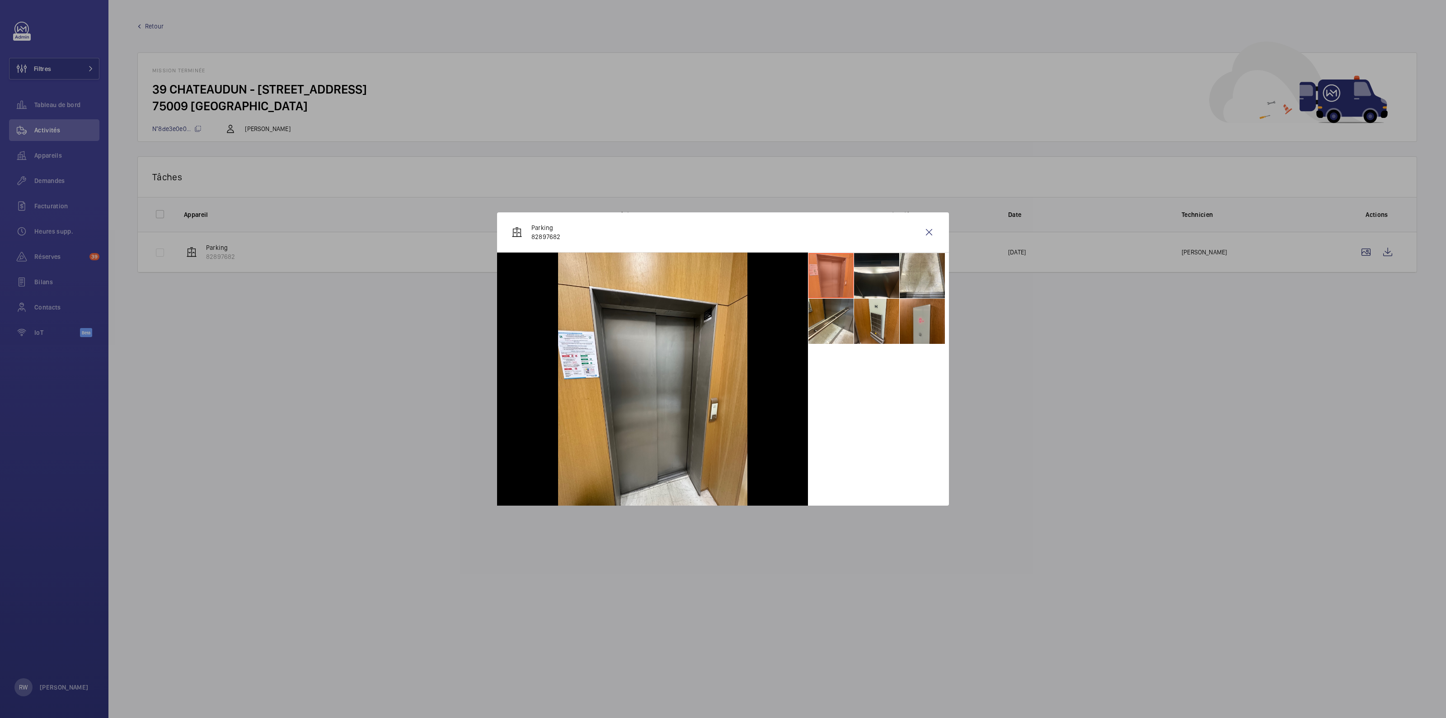
click at [911, 322] on li at bounding box center [921, 321] width 45 height 45
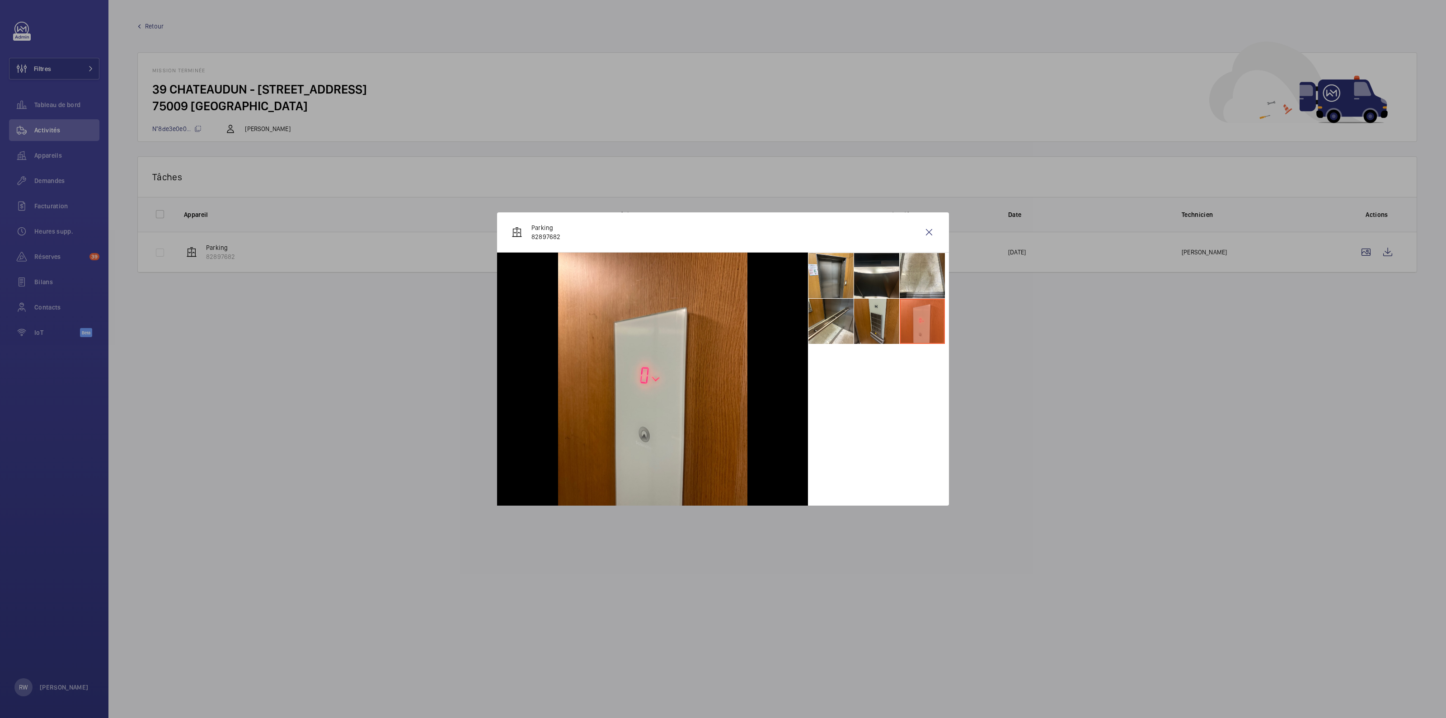
click at [877, 323] on li at bounding box center [876, 321] width 45 height 45
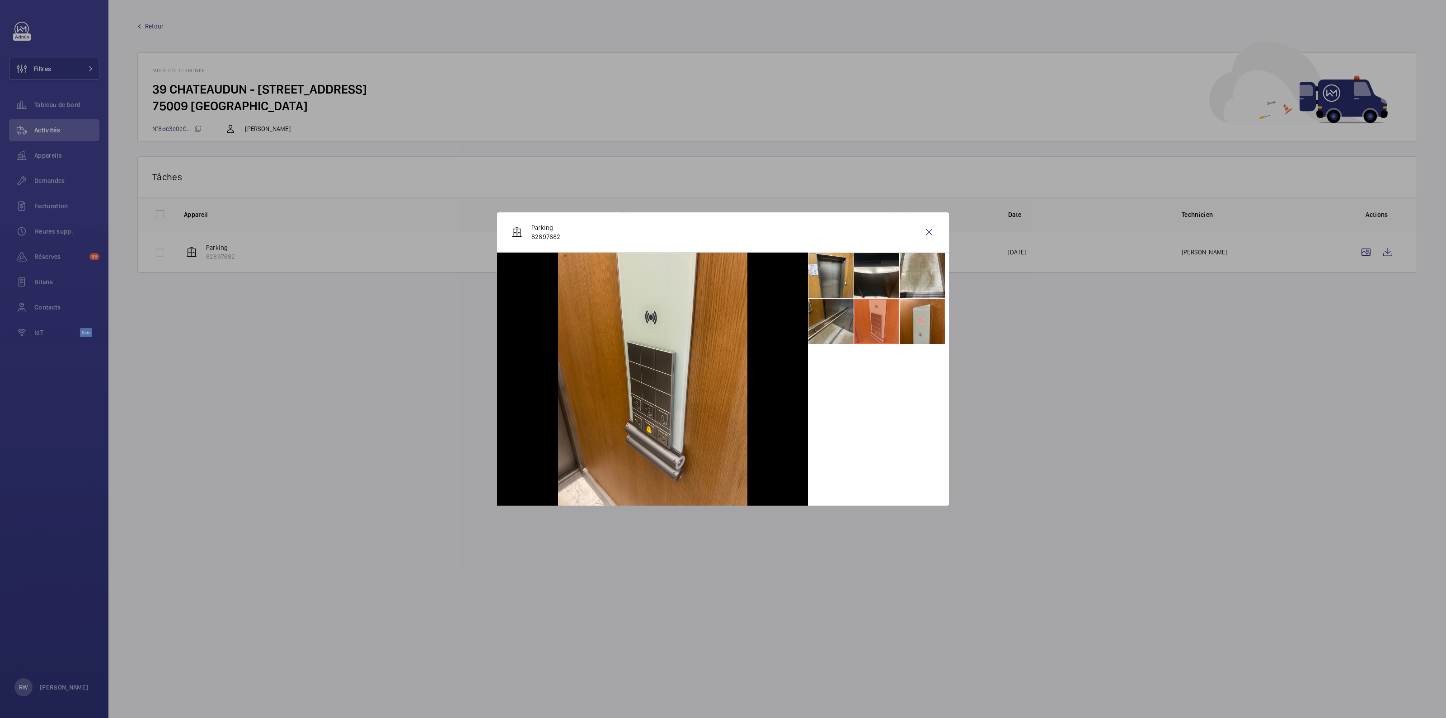
drag, startPoint x: 819, startPoint y: 324, endPoint x: 821, endPoint y: 318, distance: 6.1
click at [819, 324] on li at bounding box center [830, 321] width 45 height 45
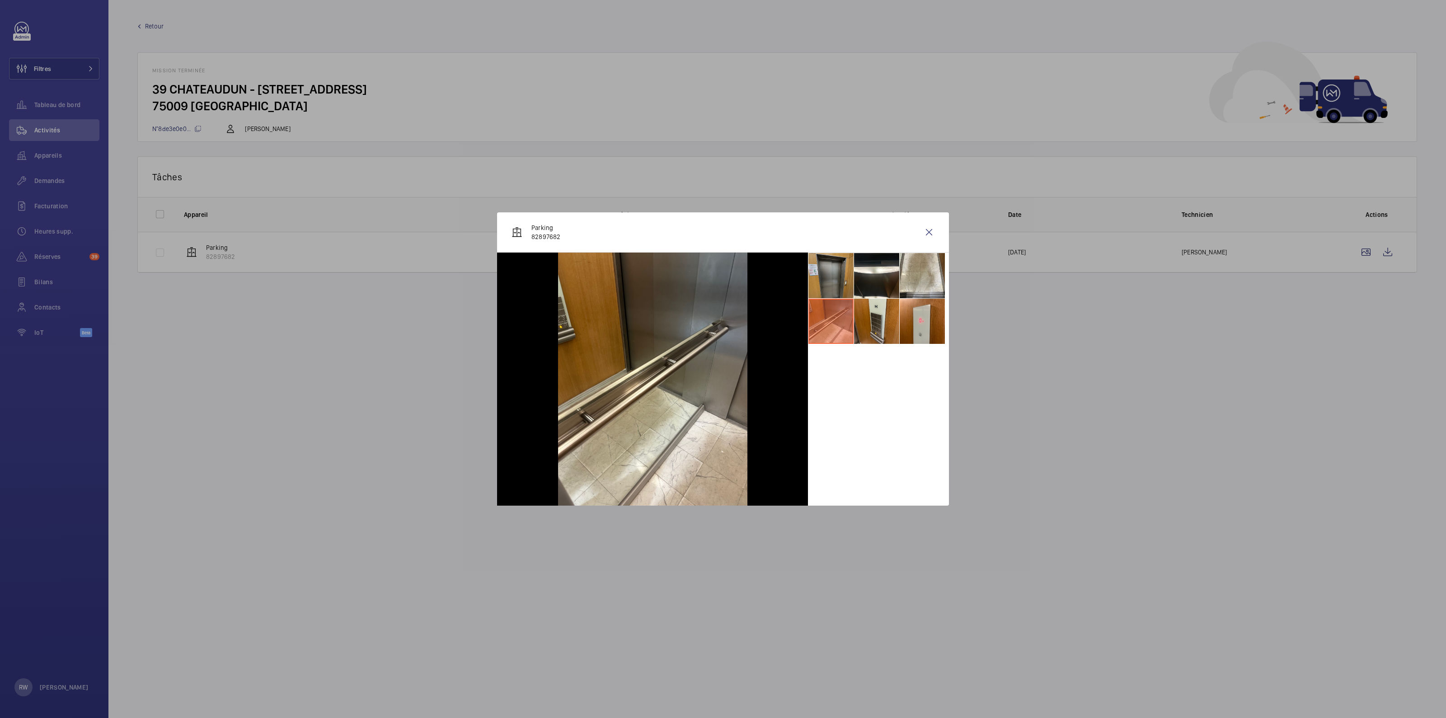
click at [823, 259] on li at bounding box center [830, 275] width 45 height 45
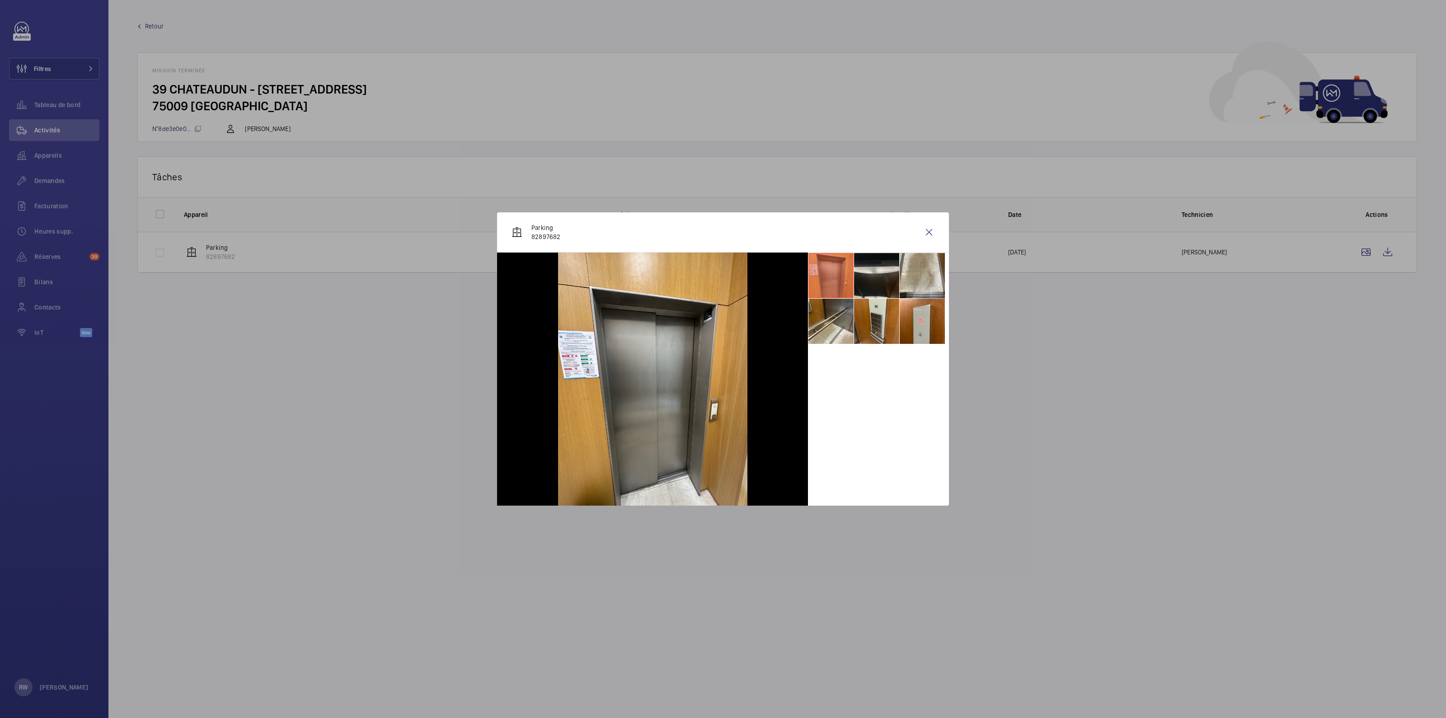
click at [857, 272] on li at bounding box center [876, 275] width 45 height 45
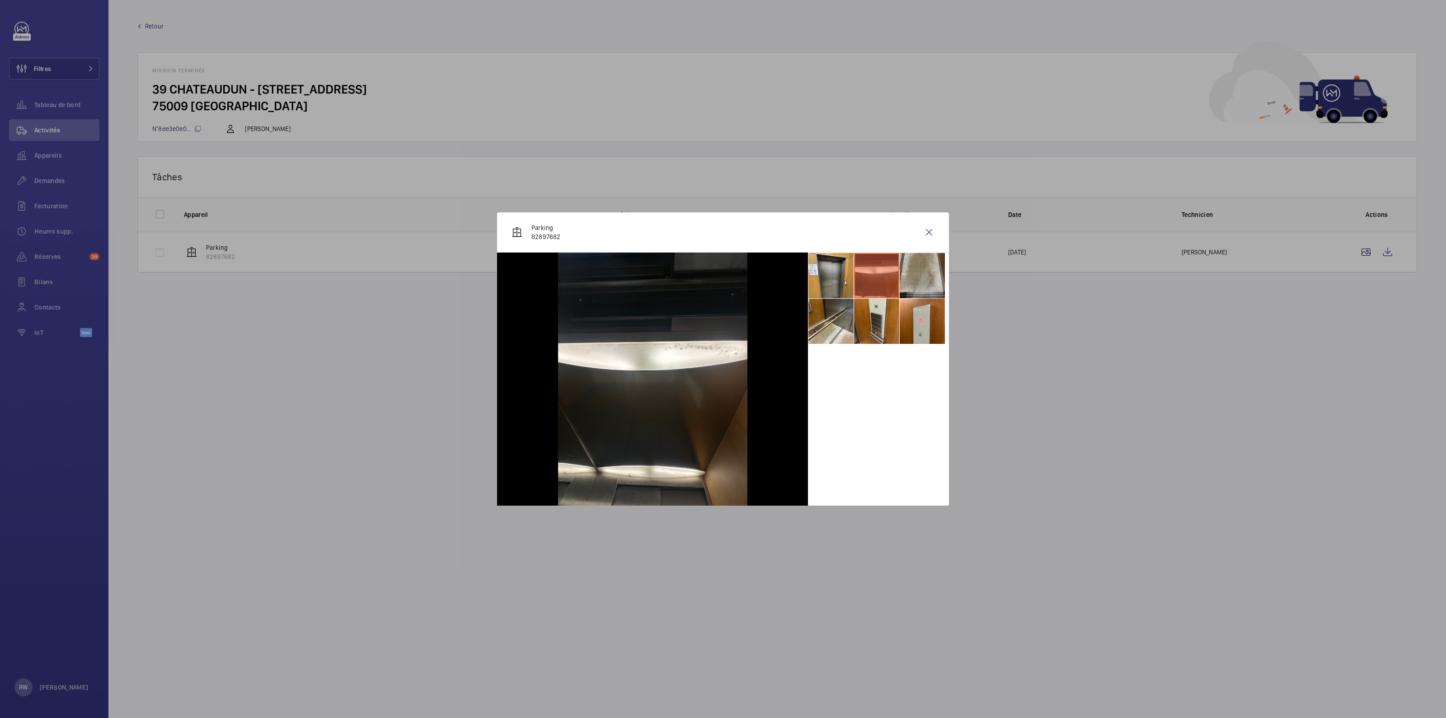
click at [921, 267] on li at bounding box center [921, 275] width 45 height 45
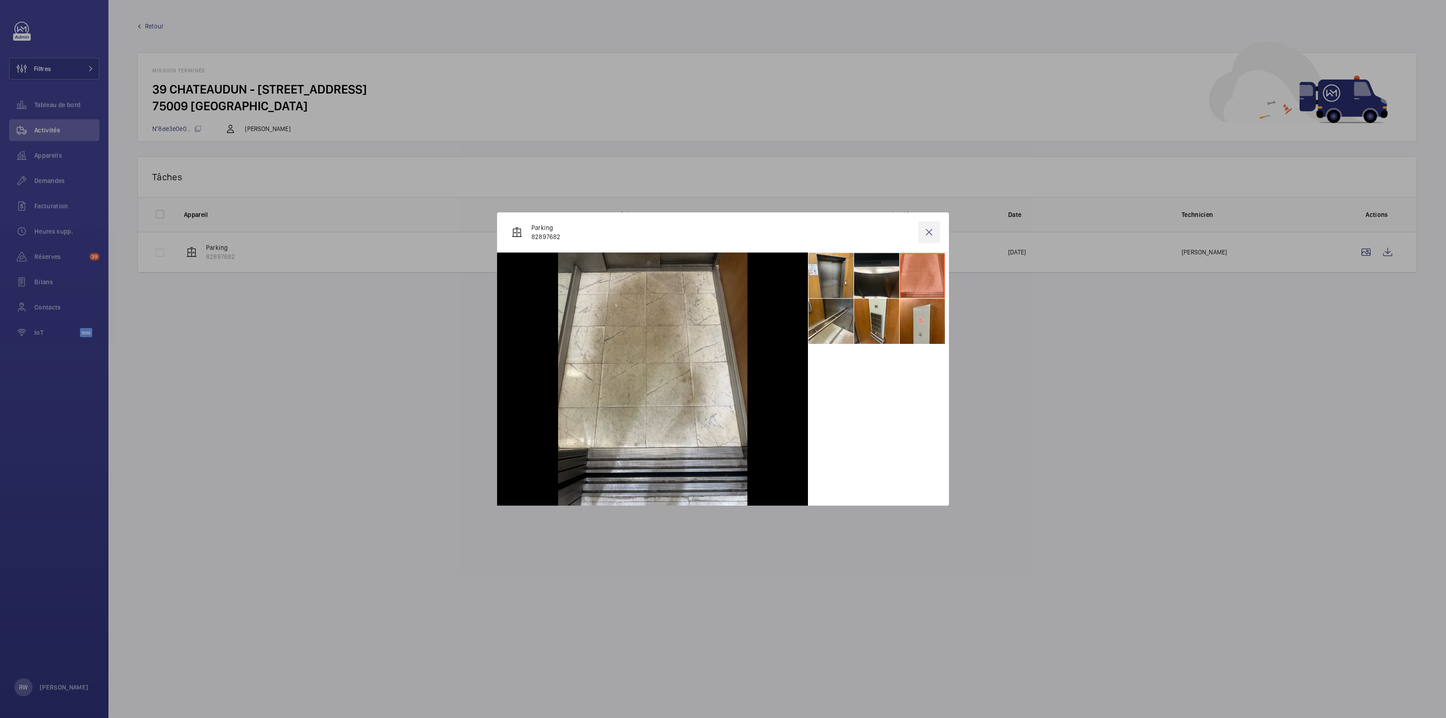
click at [928, 227] on wm-front-icon-button at bounding box center [929, 232] width 22 height 22
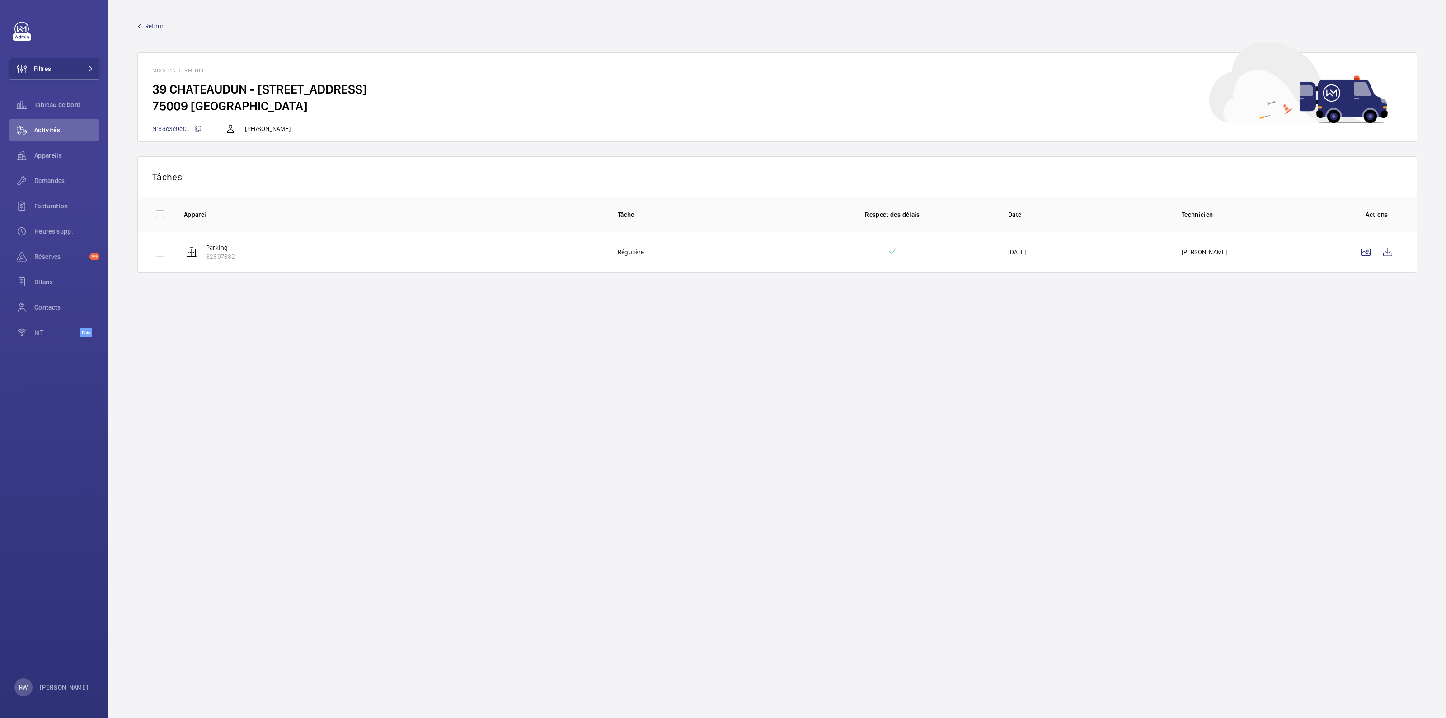
click at [148, 28] on span "Retour" at bounding box center [154, 26] width 19 height 9
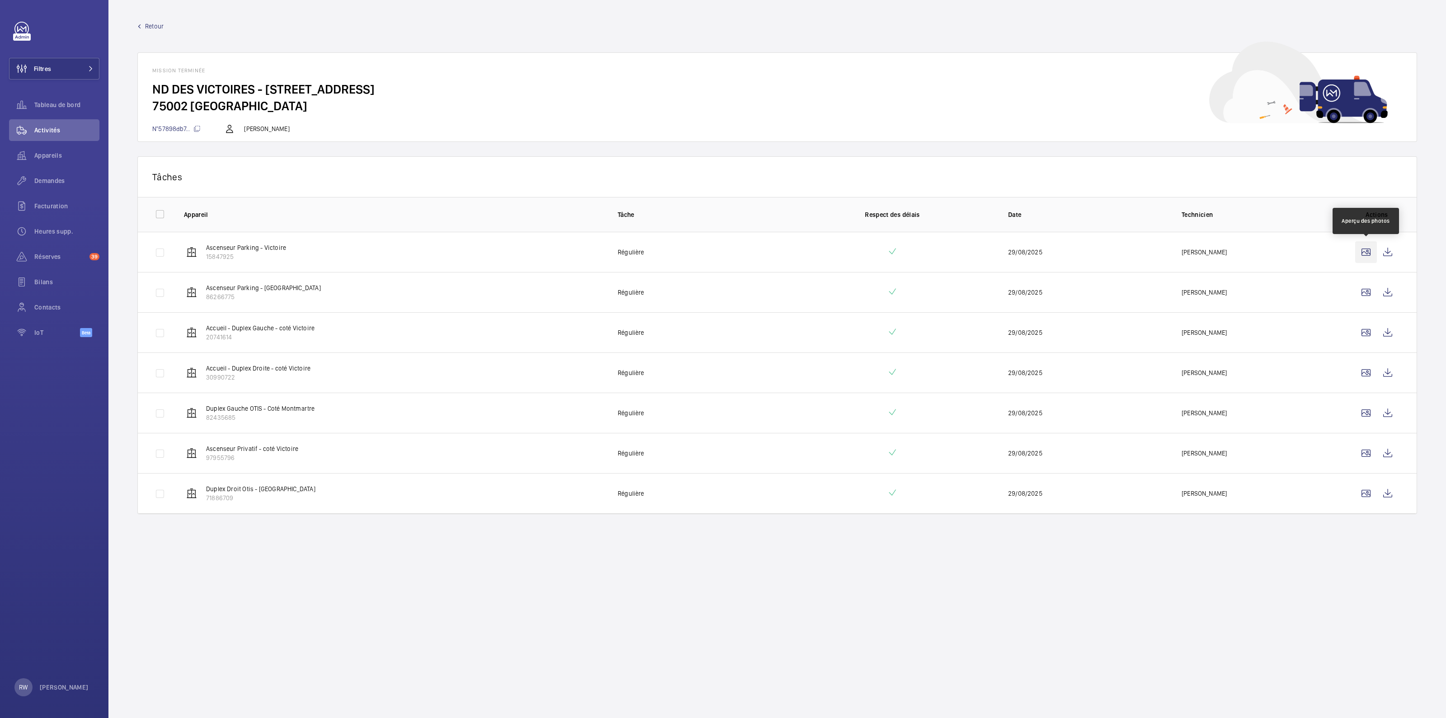
click at [1360, 251] on wm-front-icon-button at bounding box center [1366, 252] width 22 height 22
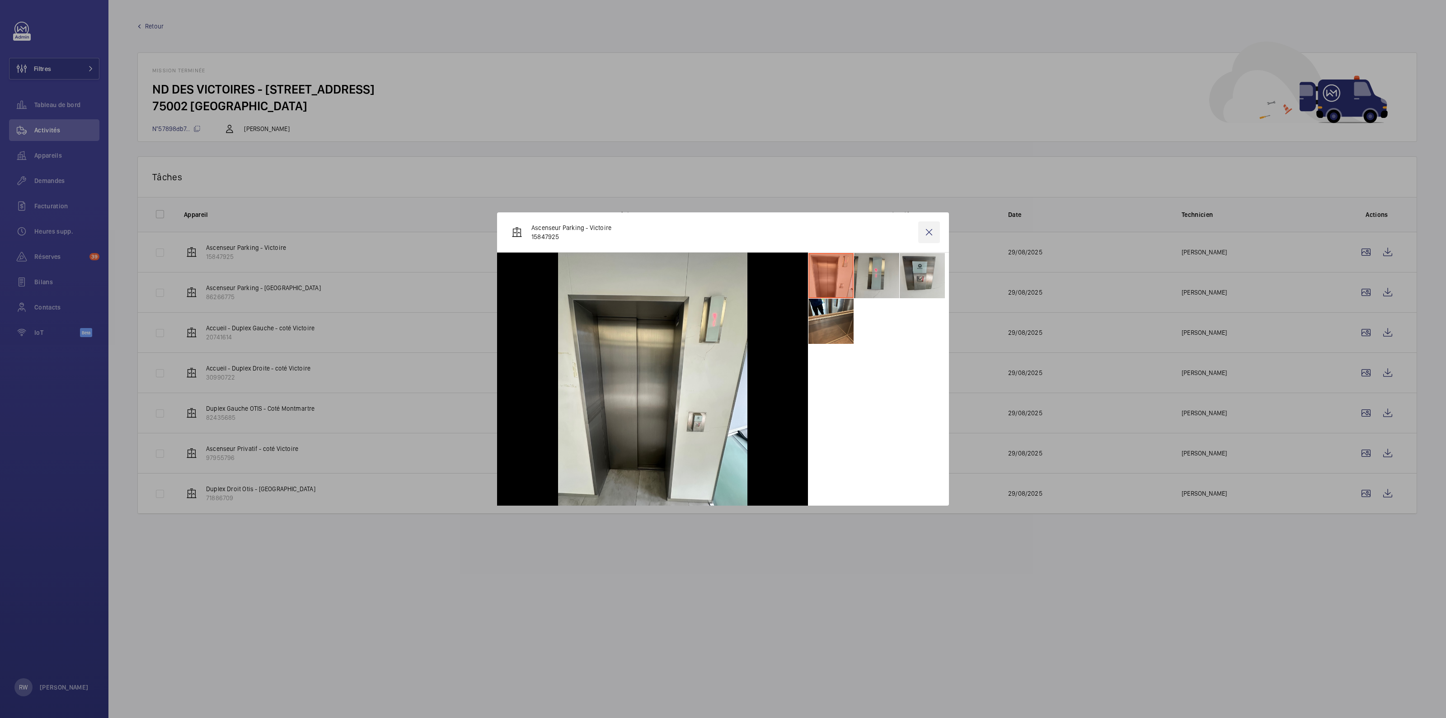
click at [930, 229] on wm-front-icon-button at bounding box center [929, 232] width 22 height 22
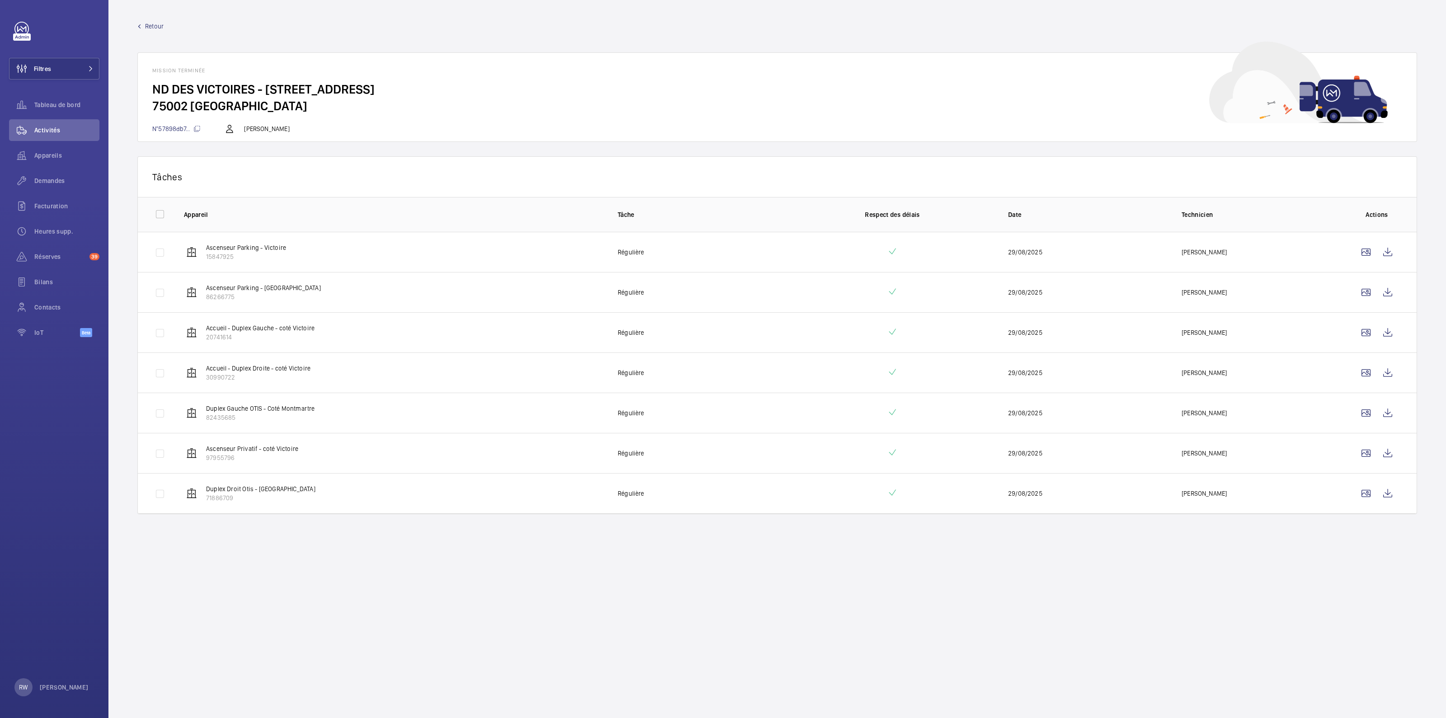
click at [153, 23] on span "Retour" at bounding box center [154, 26] width 19 height 9
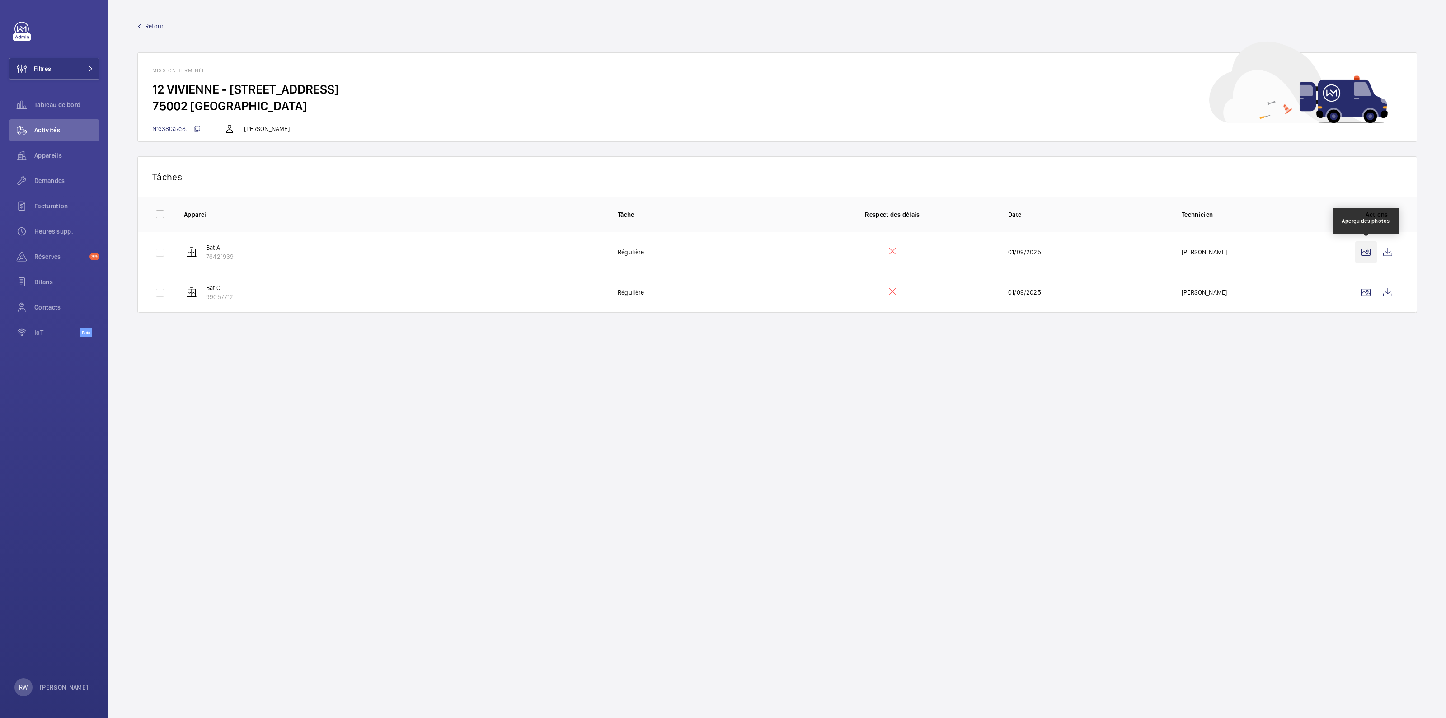
click at [1361, 257] on wm-front-icon-button at bounding box center [1366, 252] width 22 height 22
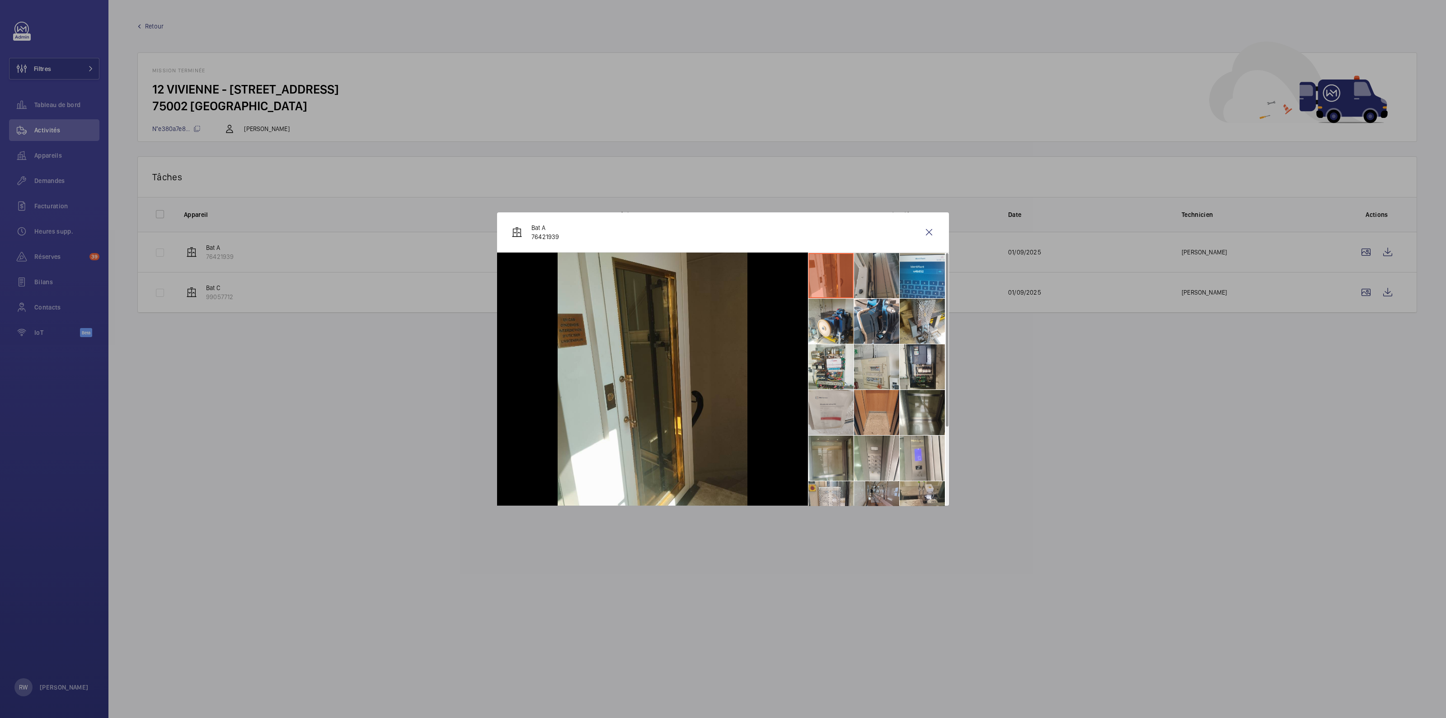
click at [877, 267] on li at bounding box center [876, 275] width 45 height 45
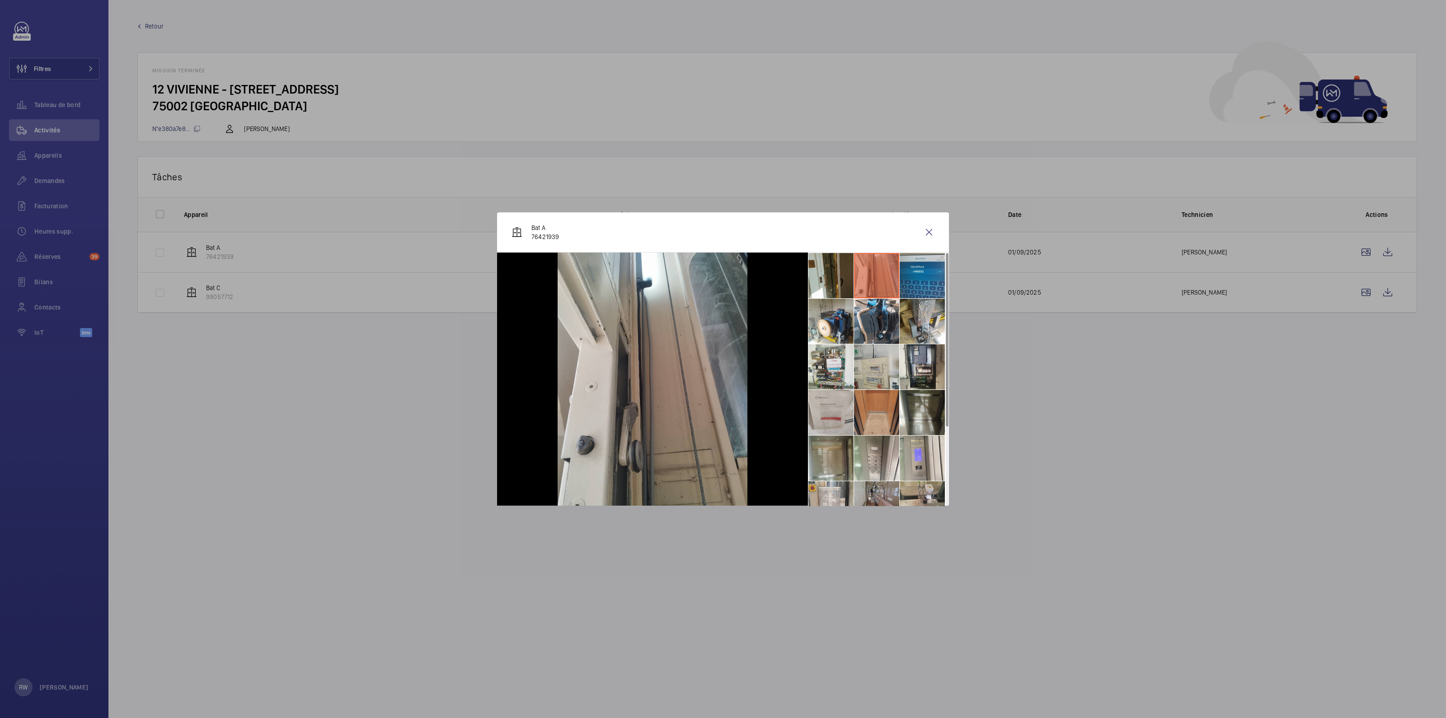
click at [920, 270] on li at bounding box center [921, 275] width 45 height 45
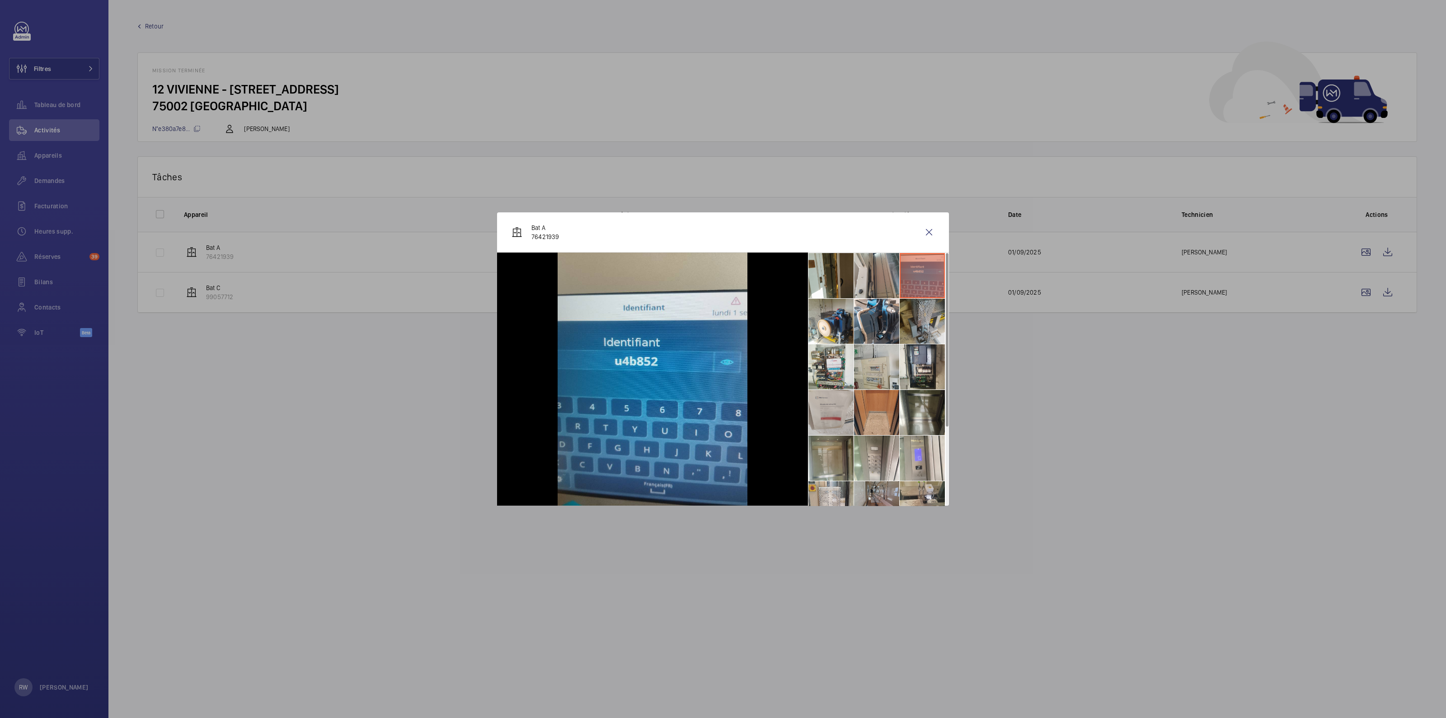
click at [918, 325] on li at bounding box center [921, 321] width 45 height 45
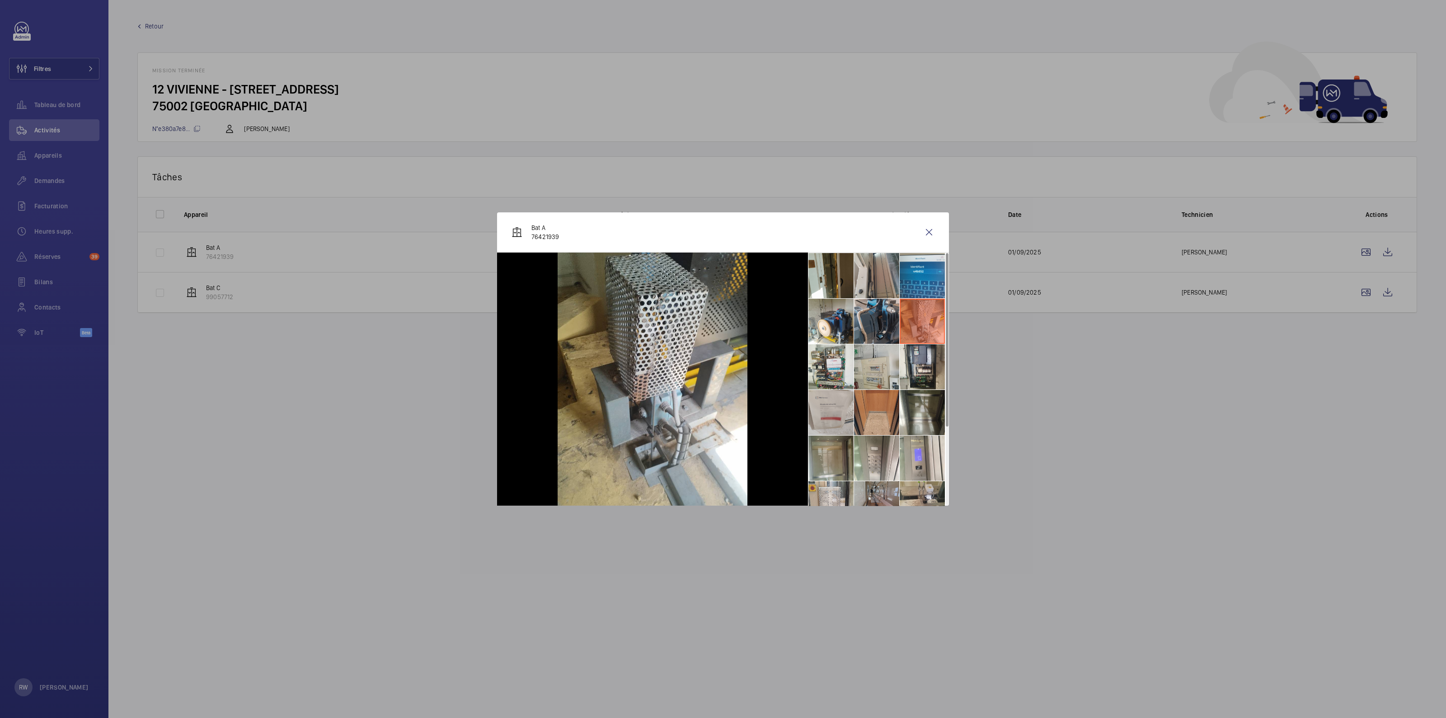
click at [885, 327] on li at bounding box center [876, 321] width 45 height 45
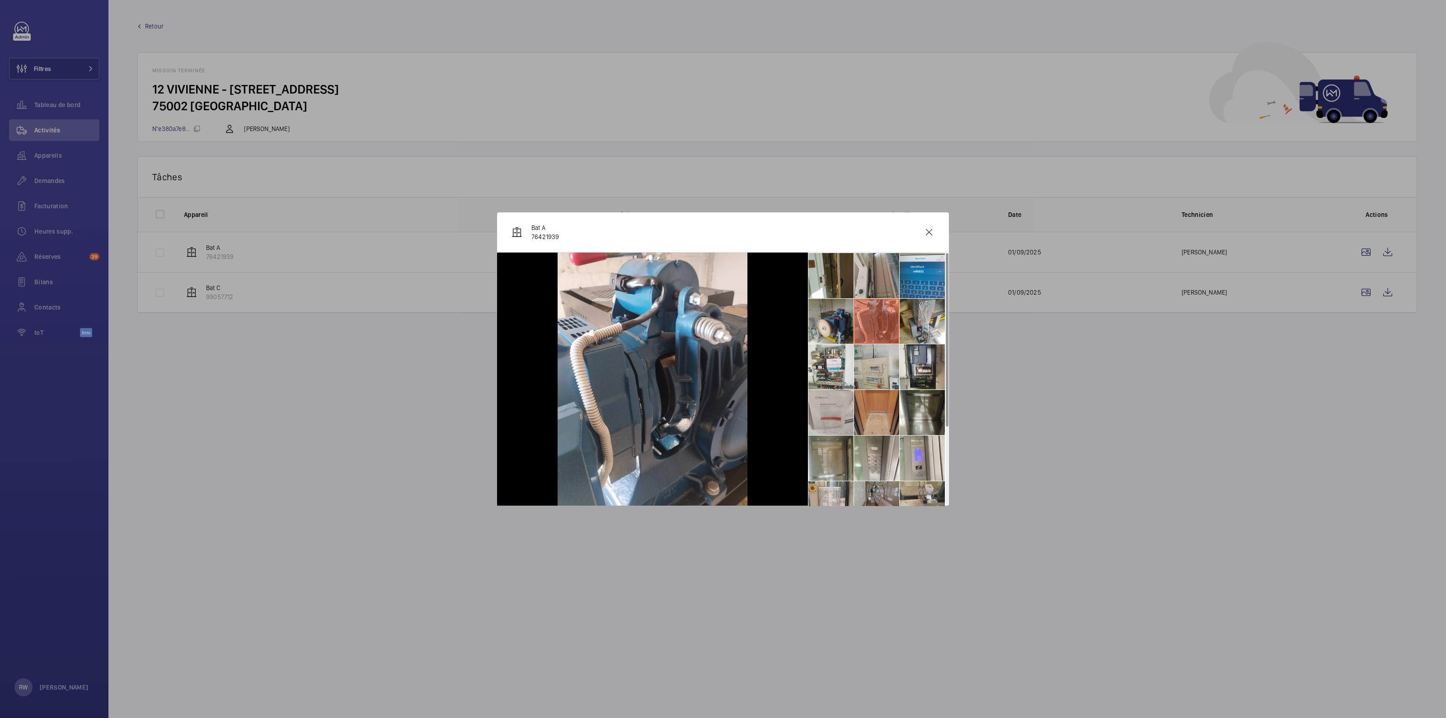
click at [841, 324] on li at bounding box center [830, 321] width 45 height 45
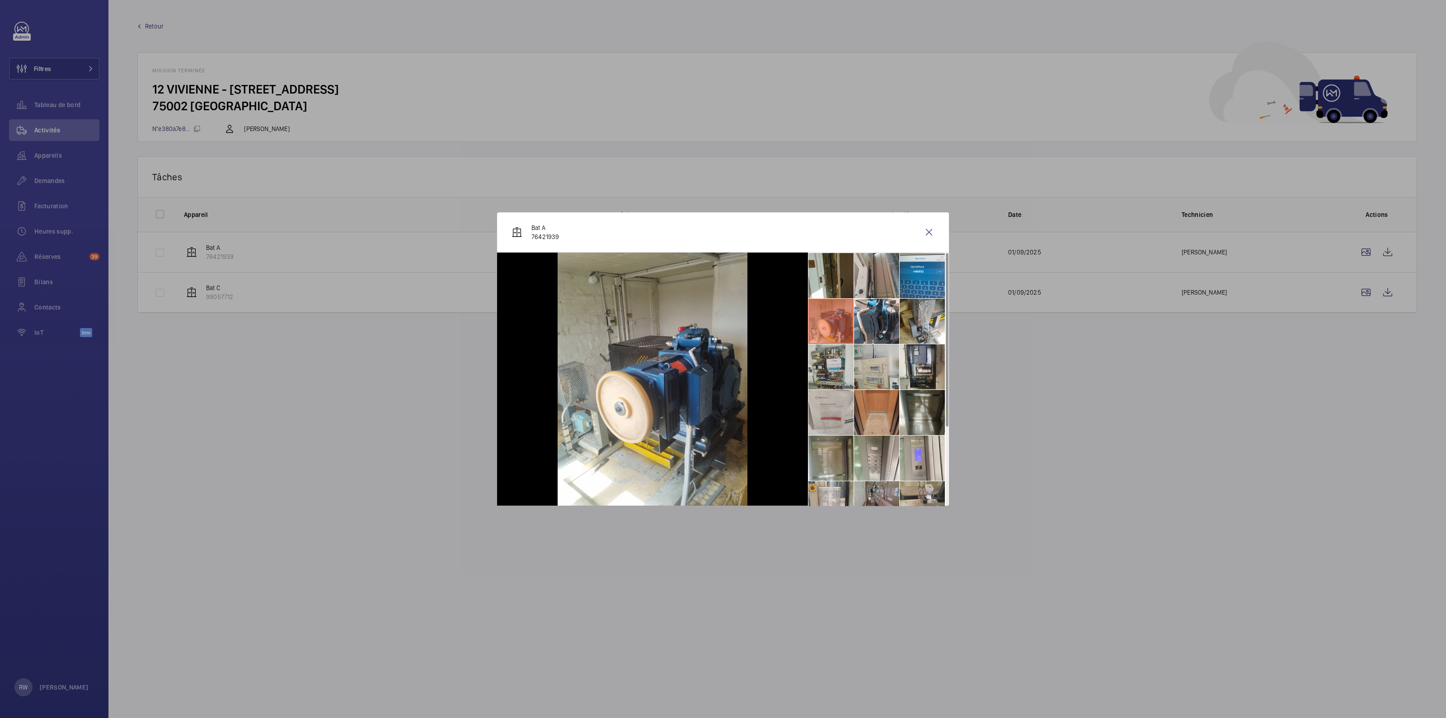
click at [838, 376] on li at bounding box center [830, 366] width 45 height 45
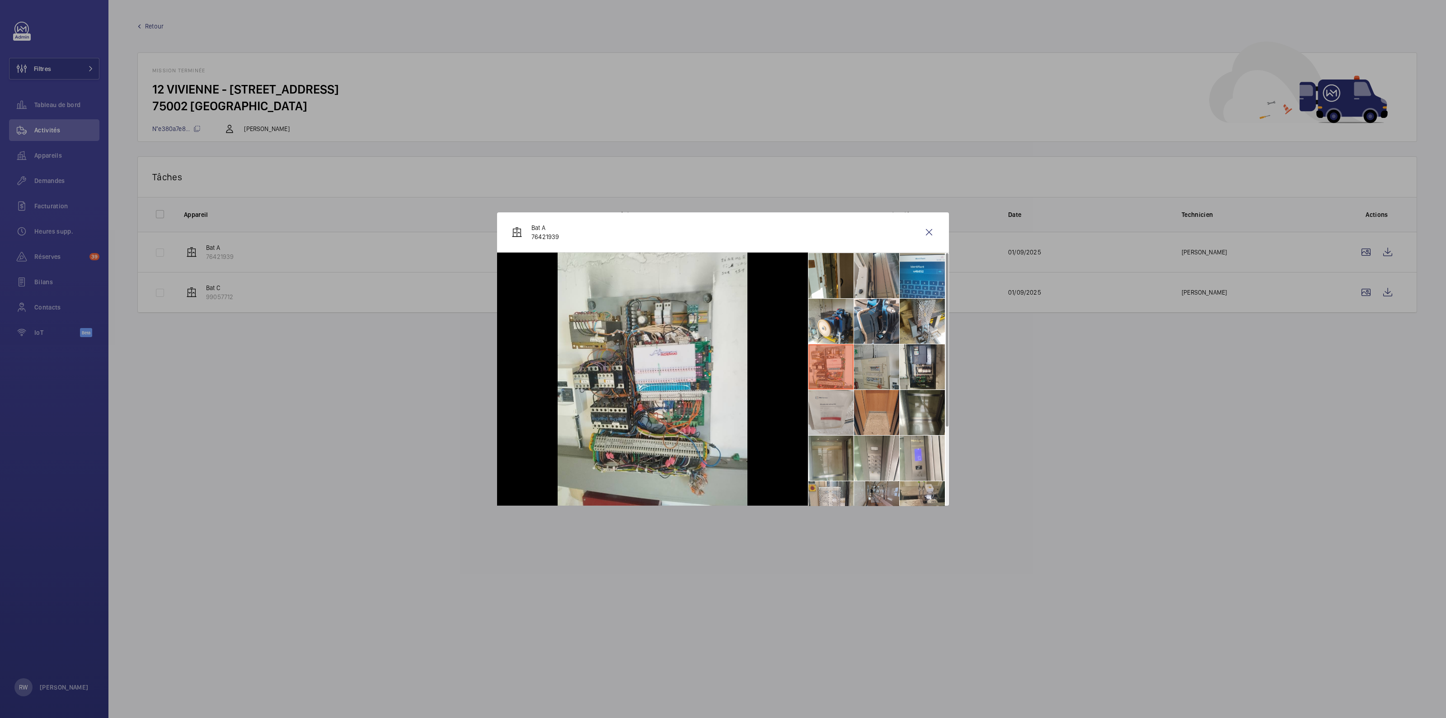
click at [872, 375] on li at bounding box center [876, 366] width 45 height 45
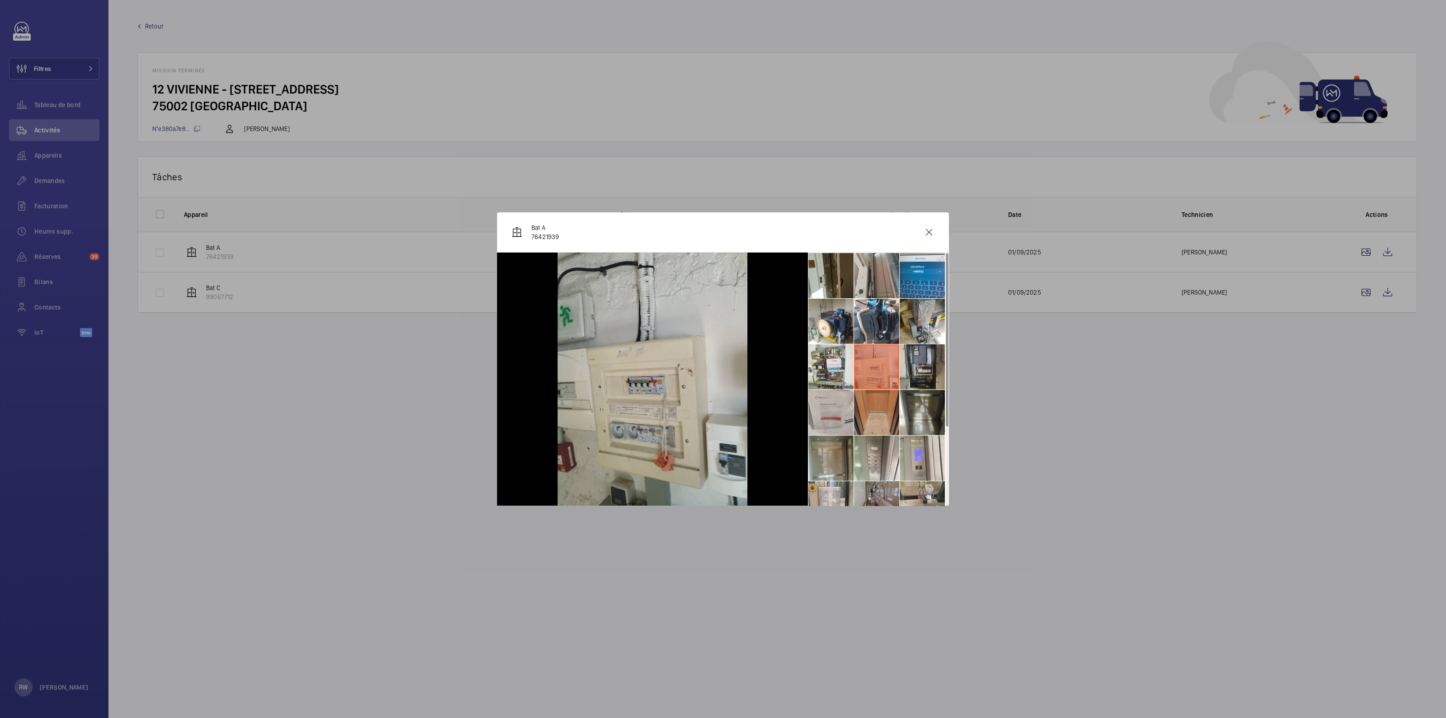
click at [909, 369] on li at bounding box center [921, 366] width 45 height 45
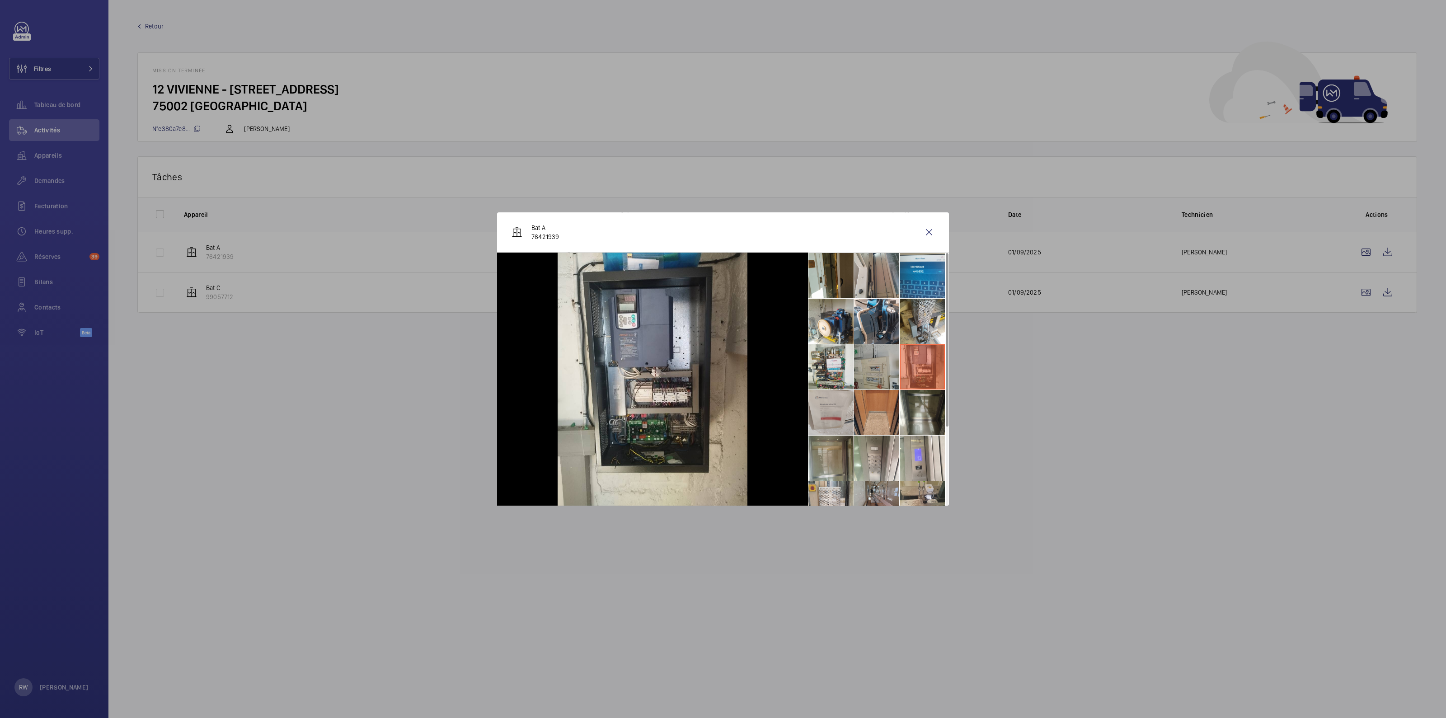
click at [873, 364] on li at bounding box center [876, 366] width 45 height 45
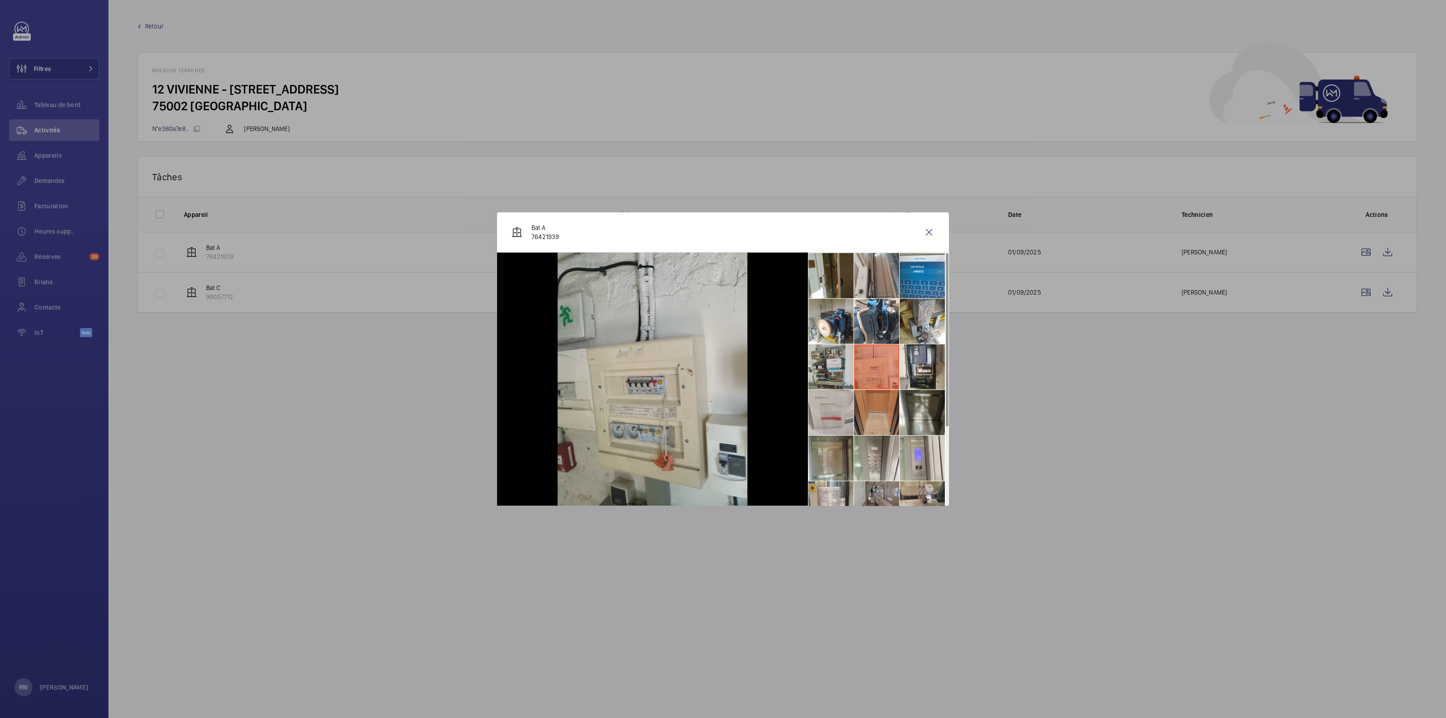
click at [829, 363] on li at bounding box center [830, 366] width 45 height 45
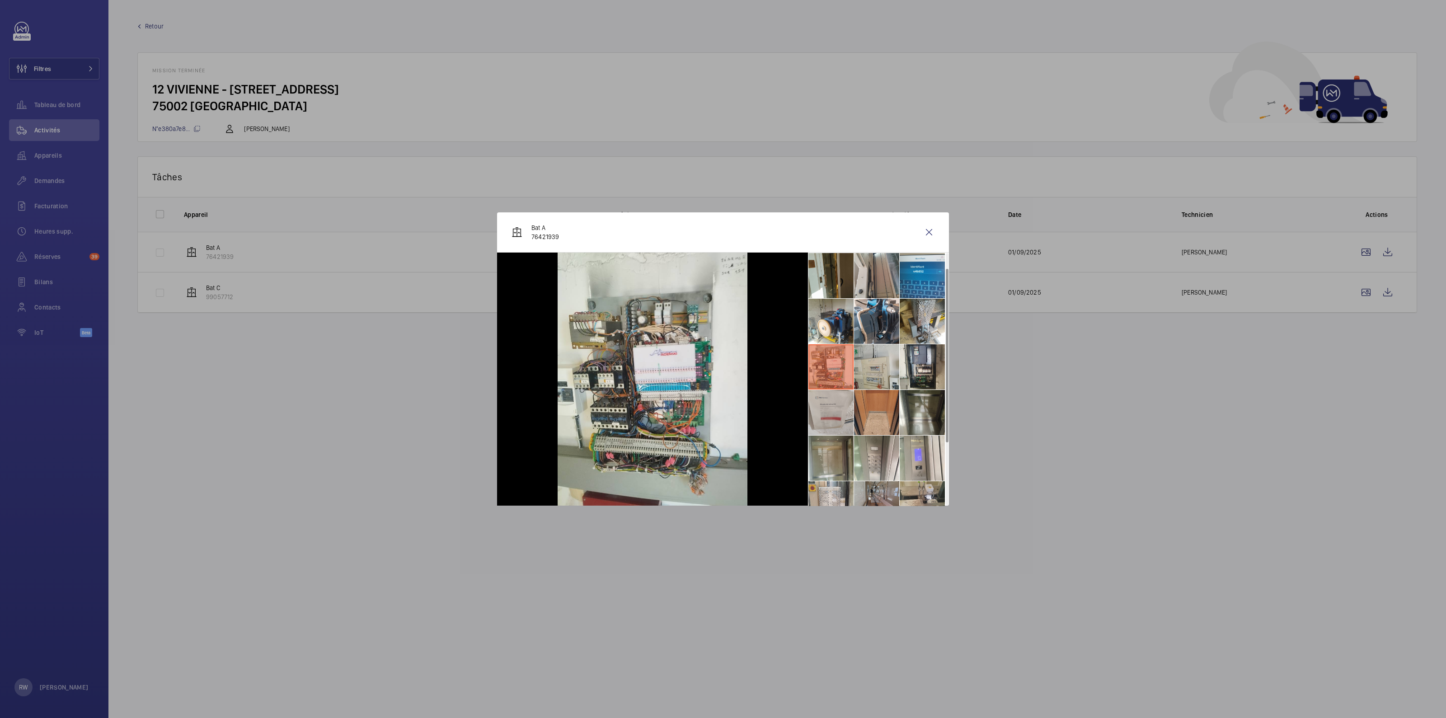
scroll to position [56, 0]
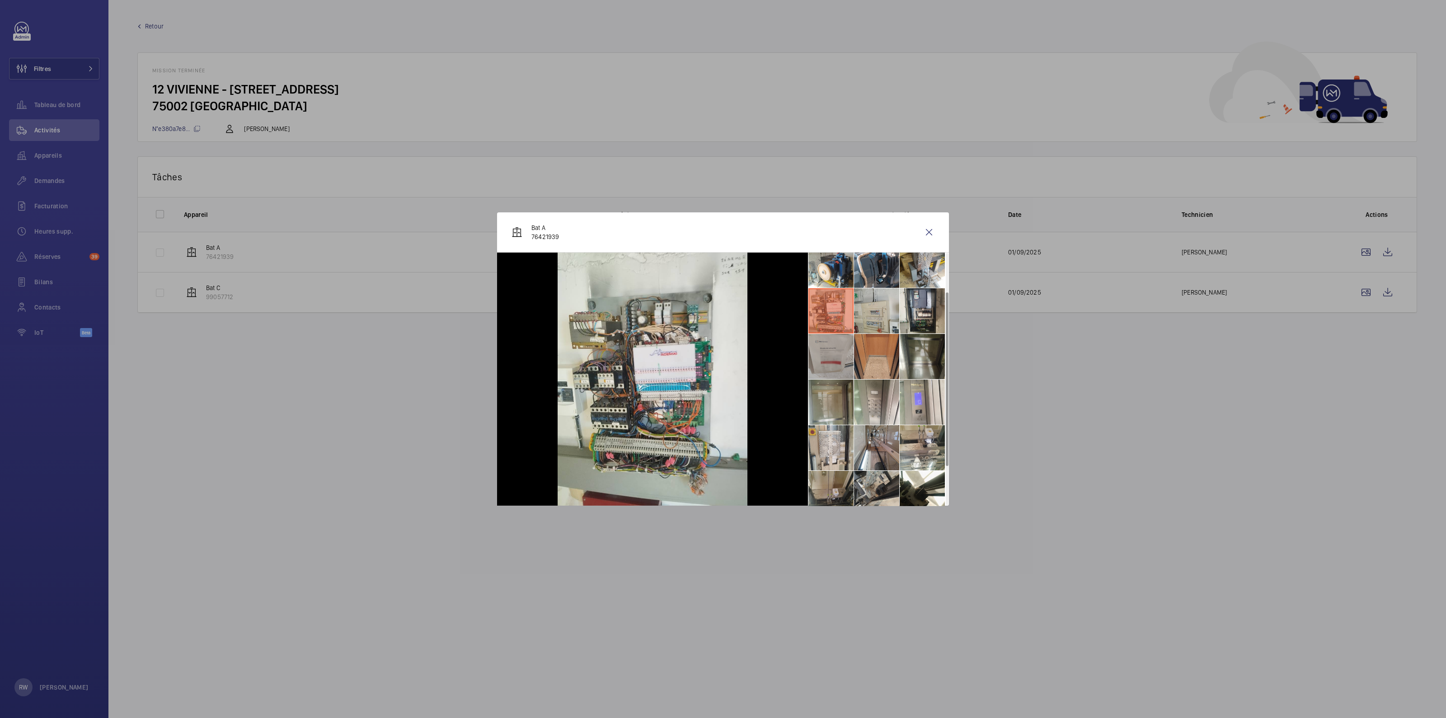
click at [832, 360] on li at bounding box center [830, 356] width 45 height 45
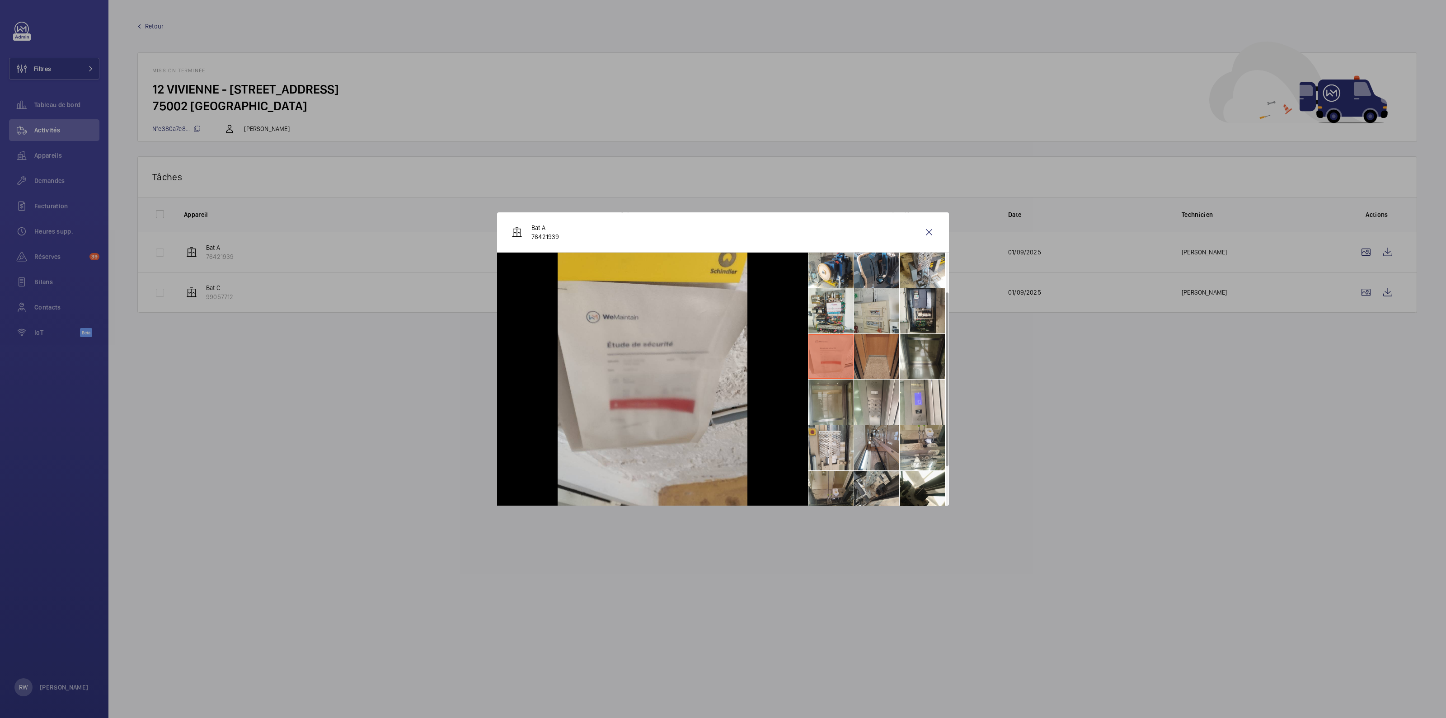
click at [885, 360] on li at bounding box center [876, 356] width 45 height 45
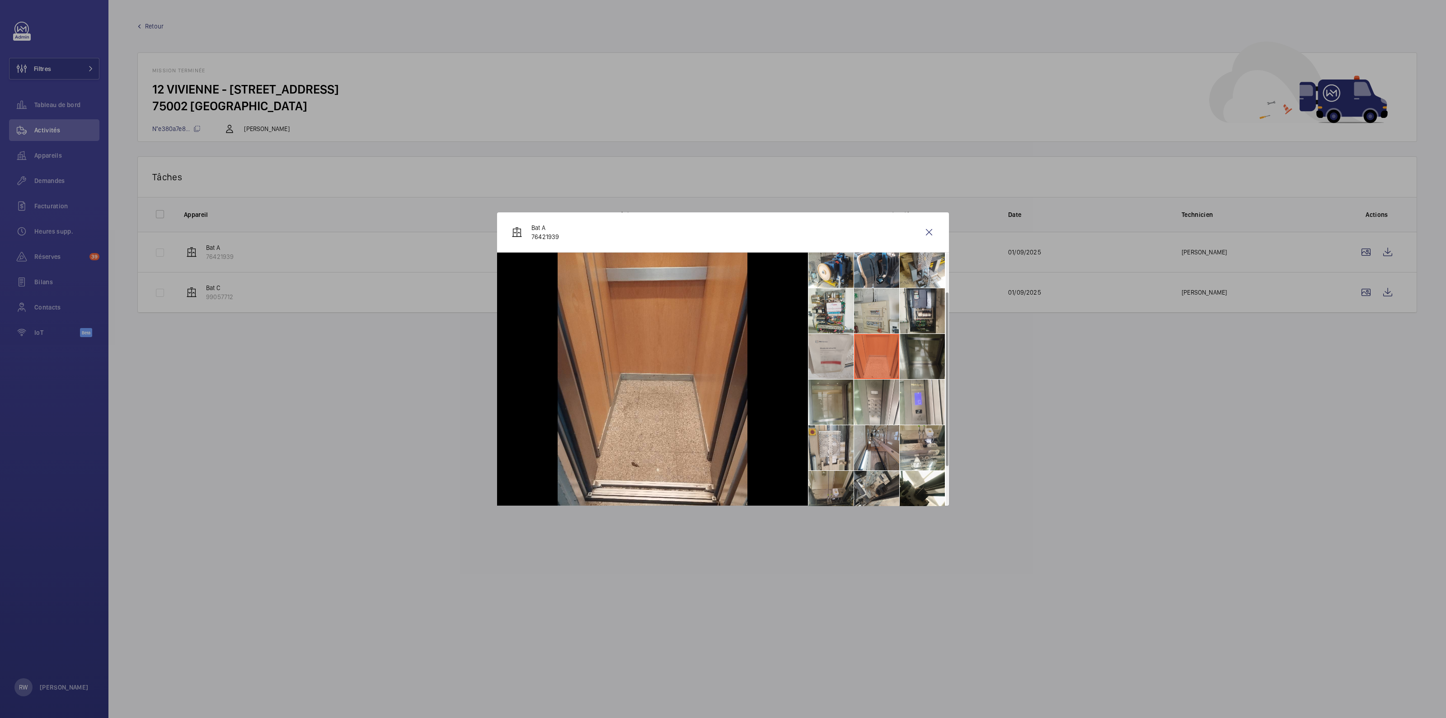
click at [918, 356] on li at bounding box center [921, 356] width 45 height 45
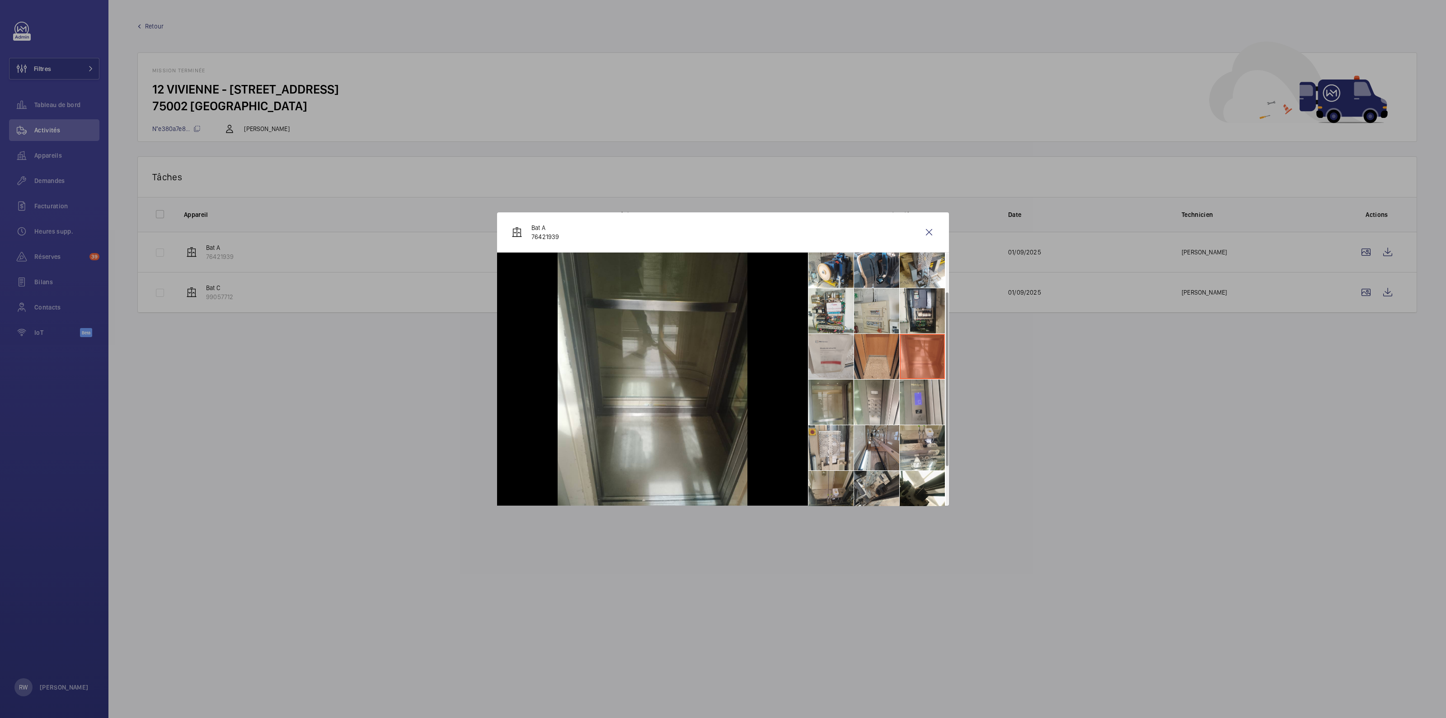
click at [919, 401] on li at bounding box center [921, 401] width 45 height 45
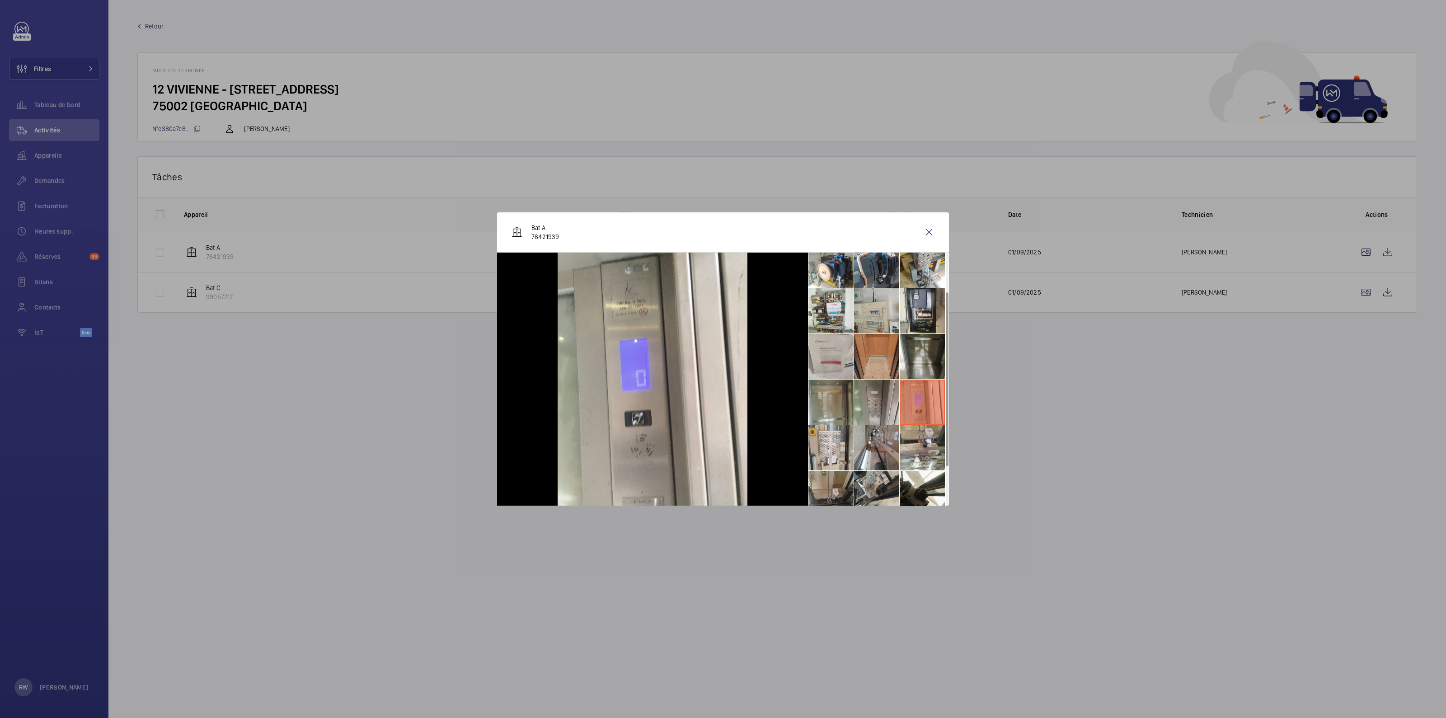
click at [880, 402] on li at bounding box center [876, 401] width 45 height 45
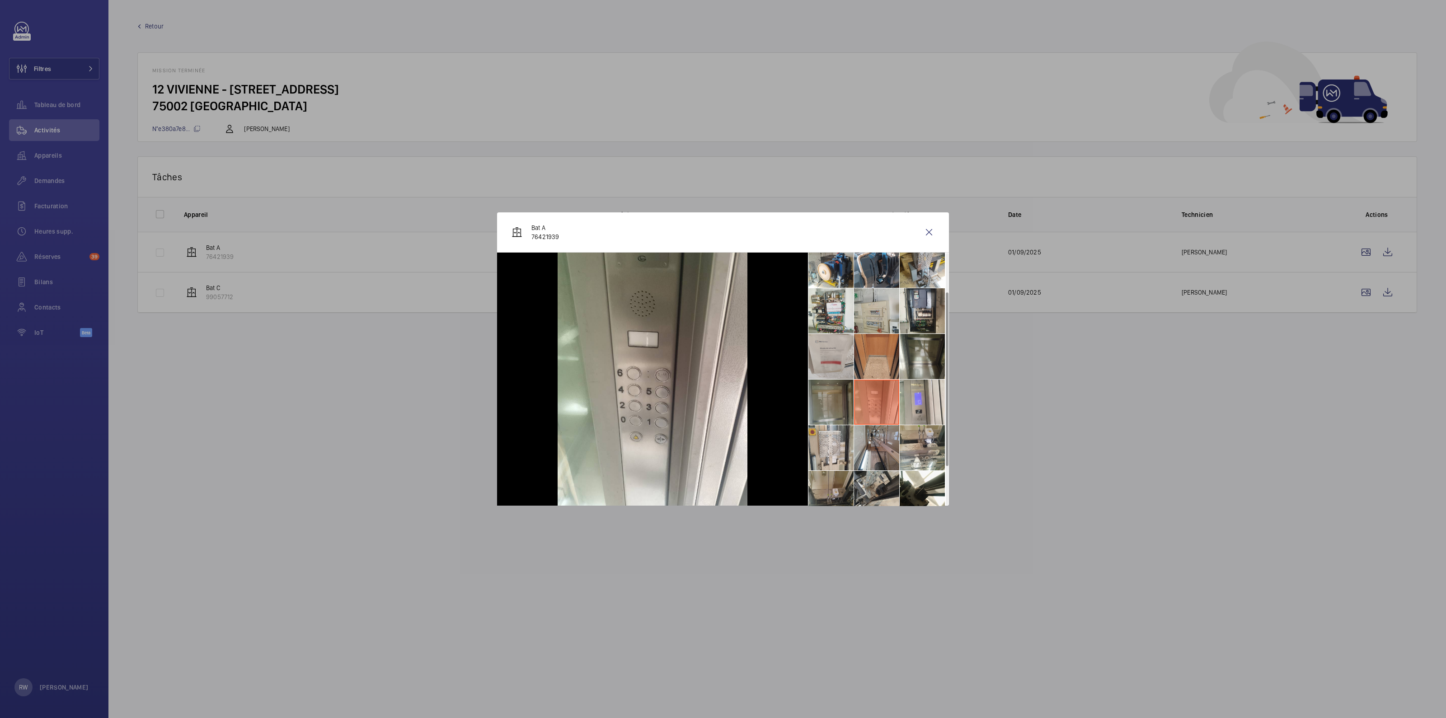
click at [827, 399] on li at bounding box center [830, 401] width 45 height 45
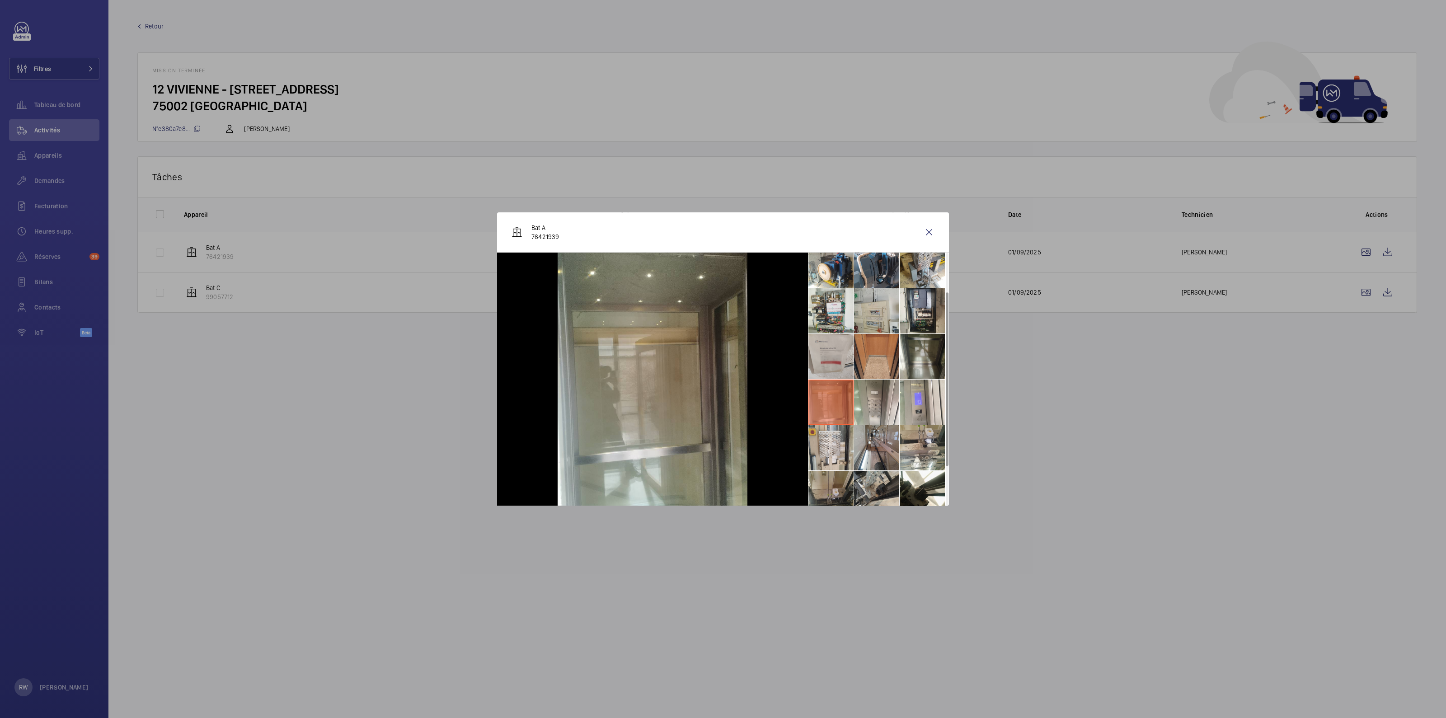
scroll to position [112, 0]
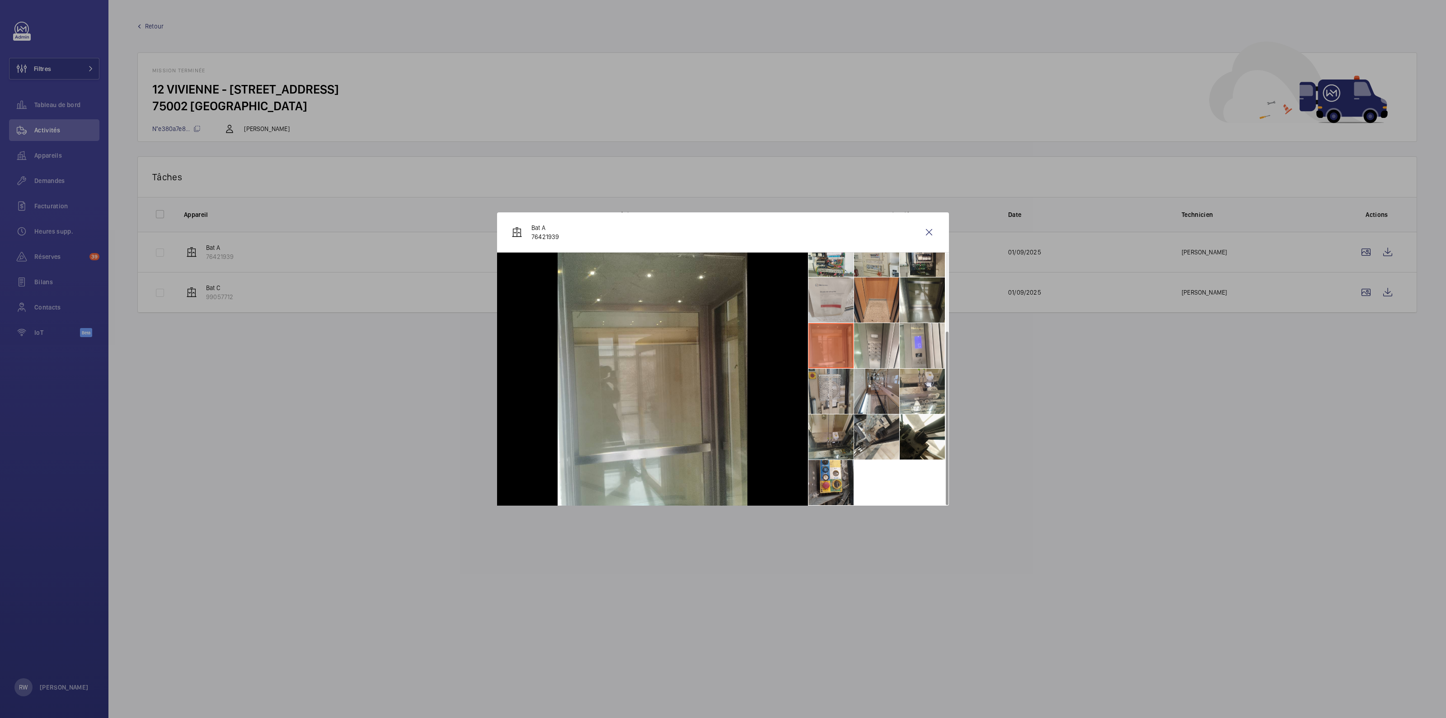
click at [829, 393] on li at bounding box center [830, 391] width 45 height 45
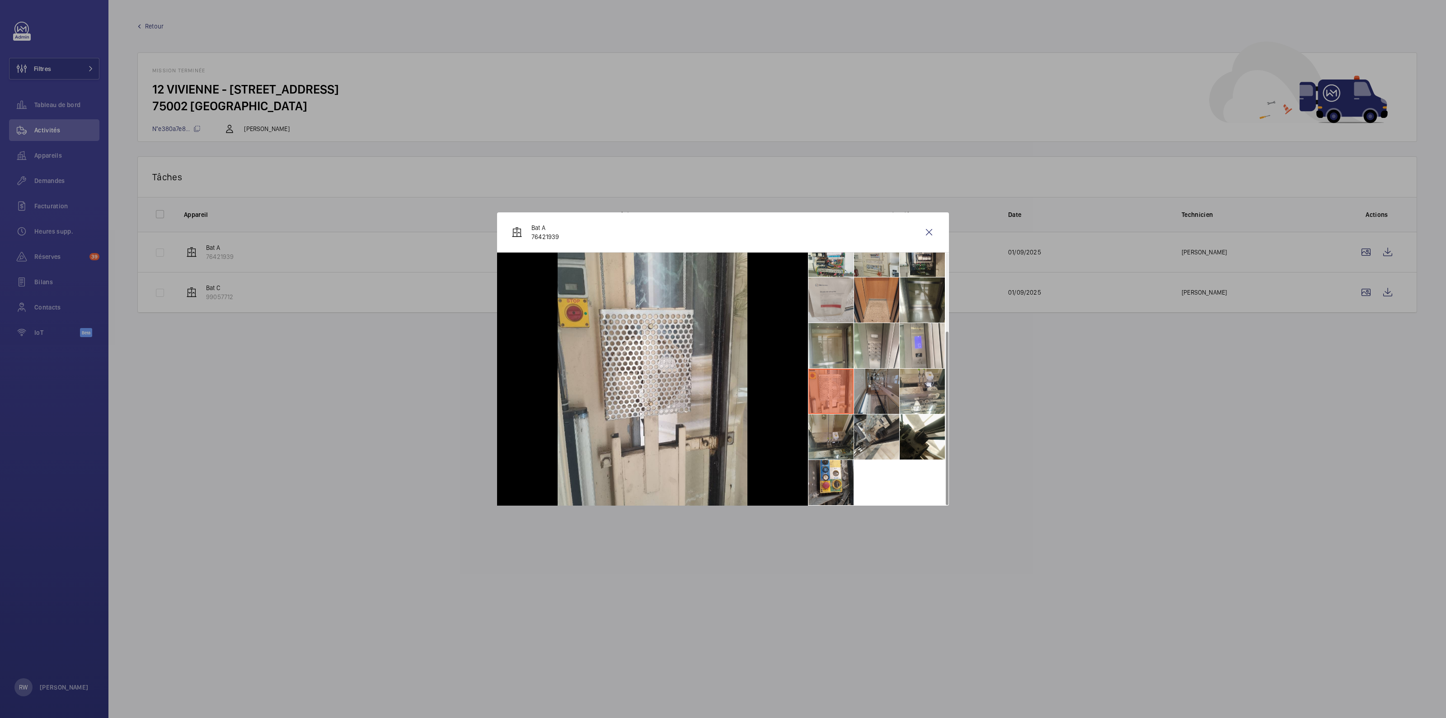
click at [879, 392] on li at bounding box center [876, 391] width 45 height 45
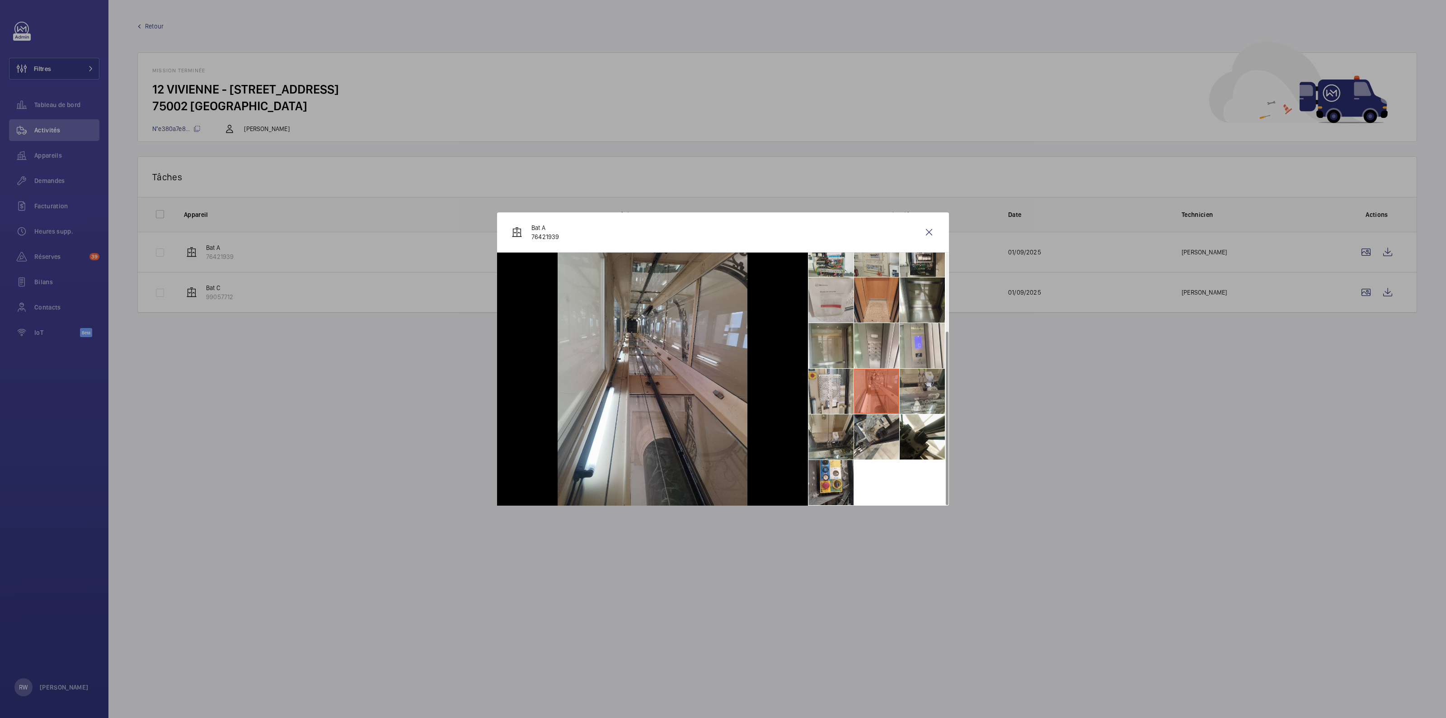
click at [913, 390] on li at bounding box center [921, 391] width 45 height 45
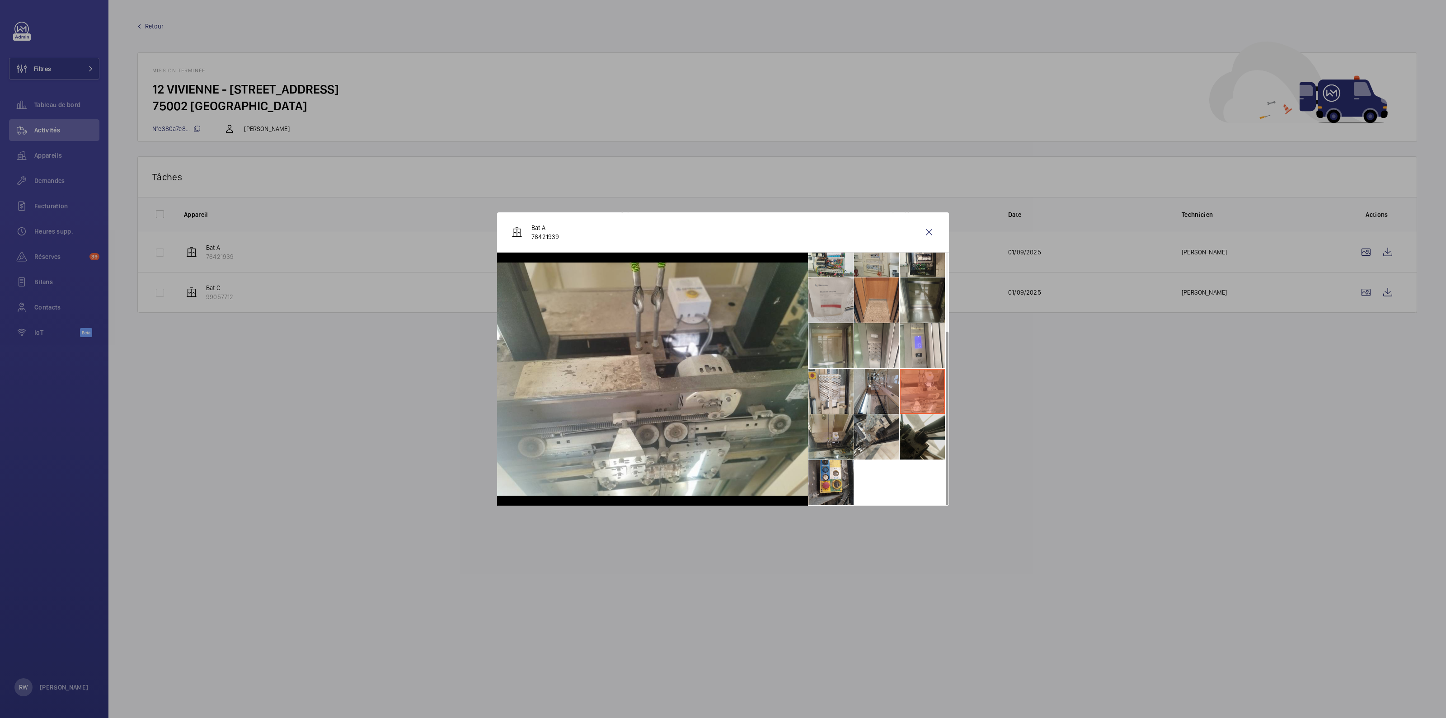
click at [915, 435] on li at bounding box center [921, 436] width 45 height 45
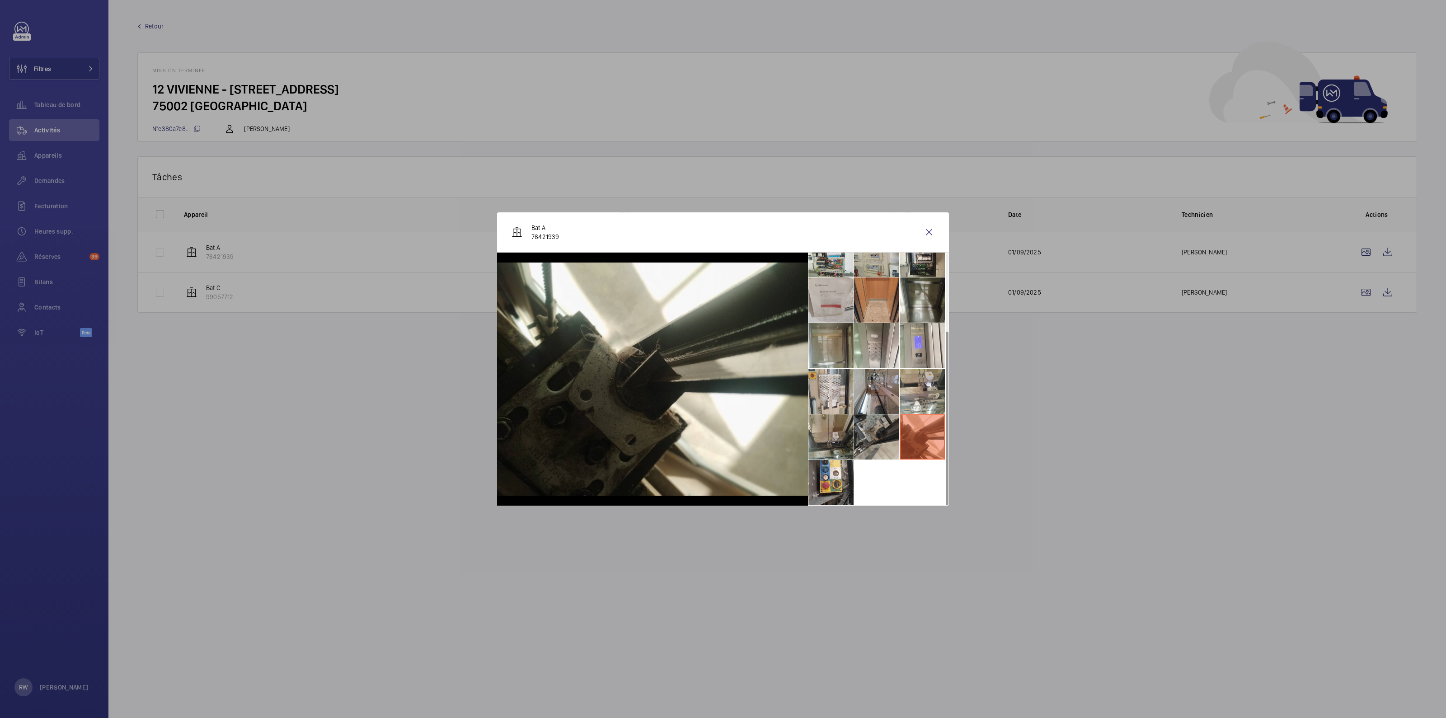
click at [876, 431] on li at bounding box center [876, 436] width 45 height 45
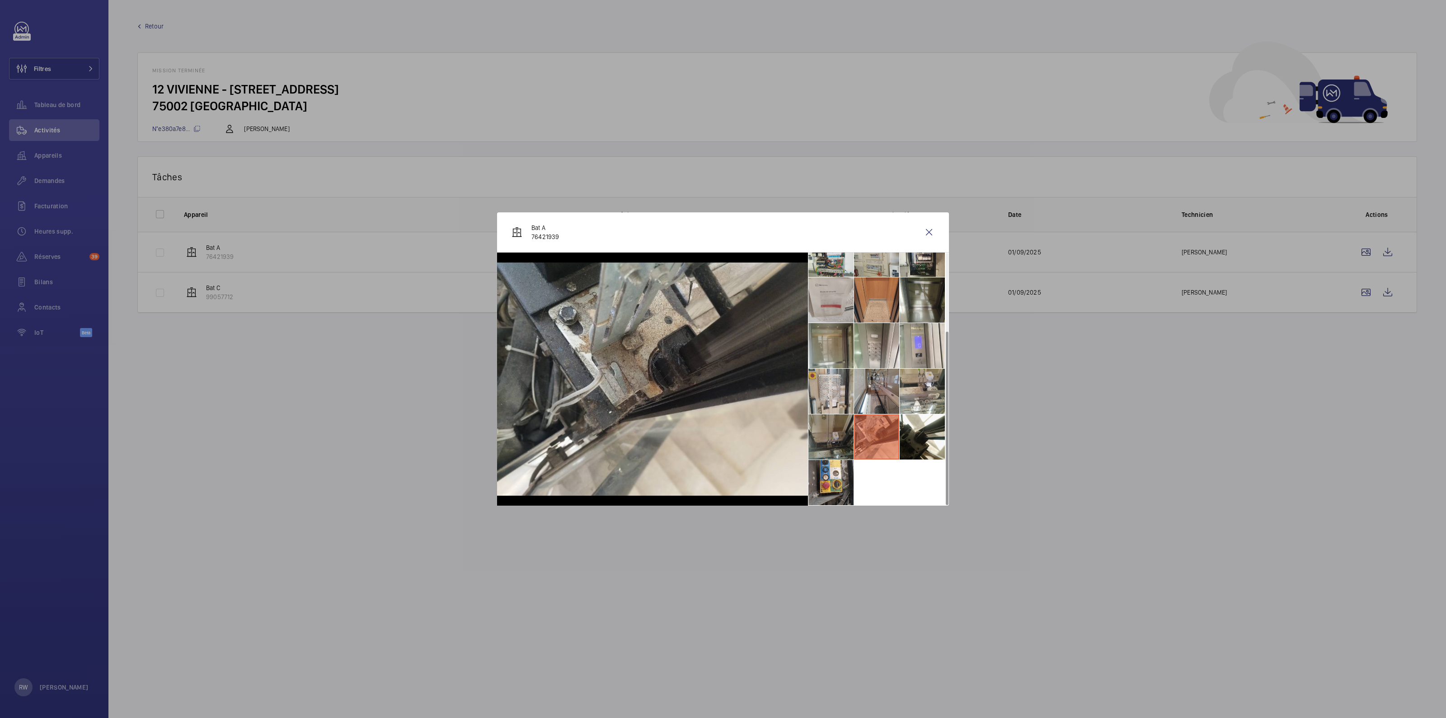
click at [841, 428] on li at bounding box center [830, 436] width 45 height 45
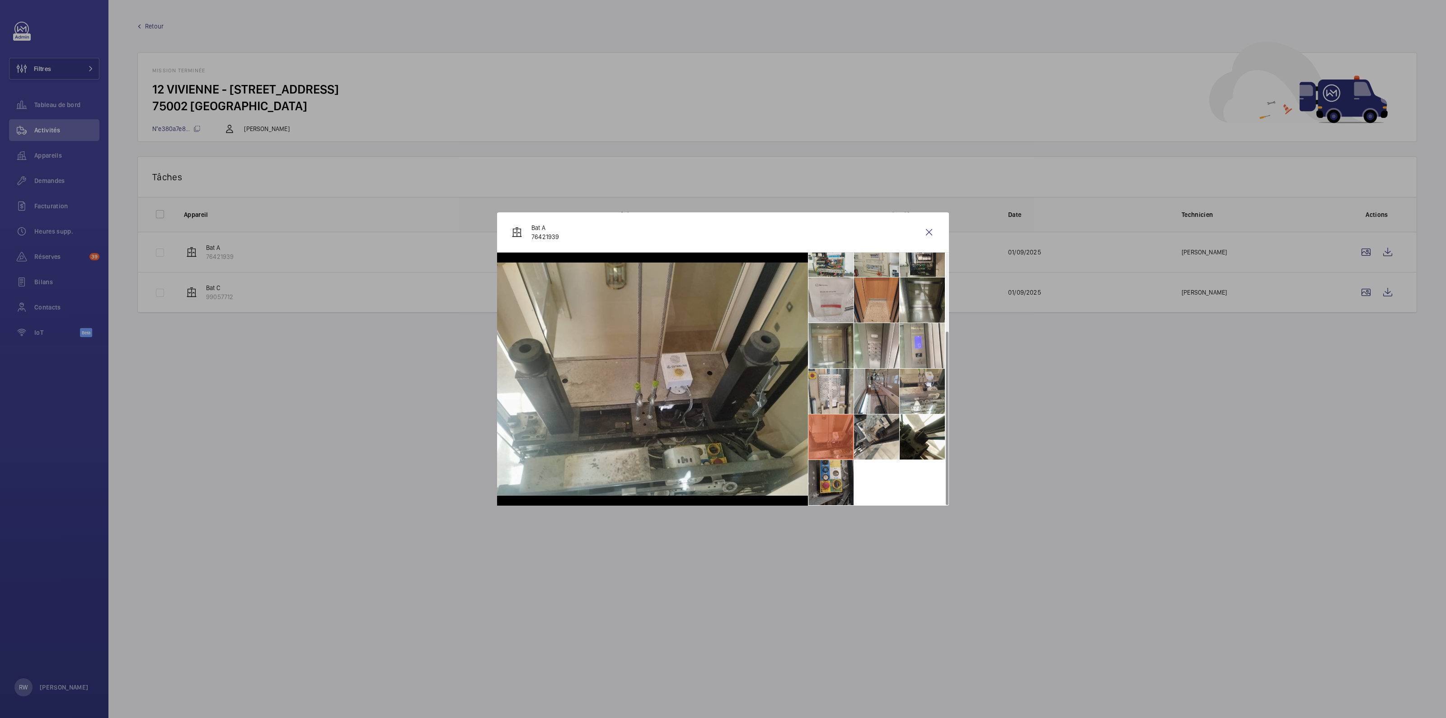
click at [834, 477] on li at bounding box center [830, 482] width 45 height 45
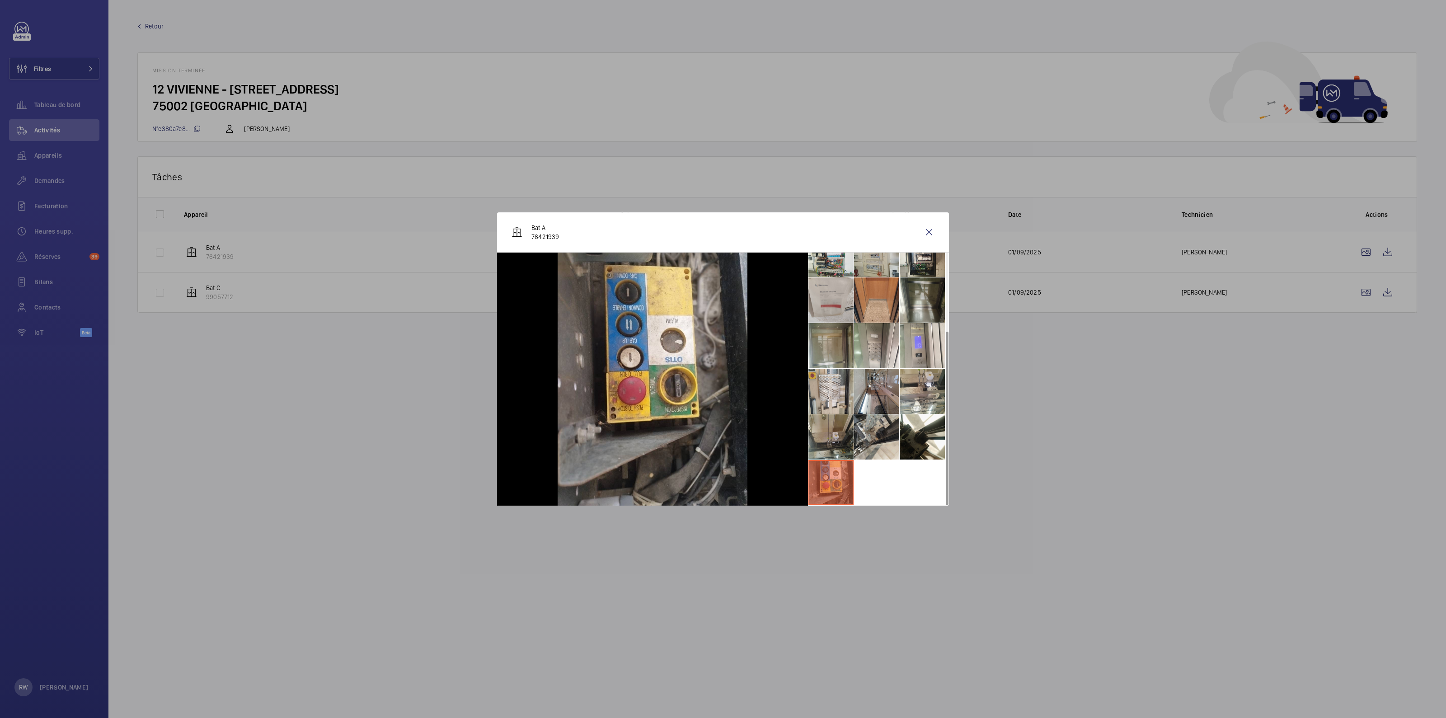
click at [935, 228] on wm-front-icon-button at bounding box center [929, 232] width 22 height 22
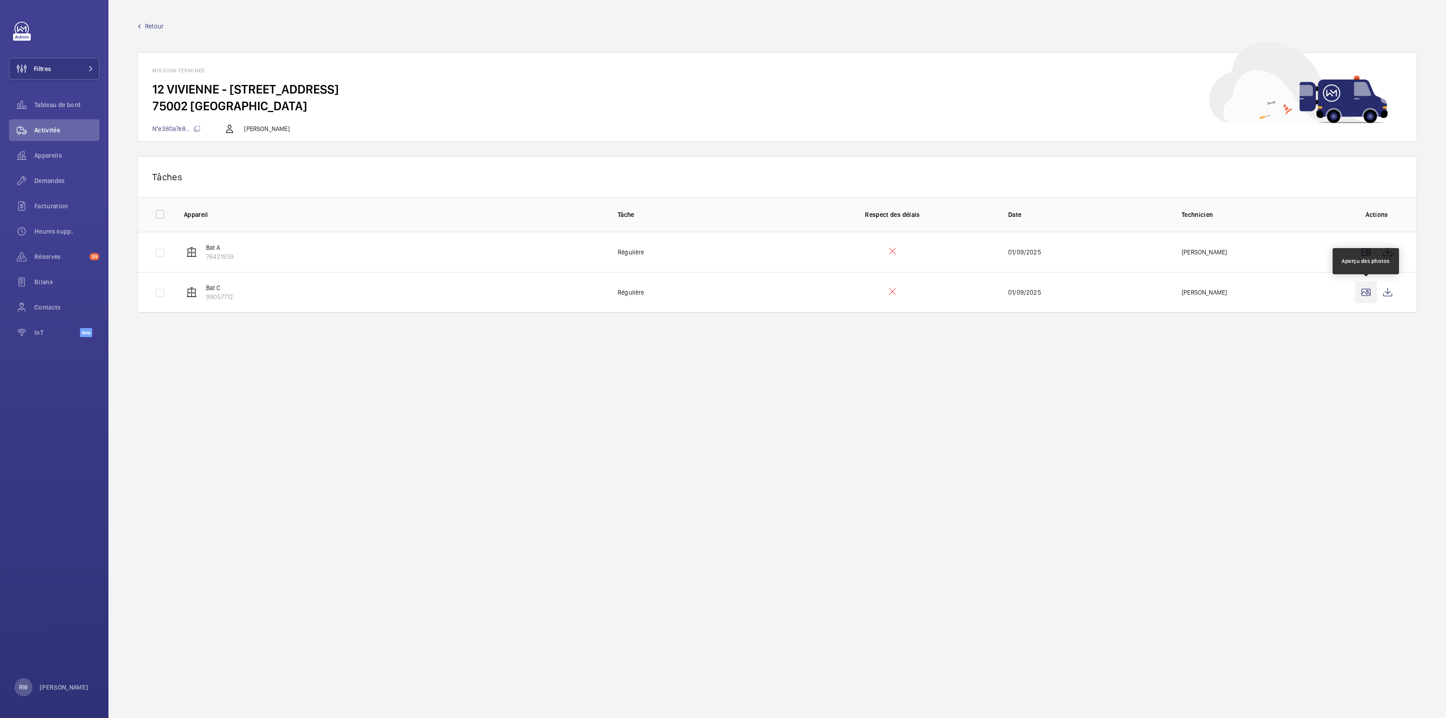
click at [1364, 292] on wm-front-icon-button at bounding box center [1366, 292] width 22 height 22
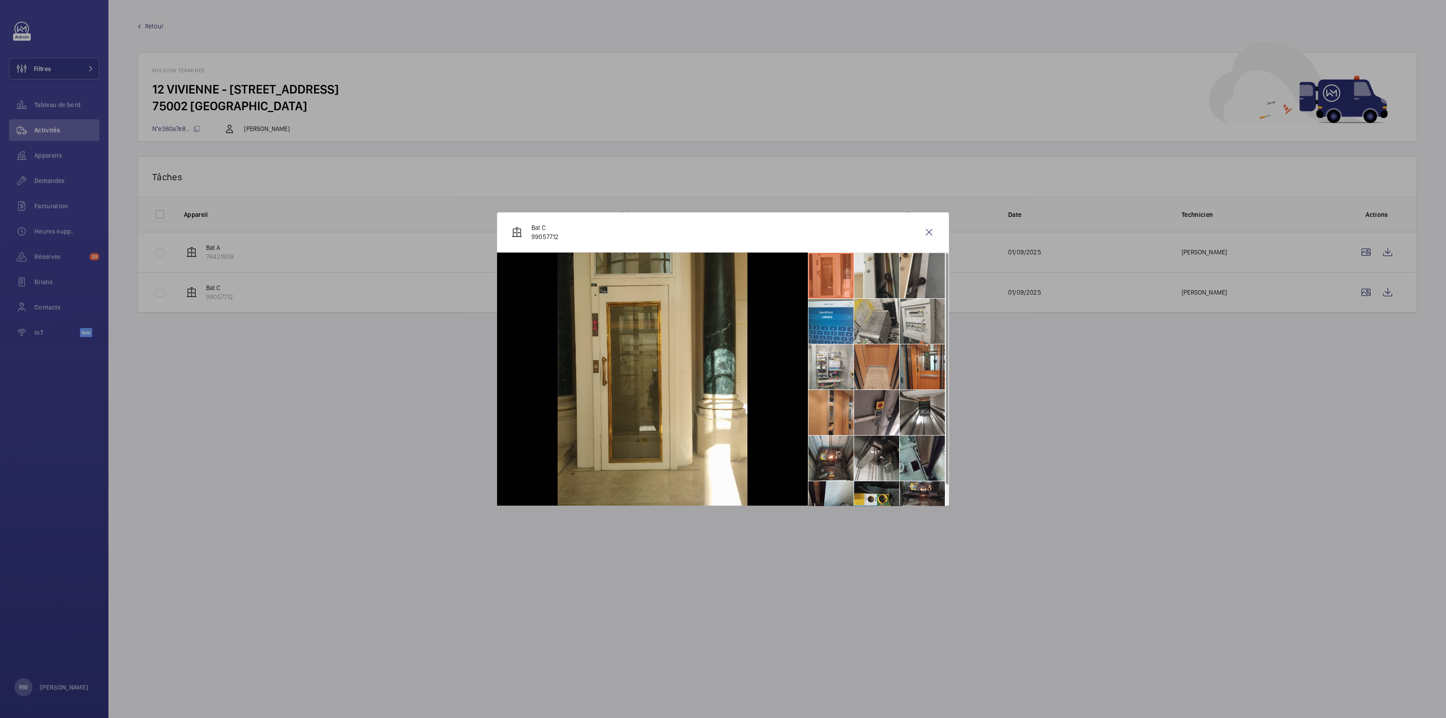
click at [879, 273] on li at bounding box center [876, 275] width 45 height 45
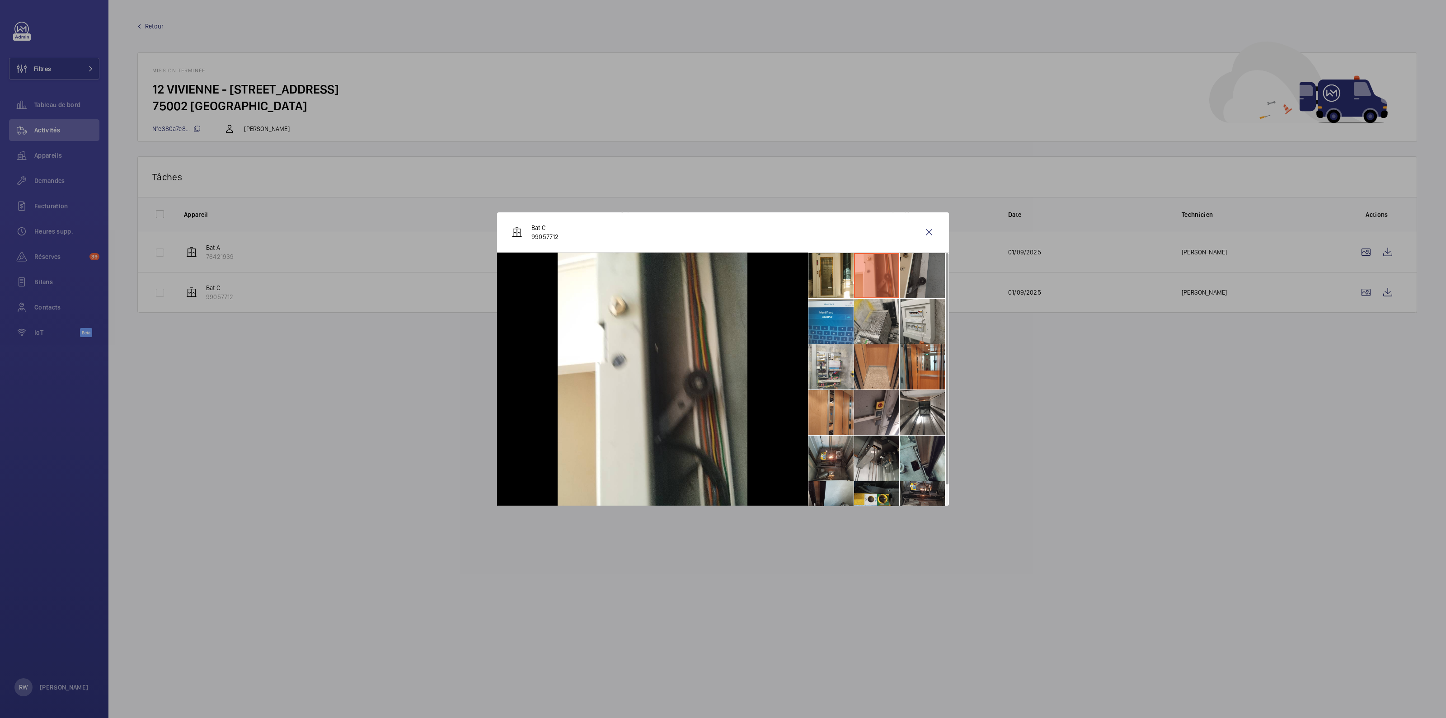
click at [924, 280] on li at bounding box center [921, 275] width 45 height 45
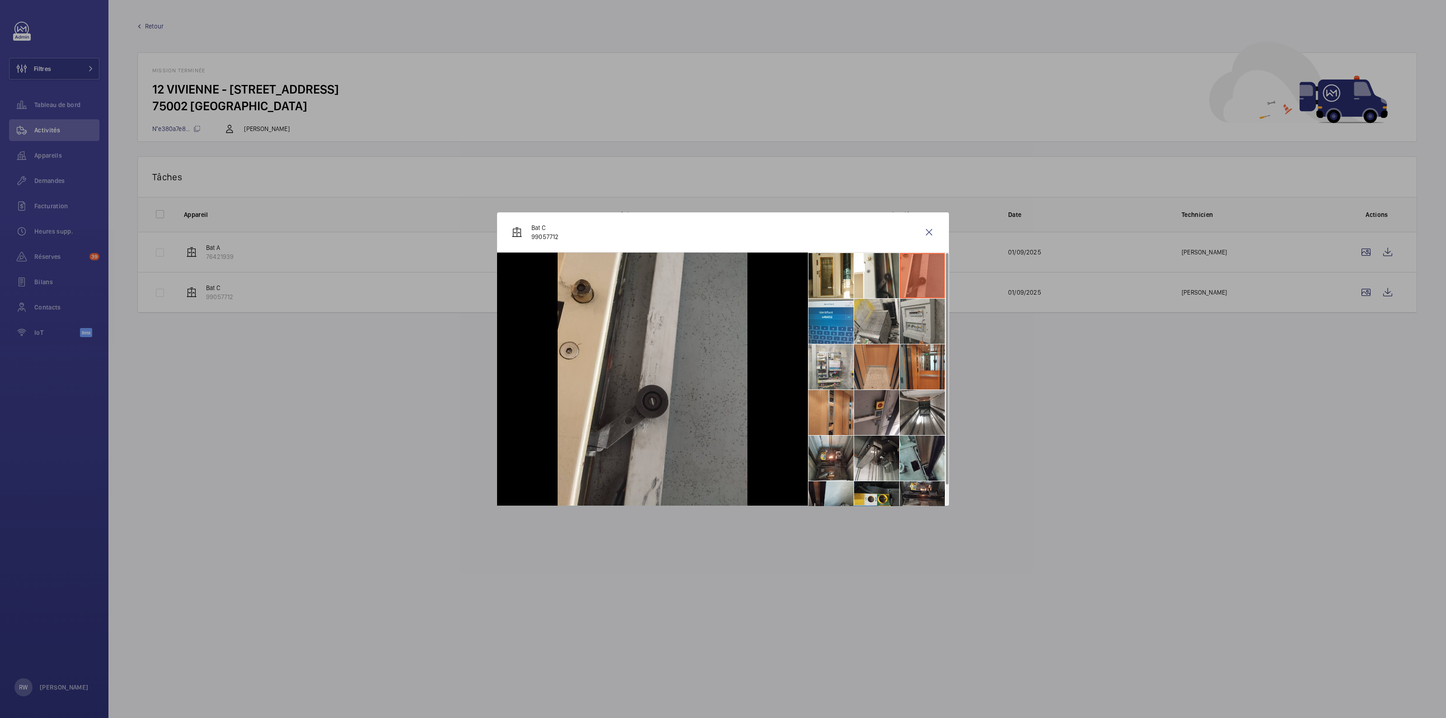
click at [913, 324] on li at bounding box center [921, 321] width 45 height 45
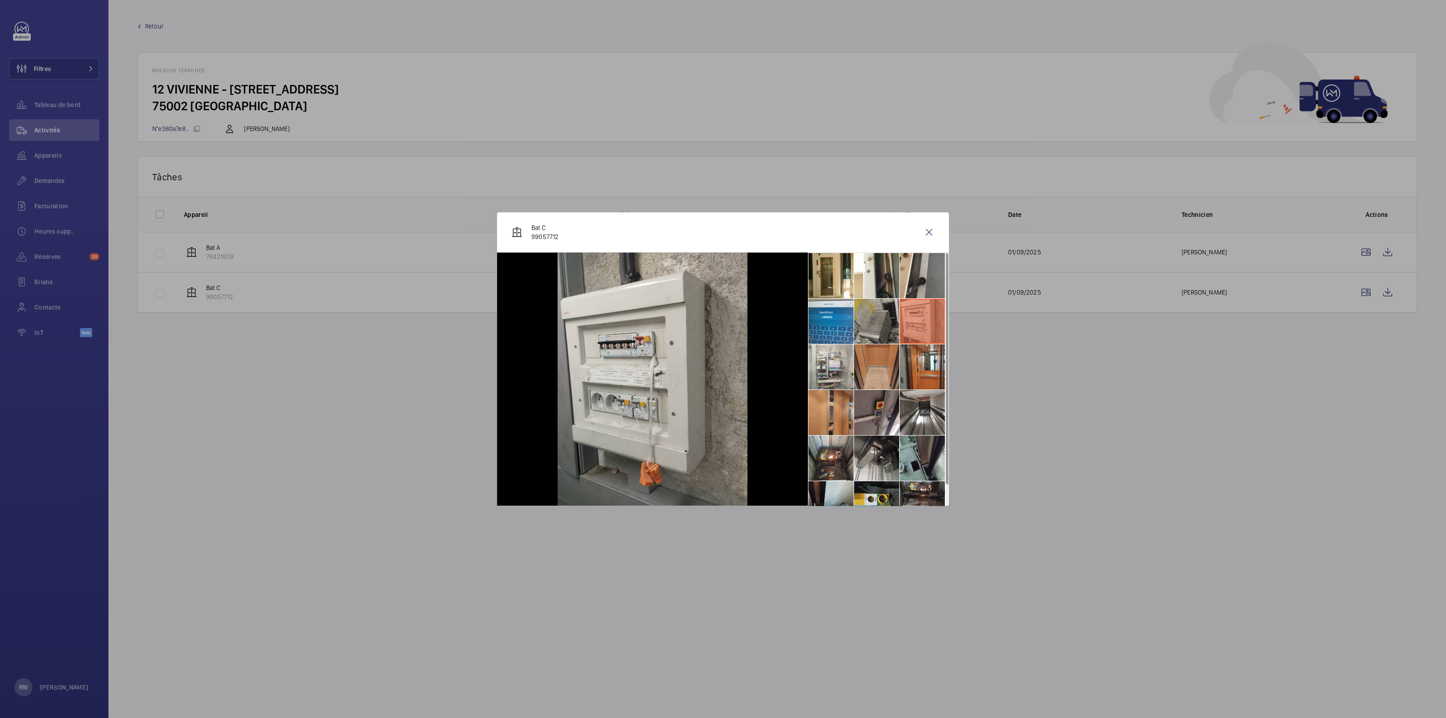
click at [869, 324] on li at bounding box center [876, 321] width 45 height 45
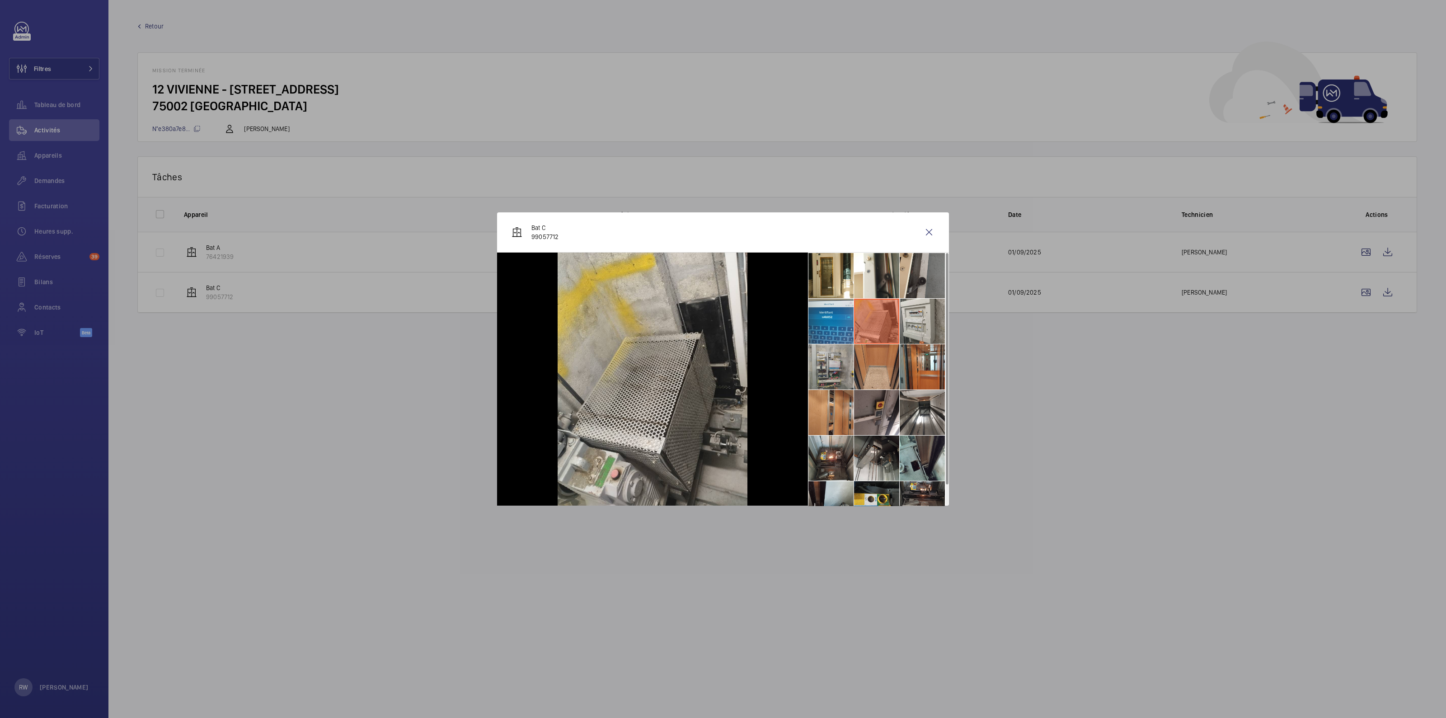
click at [832, 357] on li at bounding box center [830, 366] width 45 height 45
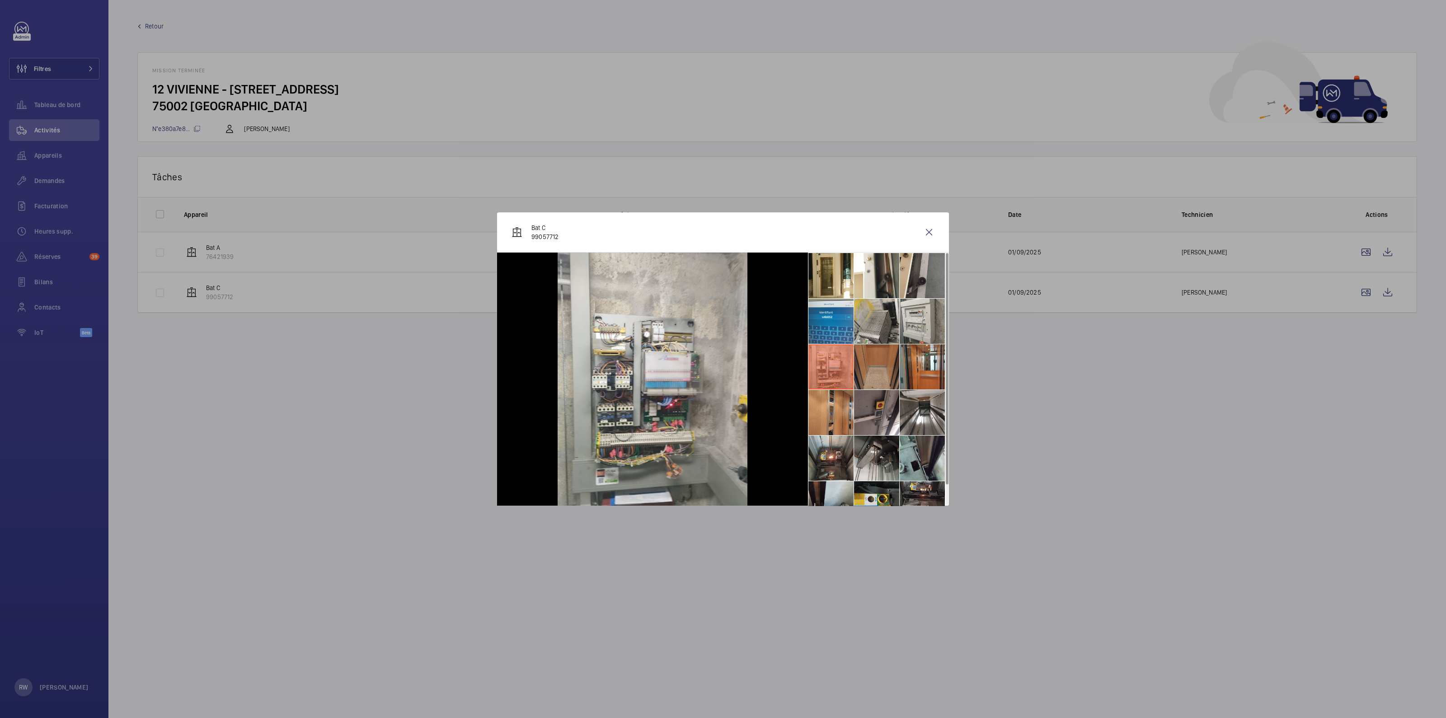
click at [874, 368] on li at bounding box center [876, 366] width 45 height 45
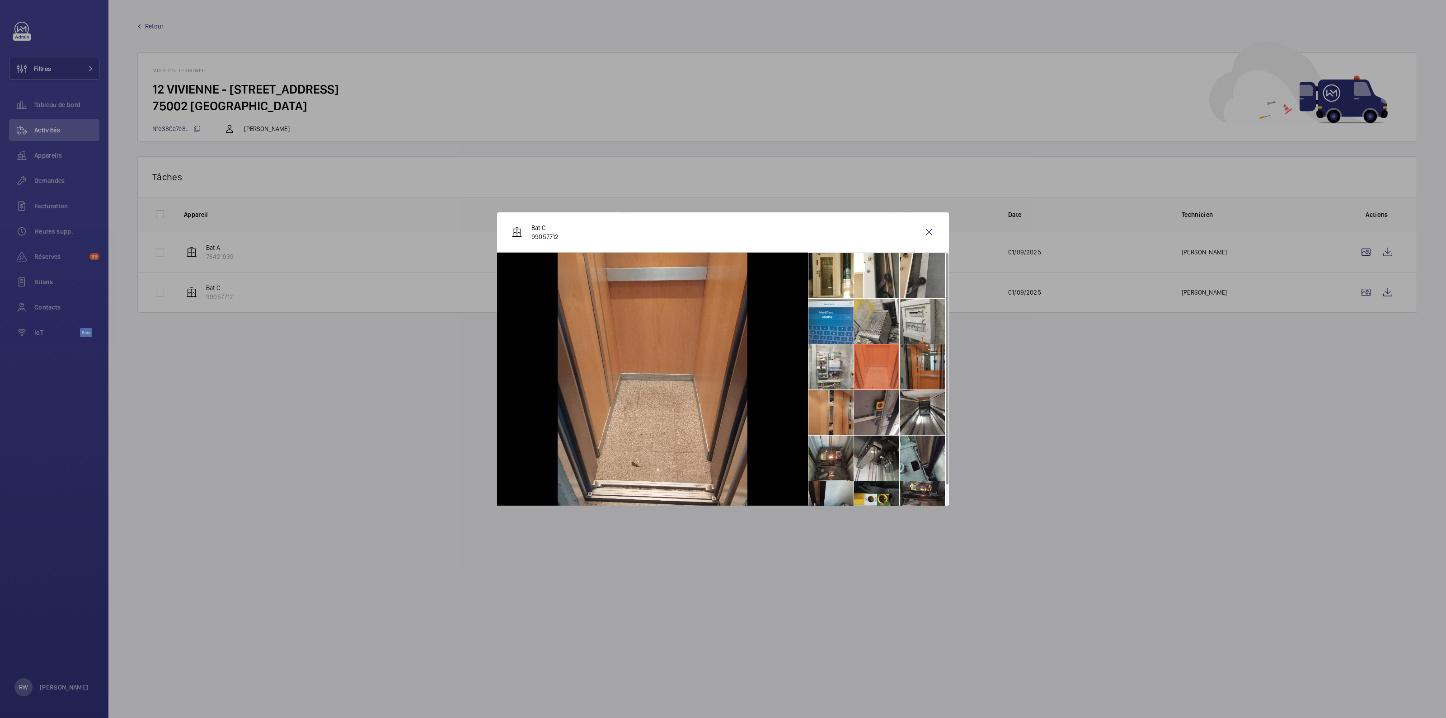
click at [925, 369] on li at bounding box center [921, 366] width 45 height 45
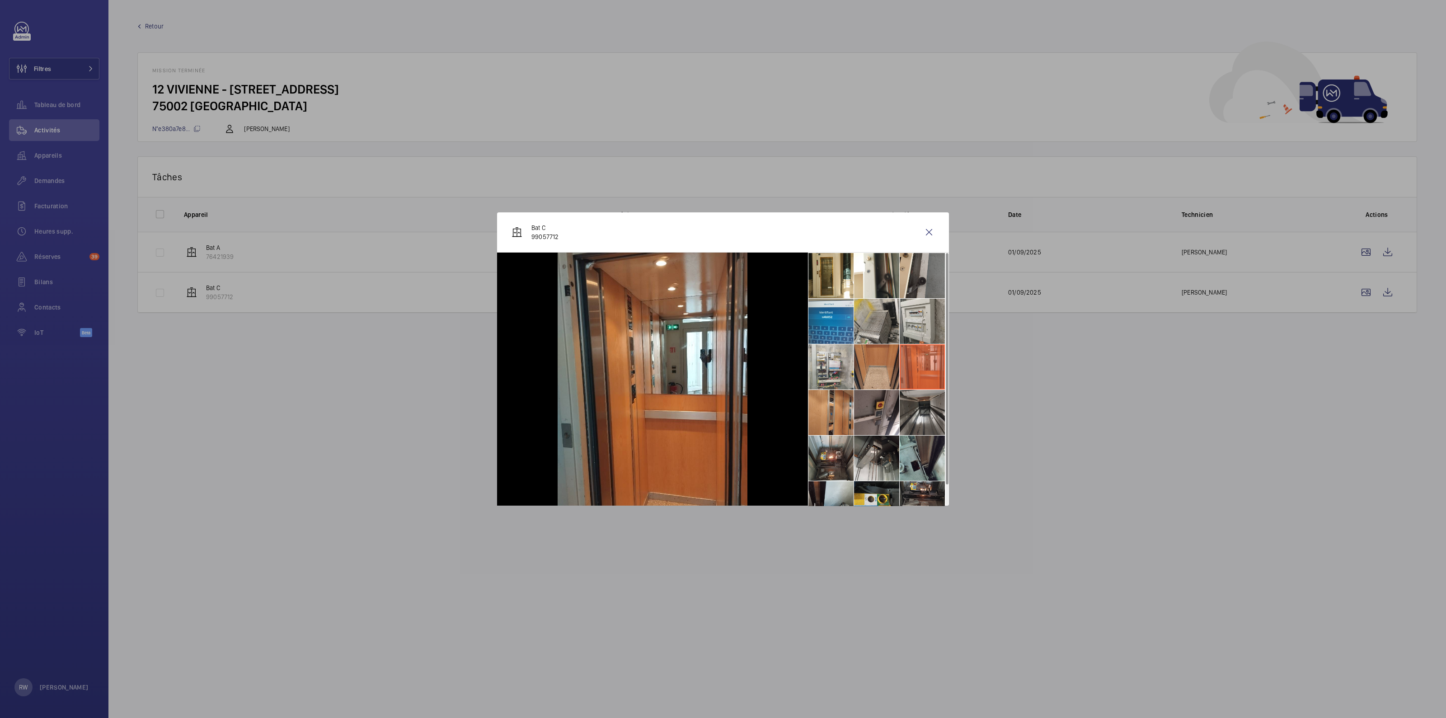
click at [917, 420] on li at bounding box center [921, 412] width 45 height 45
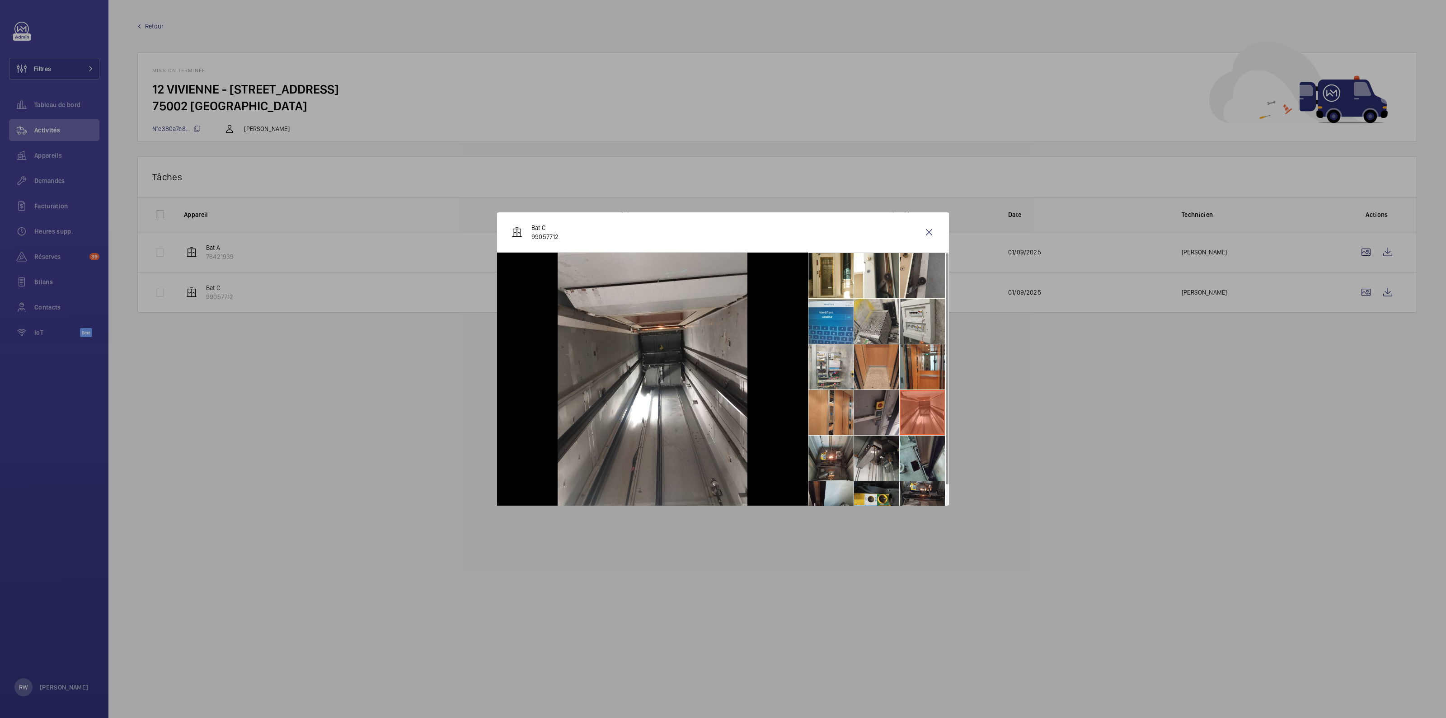
click at [881, 418] on li at bounding box center [876, 412] width 45 height 45
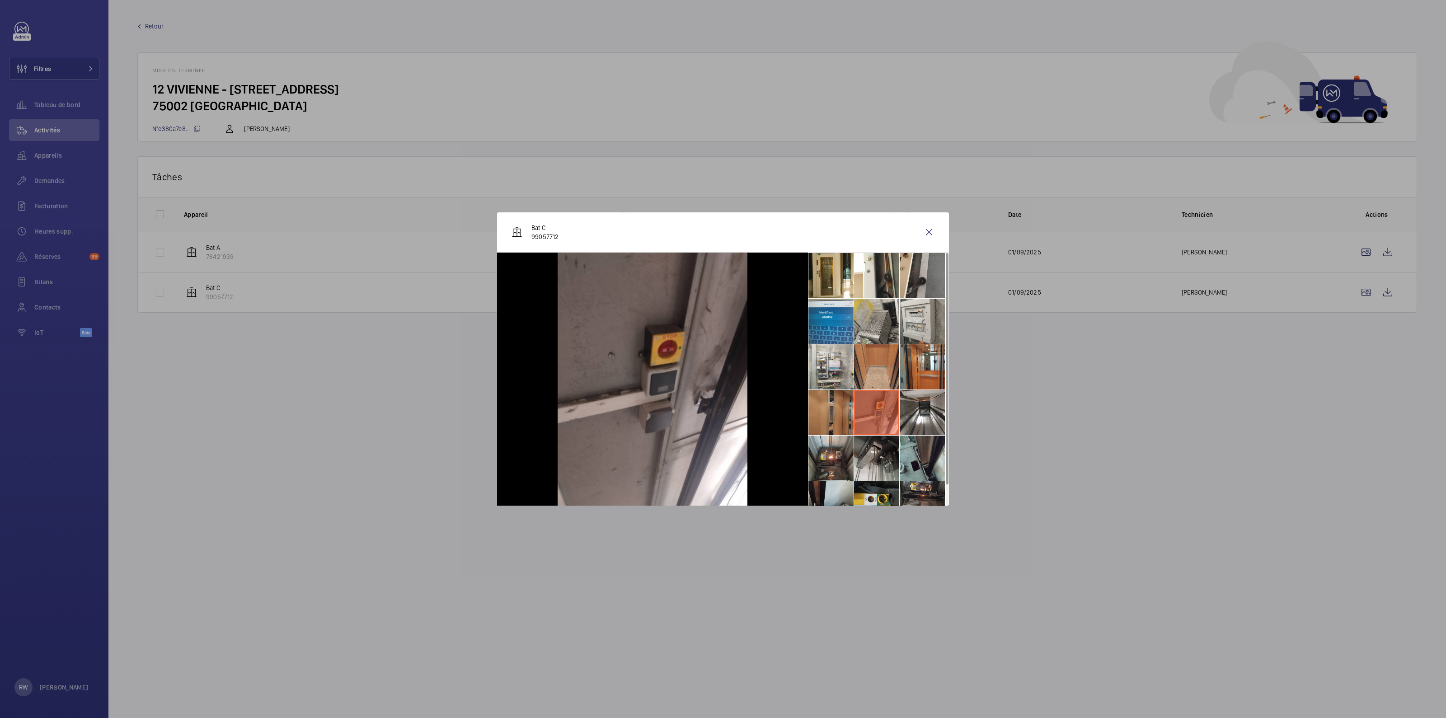
click at [830, 414] on li at bounding box center [830, 412] width 45 height 45
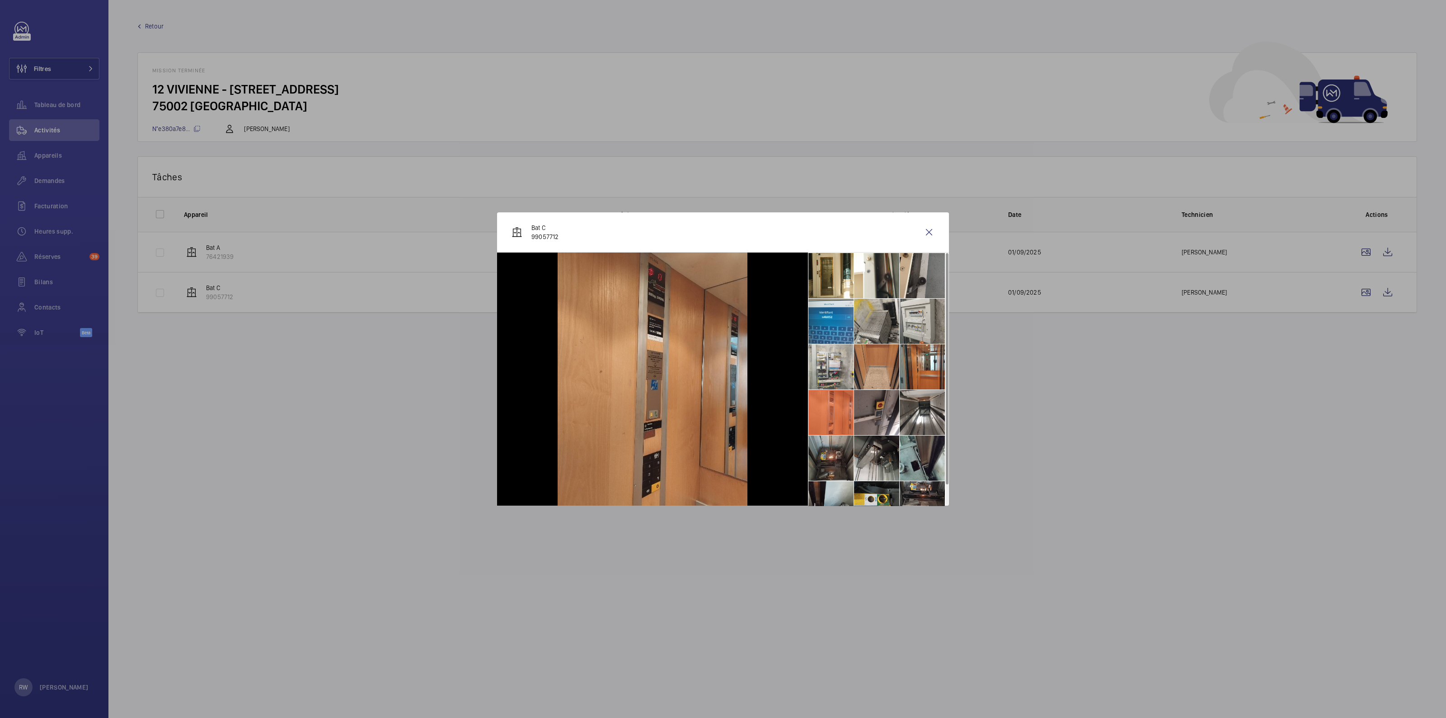
click at [830, 453] on li at bounding box center [830, 458] width 45 height 45
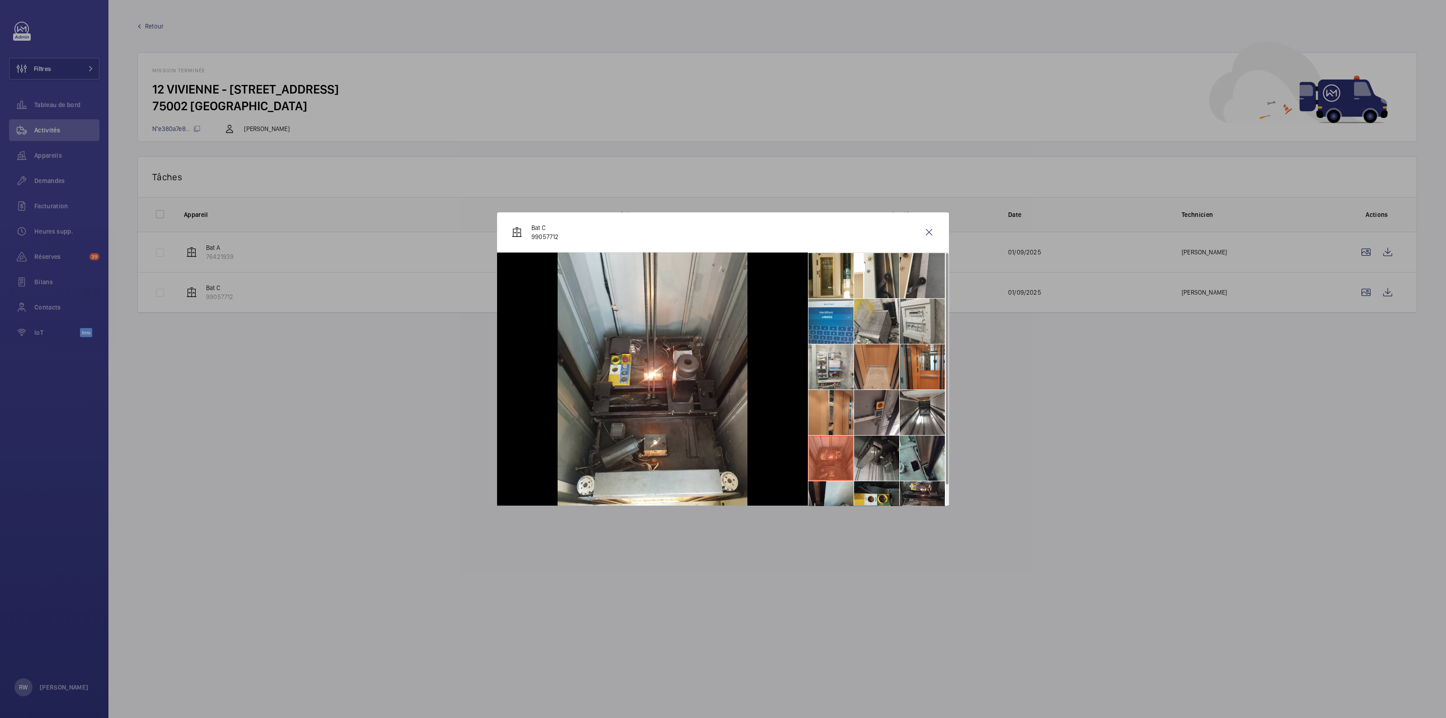
click at [872, 453] on li at bounding box center [876, 458] width 45 height 45
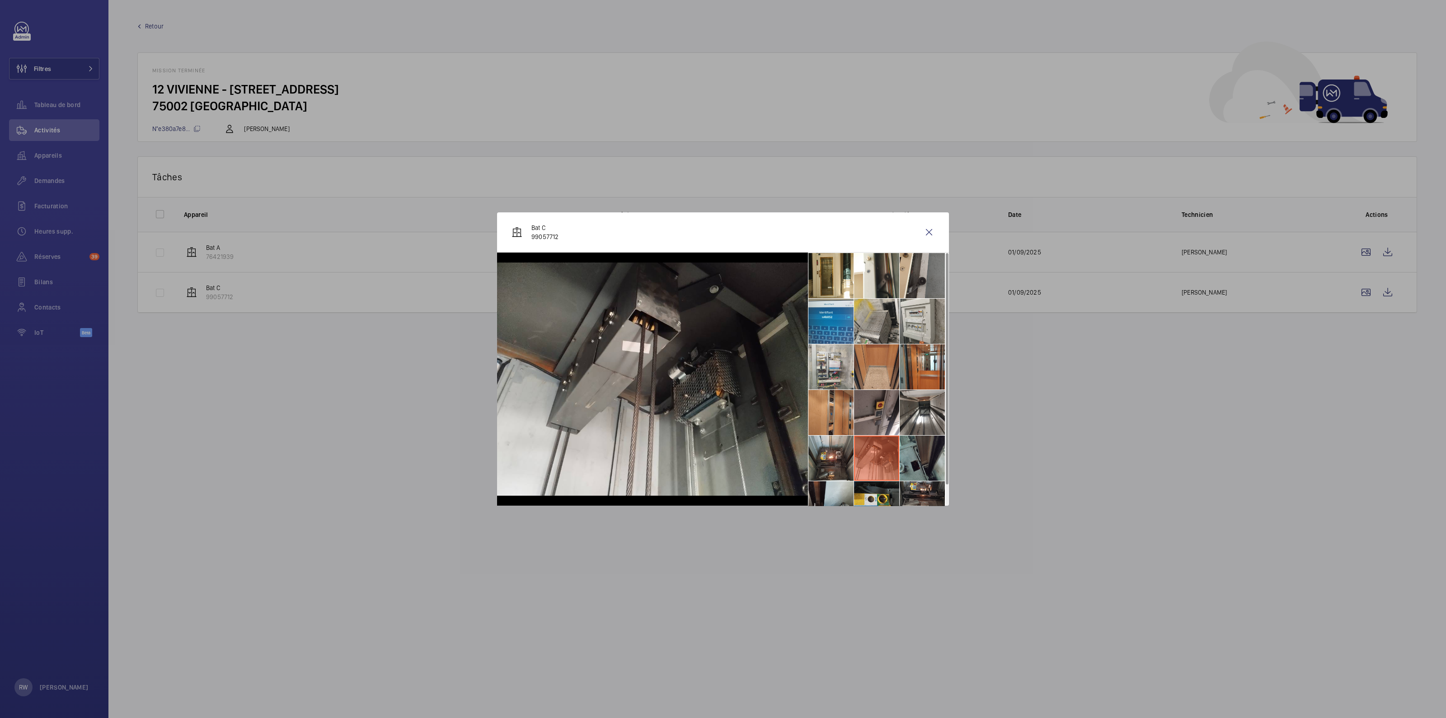
click at [911, 452] on li at bounding box center [921, 458] width 45 height 45
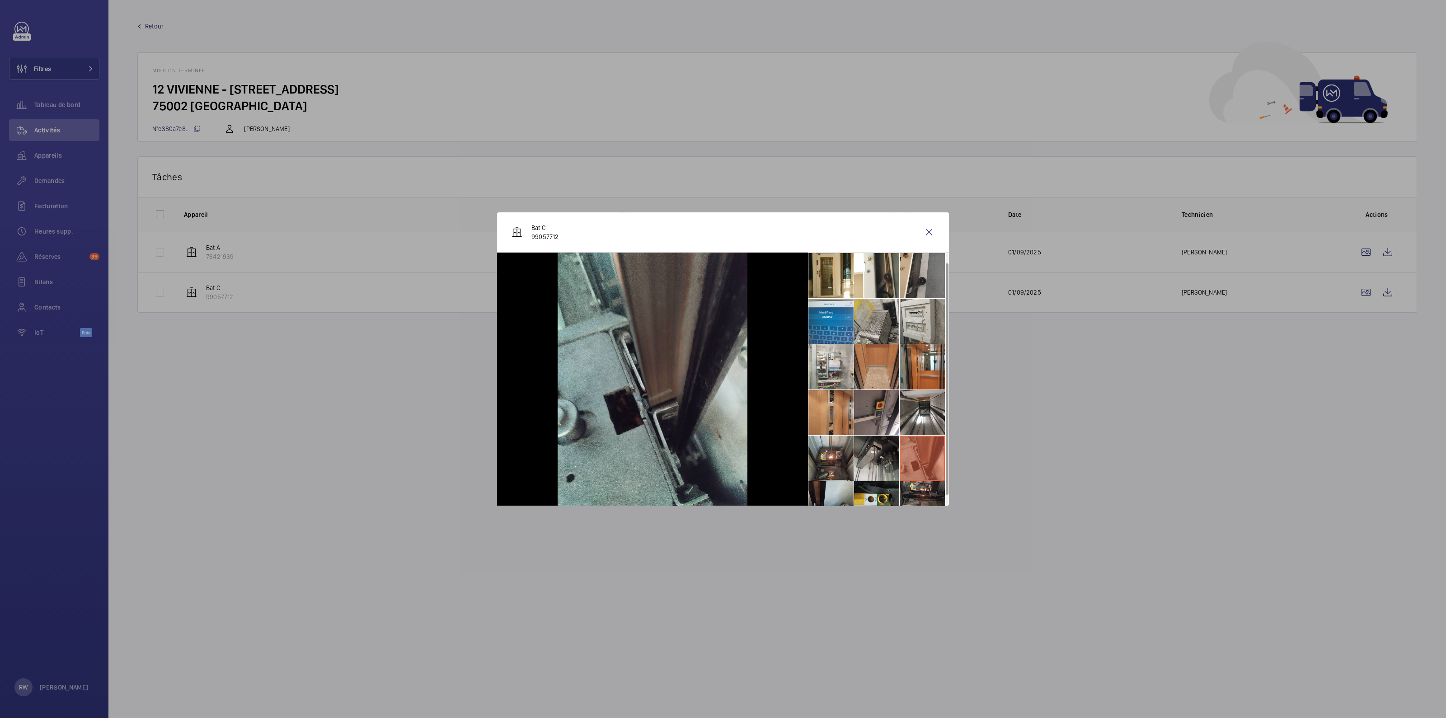
scroll to position [21, 0]
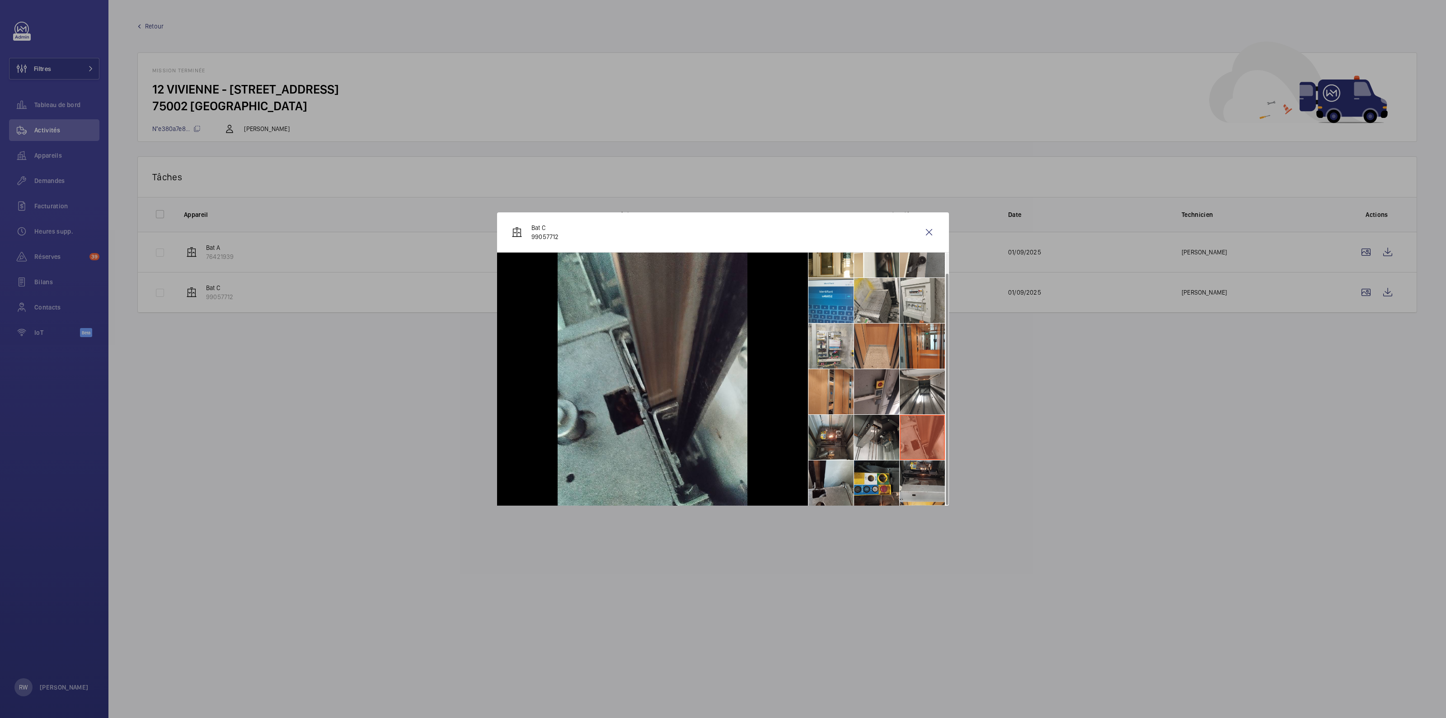
click at [924, 475] on li at bounding box center [921, 482] width 45 height 45
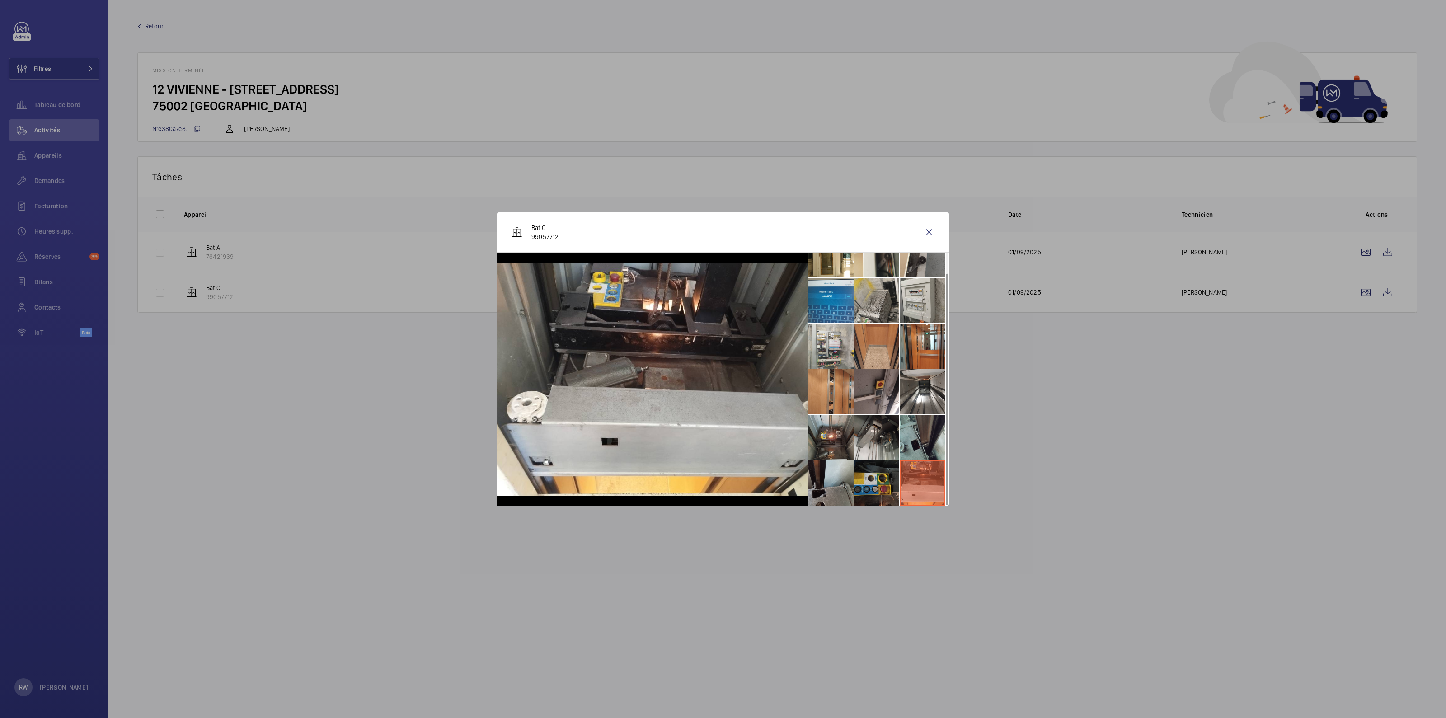
click at [878, 473] on li at bounding box center [876, 482] width 45 height 45
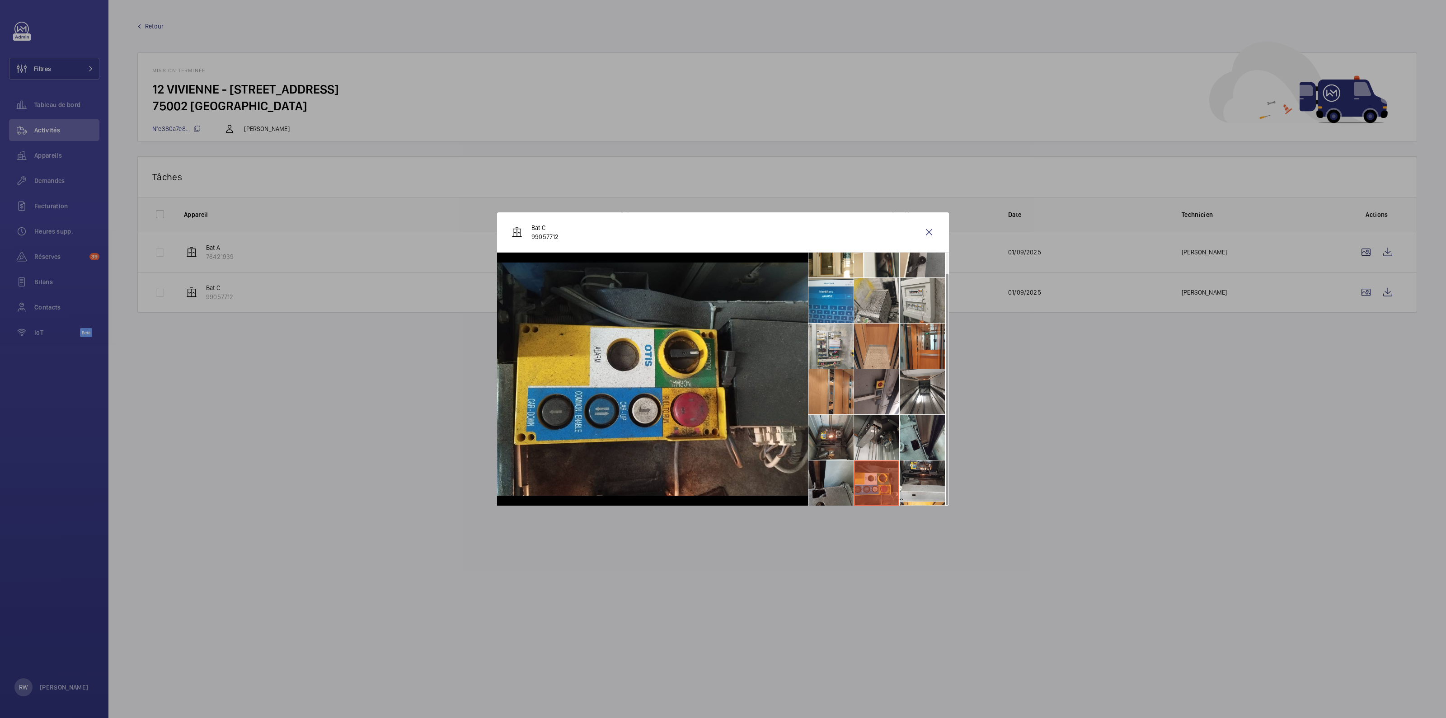
click at [834, 479] on li at bounding box center [830, 482] width 45 height 45
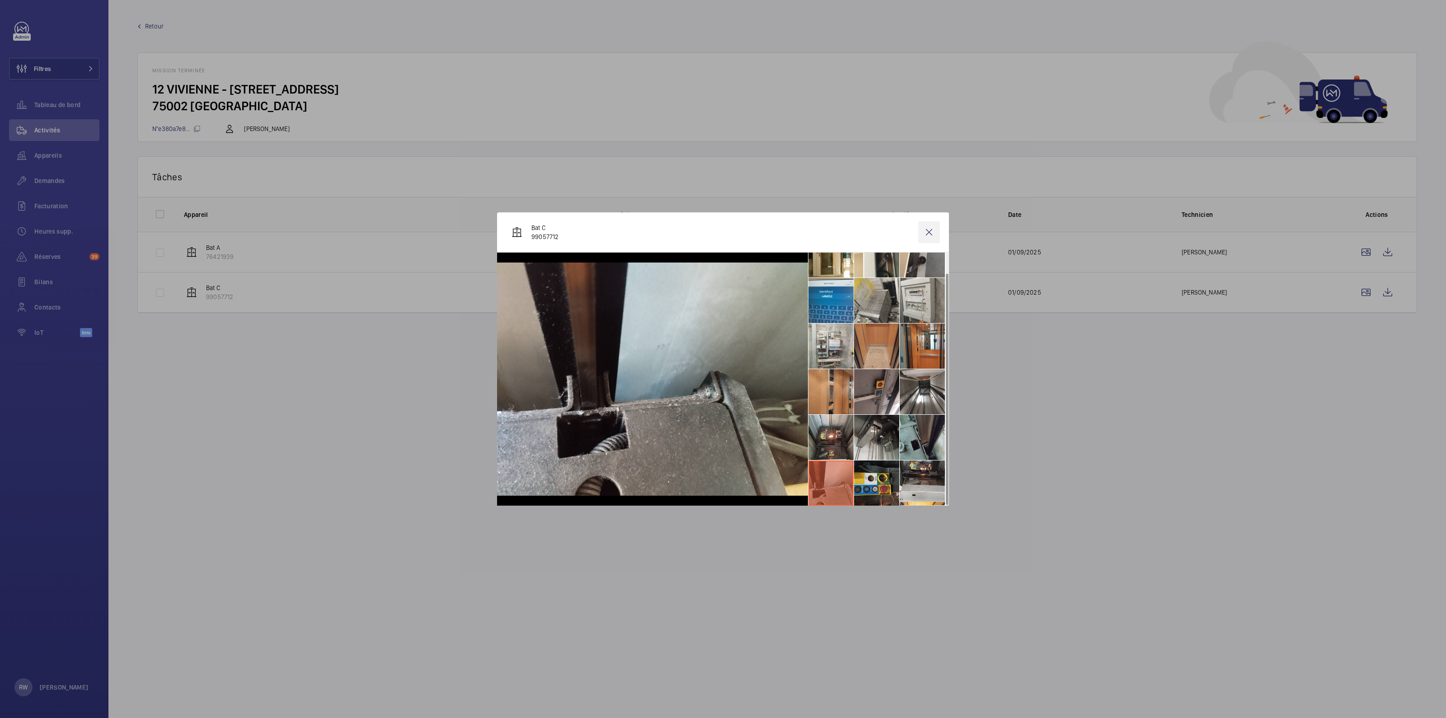
click at [927, 234] on wm-front-icon-button at bounding box center [929, 232] width 22 height 22
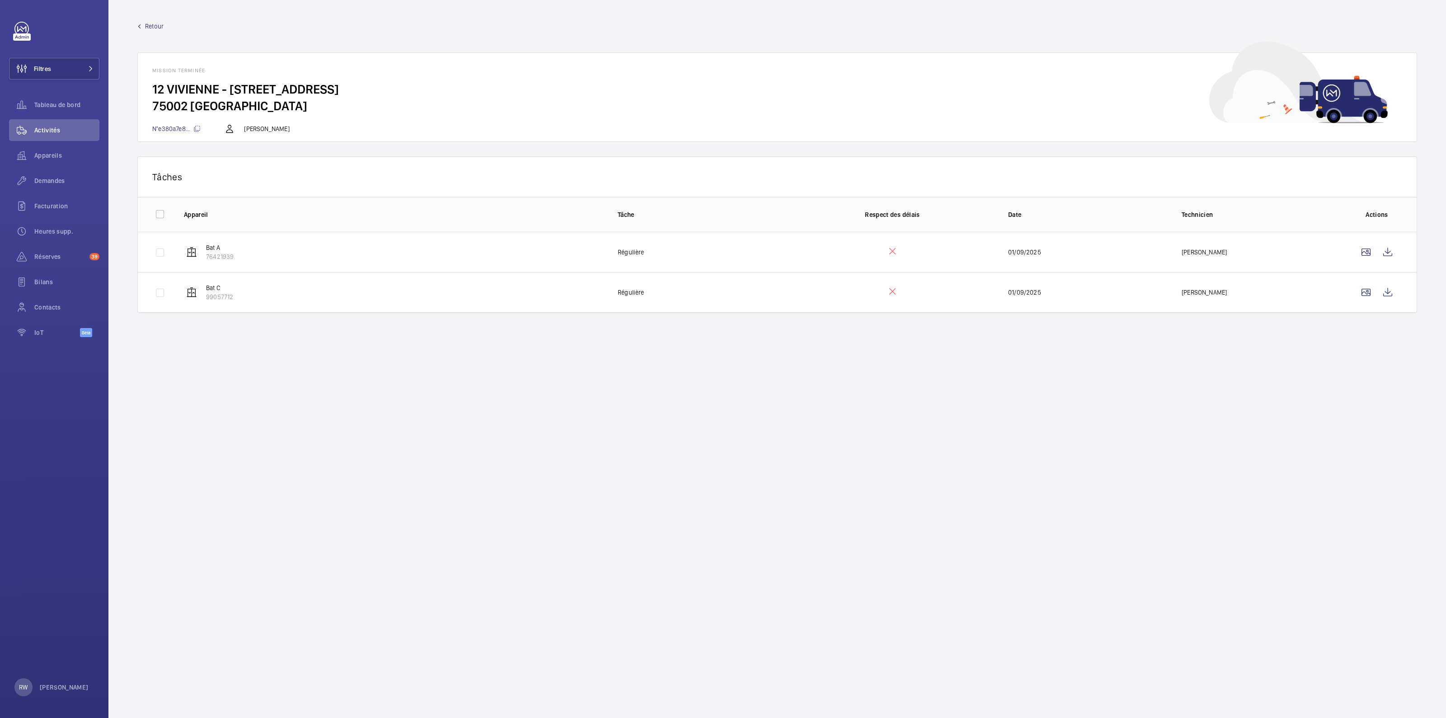
click at [149, 28] on span "Retour" at bounding box center [154, 26] width 19 height 9
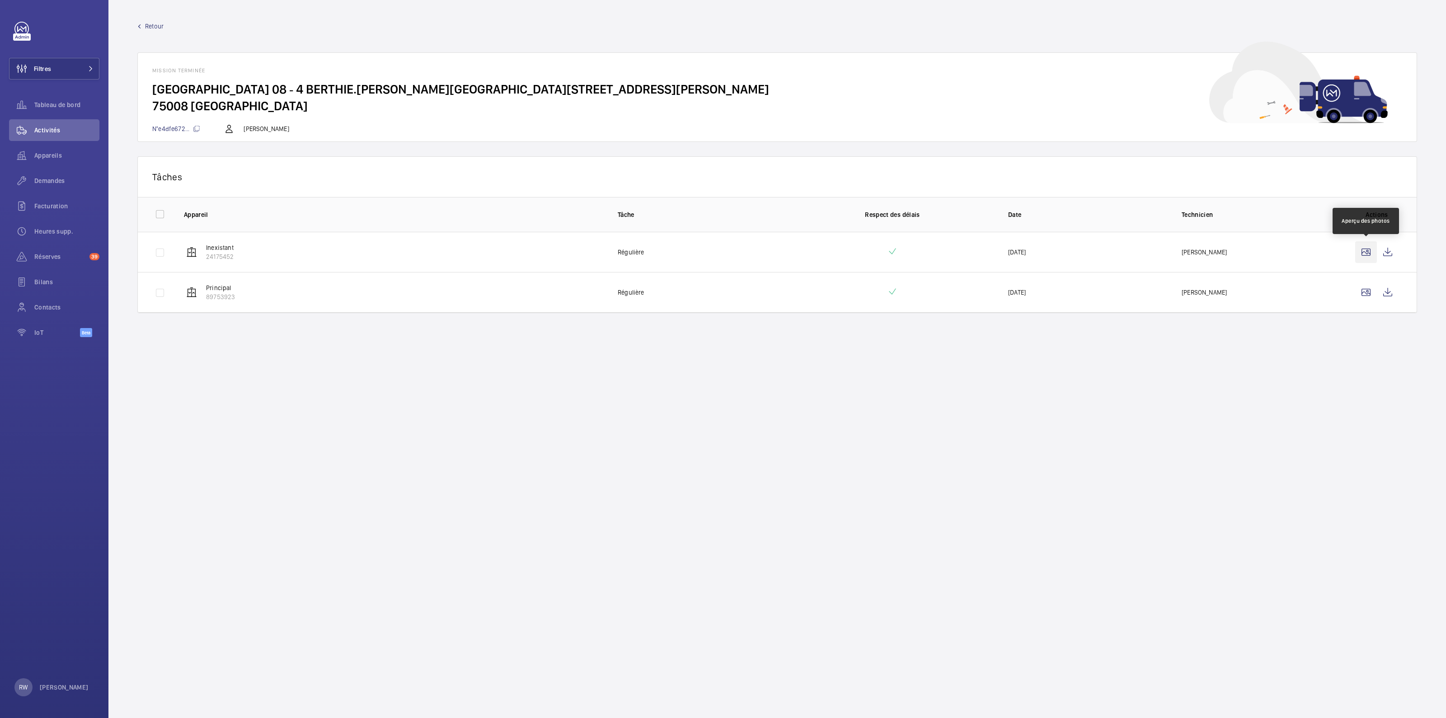
click at [1364, 252] on wm-front-icon-button at bounding box center [1366, 252] width 22 height 22
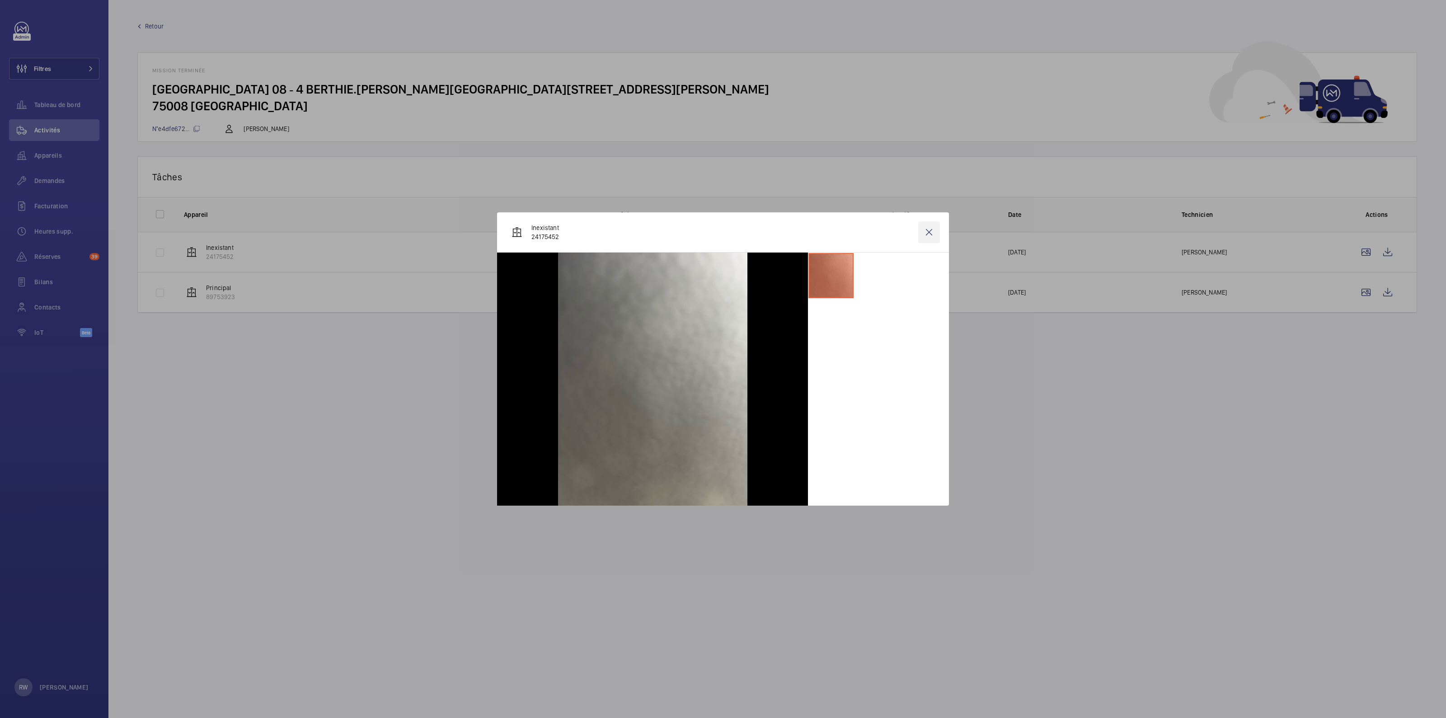
click at [928, 230] on wm-front-icon-button at bounding box center [929, 232] width 22 height 22
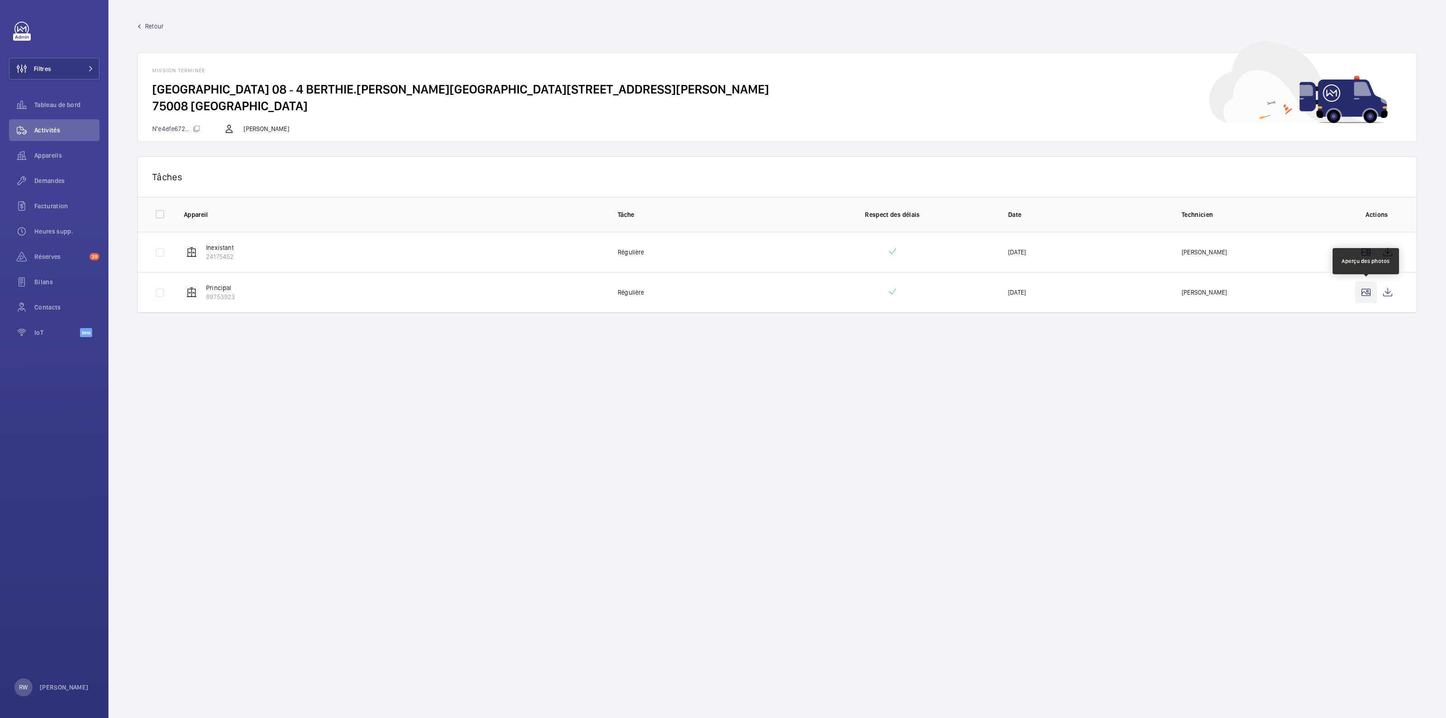
click at [1368, 294] on wm-front-icon-button at bounding box center [1366, 292] width 22 height 22
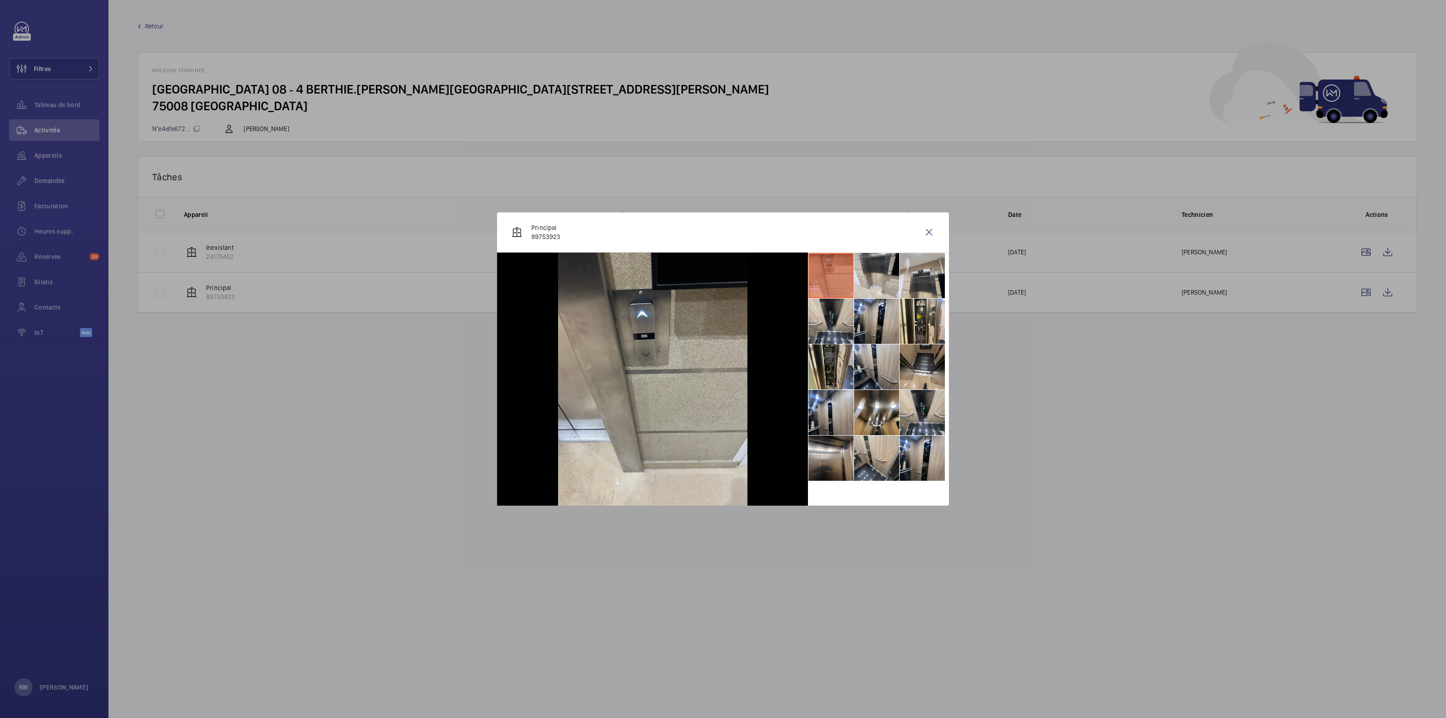
click at [822, 269] on li at bounding box center [830, 275] width 45 height 45
click at [858, 272] on li at bounding box center [876, 275] width 45 height 45
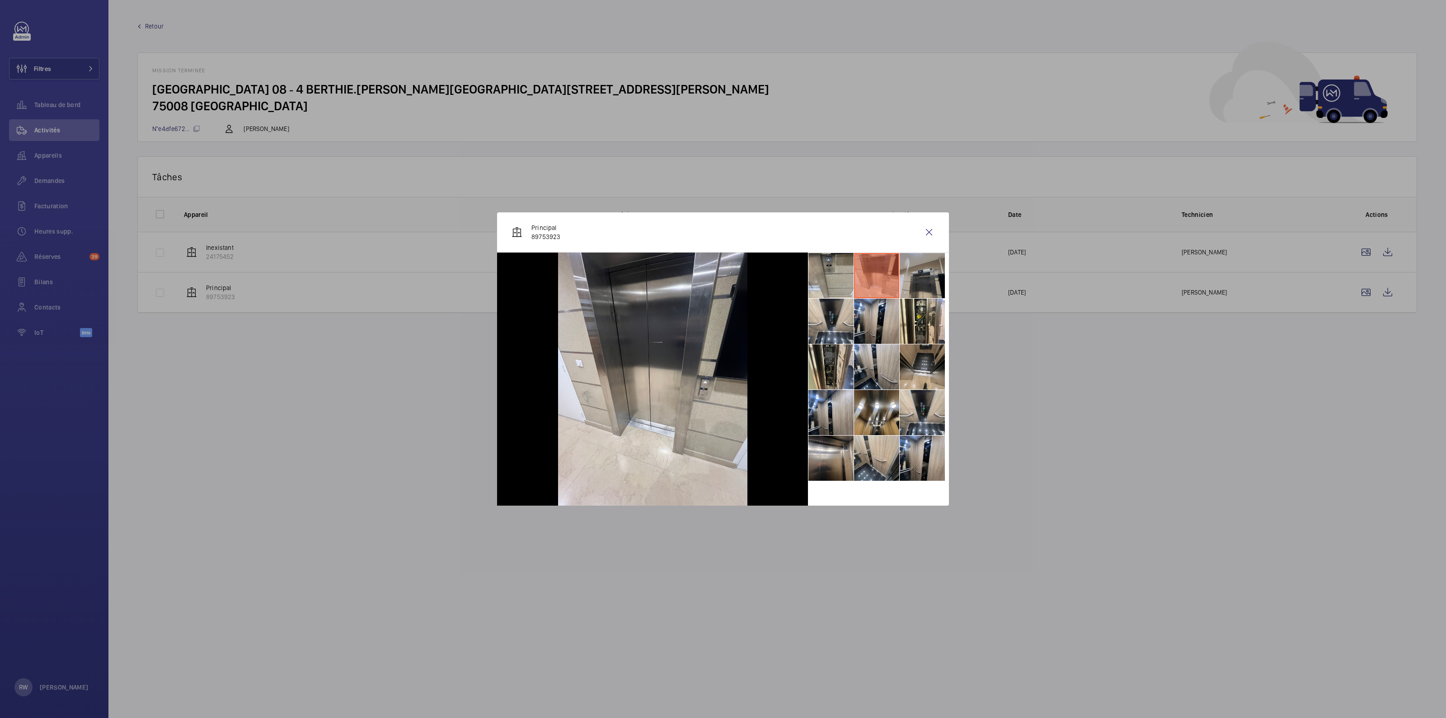
click at [913, 274] on li at bounding box center [921, 275] width 45 height 45
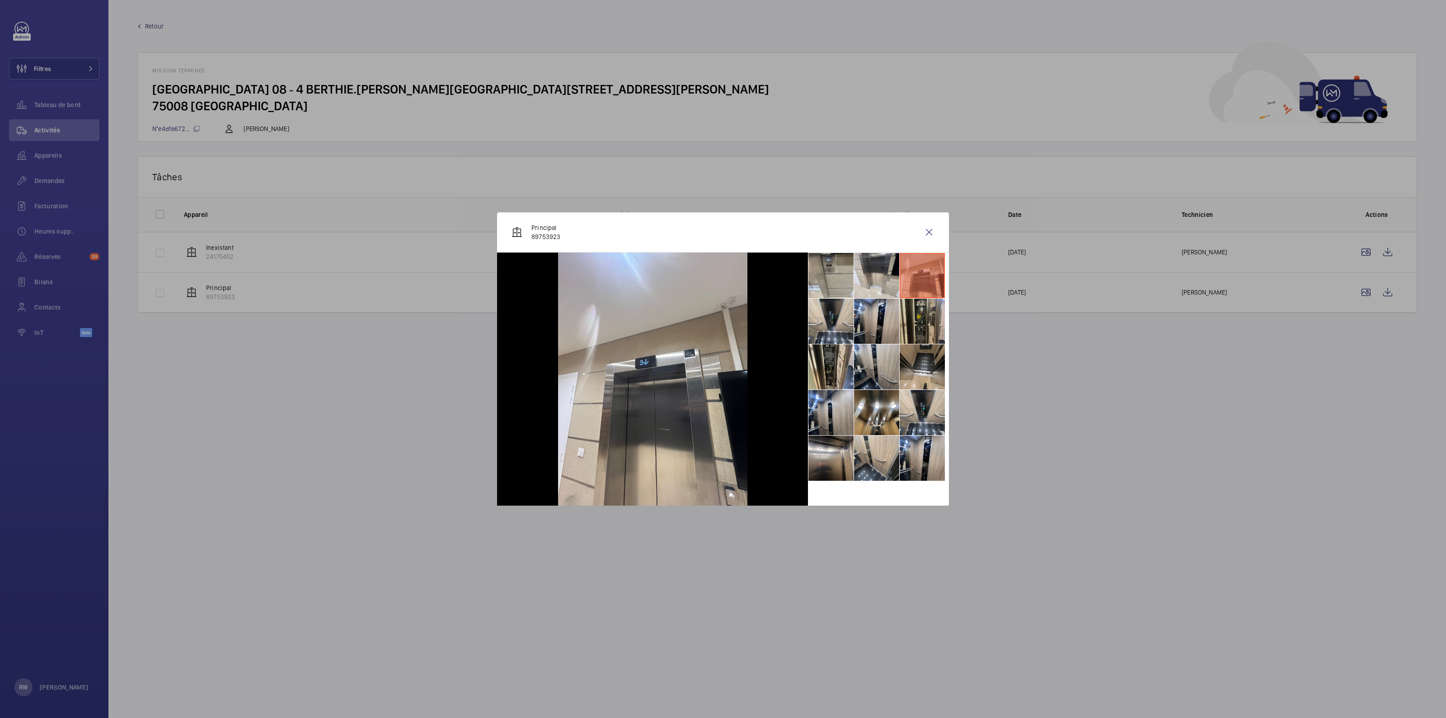
click at [913, 325] on li at bounding box center [921, 321] width 45 height 45
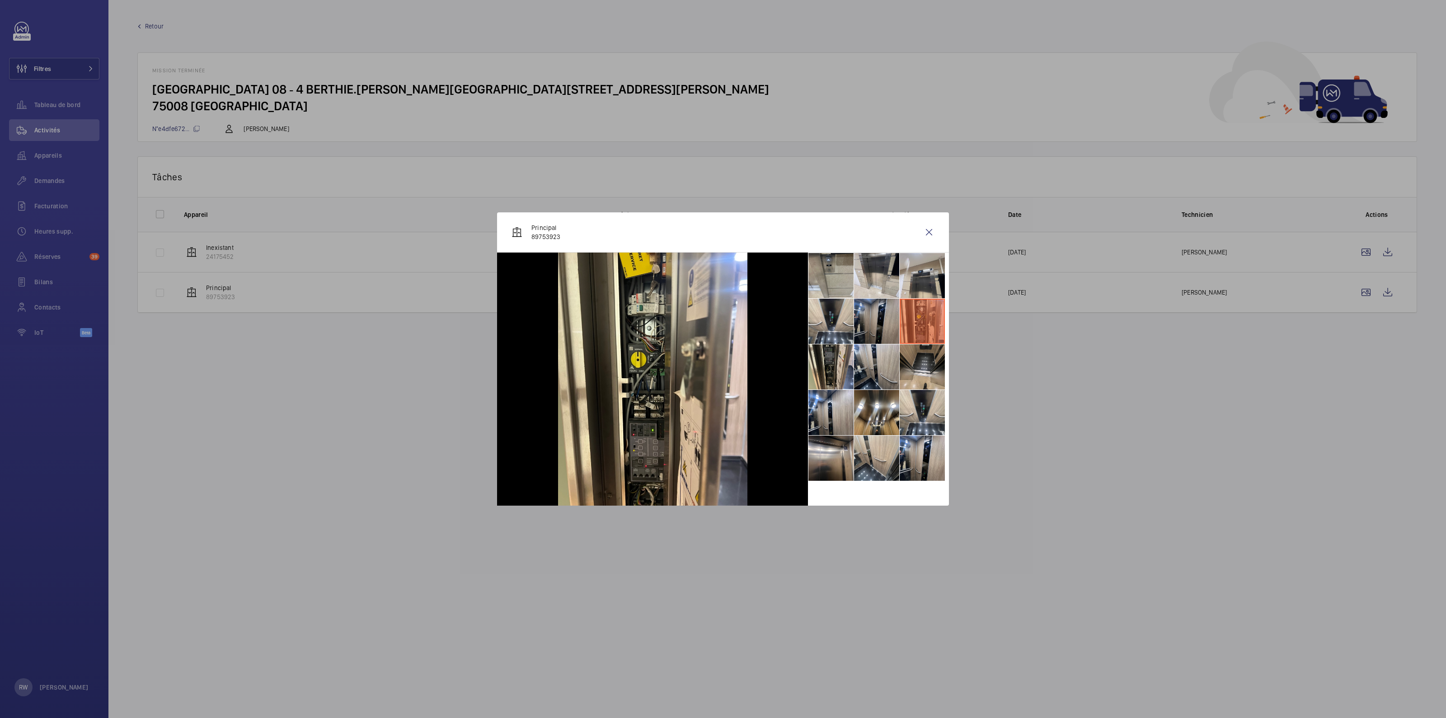
click at [884, 323] on li at bounding box center [876, 321] width 45 height 45
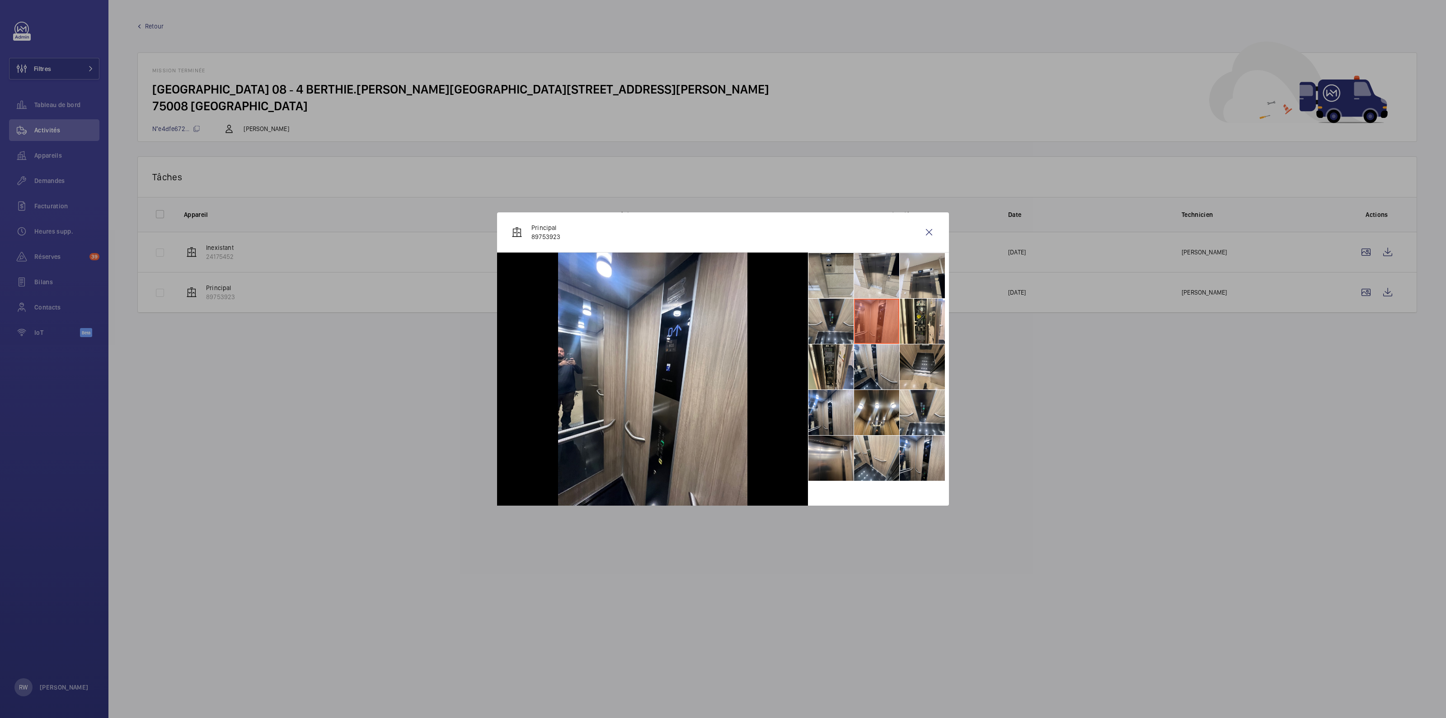
click at [833, 321] on li at bounding box center [830, 321] width 45 height 45
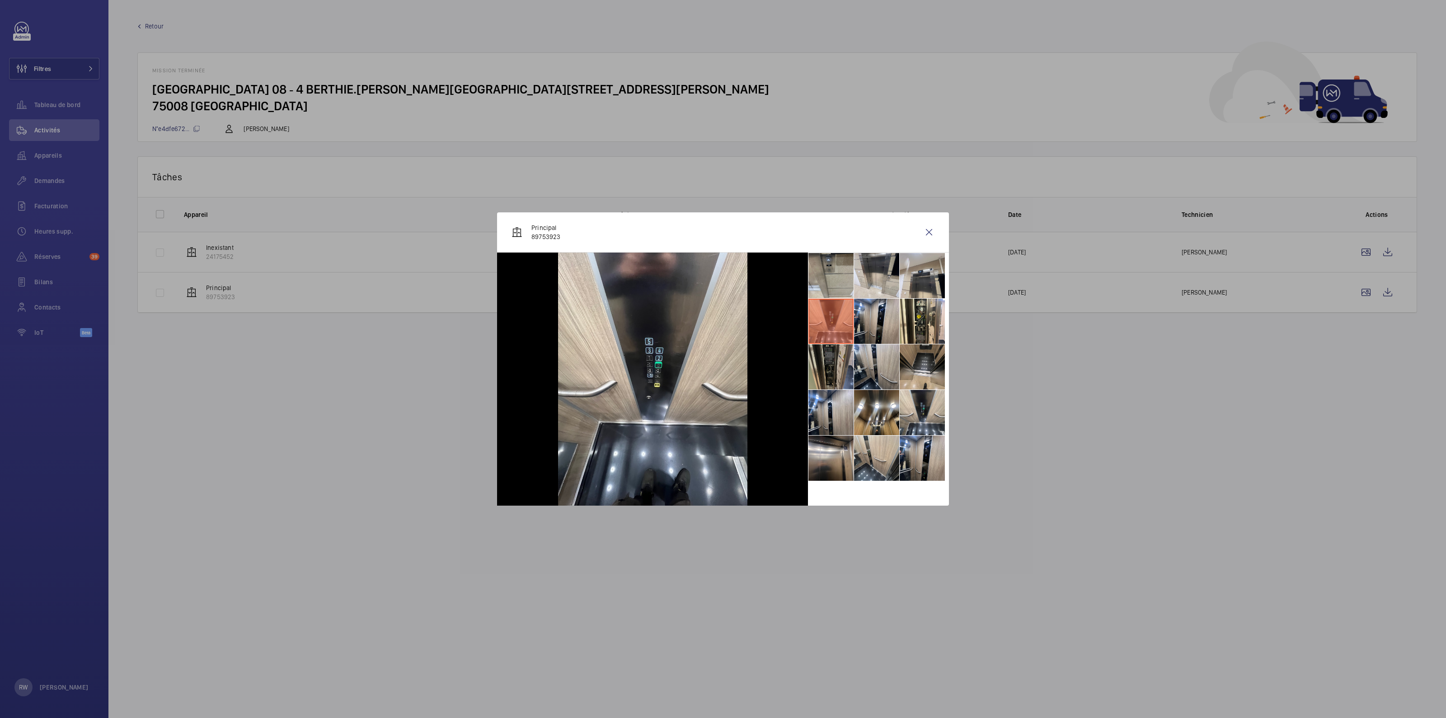
click at [830, 371] on li at bounding box center [830, 366] width 45 height 45
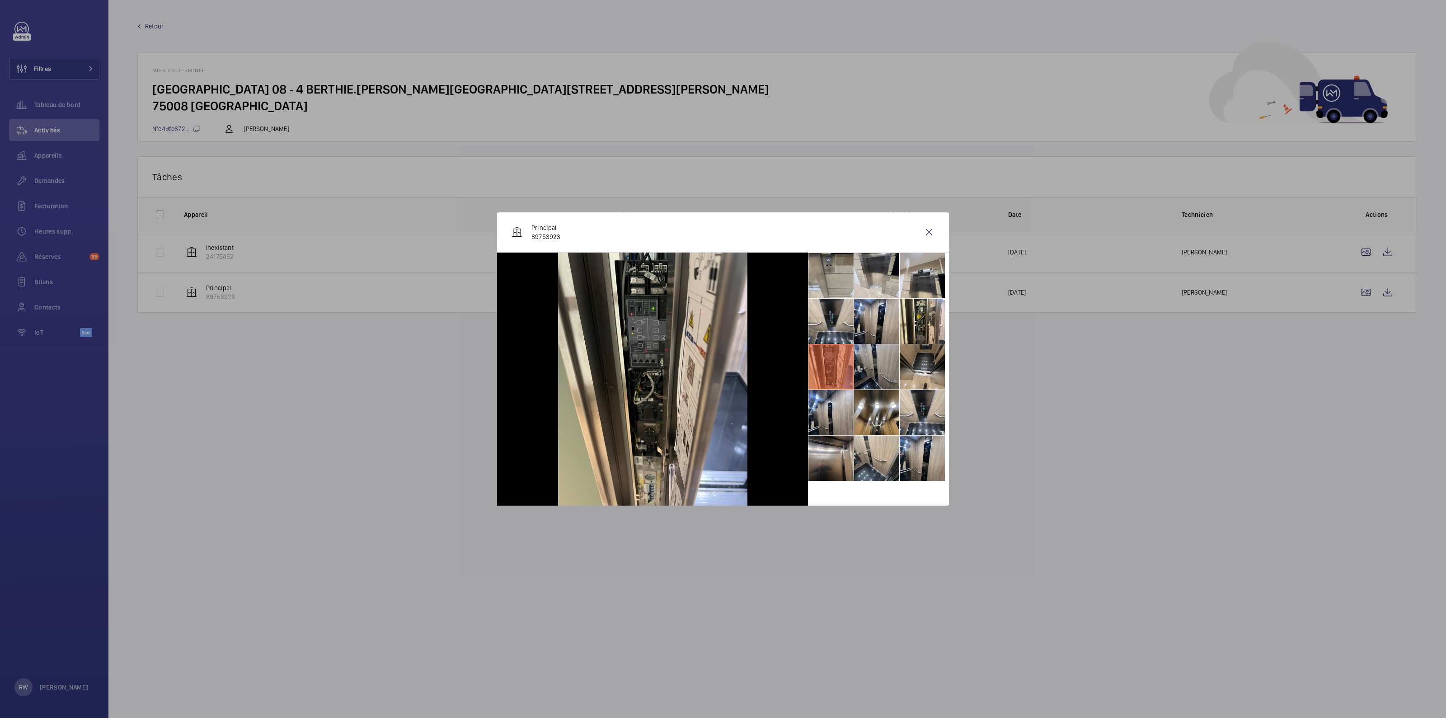
click at [871, 374] on li at bounding box center [876, 366] width 45 height 45
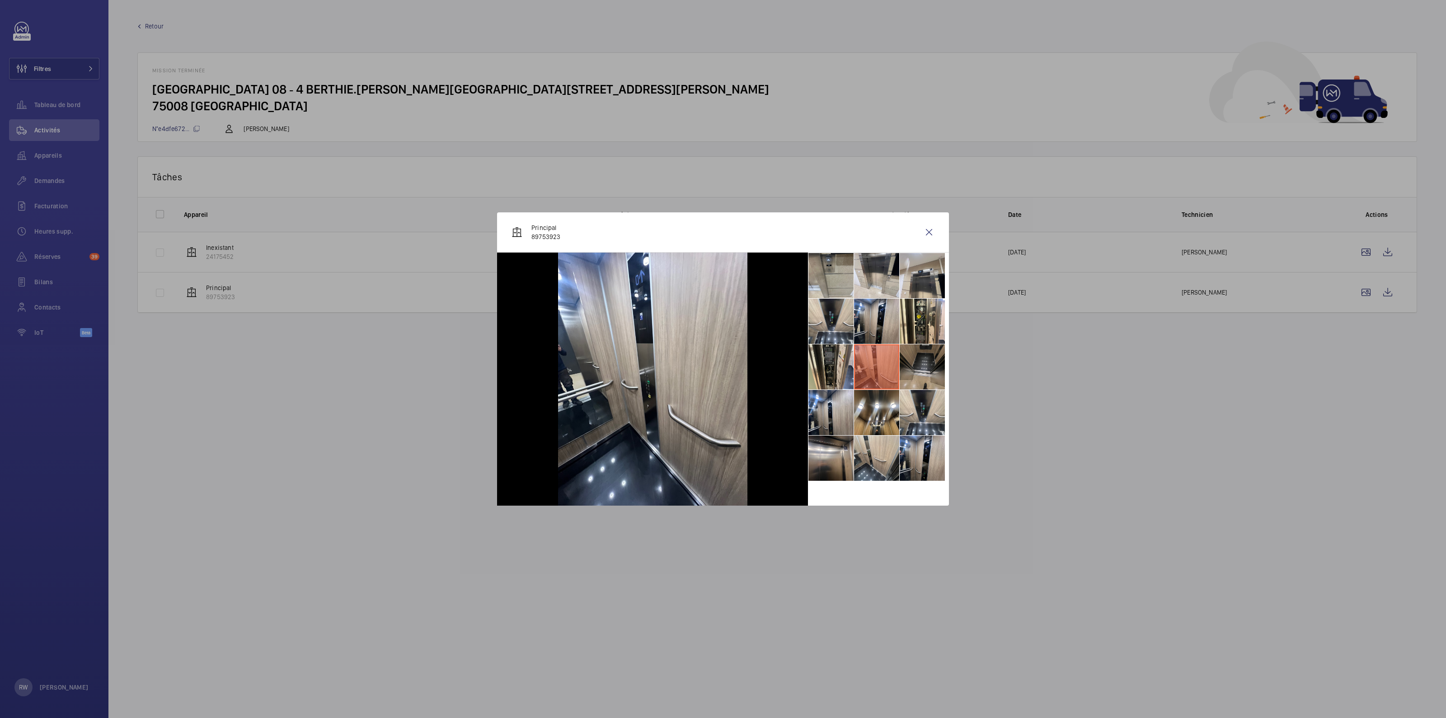
click at [924, 370] on li at bounding box center [921, 366] width 45 height 45
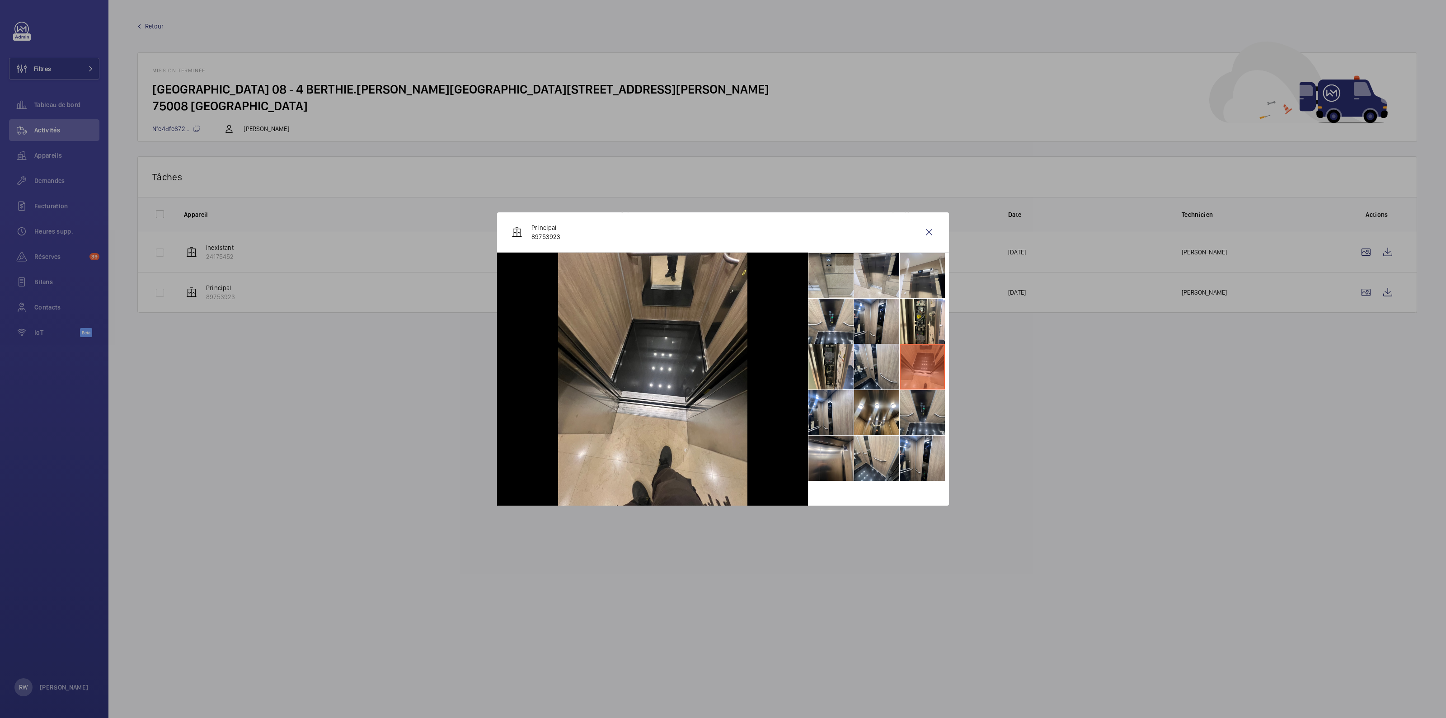
click at [928, 415] on li at bounding box center [921, 412] width 45 height 45
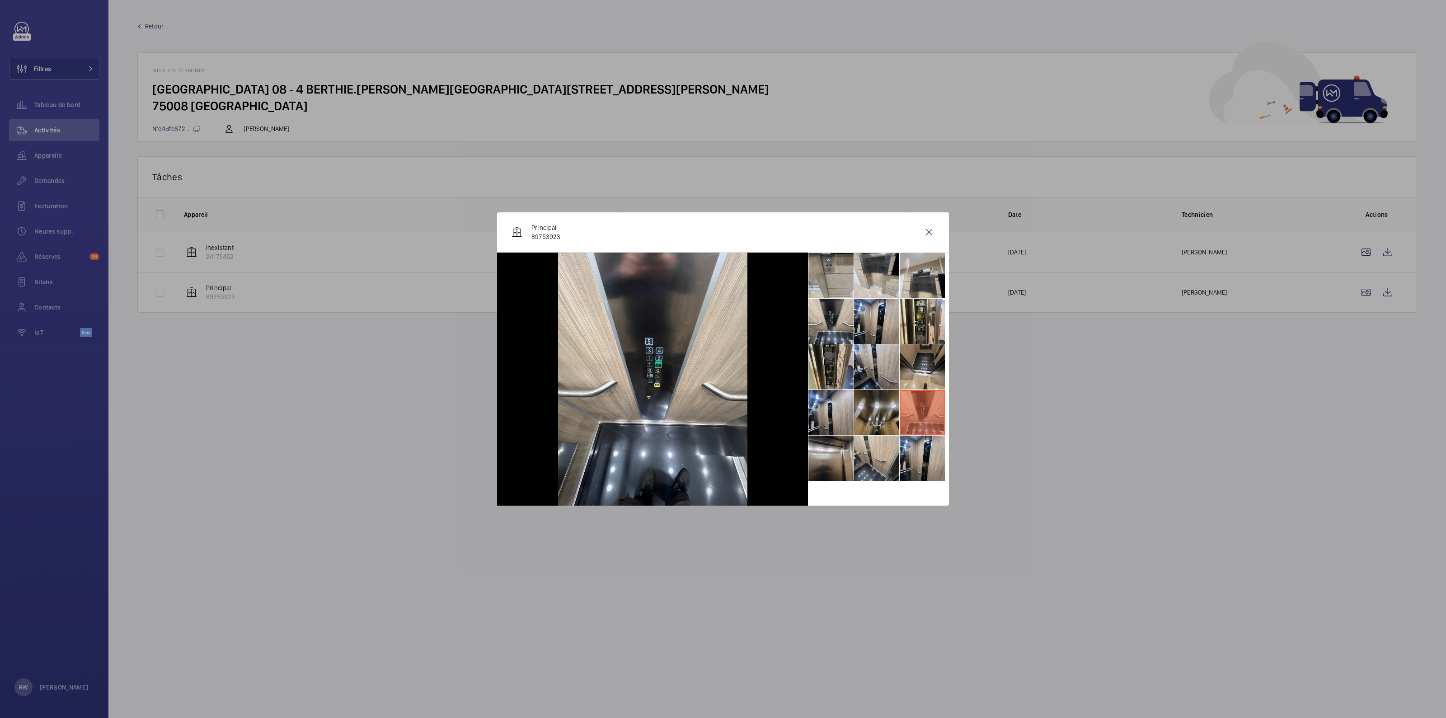
click at [874, 418] on li at bounding box center [876, 412] width 45 height 45
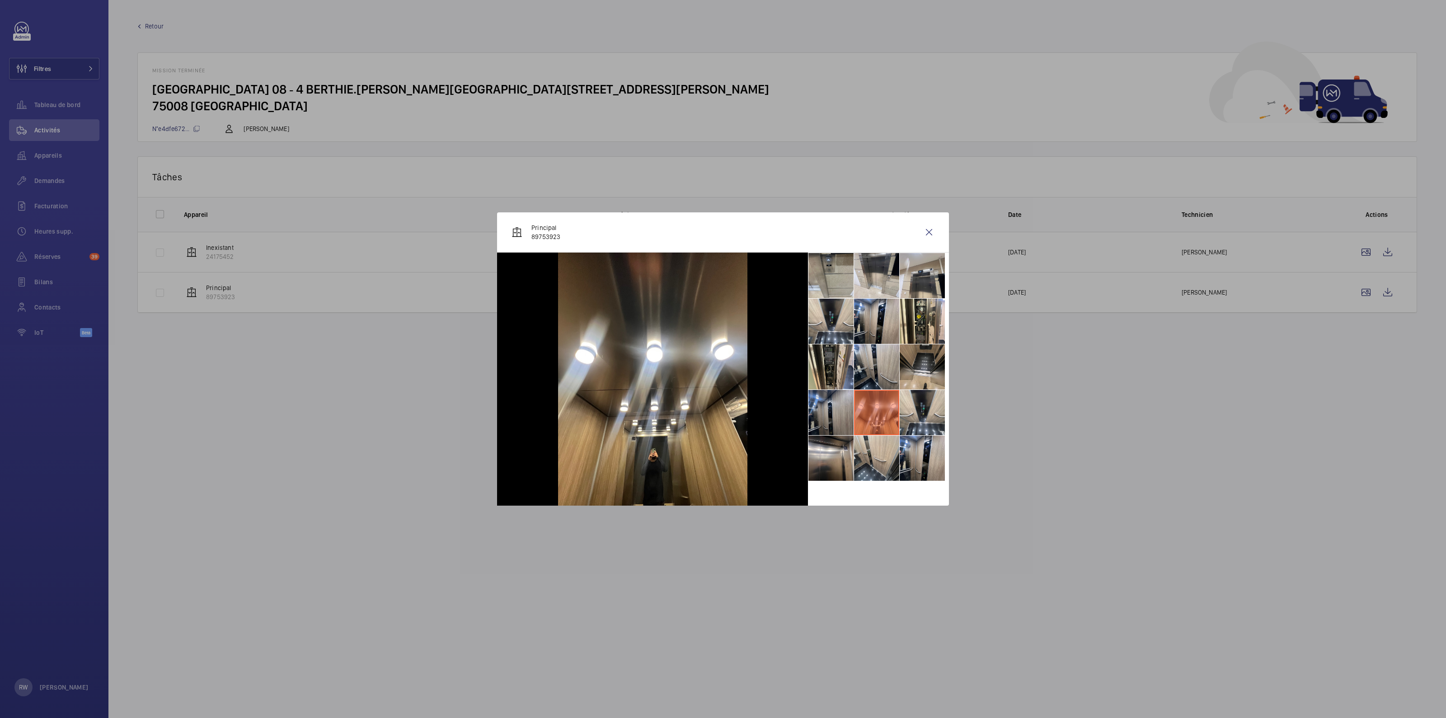
click at [832, 414] on li at bounding box center [830, 412] width 45 height 45
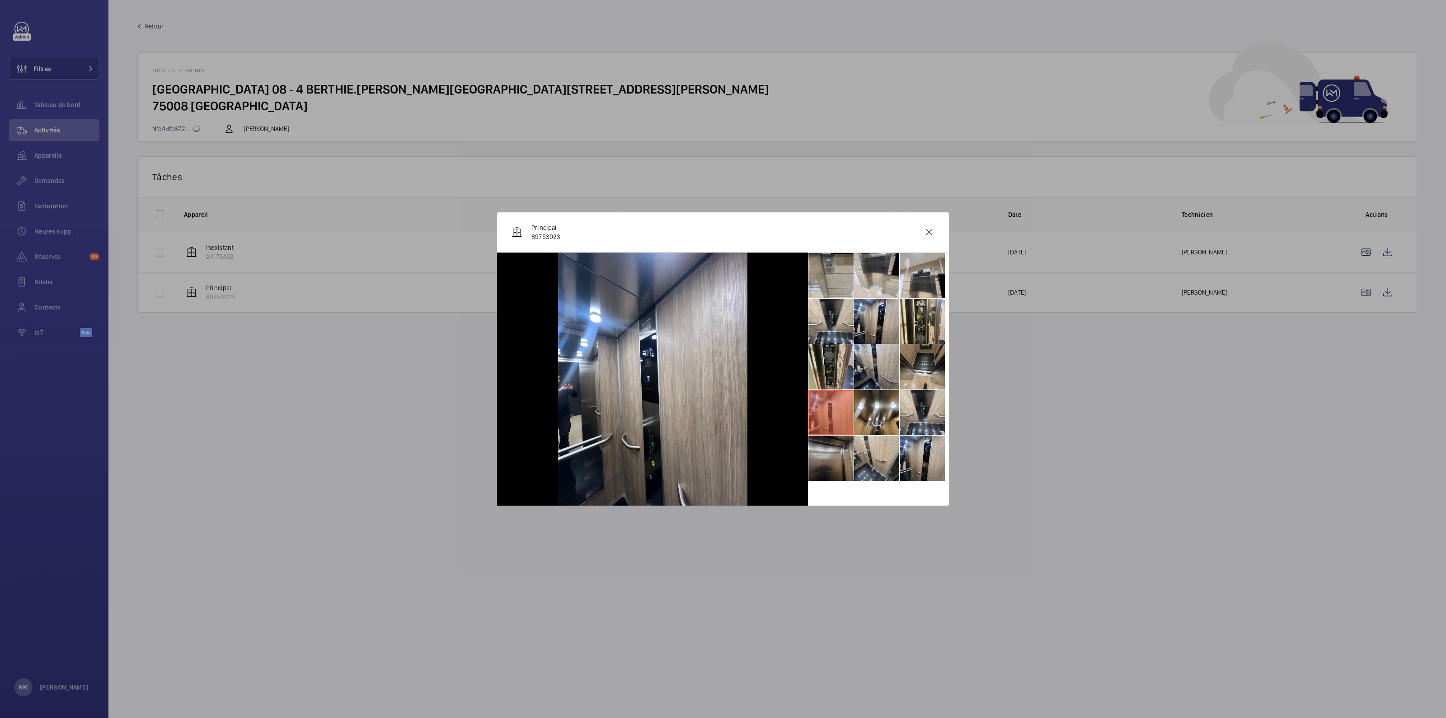
click at [830, 459] on li at bounding box center [830, 458] width 45 height 45
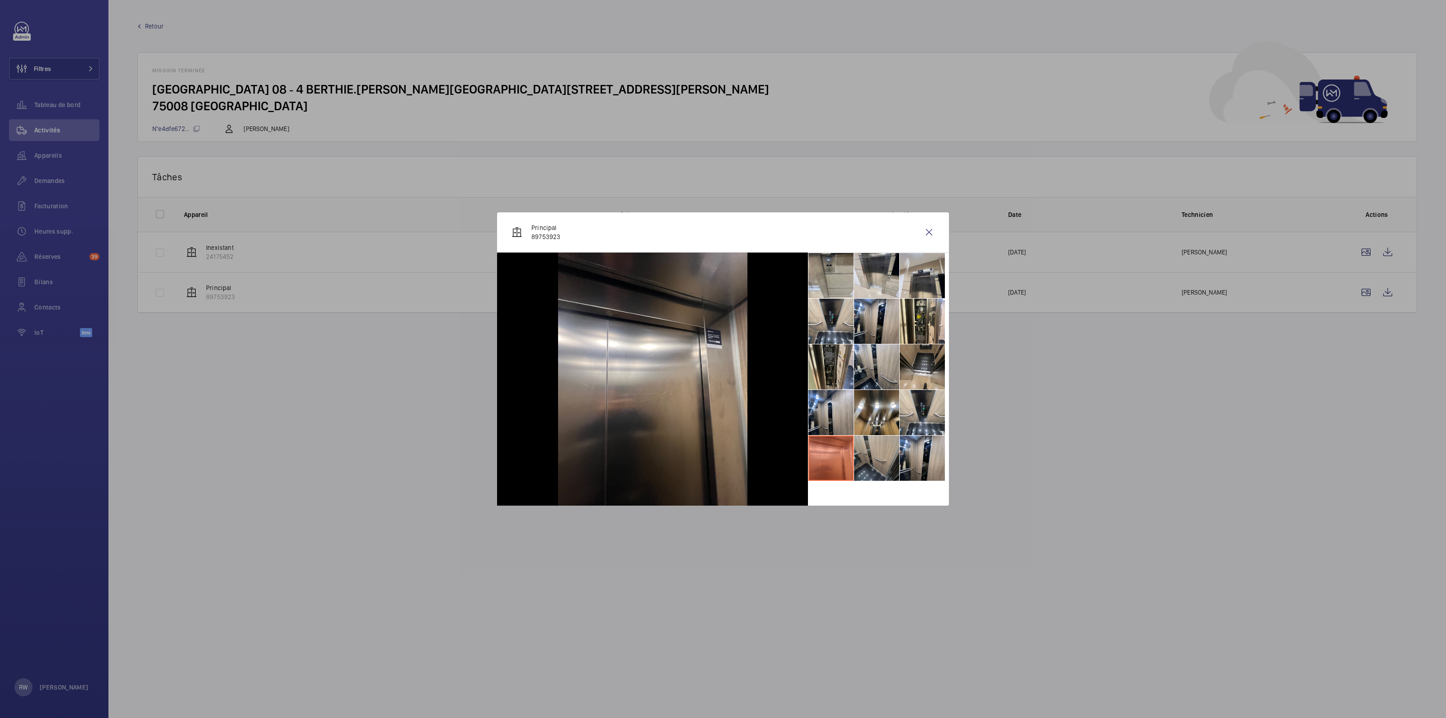
click at [871, 459] on li at bounding box center [876, 458] width 45 height 45
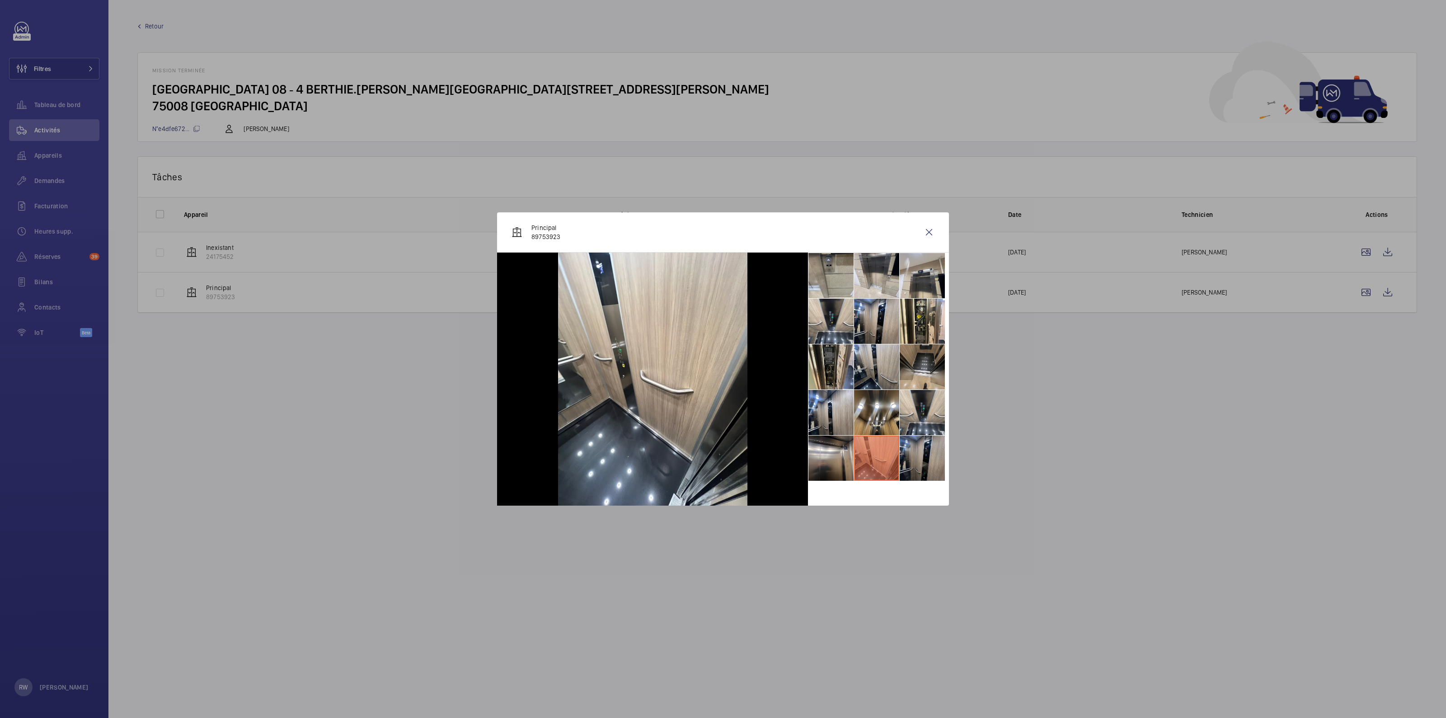
click at [915, 457] on li at bounding box center [921, 458] width 45 height 45
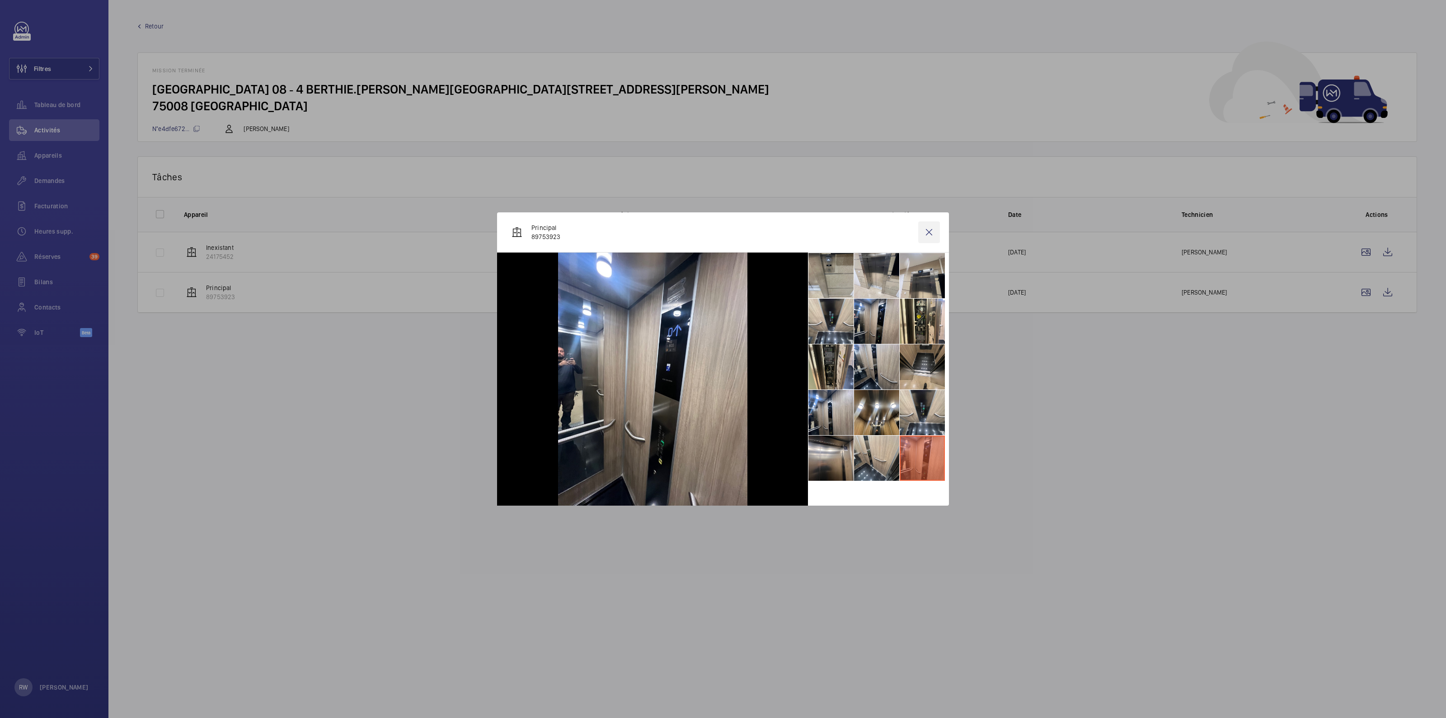
click at [931, 233] on wm-front-icon-button at bounding box center [929, 232] width 22 height 22
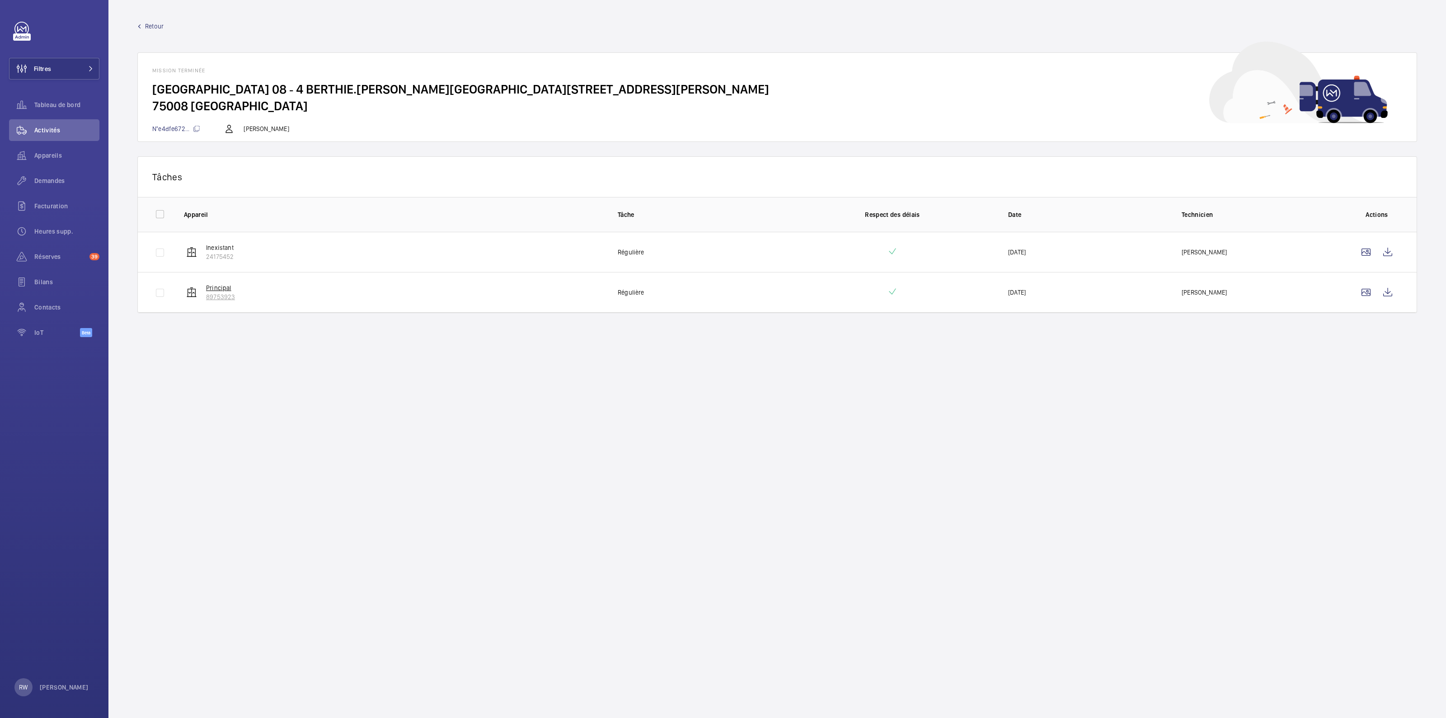
click at [222, 297] on p "89753923" at bounding box center [220, 296] width 29 height 9
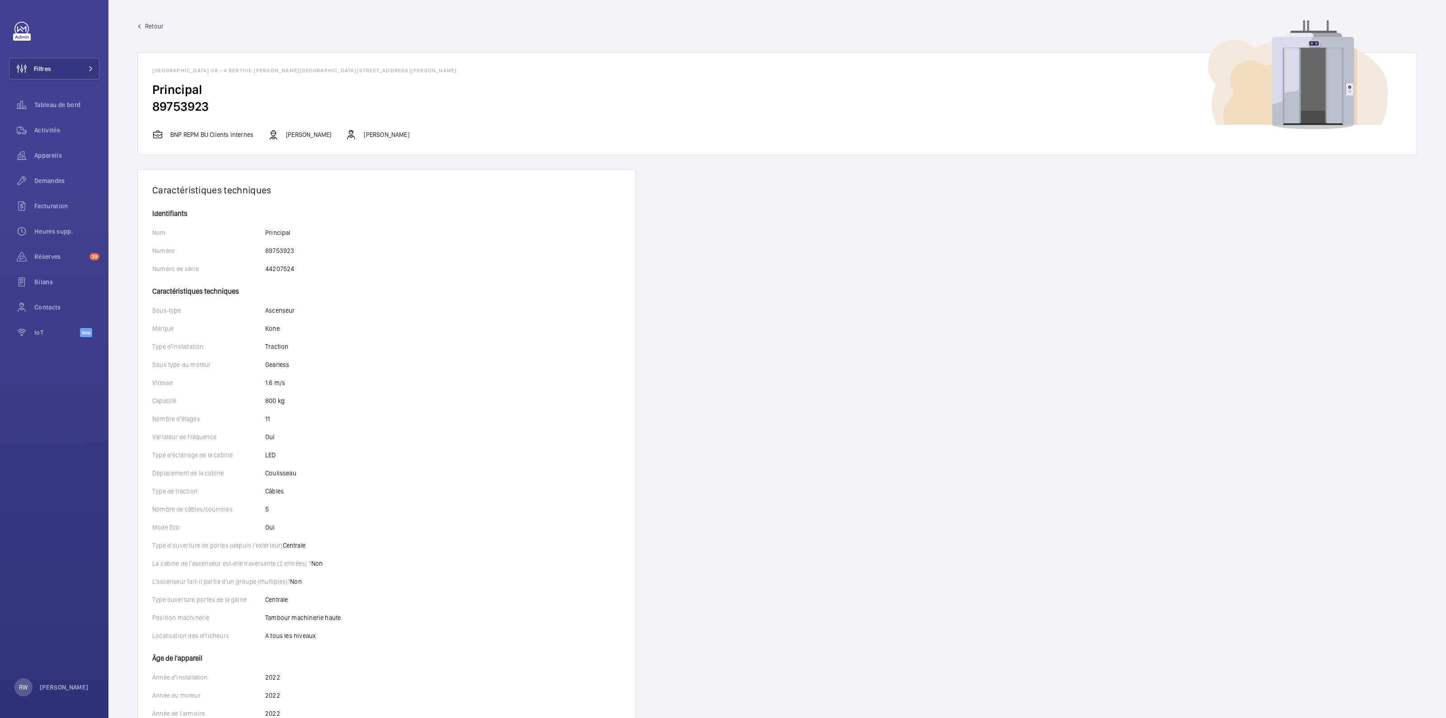
click at [179, 110] on h2 "89753923" at bounding box center [777, 106] width 1250 height 17
copy h2 "89753923"
